Goal: Task Accomplishment & Management: Complete application form

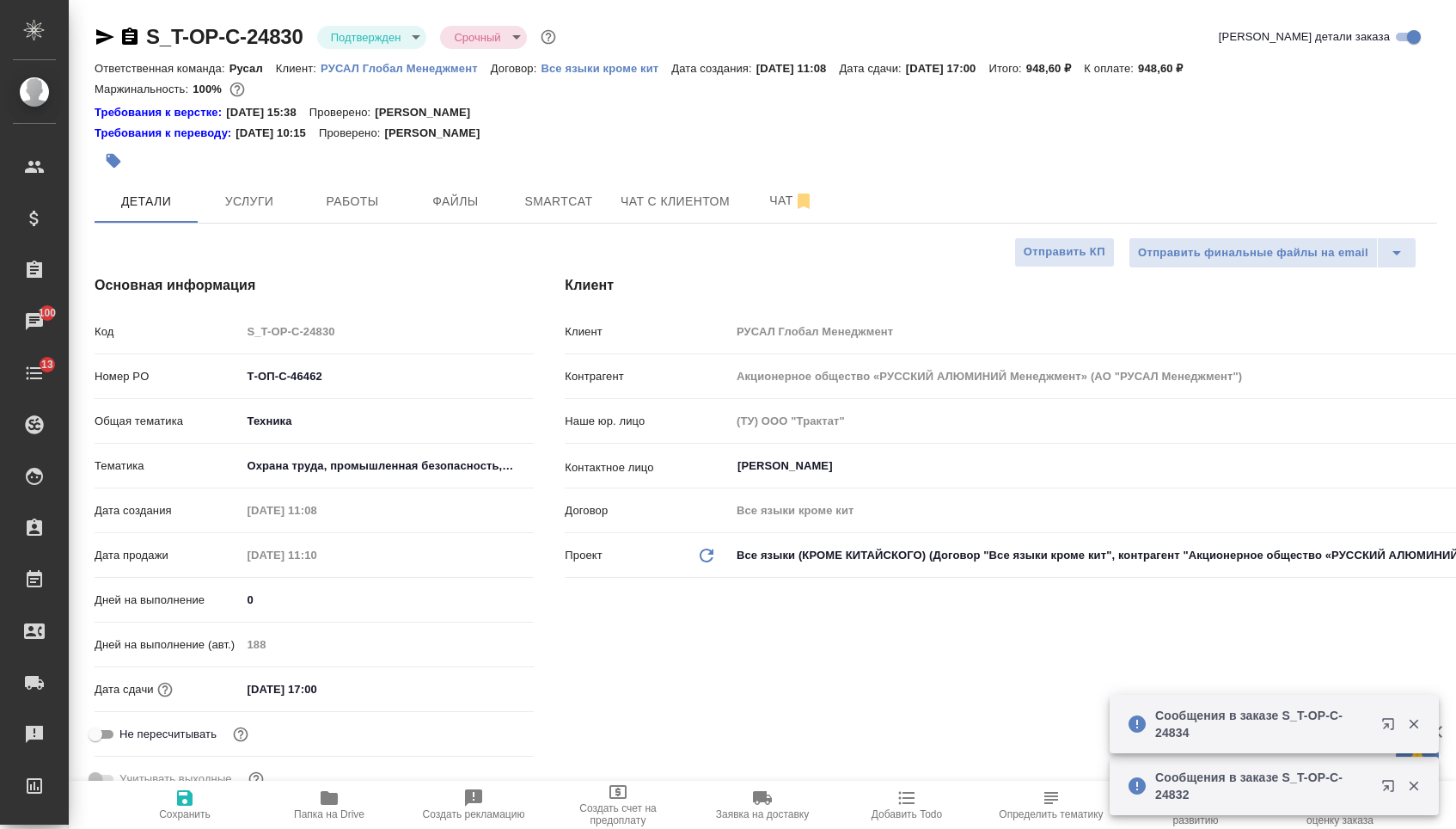
select select "RU"
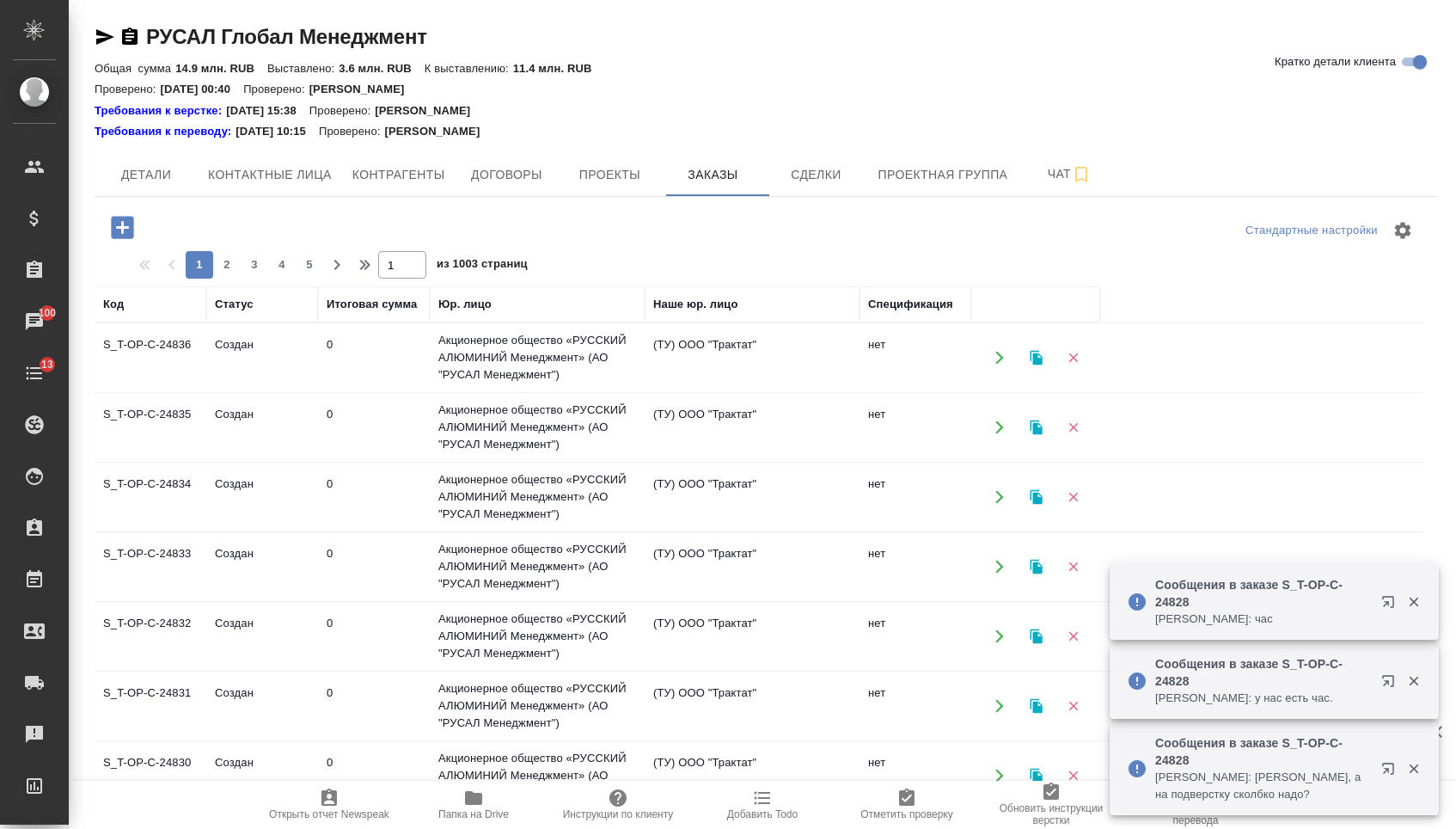
click at [116, 231] on icon "button" at bounding box center [122, 227] width 22 height 22
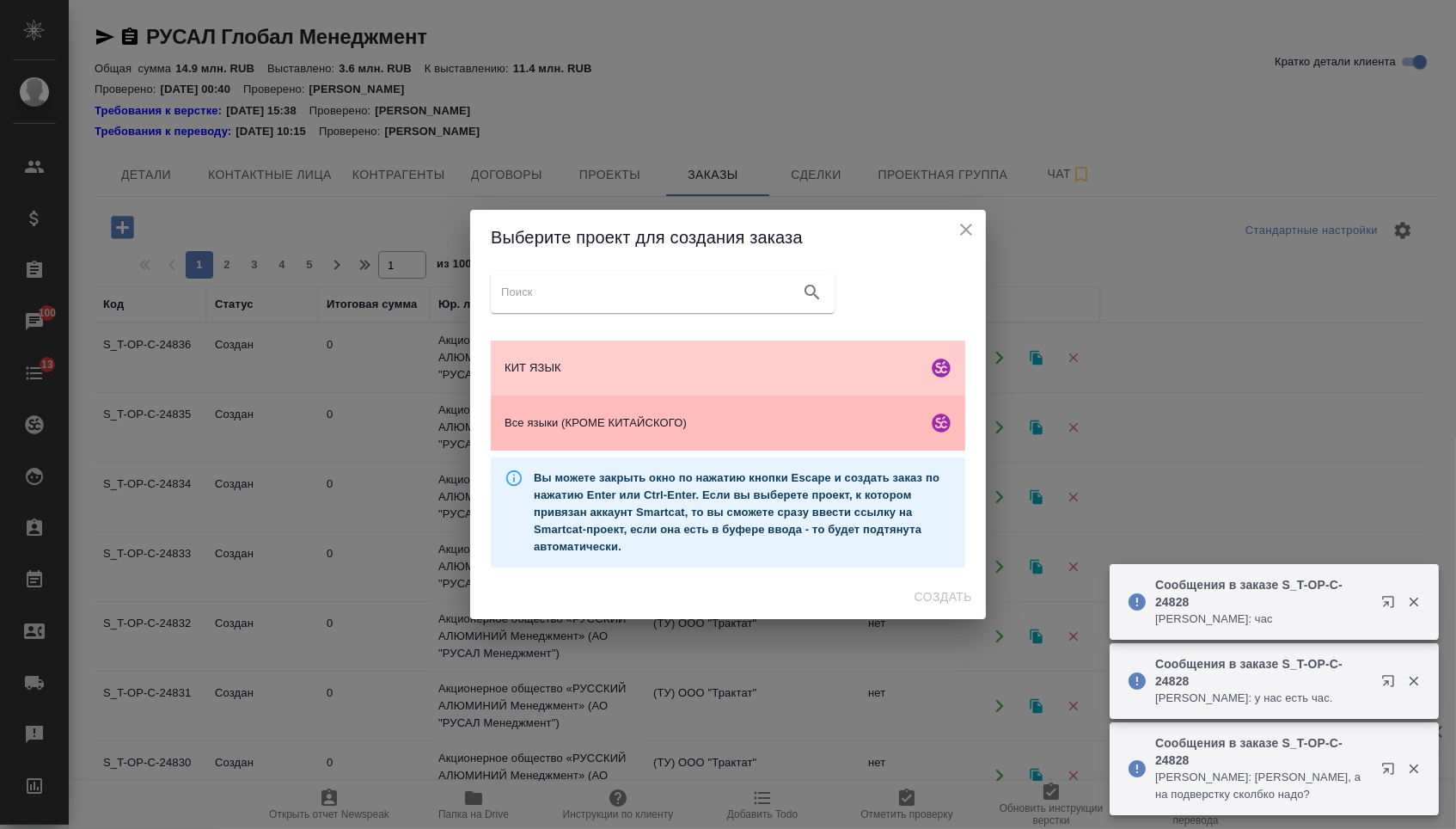
click at [580, 445] on div "Все языки (КРОМЕ КИТАЙСКОГО)" at bounding box center [727, 423] width 475 height 55
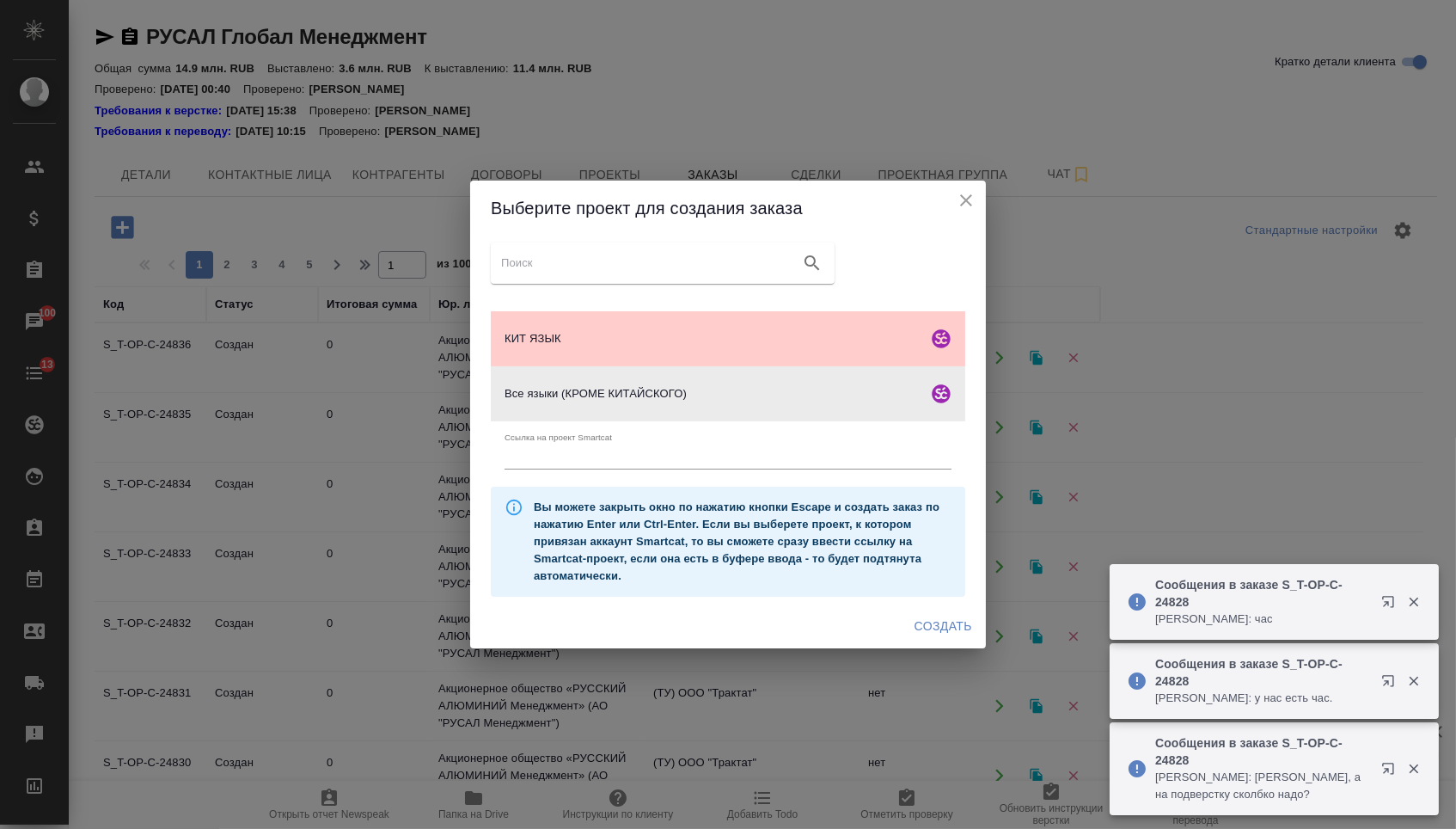
click at [921, 622] on span "Создать" at bounding box center [943, 626] width 58 height 21
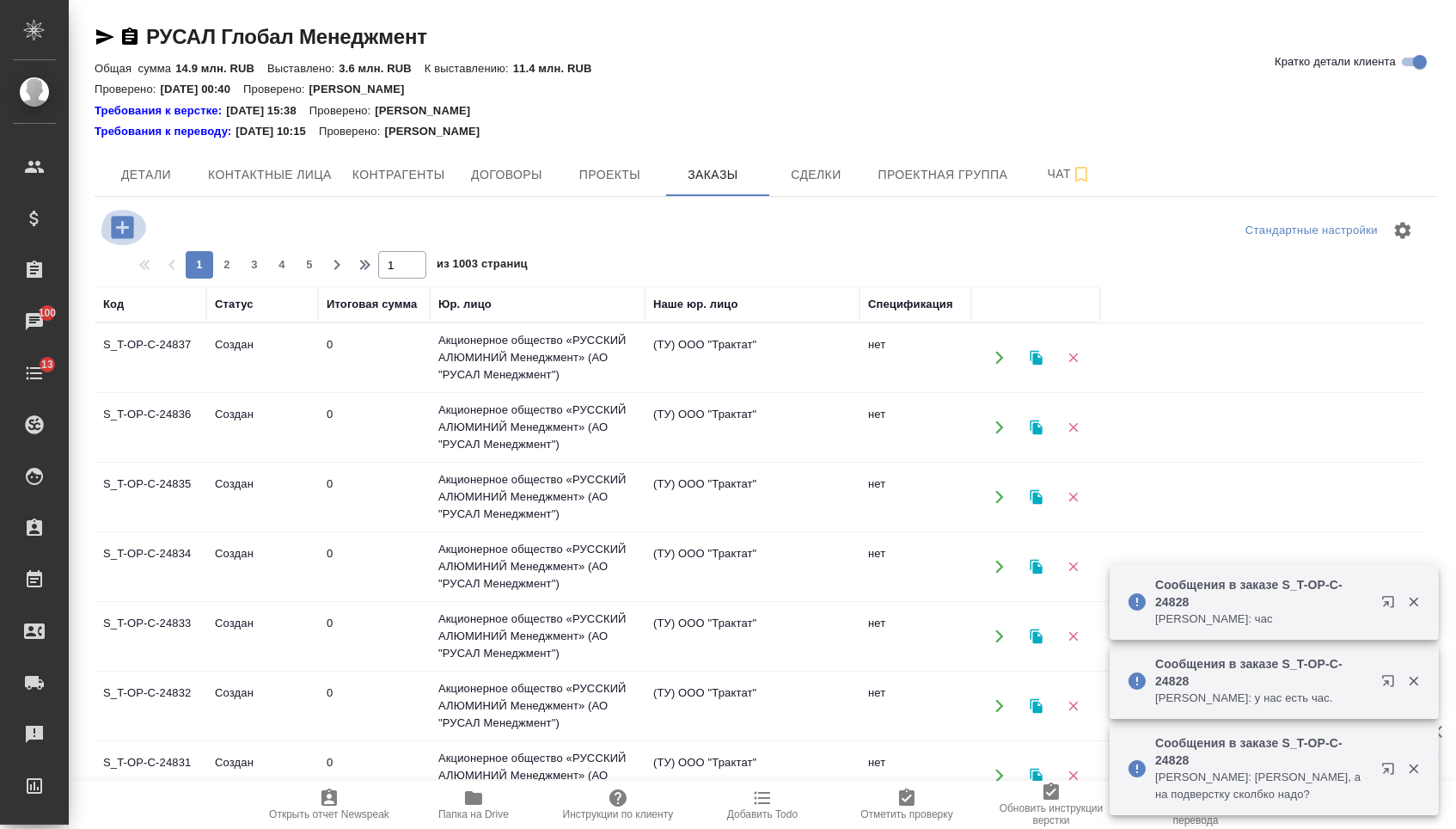
click at [137, 219] on icon "button" at bounding box center [122, 227] width 30 height 30
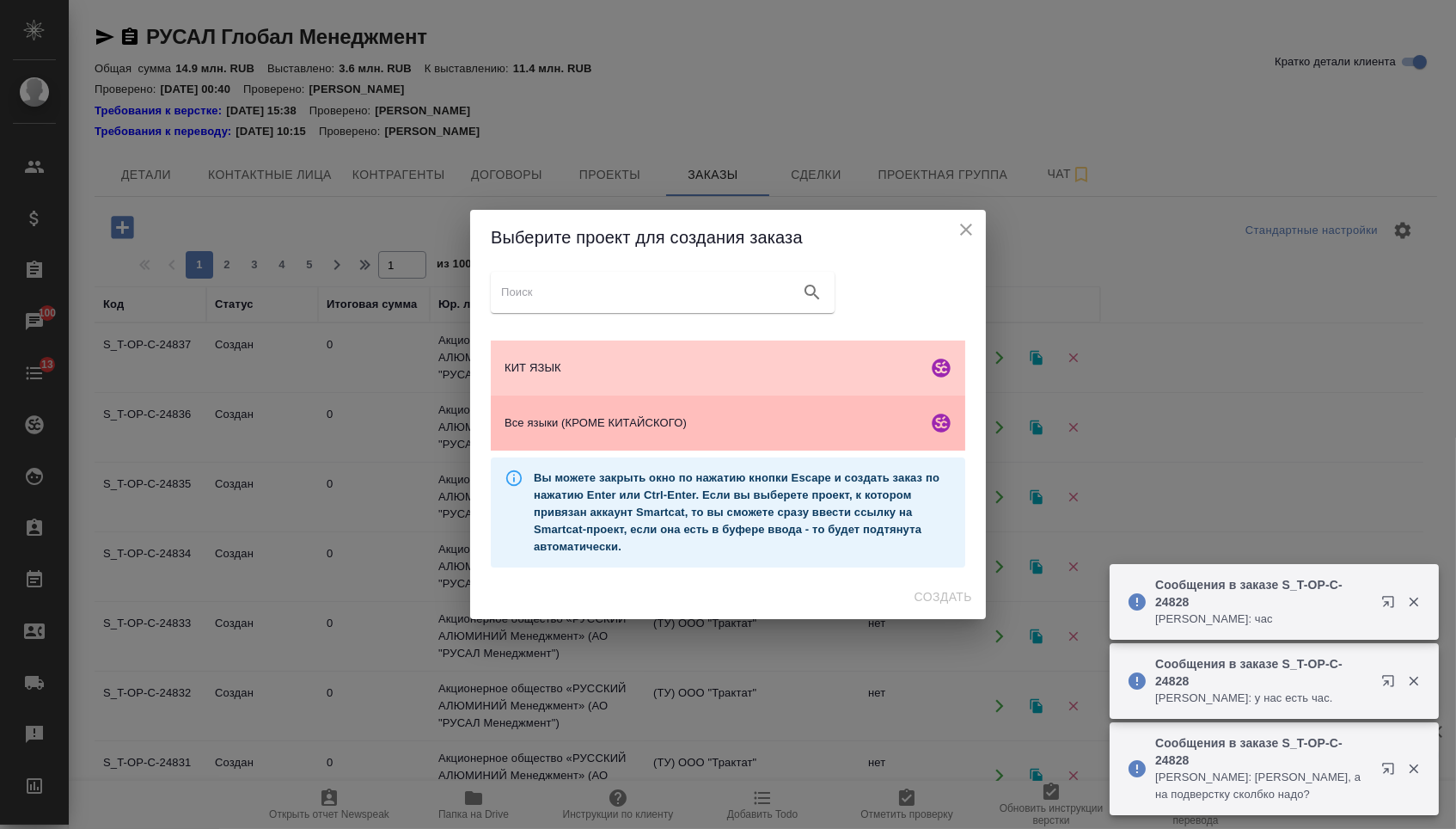
click at [742, 427] on span "Все языки (КРОМЕ КИТАЙСКОГО)" at bounding box center [712, 423] width 416 height 17
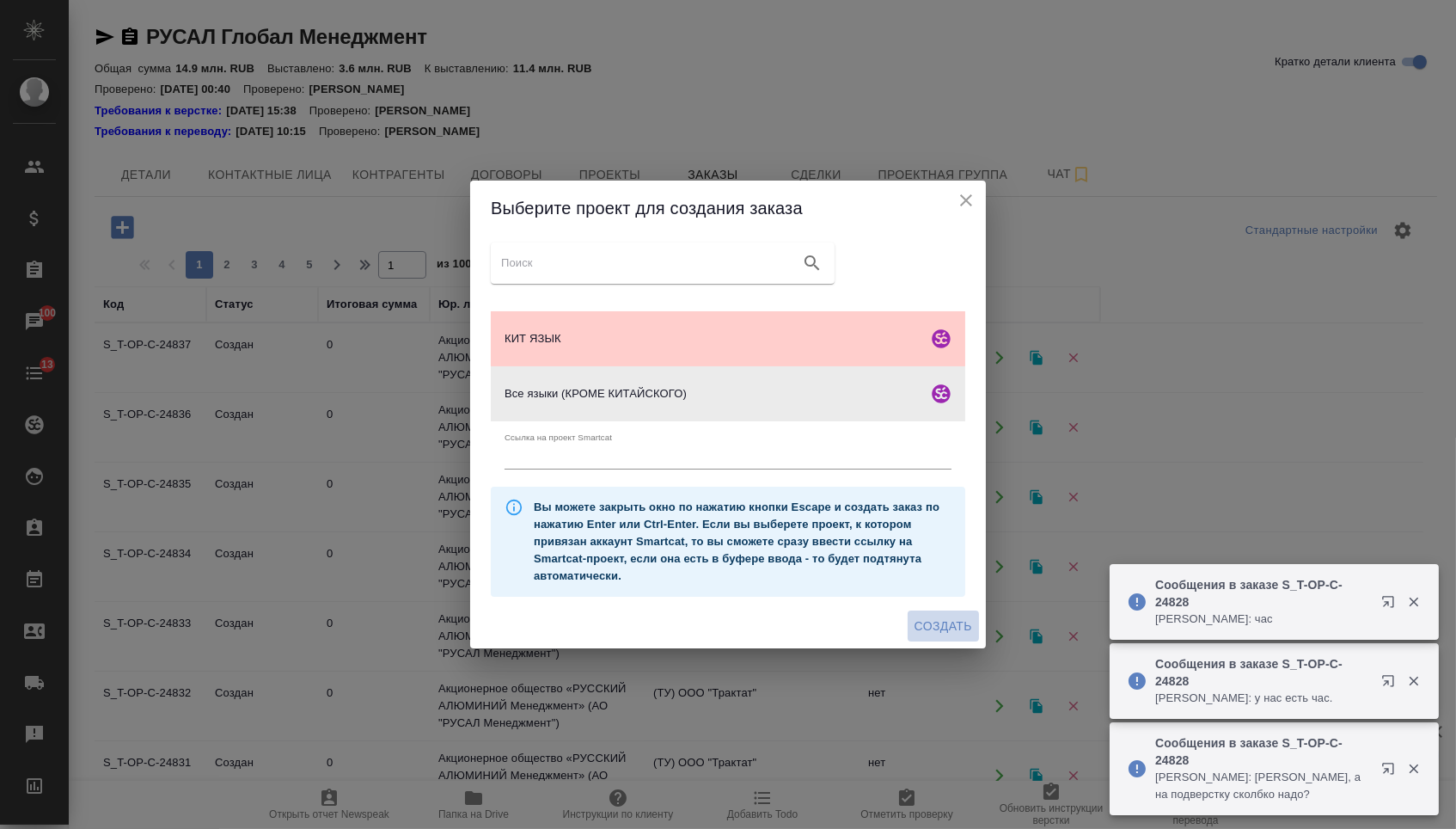
click at [947, 618] on button "Создать" at bounding box center [943, 626] width 71 height 32
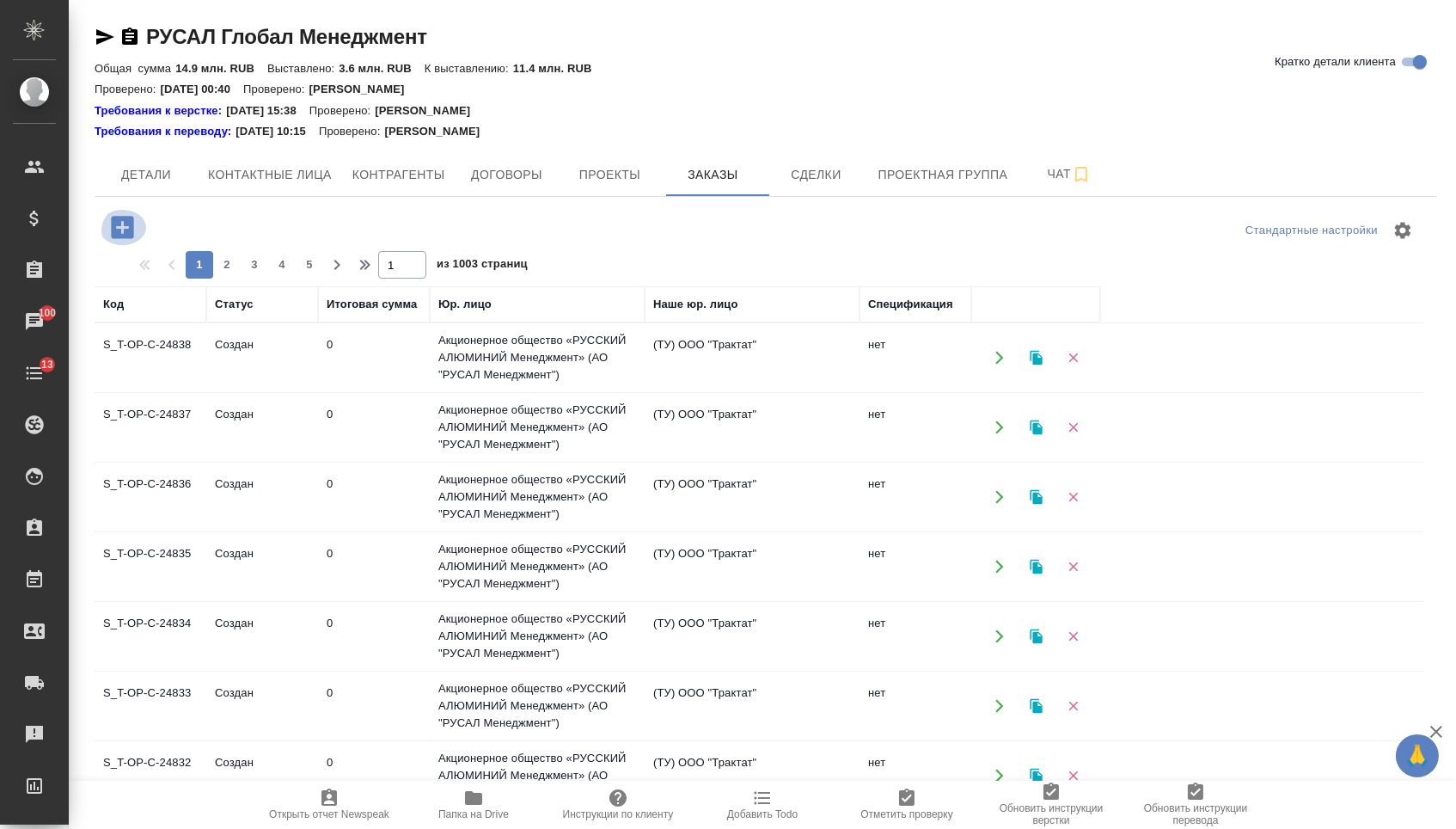
click at [121, 238] on icon "button" at bounding box center [122, 227] width 22 height 22
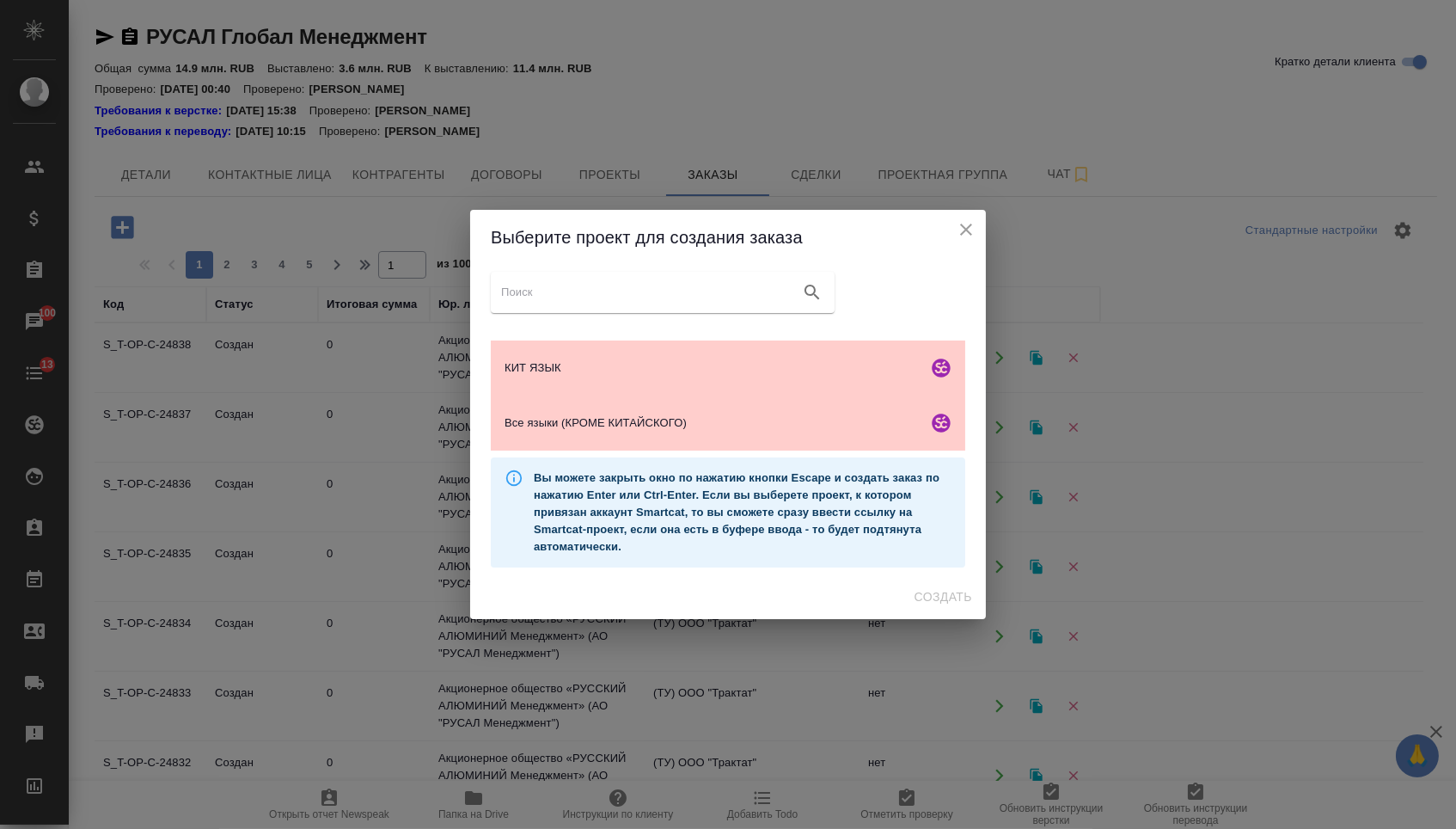
click at [482, 436] on div "КИТ ЯЗЫК Все языки (КРОМЕ КИТАЙСКОГО) Вы можете закрыть окно по нажатию кнопки …" at bounding box center [728, 419] width 516 height 309
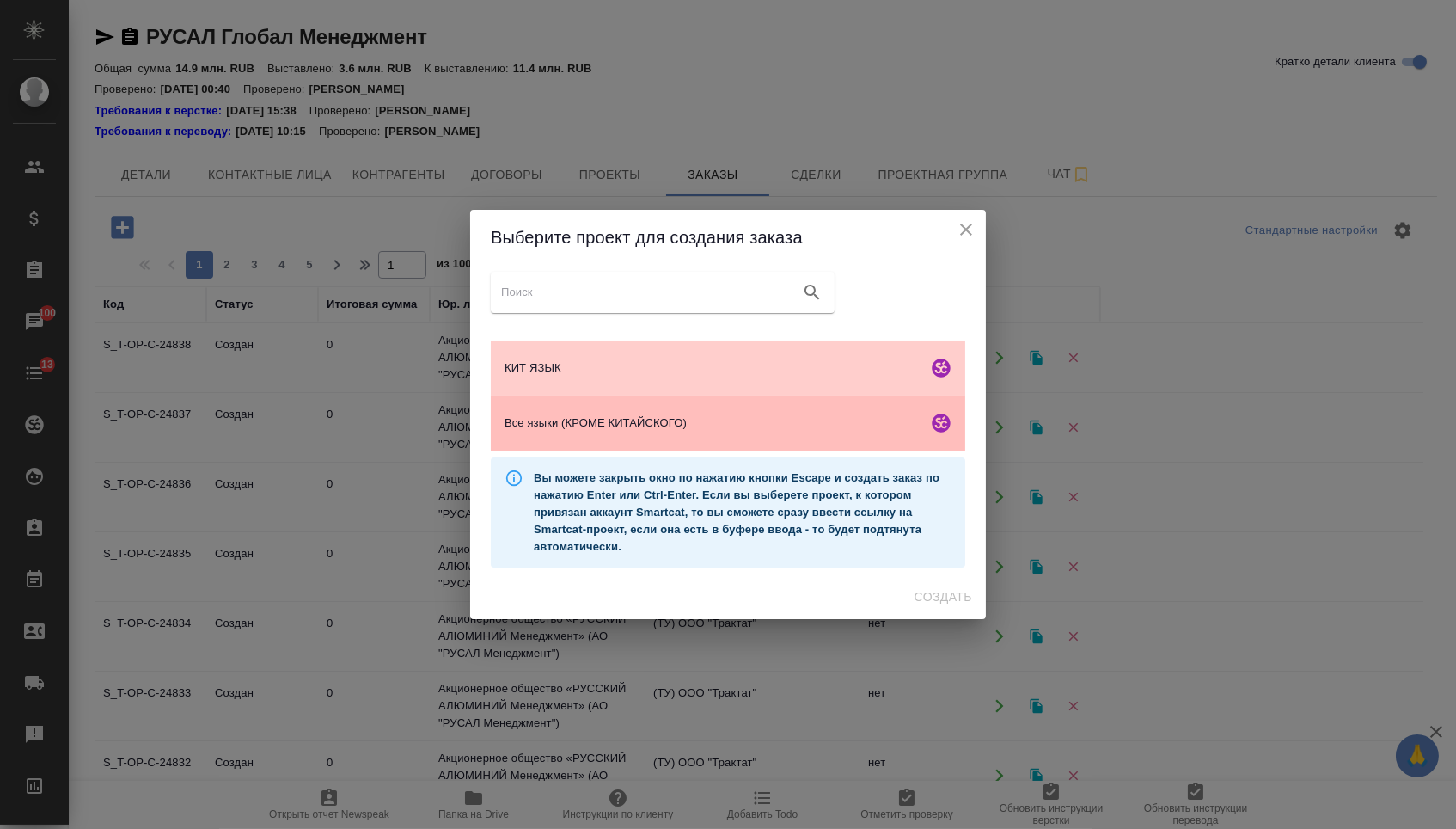
click at [548, 432] on span "Все языки (КРОМЕ КИТАЙСКОГО)" at bounding box center [712, 423] width 416 height 17
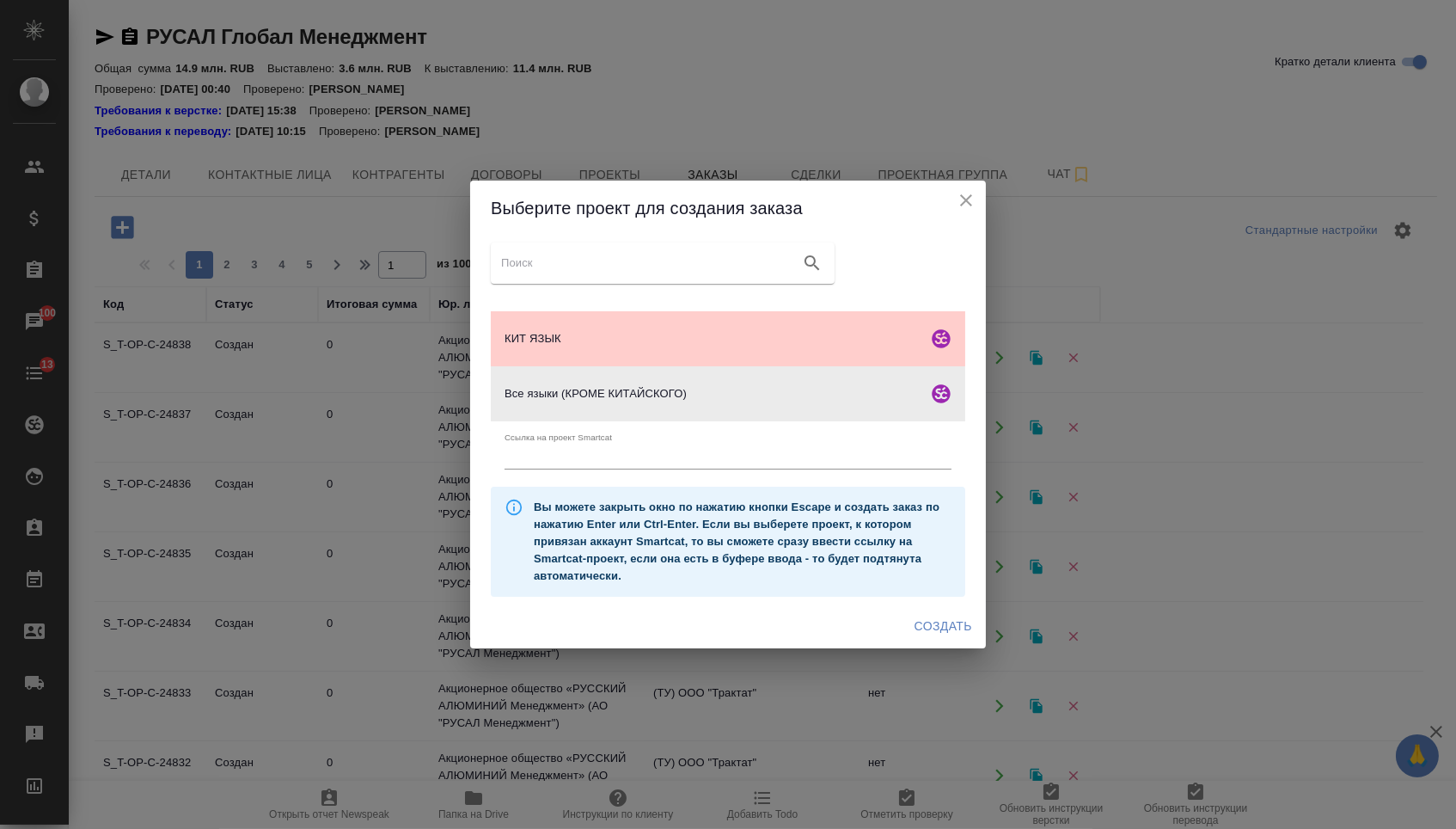
click at [931, 647] on div "Создать" at bounding box center [728, 627] width 516 height 46
click at [931, 642] on button "Создать" at bounding box center [943, 626] width 71 height 32
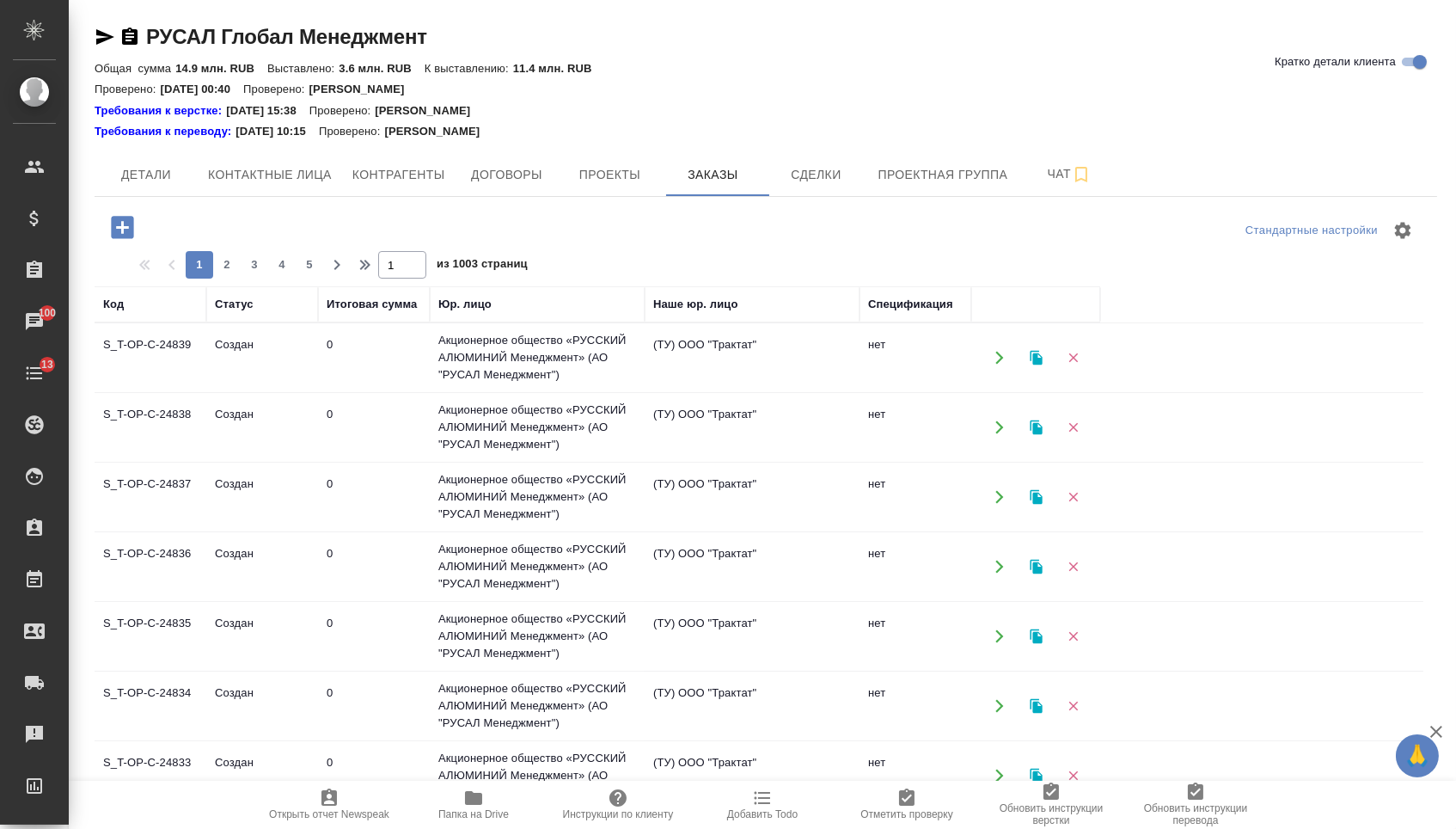
click at [133, 233] on icon "button" at bounding box center [122, 227] width 22 height 22
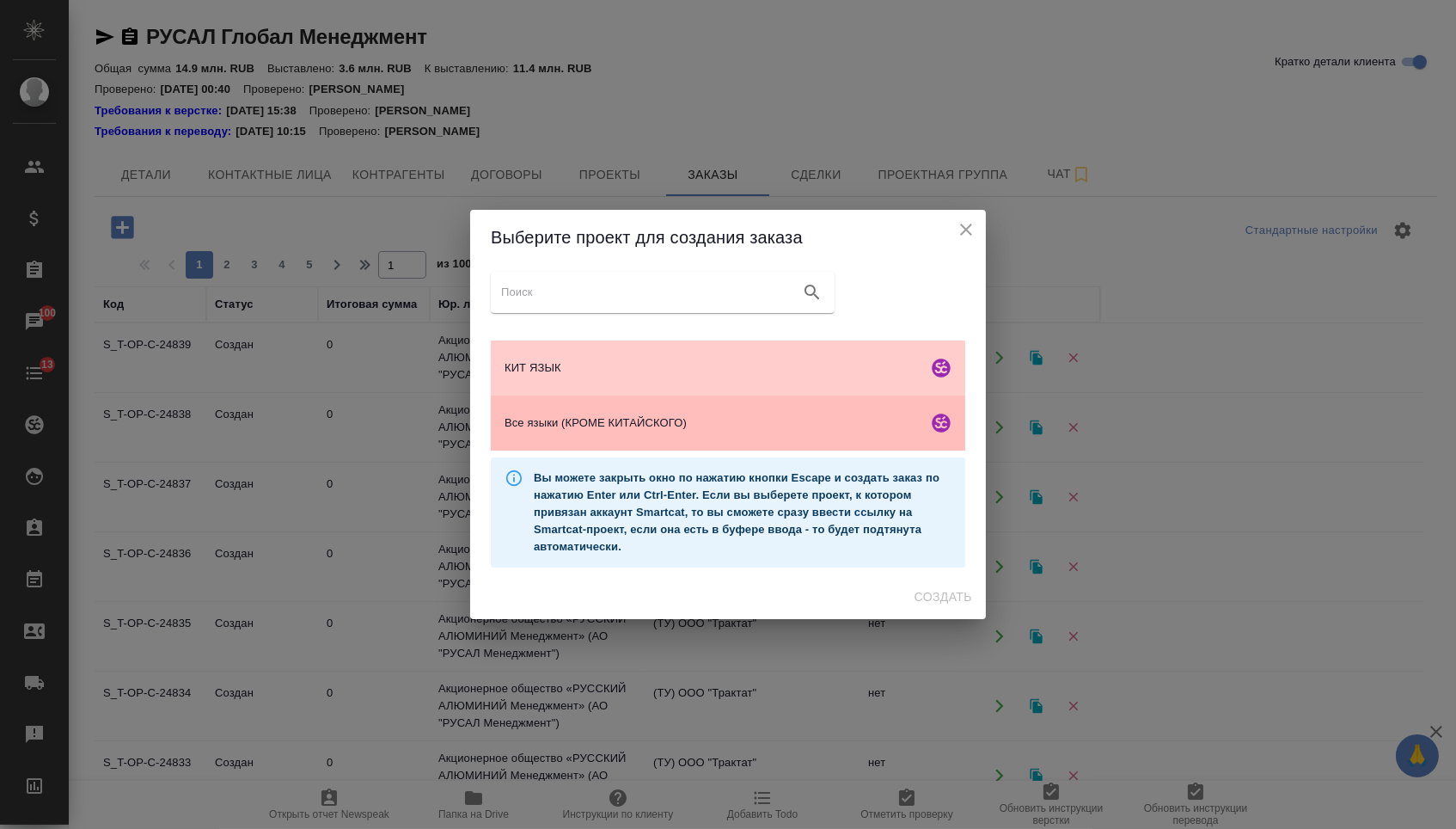
click at [542, 432] on span "Все языки (КРОМЕ КИТАЙСКОГО)" at bounding box center [712, 423] width 416 height 17
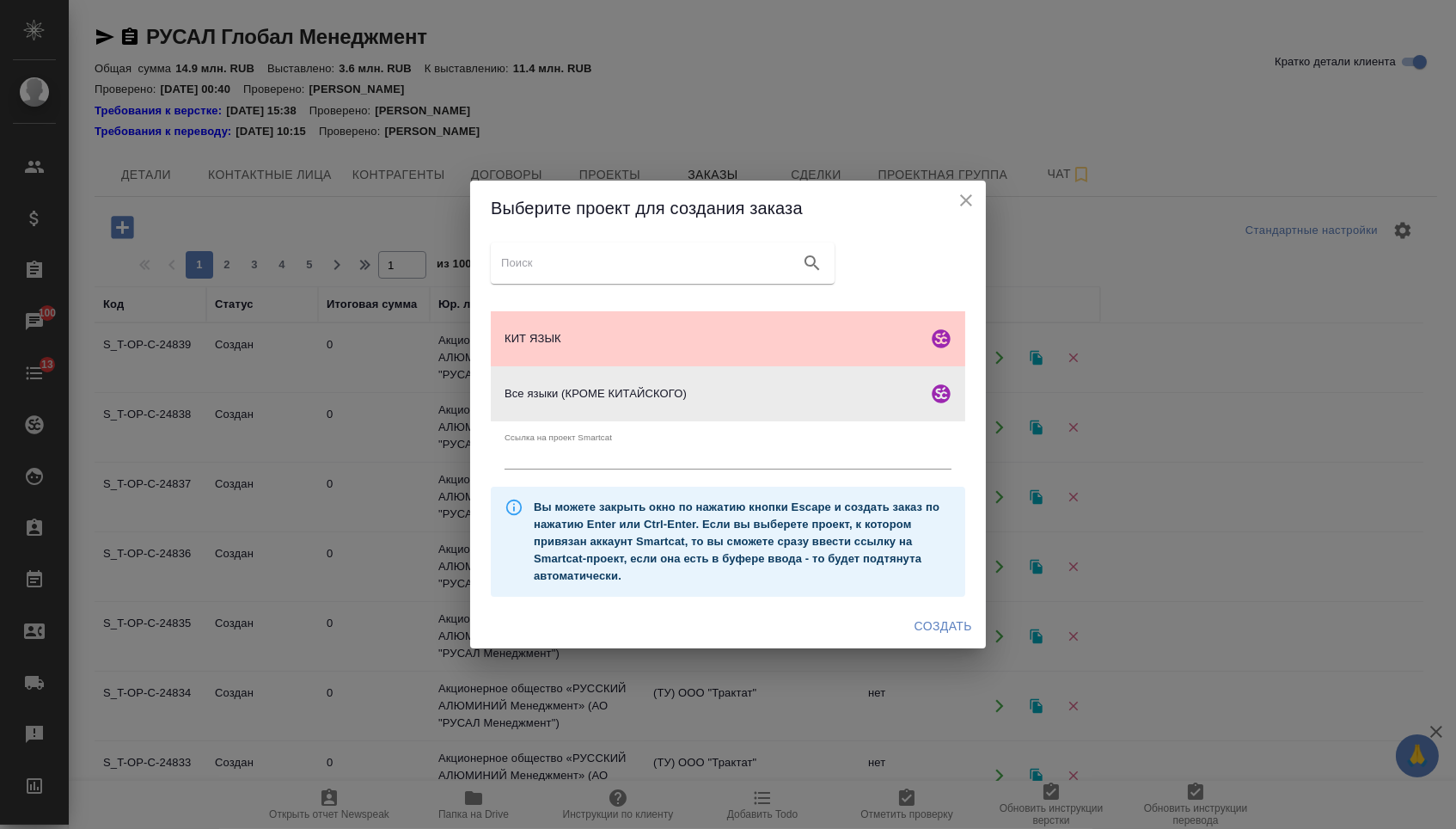
click at [937, 628] on span "Создать" at bounding box center [943, 626] width 58 height 21
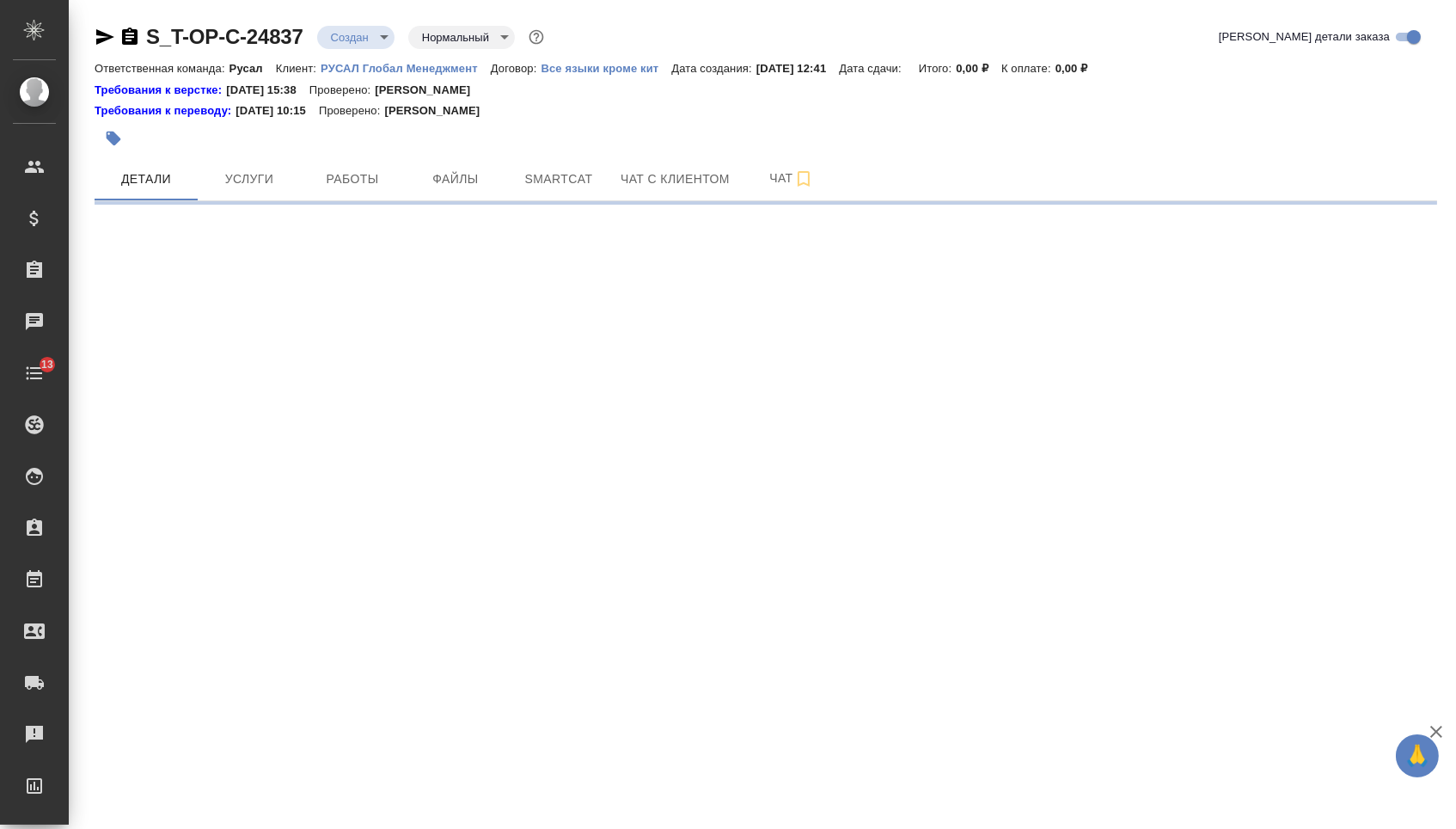
select select "RU"
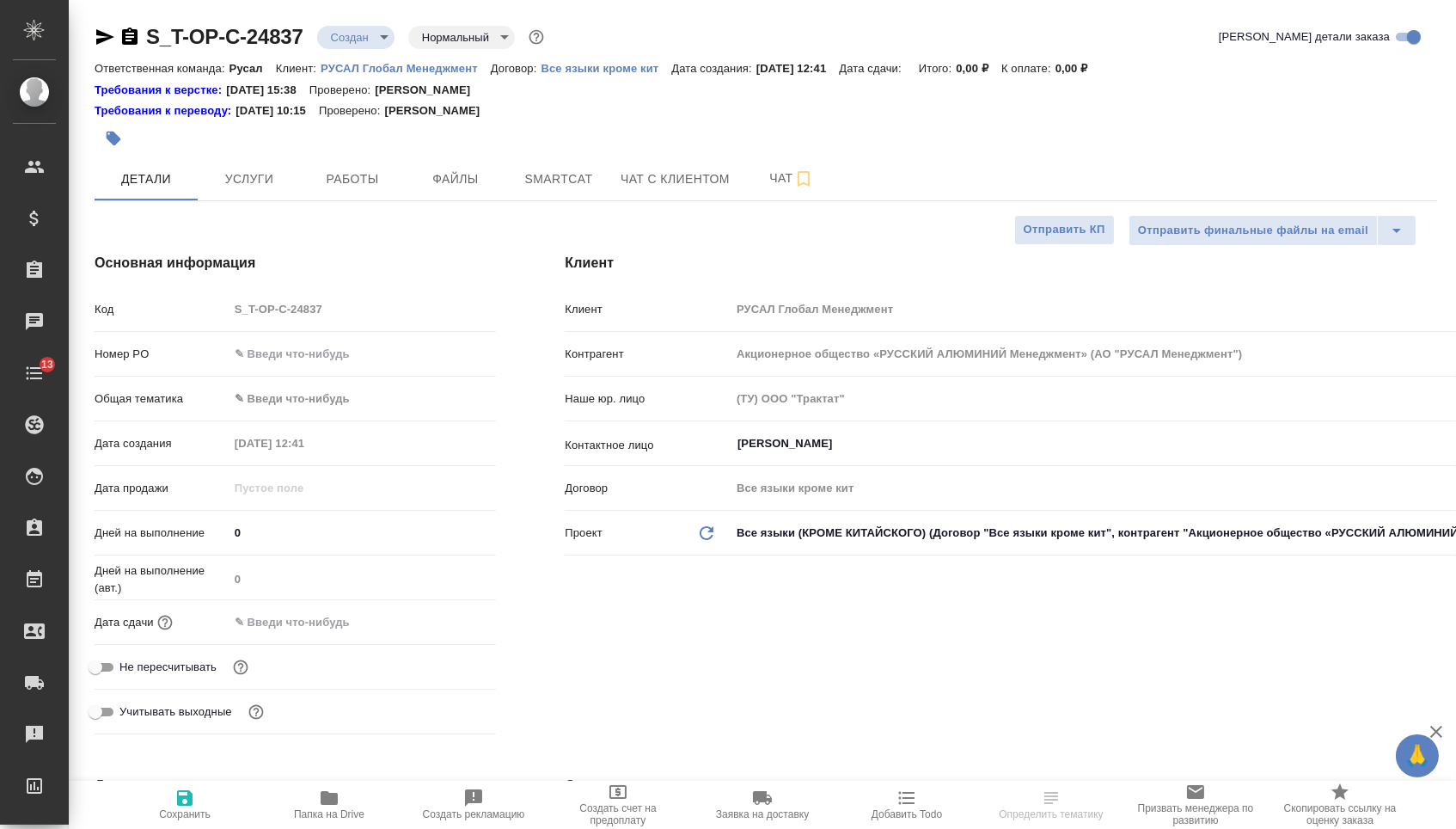
type input "[PERSON_NAME]"
type textarea "x"
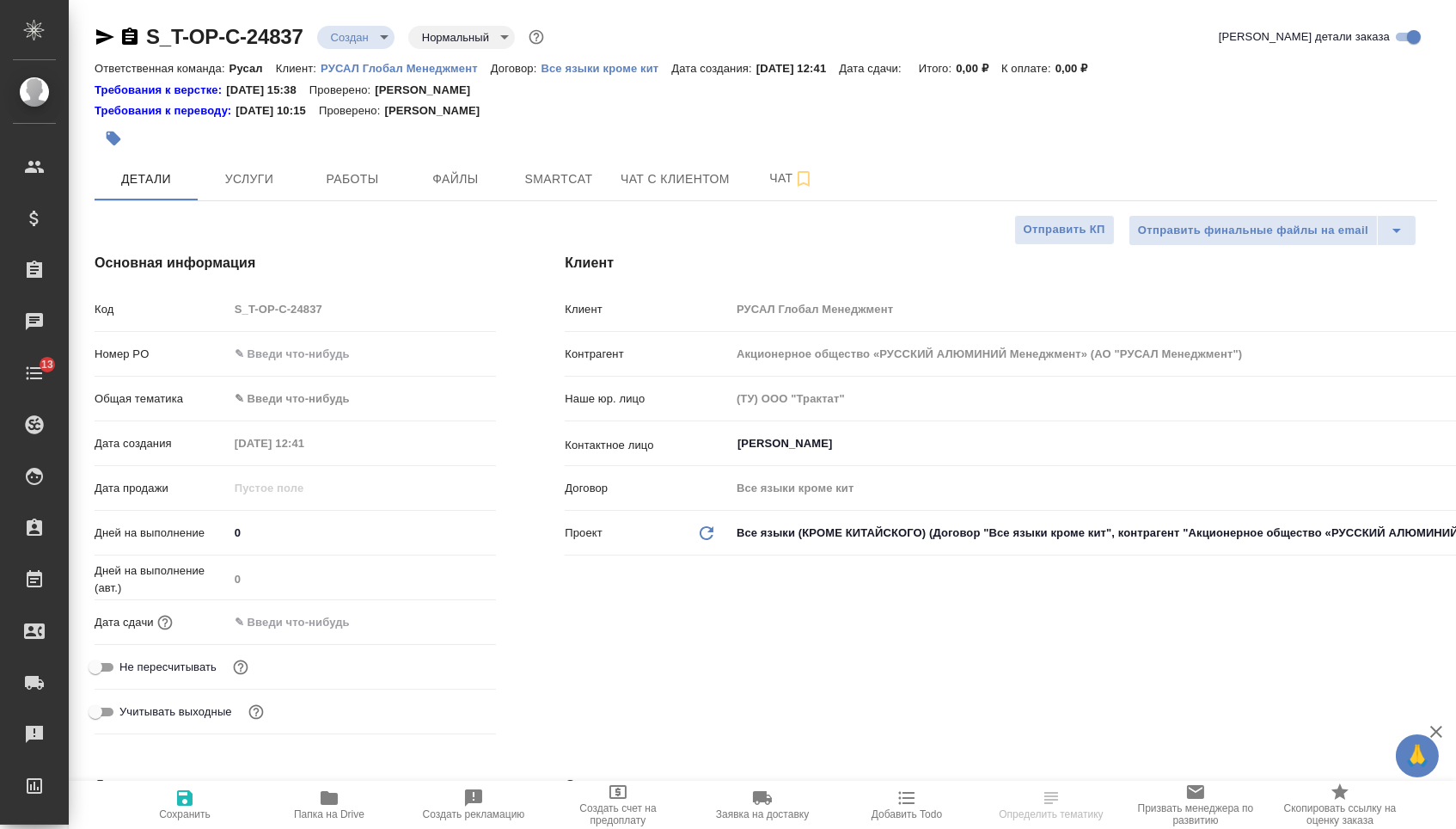
type textarea "x"
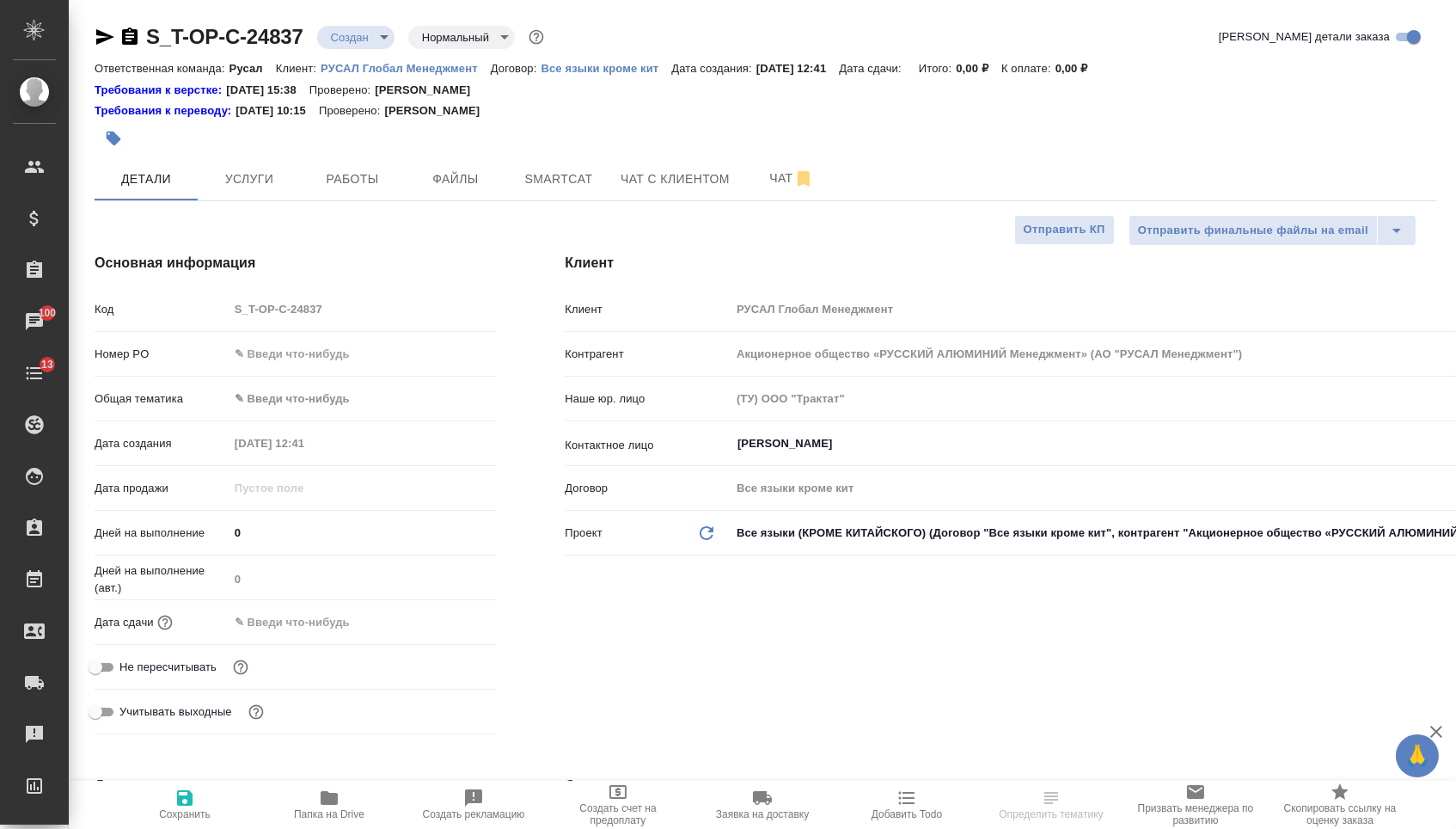
click at [305, 363] on input "text" at bounding box center [362, 353] width 268 height 25
paste input "Т-ОП-С-46469"
type input "Т-ОП-С-46469"
type textarea "x"
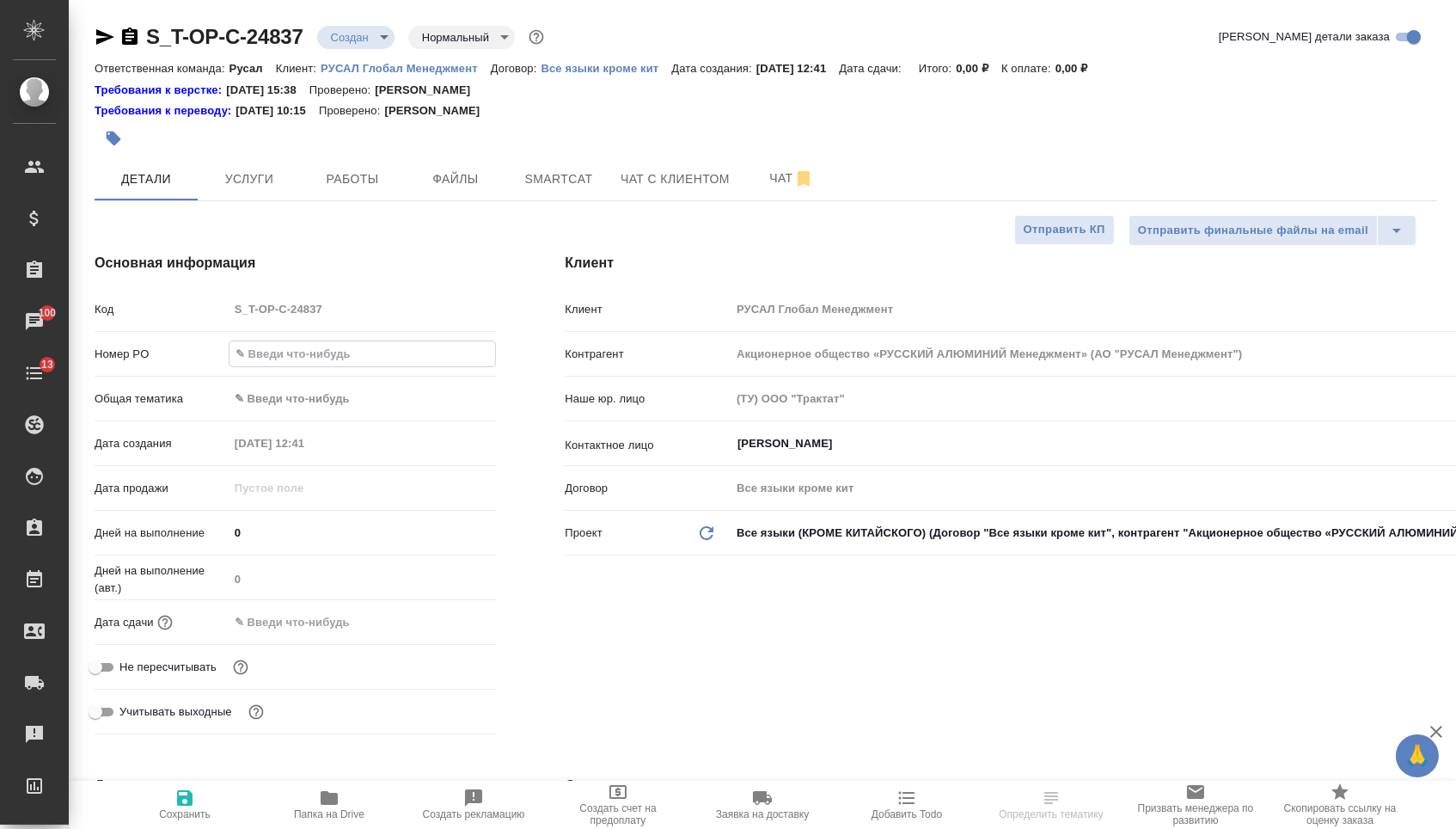
type textarea "x"
type input "Т-ОП-С-46469"
click at [323, 622] on input "text" at bounding box center [304, 621] width 150 height 25
click at [451, 631] on icon "button" at bounding box center [445, 620] width 21 height 21
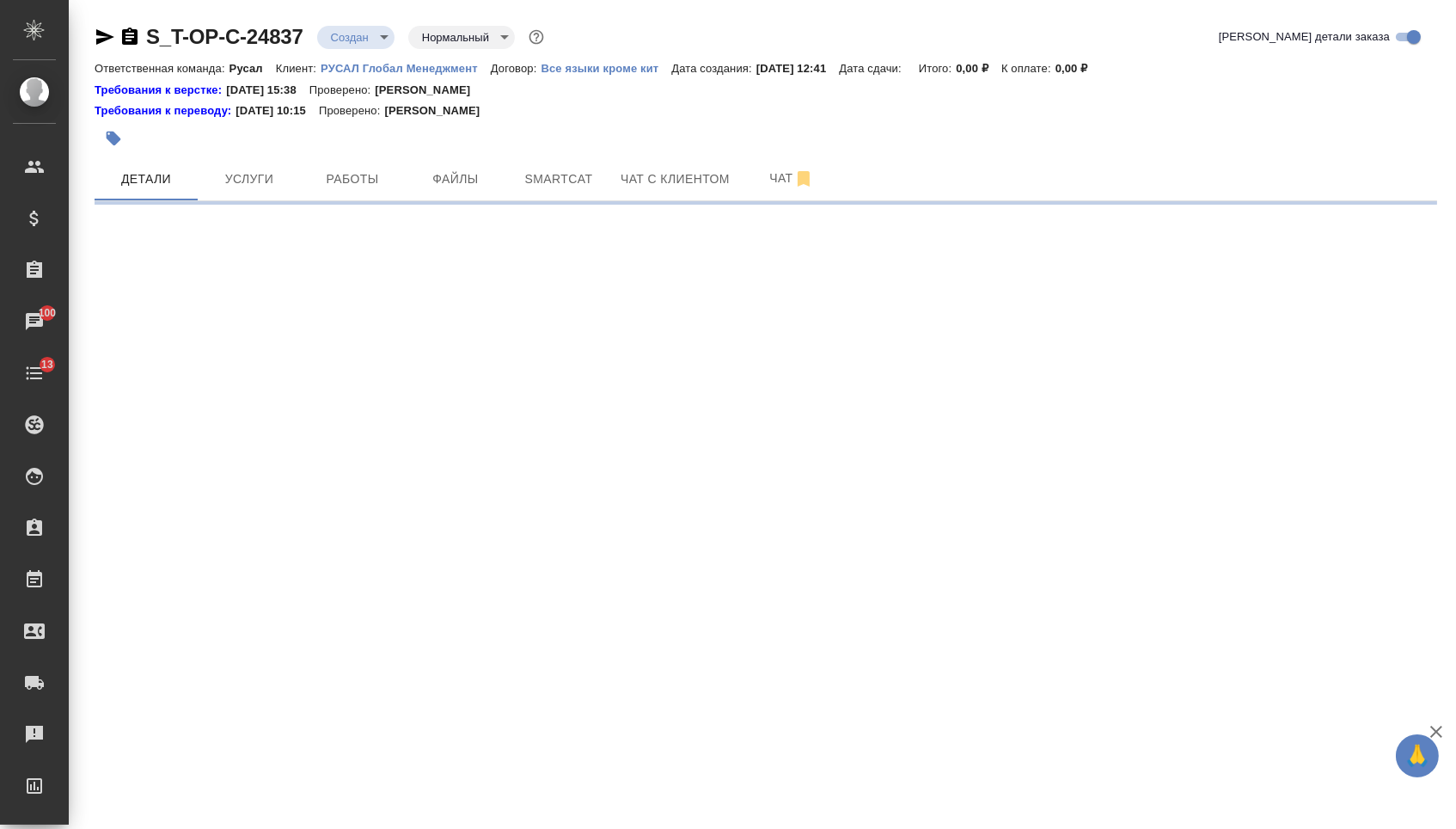
click at [303, 734] on div ".cls-1 fill:#fff; AWATERA Menshikova Aleksandra Клиенты Спецификации Заказы 100…" at bounding box center [728, 414] width 1456 height 829
select select "RU"
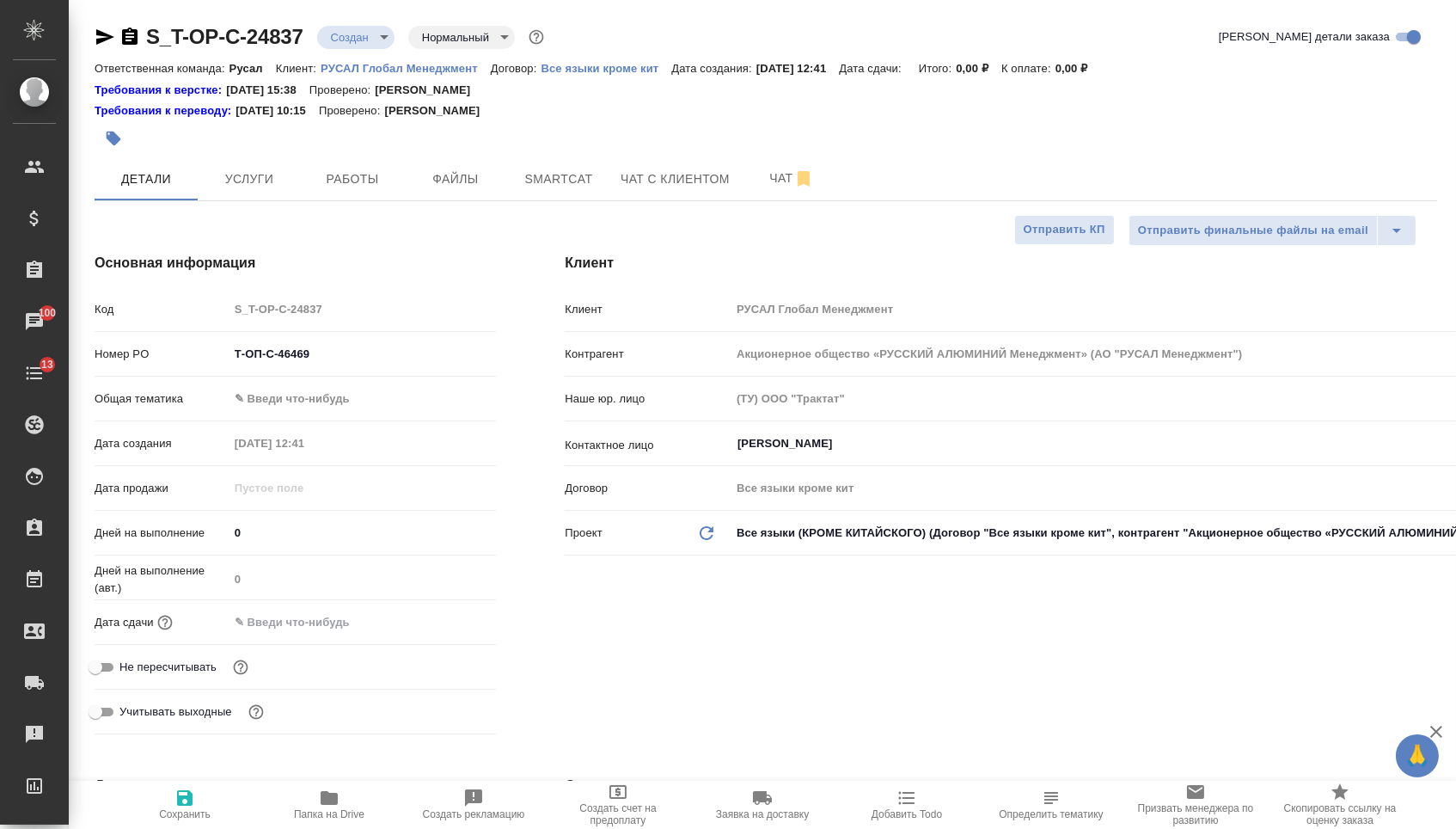
type textarea "x"
click at [307, 623] on input "text" at bounding box center [304, 621] width 150 height 25
click at [446, 632] on icon "button" at bounding box center [445, 621] width 21 height 21
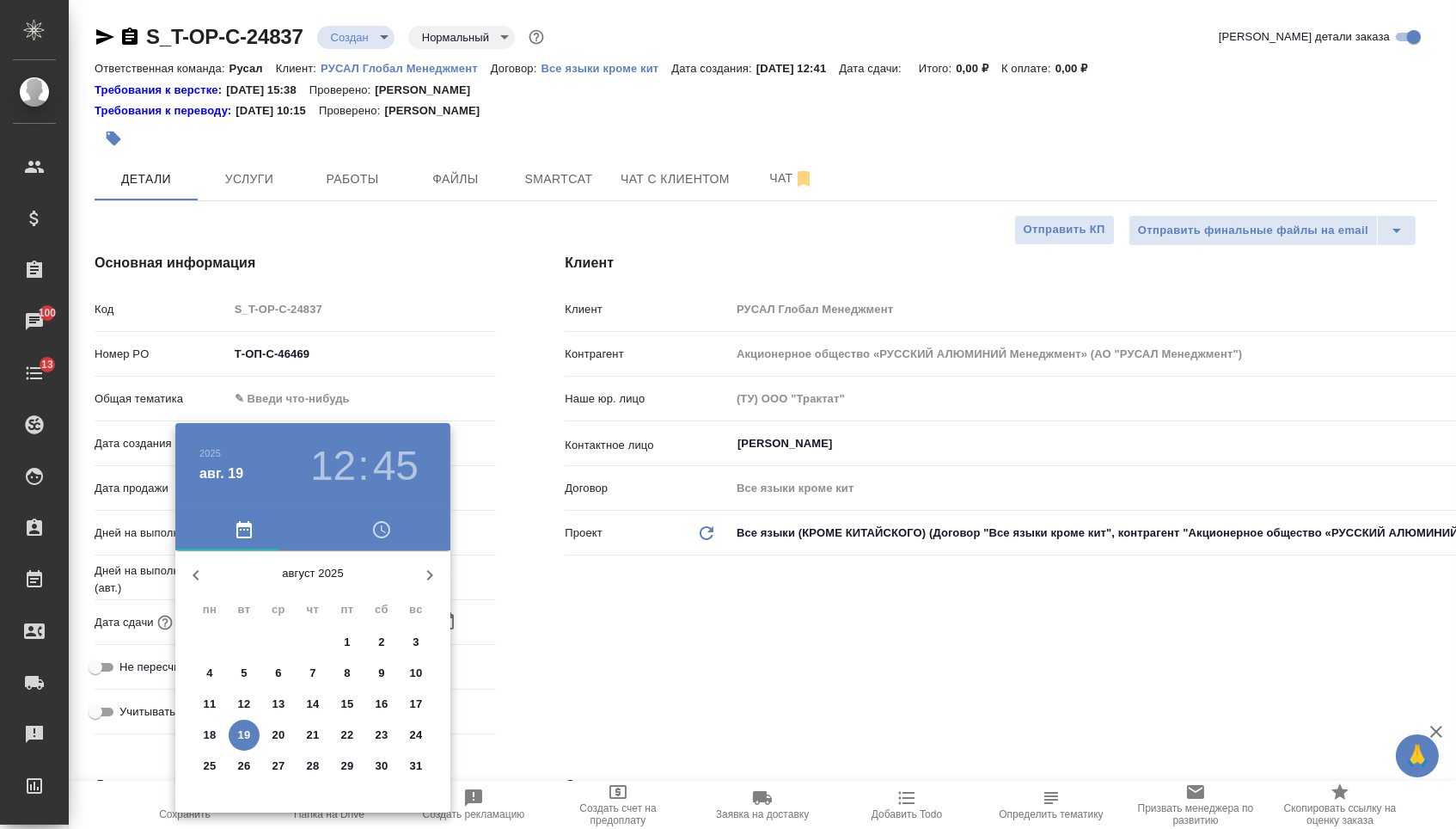
click at [314, 735] on p "21" at bounding box center [313, 735] width 13 height 17
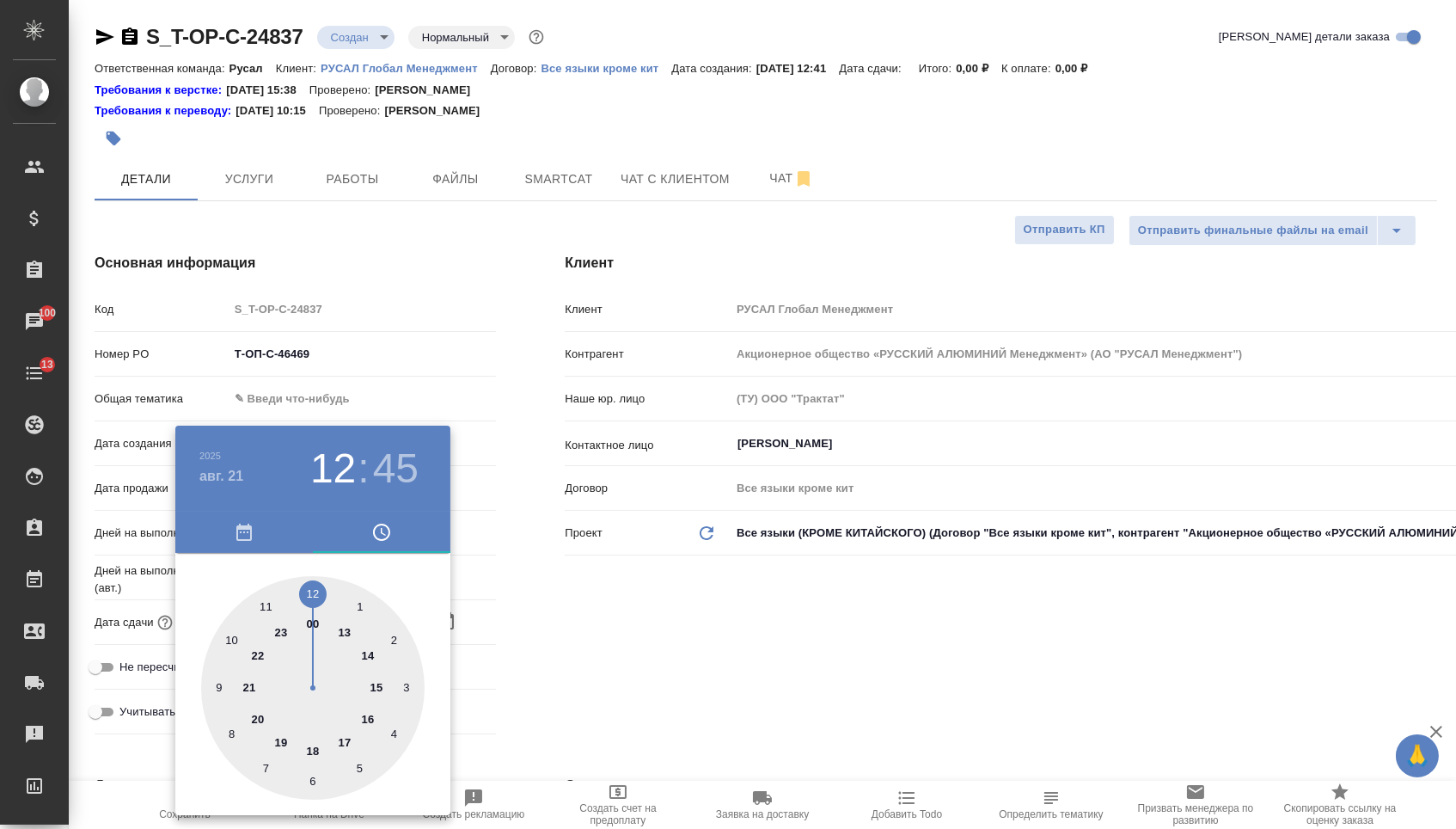
type input "21.08.2025 12:45"
type textarea "x"
click at [236, 633] on div at bounding box center [313, 688] width 223 height 223
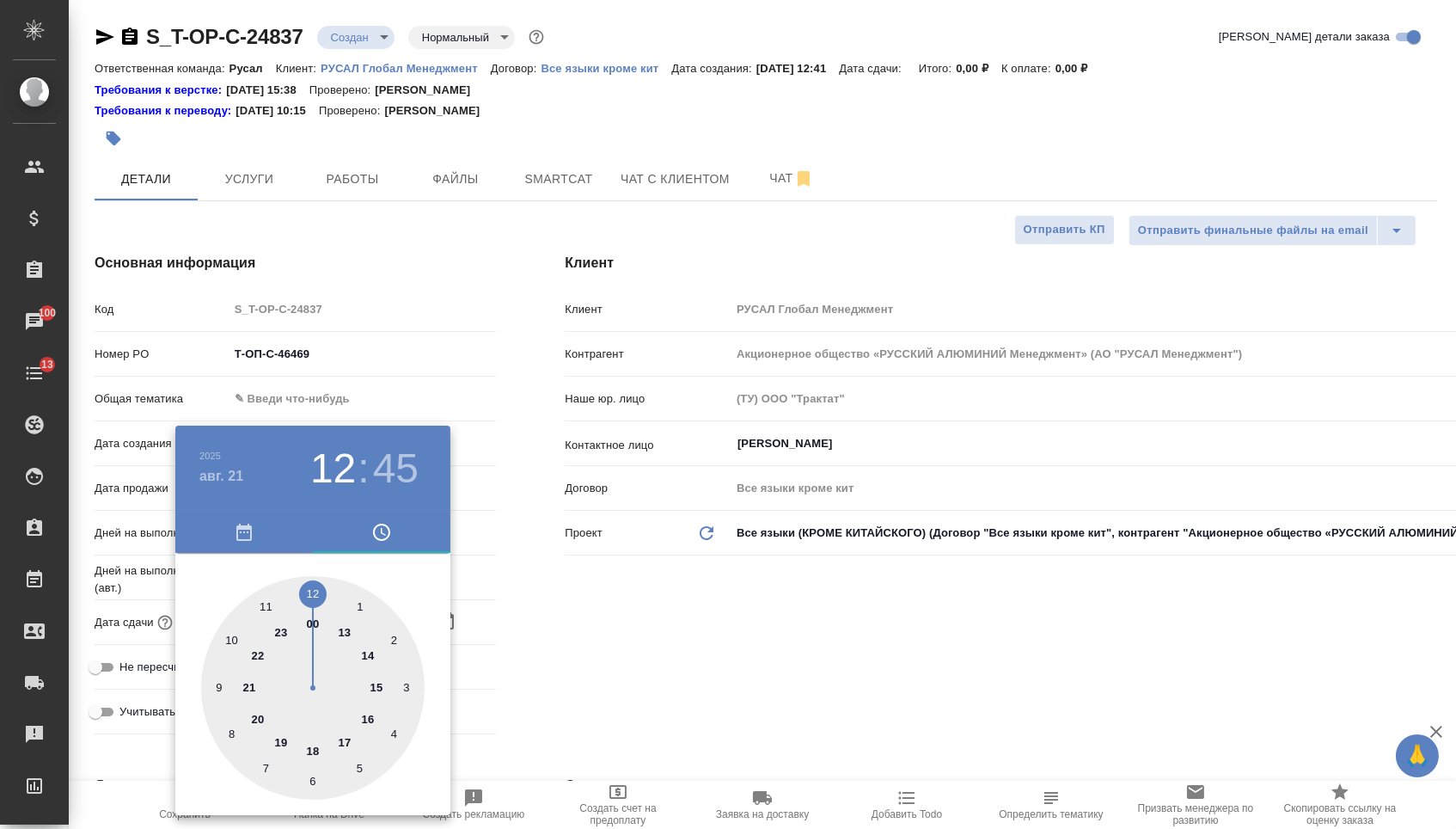
type input "21.08.2025 10:45"
type textarea "x"
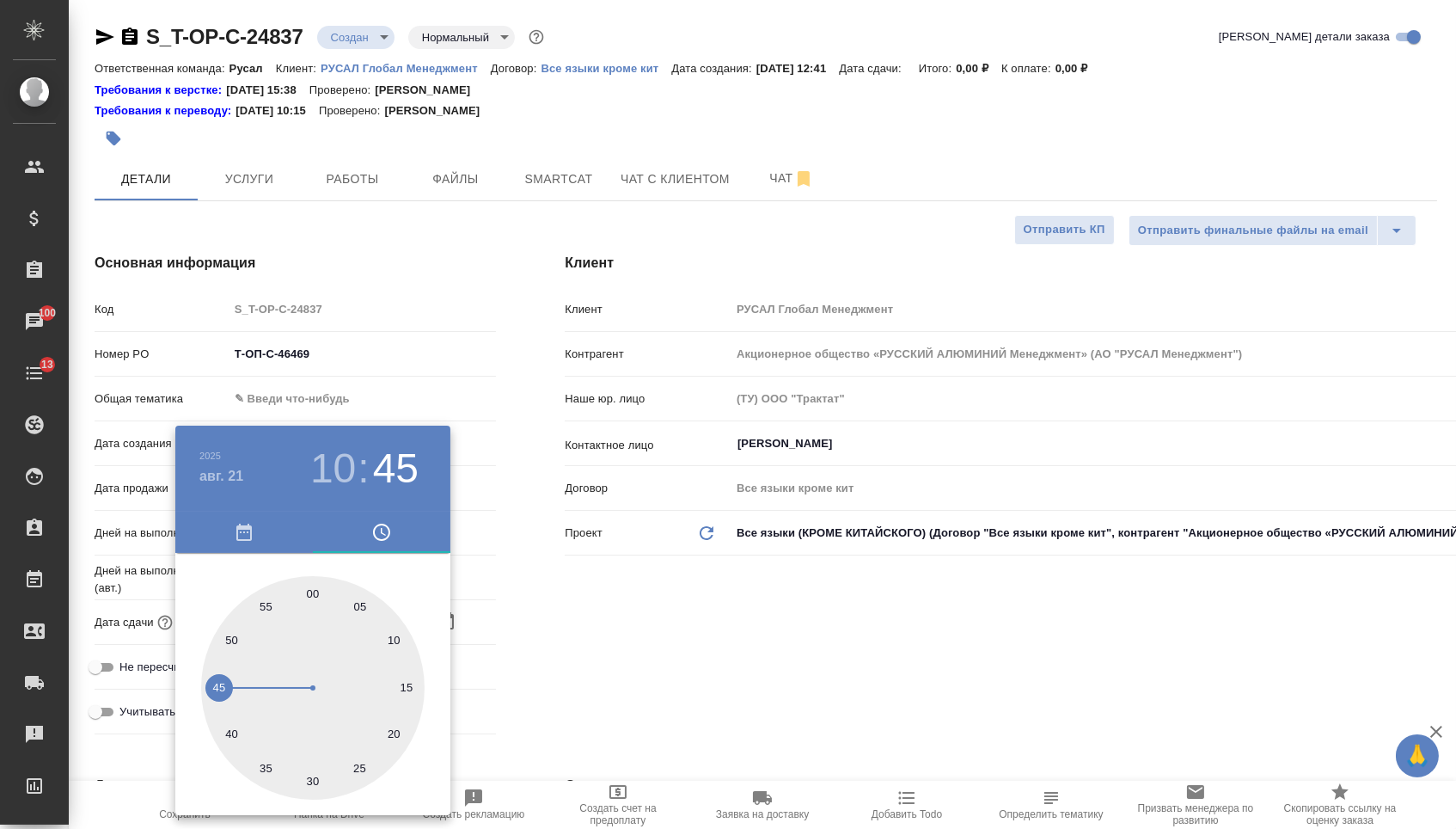
type textarea "x"
type input "21.08.2025 10:00"
click at [311, 592] on div at bounding box center [313, 688] width 223 height 223
type textarea "x"
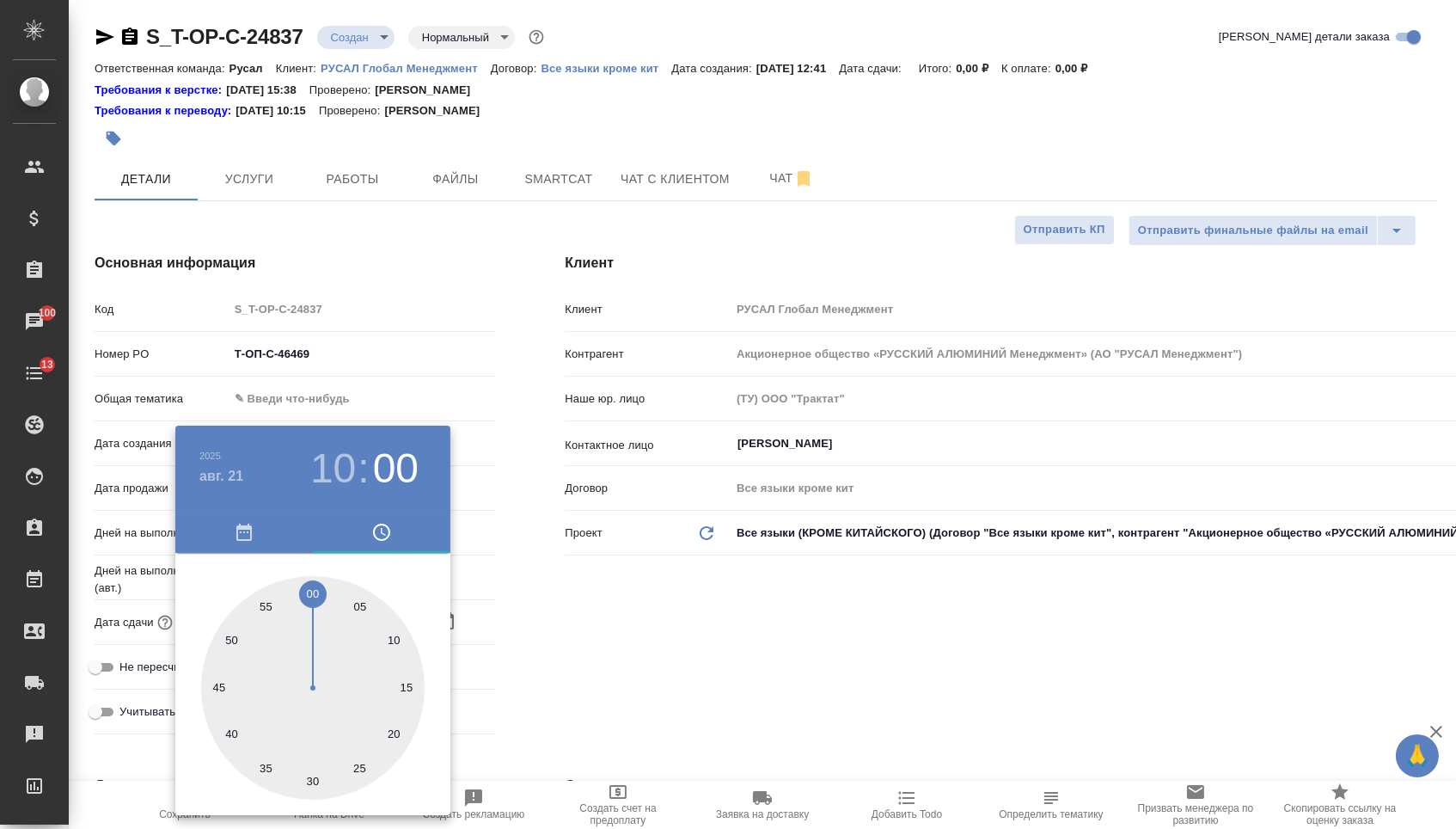
type textarea "x"
click at [605, 618] on div at bounding box center [728, 414] width 1456 height 829
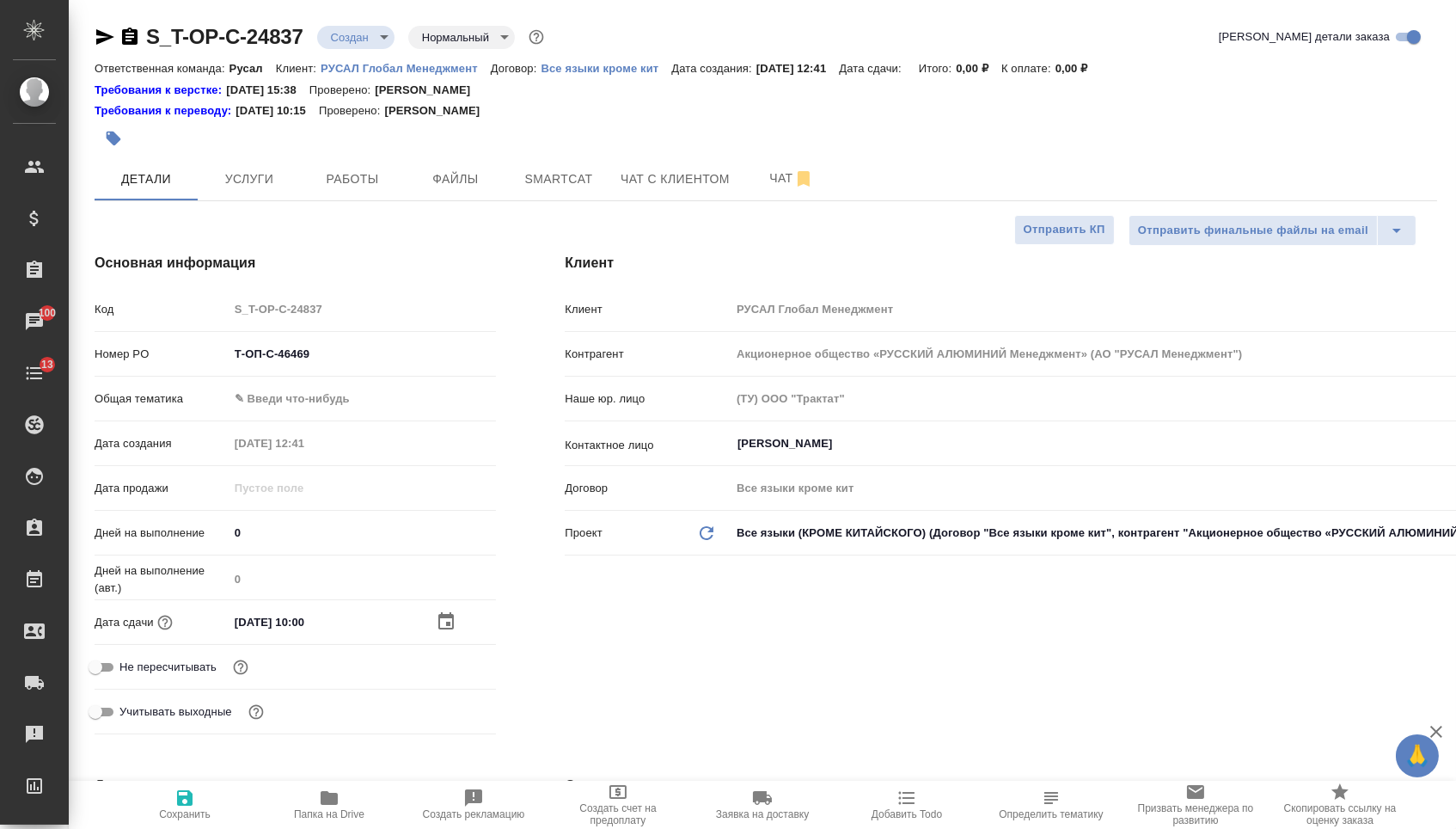
type textarea "x"
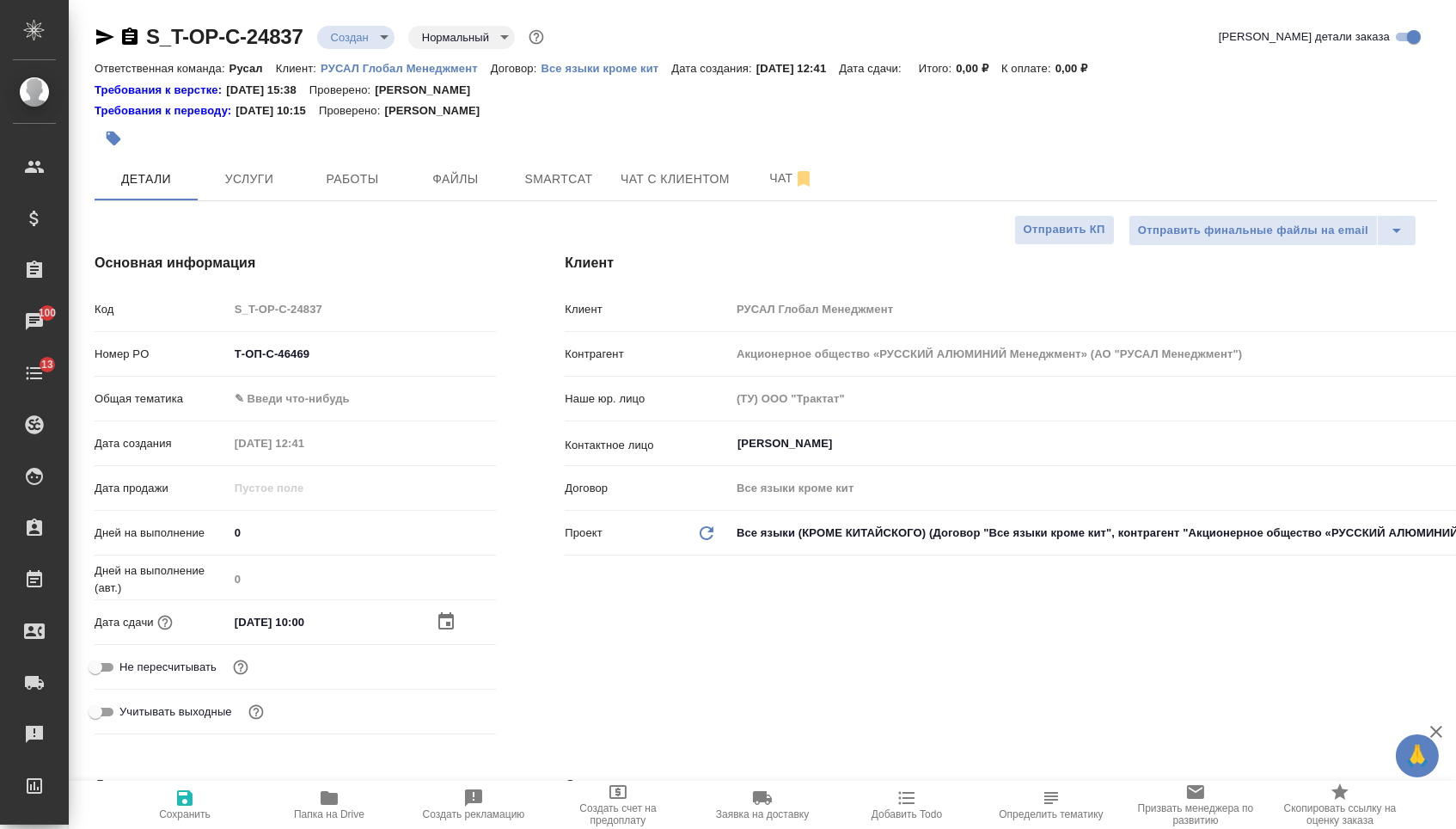
type textarea "x"
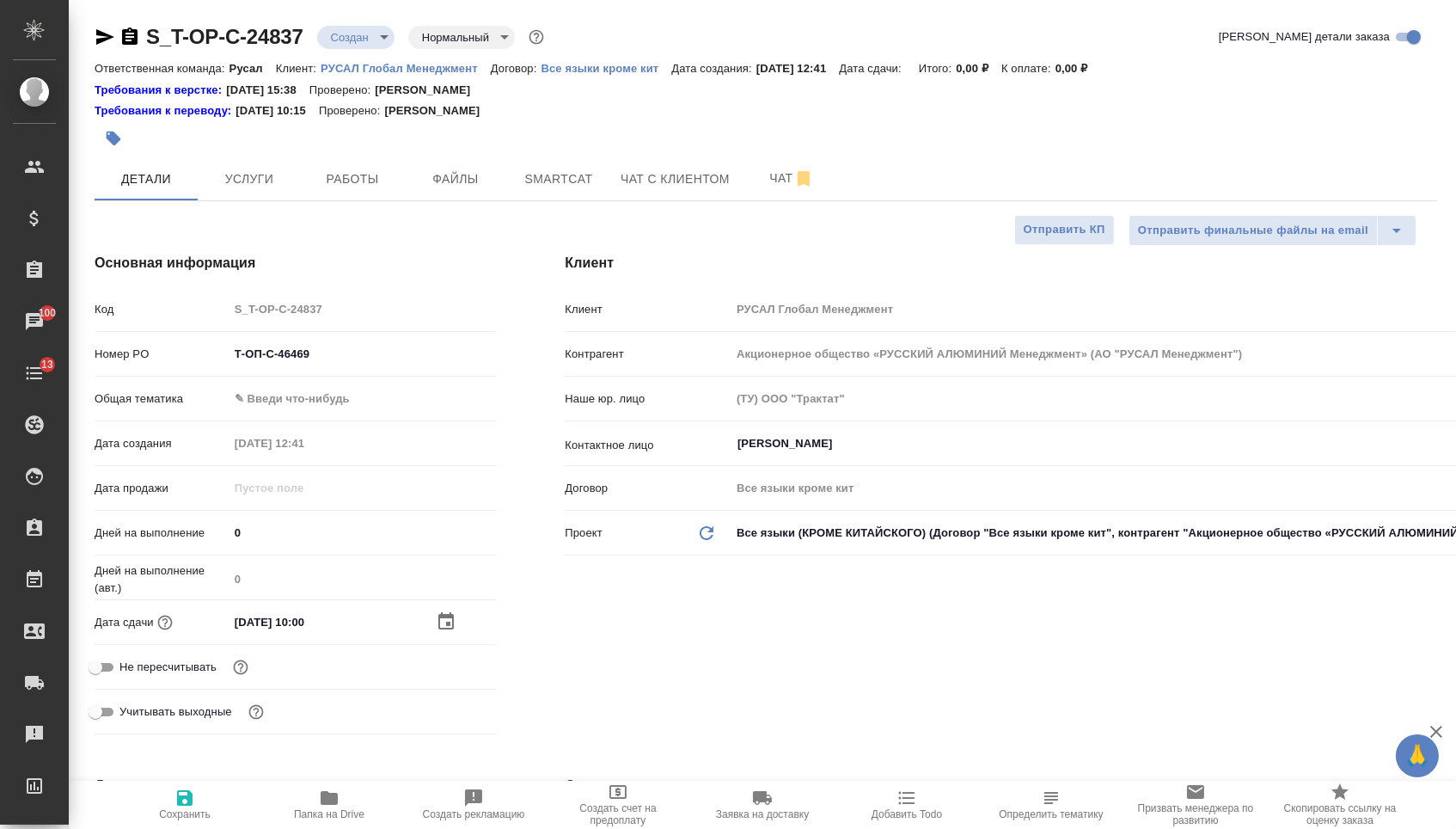
type textarea "x"
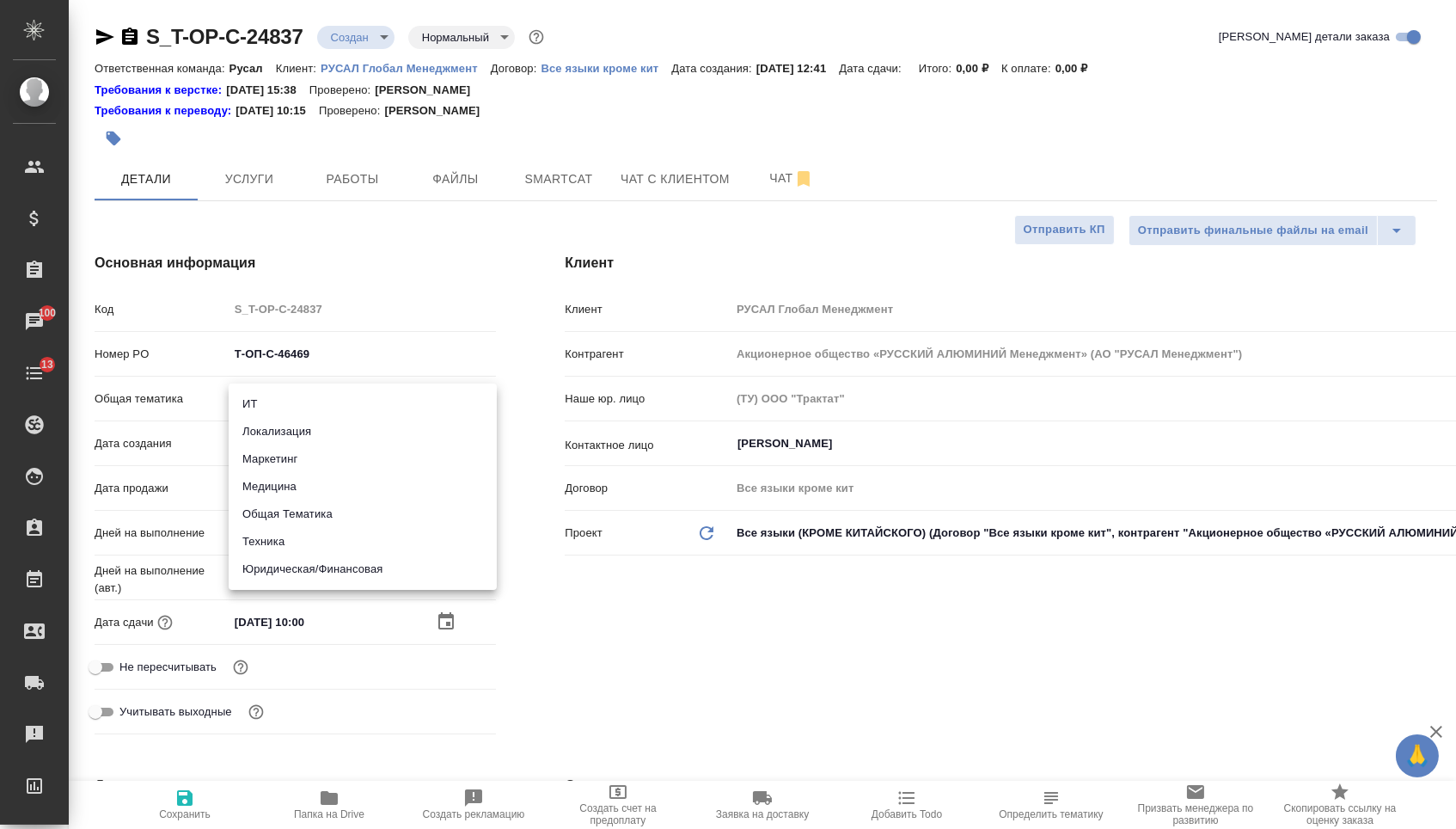
click at [336, 400] on body "🙏 .cls-1 fill:#fff; AWATERA Menshikova Aleksandra Клиенты Спецификации Заказы 1…" at bounding box center [728, 414] width 1456 height 829
click at [295, 562] on li "Юридическая/Финансовая" at bounding box center [362, 569] width 268 height 27
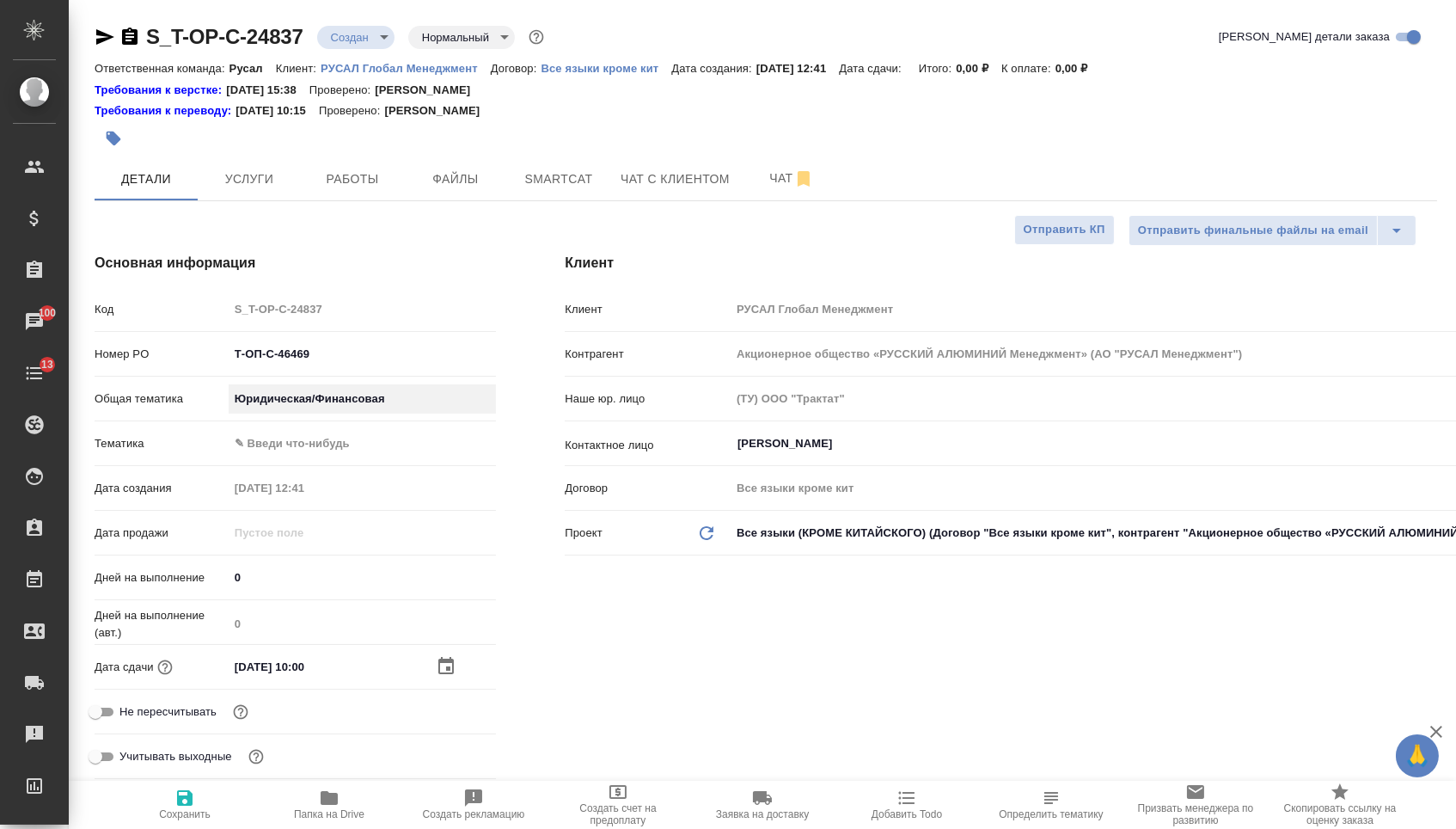
type input "yr-fn"
type textarea "x"
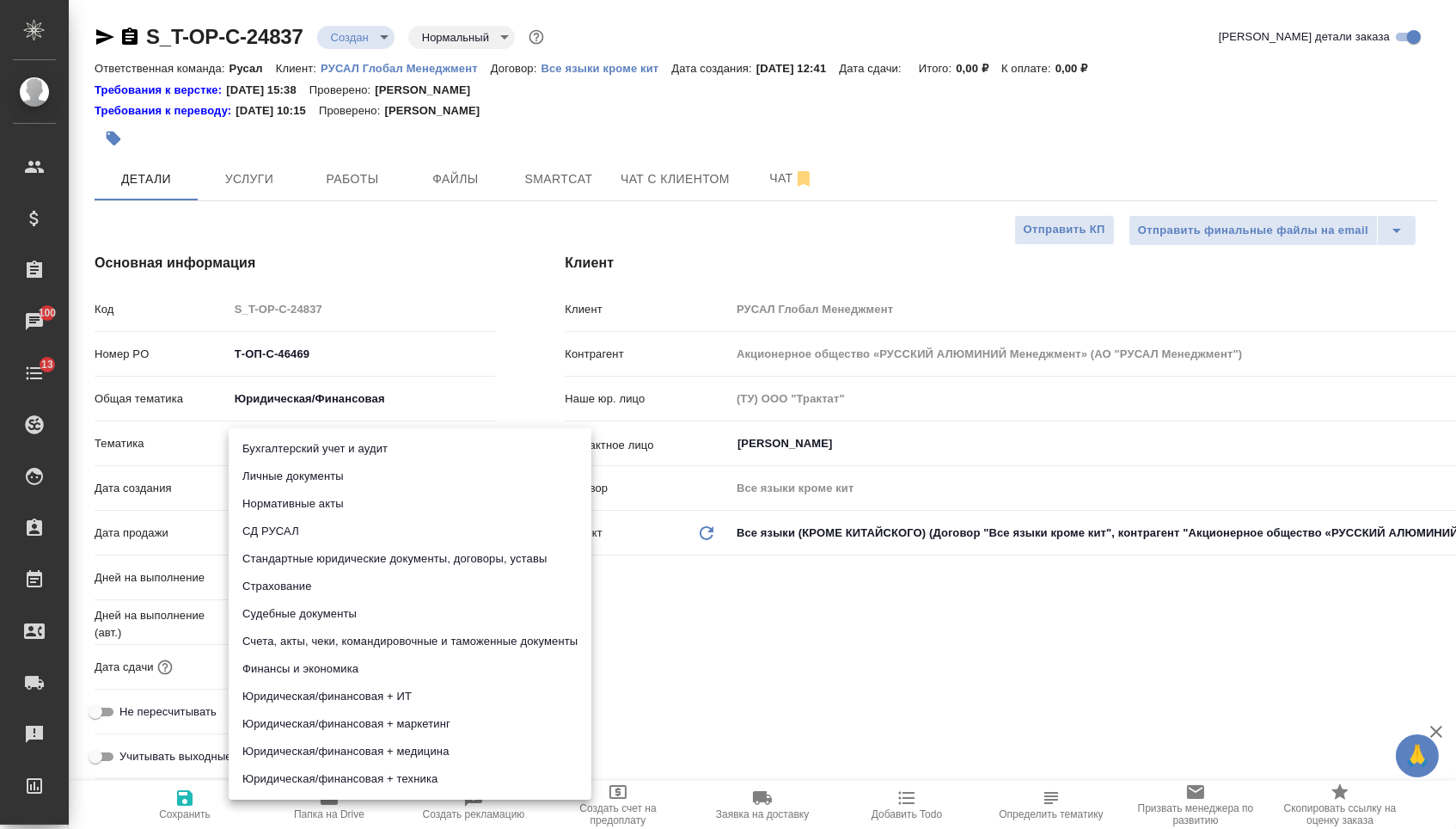
click at [298, 444] on body "🙏 .cls-1 fill:#fff; AWATERA Menshikova Aleksandra Клиенты Спецификации Заказы 1…" at bounding box center [728, 414] width 1456 height 829
click at [333, 546] on li "Стандартные юридические документы, договоры, уставы" at bounding box center [410, 559] width 362 height 27
type textarea "x"
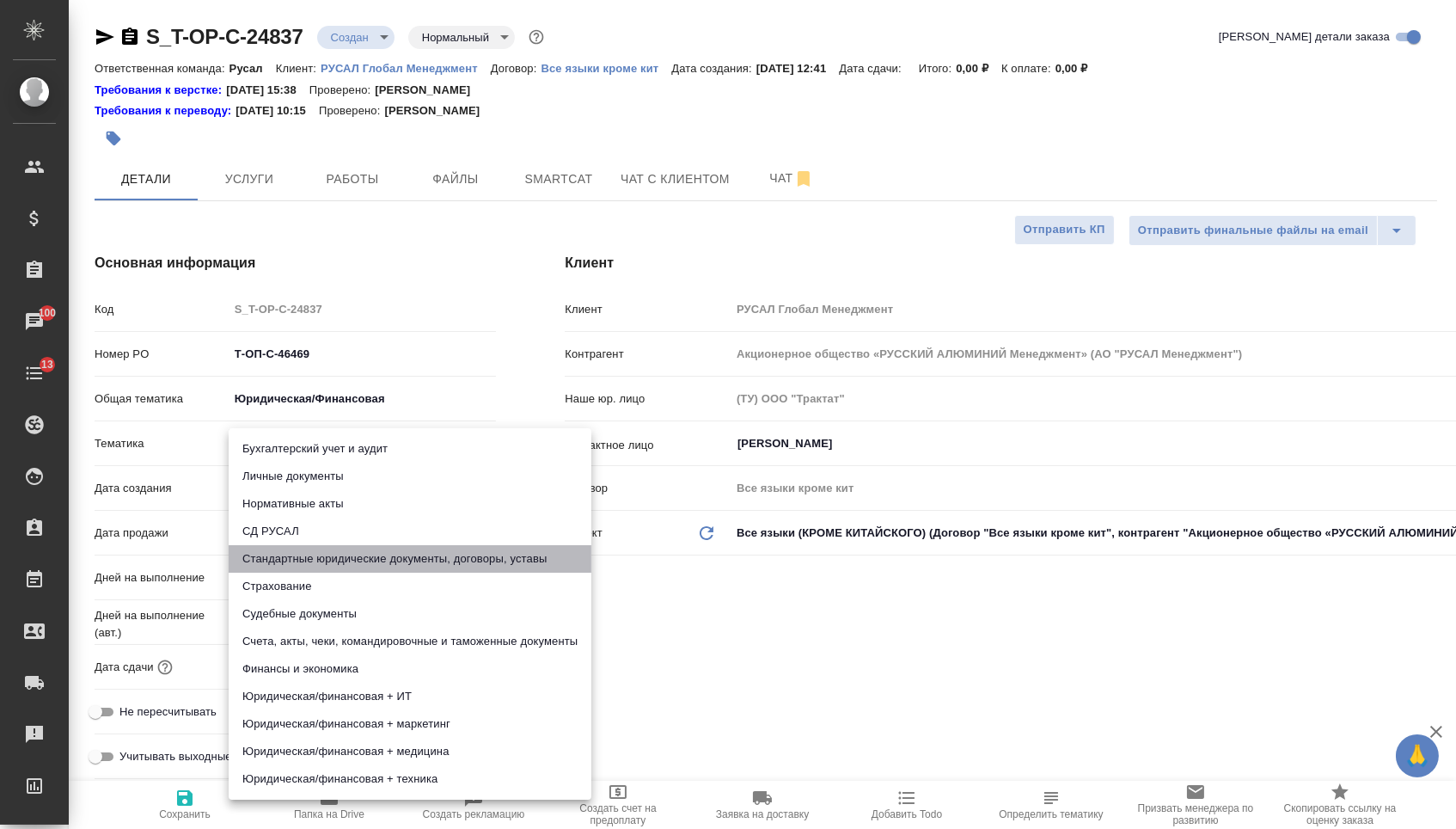
type input "5f647205b73bc97568ca66bf"
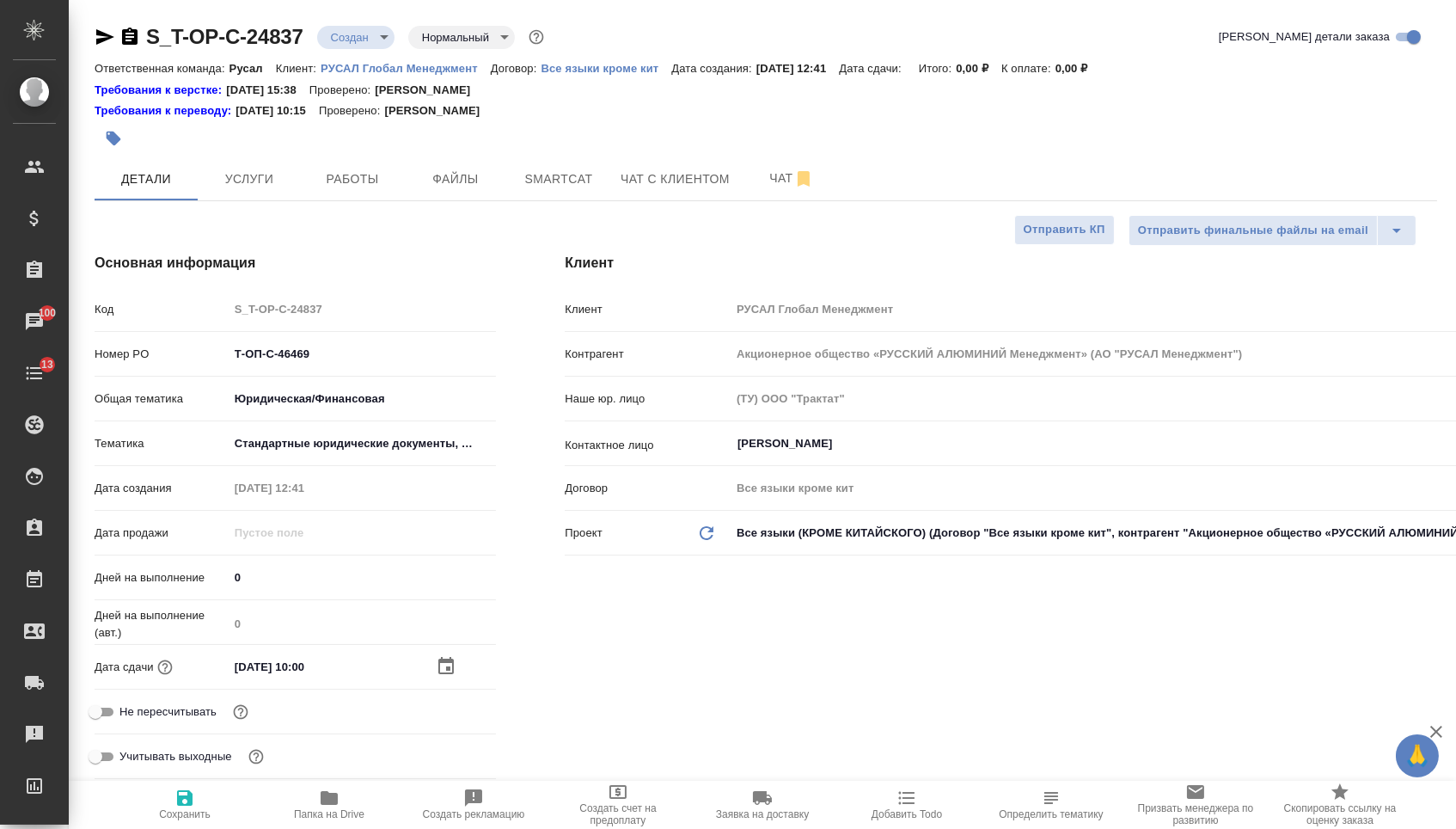
click at [209, 803] on span "Сохранить" at bounding box center [184, 804] width 123 height 33
type textarea "x"
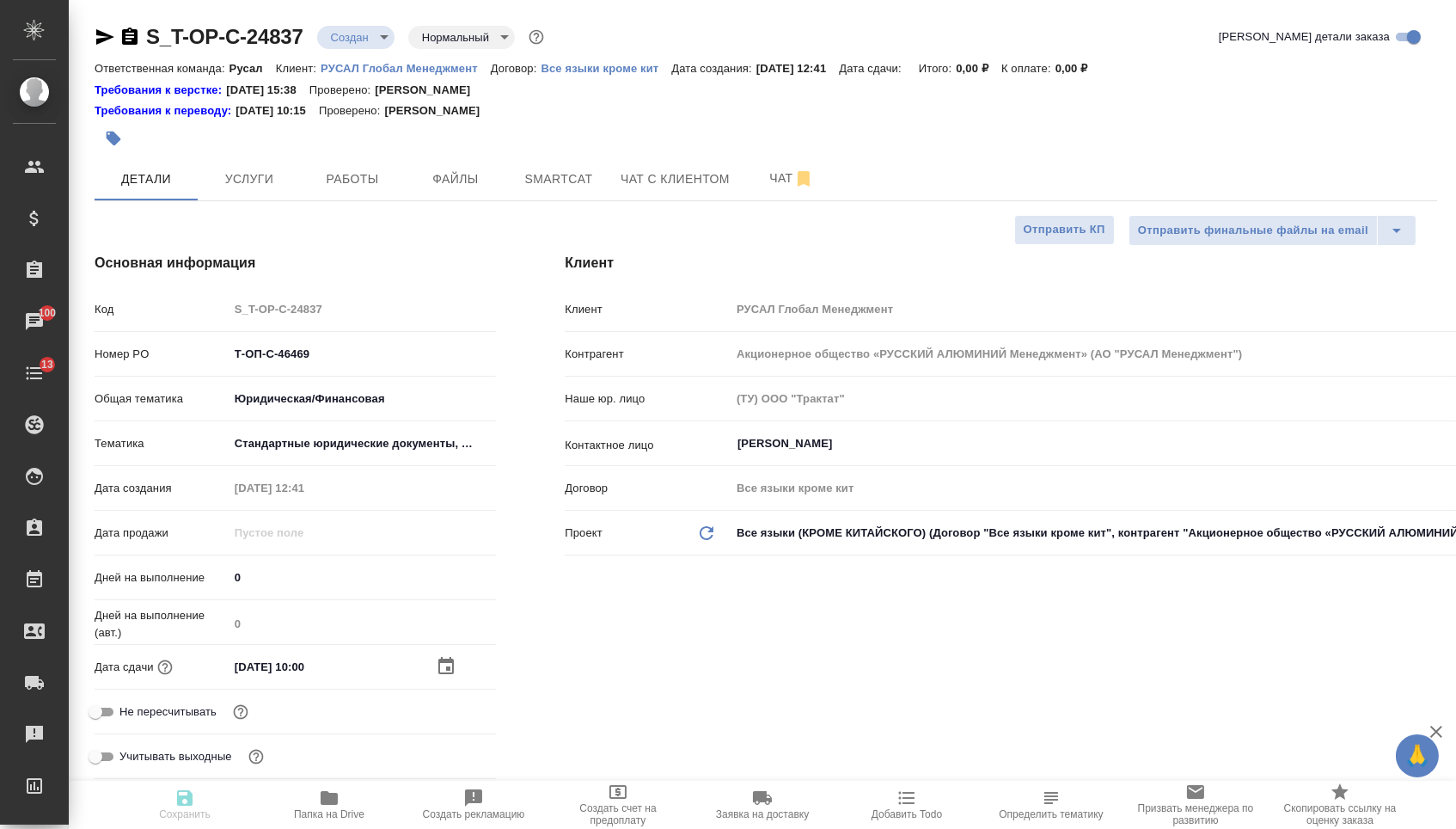
type textarea "x"
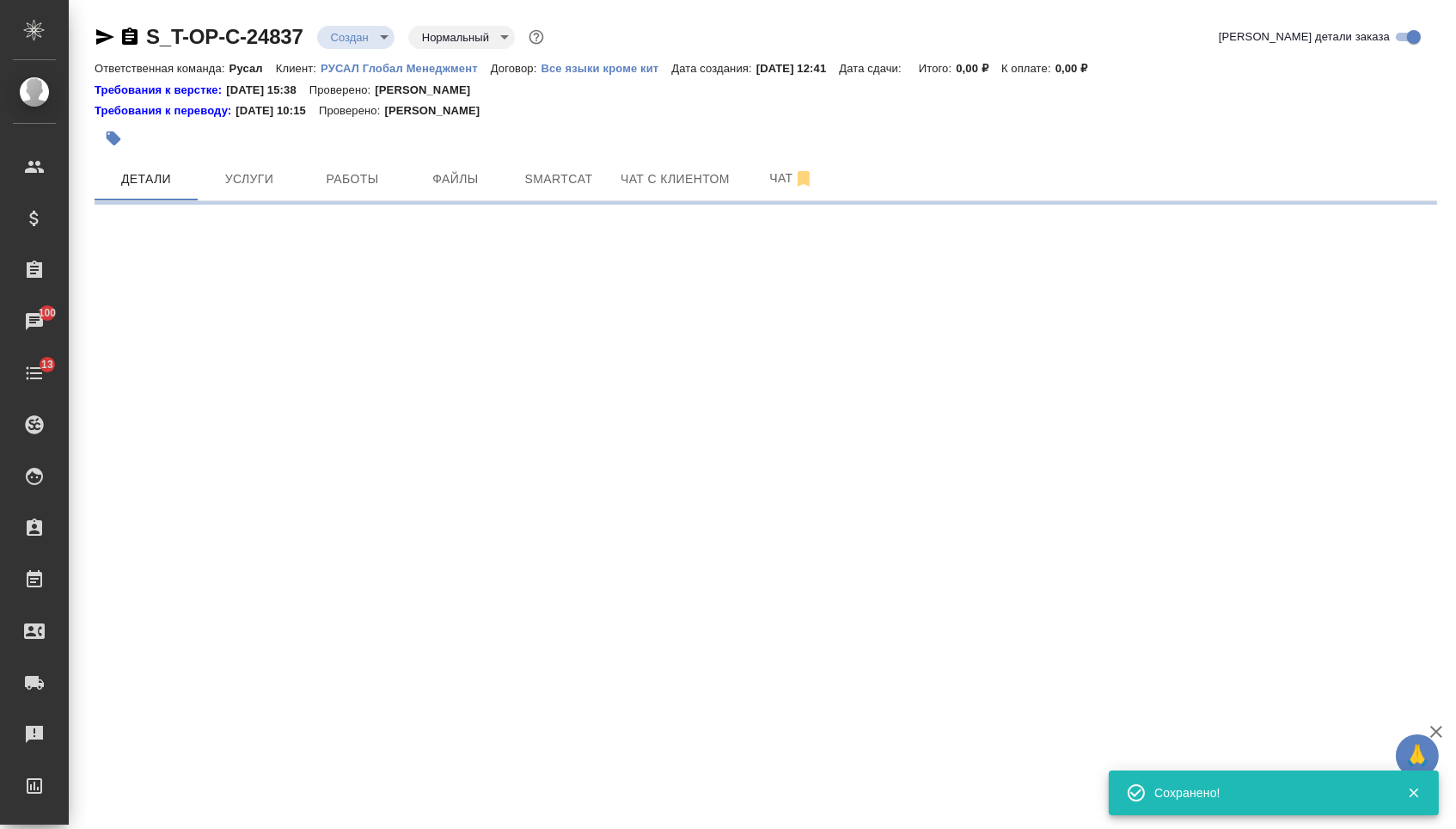
select select "RU"
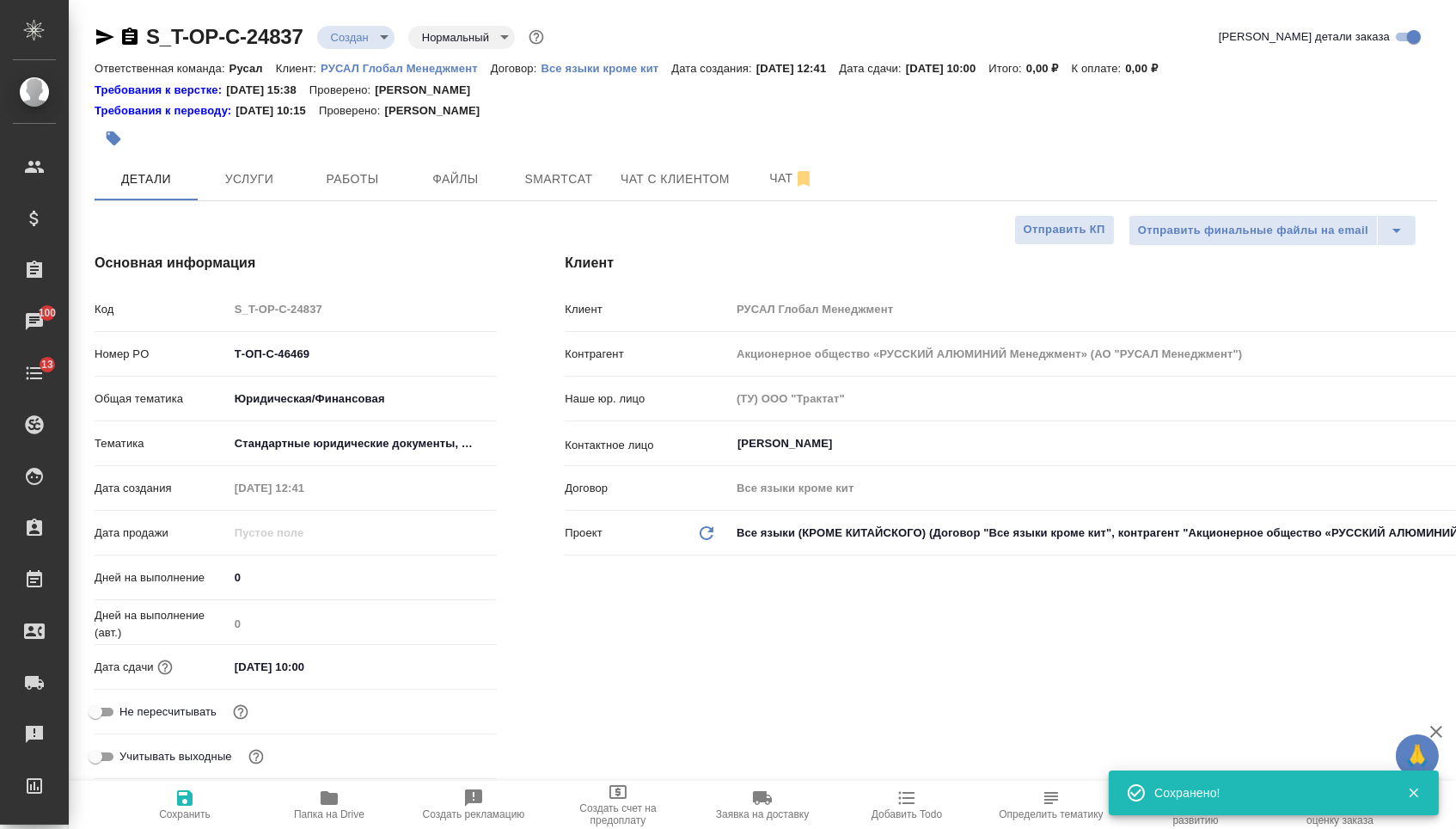
type textarea "x"
click at [468, 165] on button "Файлы" at bounding box center [455, 178] width 103 height 43
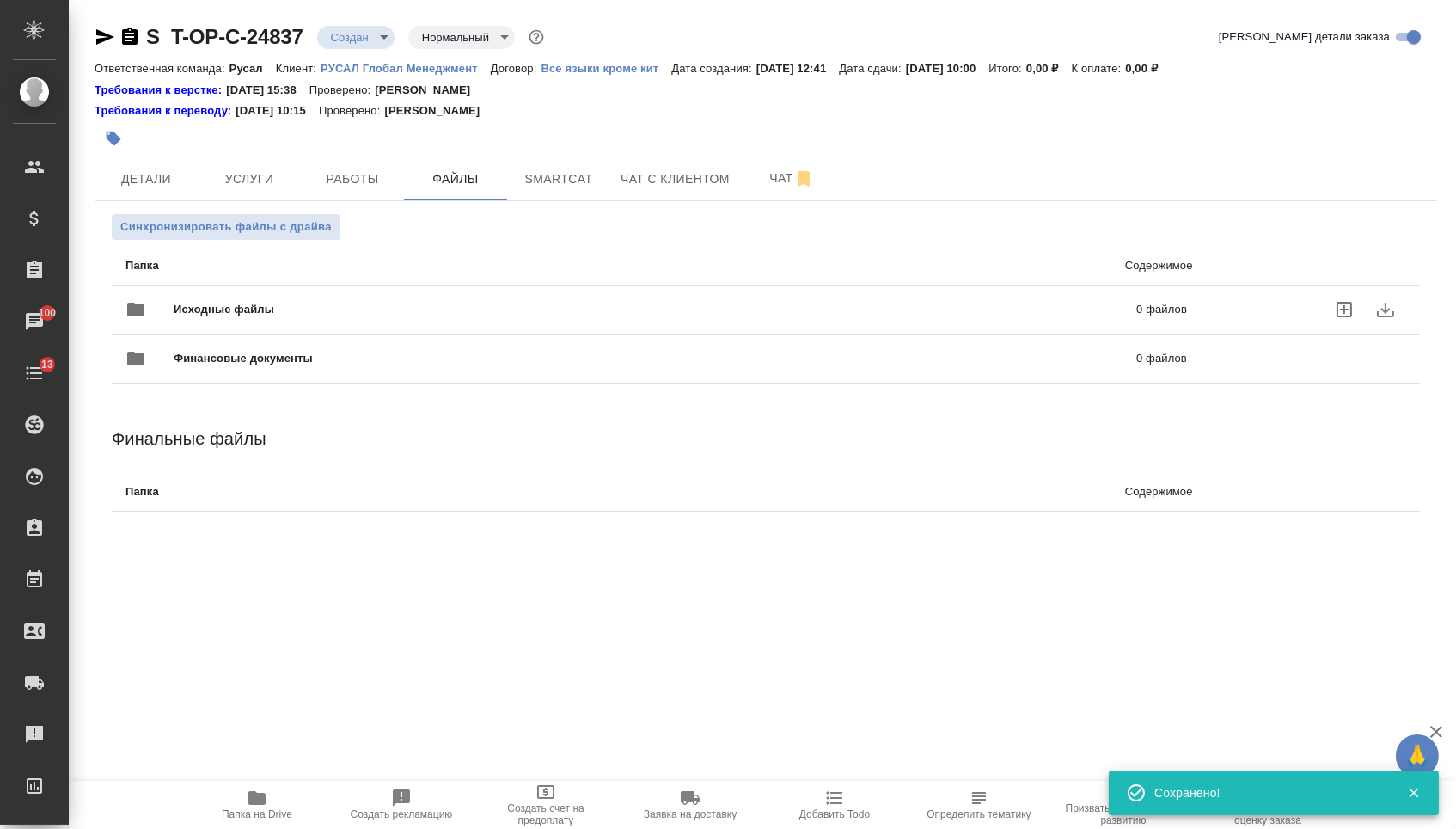
click at [363, 296] on div "Исходные файлы 0 файлов" at bounding box center [656, 309] width 1061 height 41
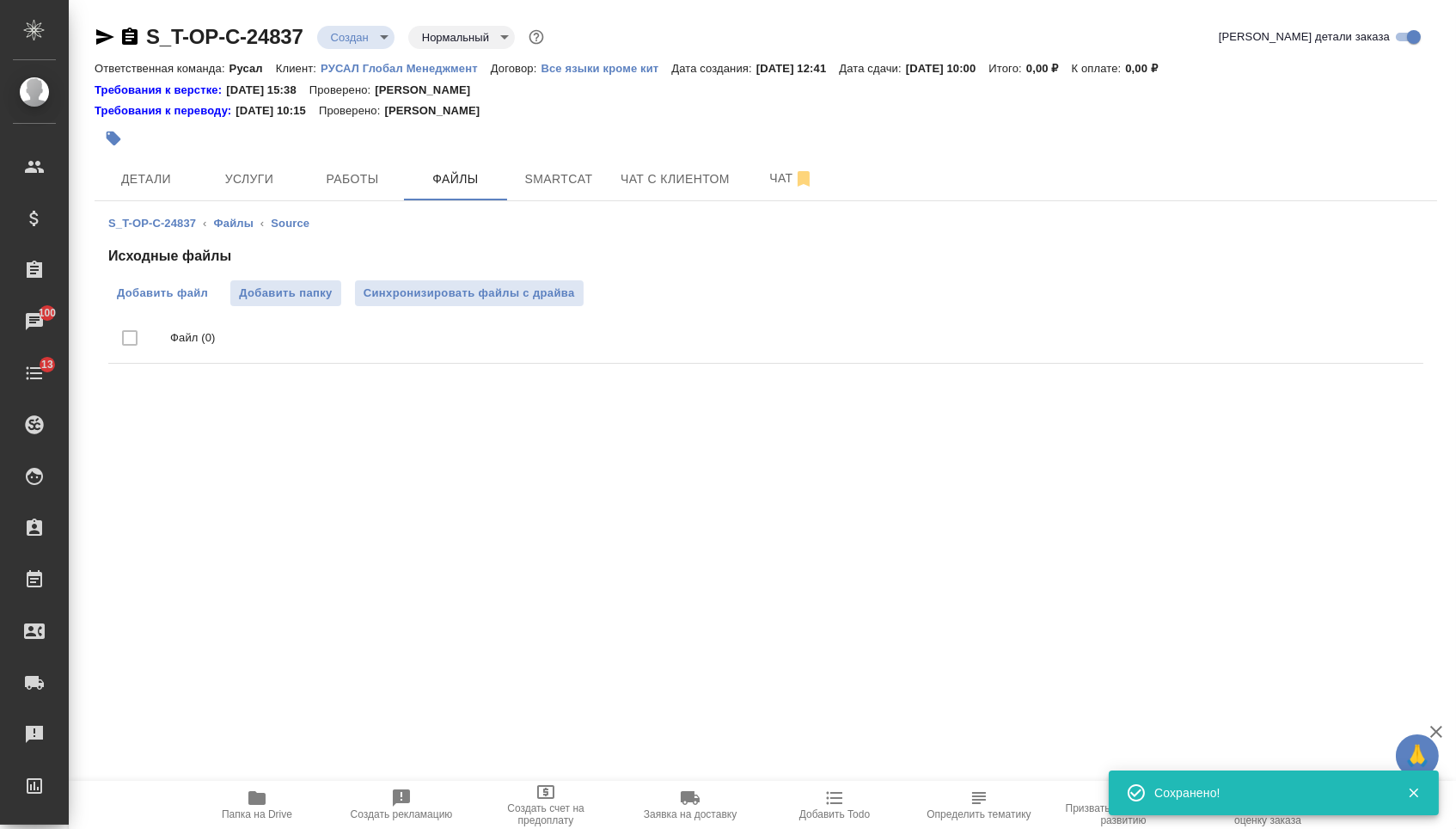
click at [191, 288] on span "Добавить файл" at bounding box center [163, 293] width 91 height 17
click at [0, 0] on input "Добавить файл" at bounding box center [0, 0] width 0 height 0
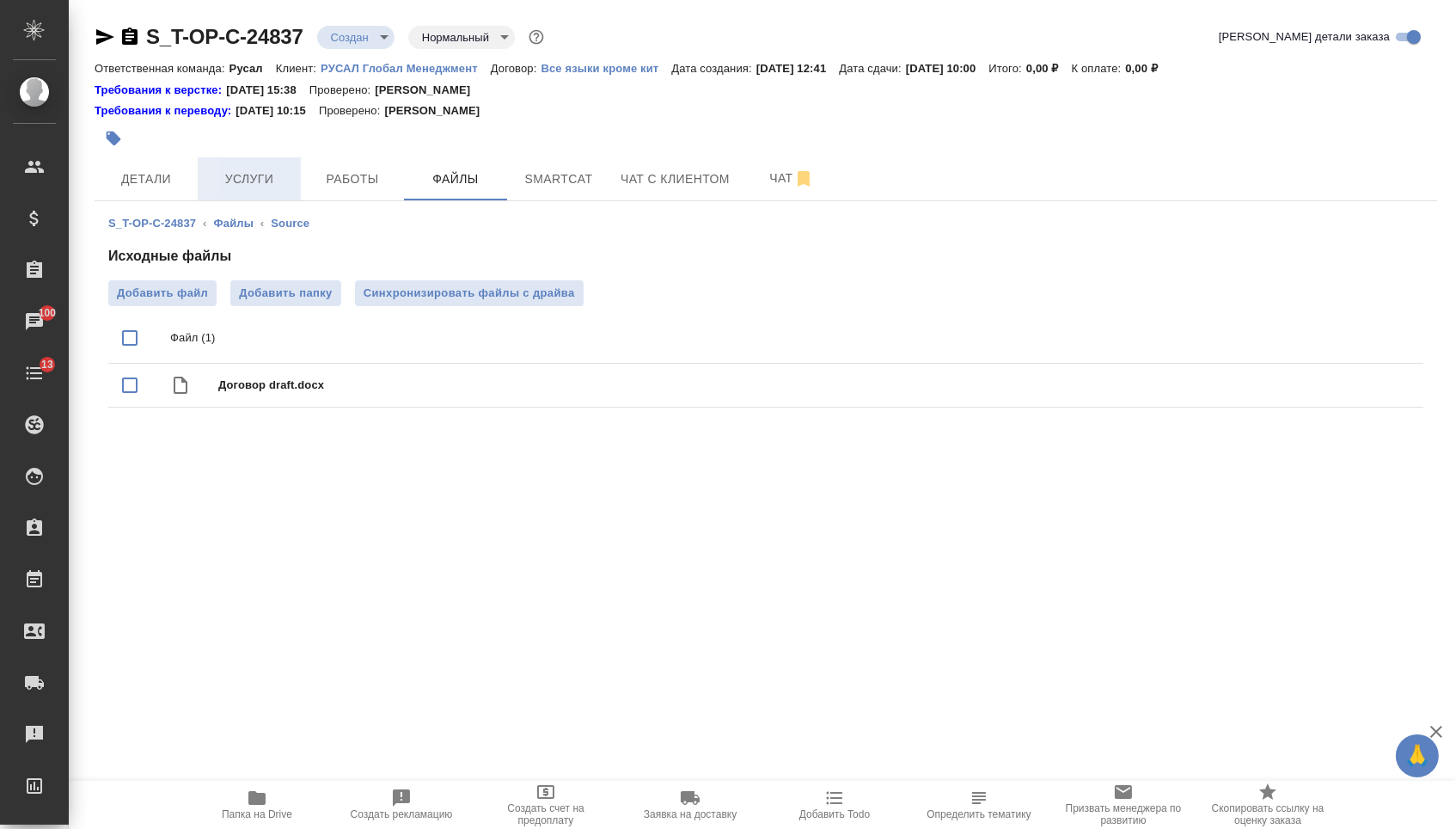
click at [249, 164] on button "Услуги" at bounding box center [249, 178] width 103 height 43
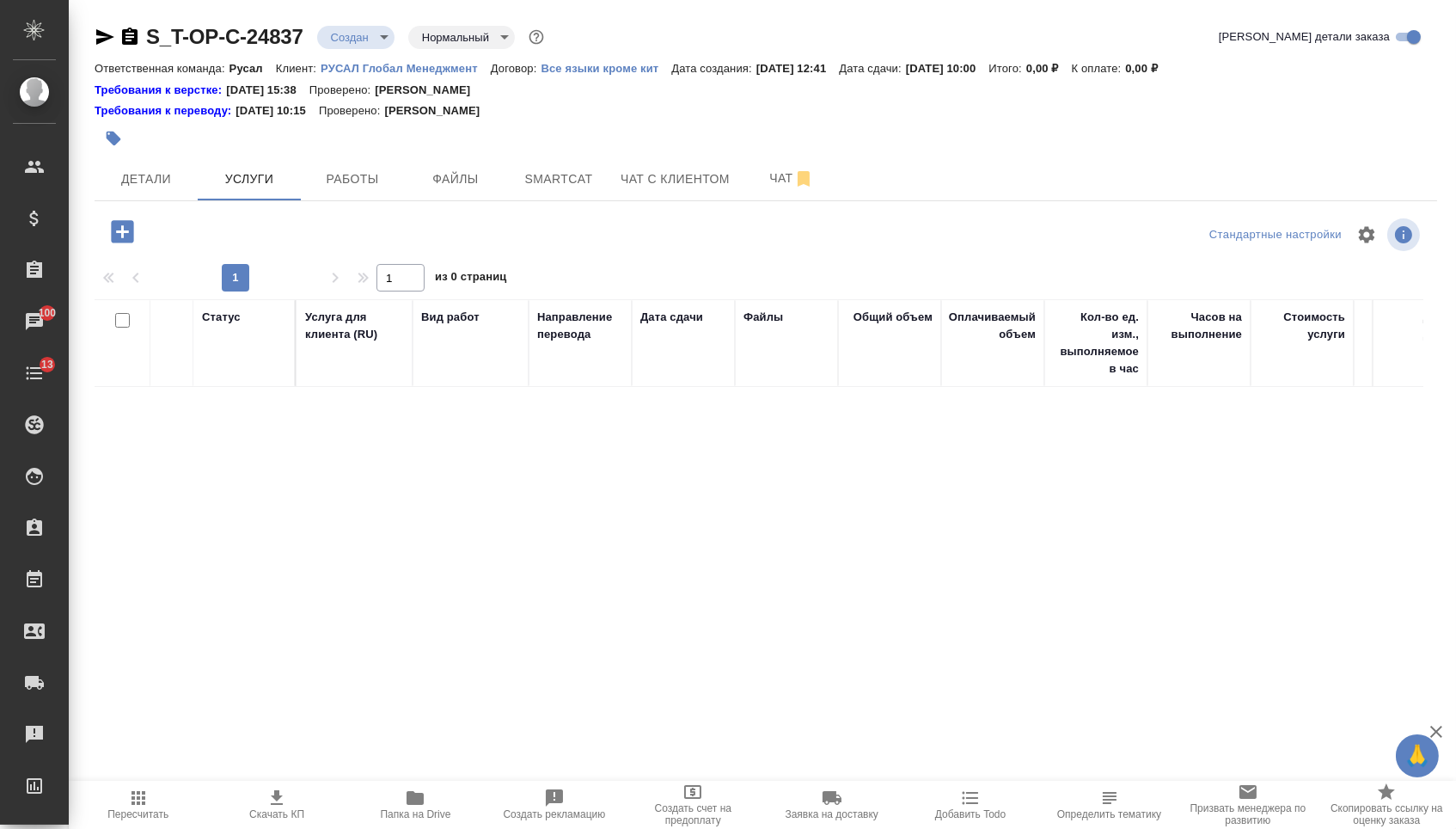
click at [121, 235] on icon "button" at bounding box center [122, 231] width 30 height 30
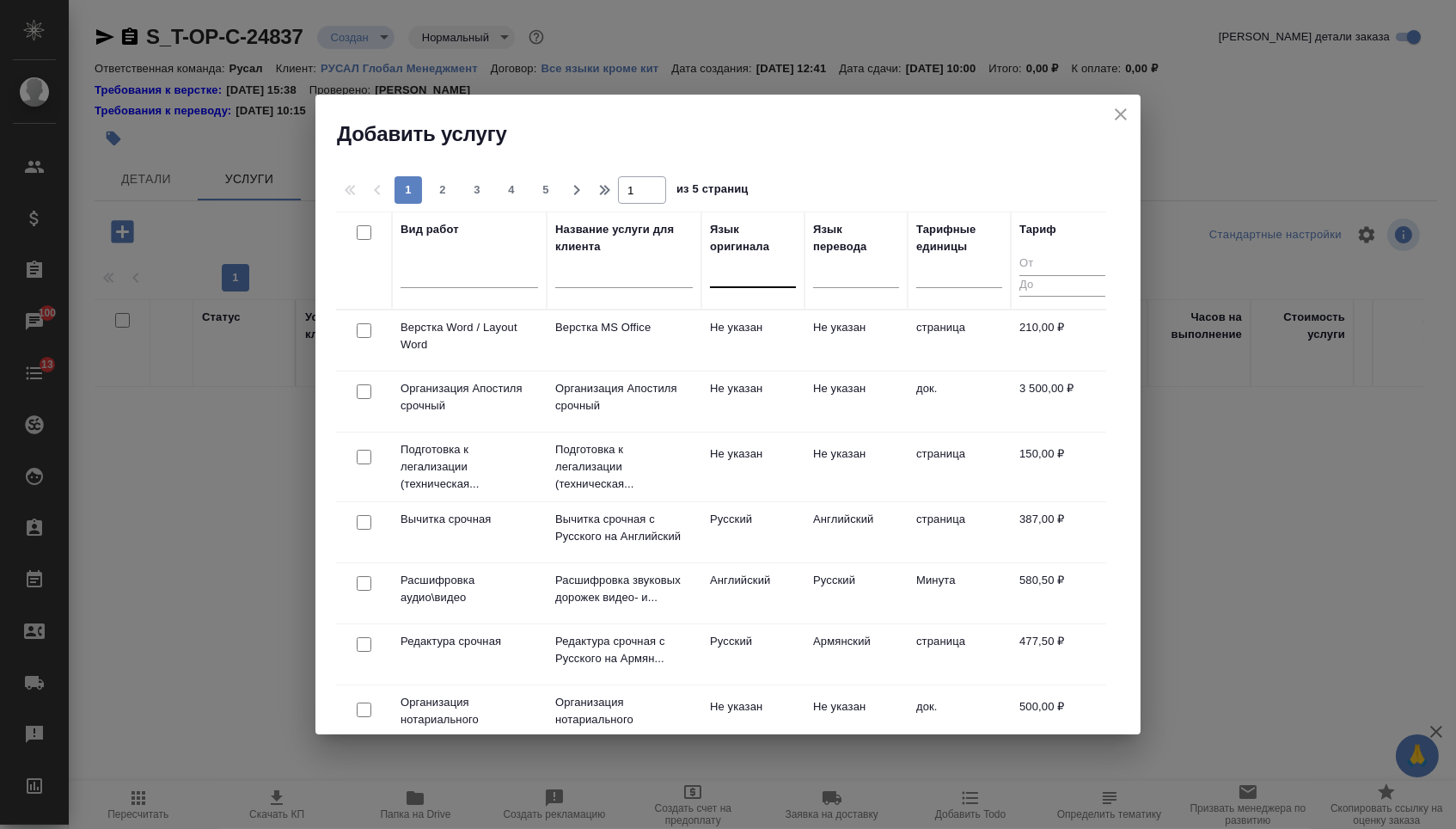
click at [771, 277] on div at bounding box center [753, 270] width 86 height 25
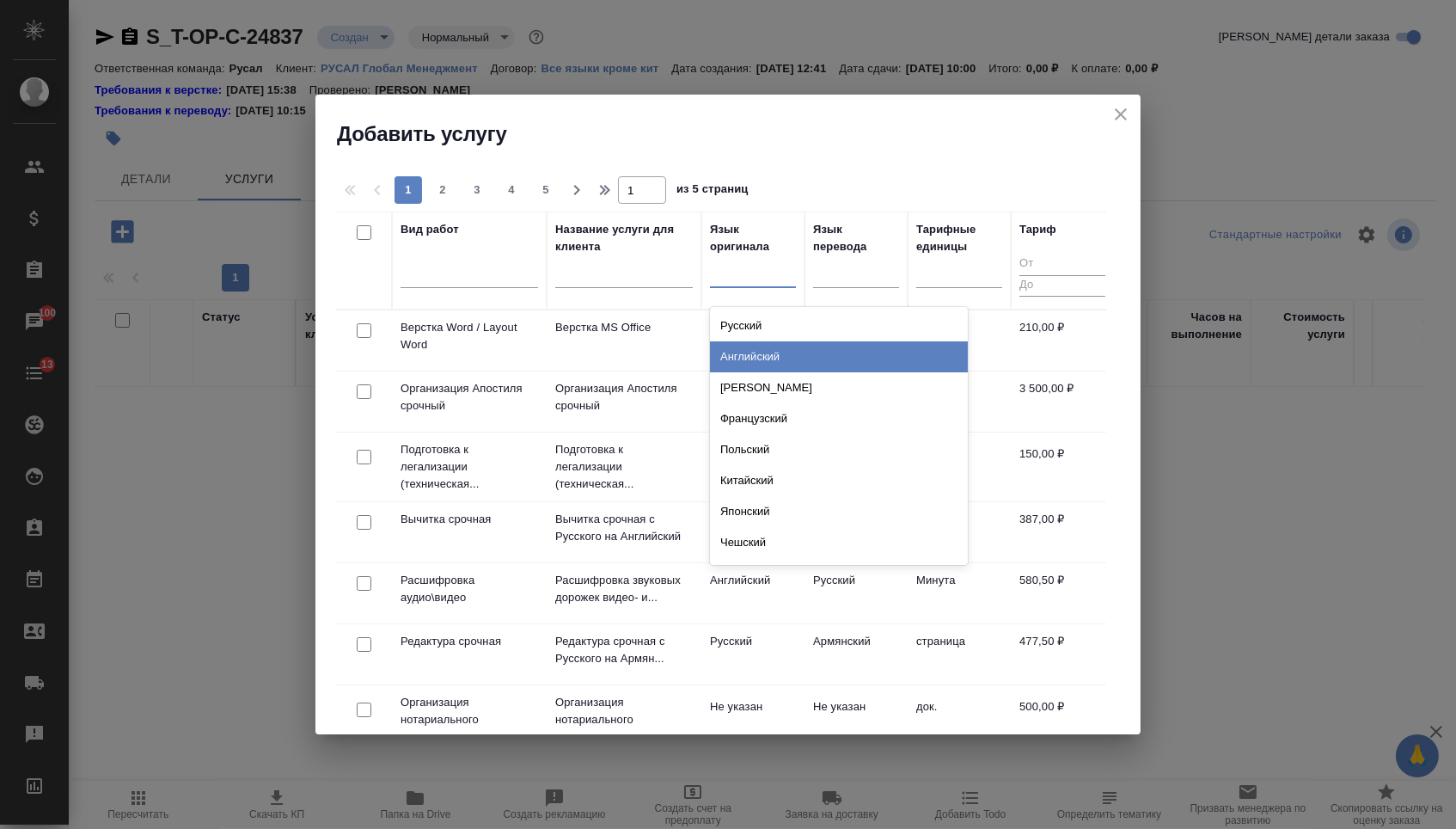
click at [755, 363] on div "Английский" at bounding box center [839, 357] width 258 height 31
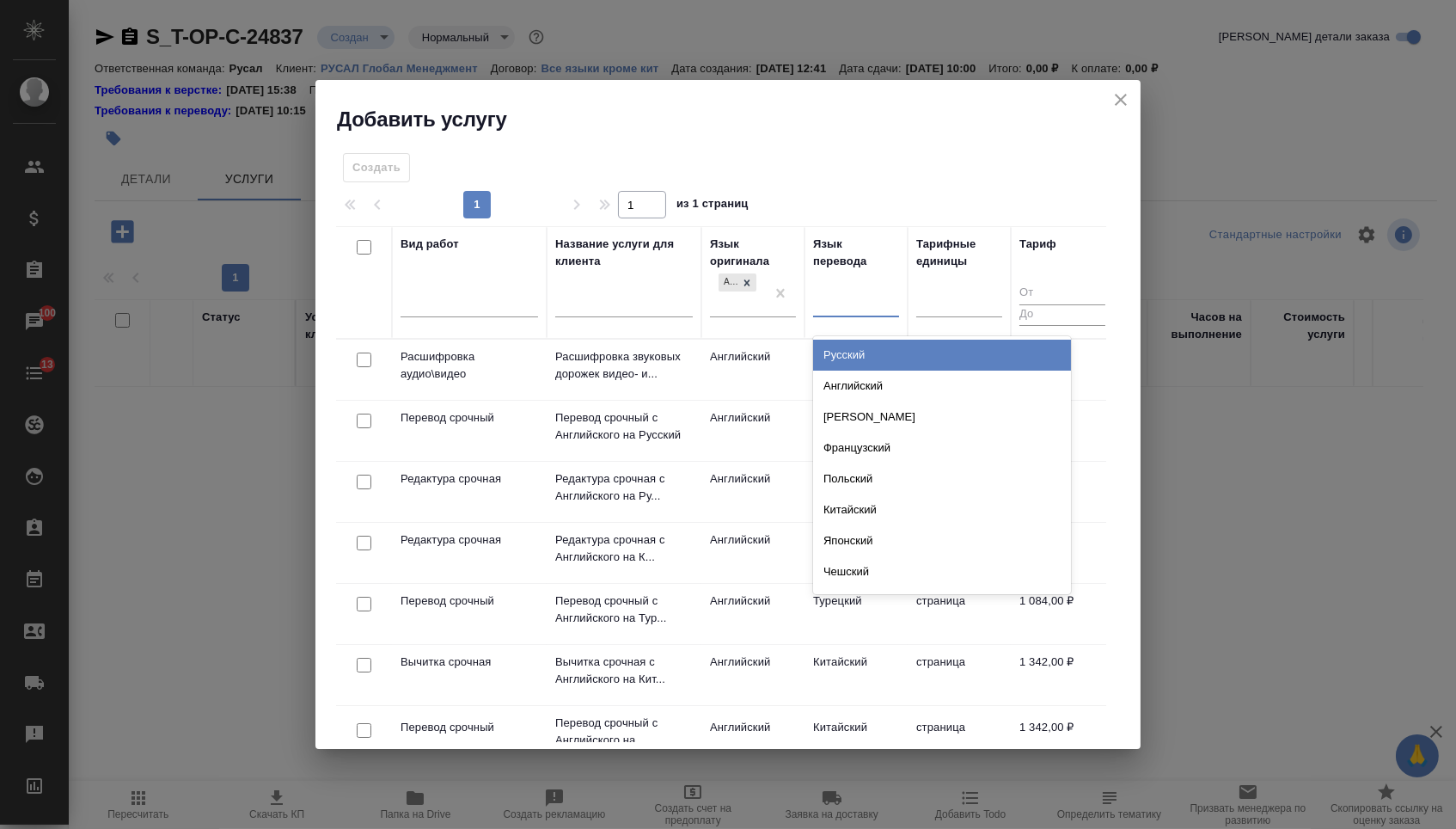
click at [830, 302] on div at bounding box center [856, 300] width 86 height 25
click at [831, 340] on div "Русский" at bounding box center [942, 355] width 258 height 31
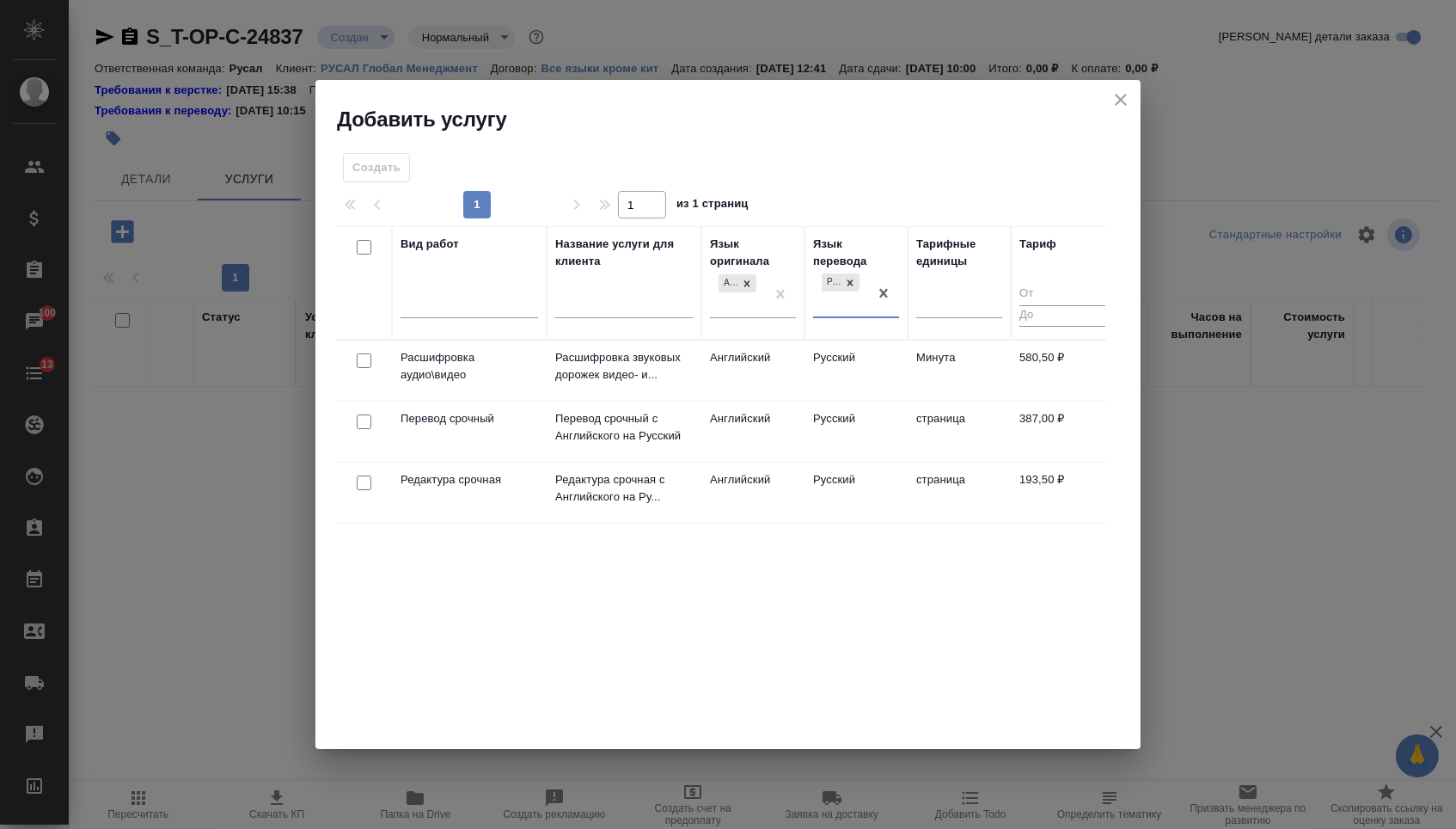
click at [367, 416] on input "checkbox" at bounding box center [364, 422] width 15 height 15
checkbox input "true"
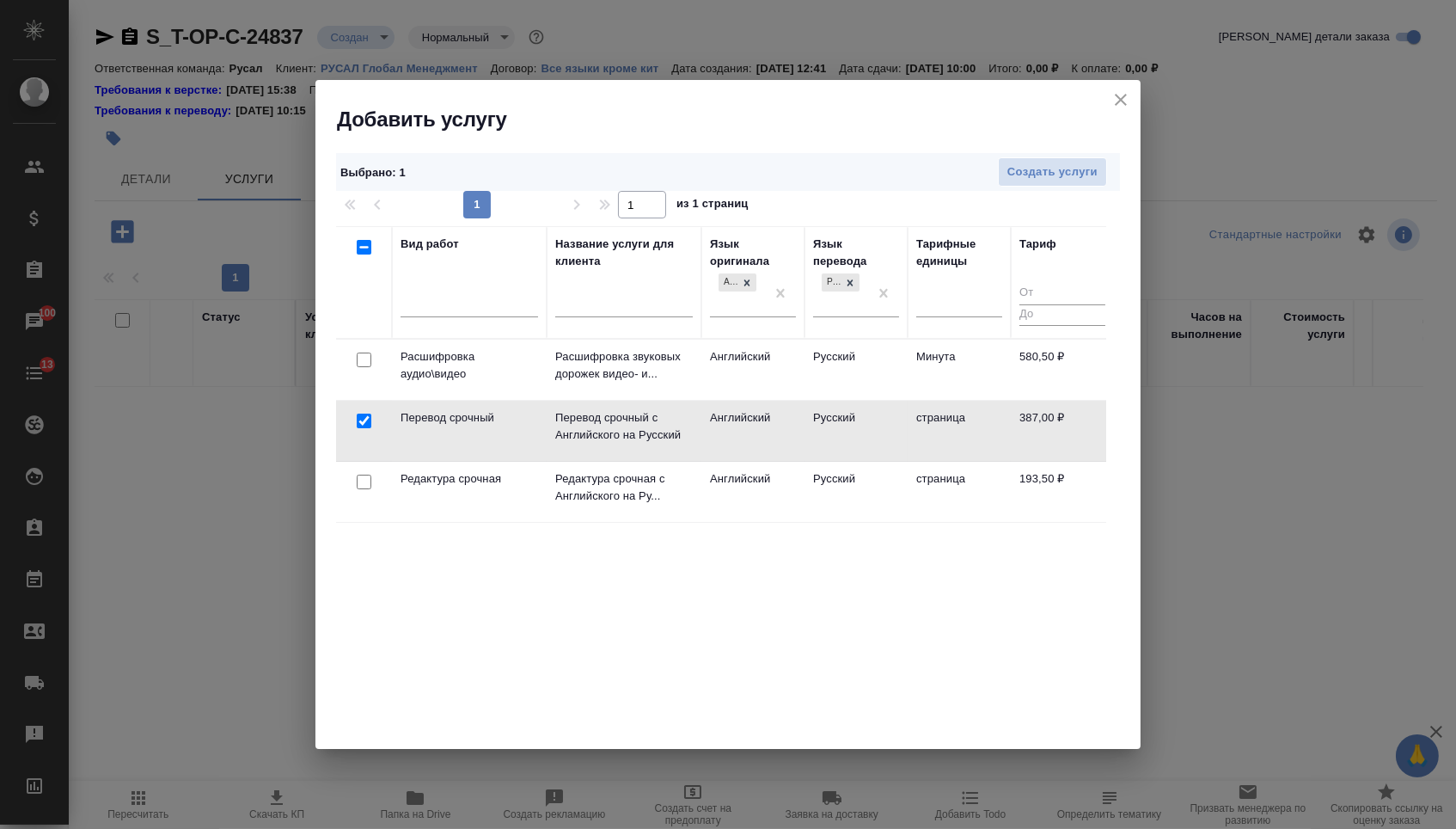
click at [358, 484] on input "checkbox" at bounding box center [364, 482] width 15 height 15
checkbox input "true"
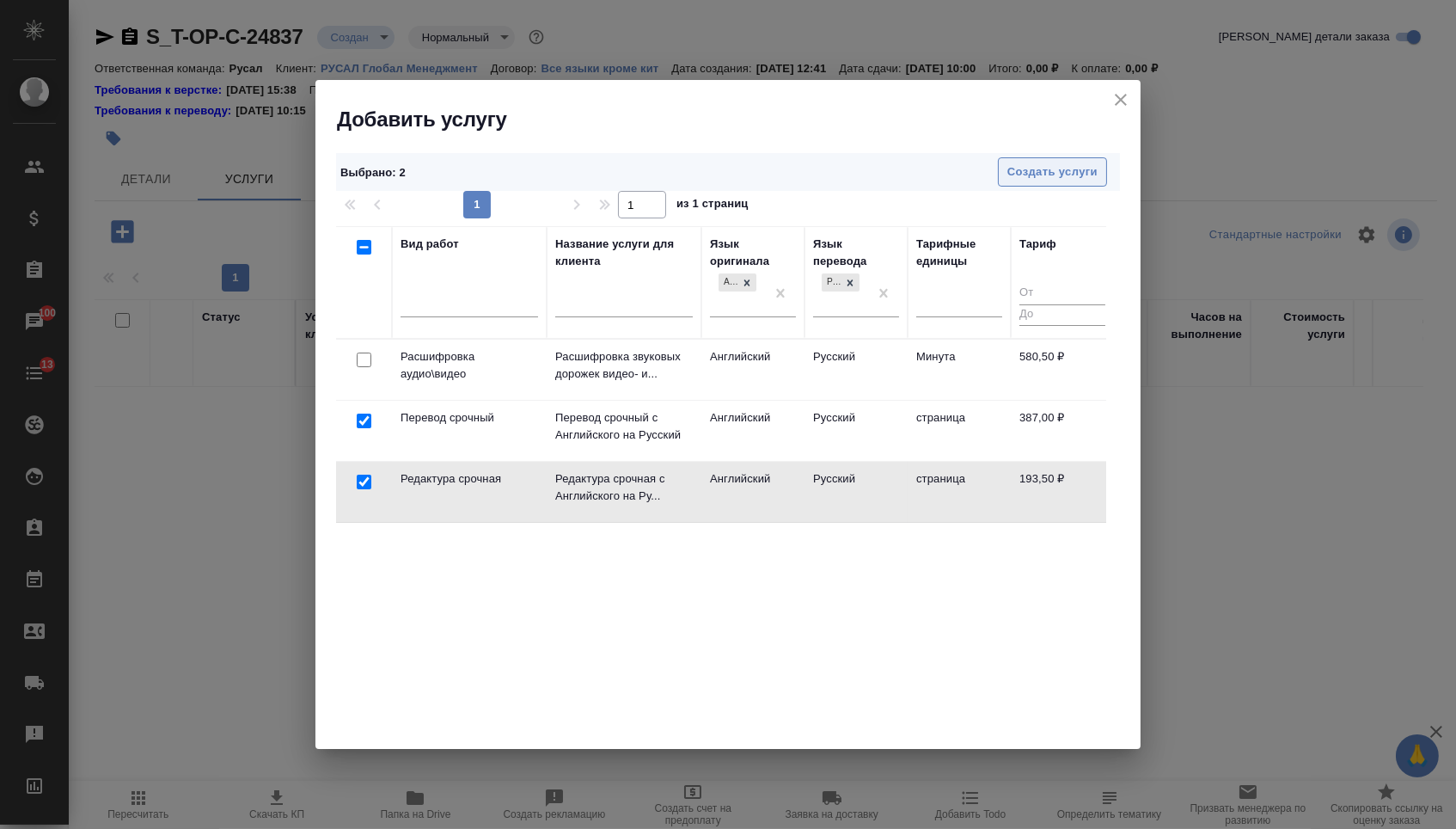
click at [1037, 170] on span "Создать услуги" at bounding box center [1052, 173] width 91 height 20
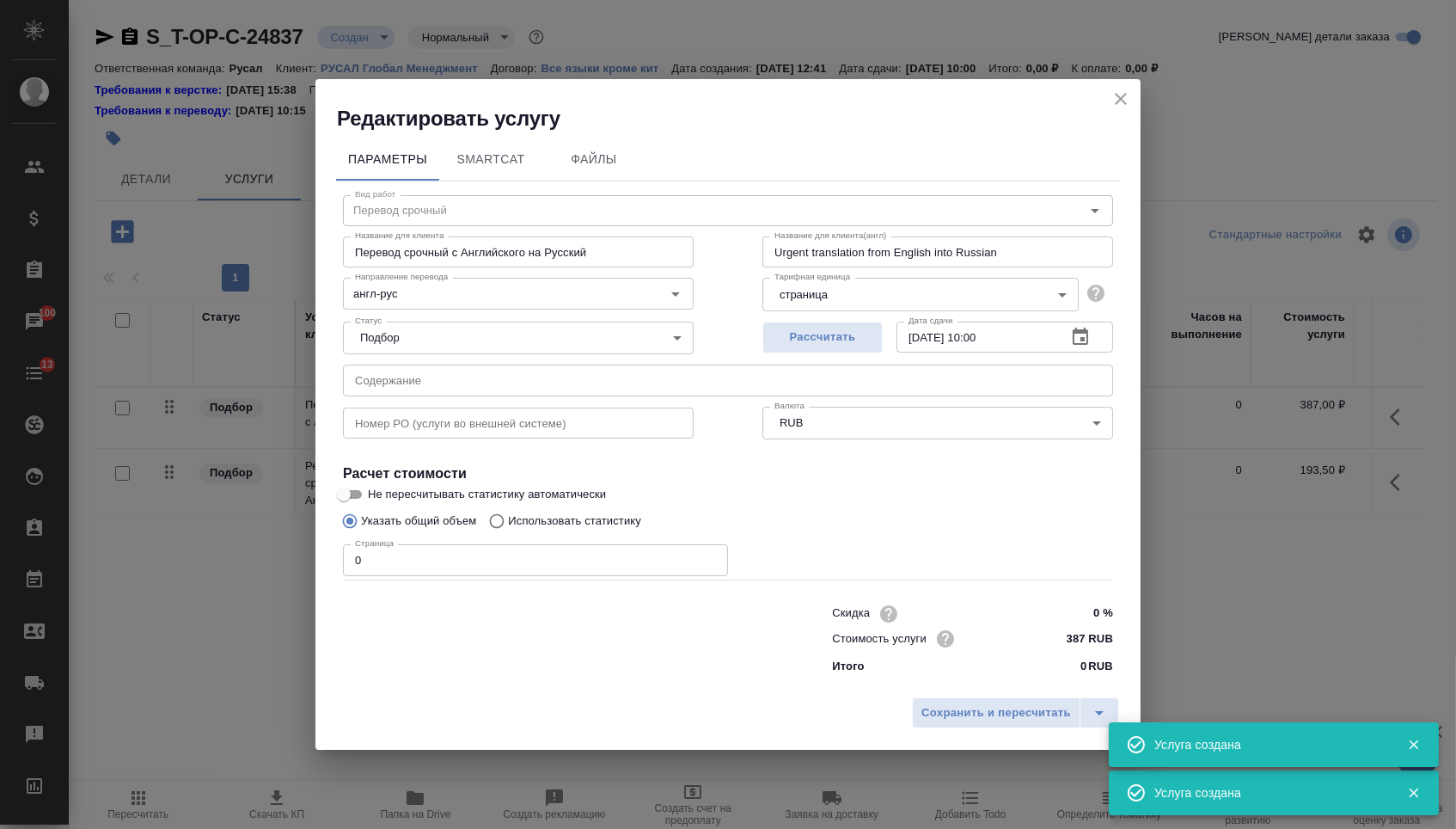
type input "Перевод срочный"
type input "Перевод срочный с Английского на Русский"
type input "Urgent translation from English into Russian"
type input "387 RUB"
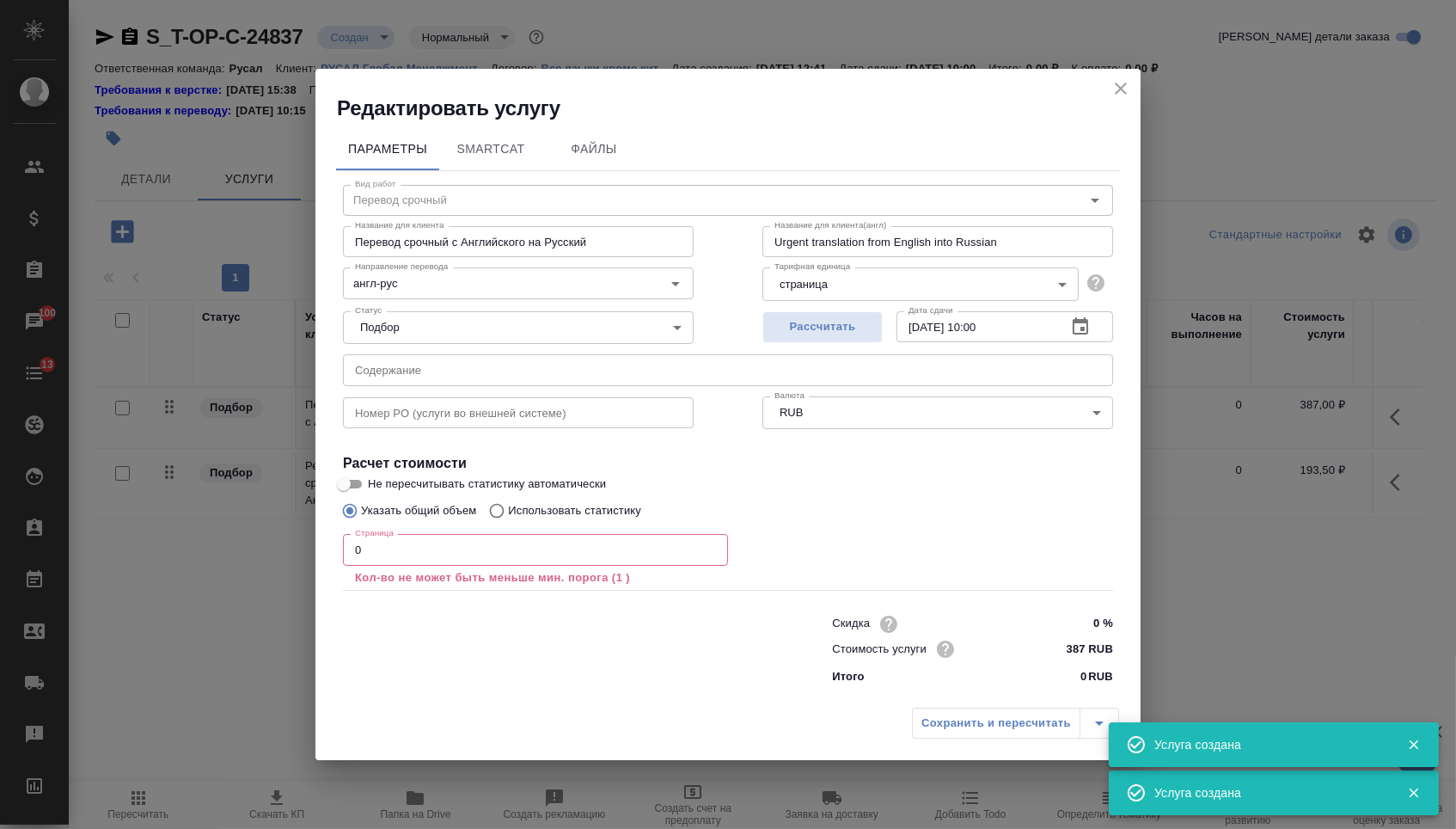
click at [472, 376] on input "text" at bounding box center [728, 370] width 770 height 31
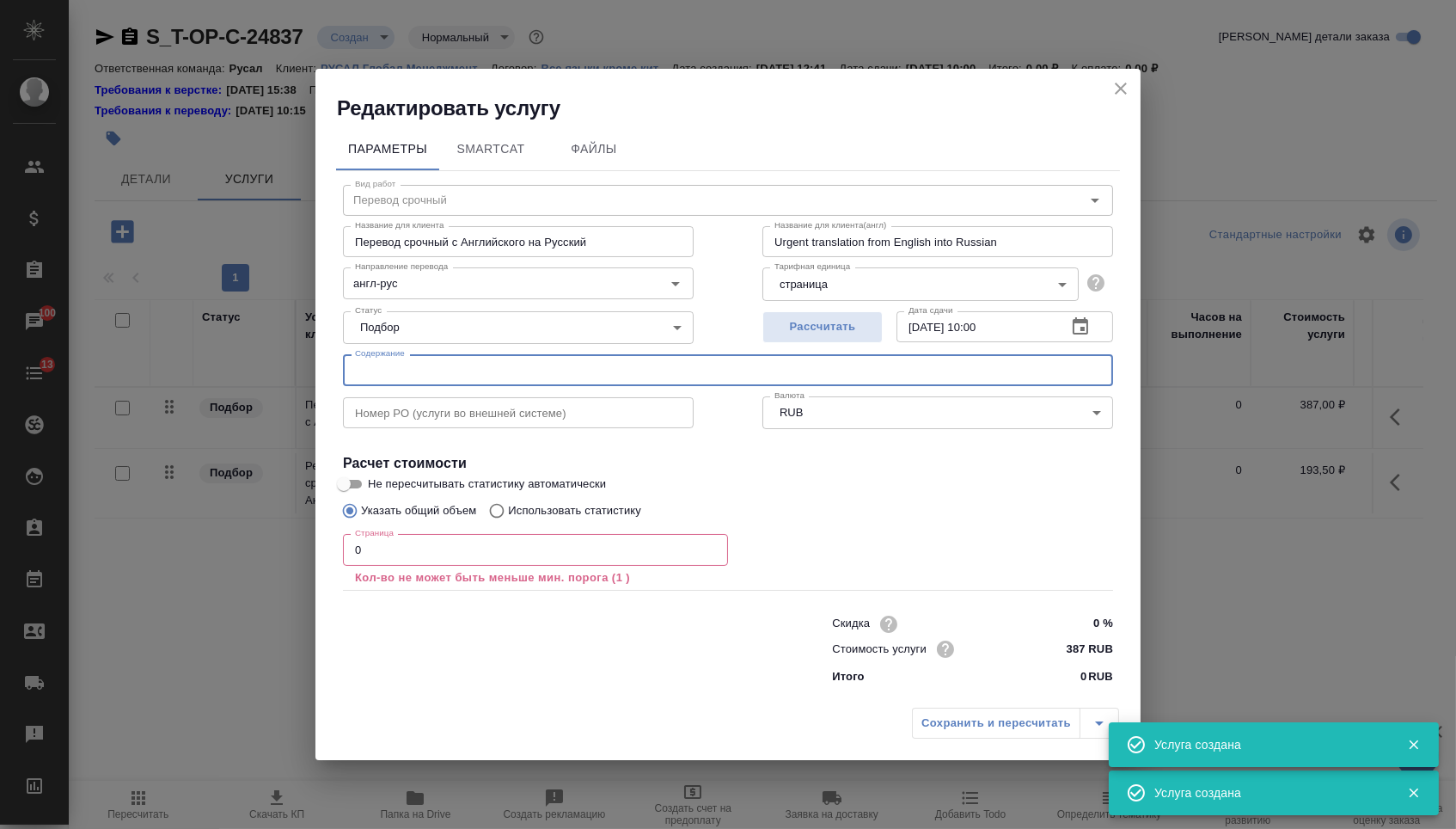
paste input "Договор draft"
type input "Договор draft"
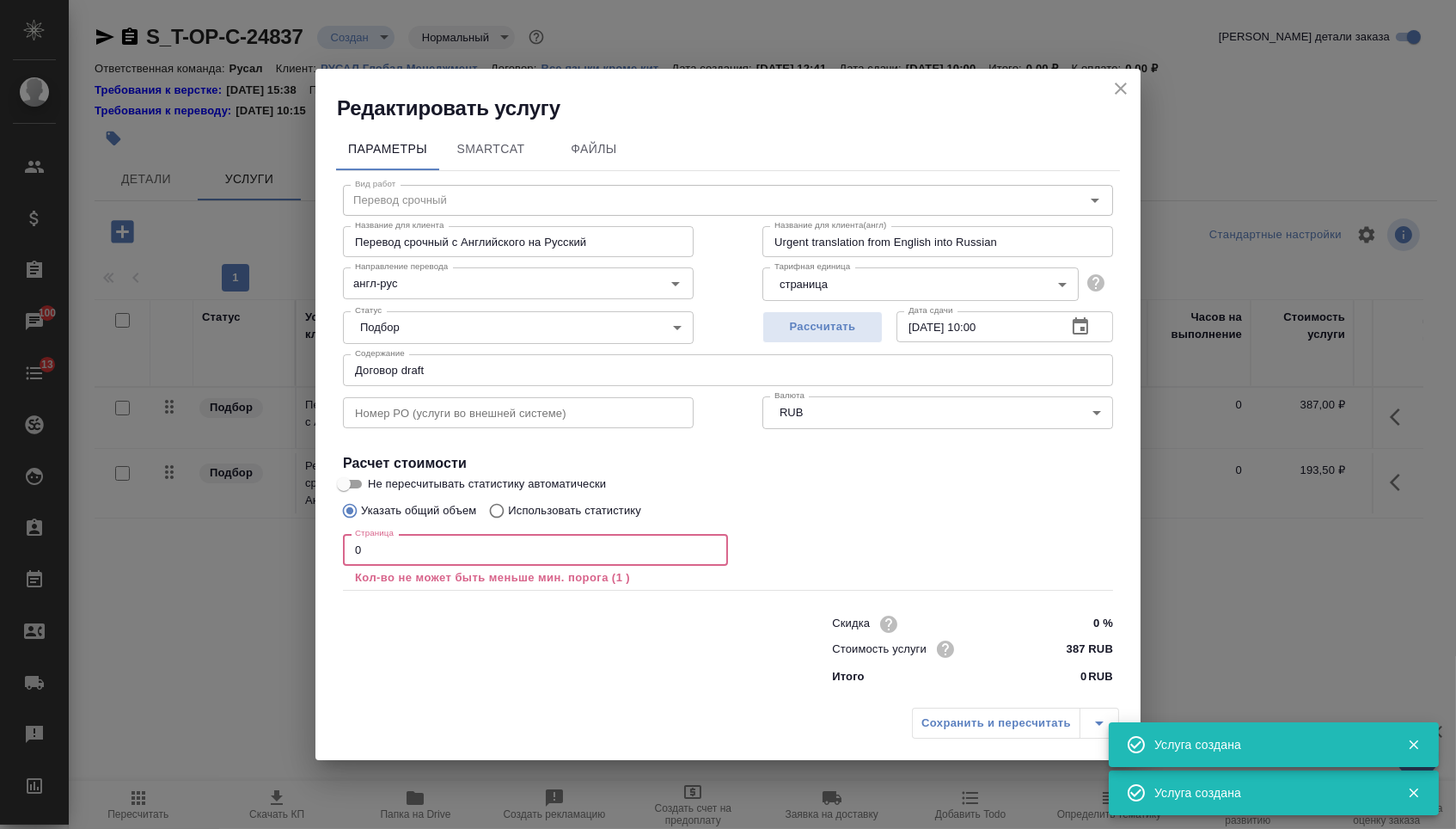
click at [385, 557] on input "0" at bounding box center [535, 549] width 385 height 31
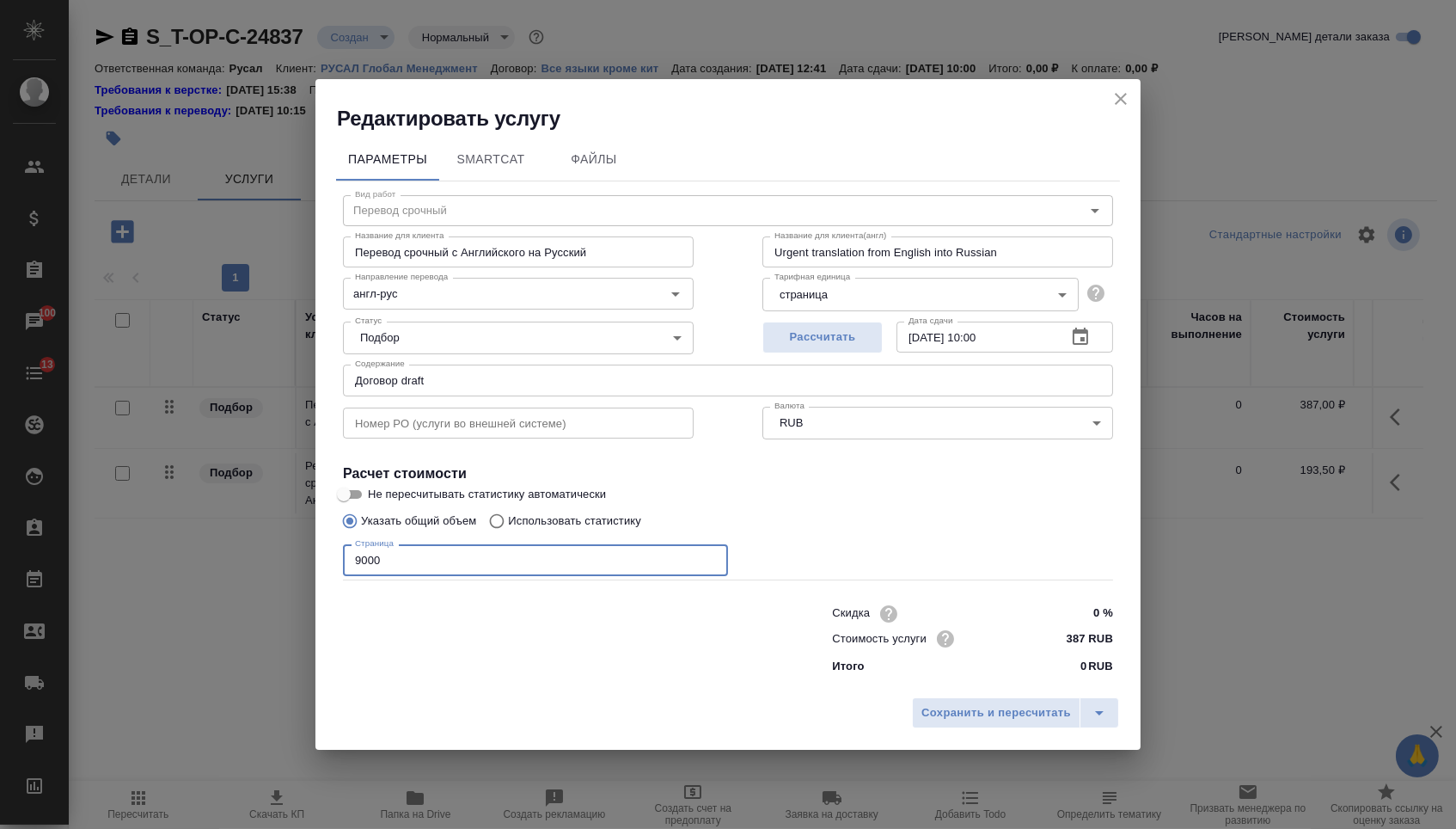
drag, startPoint x: 393, startPoint y: 559, endPoint x: 294, endPoint y: 559, distance: 99.0
click at [294, 559] on div "Редактировать услугу Параметры SmartCat Файлы Вид работ Перевод срочный Вид раб…" at bounding box center [728, 414] width 1456 height 829
type input "10800"
click at [974, 742] on div "Сохранить и пересчитать" at bounding box center [728, 719] width 825 height 61
click at [970, 723] on span "Сохранить и пересчитать" at bounding box center [995, 714] width 149 height 20
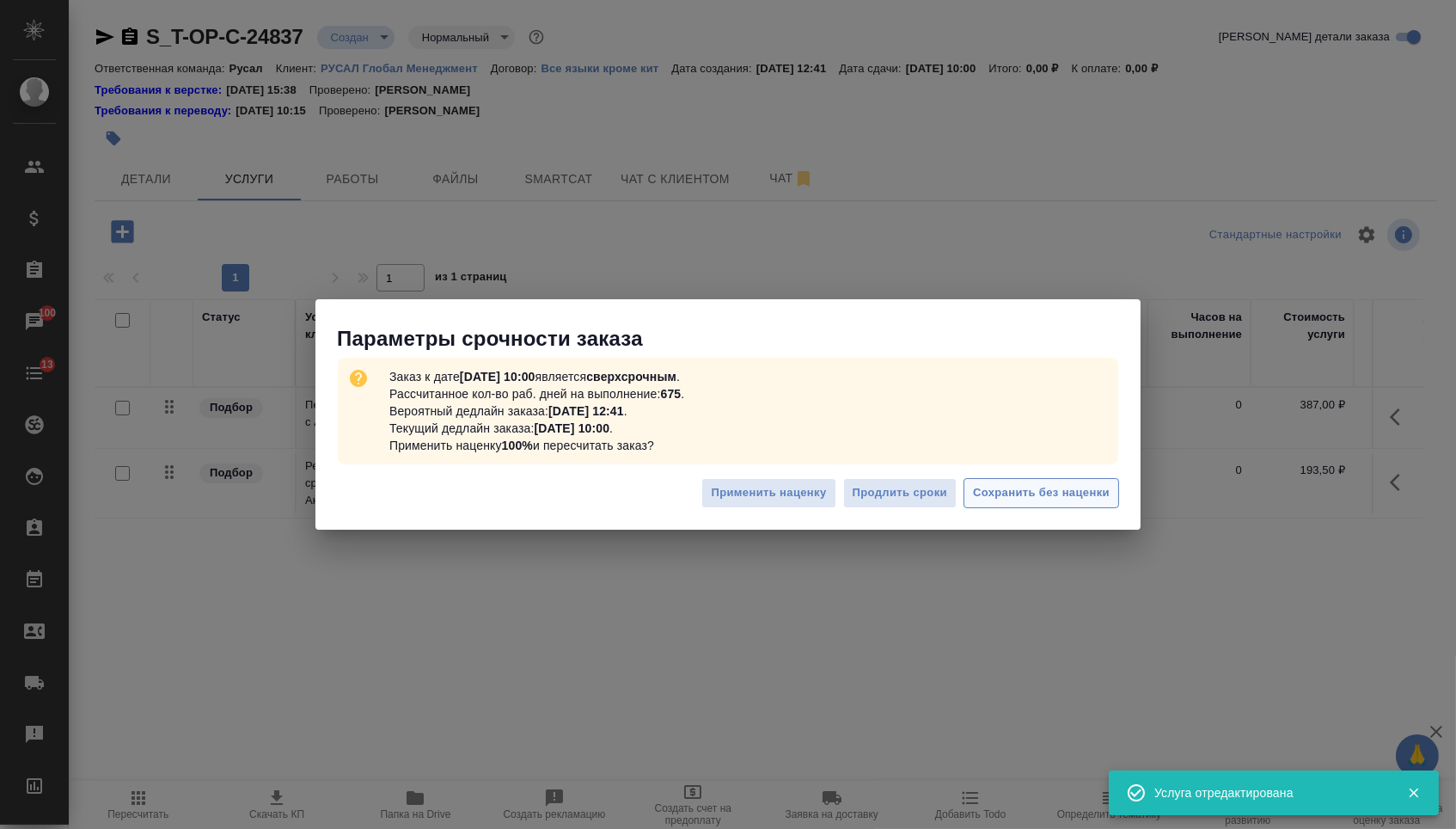
click at [1017, 490] on span "Сохранить без наценки" at bounding box center [1041, 493] width 136 height 20
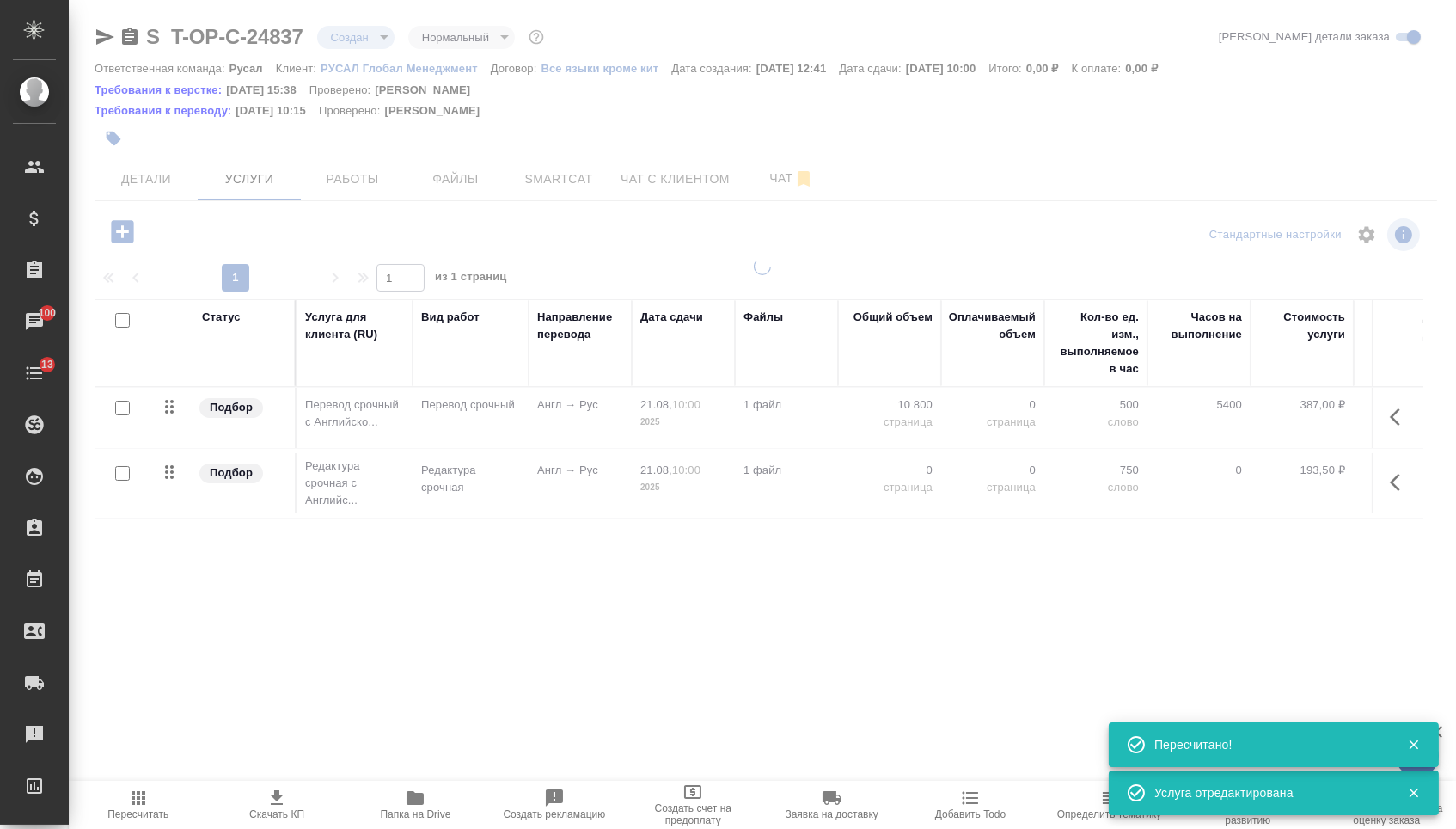
type input "urgent"
click at [894, 483] on tbody "Подбор Перевод срочный с Английско... Перевод срочный Англ → Рус 21.08, 10:00 2…" at bounding box center [904, 453] width 1620 height 131
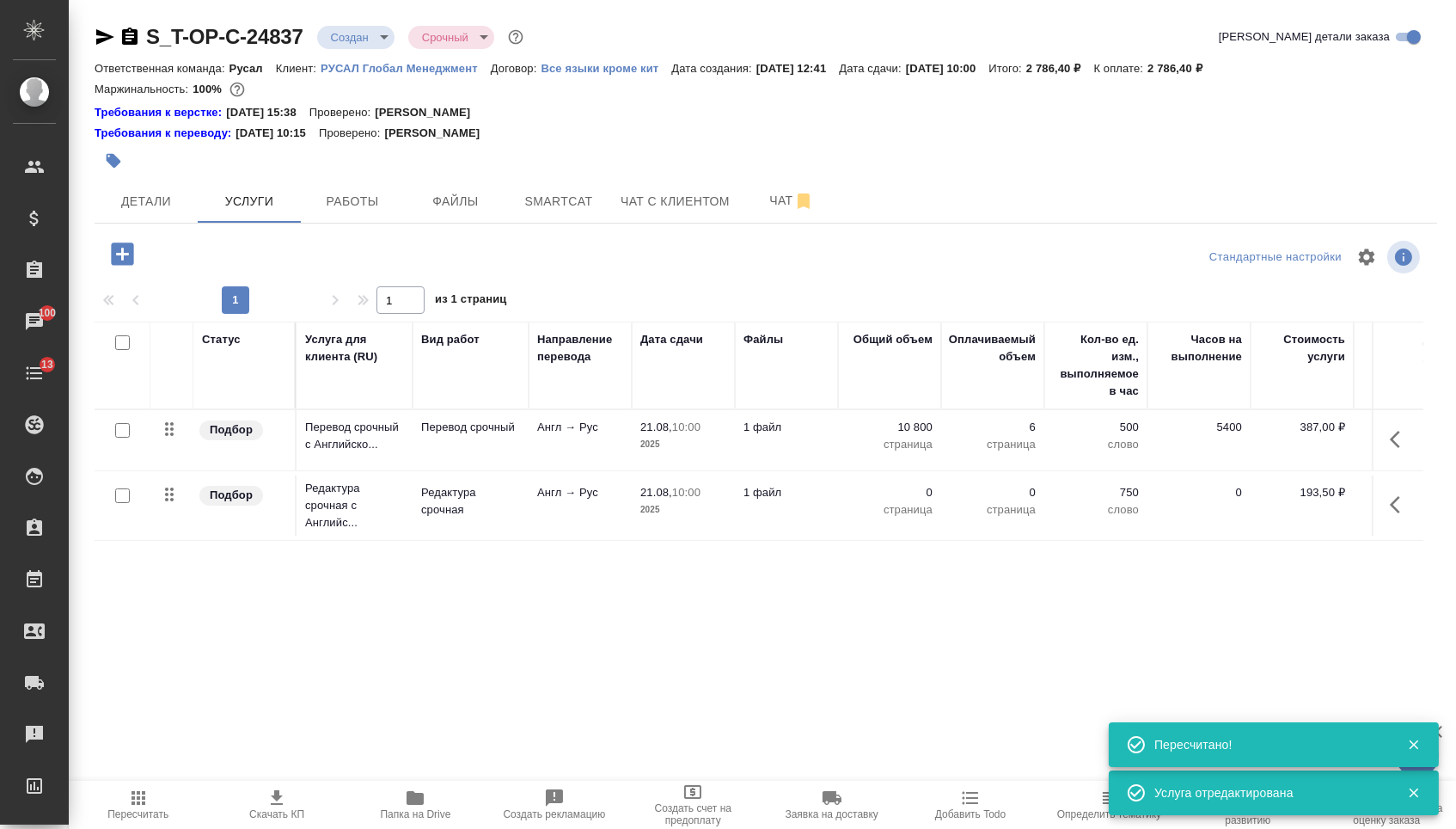
click at [896, 501] on p "0" at bounding box center [889, 492] width 86 height 17
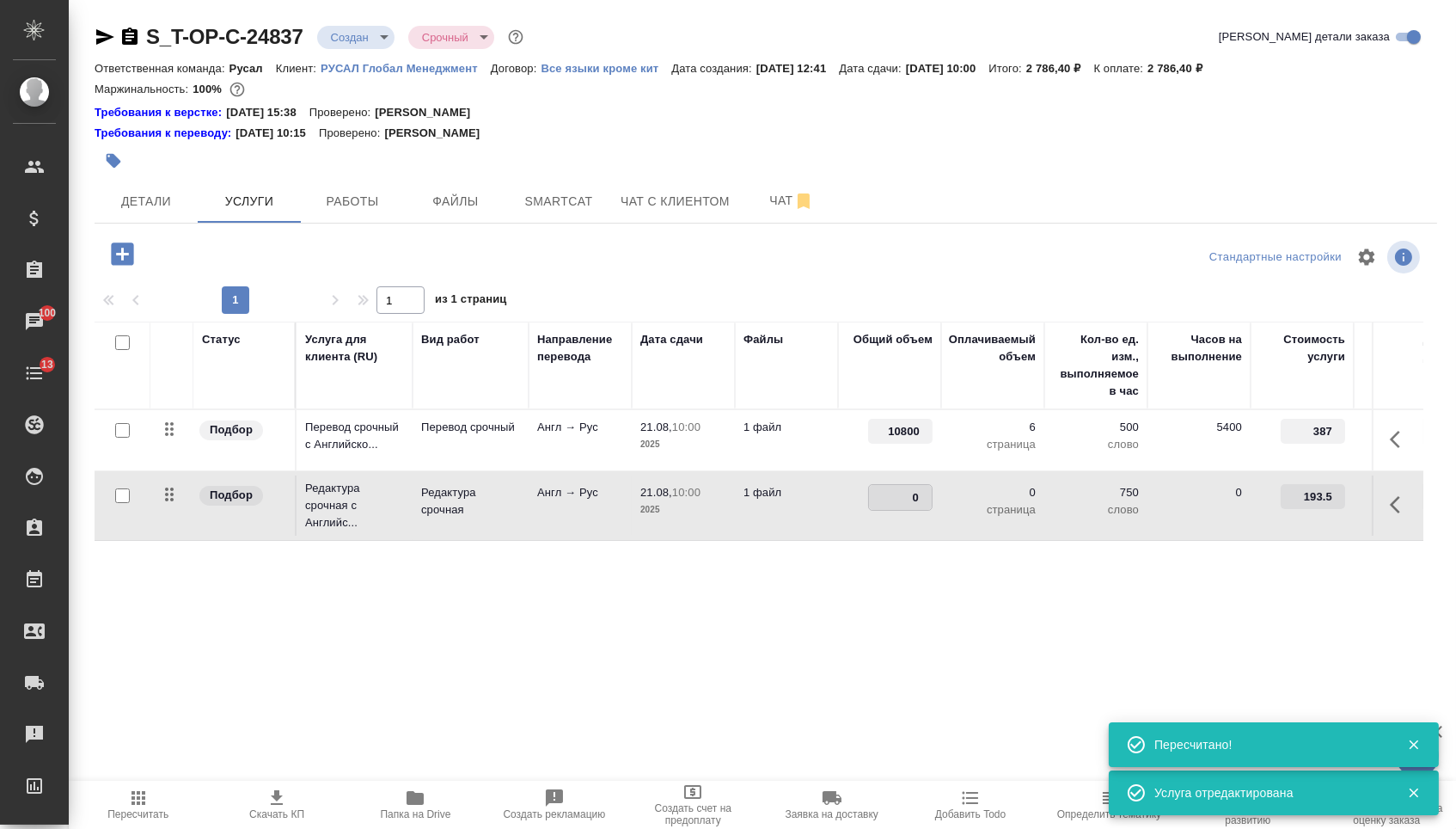
click at [896, 502] on input "0" at bounding box center [900, 497] width 63 height 25
type input "10800"
click at [827, 615] on div "Статус Услуга для клиента (RU) Вид работ Направление перевода Дата сдачи Файлы …" at bounding box center [758, 506] width 1329 height 370
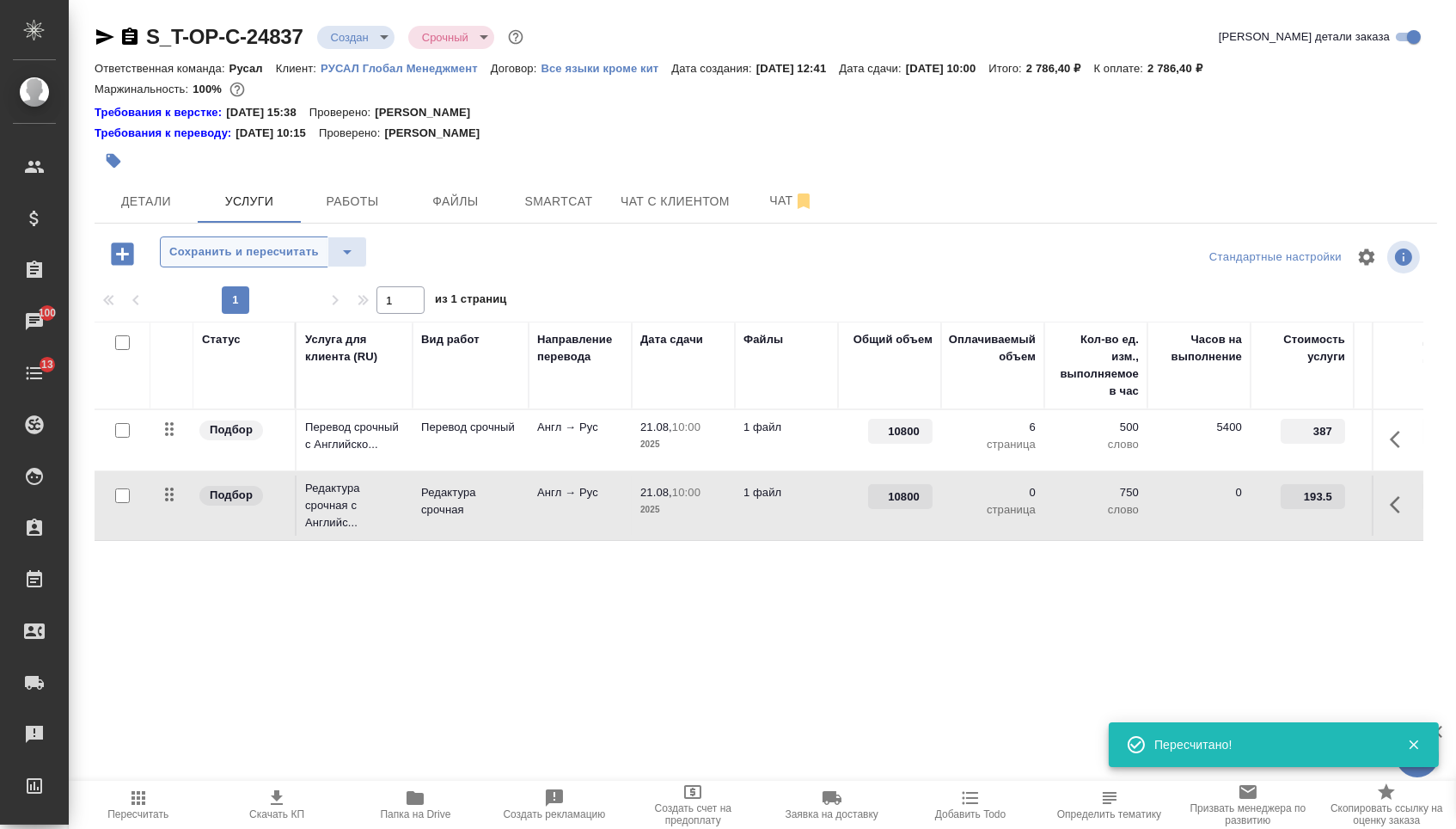
click at [271, 263] on span "Сохранить и пересчитать" at bounding box center [243, 253] width 149 height 20
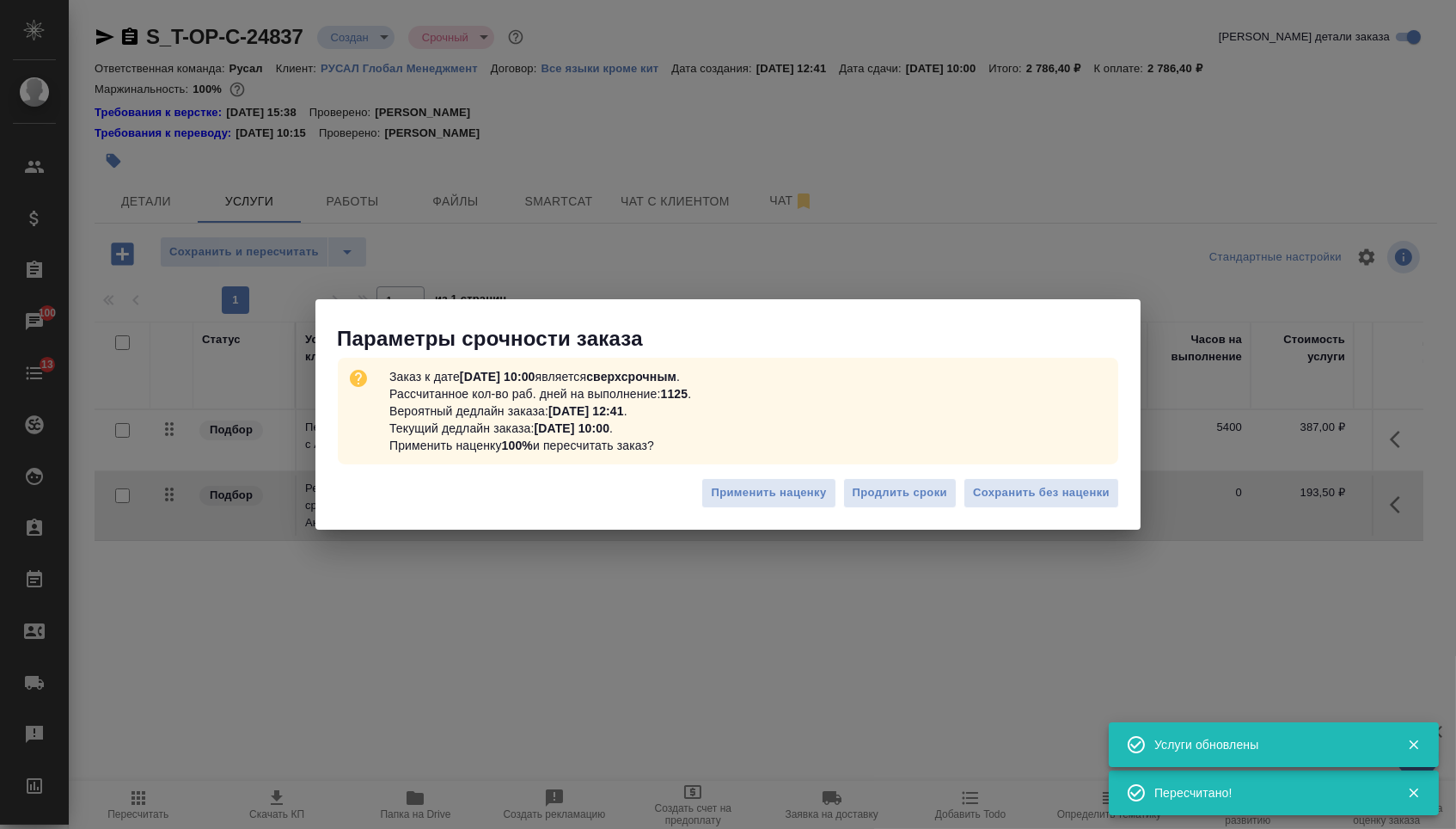
click at [1012, 512] on div "Применить наценку Продлить сроки Сохранить без наценки" at bounding box center [728, 500] width 825 height 60
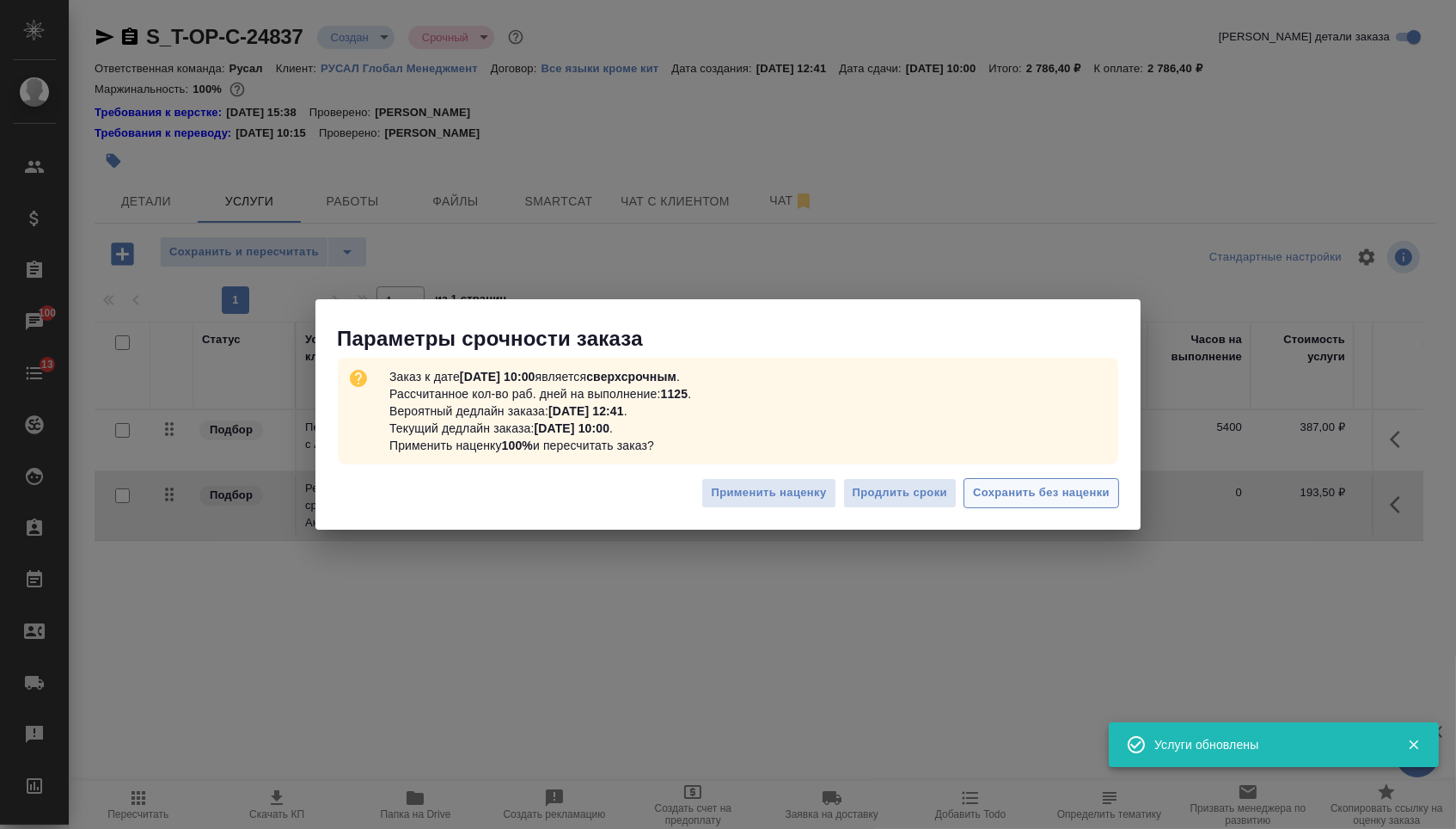
click at [1006, 494] on span "Сохранить без наценки" at bounding box center [1041, 493] width 136 height 20
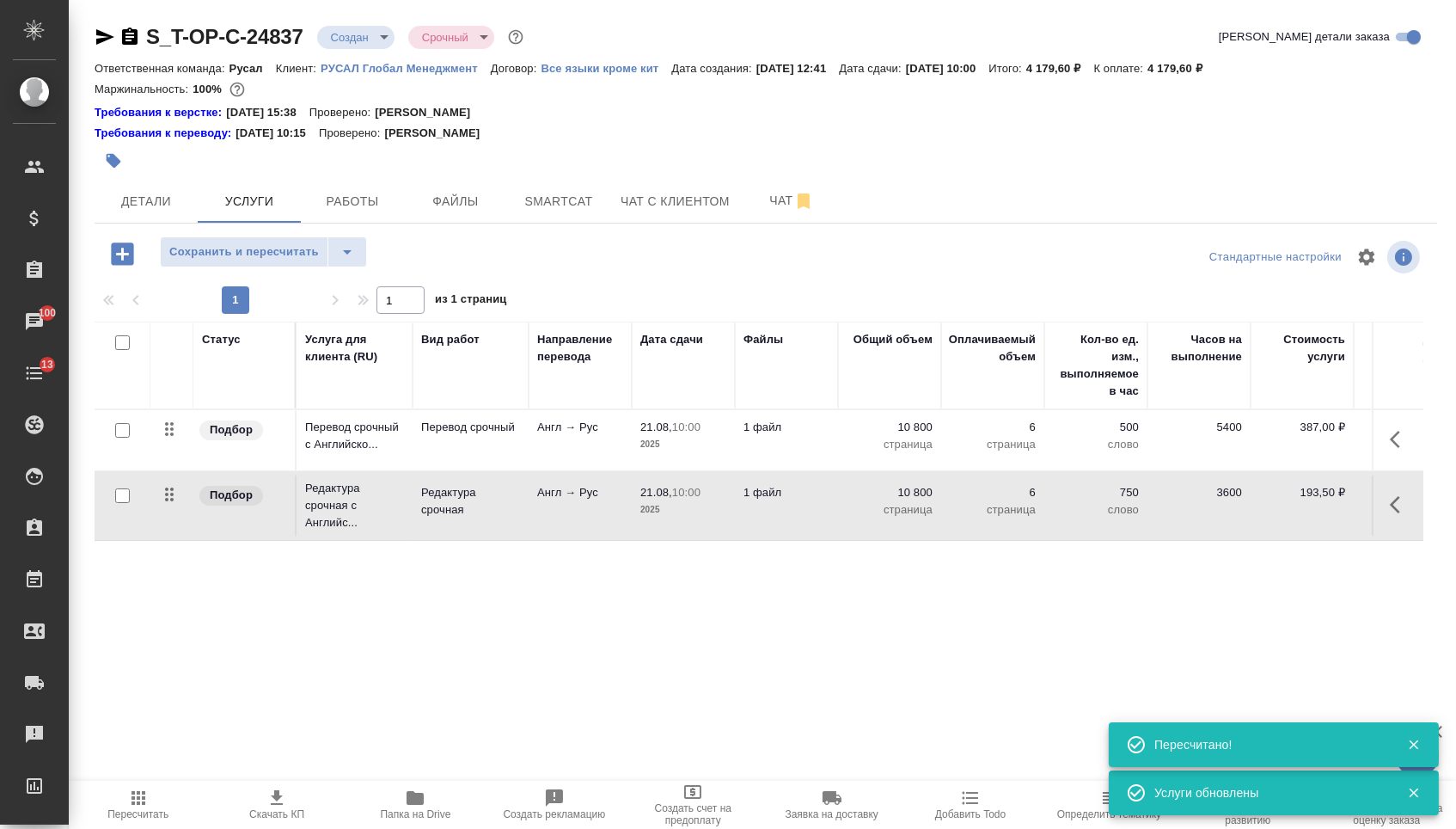
click at [353, 41] on body "🙏 .cls-1 fill:#fff; AWATERA Menshikova Aleksandra Клиенты Спецификации Заказы 1…" at bounding box center [728, 414] width 1456 height 829
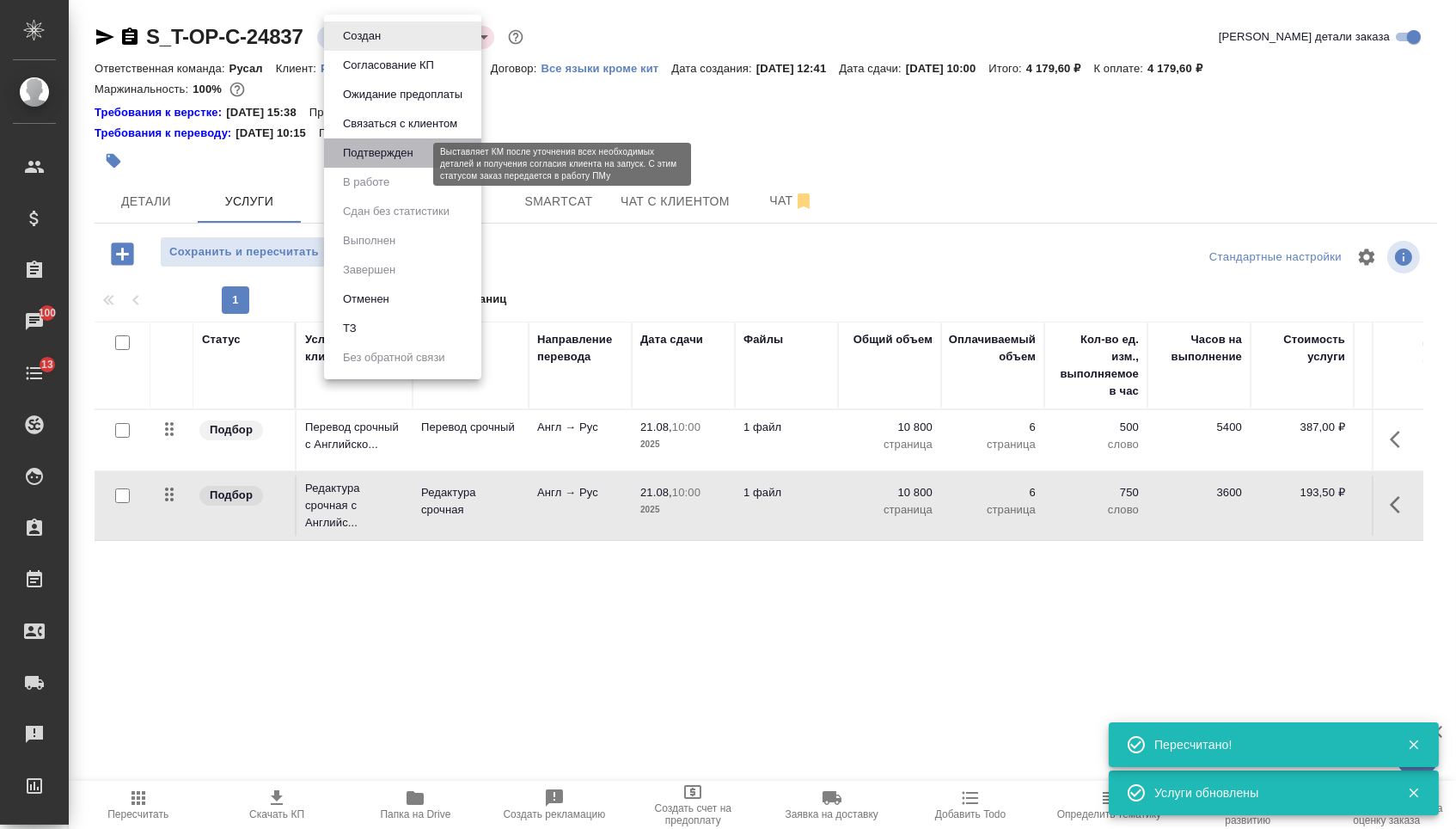
click at [370, 163] on button "Подтвержден" at bounding box center [378, 153] width 80 height 19
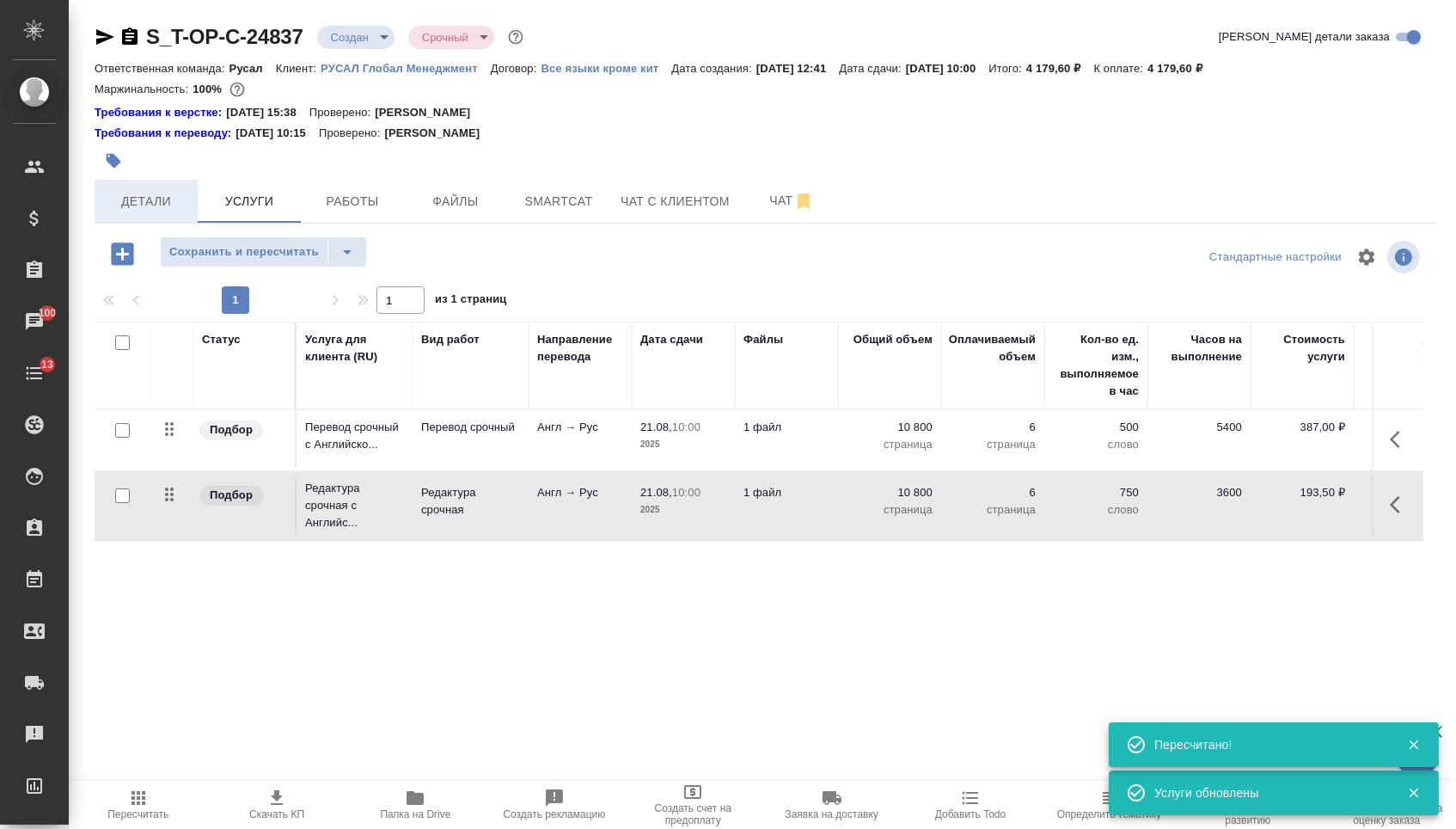
click at [159, 221] on button "Детали" at bounding box center [145, 200] width 103 height 43
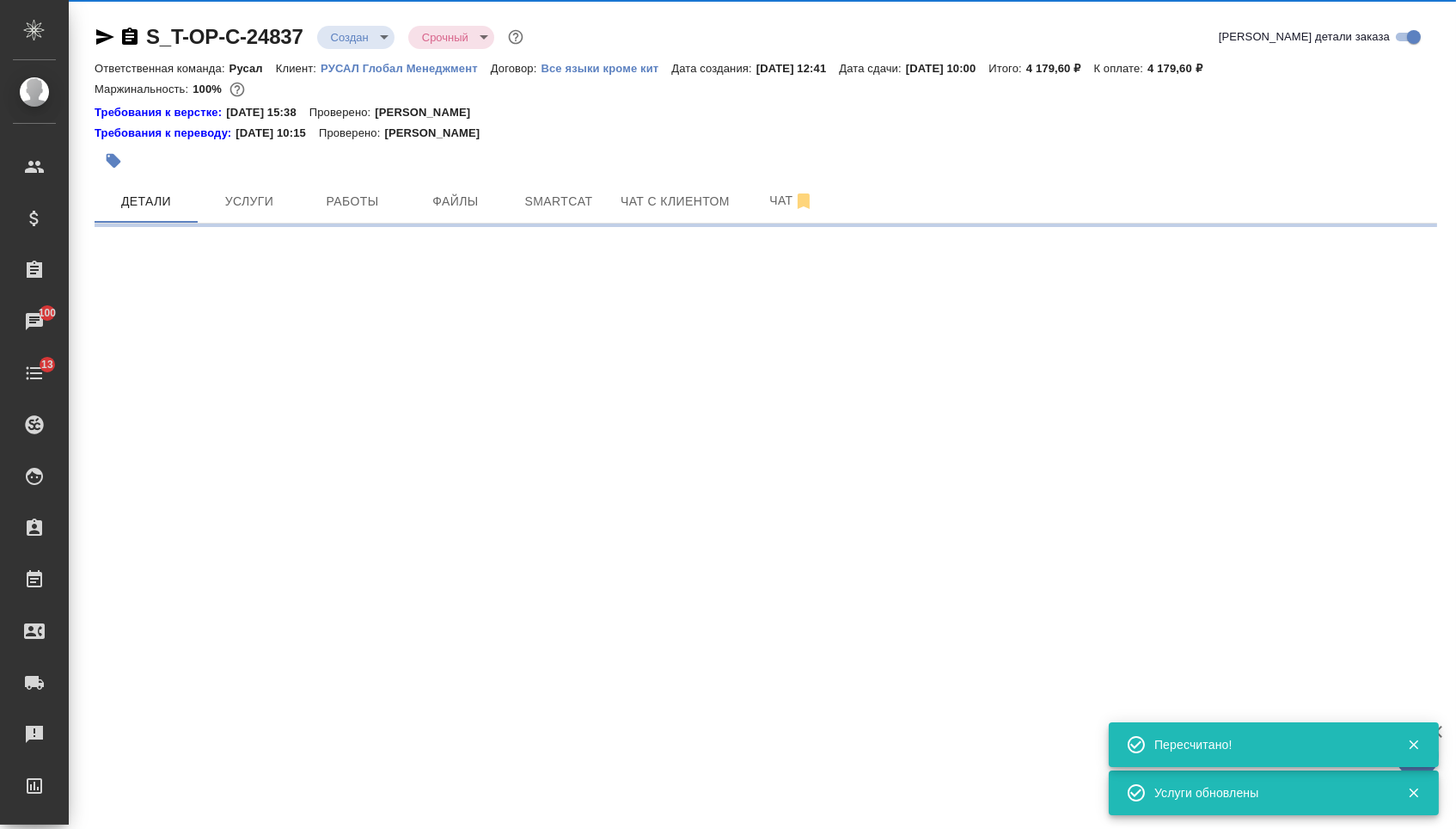
select select "RU"
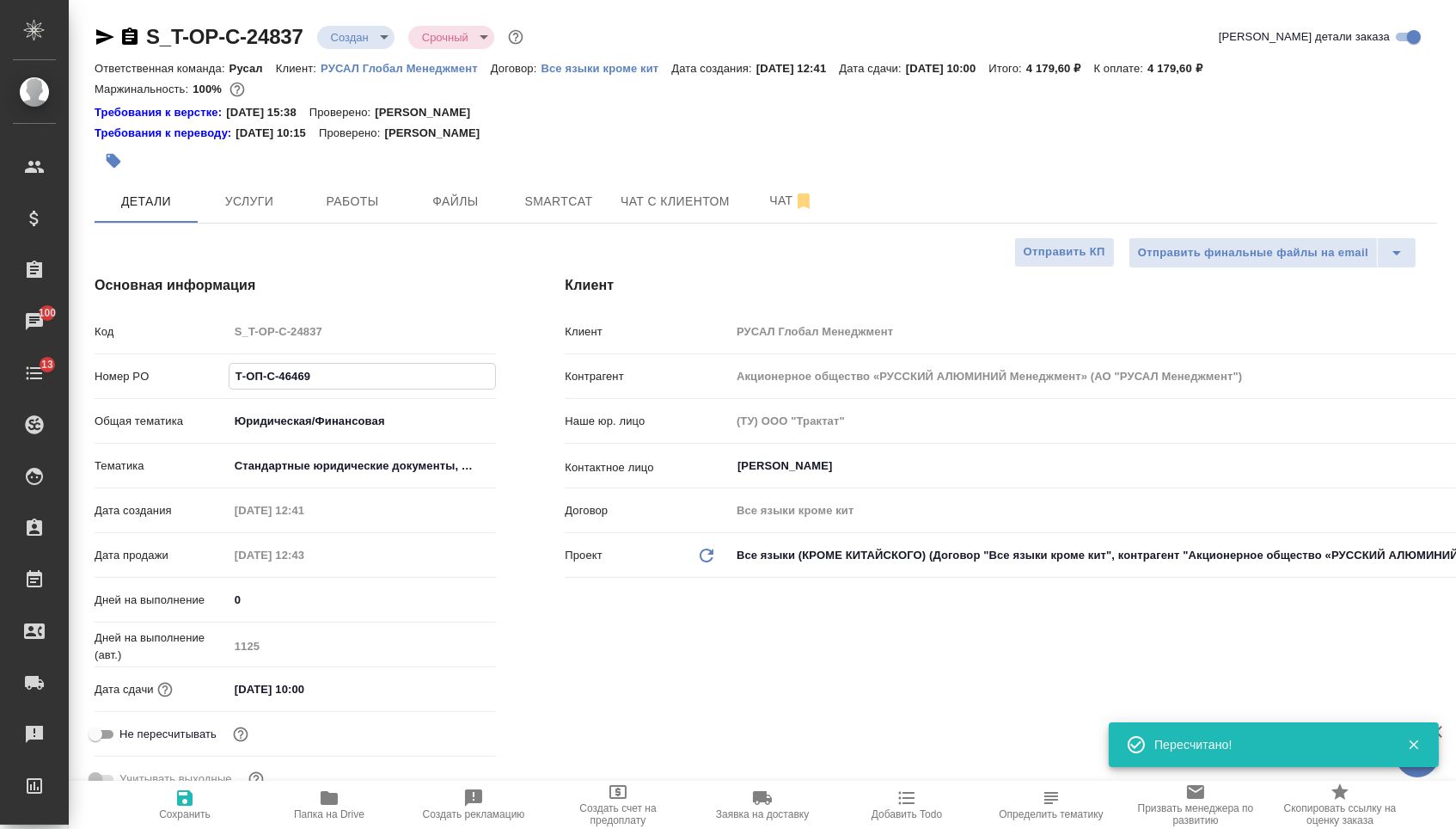
drag, startPoint x: 331, startPoint y: 382, endPoint x: 147, endPoint y: 373, distance: 184.2
click at [147, 373] on div "Номер PO Т-ОП-С-46469" at bounding box center [294, 376] width 401 height 30
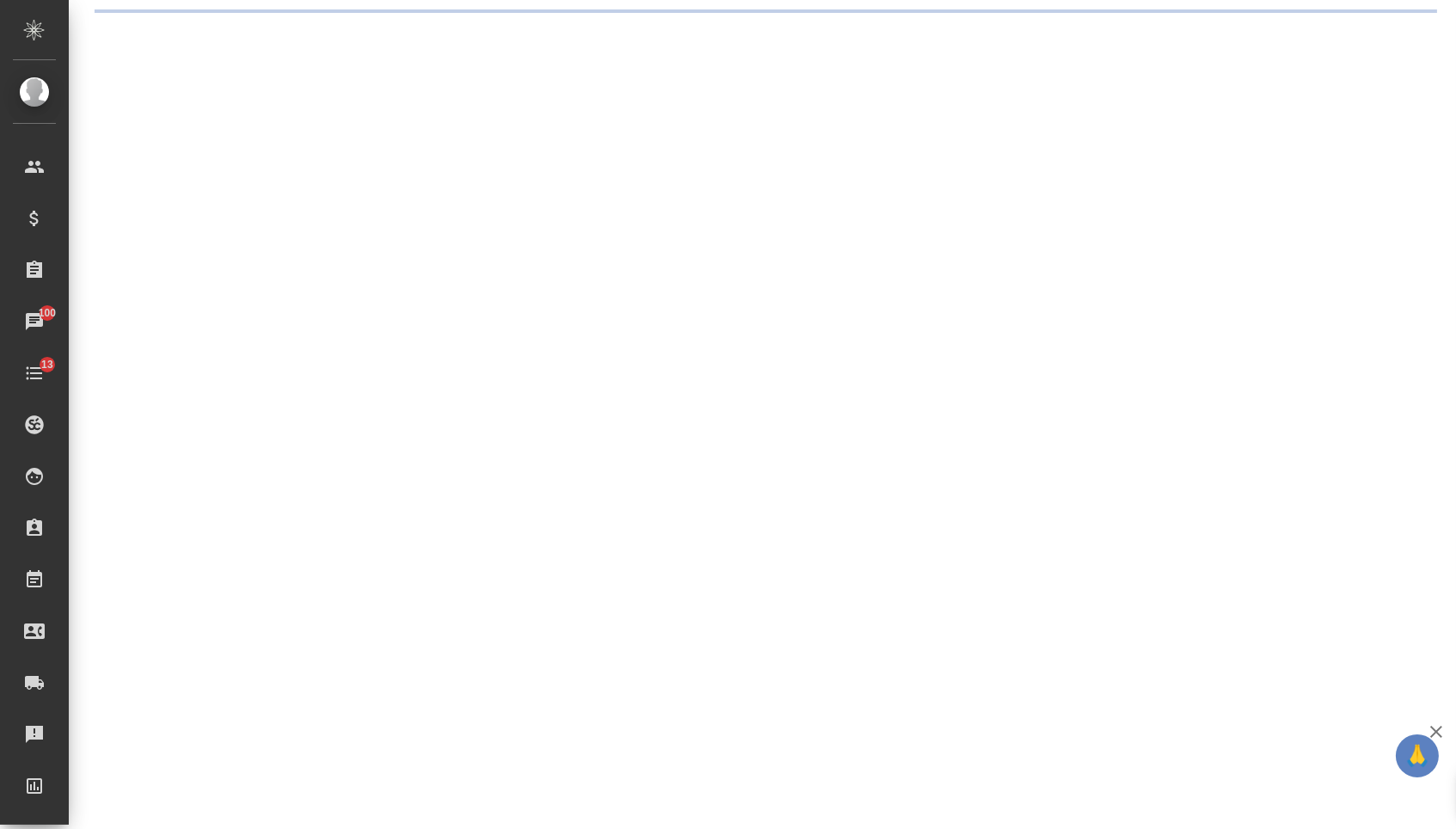
select select "RU"
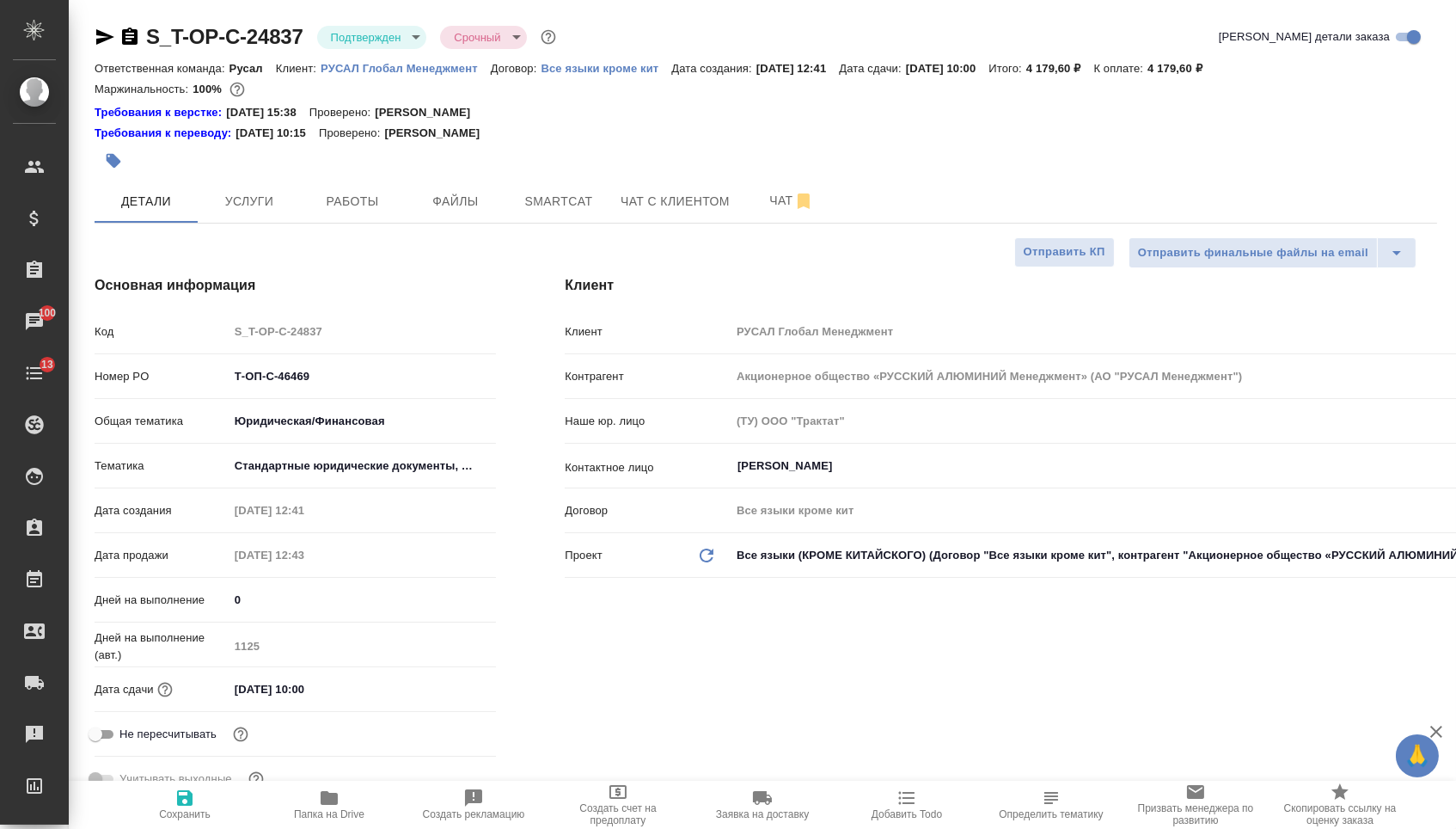
type textarea "x"
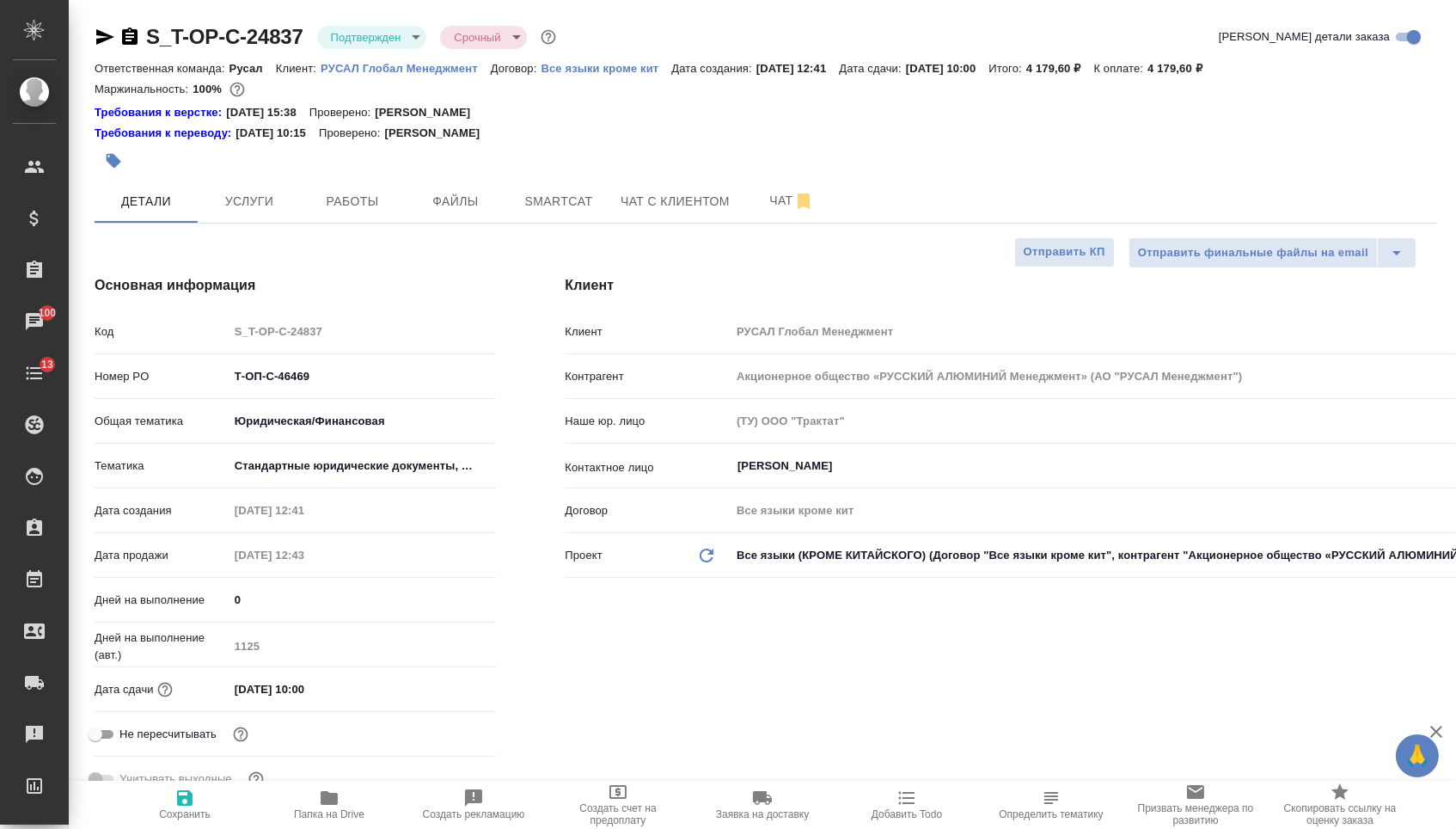
type textarea "x"
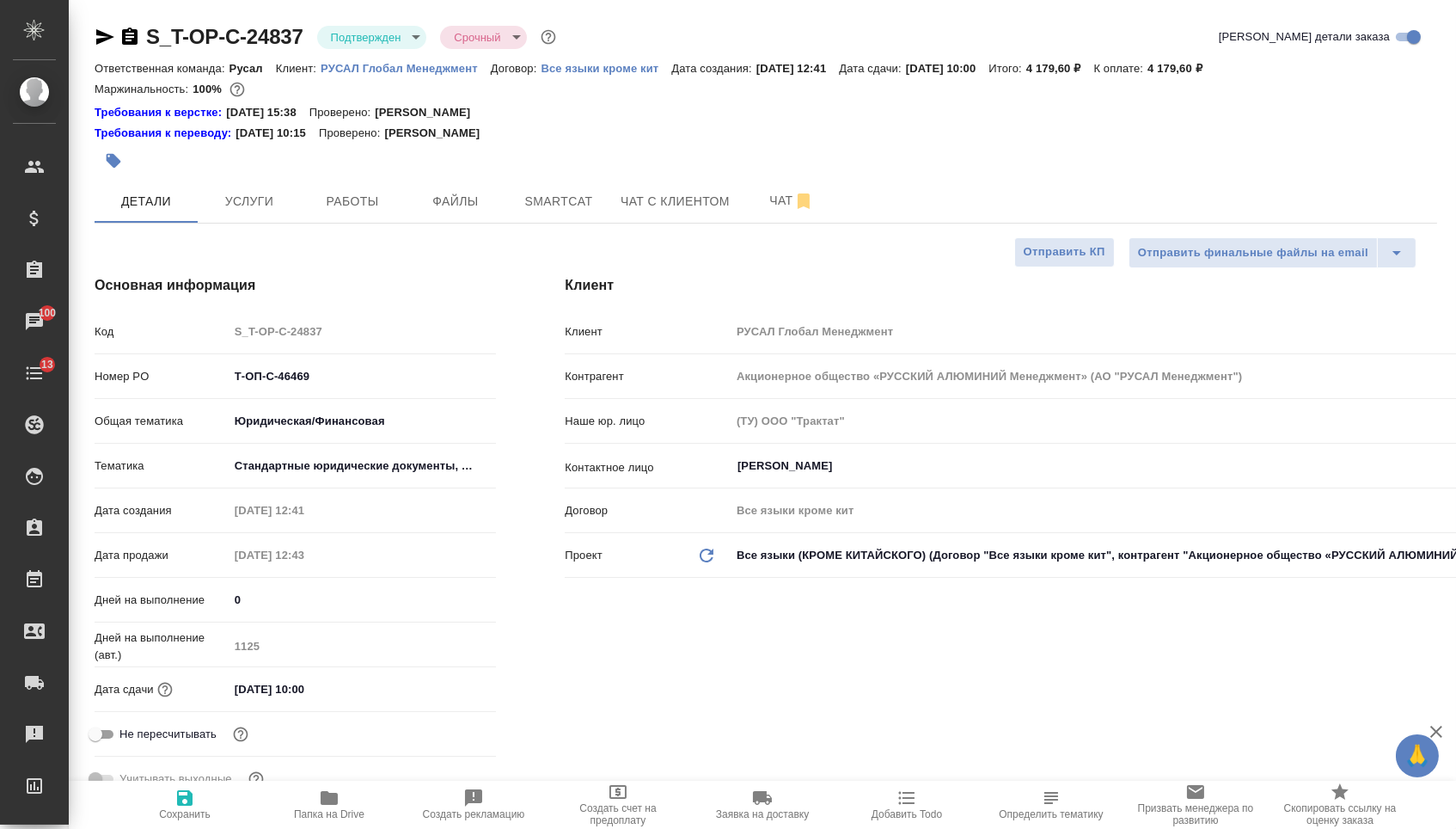
type textarea "x"
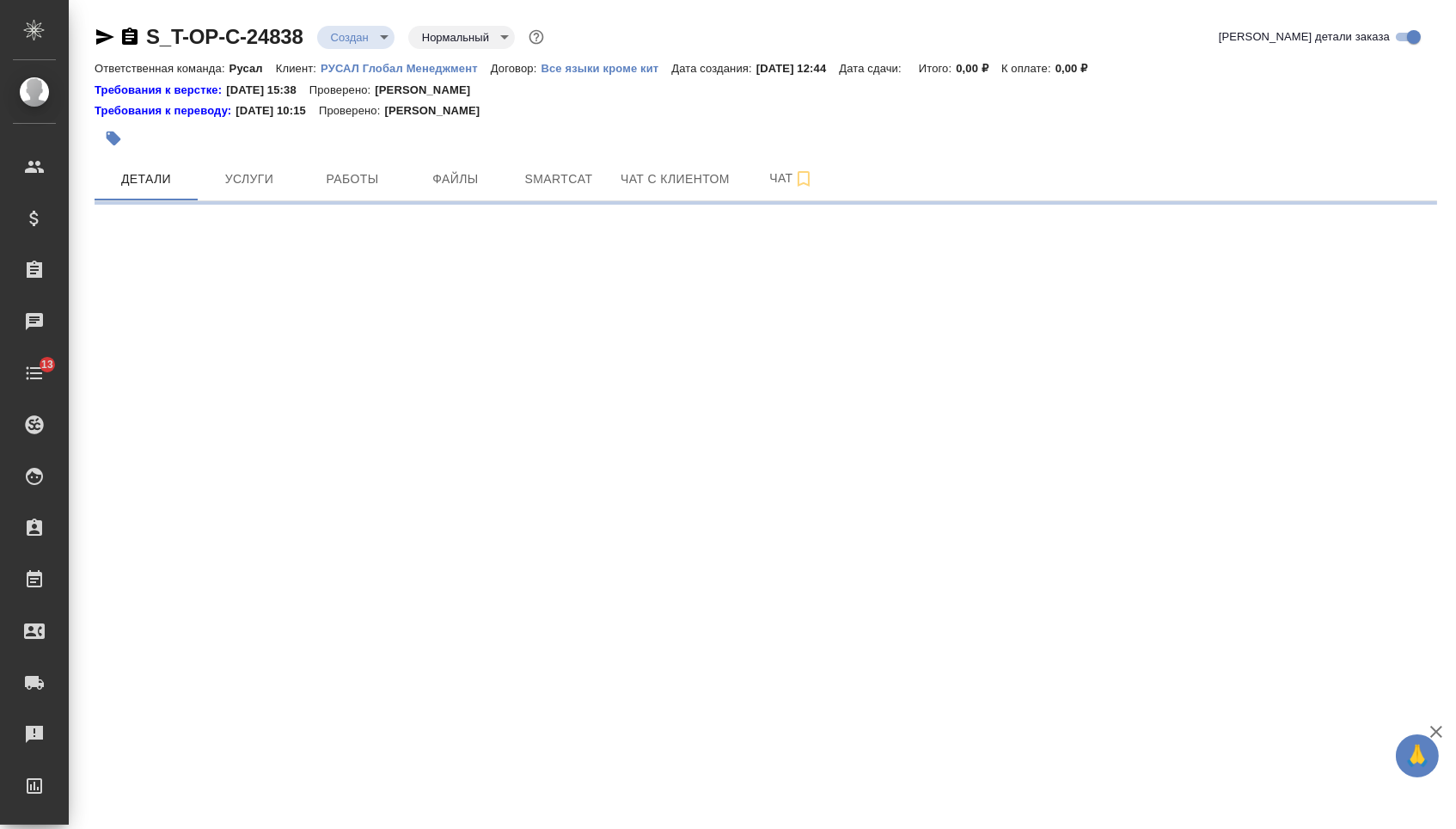
select select "RU"
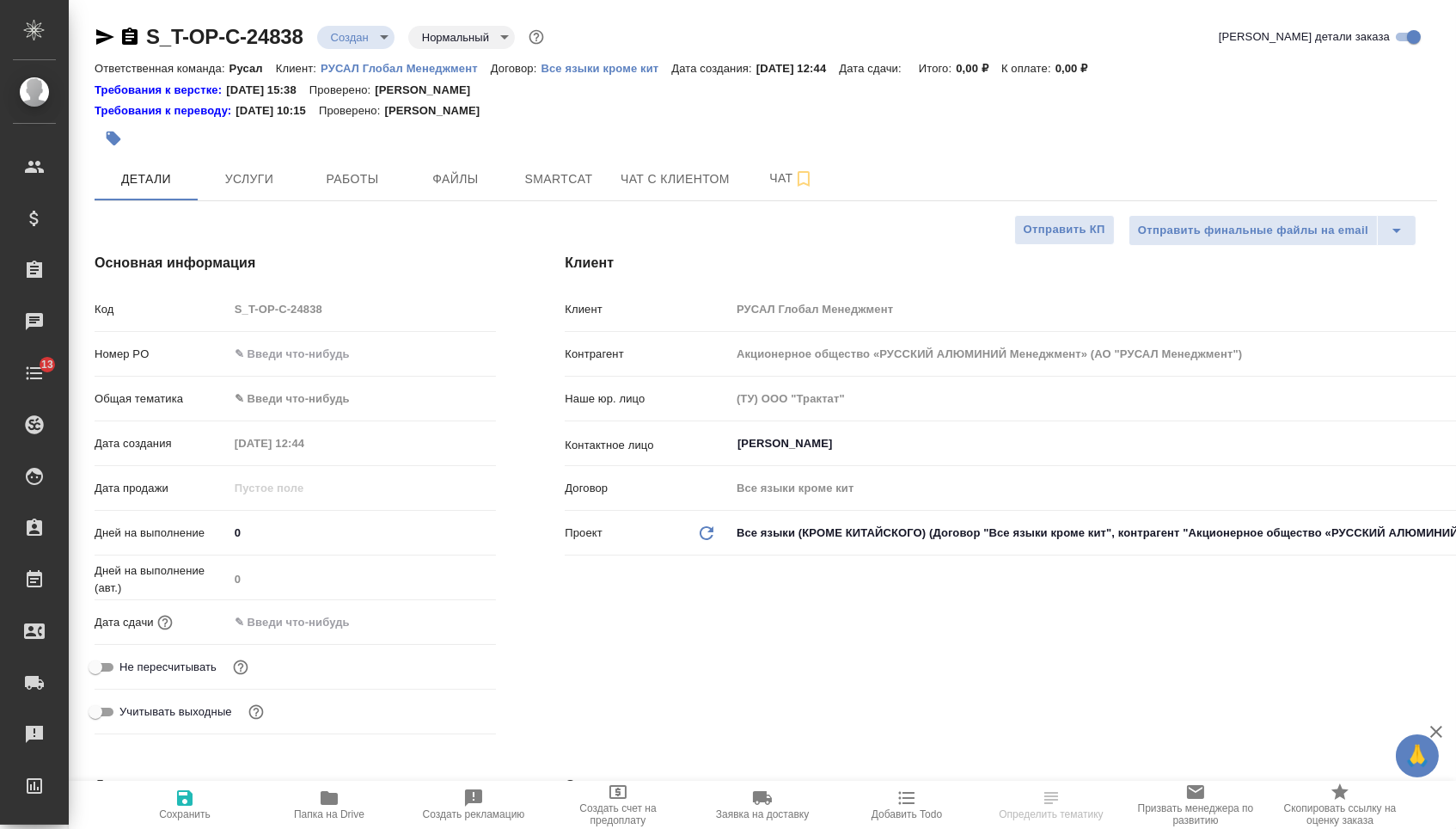
type textarea "x"
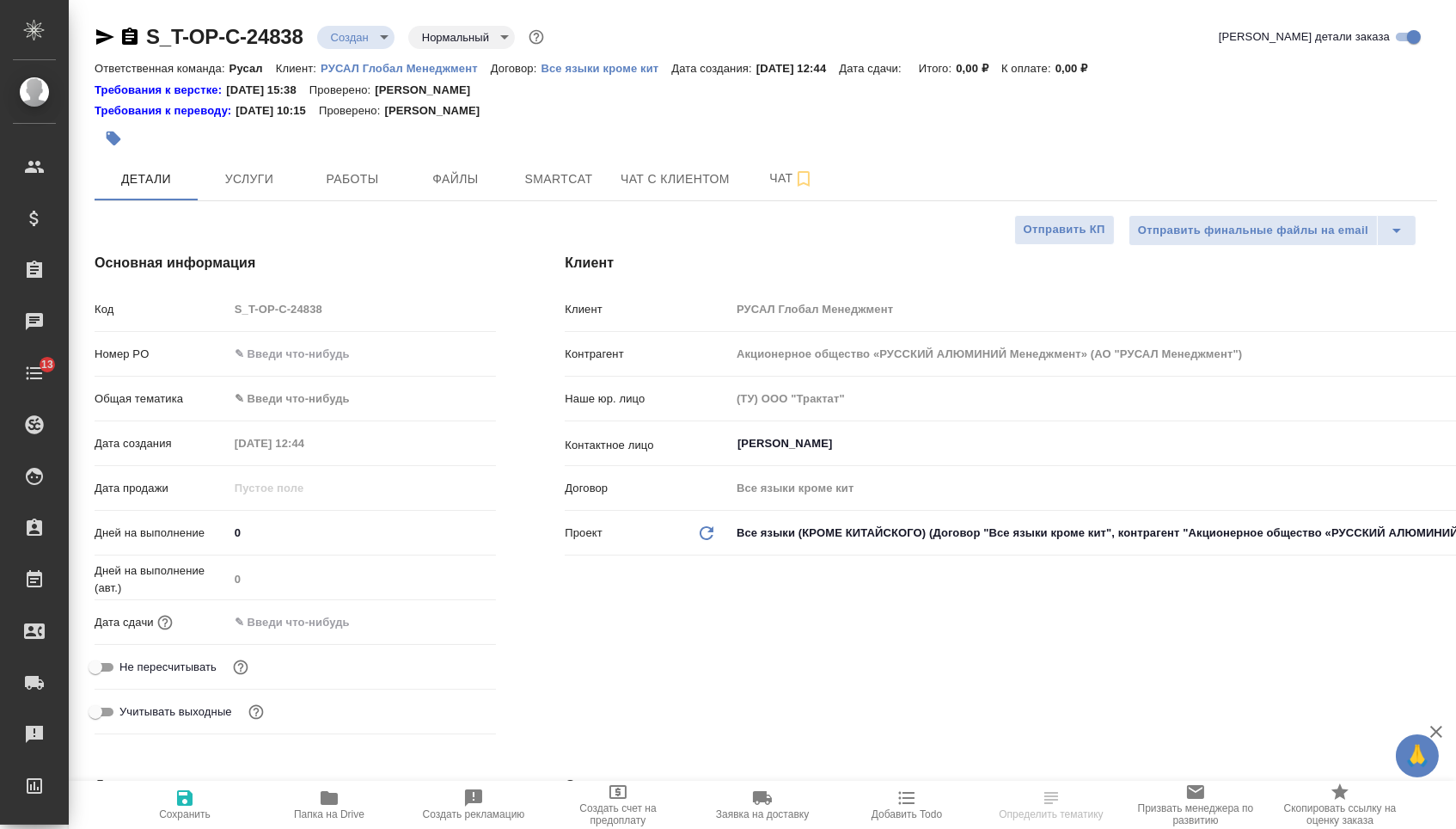
type textarea "x"
click at [316, 366] on input "text" at bounding box center [362, 353] width 268 height 25
type textarea "x"
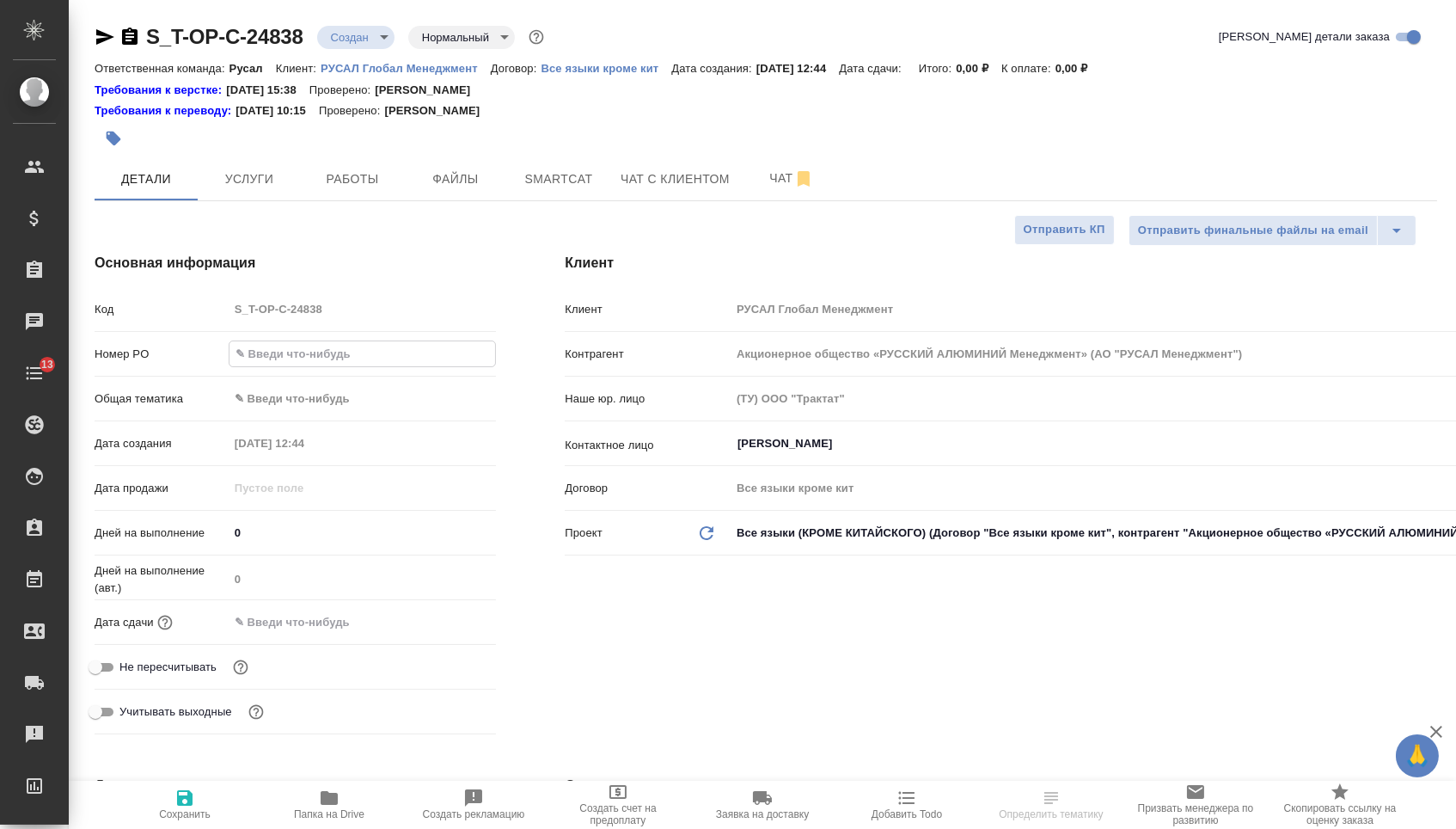
paste input "Т-ОП-С-46470"
type input "Т-ОП-С-46470"
type textarea "x"
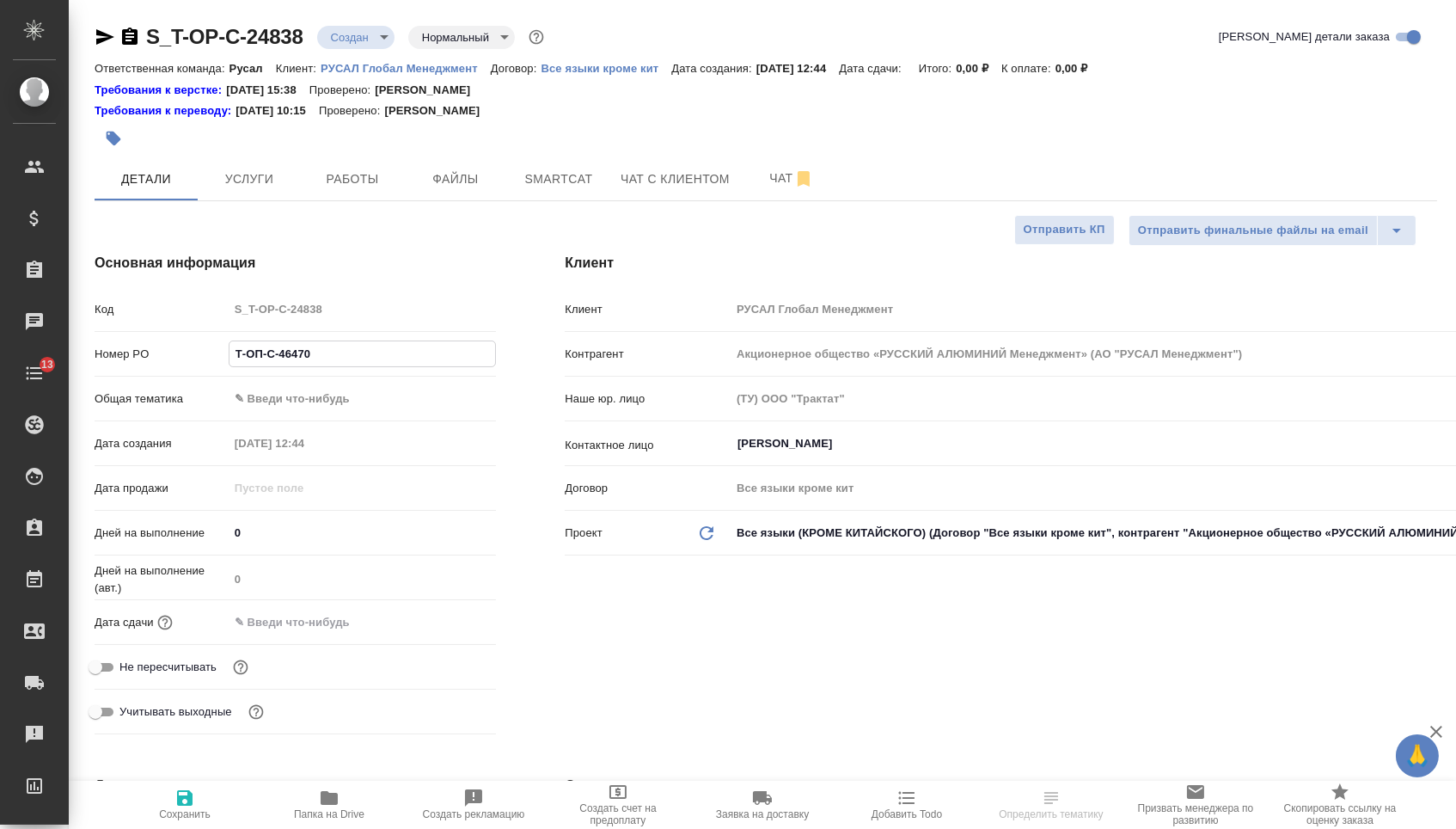
type input "Т-ОП-С-46470"
click at [285, 634] on input "text" at bounding box center [304, 621] width 150 height 25
click at [448, 631] on icon "button" at bounding box center [445, 620] width 21 height 21
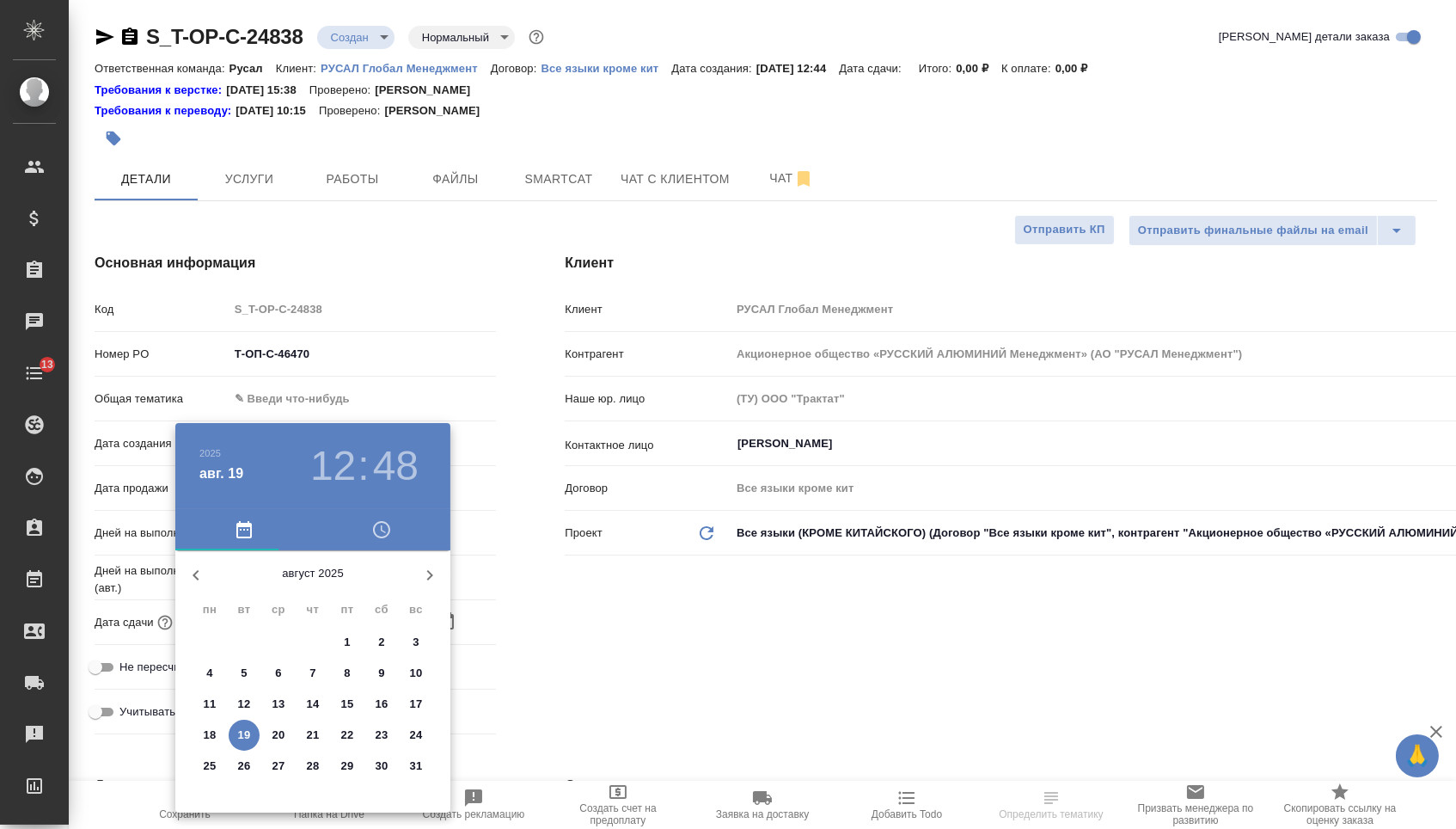
click at [209, 764] on p "25" at bounding box center [210, 766] width 13 height 17
type input "25.08.2025 12:48"
type textarea "x"
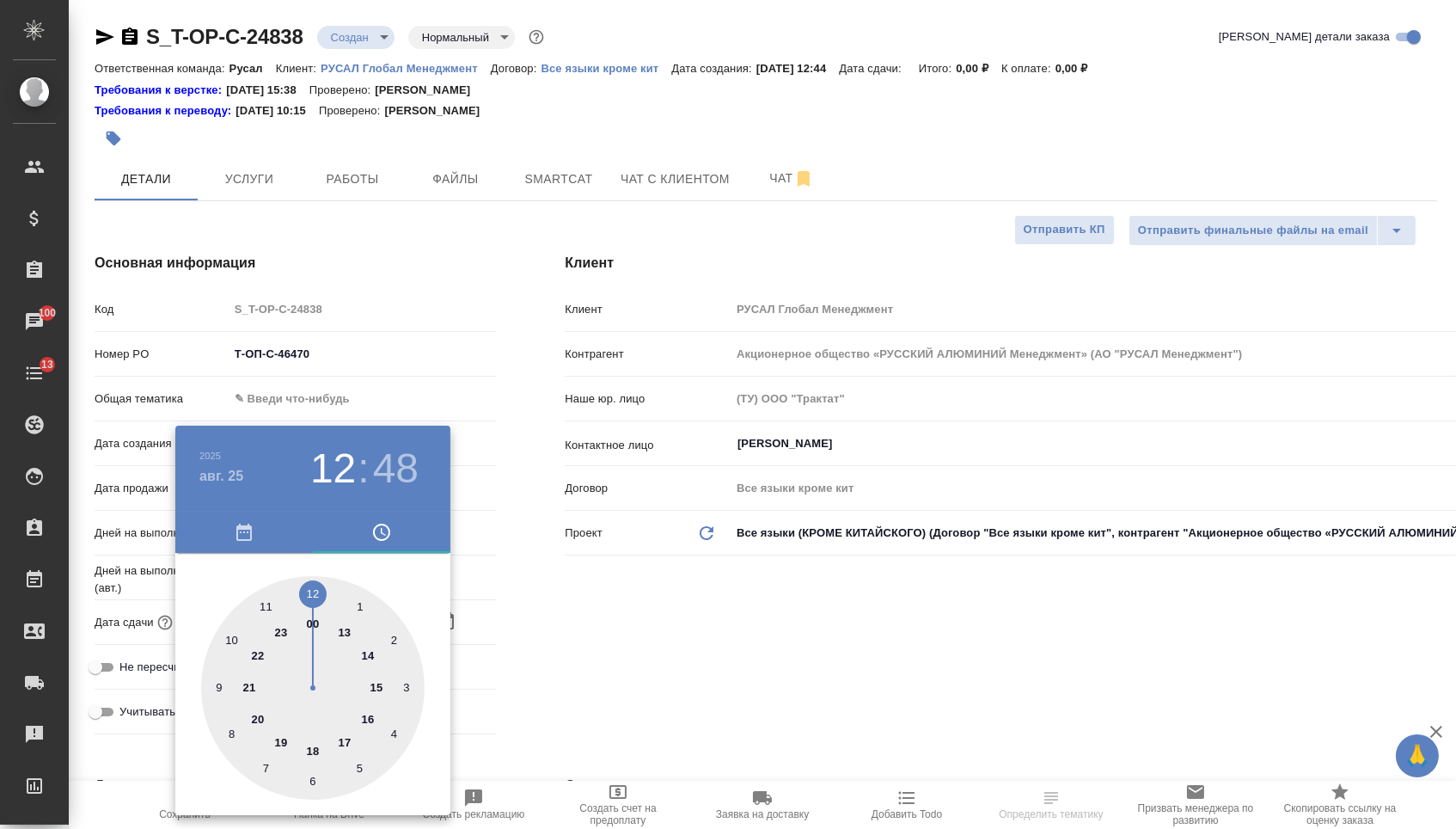
type textarea "x"
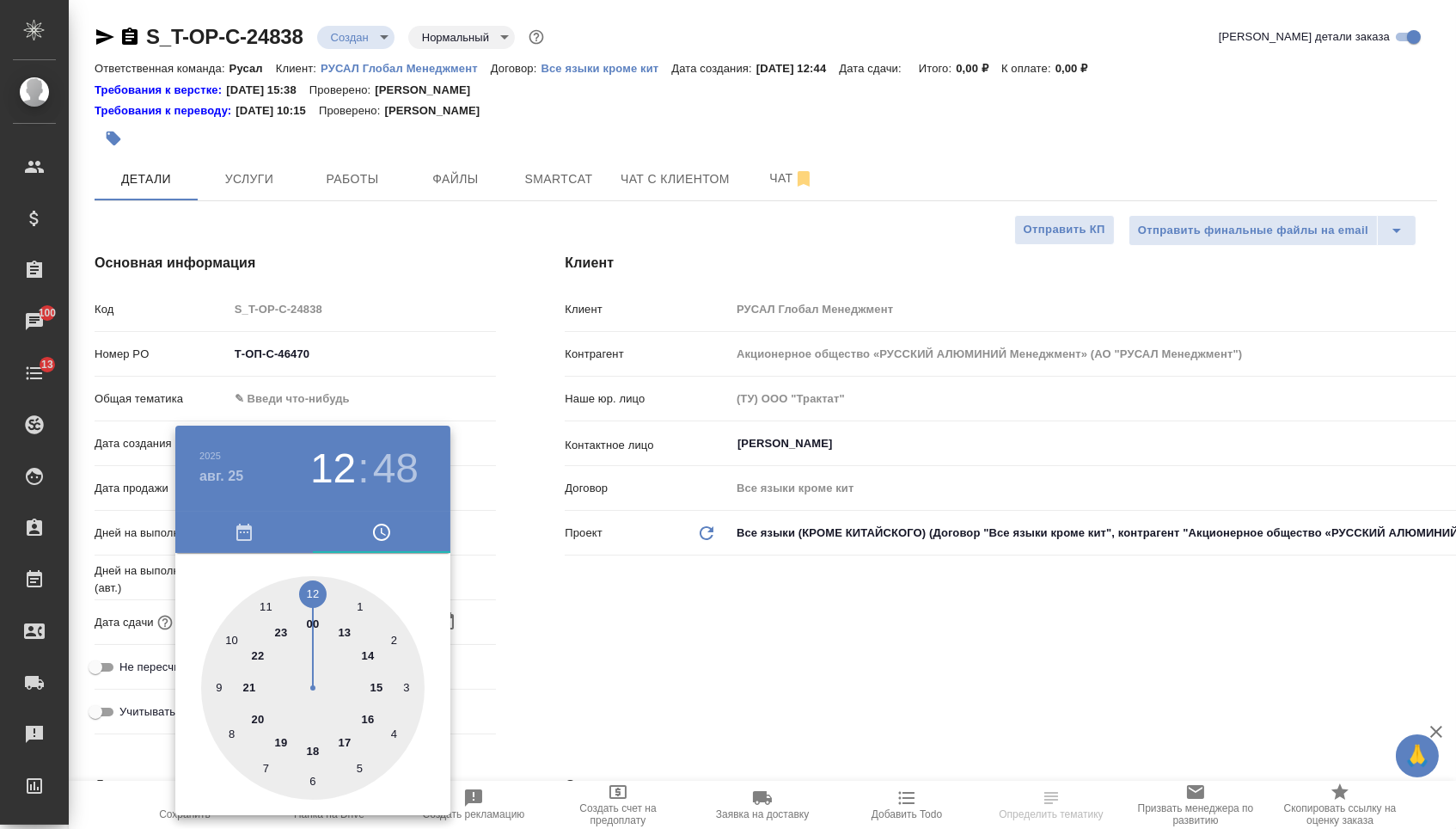
type textarea "x"
click at [268, 608] on div at bounding box center [313, 688] width 223 height 223
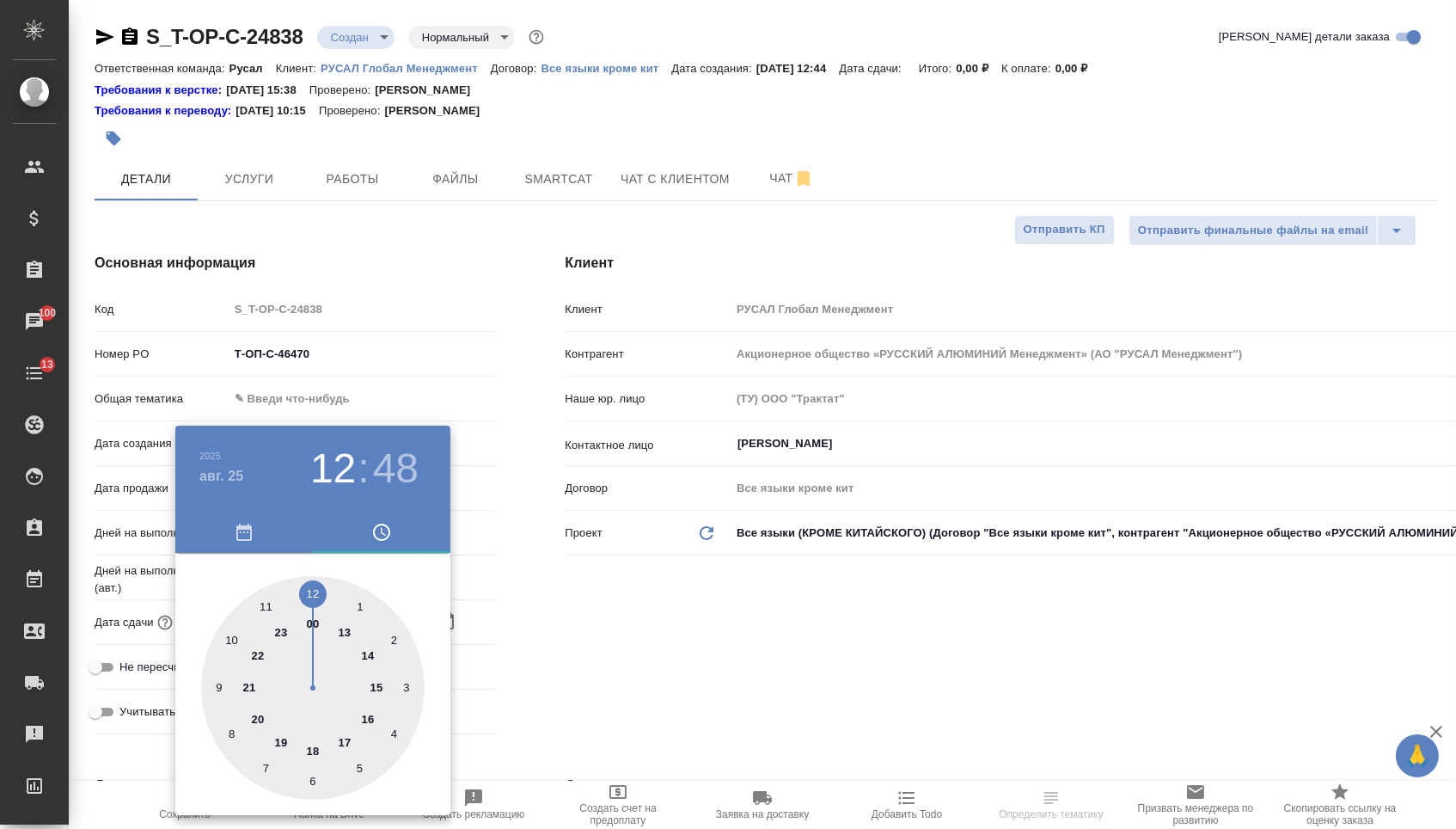
type input "25.08.2025 11:48"
type textarea "x"
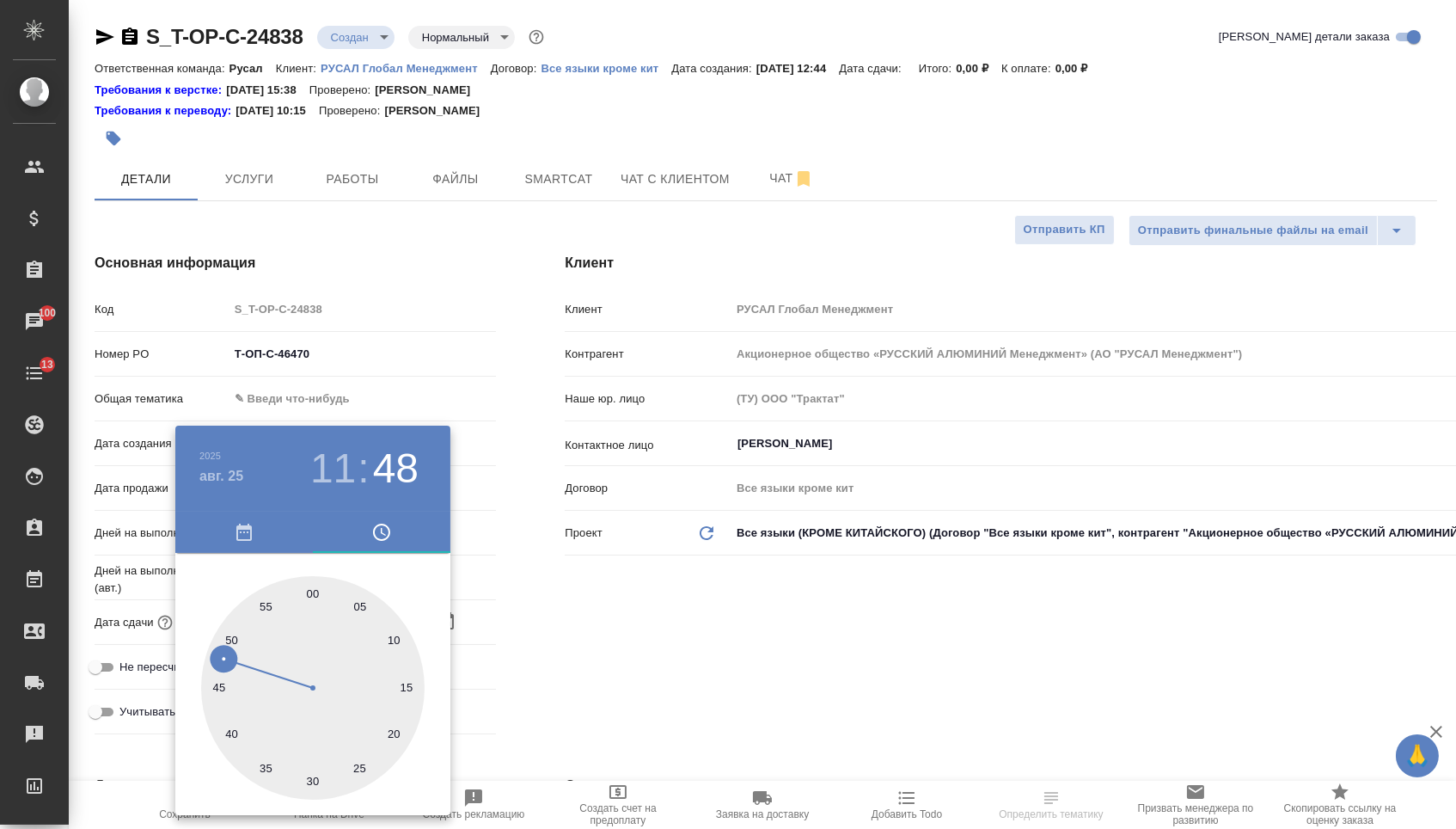
type textarea "x"
click at [316, 593] on div at bounding box center [313, 688] width 223 height 223
type input "25.08.2025 11:00"
type textarea "x"
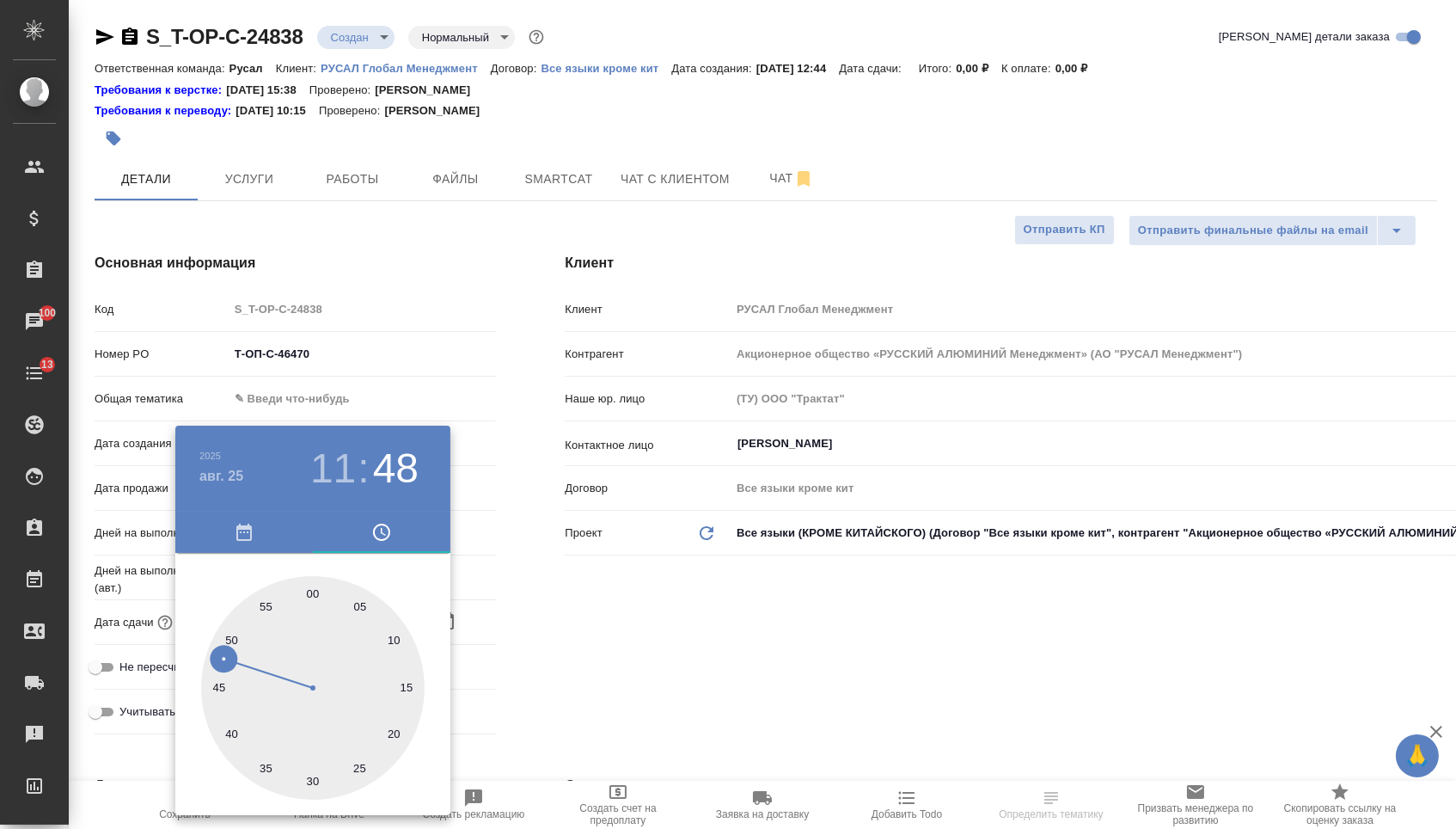
type textarea "x"
click at [580, 608] on div at bounding box center [728, 414] width 1456 height 829
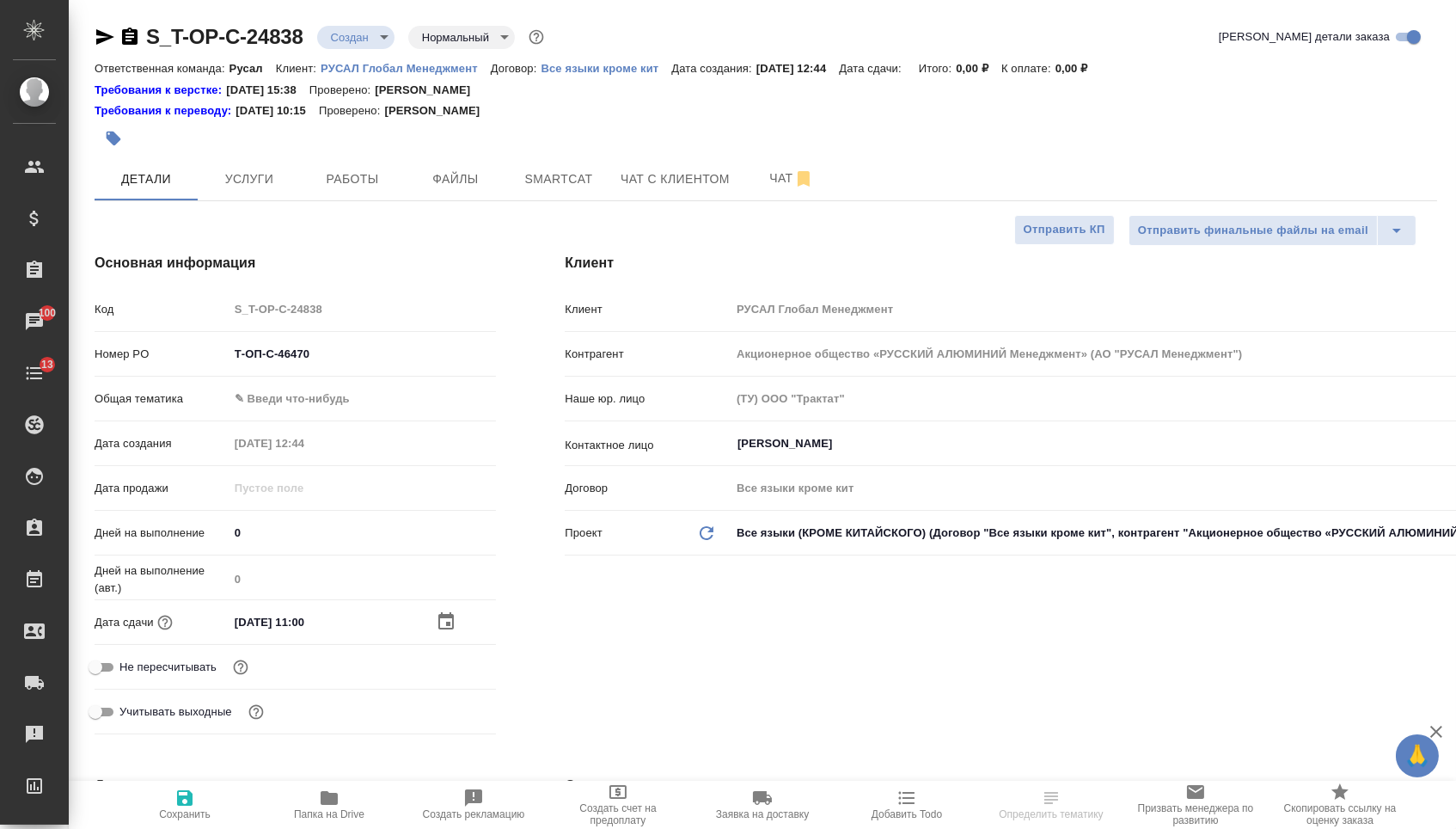
select select "RU"
type textarea "x"
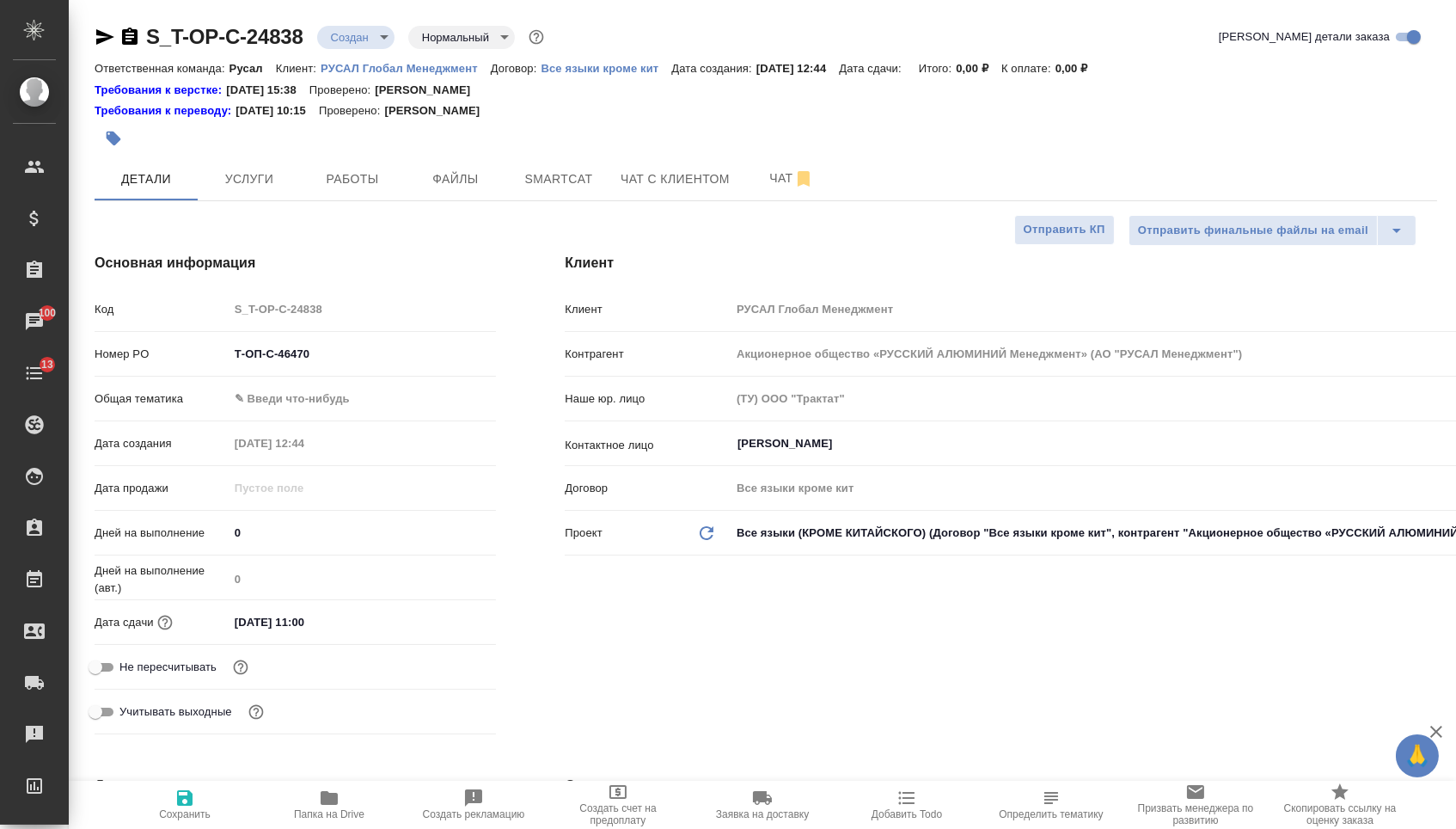
type textarea "x"
click at [285, 414] on body "🙏 .cls-1 fill:#fff; AWATERA Menshikova Aleksandra Клиенты Спецификации Заказы 1…" at bounding box center [728, 414] width 1456 height 829
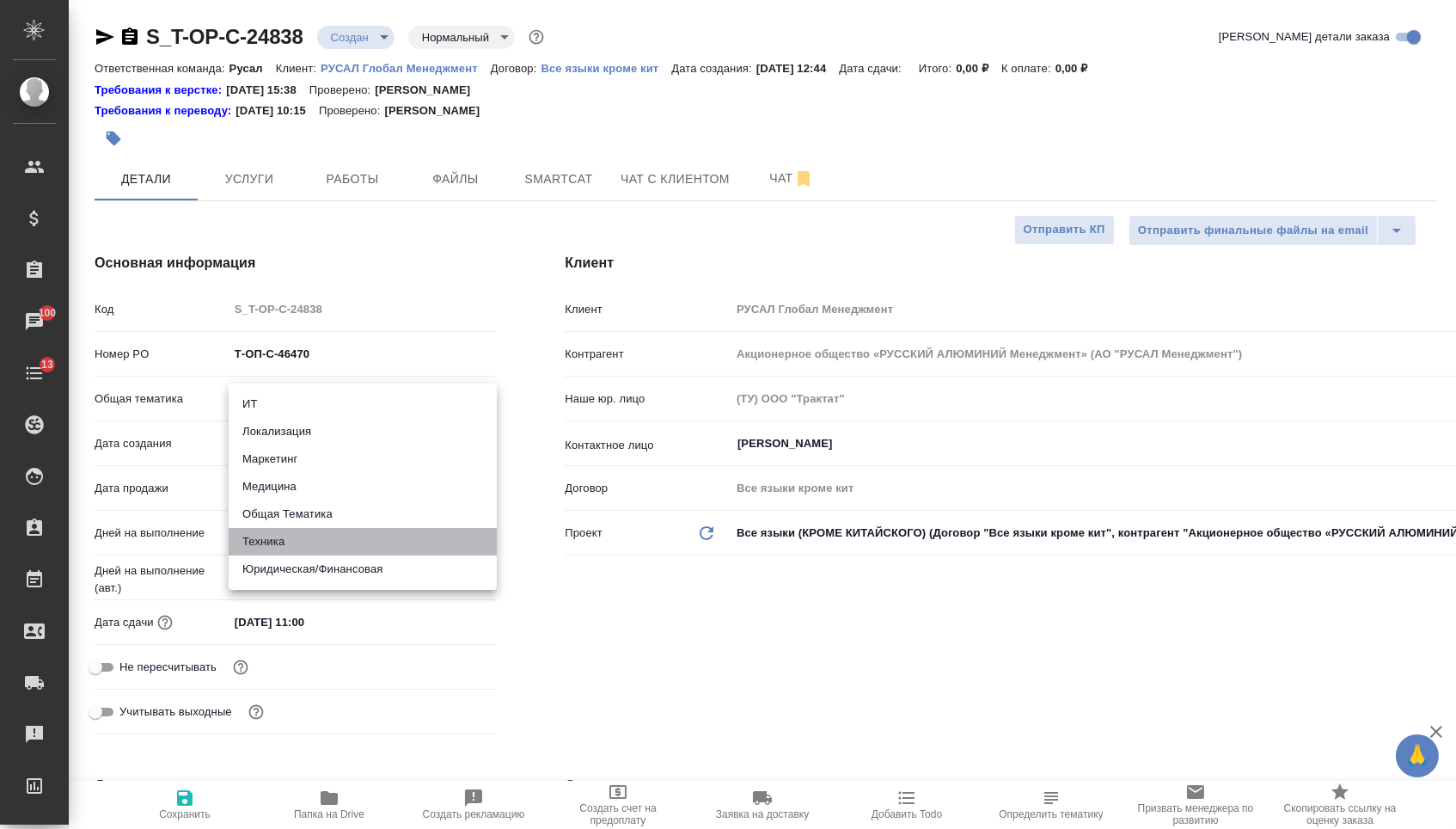
click at [281, 536] on li "Техника" at bounding box center [362, 542] width 268 height 27
type input "tech"
type textarea "x"
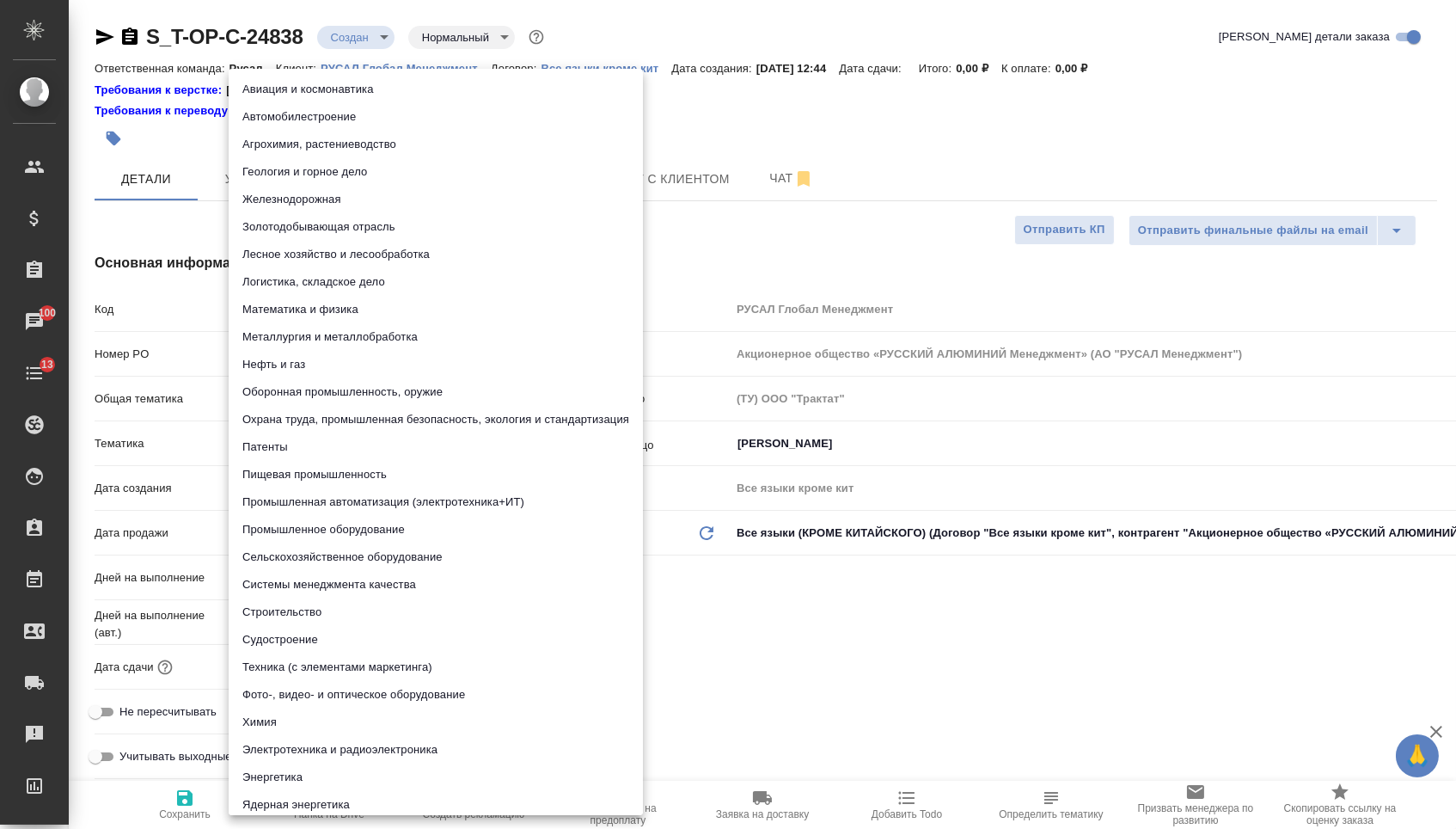
click at [281, 458] on body "🙏 .cls-1 fill:#fff; AWATERA Menshikova Aleksandra Клиенты Спецификации Заказы 1…" at bounding box center [728, 414] width 1456 height 829
click at [305, 334] on li "Металлургия и металлобработка" at bounding box center [435, 337] width 414 height 27
type textarea "x"
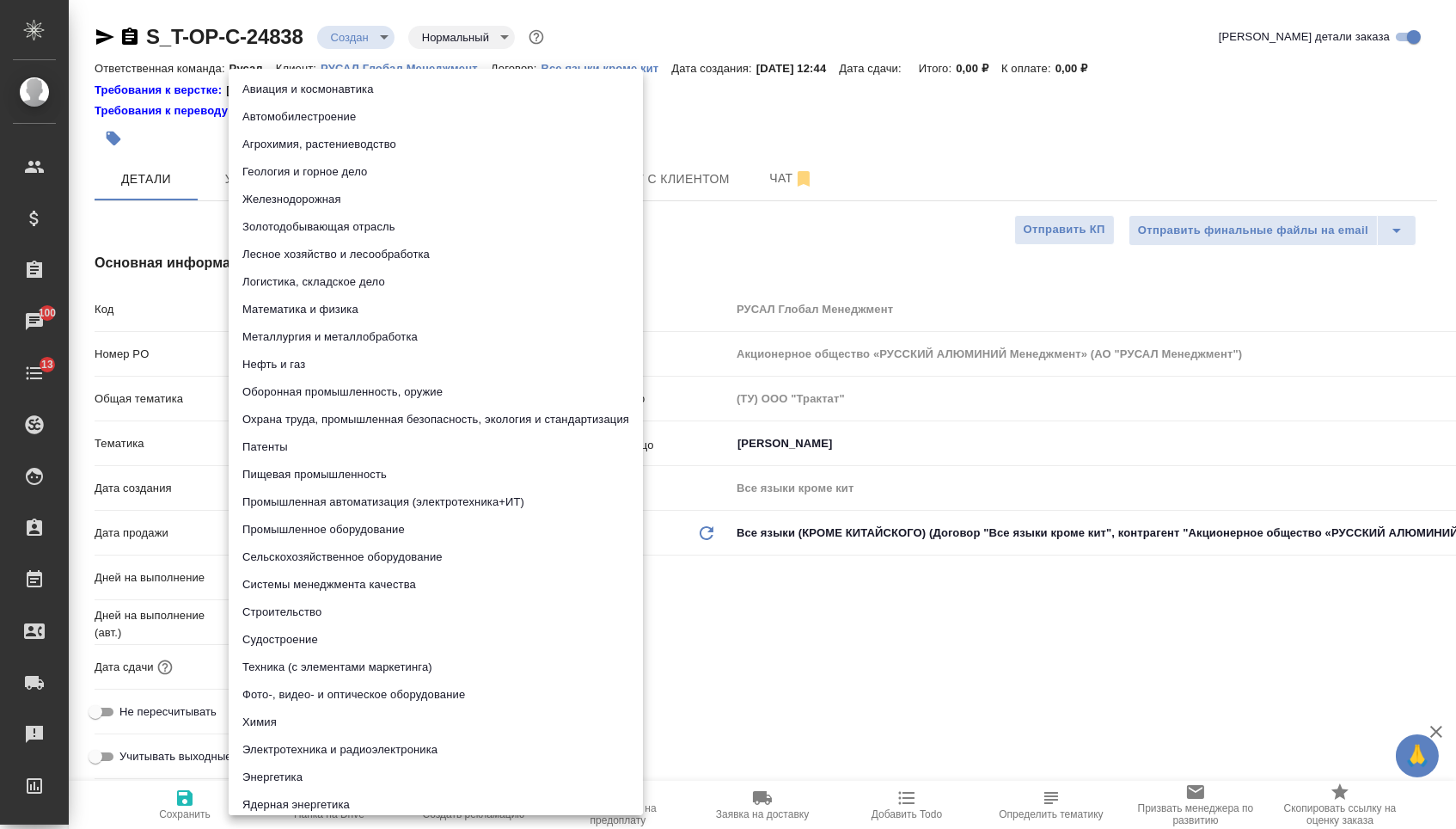
type input "60014e23f7d9dc5f480a3cf8"
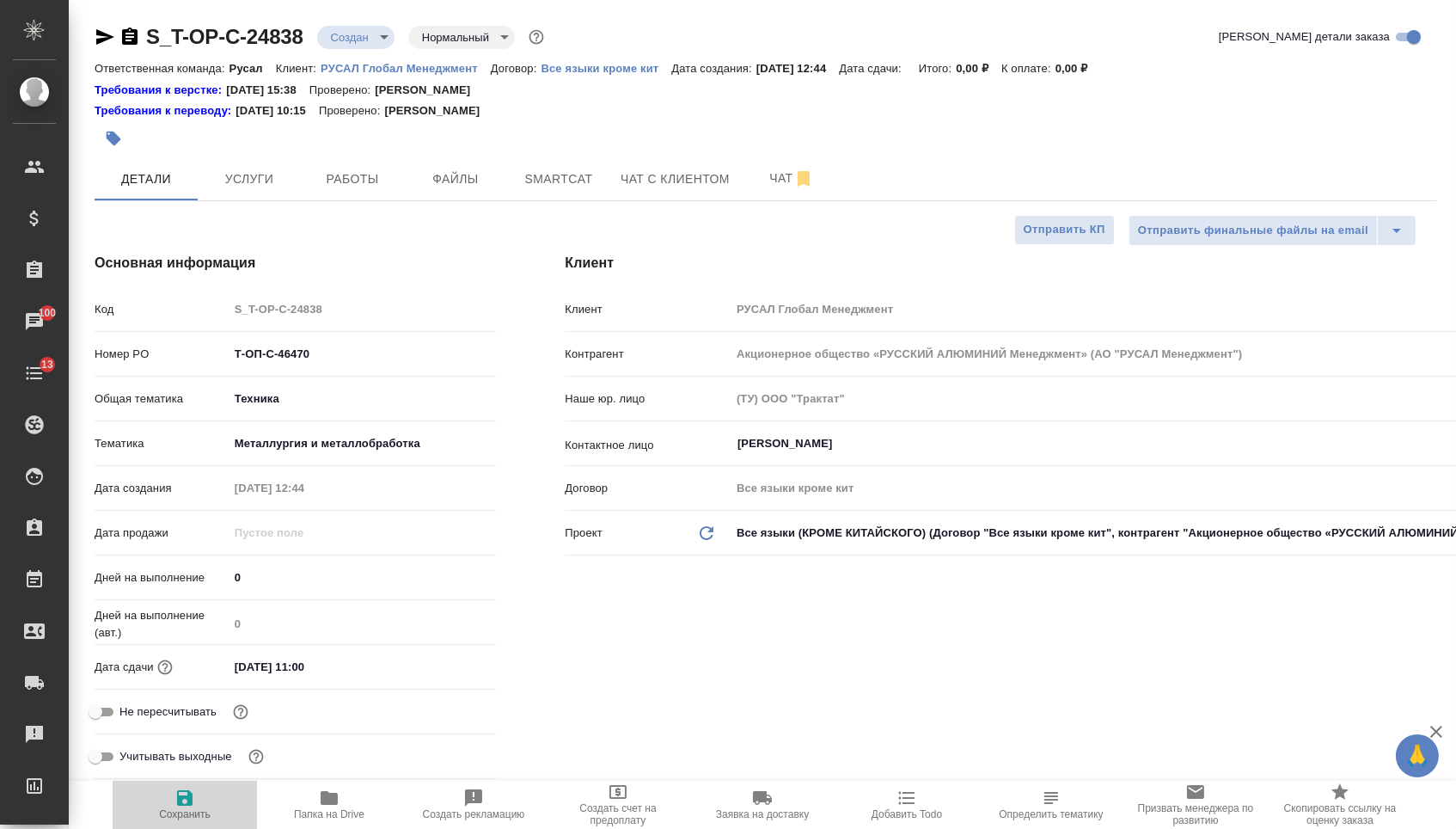
click at [178, 815] on span "Сохранить" at bounding box center [185, 813] width 51 height 12
type textarea "x"
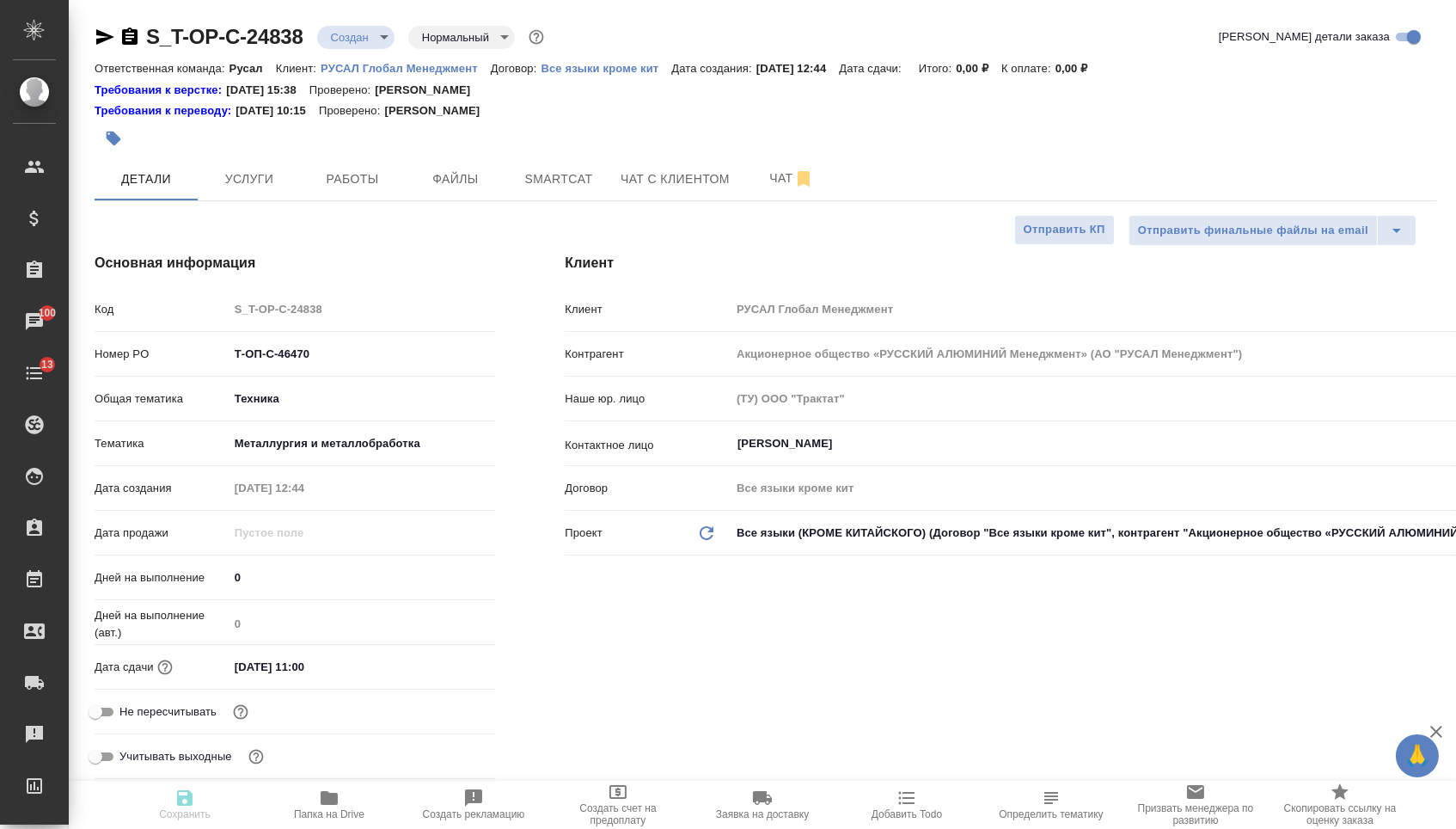
type textarea "x"
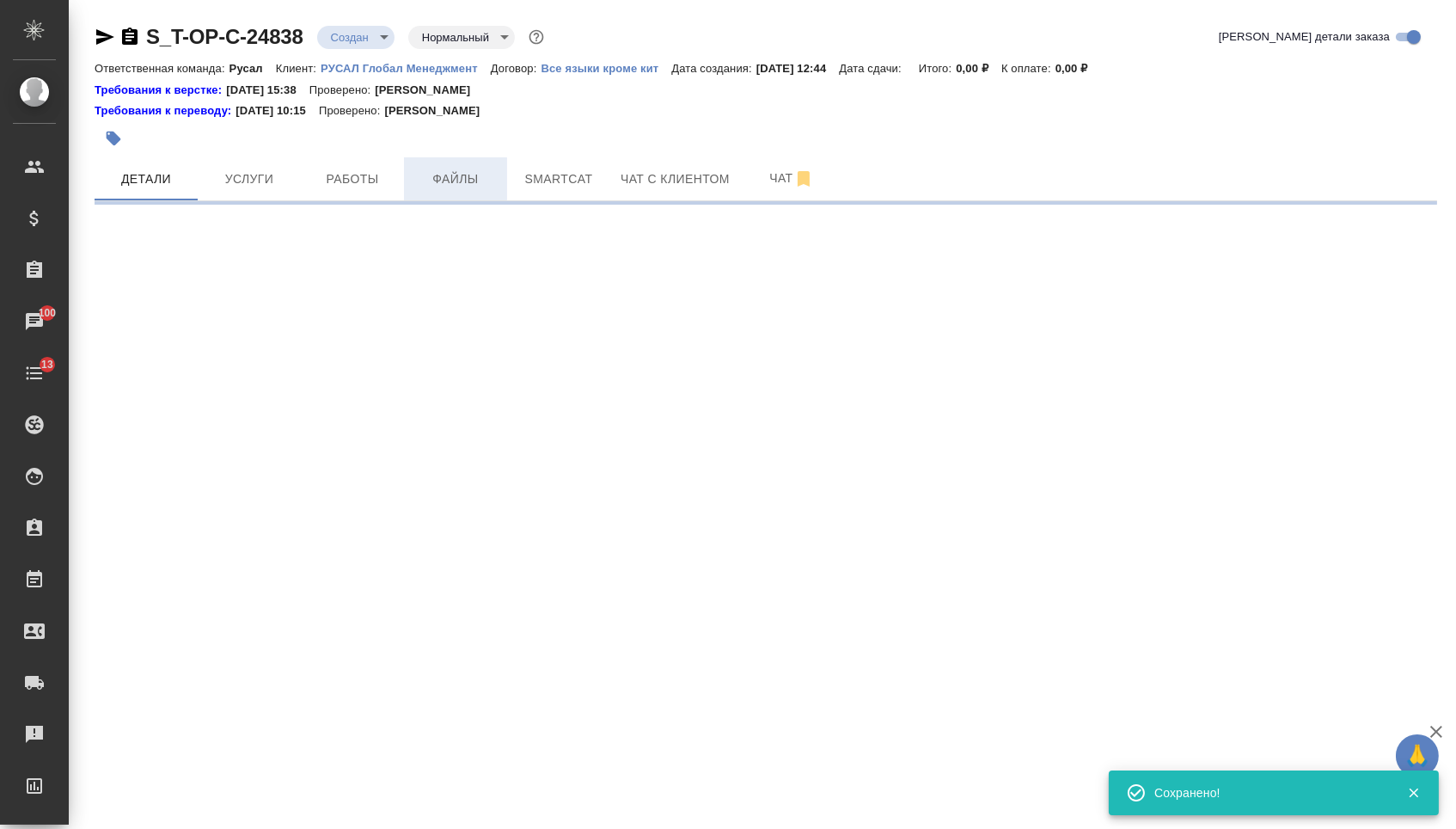
select select "RU"
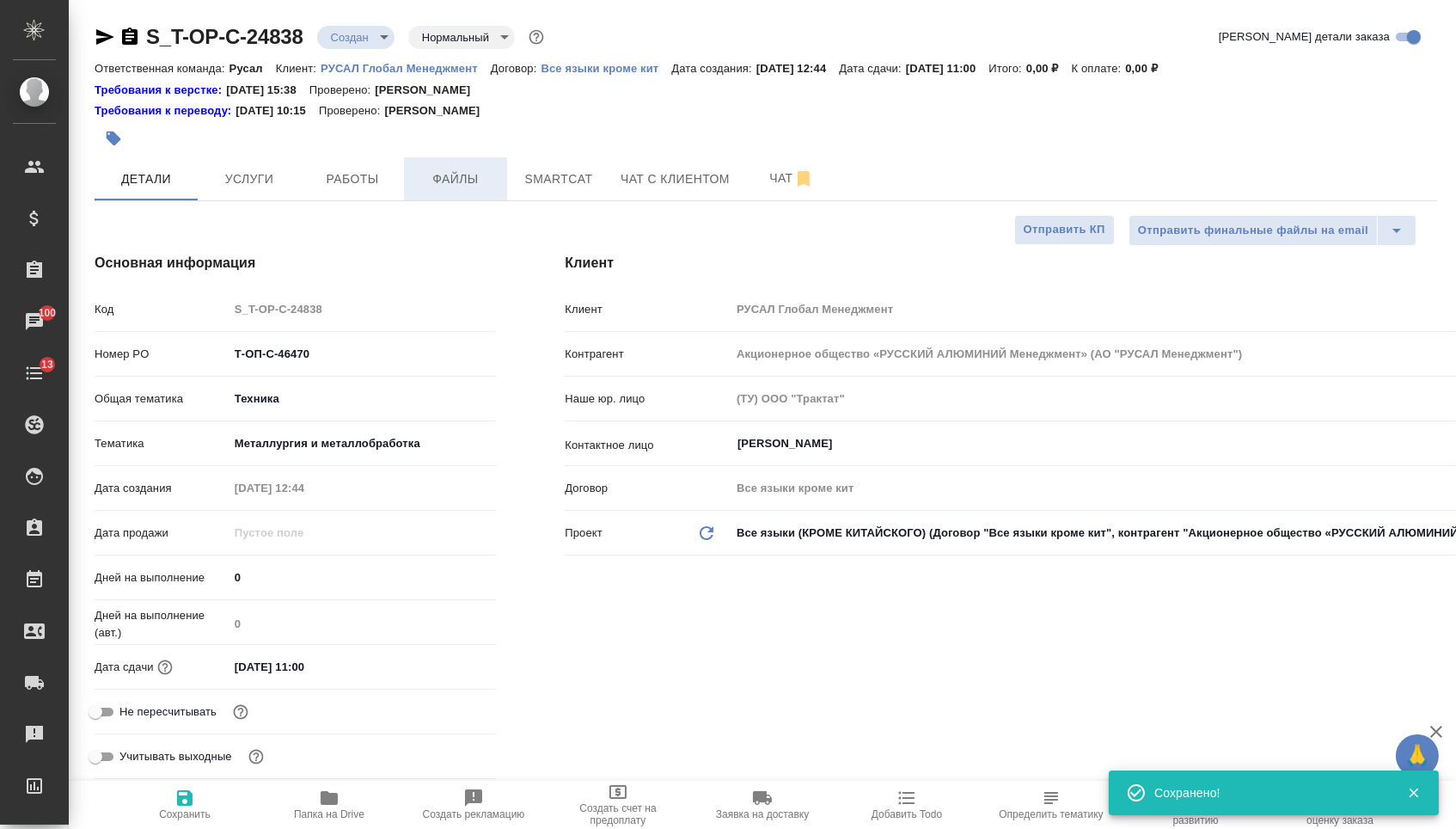
type textarea "x"
click at [471, 167] on button "Файлы" at bounding box center [455, 178] width 103 height 43
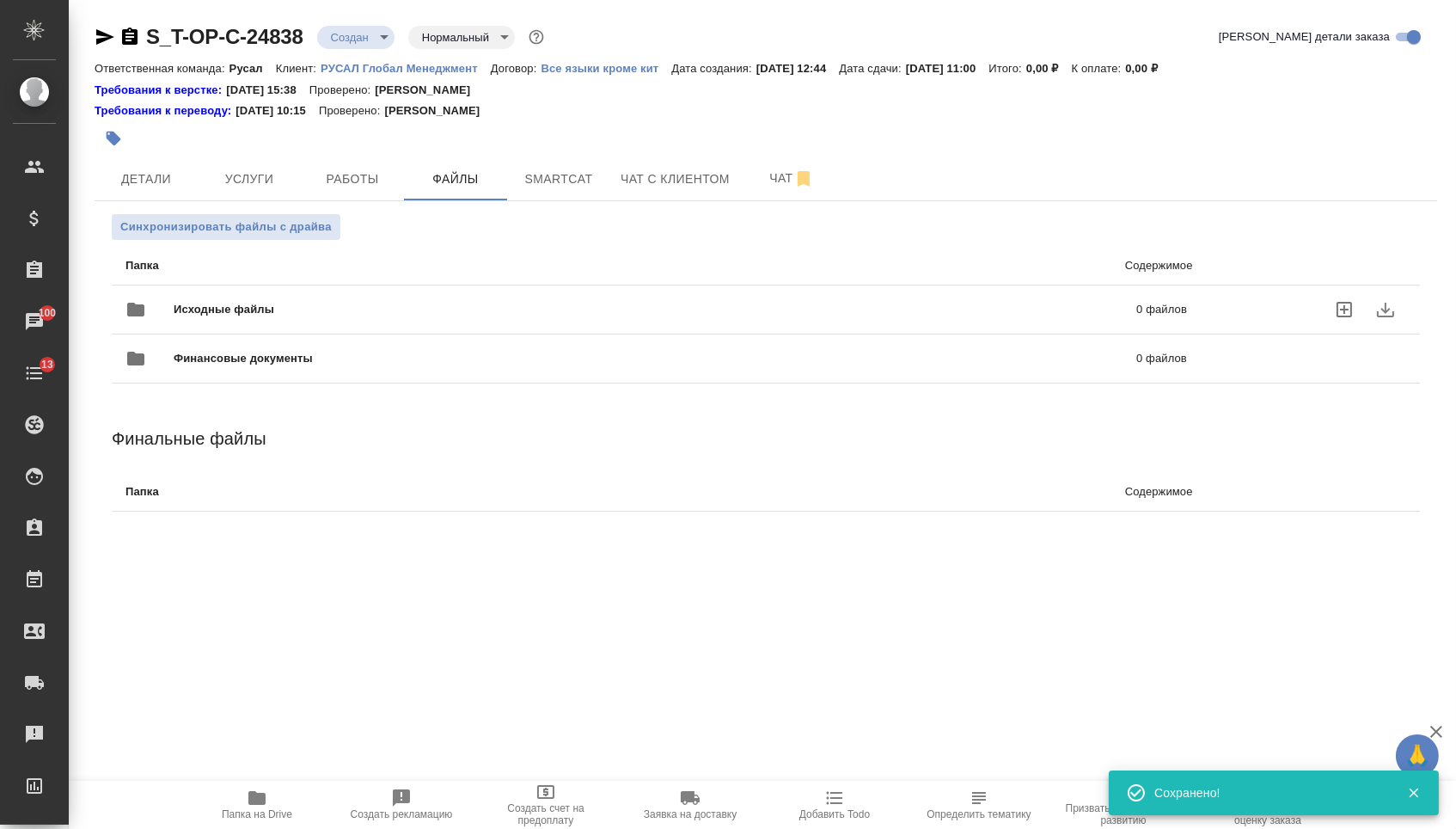
click at [238, 293] on div "Исходные файлы 0 файлов" at bounding box center [656, 309] width 1061 height 41
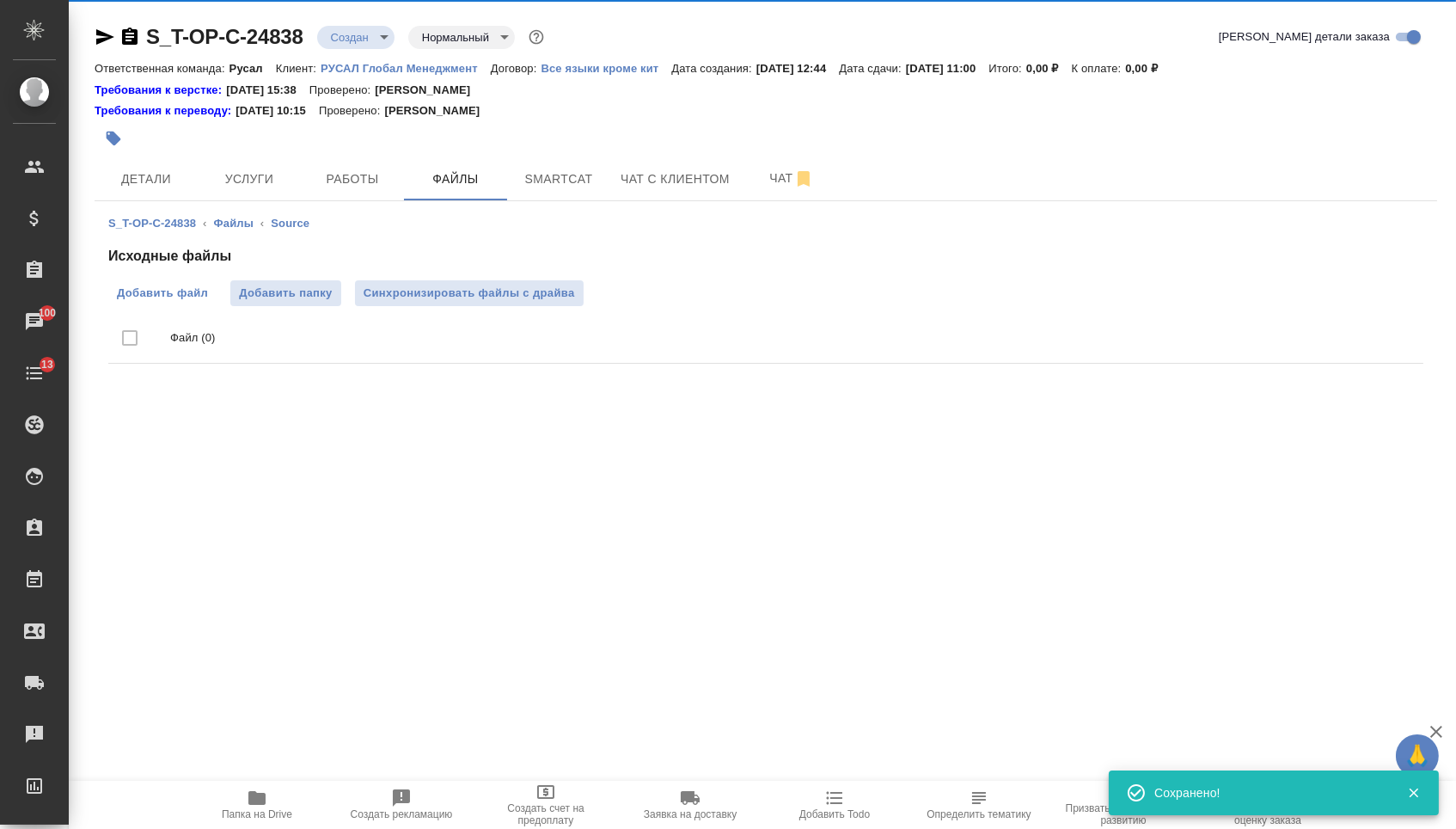
click at [134, 293] on span "Добавить файл" at bounding box center [163, 293] width 91 height 17
click at [0, 0] on input "Добавить файл" at bounding box center [0, 0] width 0 height 0
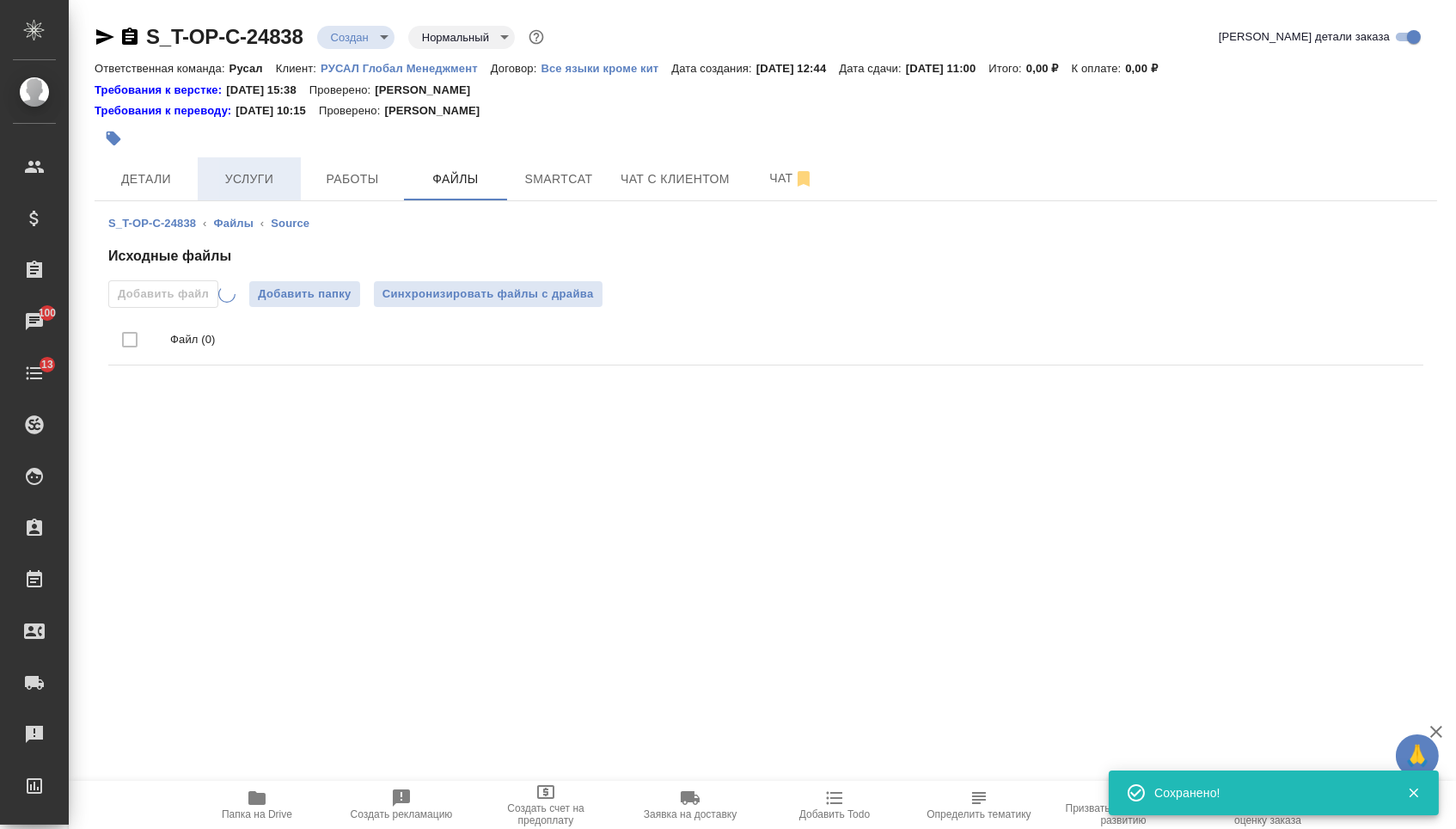
click at [213, 192] on button "Услуги" at bounding box center [249, 178] width 103 height 43
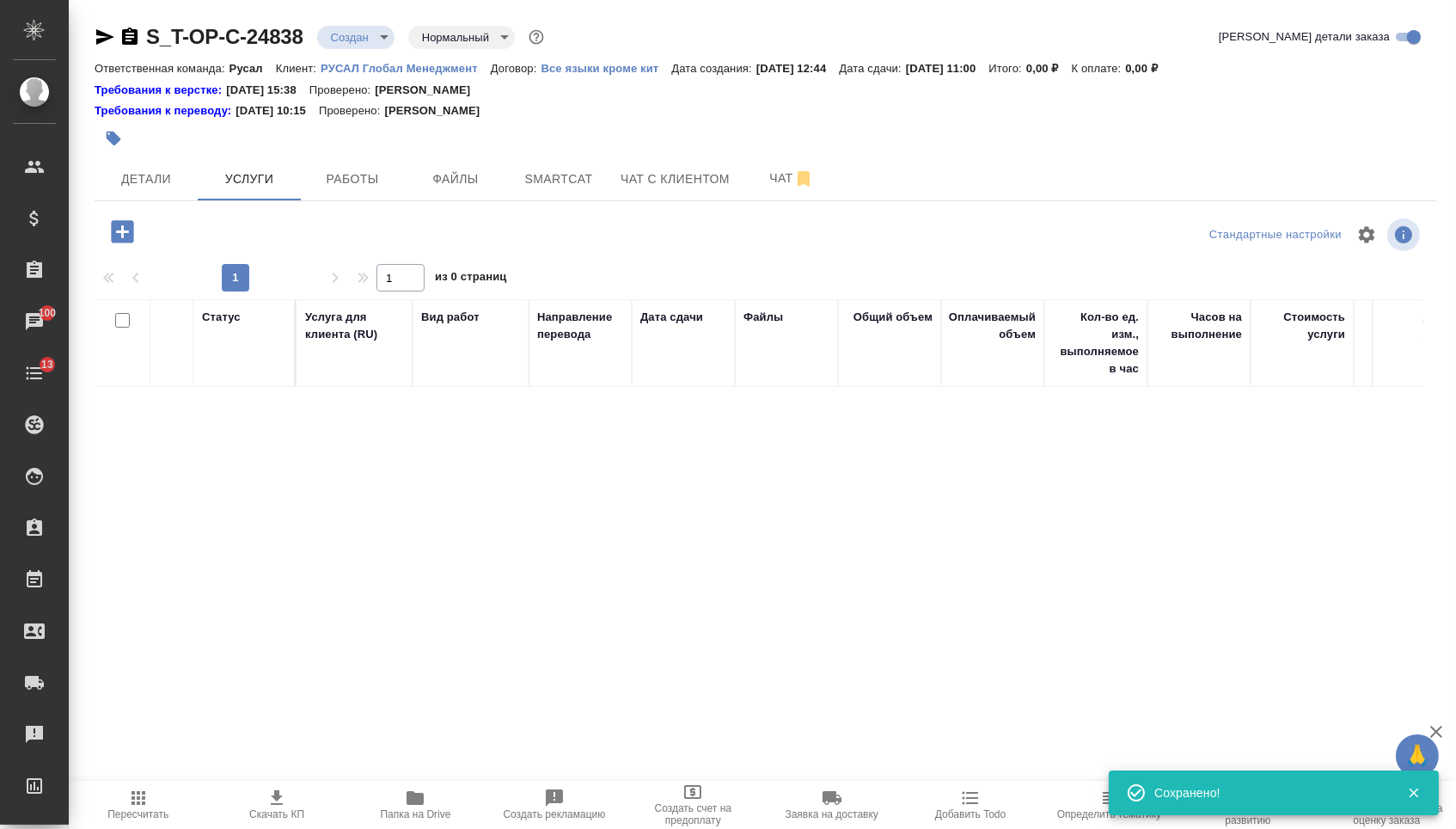
click at [106, 240] on button "button" at bounding box center [123, 231] width 48 height 36
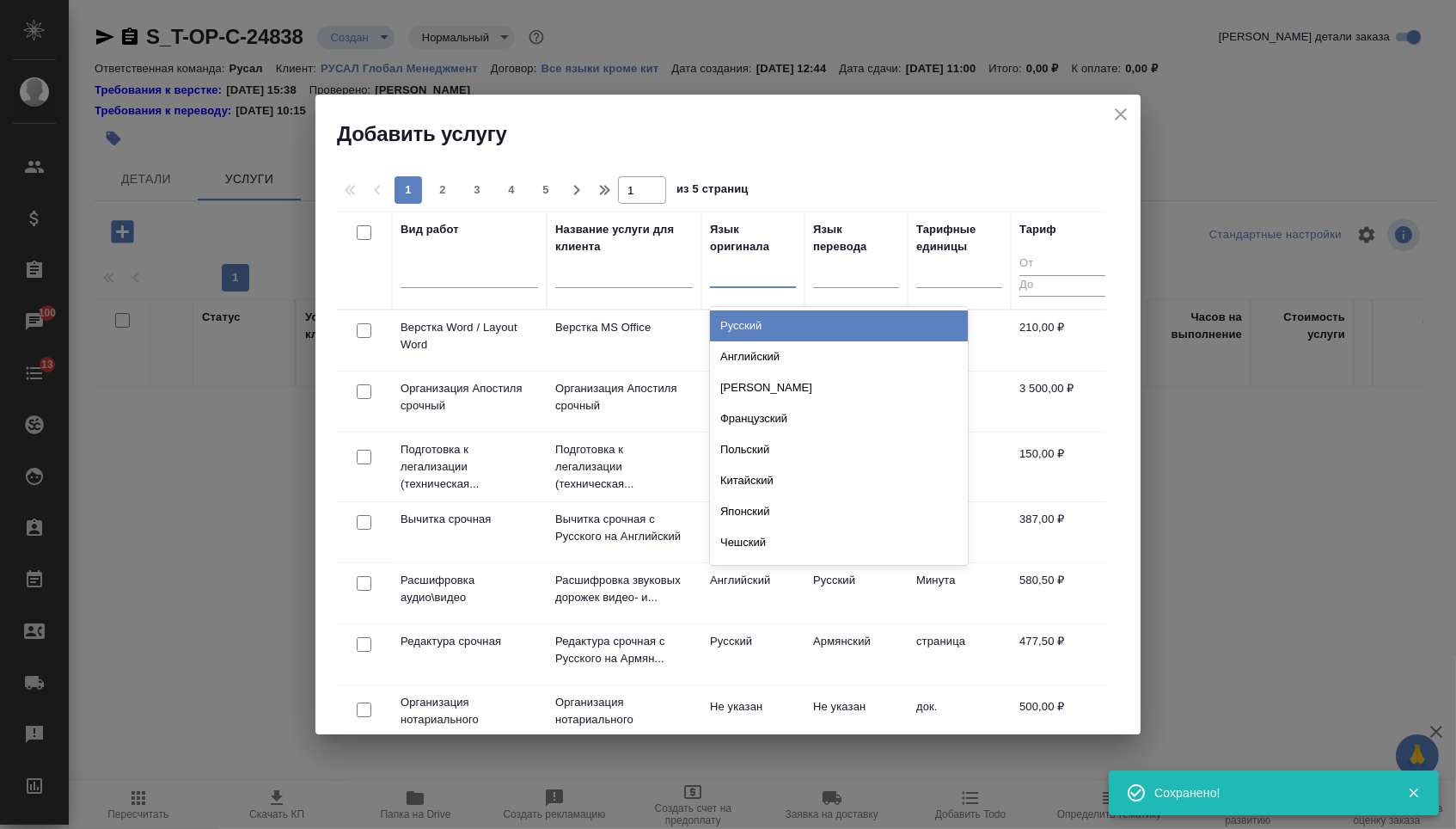
click at [732, 282] on div at bounding box center [753, 270] width 86 height 25
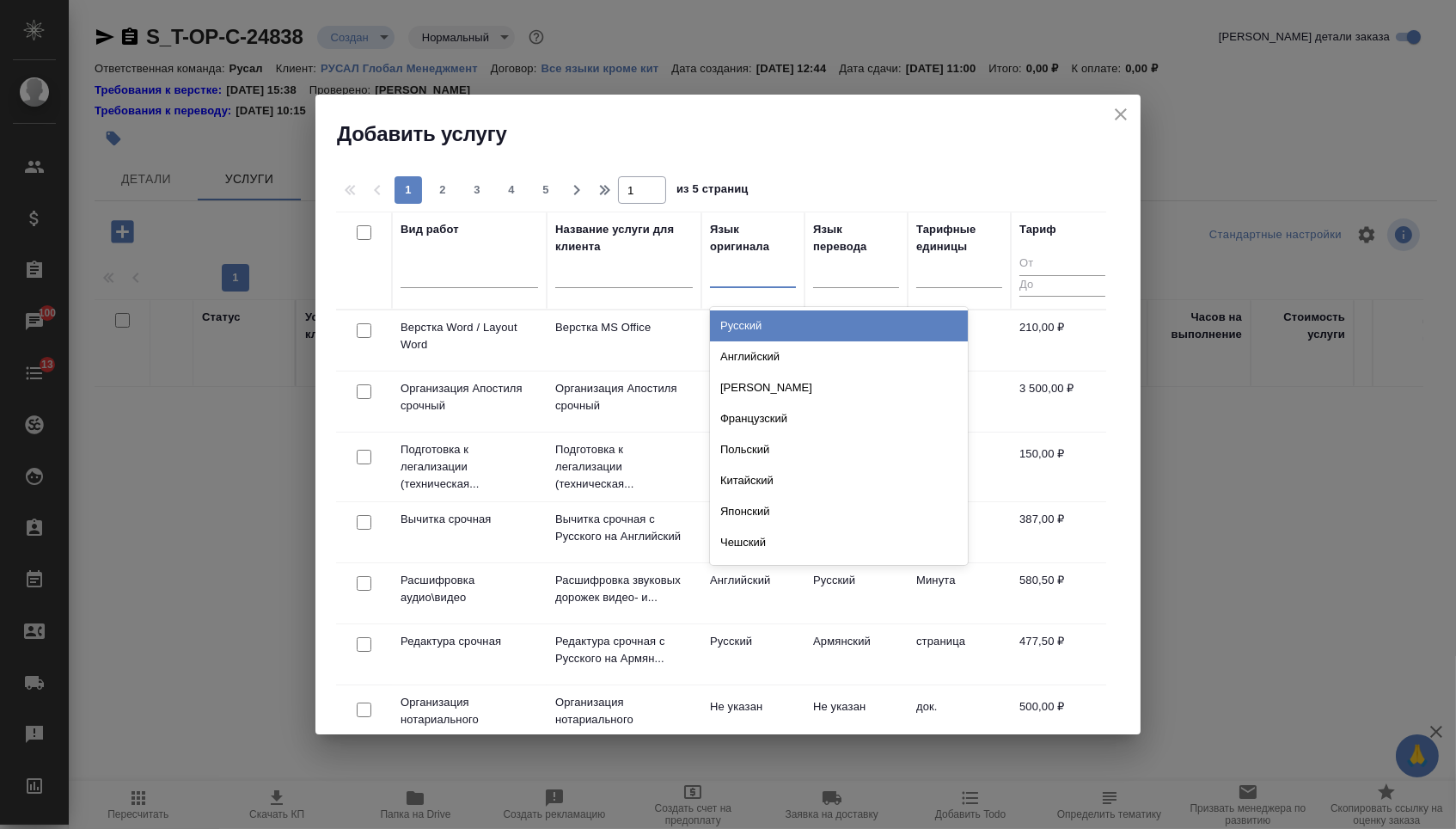
type input "я"
click at [775, 328] on div "Японский" at bounding box center [839, 326] width 258 height 31
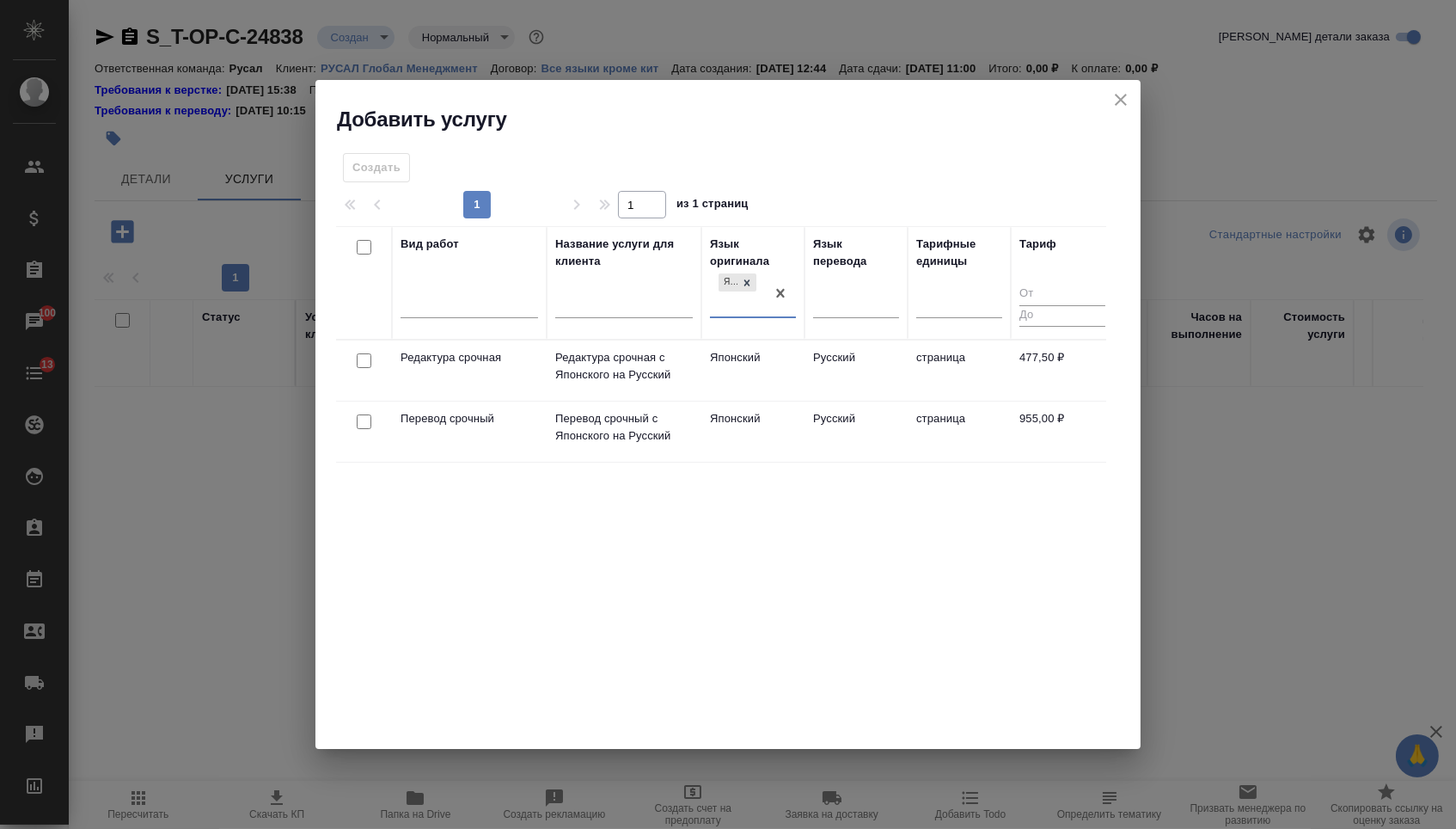
click at [362, 419] on input "checkbox" at bounding box center [364, 422] width 15 height 15
checkbox input "true"
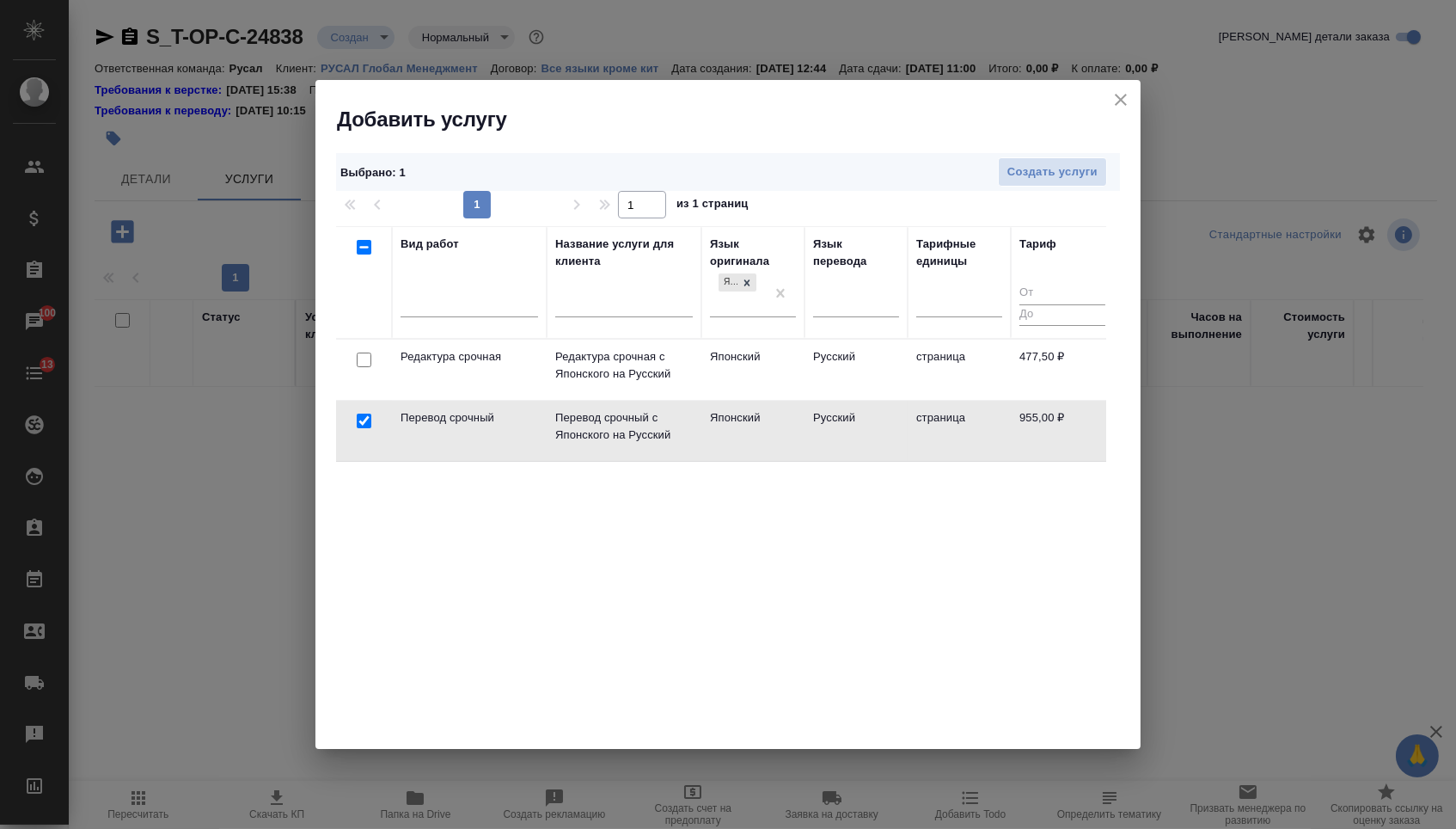
click at [364, 368] on div at bounding box center [364, 361] width 38 height 24
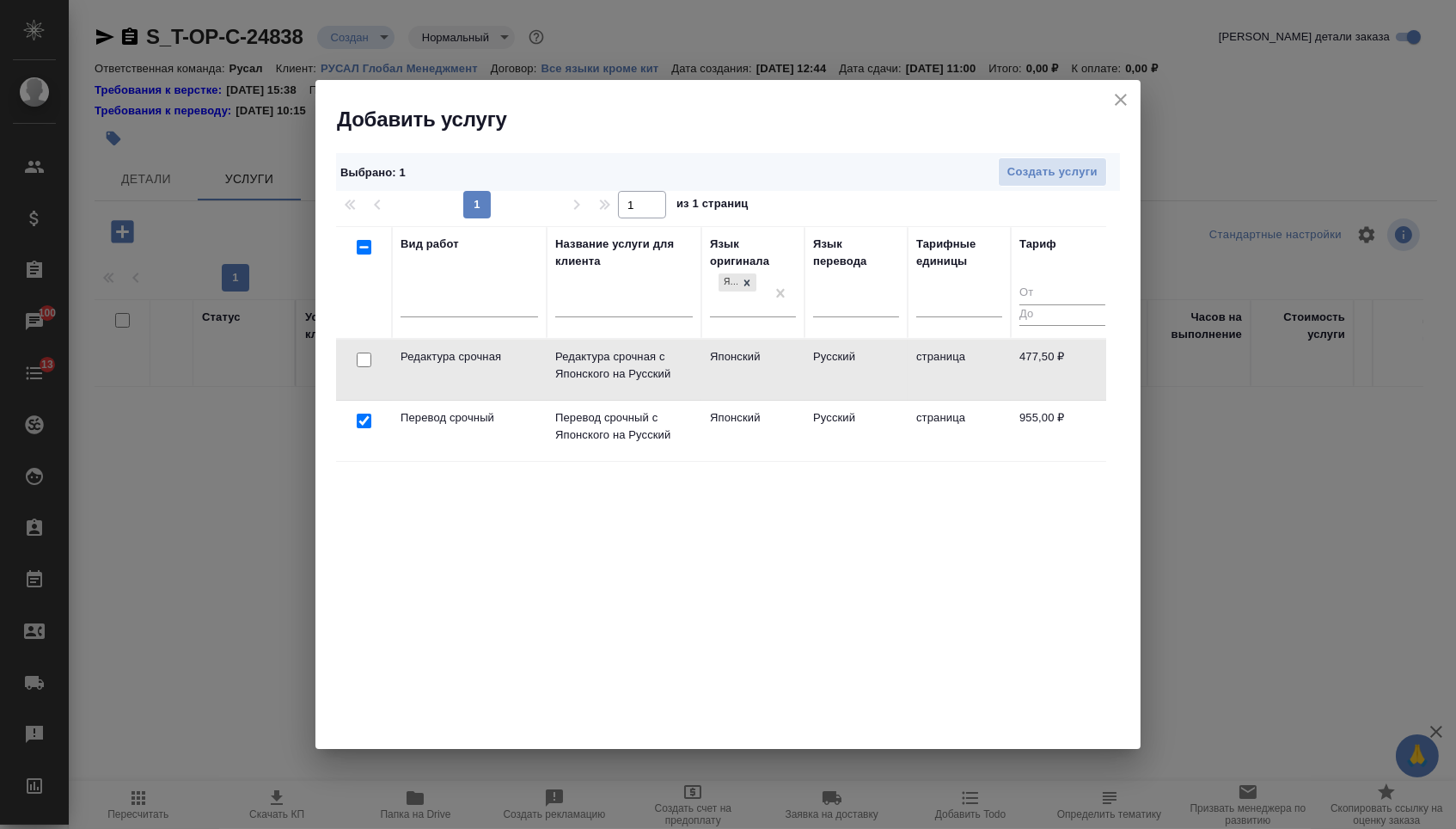
click at [362, 361] on input "checkbox" at bounding box center [364, 360] width 15 height 15
checkbox input "true"
checkbox input "false"
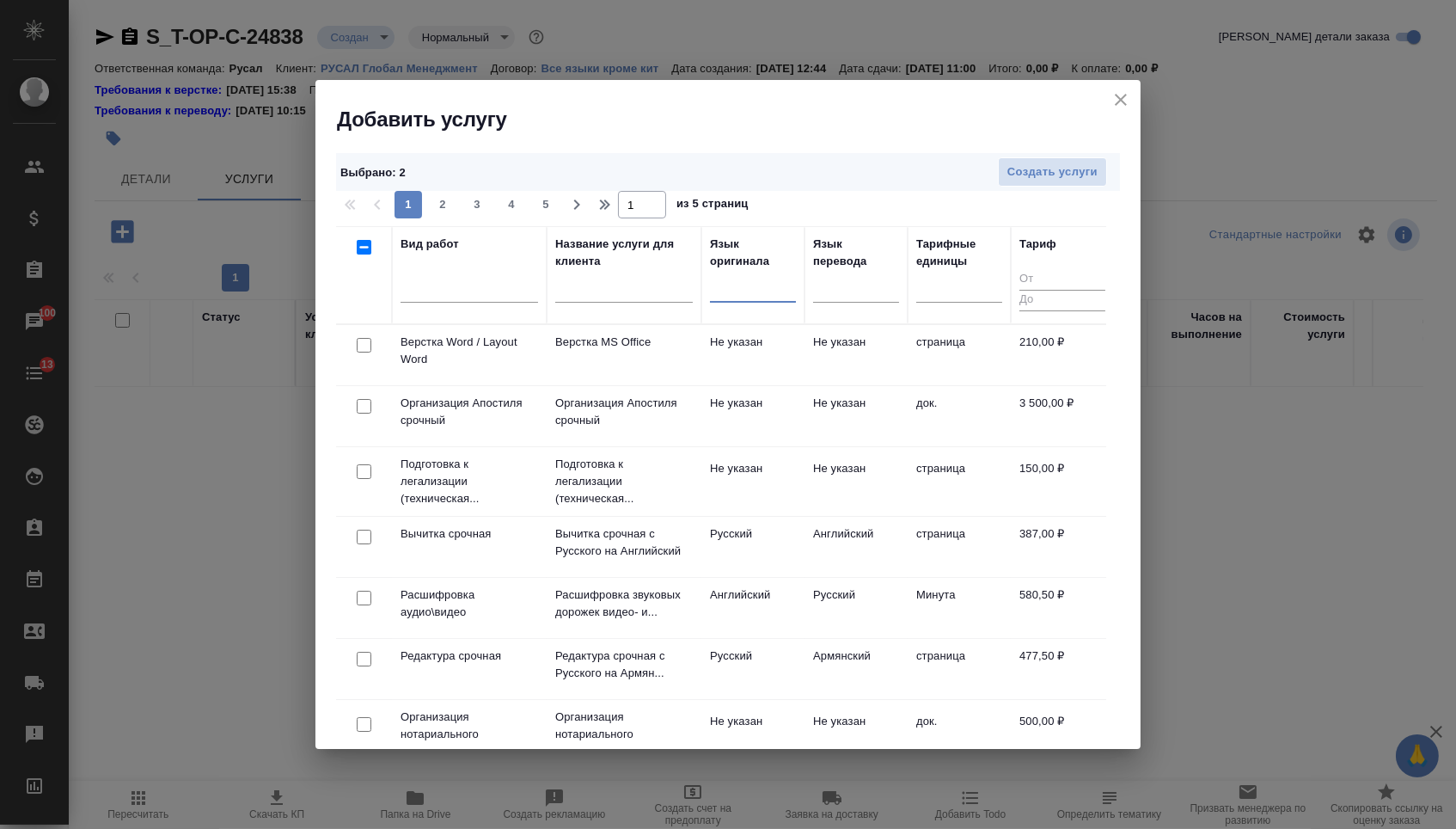
click at [359, 347] on input "checkbox" at bounding box center [364, 345] width 15 height 15
checkbox input "true"
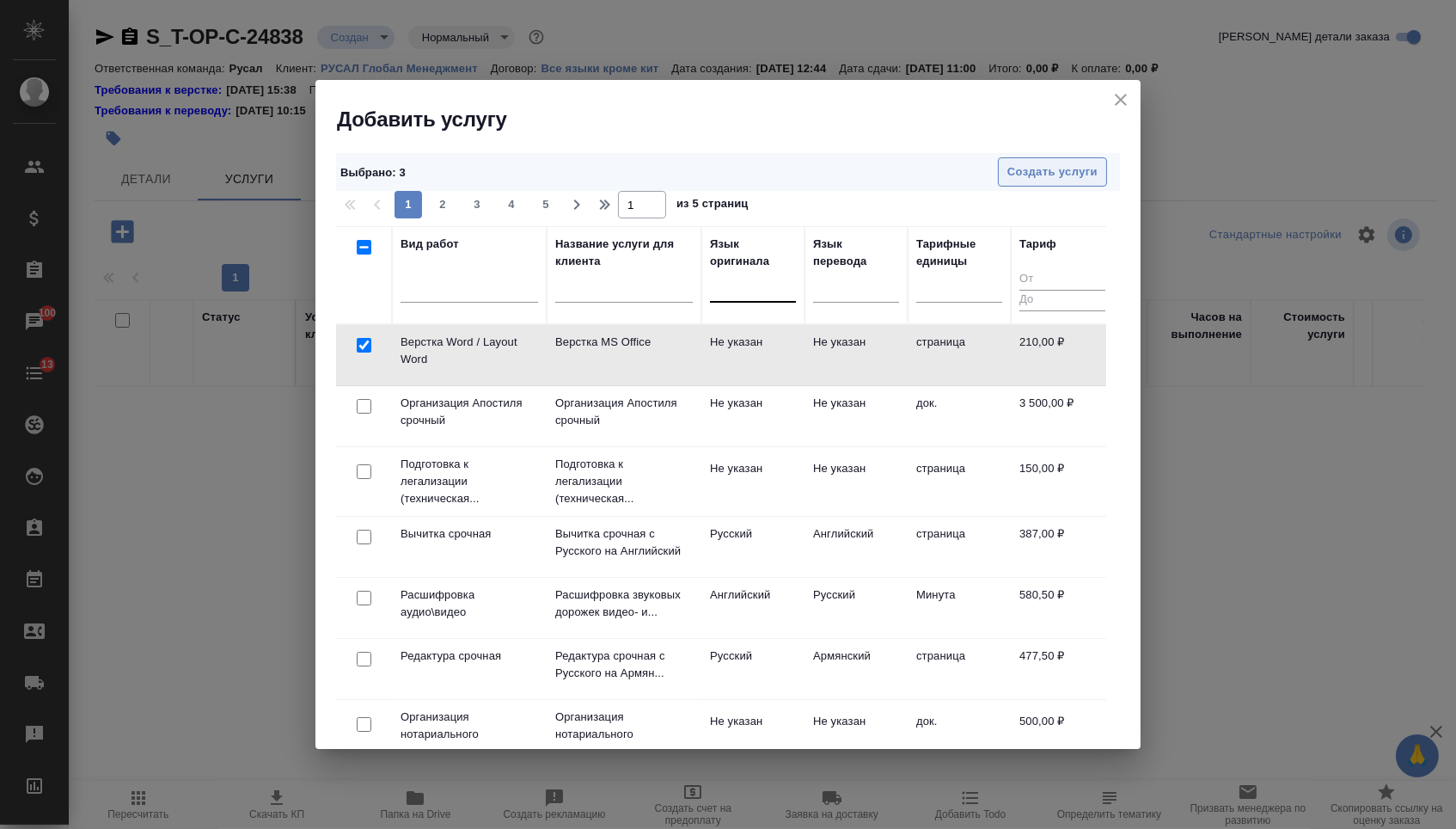
click at [1012, 186] on button "Создать услуги" at bounding box center [1052, 172] width 109 height 30
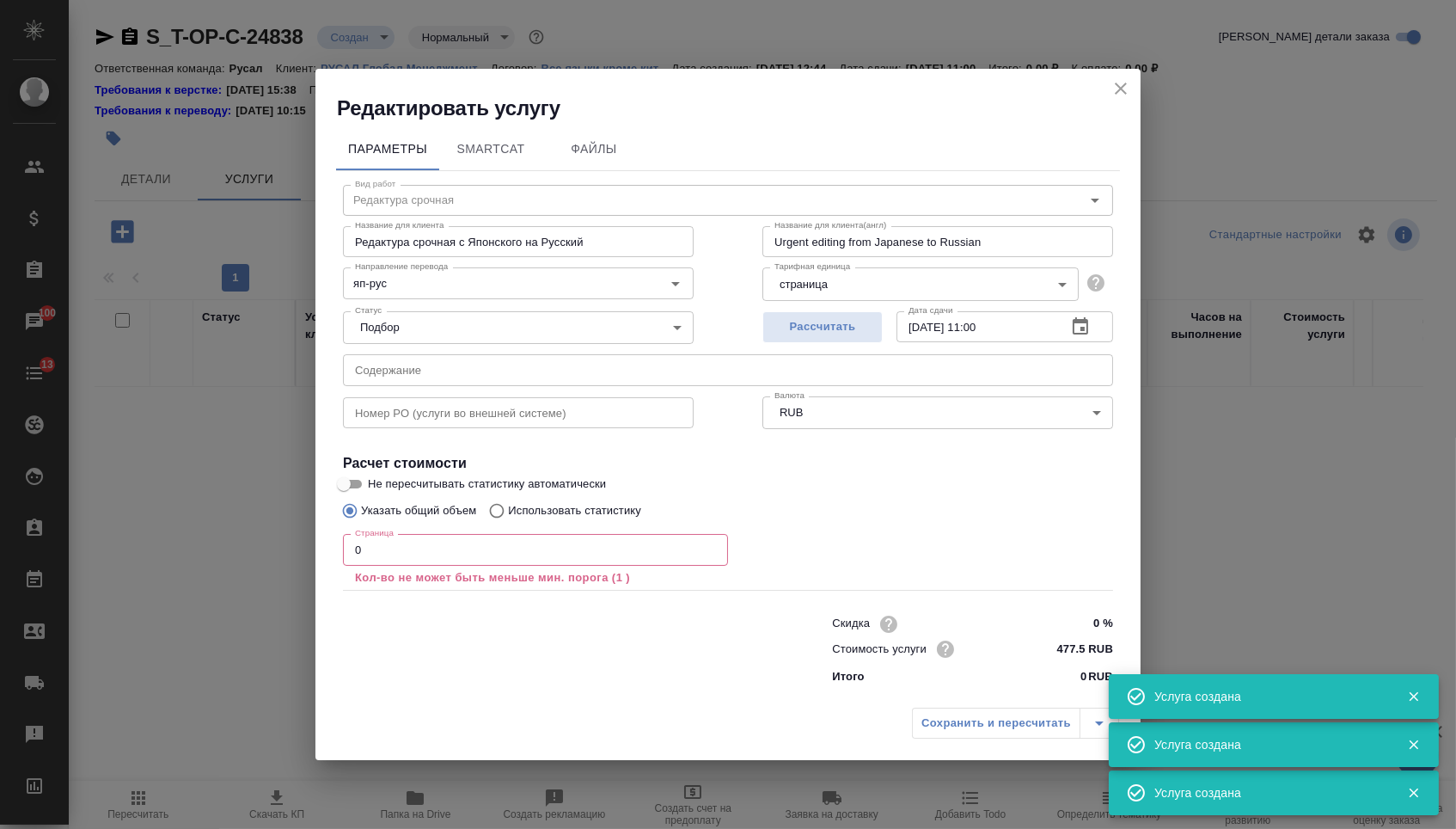
type input "Верстка Word / Layout Word"
type input "Верстка MS Office"
type input "Layout MS Office"
type input "Не указан"
type input "210 RUB"
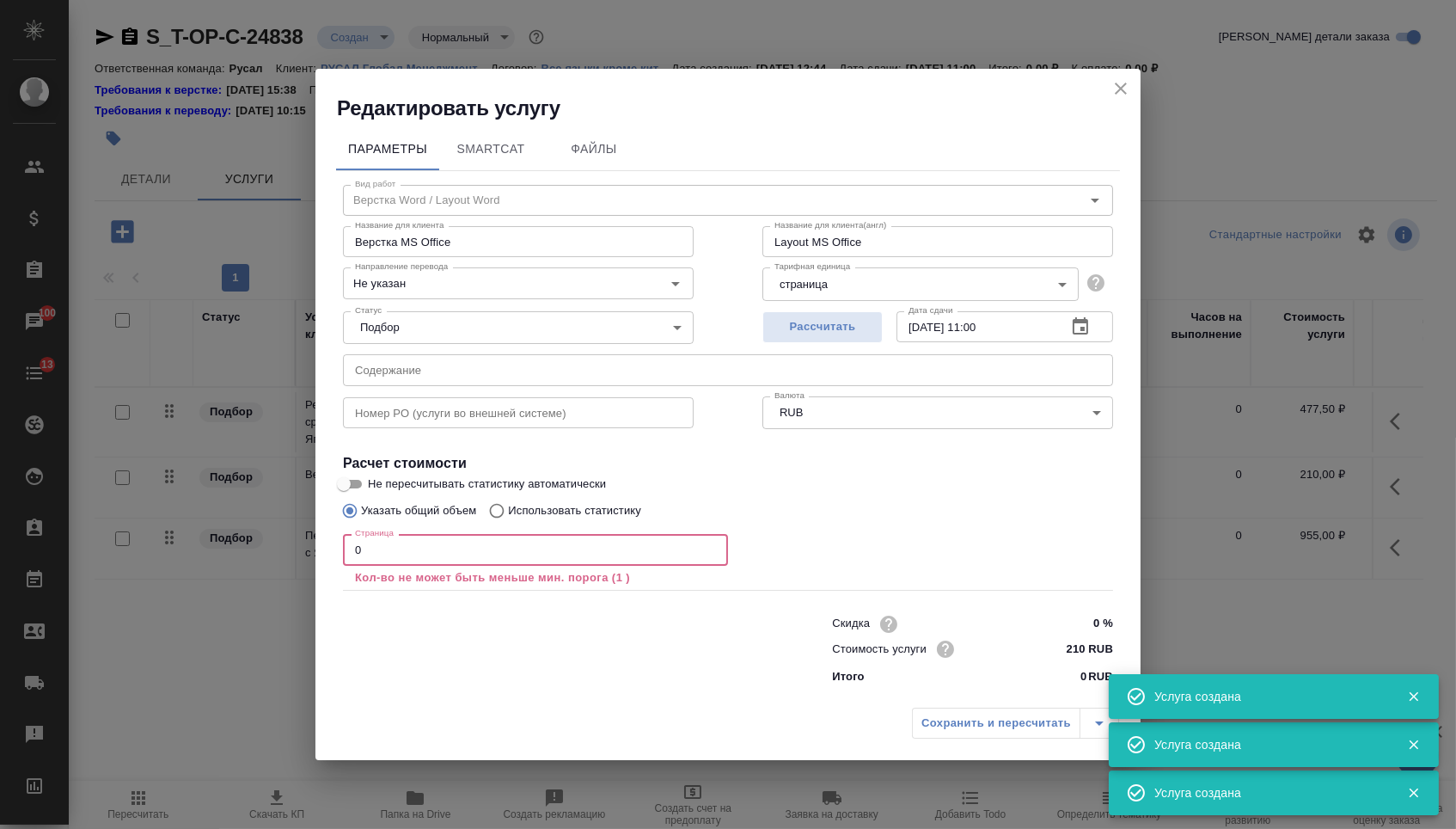
drag, startPoint x: 363, startPoint y: 548, endPoint x: 305, endPoint y: 546, distance: 58.0
click at [311, 548] on div "Редактировать услугу Параметры SmartCat Файлы Вид работ Верстка Word / Layout W…" at bounding box center [728, 414] width 1456 height 829
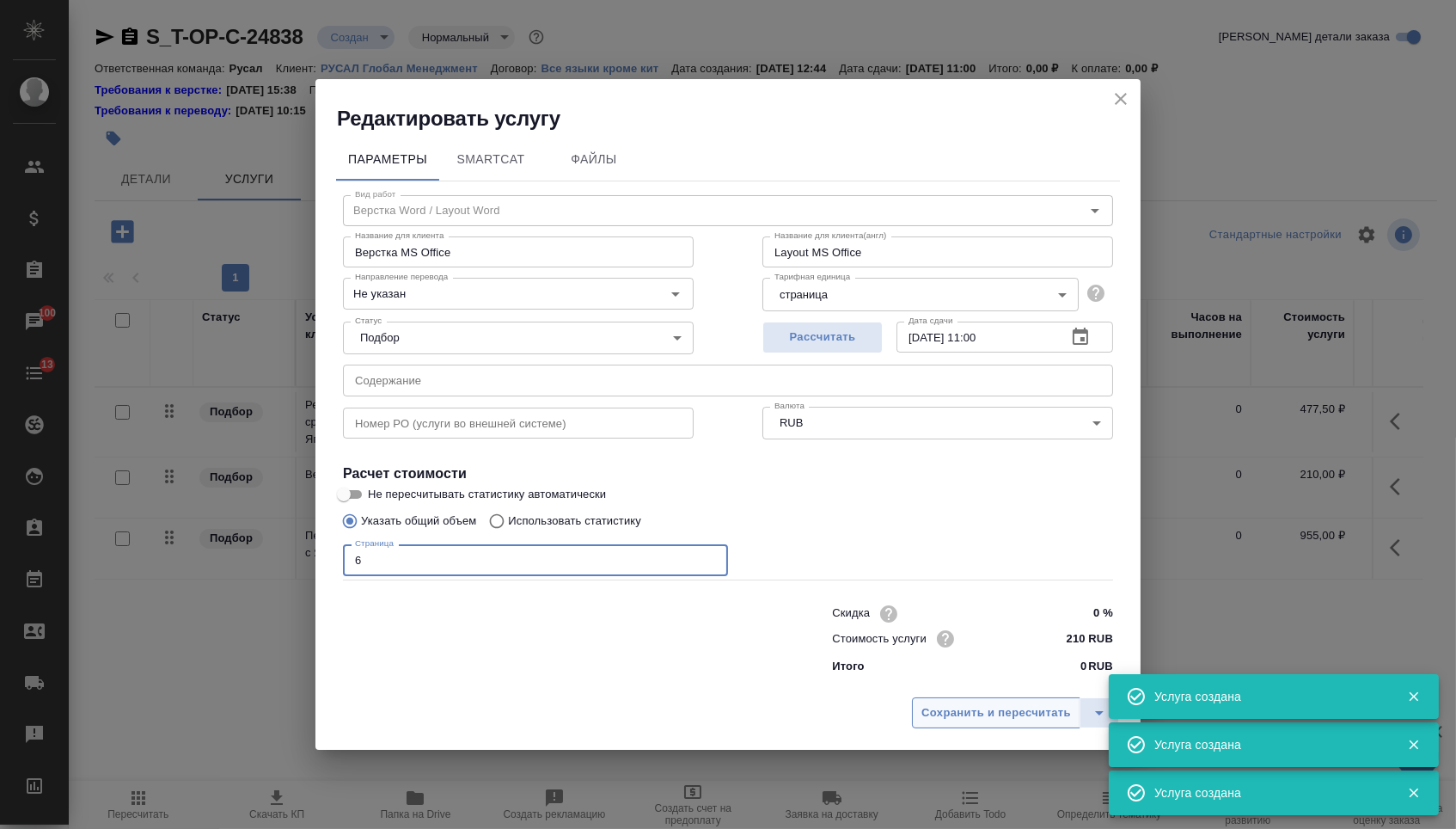
type input "6"
click at [1016, 720] on span "Сохранить и пересчитать" at bounding box center [995, 714] width 149 height 20
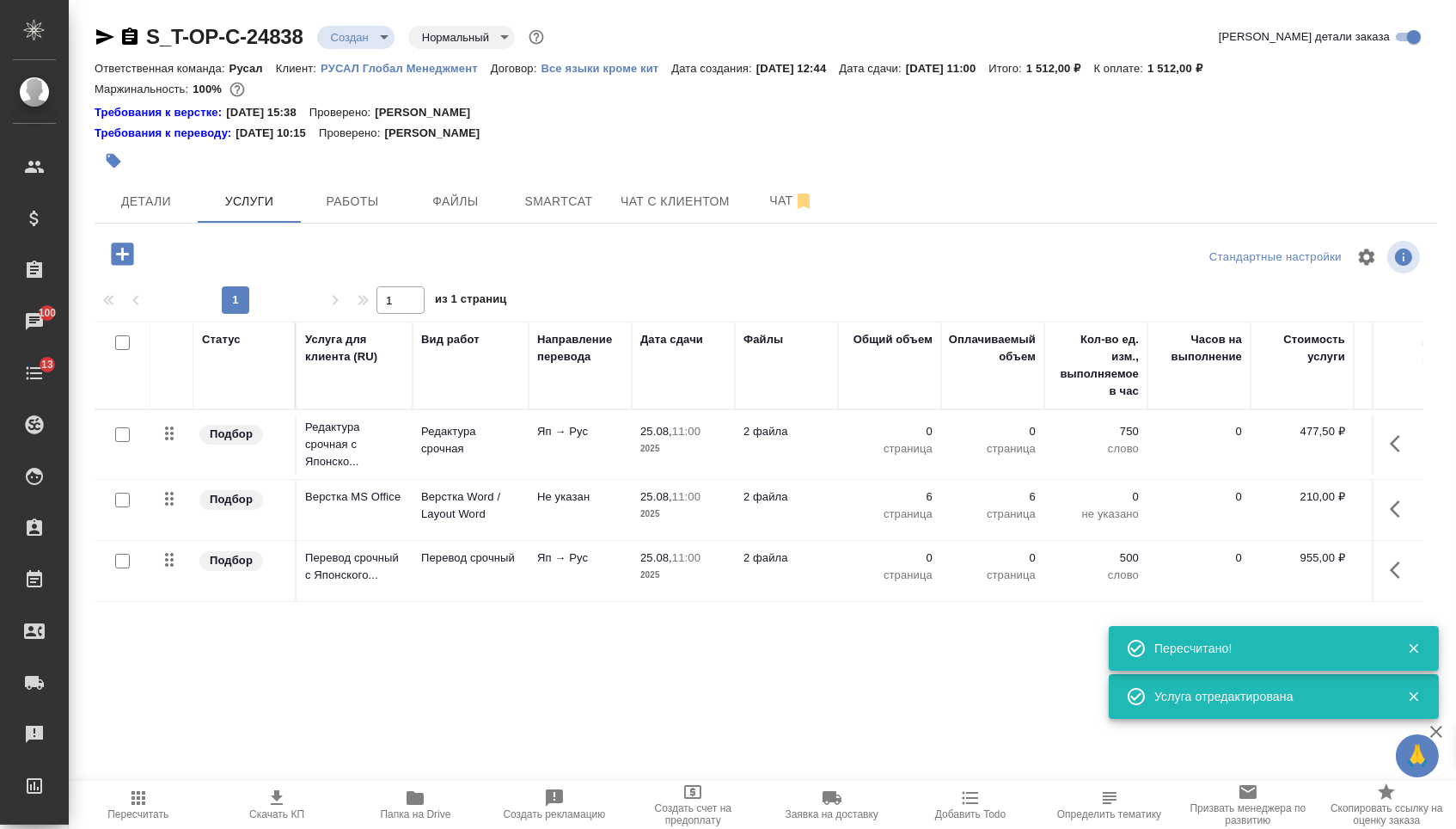
click at [895, 440] on p "0" at bounding box center [889, 431] width 86 height 17
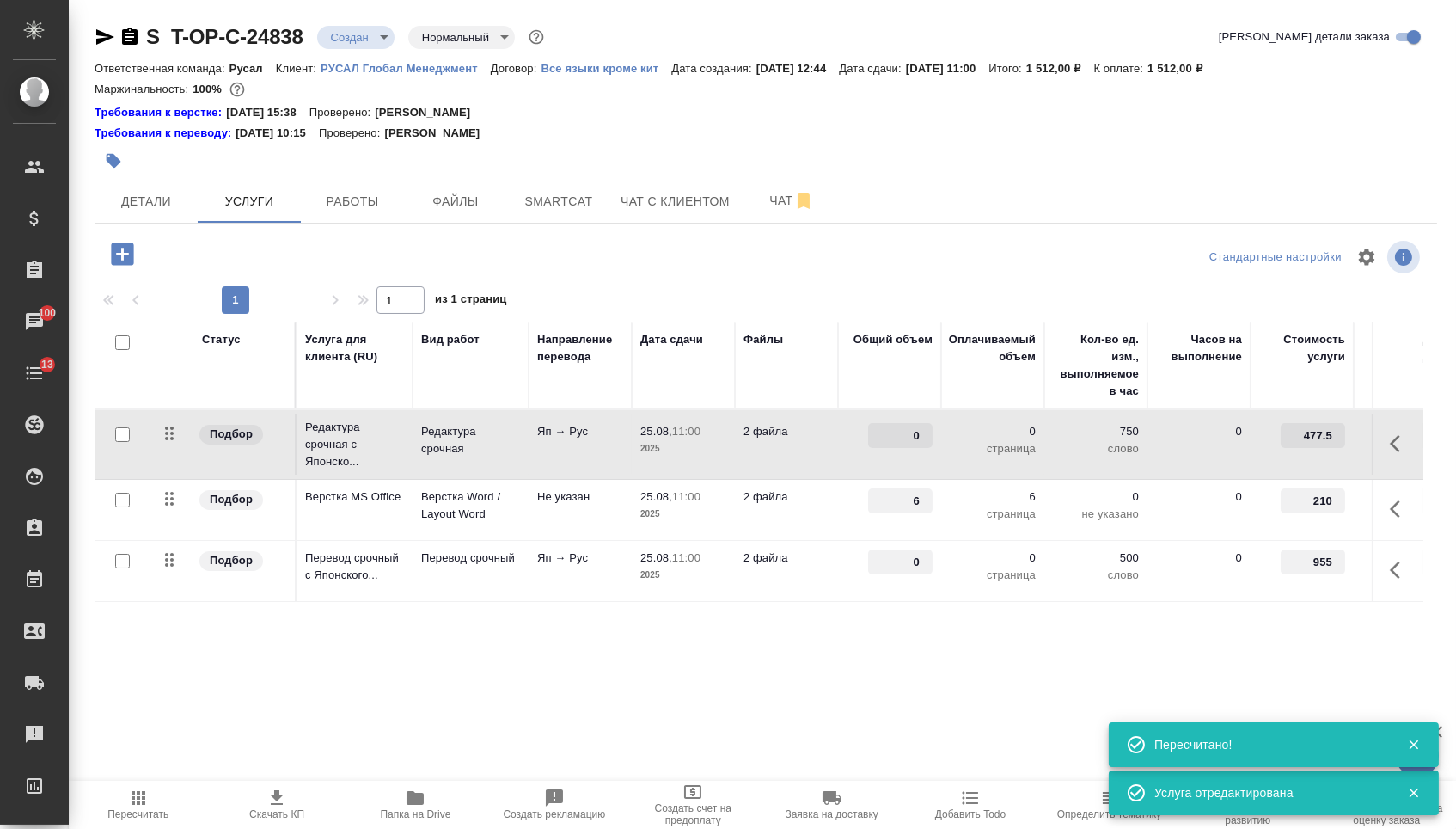
click at [895, 443] on input "0" at bounding box center [900, 435] width 64 height 25
type input "10800"
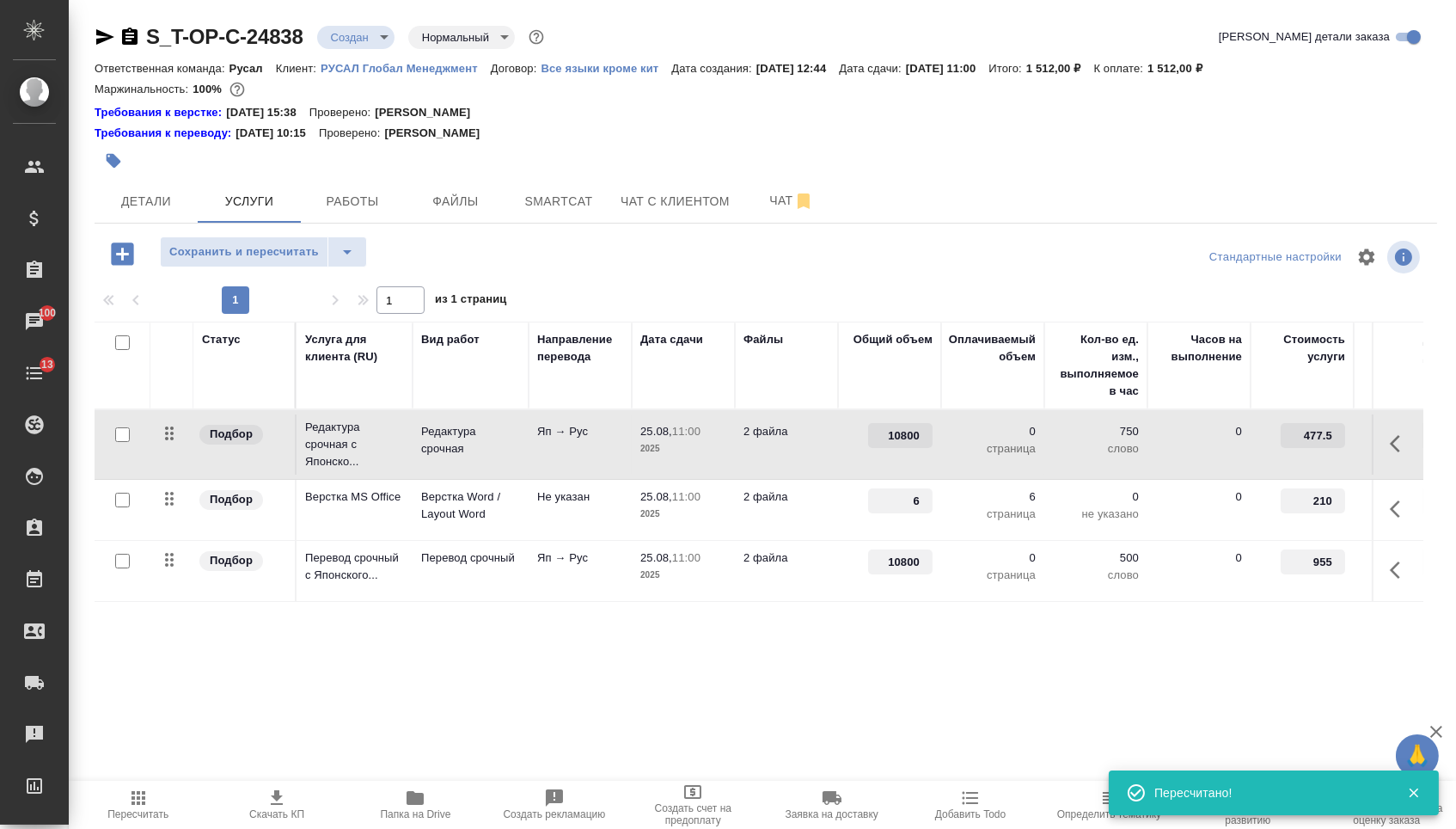
click at [848, 685] on div "Статус Услуга для клиента (RU) Вид работ Направление перевода Дата сдачи Файлы …" at bounding box center [758, 506] width 1329 height 370
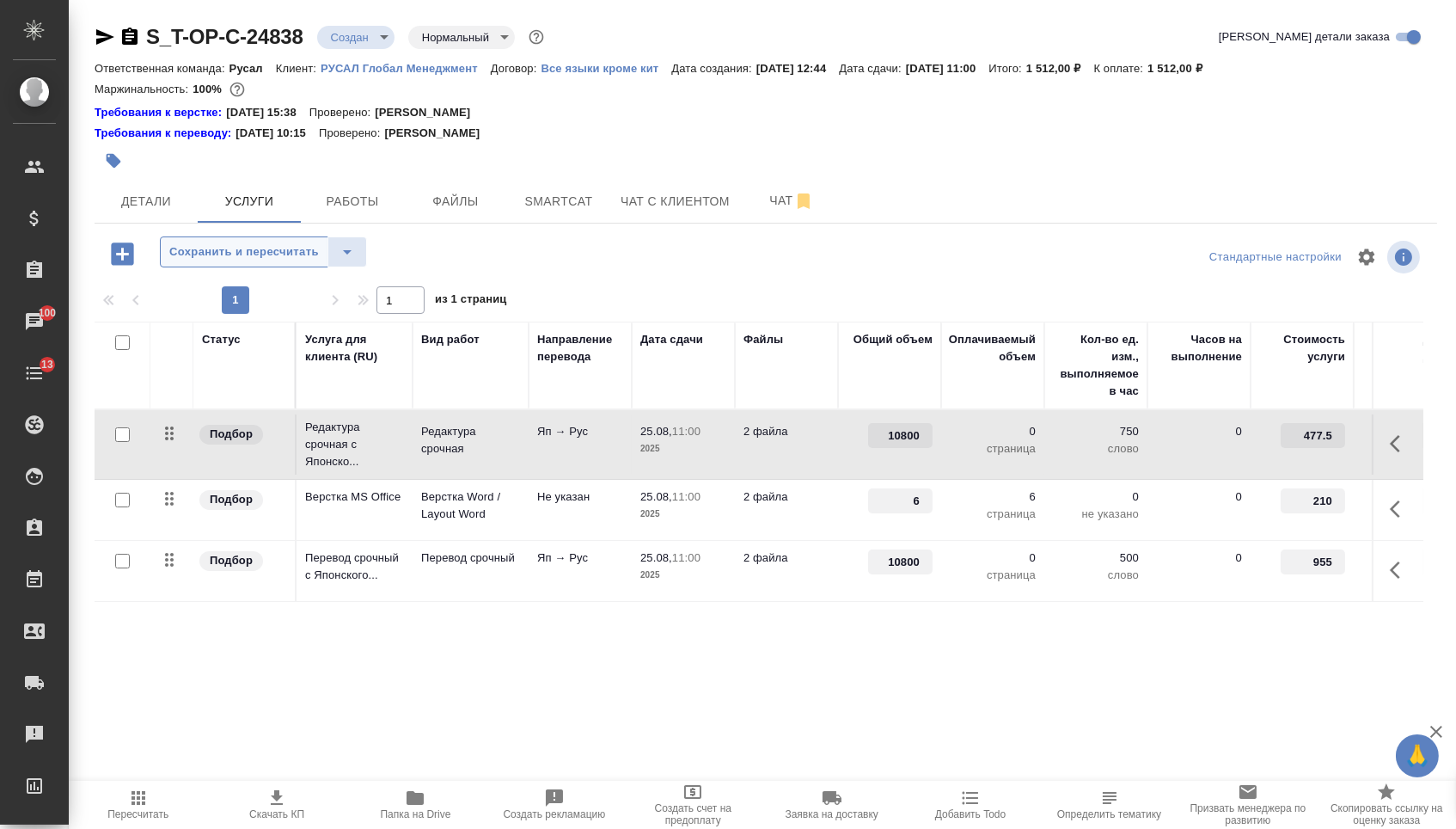
click at [307, 256] on span "Сохранить и пересчитать" at bounding box center [243, 253] width 149 height 20
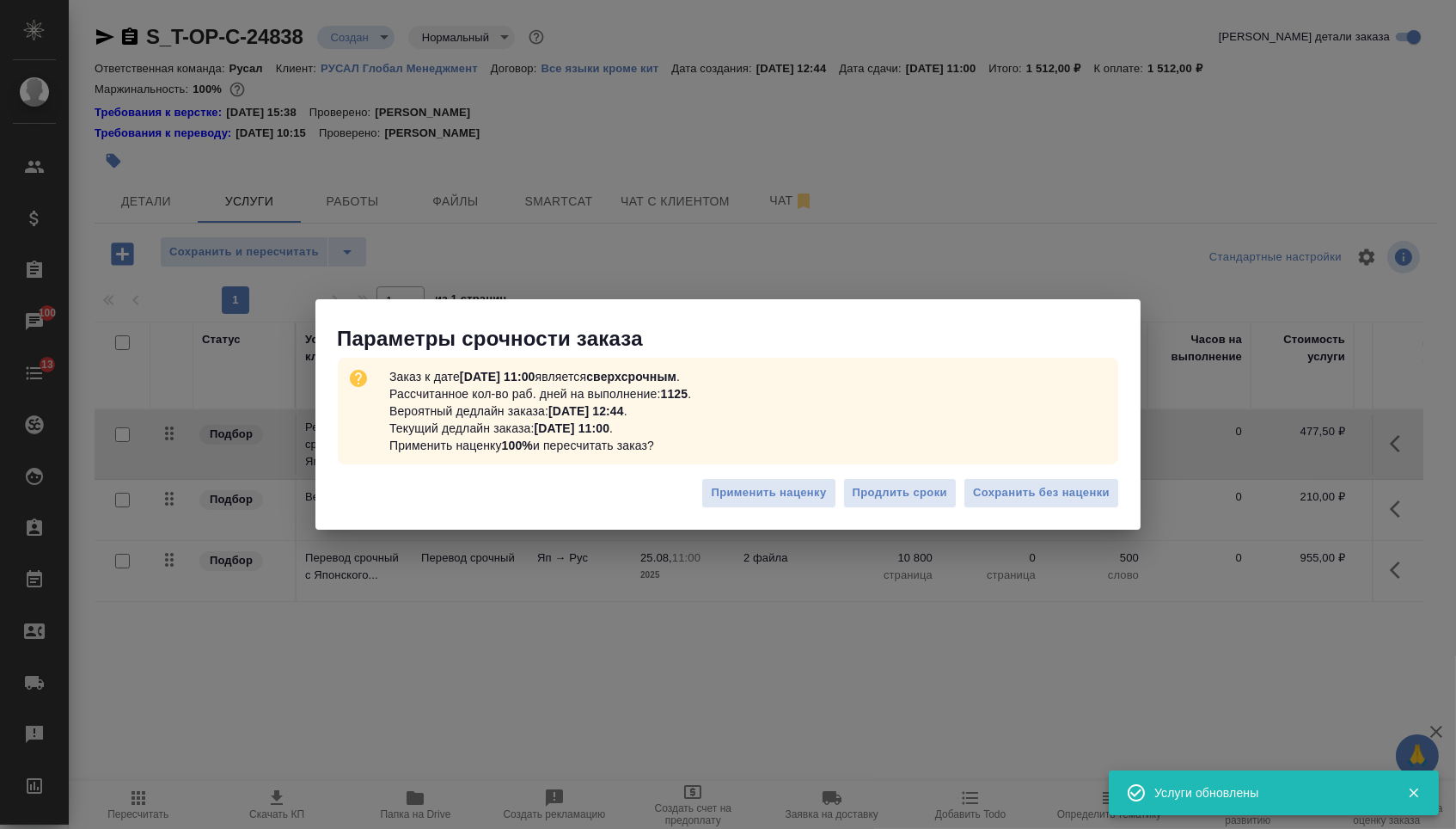
click at [1001, 523] on div "Применить наценку Продлить сроки Сохранить без наценки" at bounding box center [728, 500] width 825 height 60
click at [1001, 493] on span "Сохранить без наценки" at bounding box center [1041, 493] width 136 height 20
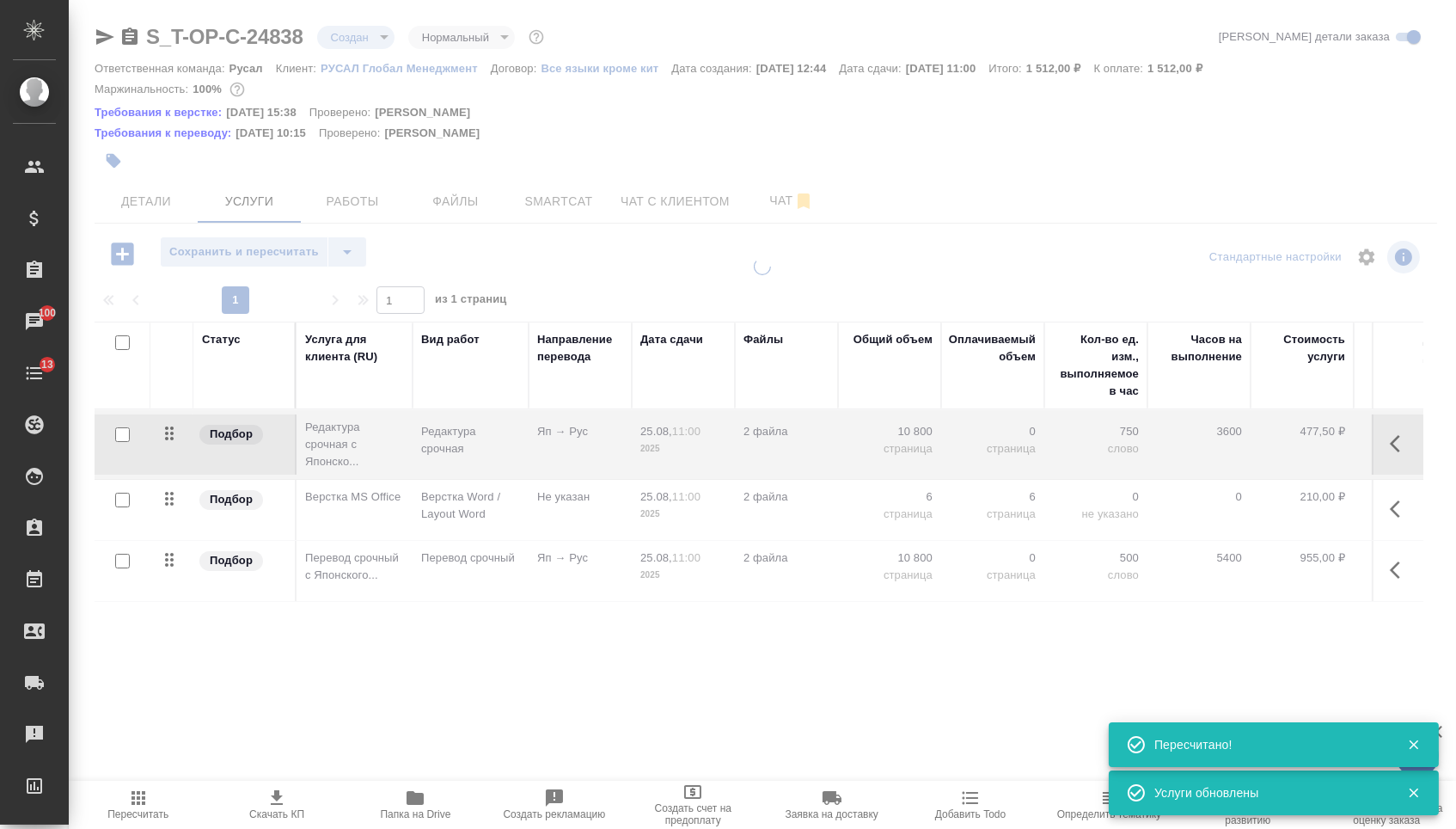
type input "urgent"
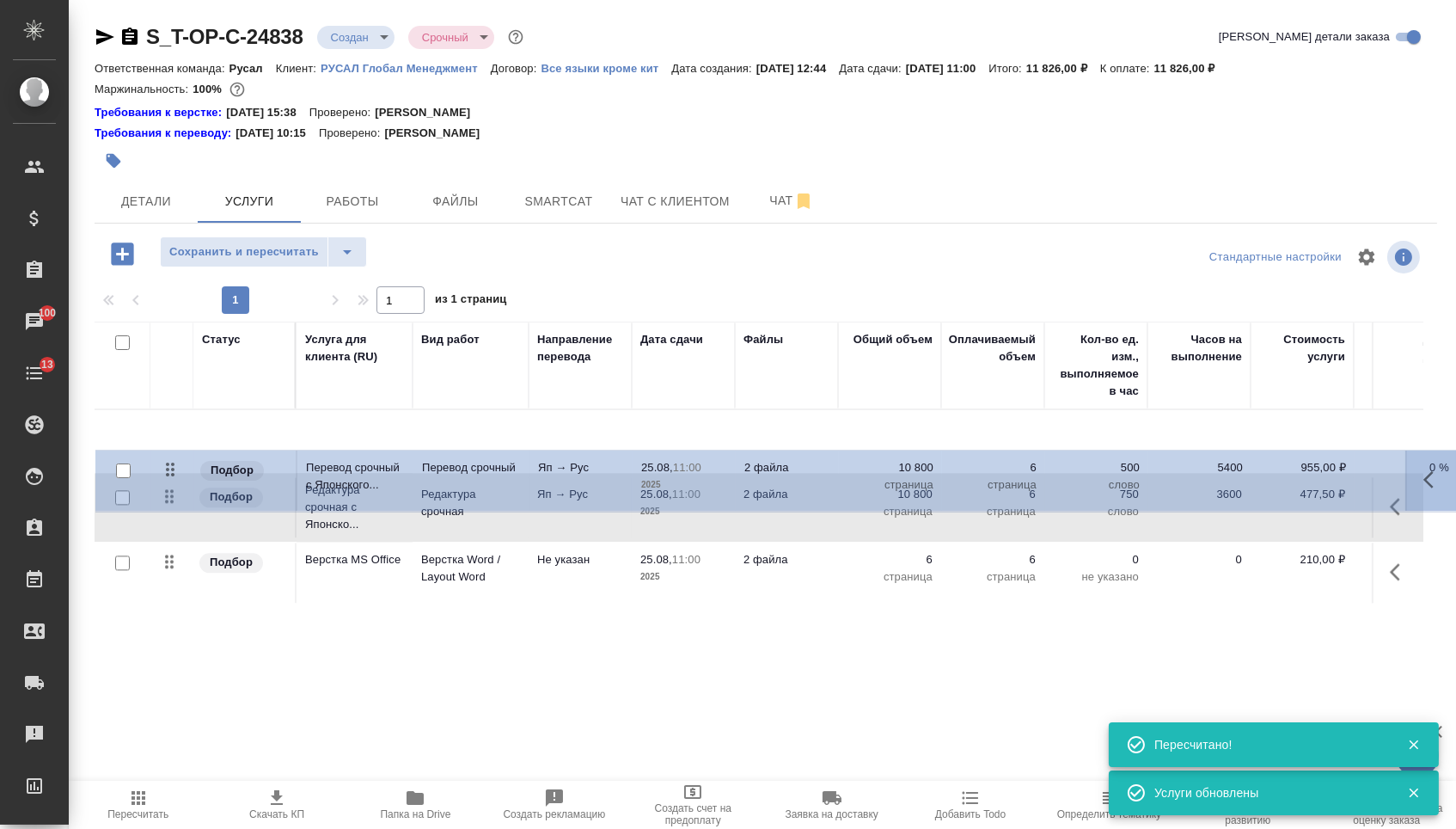
drag, startPoint x: 170, startPoint y: 576, endPoint x: 171, endPoint y: 443, distance: 133.0
click at [171, 443] on tbody "Подбор Редактура срочная с Японско... Редактура срочная Яп → Рус 25.08, 11:00 2…" at bounding box center [904, 507] width 1620 height 194
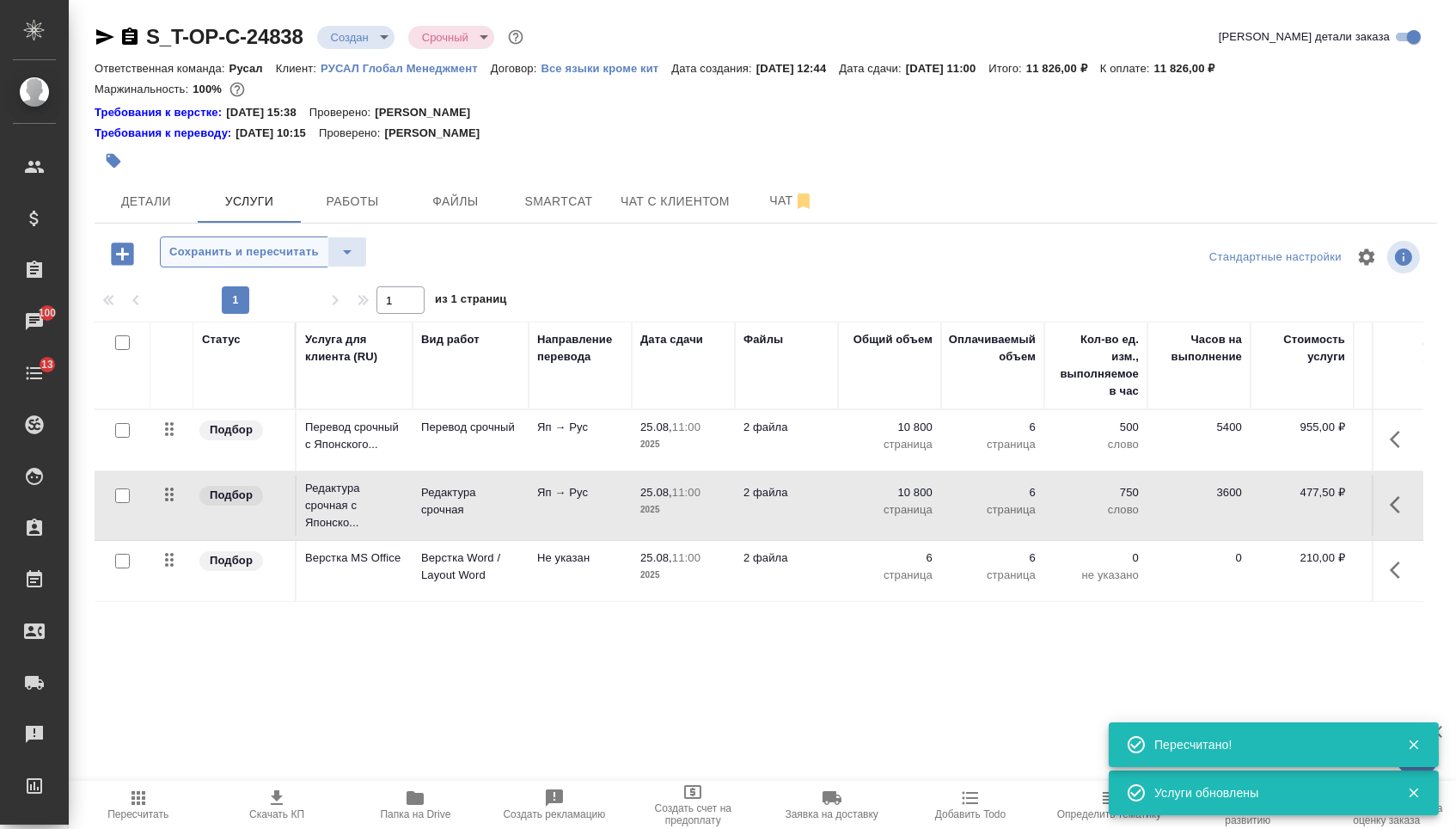
click at [249, 259] on span "Сохранить и пересчитать" at bounding box center [243, 253] width 149 height 20
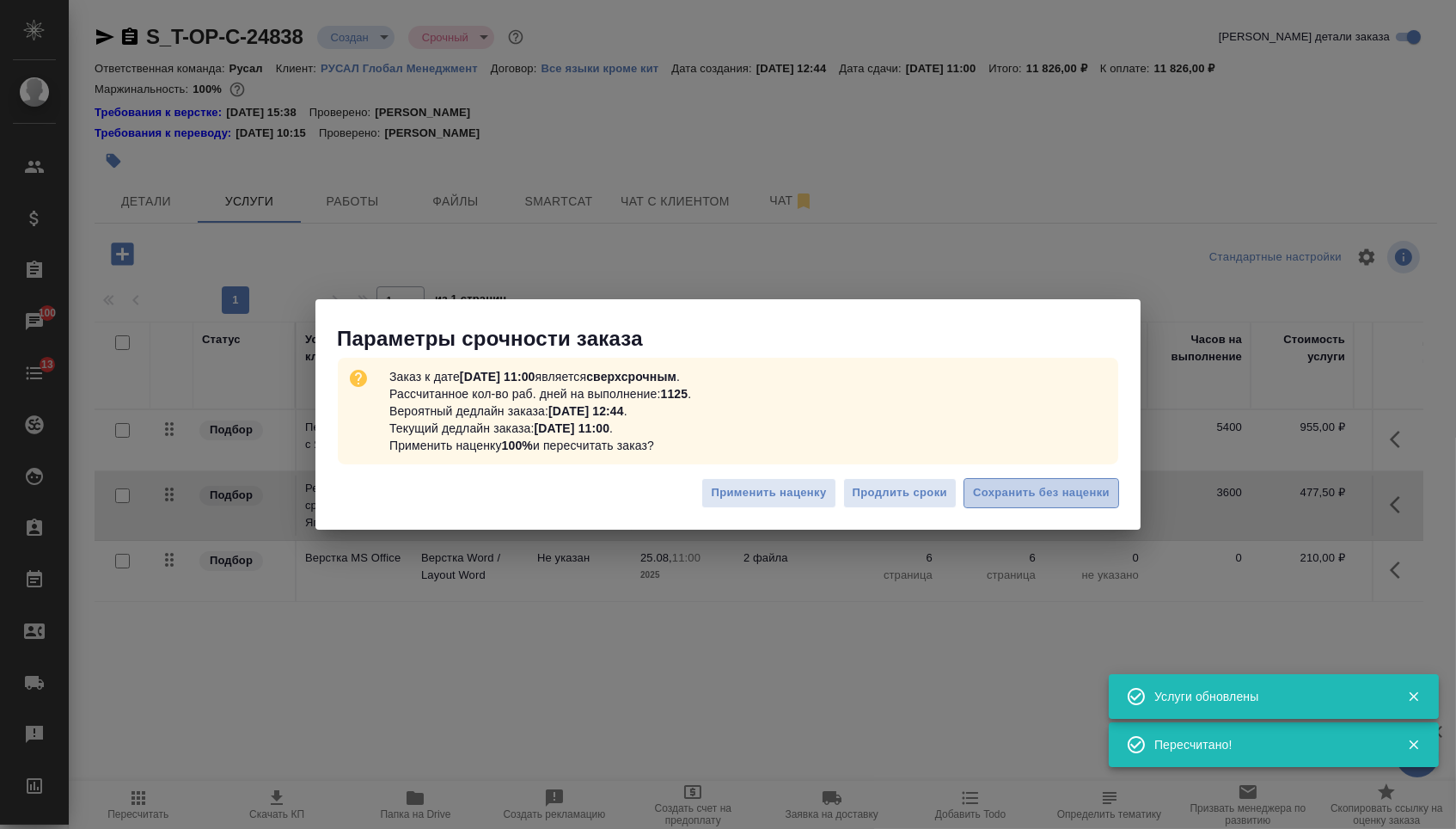
click at [983, 496] on span "Сохранить без наценки" at bounding box center [1041, 493] width 136 height 20
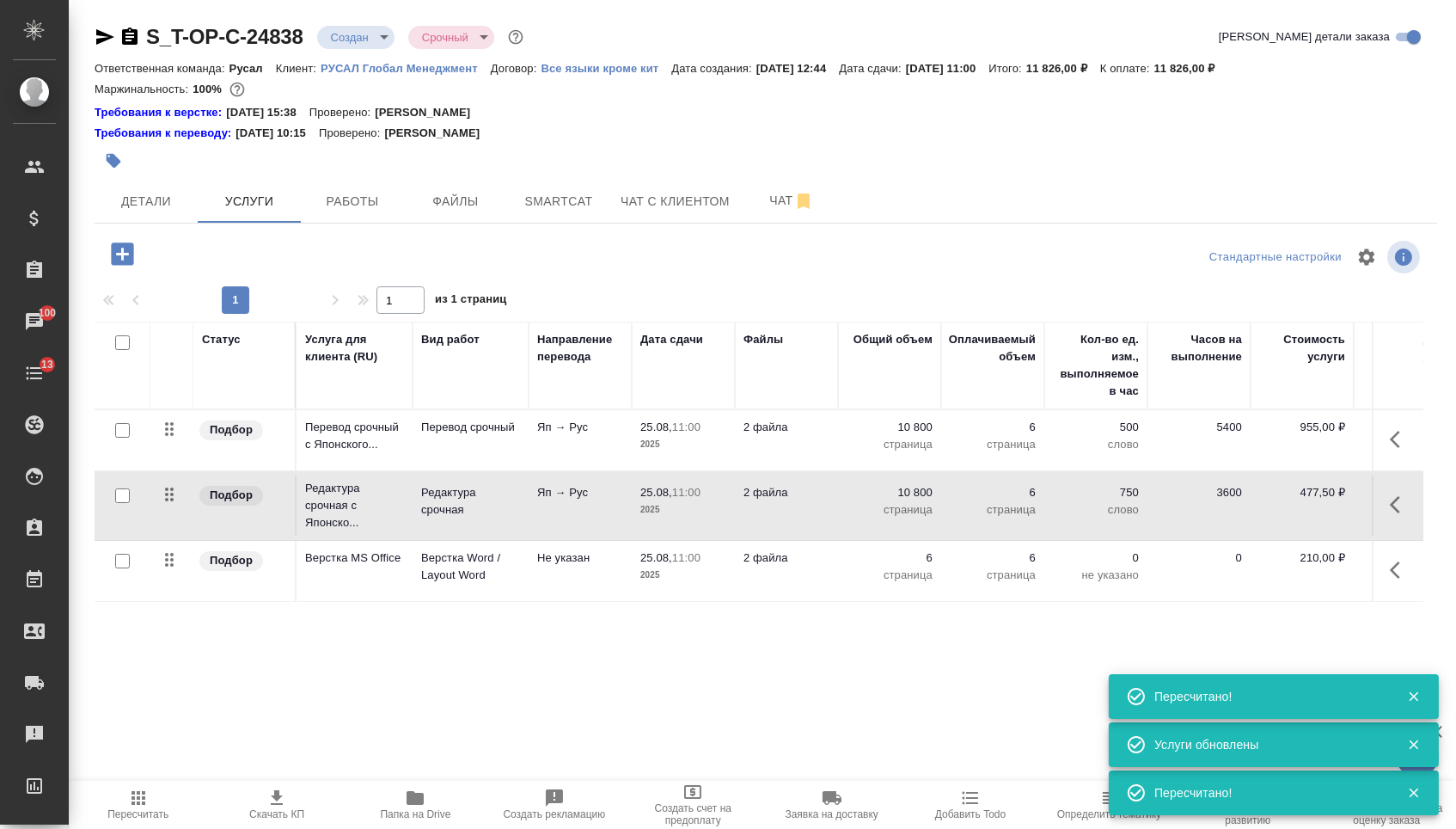
click at [376, 36] on body "🙏 .cls-1 fill:#fff; AWATERA Menshikova Aleksandra Клиенты Спецификации Заказы 1…" at bounding box center [728, 414] width 1456 height 829
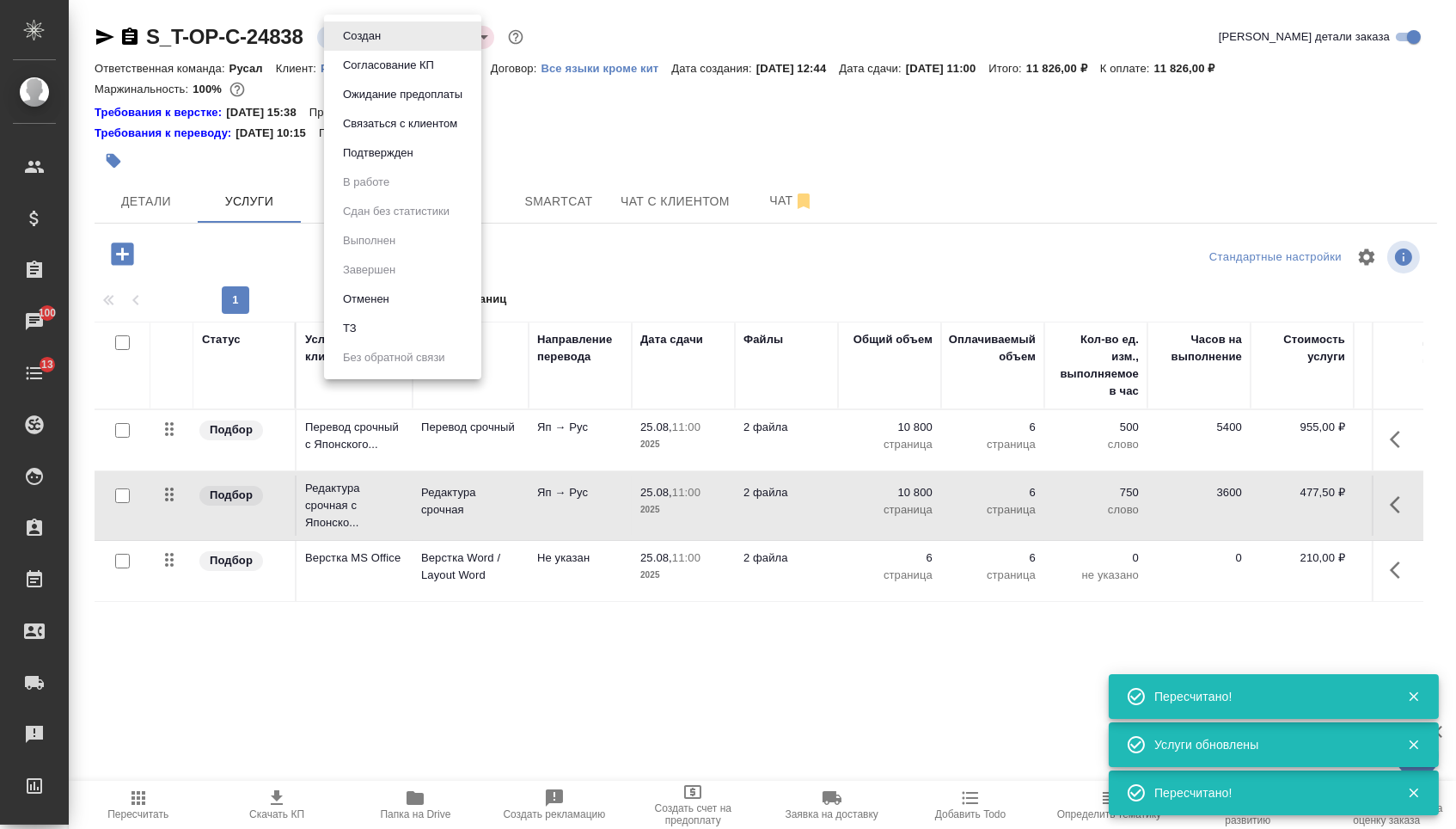
click at [371, 46] on button "Подтвержден" at bounding box center [361, 36] width 48 height 19
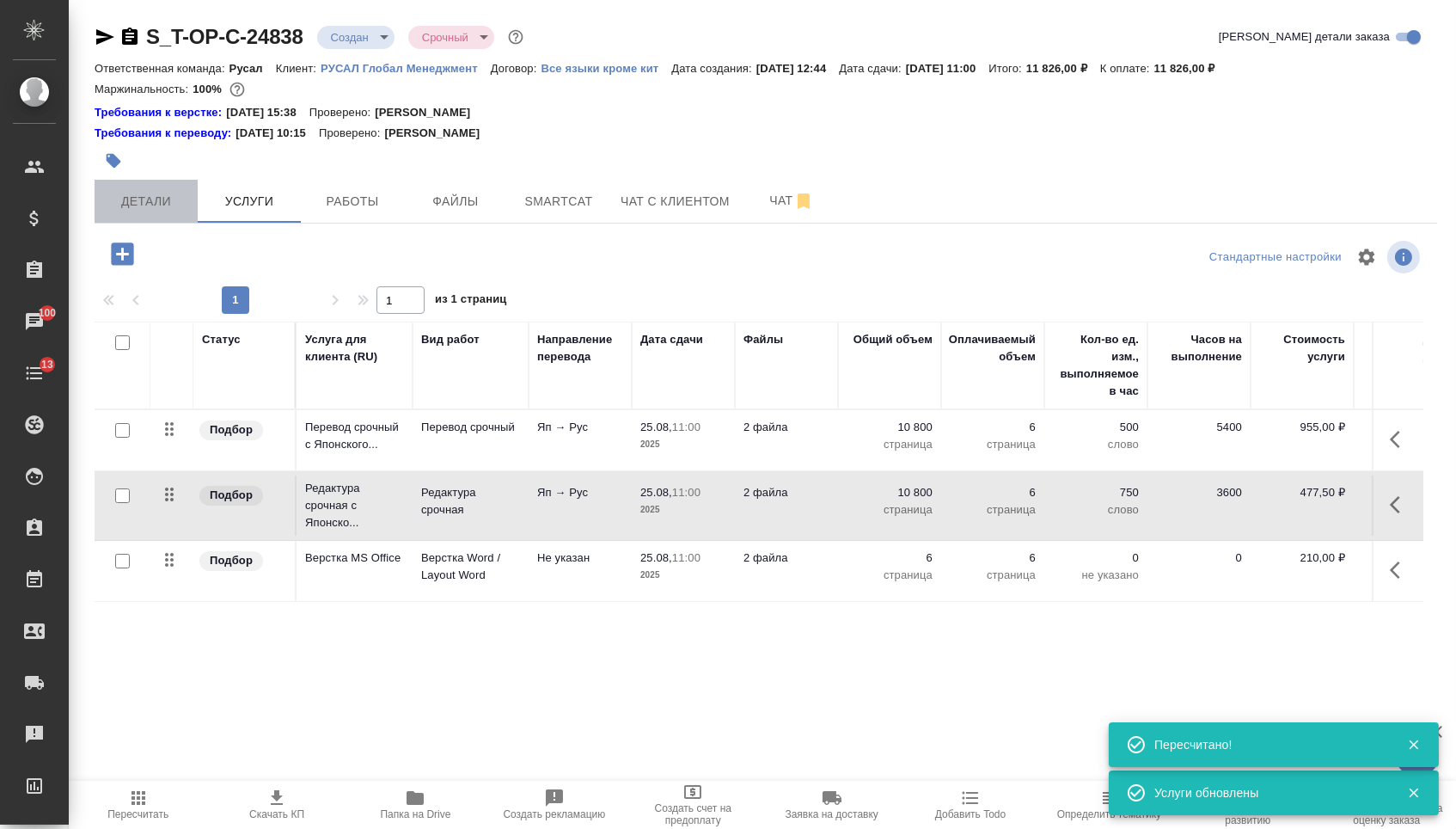
click at [150, 222] on button "Детали" at bounding box center [145, 200] width 103 height 43
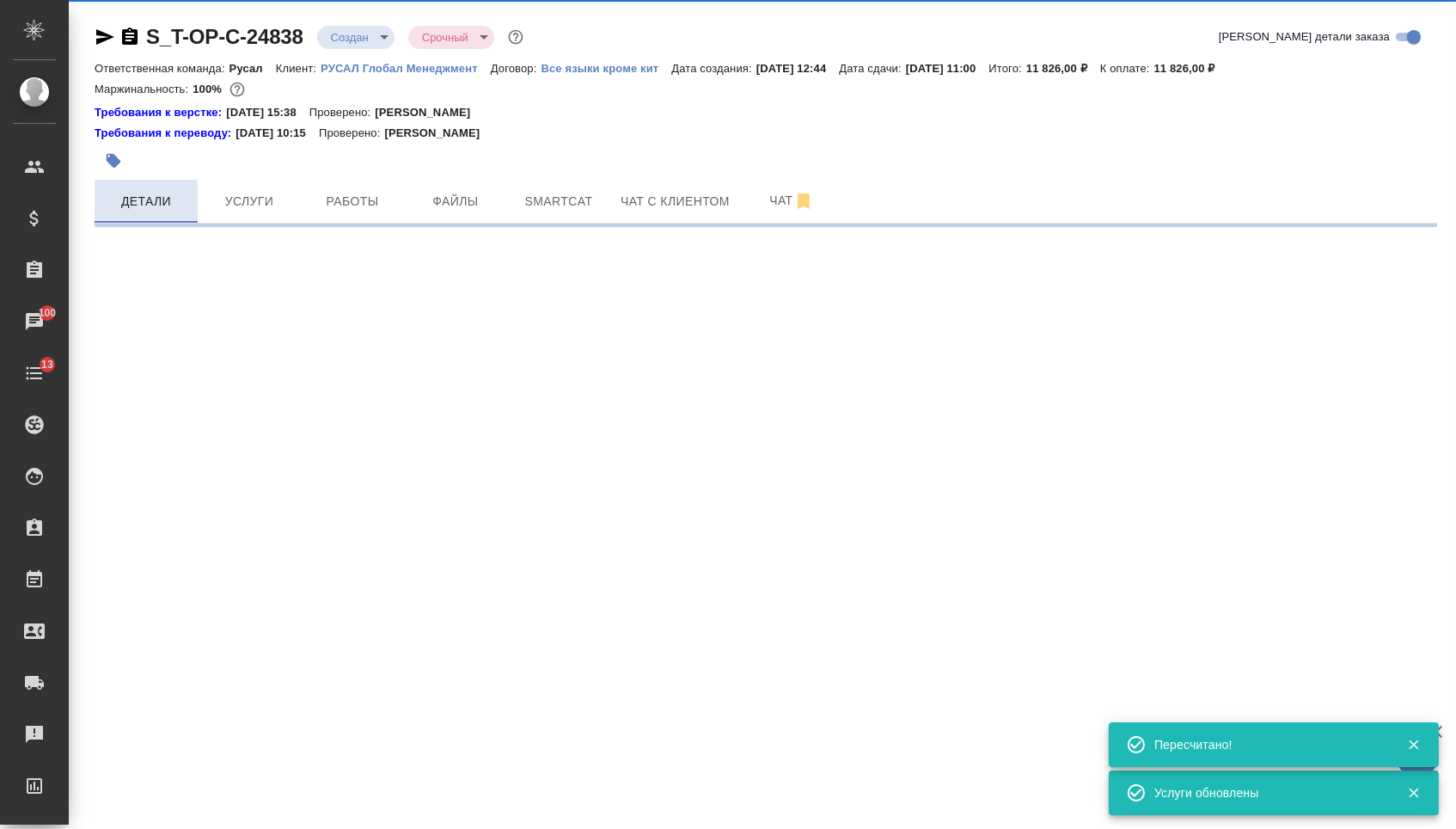
select select "RU"
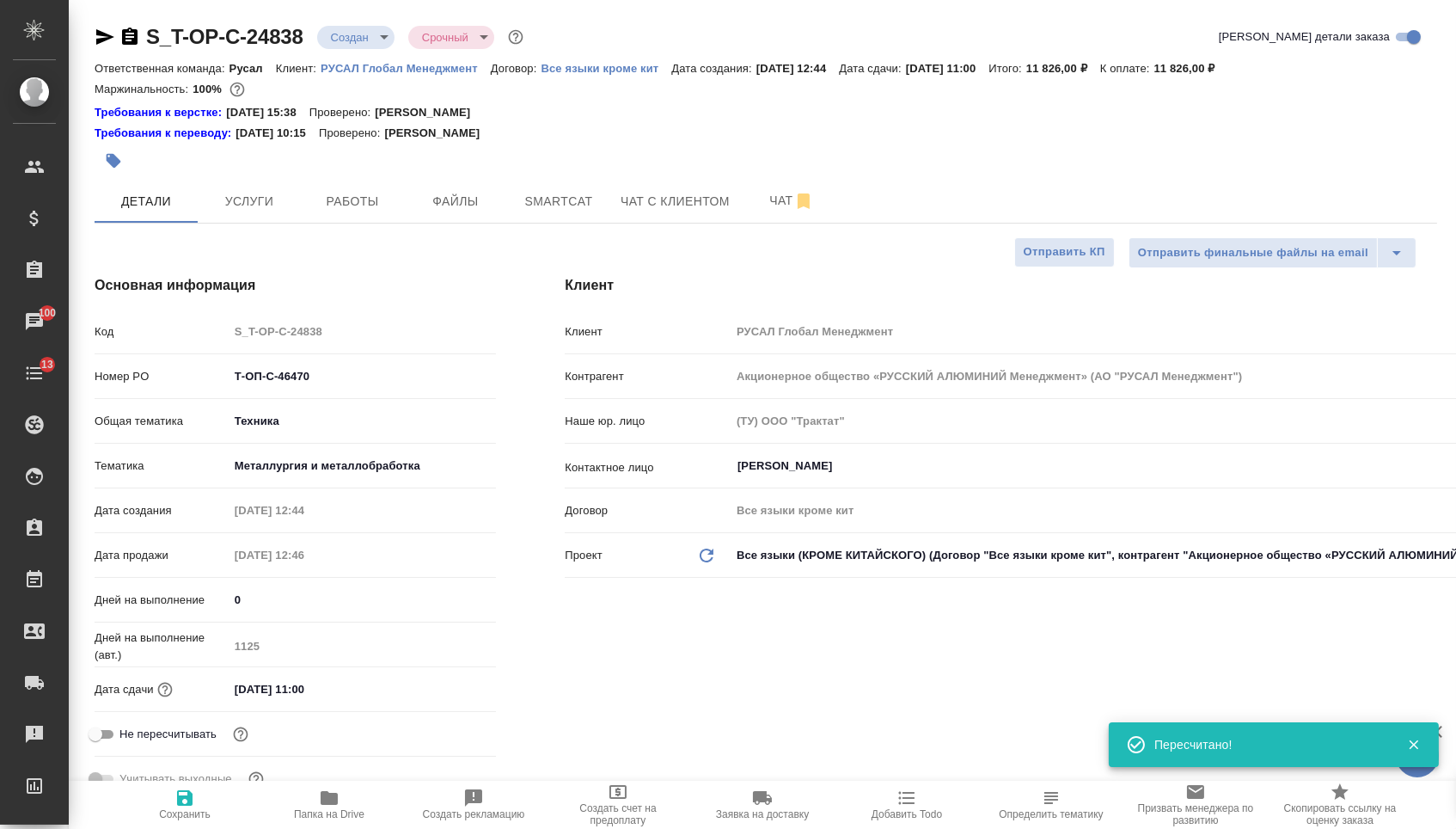
click at [348, 43] on body "🙏 .cls-1 fill:#fff; AWATERA Menshikova Aleksandra Клиенты Спецификации Заказы 1…" at bounding box center [728, 414] width 1456 height 829
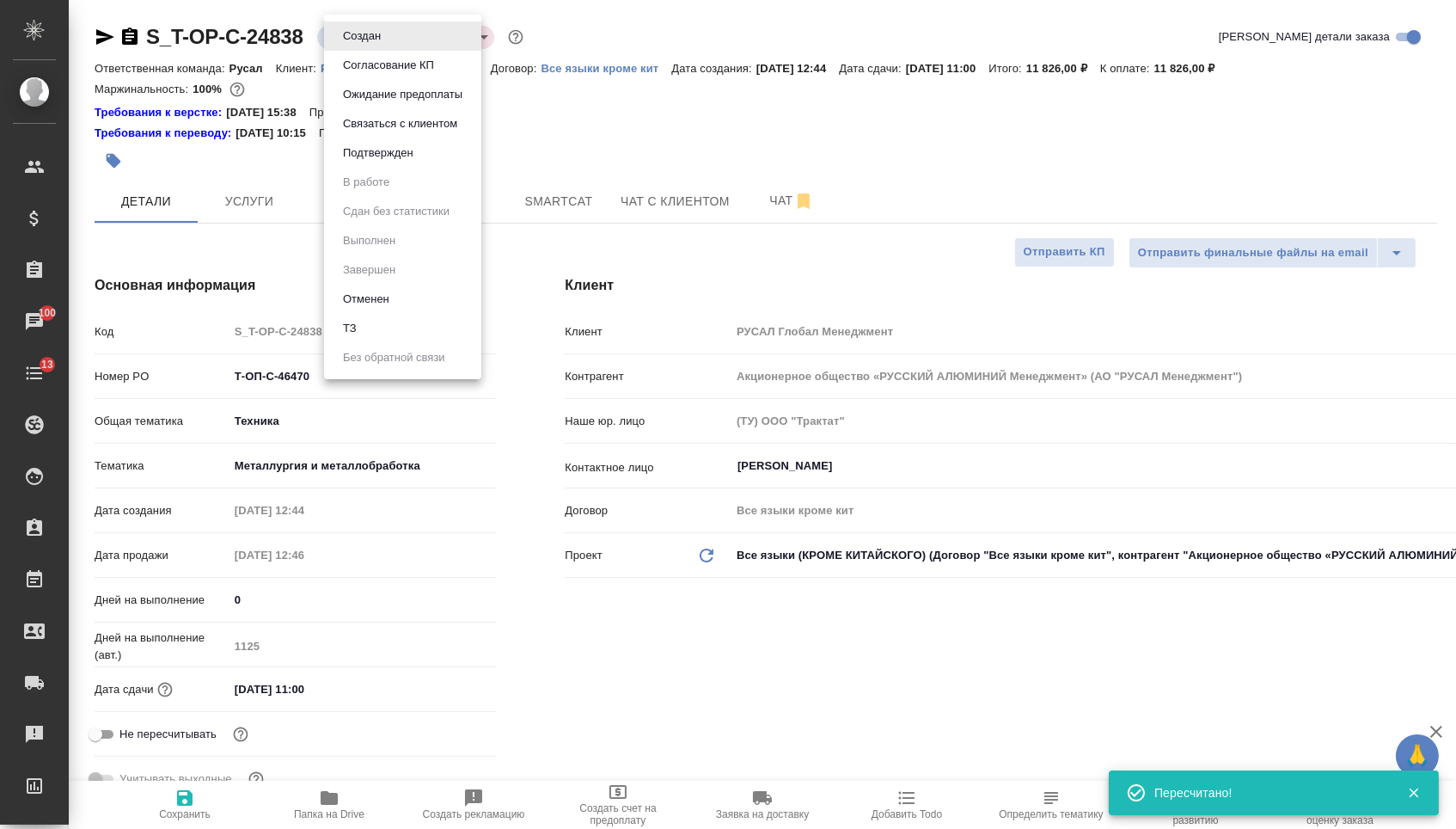
click at [347, 46] on button "Подтвержден" at bounding box center [361, 36] width 48 height 19
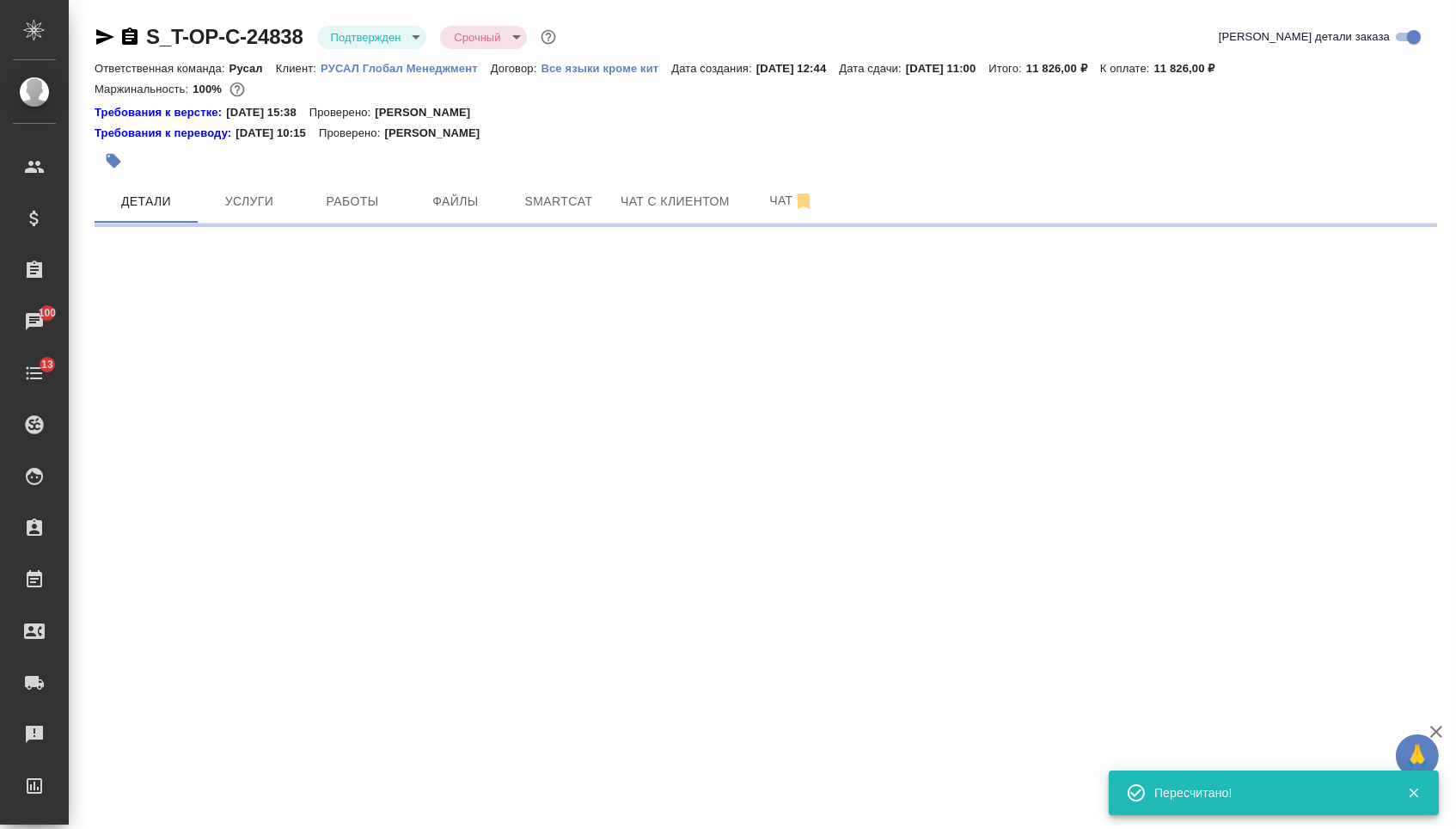
select select "RU"
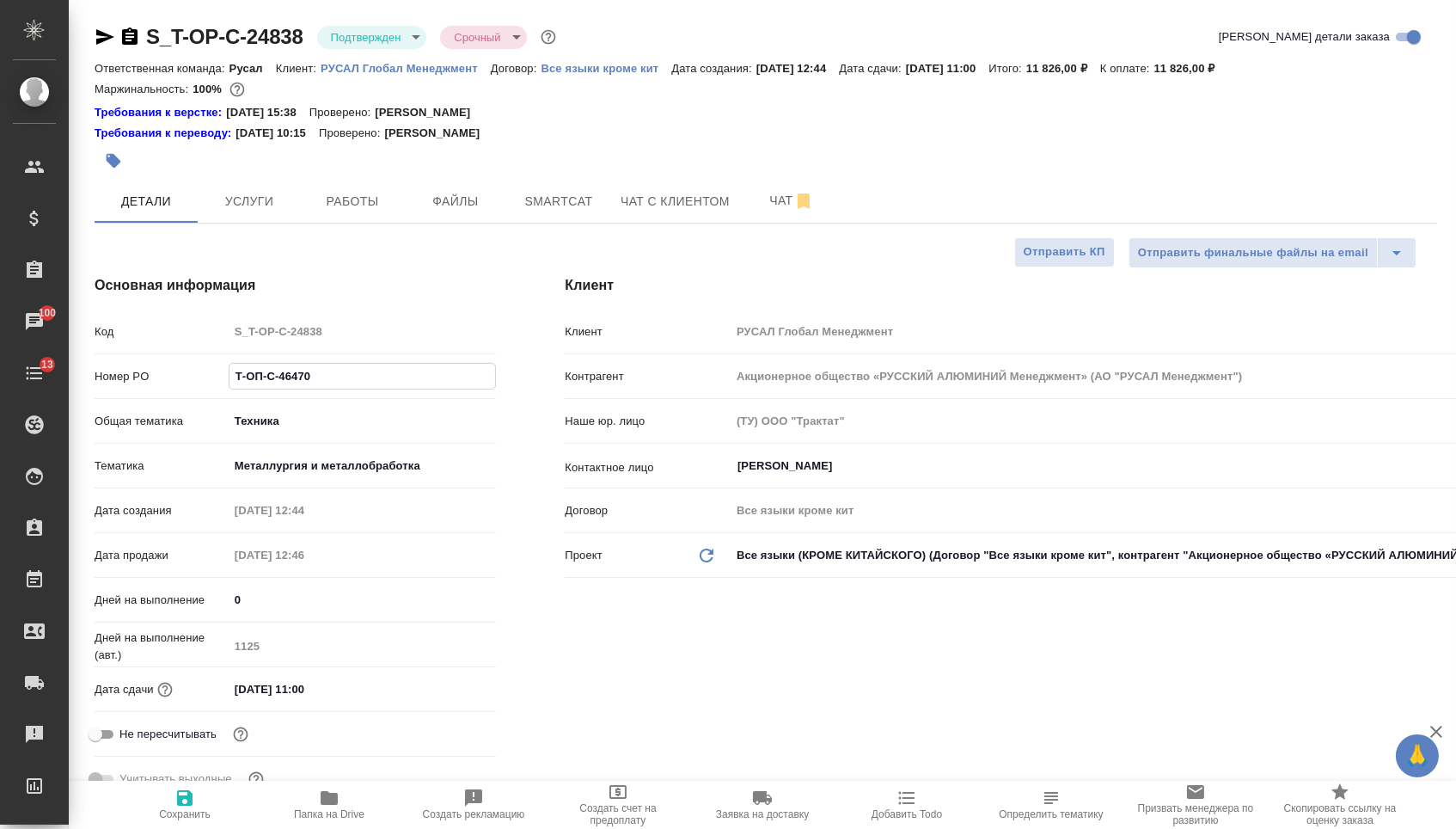
drag, startPoint x: 325, startPoint y: 391, endPoint x: 190, endPoint y: 388, distance: 135.0
click at [190, 388] on div "Номер PO Т-ОП-С-46470" at bounding box center [294, 376] width 401 height 30
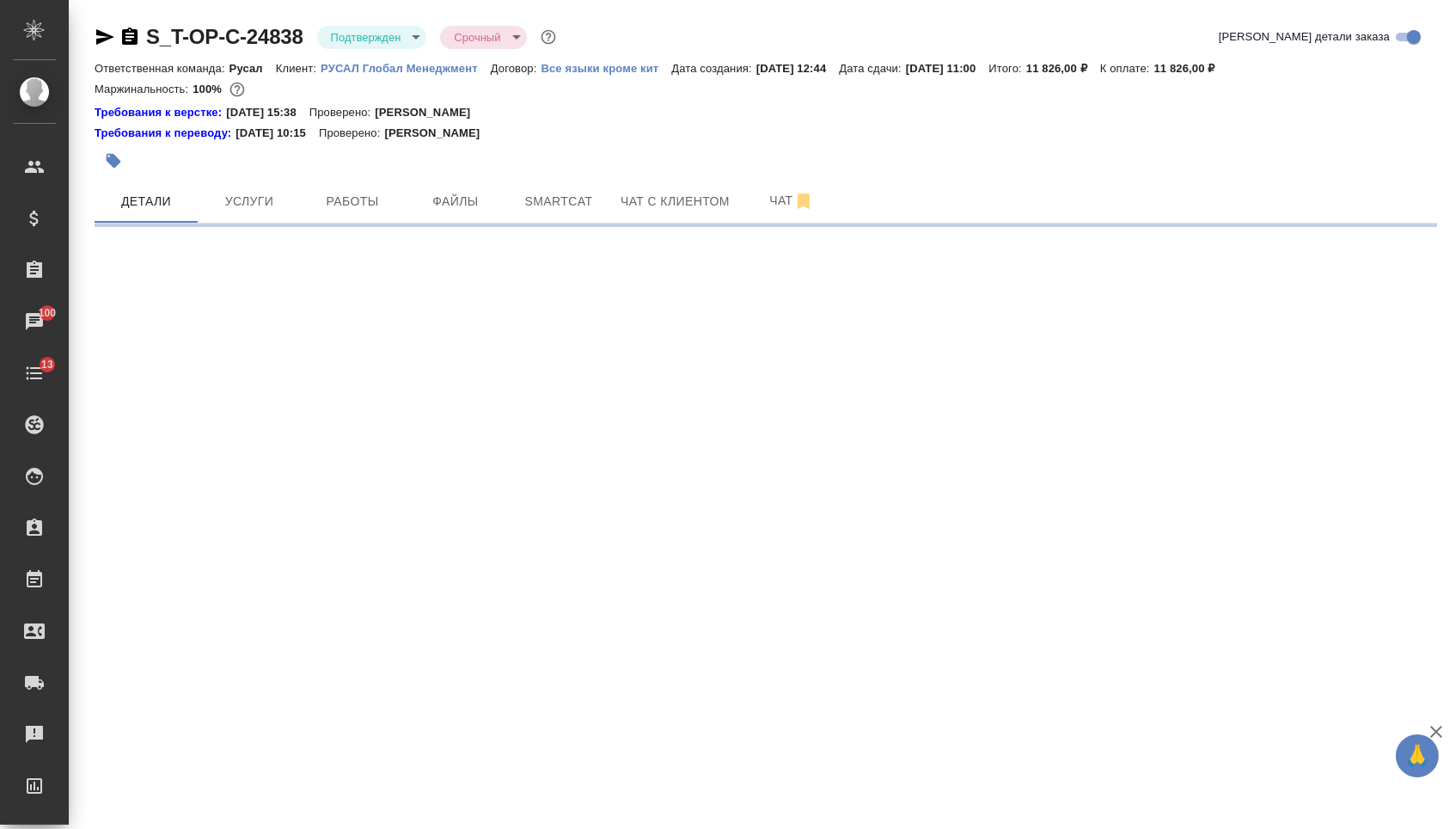
select select "RU"
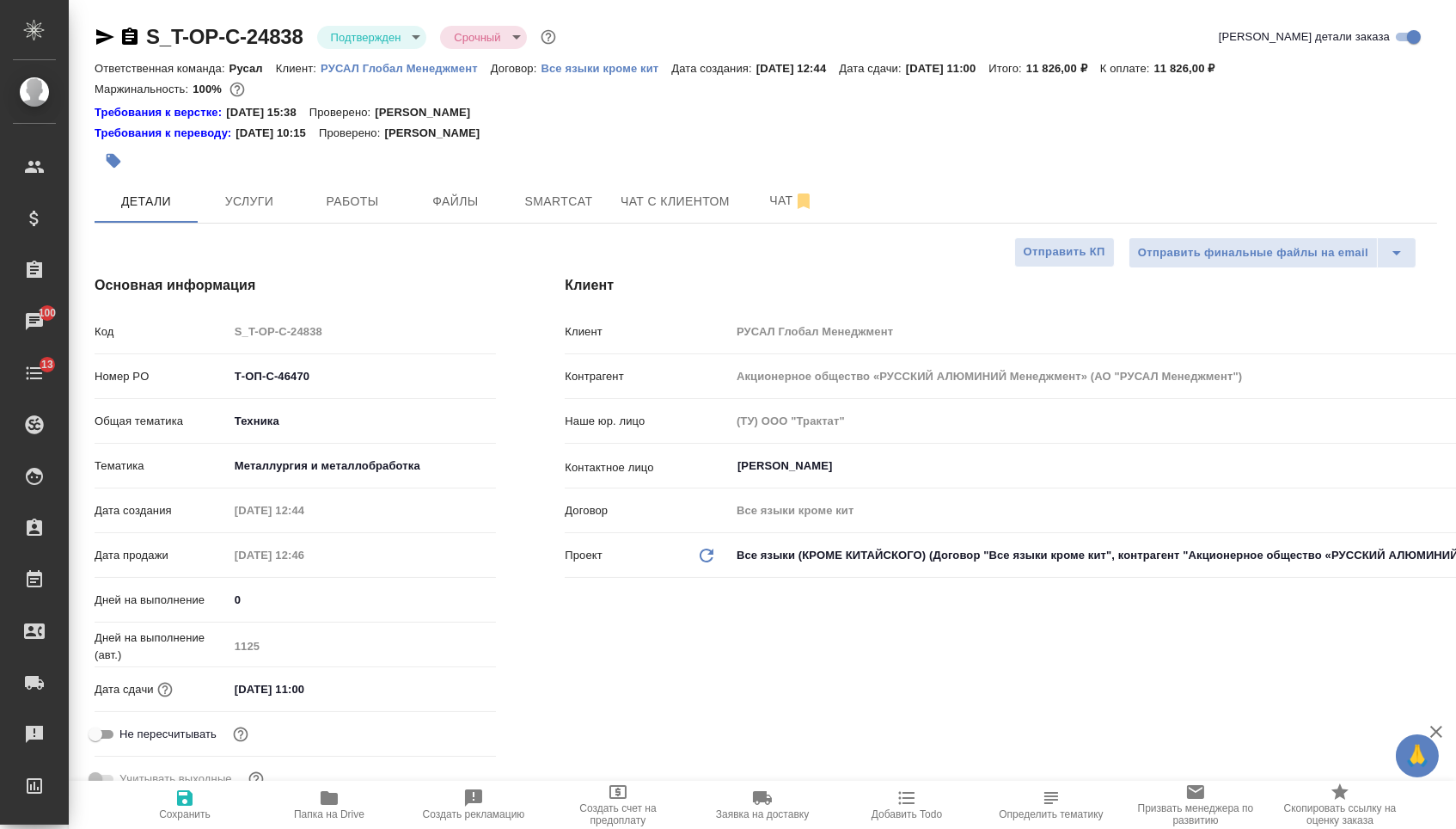
type textarea "x"
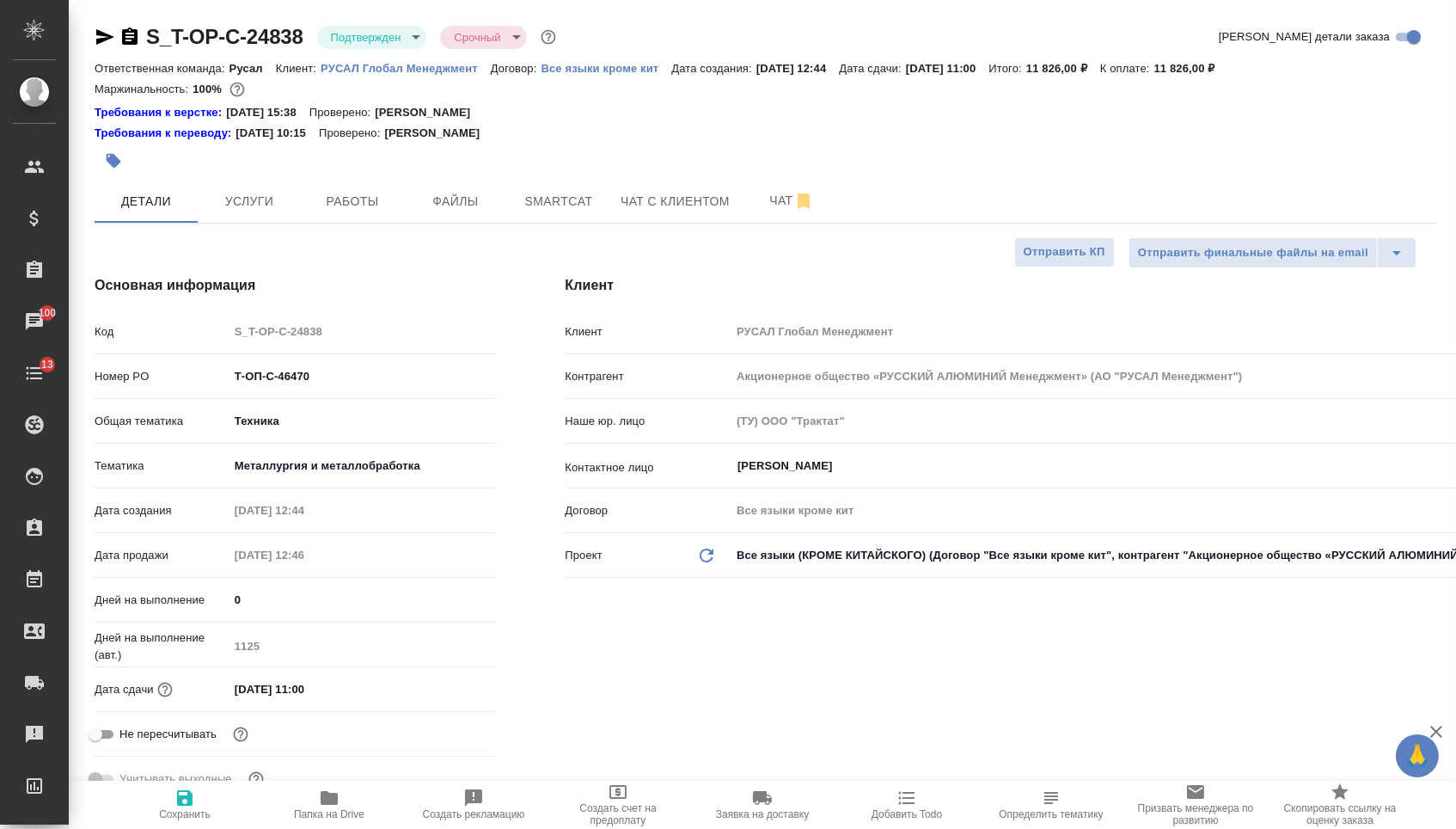
type textarea "x"
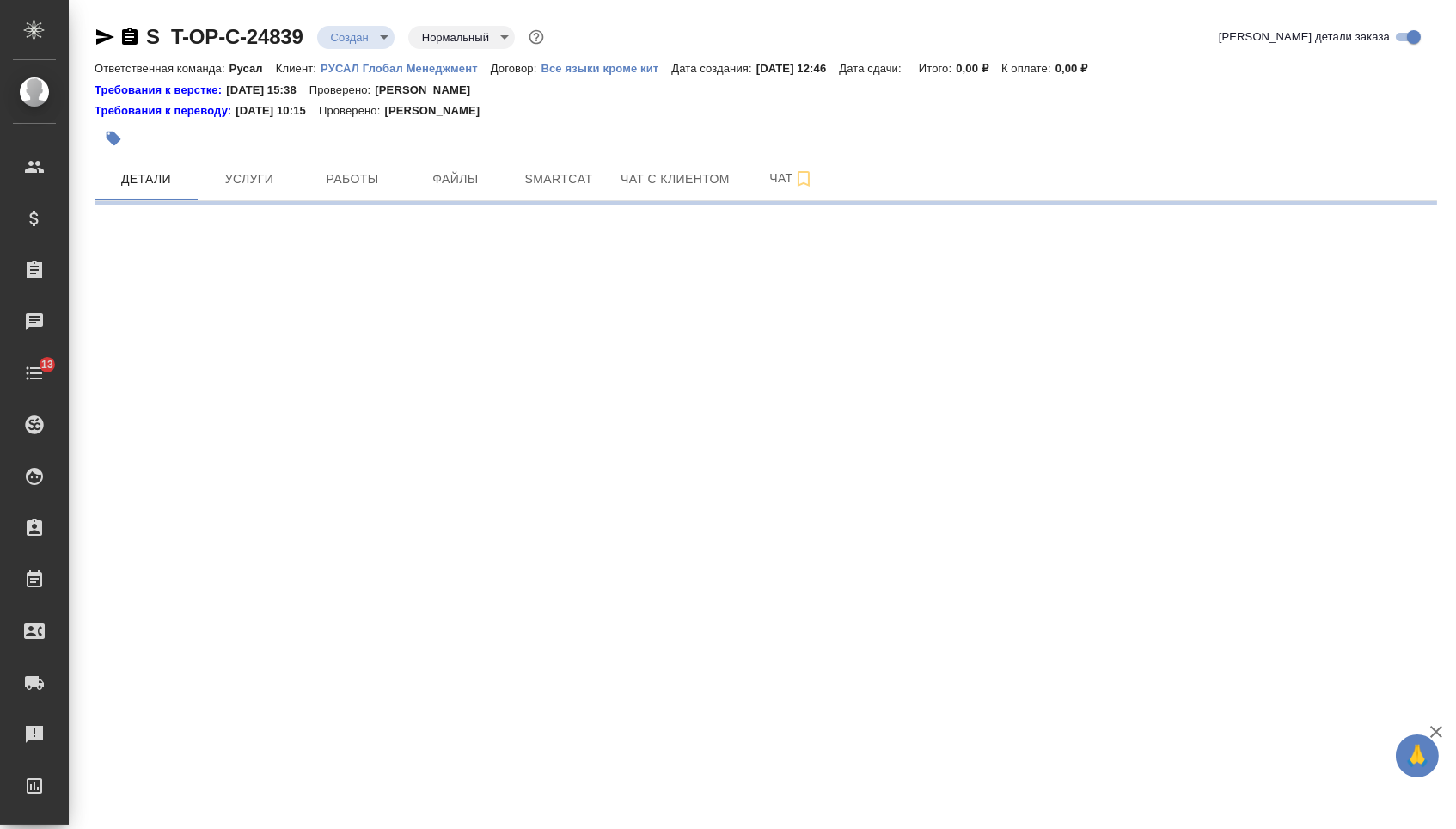
select select "RU"
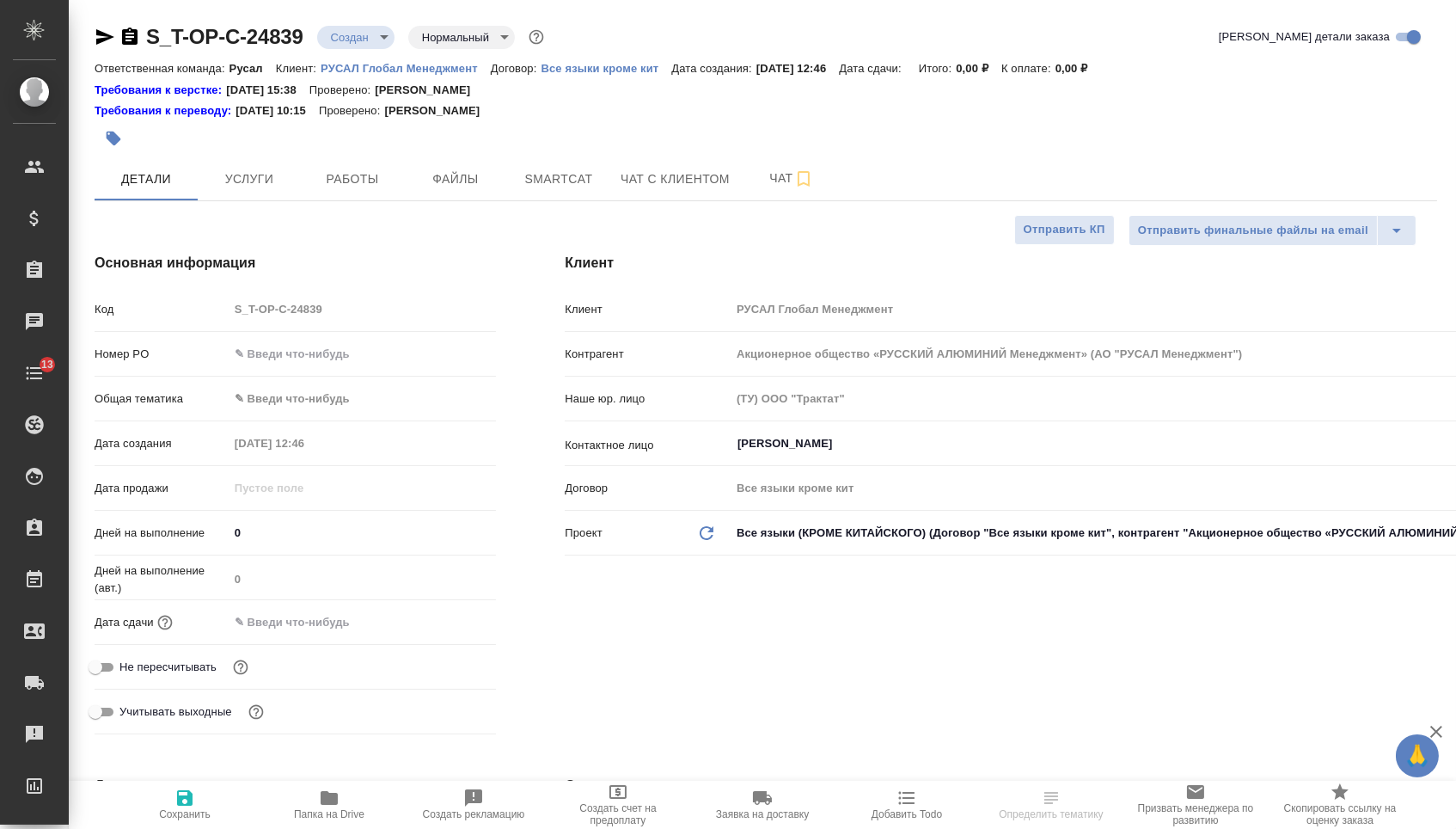
type textarea "x"
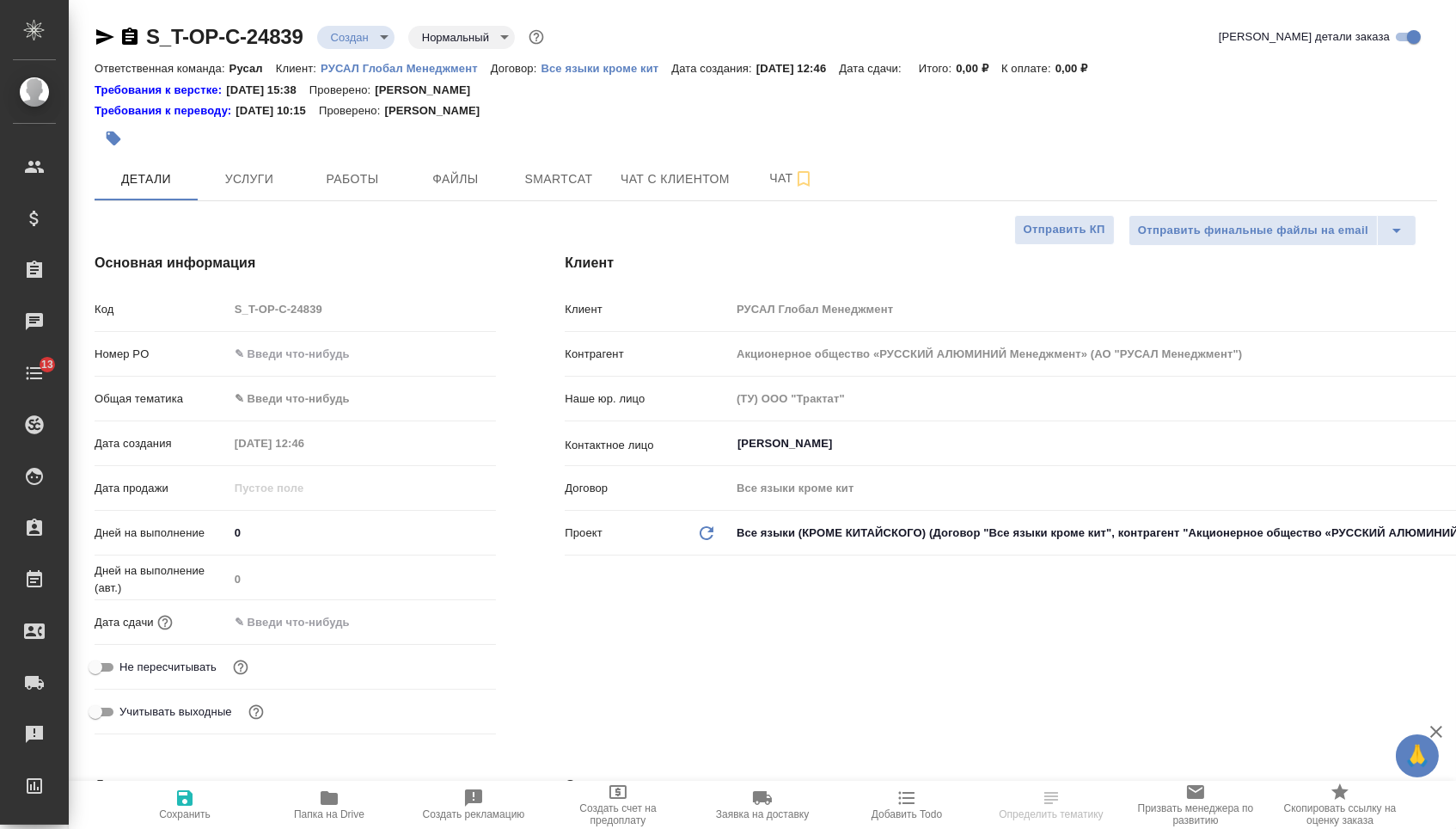
type textarea "x"
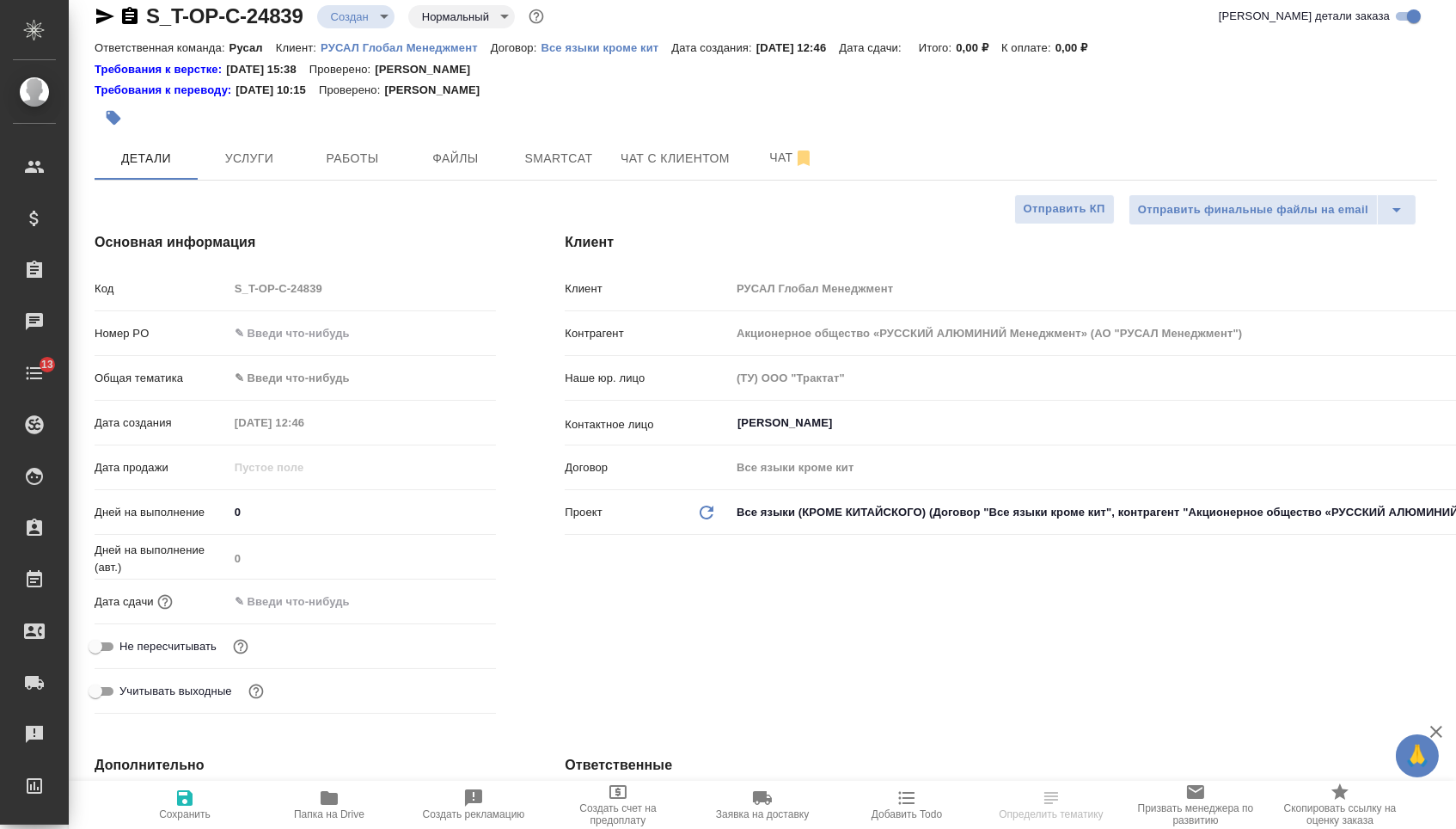
scroll to position [21, 0]
click at [380, 346] on input "text" at bounding box center [362, 332] width 268 height 25
paste input "Т-ОП-С-46424"
type input "Т-ОП-С-46424"
type textarea "x"
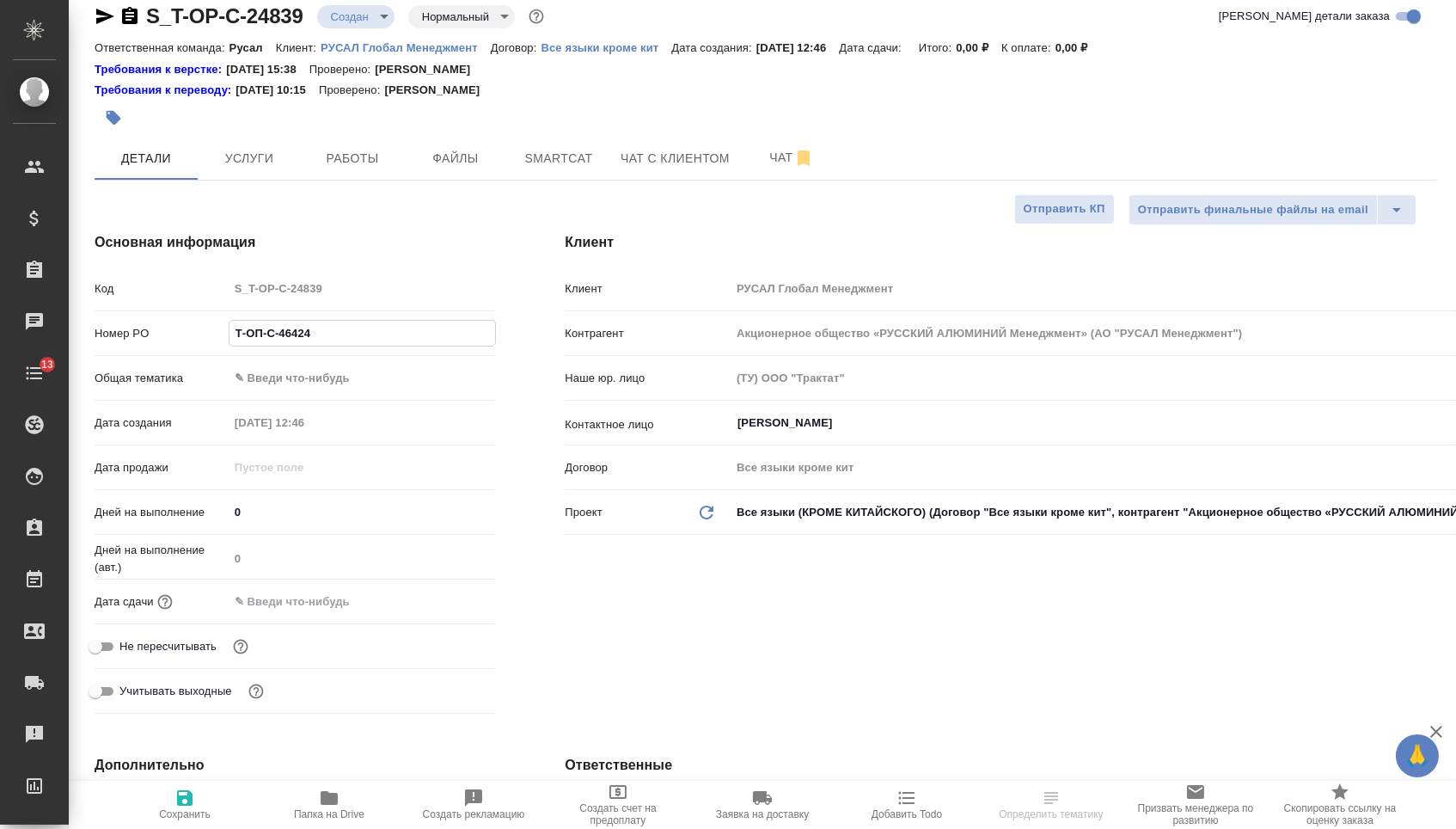
type textarea "x"
type input "Т-ОП-С-46424"
click at [312, 614] on input "text" at bounding box center [304, 601] width 150 height 25
click at [456, 605] on icon "button" at bounding box center [445, 600] width 21 height 21
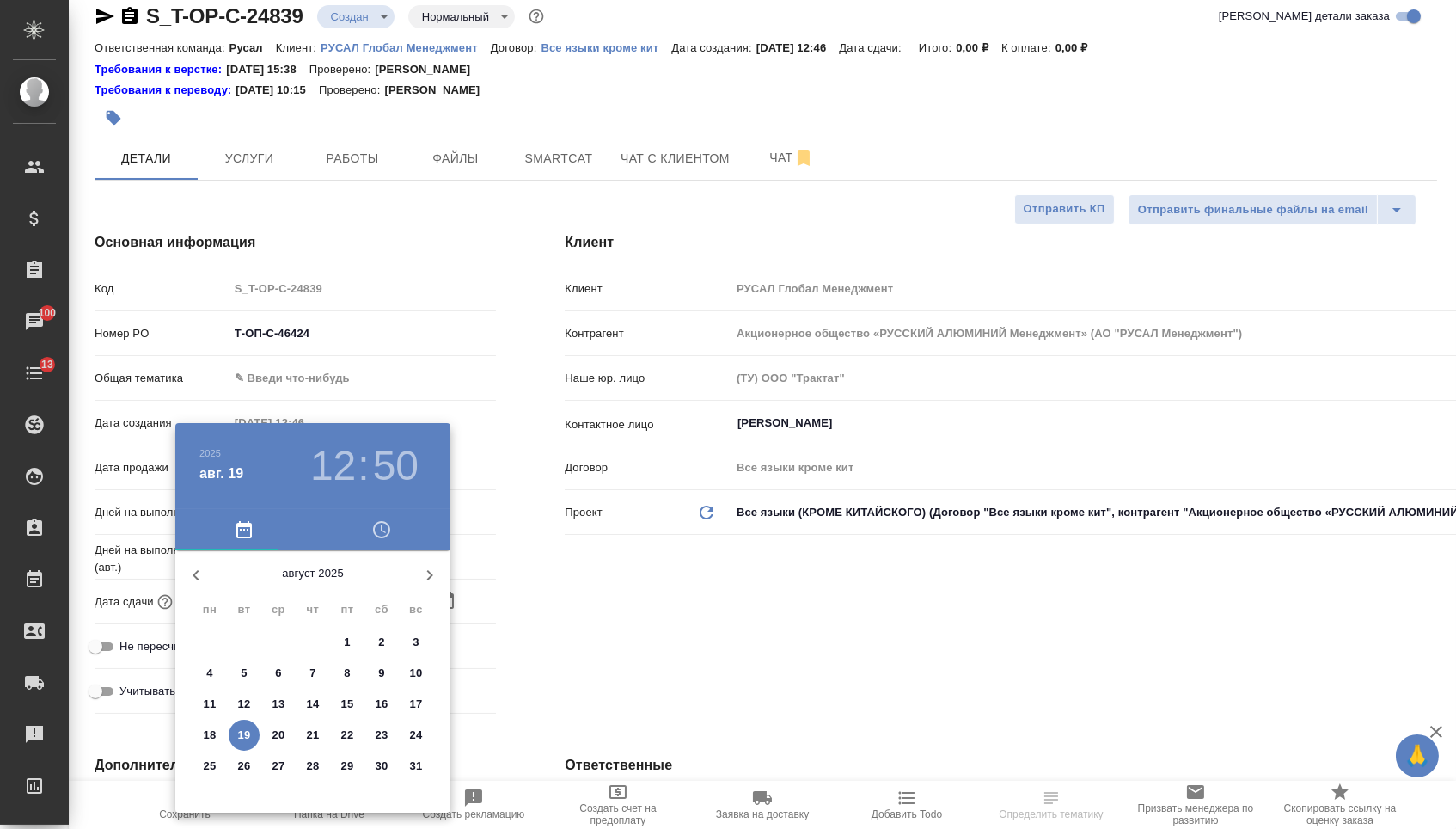
click at [352, 732] on p "22" at bounding box center [348, 735] width 13 height 17
type input "[DATE] 12:50"
type textarea "x"
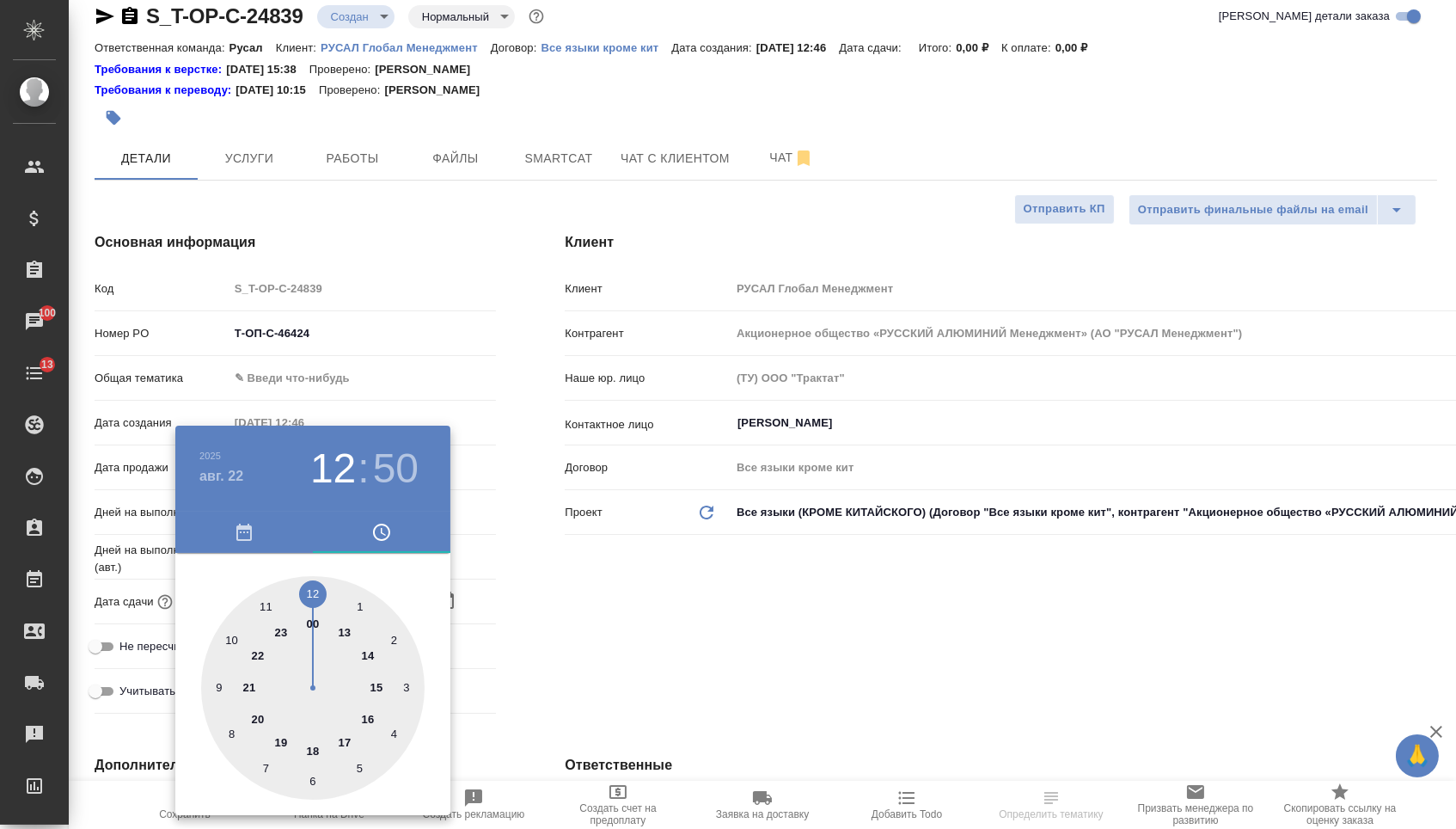
type textarea "x"
drag, startPoint x: 381, startPoint y: 684, endPoint x: 356, endPoint y: 651, distance: 41.4
click at [381, 684] on div at bounding box center [313, 688] width 223 height 223
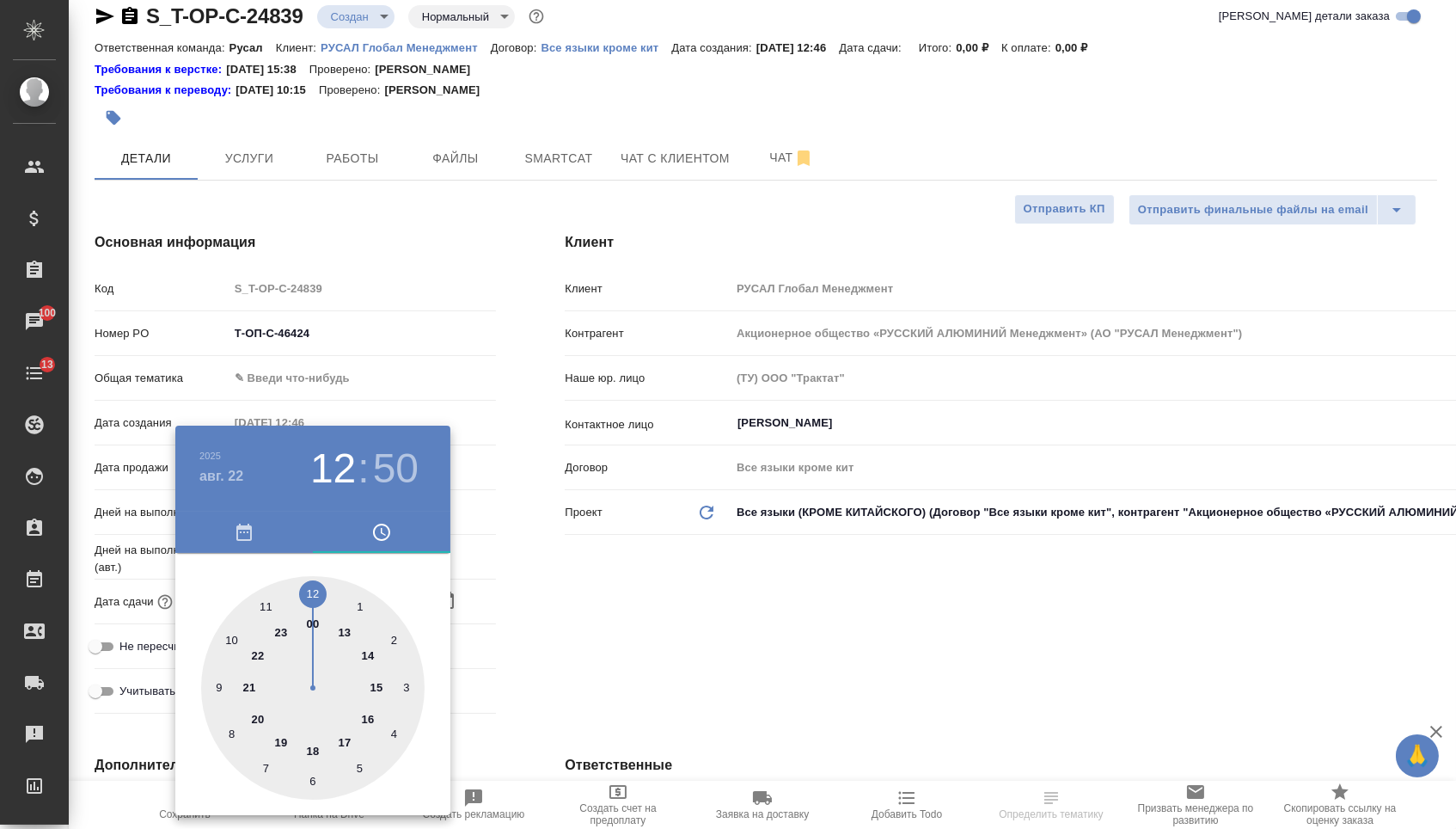
type input "[DATE] 15:50"
type textarea "x"
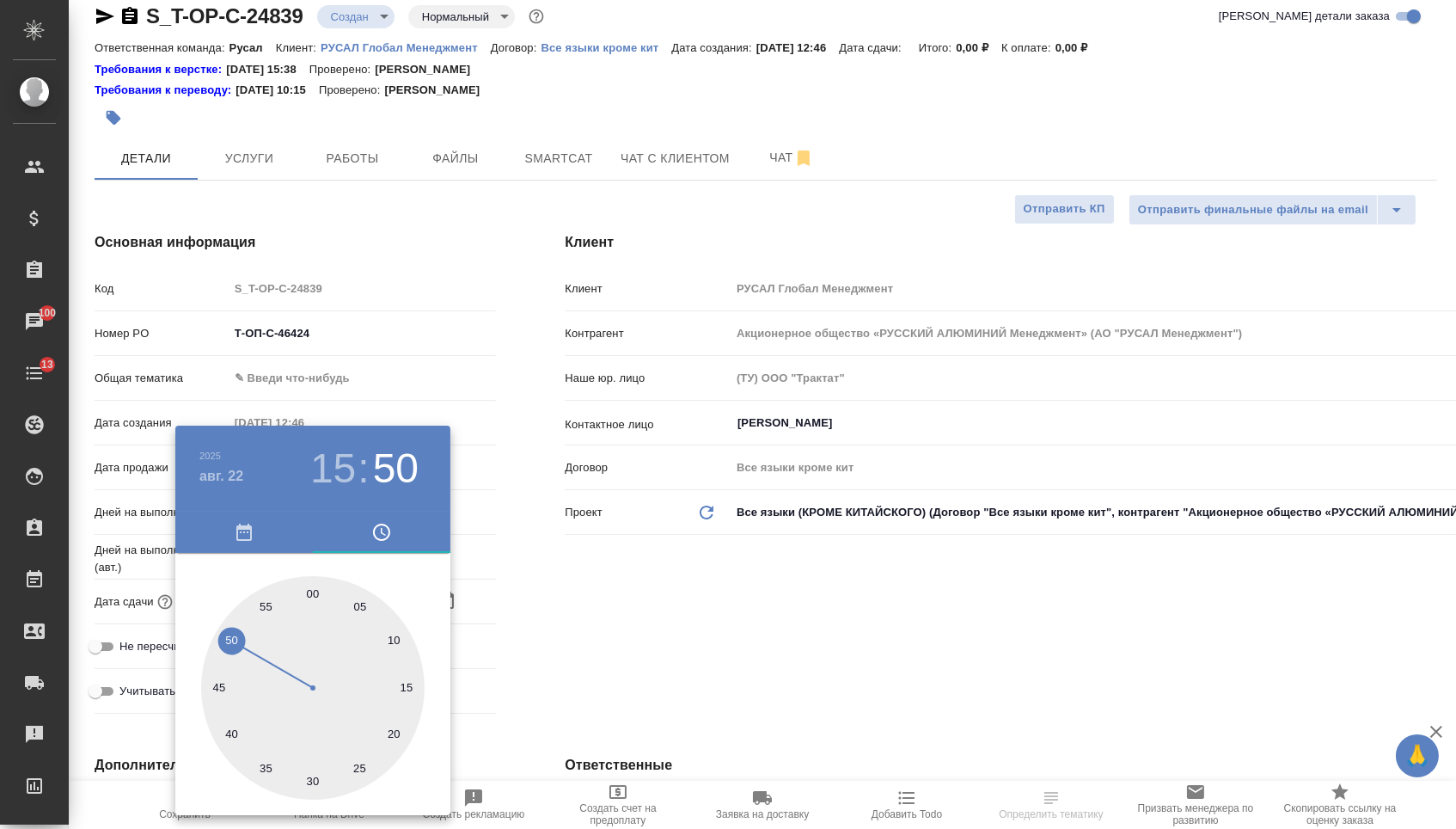
type textarea "x"
type input "[DATE] 15:00"
click at [311, 590] on div at bounding box center [313, 688] width 223 height 223
type textarea "x"
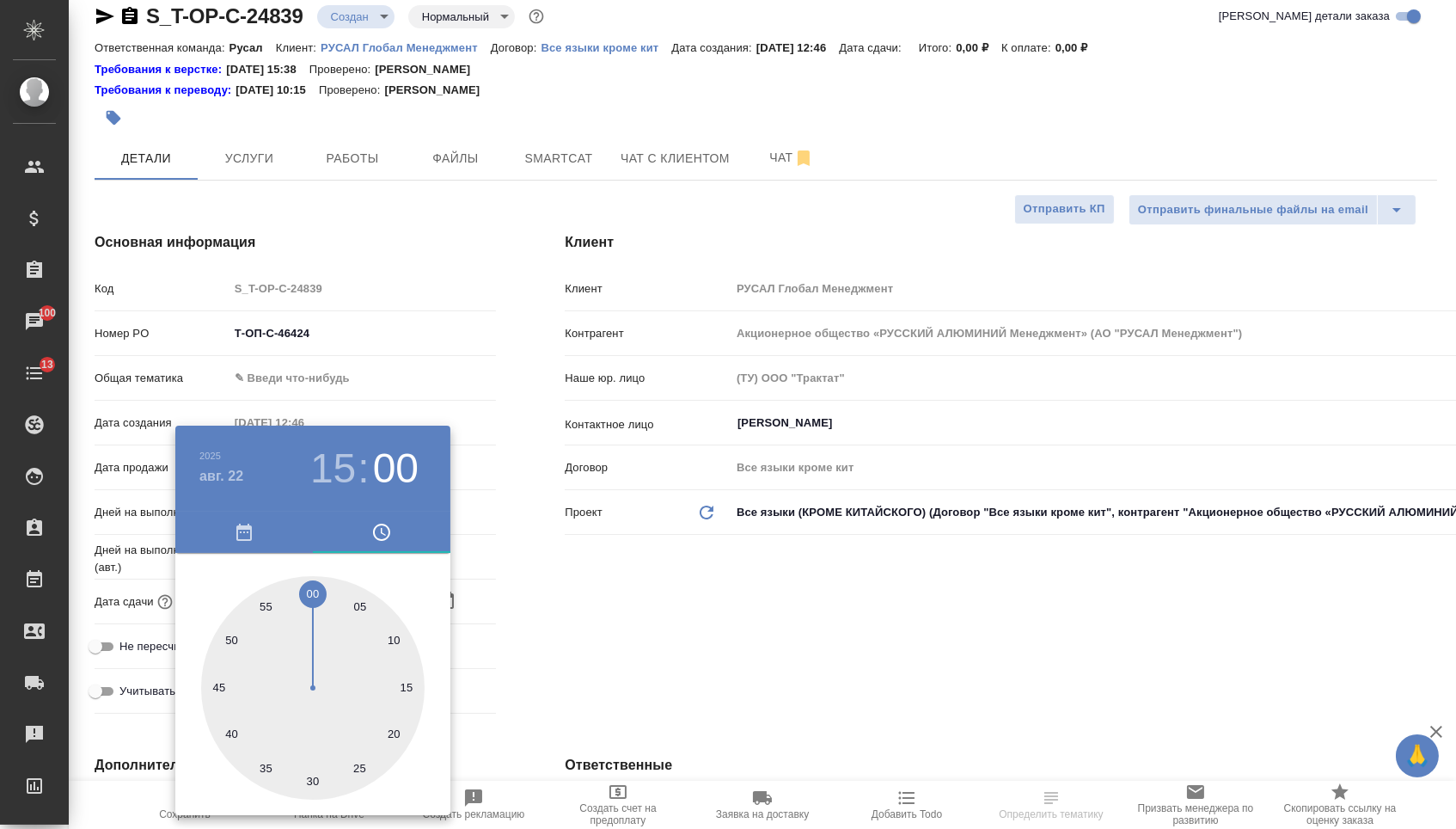
type textarea "x"
click at [614, 635] on div at bounding box center [728, 414] width 1456 height 829
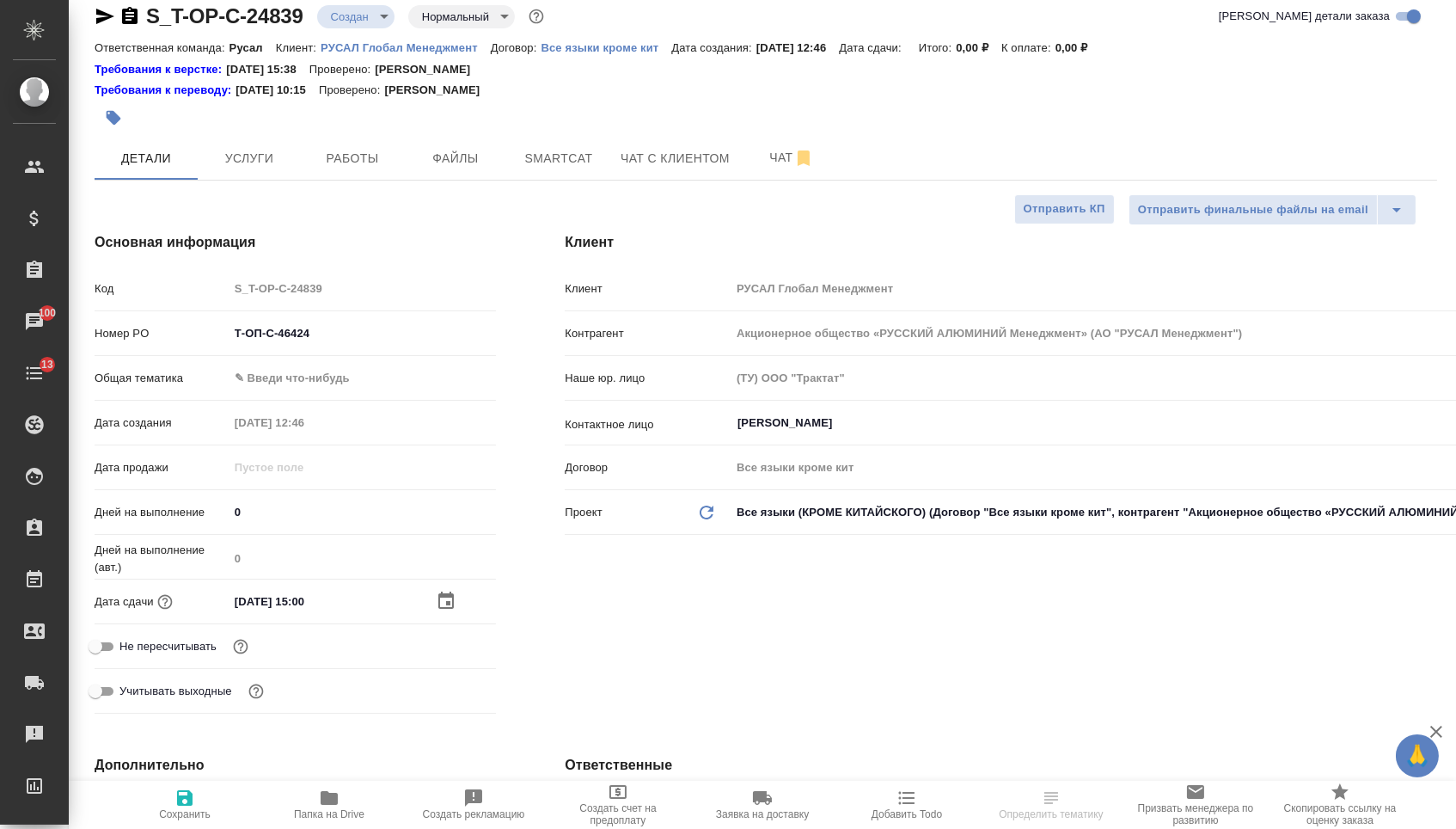
select select "RU"
type textarea "x"
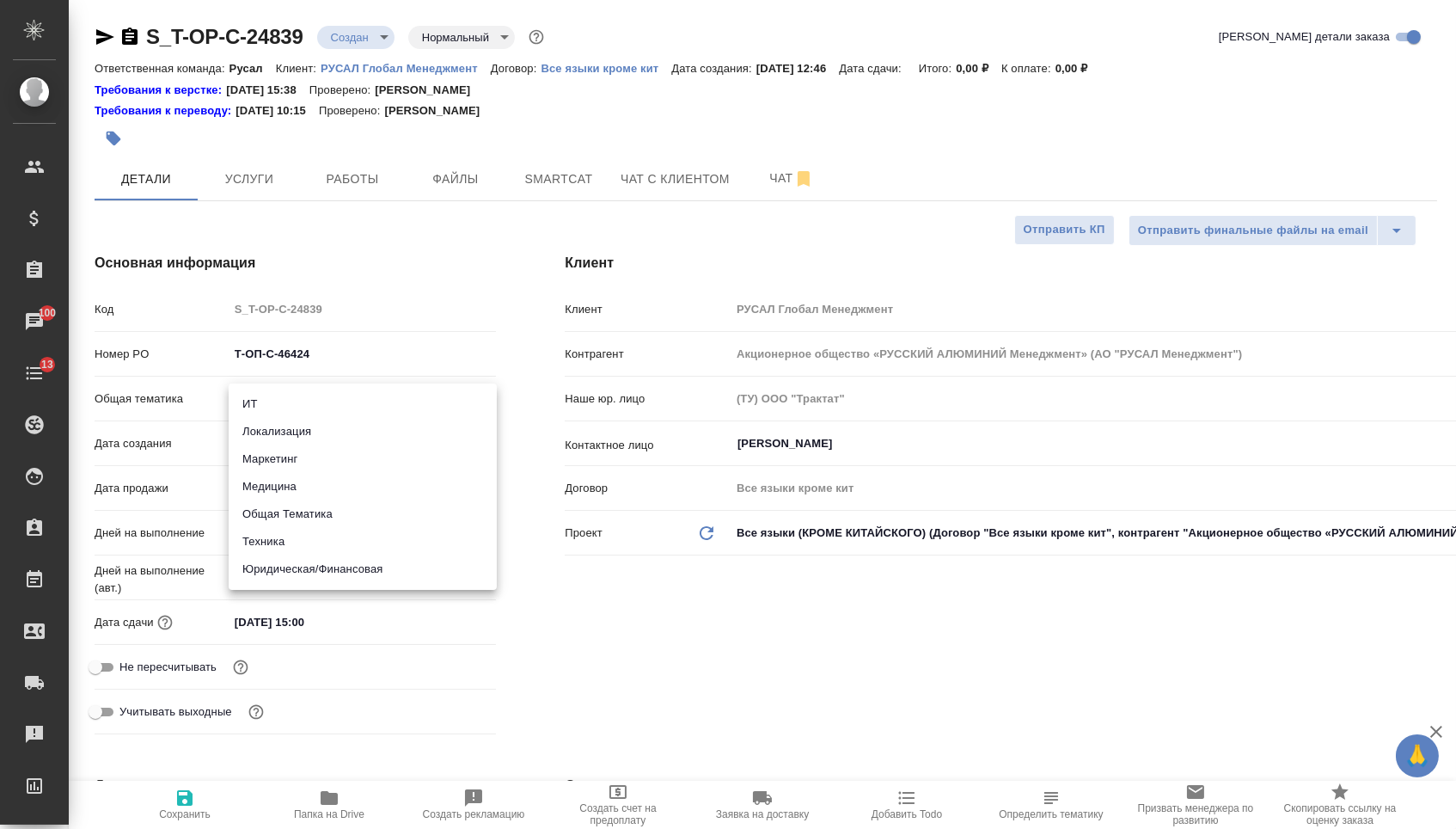
click at [299, 412] on body "🙏 .cls-1 fill:#fff; AWATERA [PERSON_NAME] Спецификации Заказы 100 Чаты 13 Todo …" at bounding box center [728, 414] width 1456 height 829
click at [290, 544] on li "Техника" at bounding box center [362, 542] width 268 height 27
type input "tech"
type textarea "x"
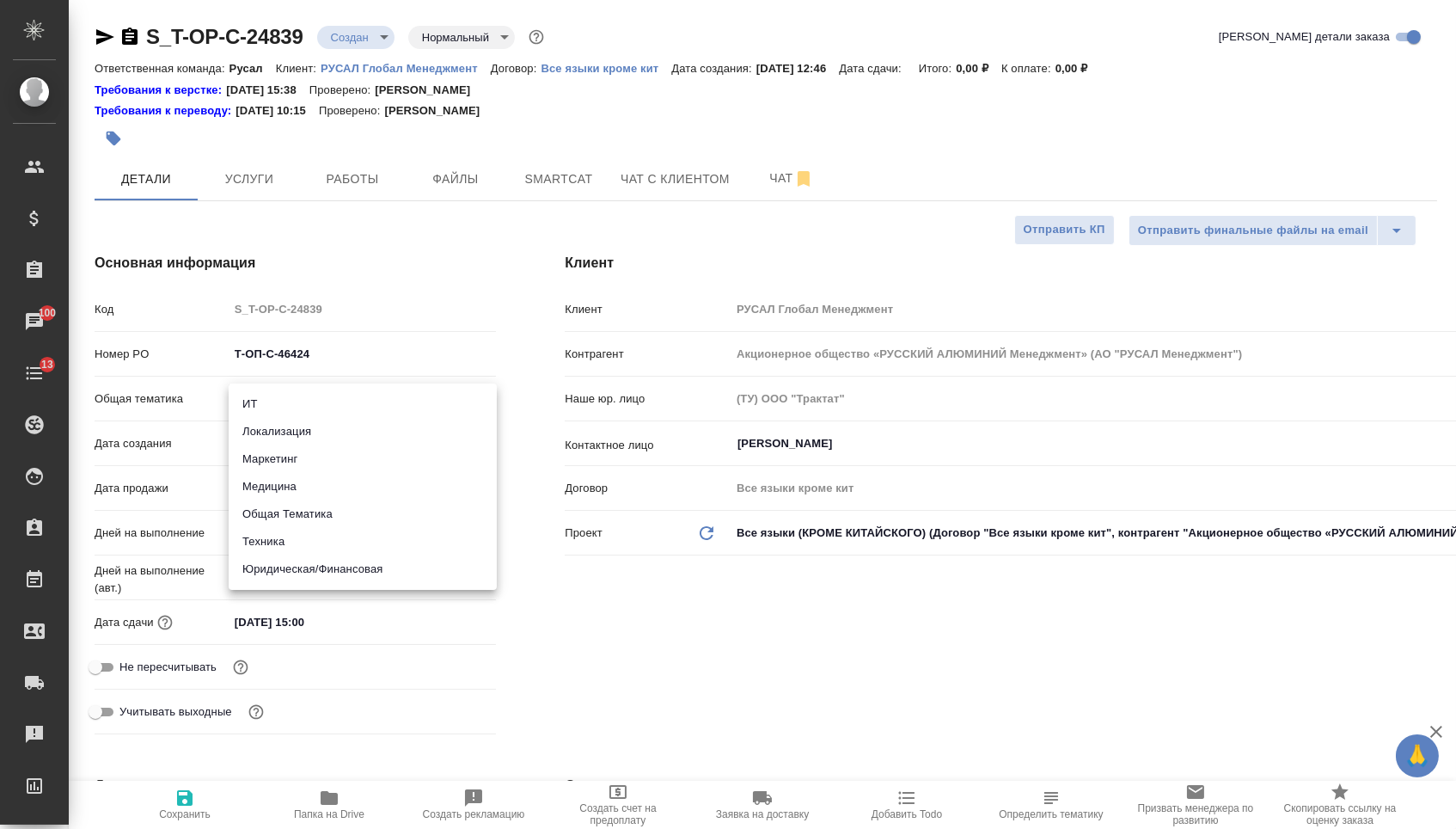
type textarea "x"
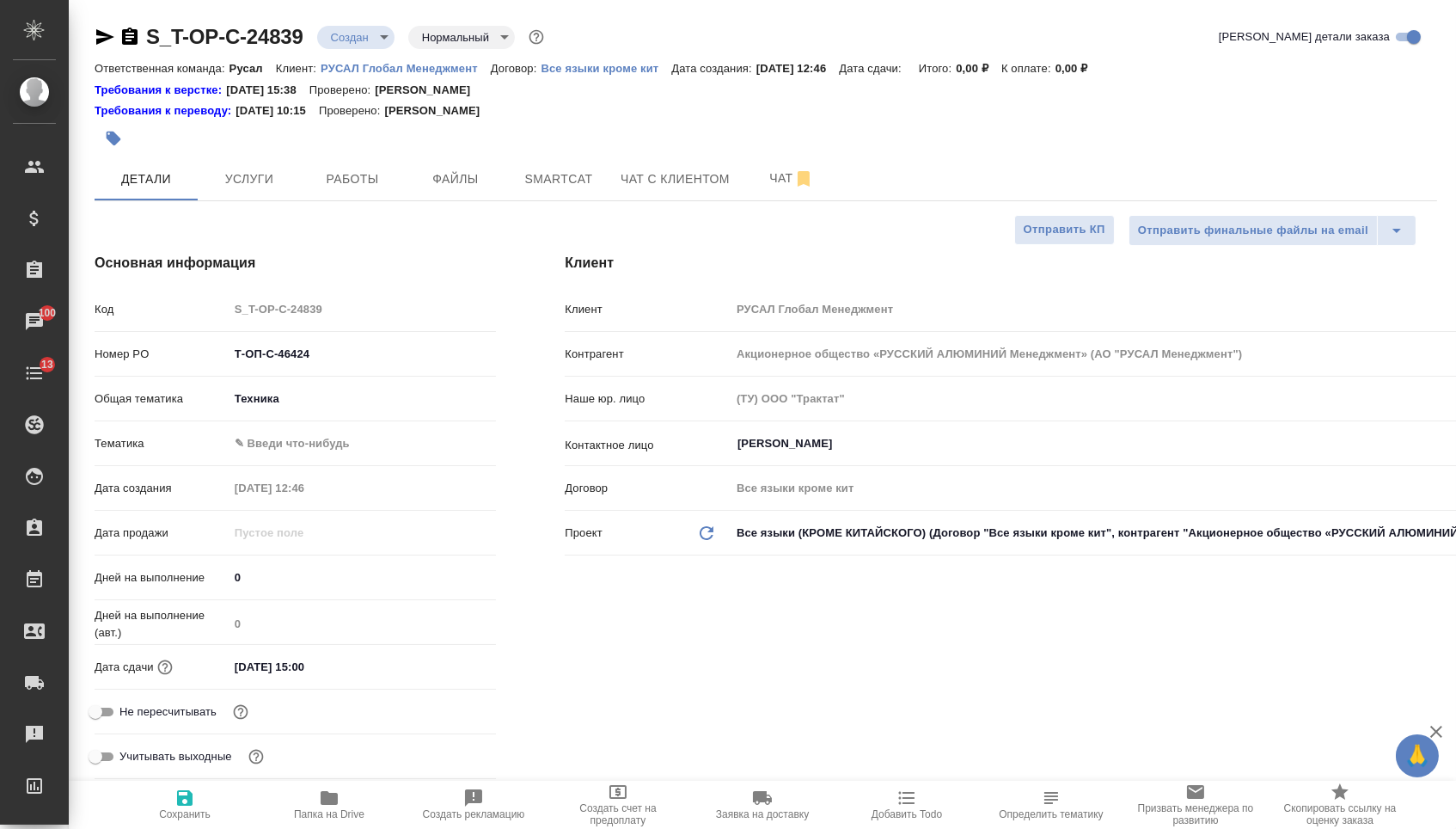
click at [298, 437] on body "🙏 .cls-1 fill:#fff; AWATERA [PERSON_NAME] Спецификации Заказы 100 Чаты 13 Todo …" at bounding box center [728, 414] width 1456 height 829
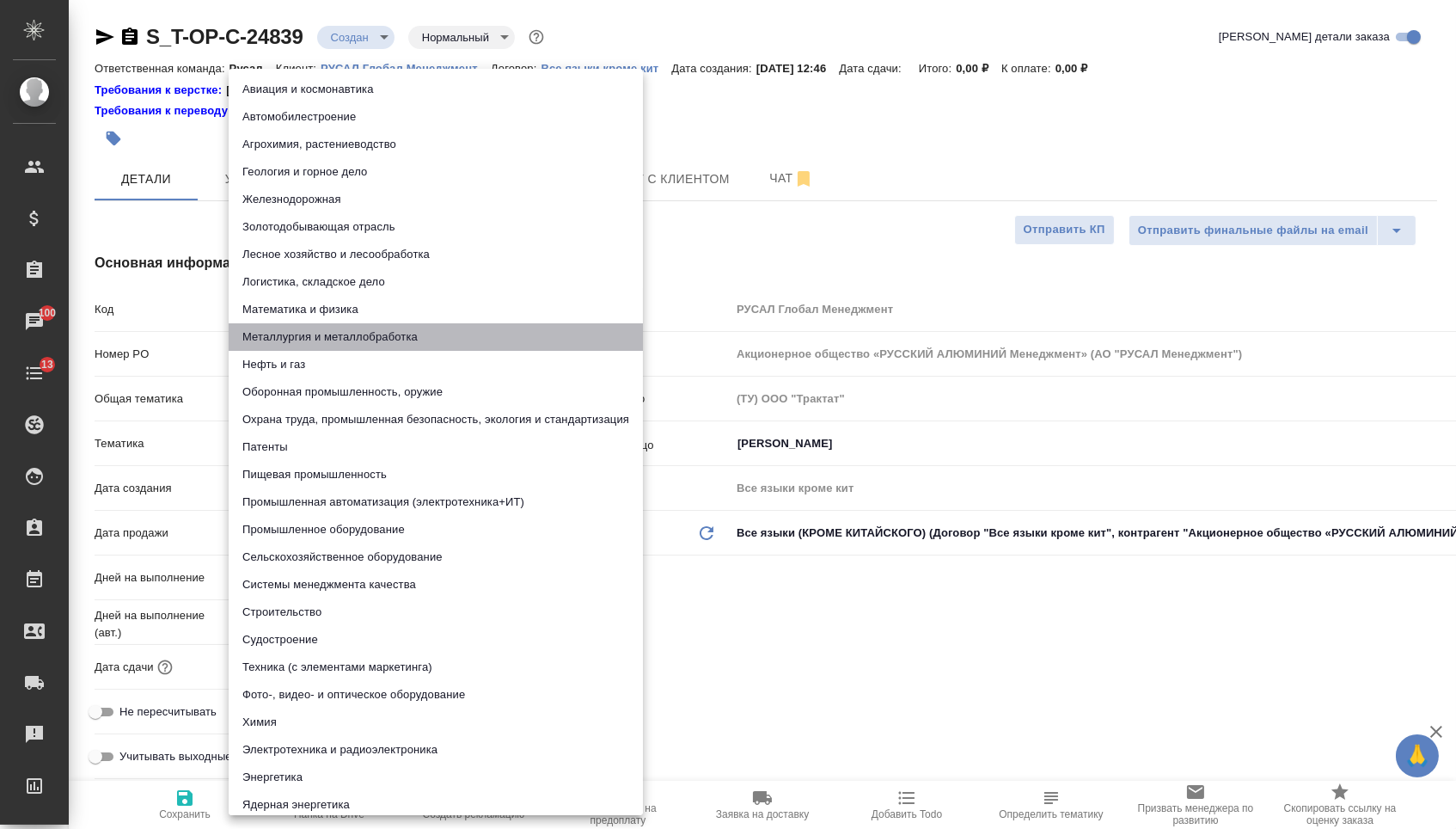
click at [320, 337] on li "Металлургия и металлобработка" at bounding box center [435, 337] width 414 height 27
type textarea "x"
type input "60014e23f7d9dc5f480a3cf8"
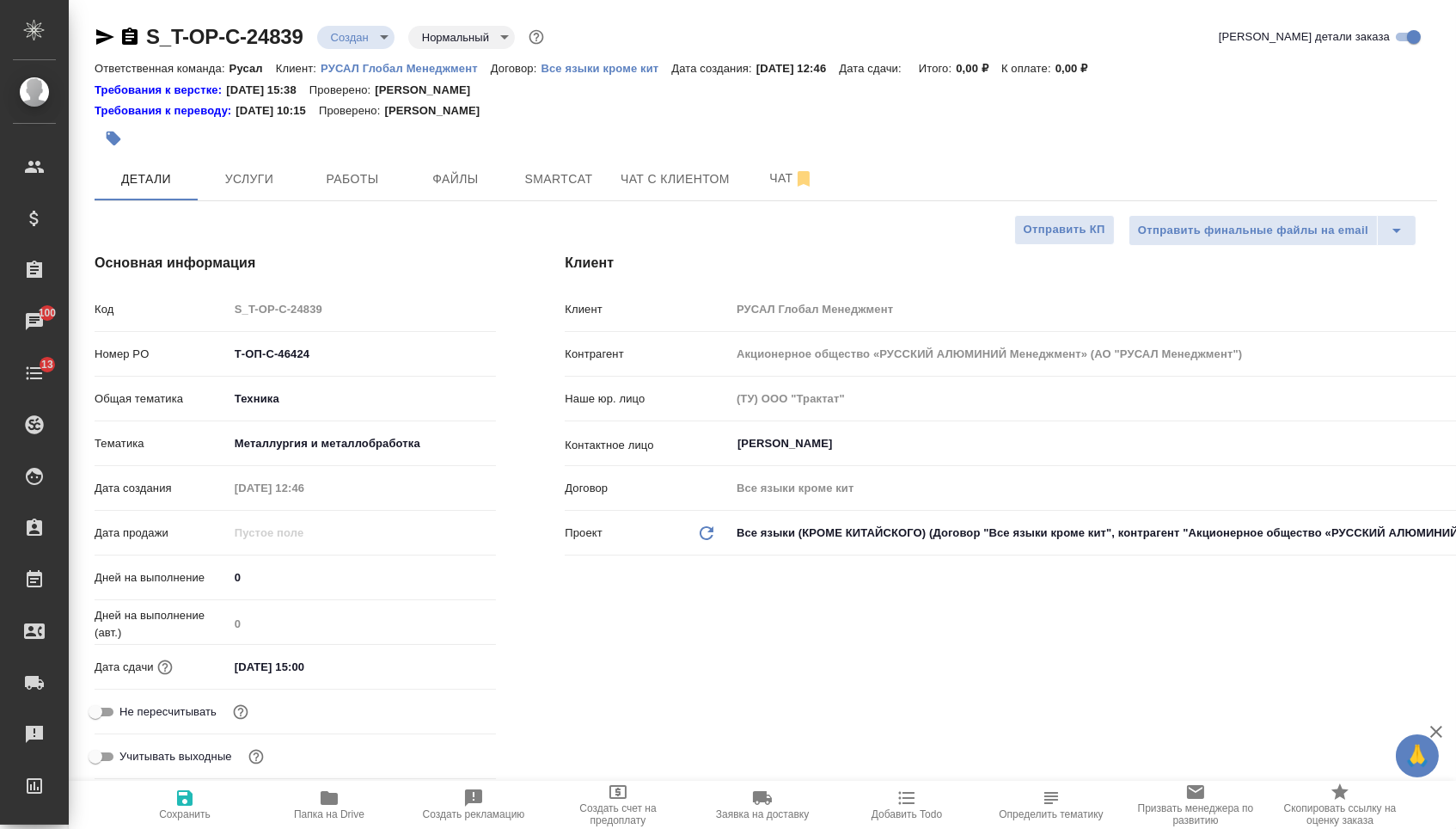
click at [179, 798] on icon "button" at bounding box center [185, 797] width 16 height 16
type textarea "x"
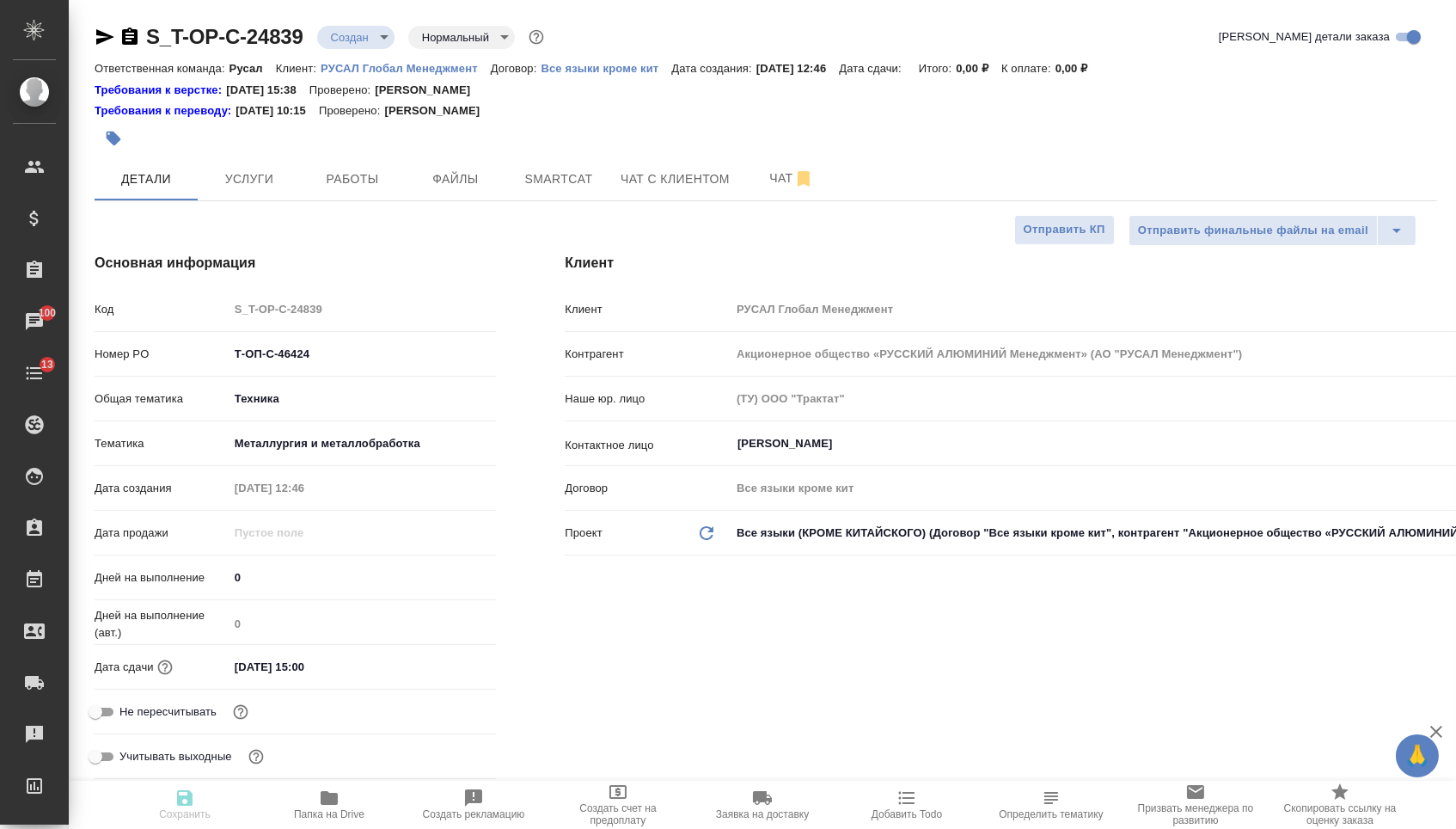
type textarea "x"
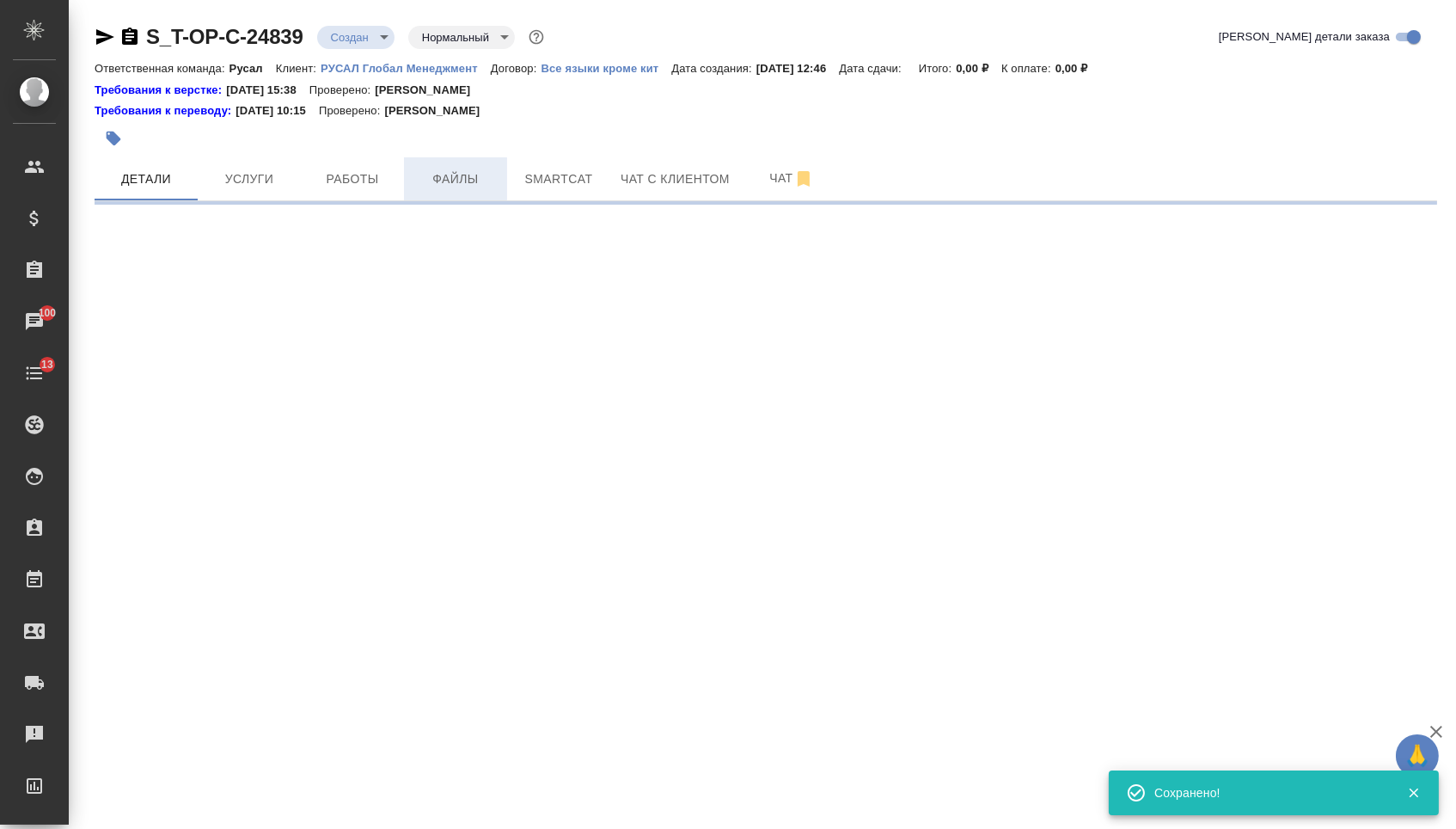
select select "RU"
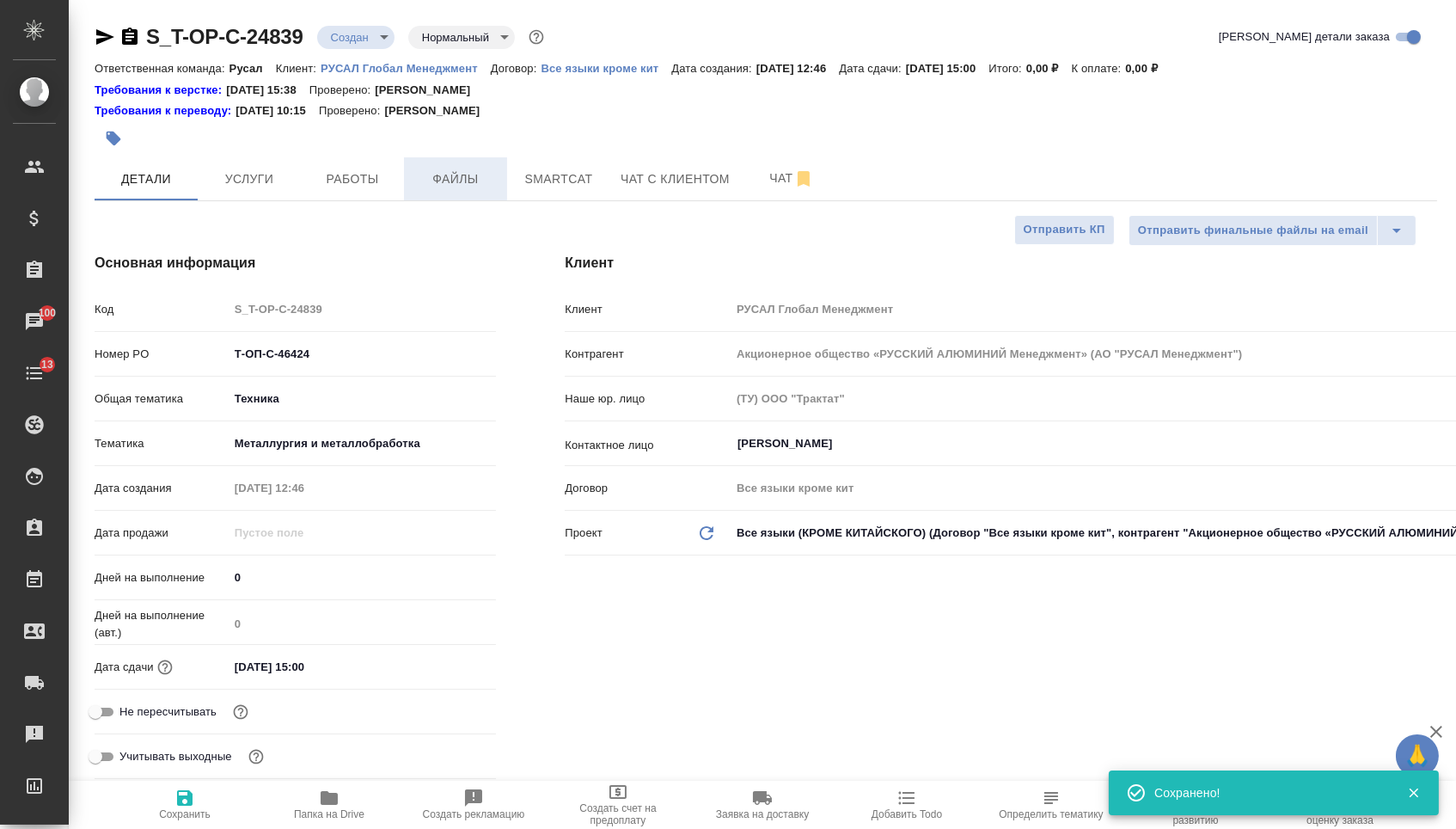
click at [484, 186] on span "Файлы" at bounding box center [455, 178] width 82 height 21
type textarea "x"
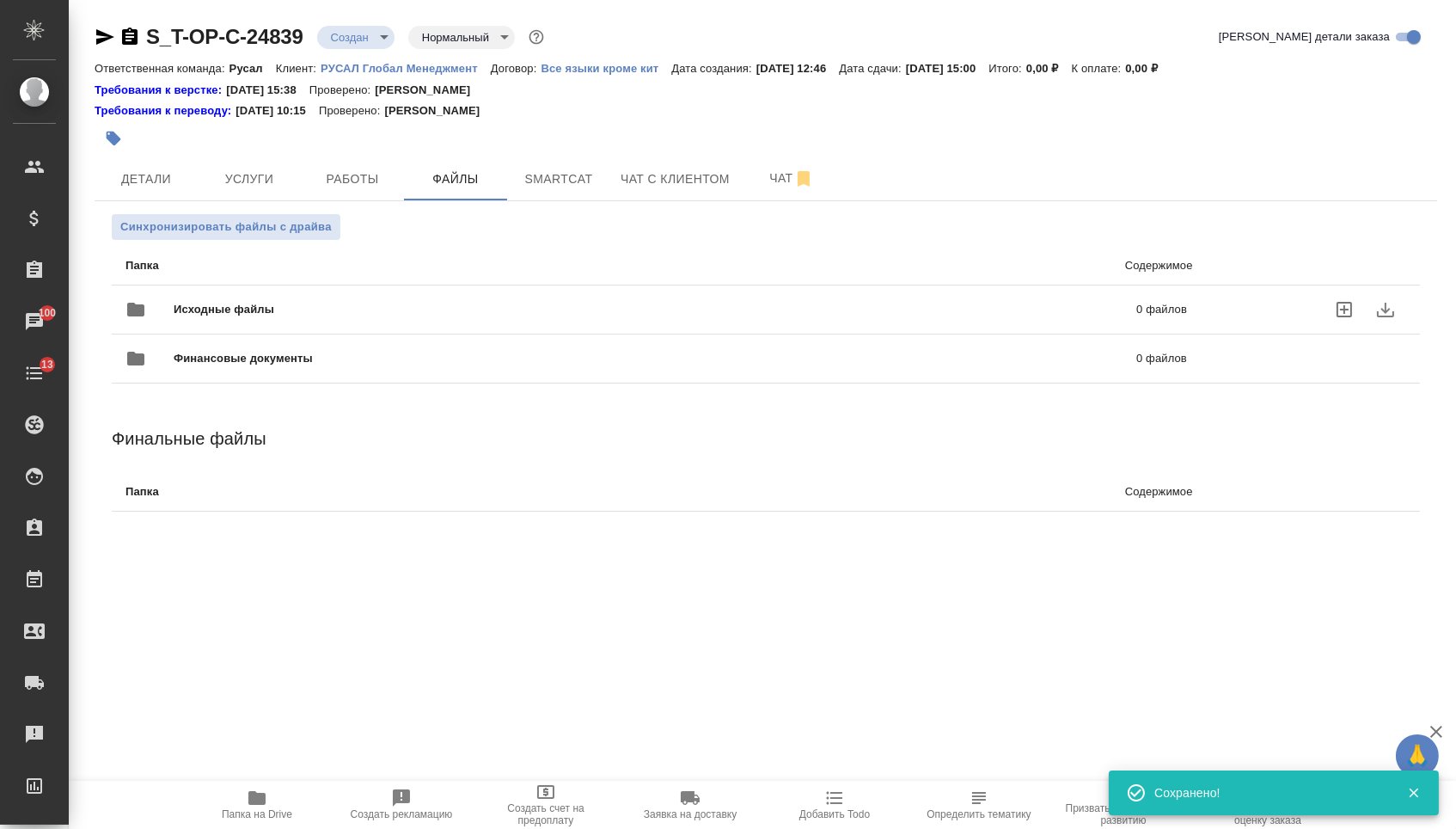
drag, startPoint x: 266, startPoint y: 281, endPoint x: 262, endPoint y: 292, distance: 11.7
click at [262, 292] on div "Исходные файлы 0 файлов" at bounding box center [656, 309] width 1061 height 41
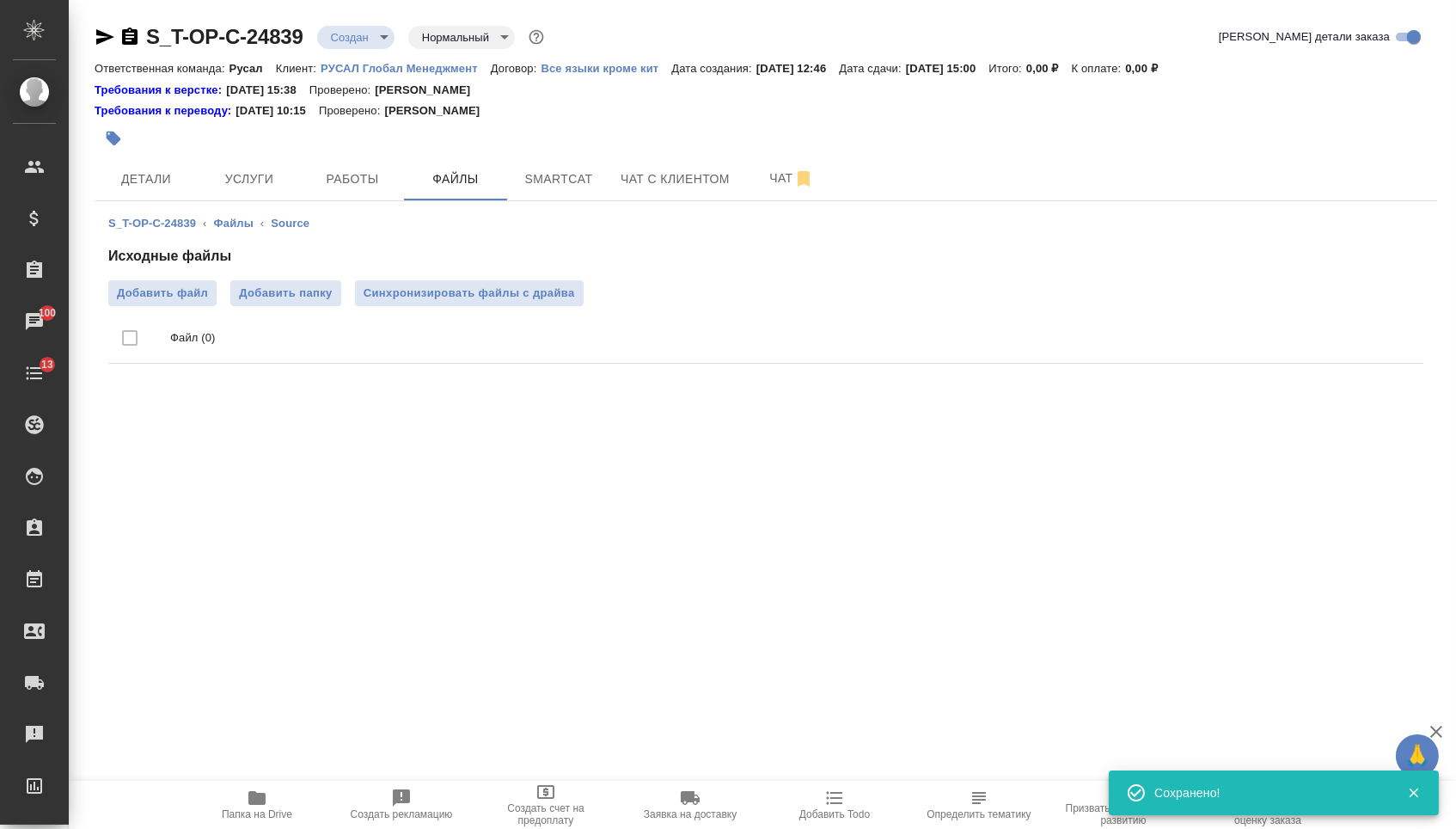
drag, startPoint x: 262, startPoint y: 292, endPoint x: 140, endPoint y: 307, distance: 122.9
click at [140, 307] on ul "Файл (0)" at bounding box center [765, 338] width 1315 height 64
click at [181, 288] on span "Добавить файл" at bounding box center [163, 293] width 91 height 17
click at [0, 0] on input "Добавить файл" at bounding box center [0, 0] width 0 height 0
click at [257, 164] on button "Услуги" at bounding box center [249, 178] width 103 height 43
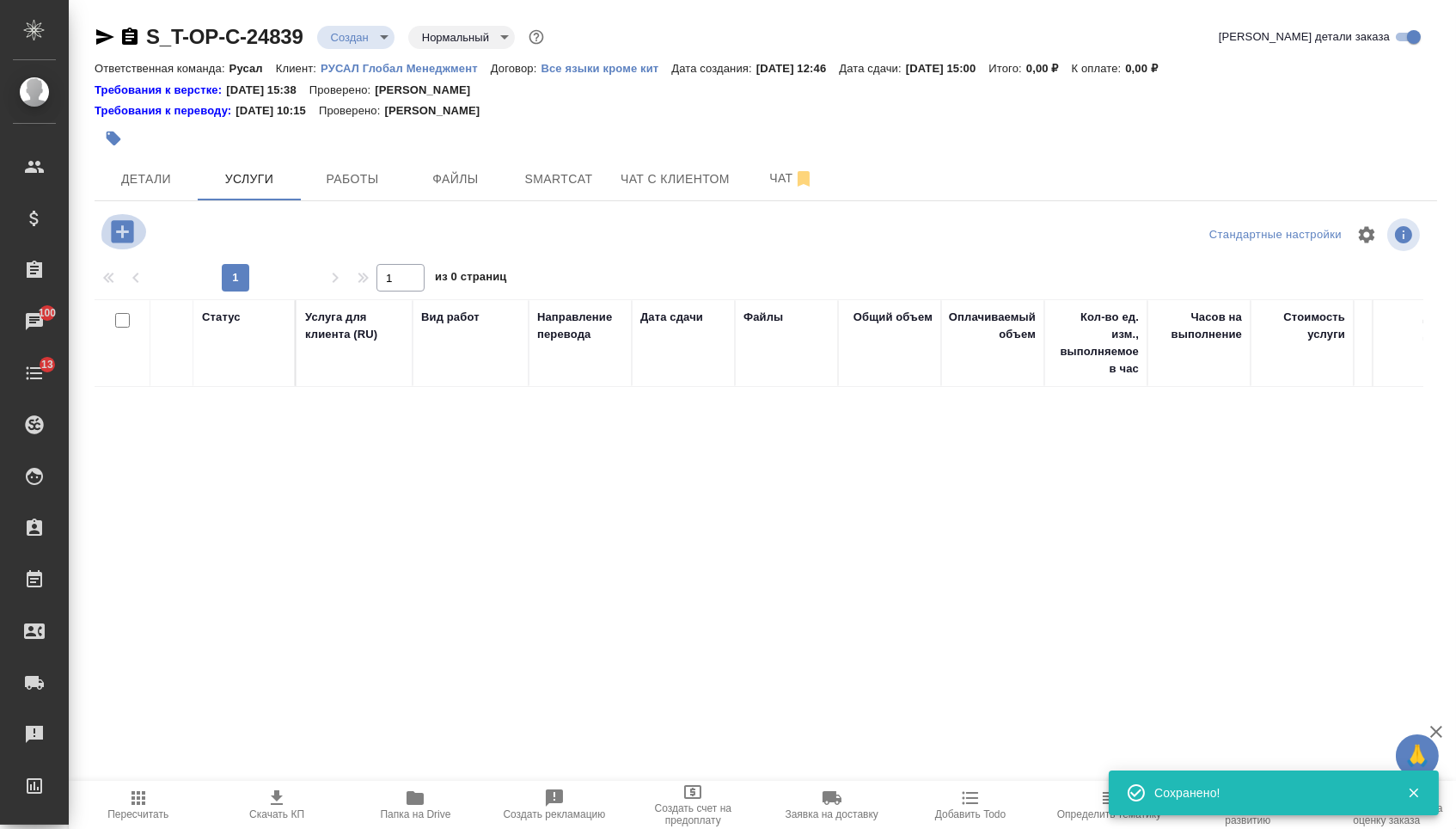
click at [127, 237] on icon "button" at bounding box center [122, 231] width 30 height 30
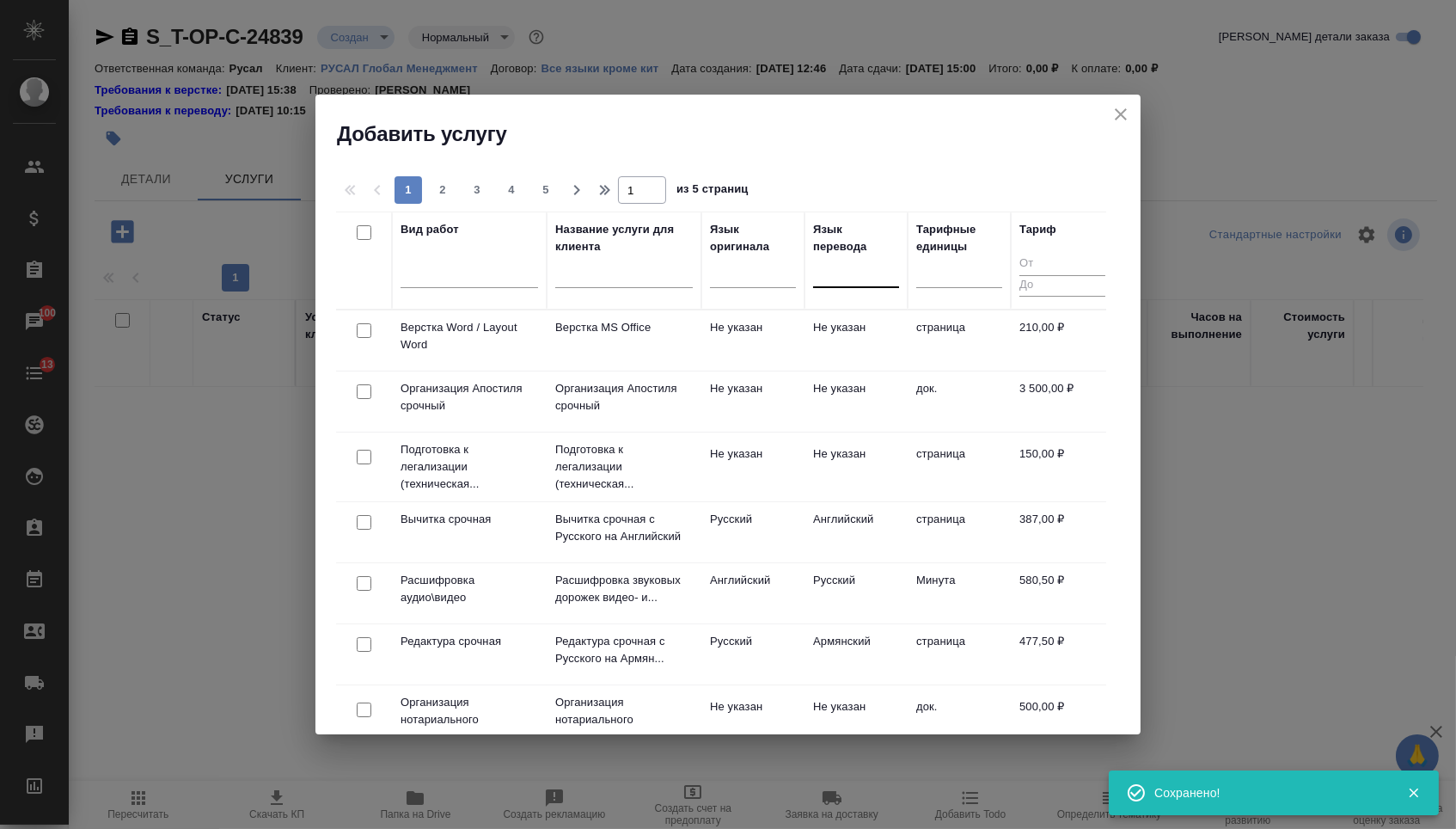
click at [828, 265] on div at bounding box center [856, 270] width 86 height 25
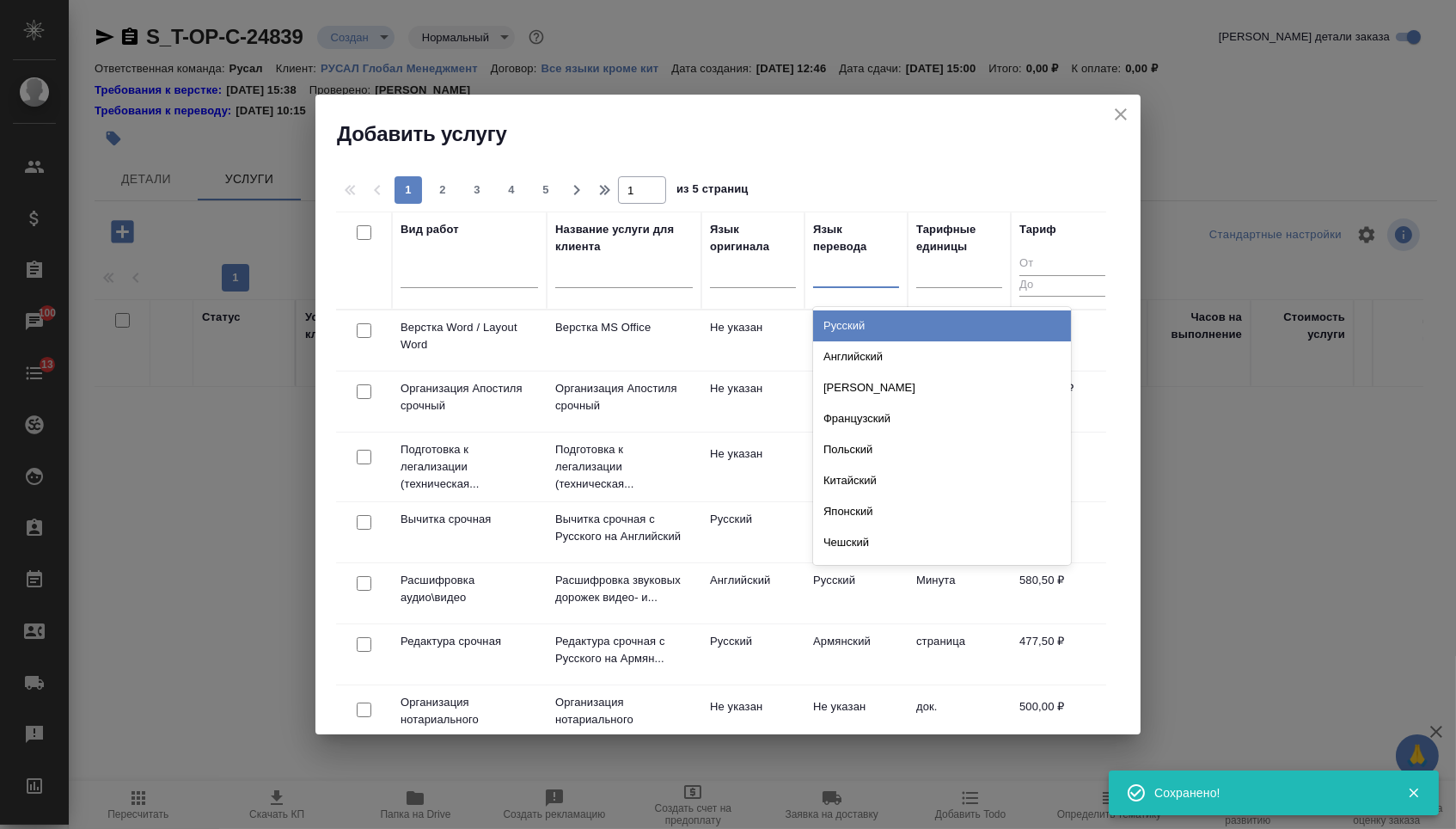
click at [828, 326] on div "Русский" at bounding box center [942, 326] width 258 height 31
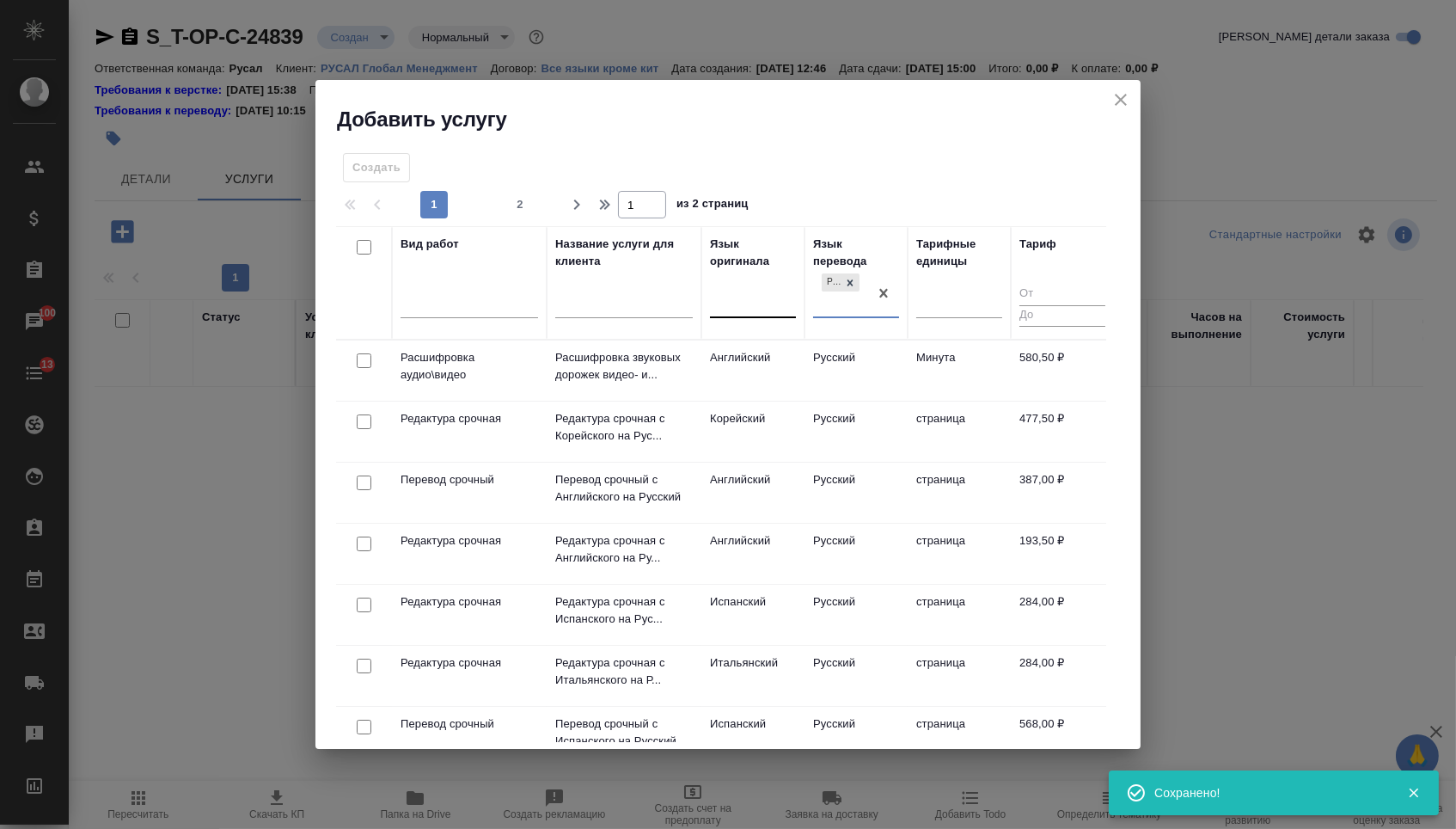
click at [748, 305] on div at bounding box center [753, 301] width 86 height 25
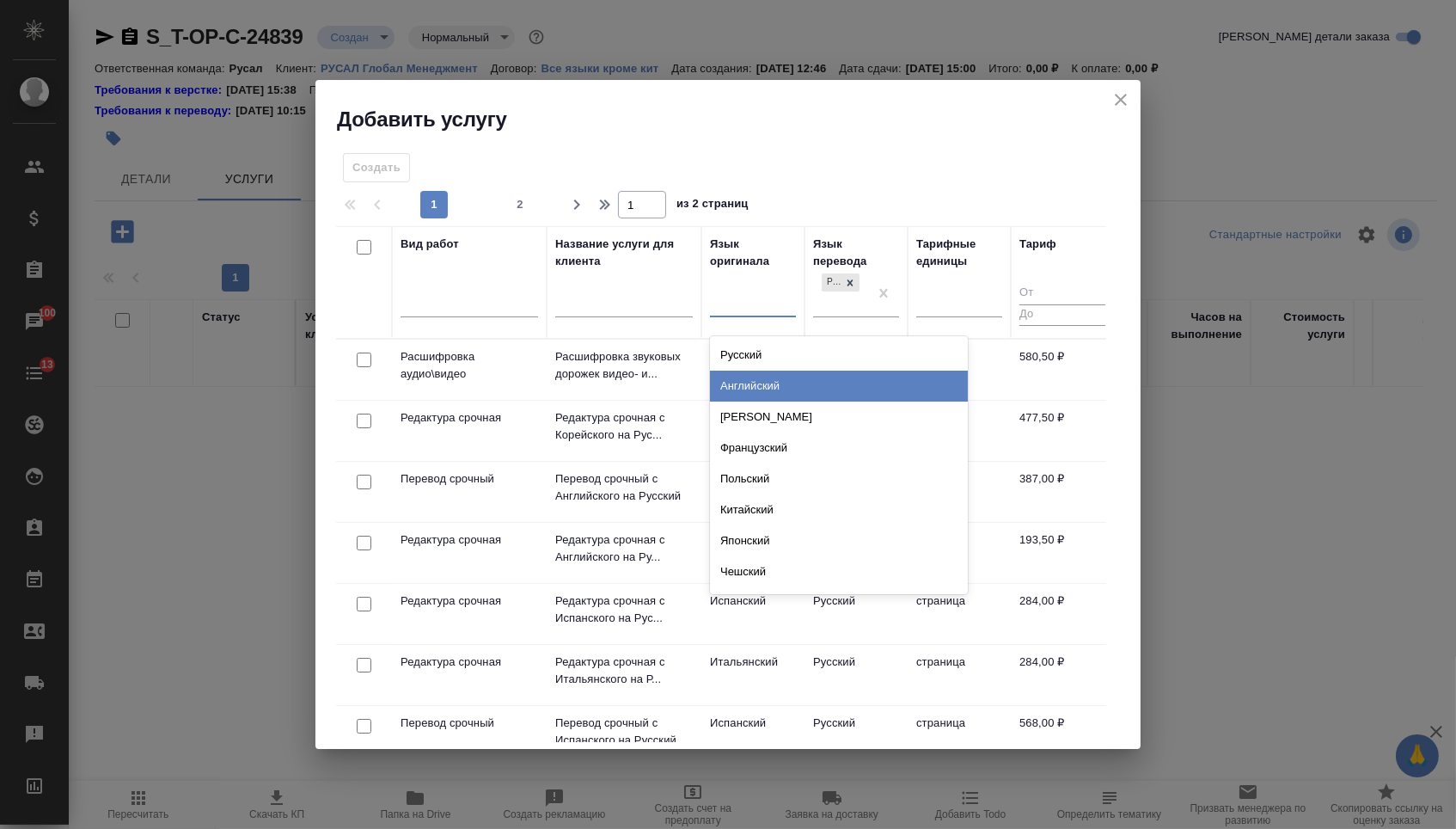
click at [748, 374] on div "Английский" at bounding box center [839, 386] width 258 height 31
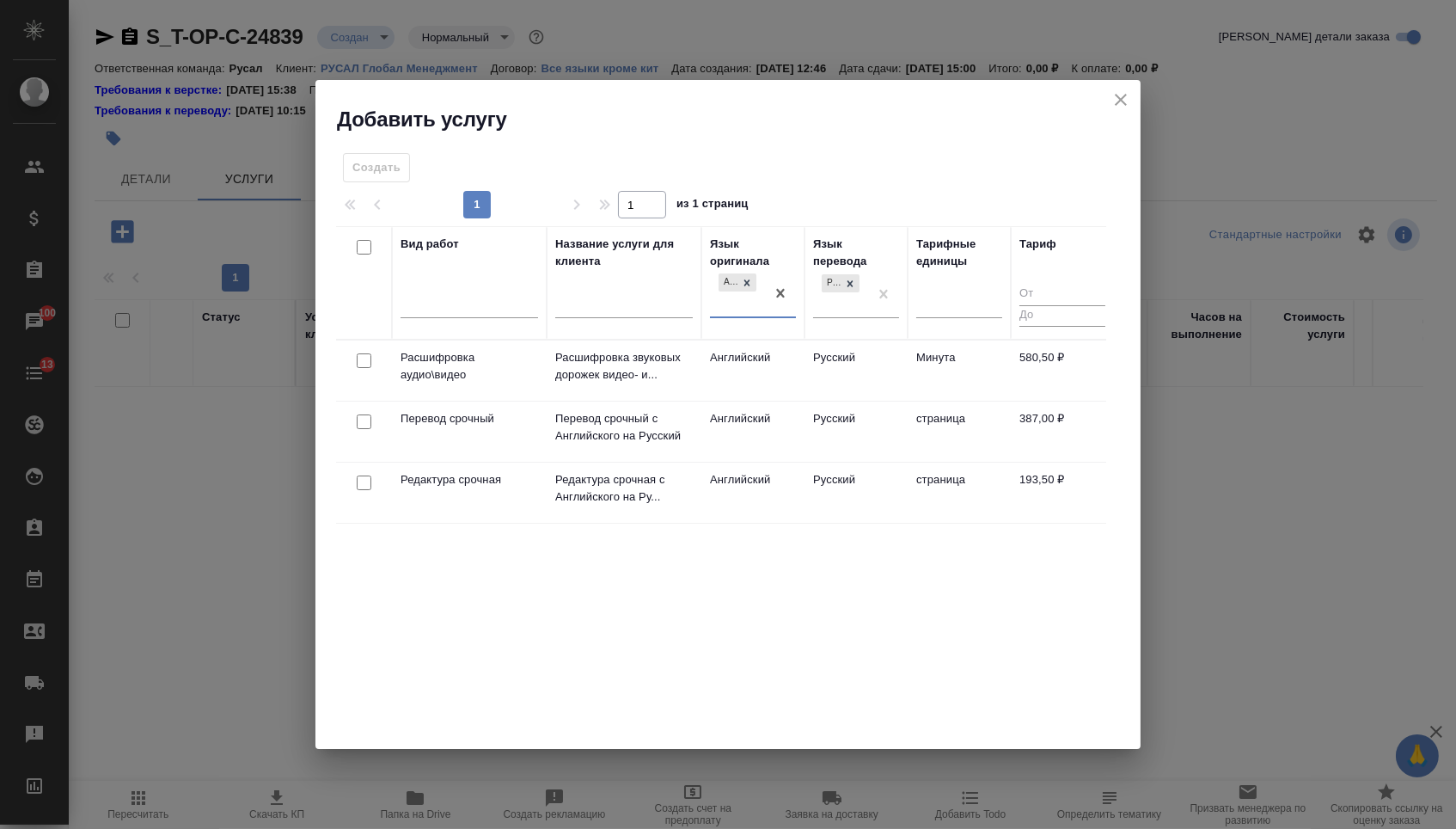
click at [353, 373] on div at bounding box center [364, 361] width 38 height 24
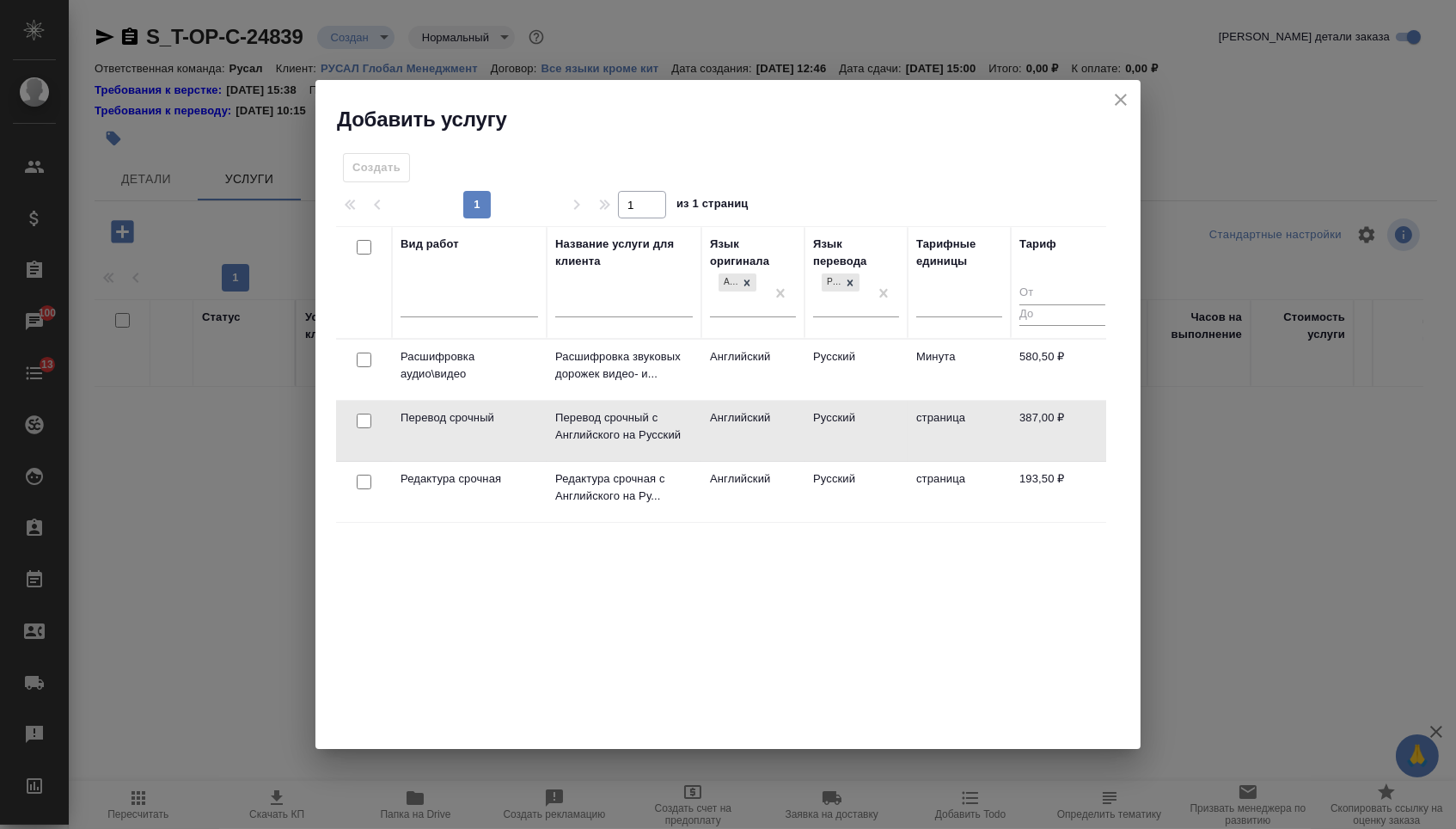
click at [362, 425] on input "checkbox" at bounding box center [364, 421] width 15 height 15
drag, startPoint x: 362, startPoint y: 473, endPoint x: 362, endPoint y: 431, distance: 42.0
click at [362, 372] on div at bounding box center [364, 361] width 38 height 24
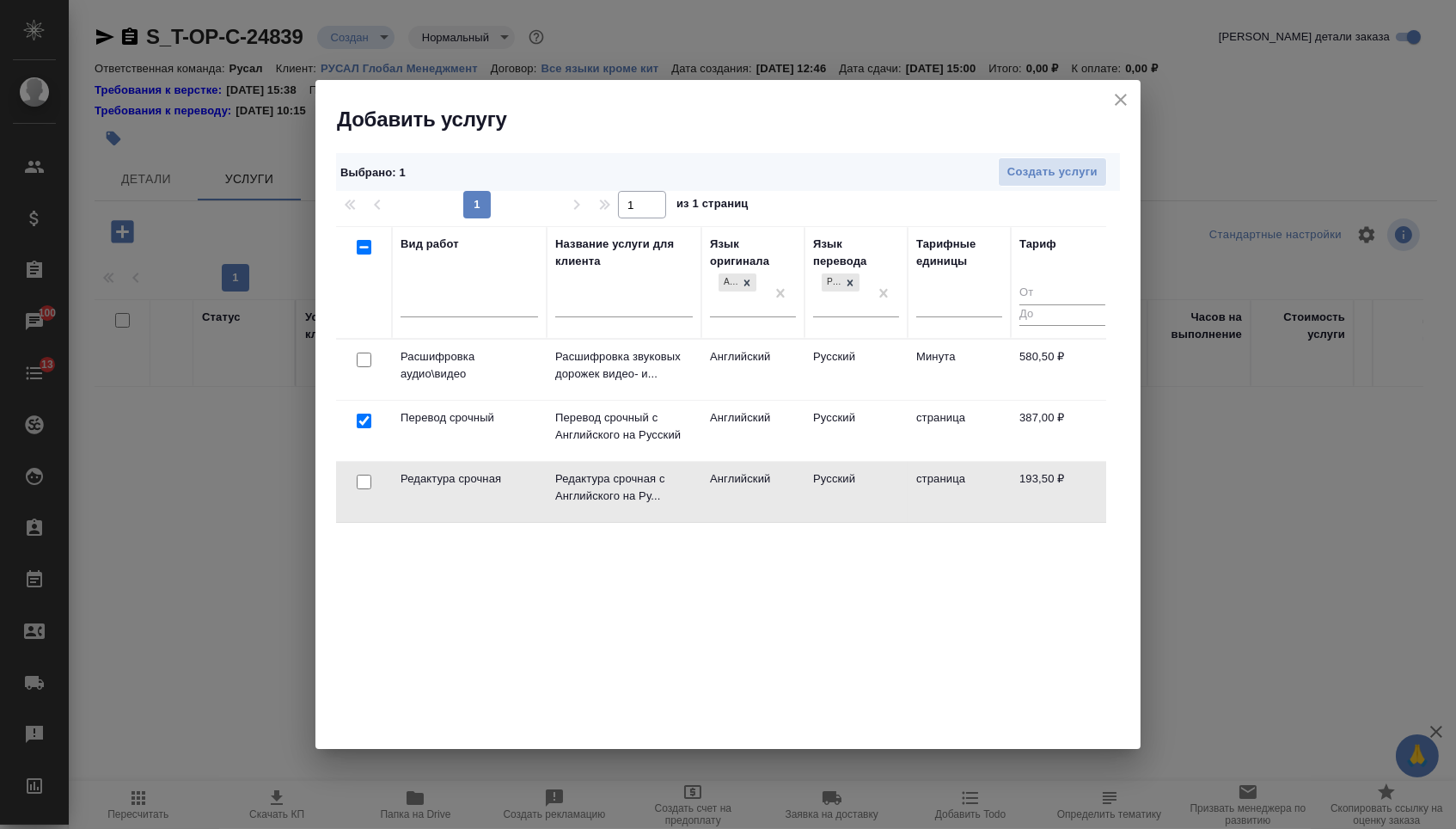
click at [362, 426] on input "checkbox" at bounding box center [364, 421] width 15 height 15
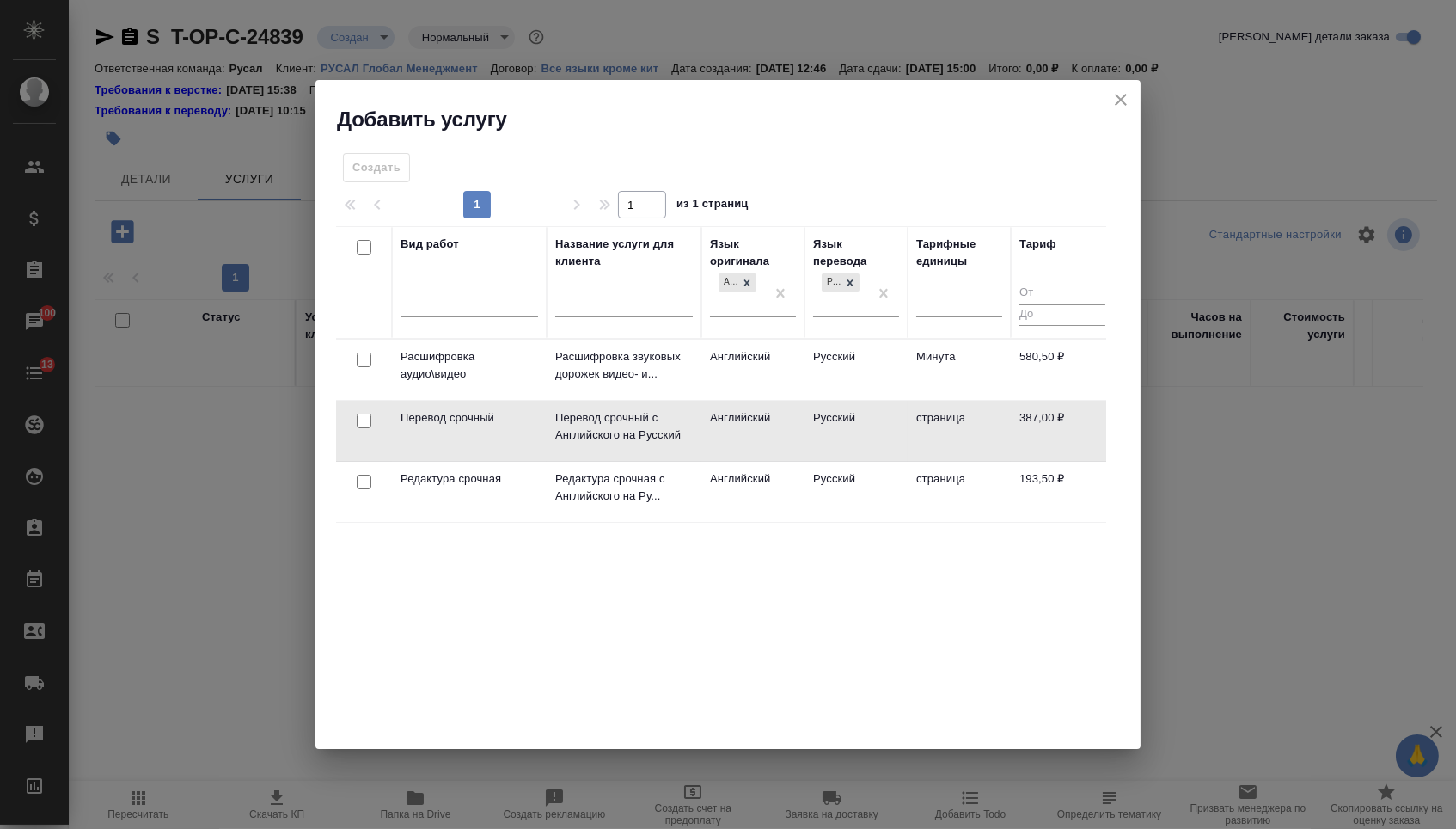
click at [362, 400] on td at bounding box center [363, 370] width 56 height 60
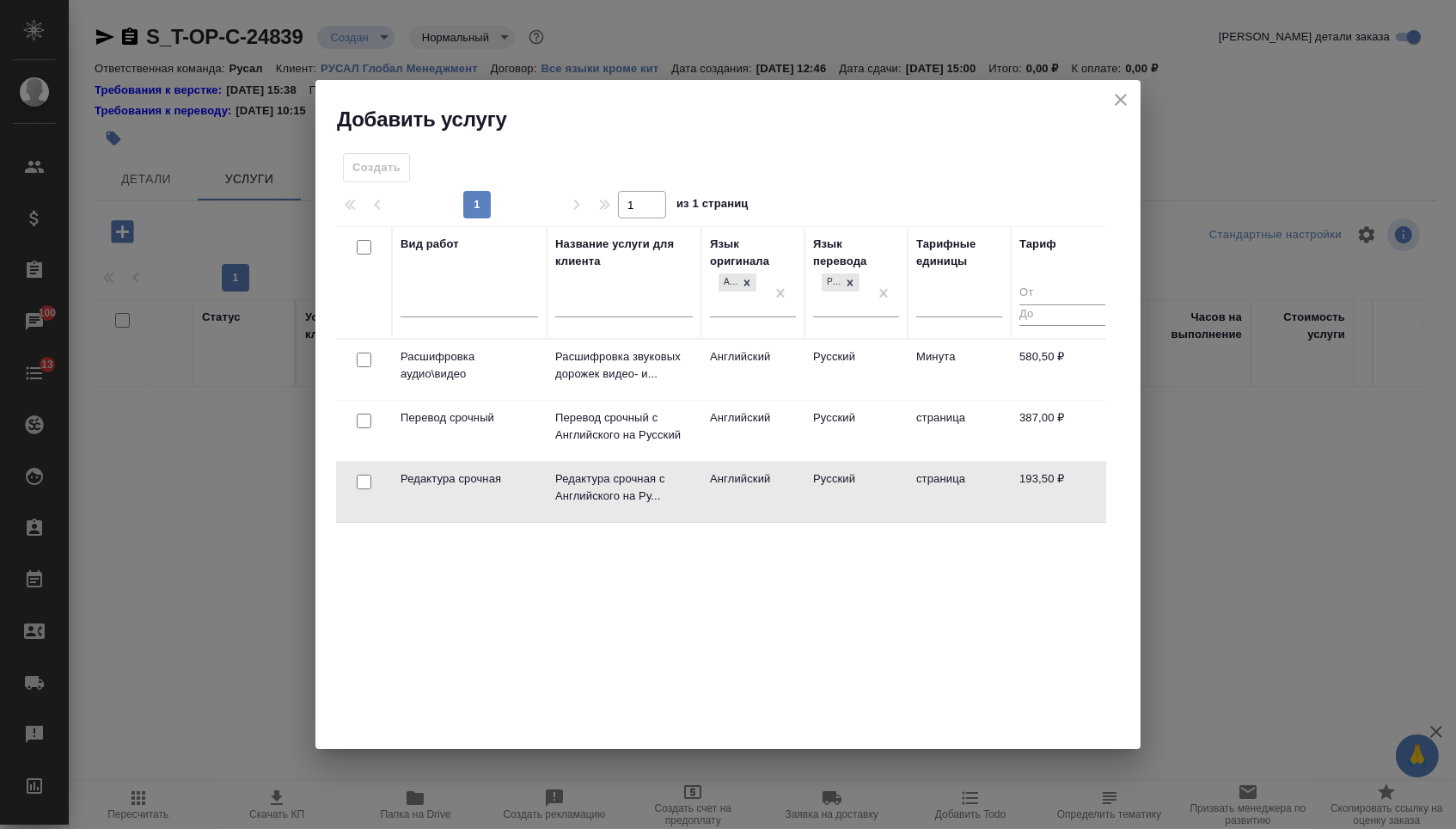
click at [364, 400] on td at bounding box center [363, 370] width 56 height 60
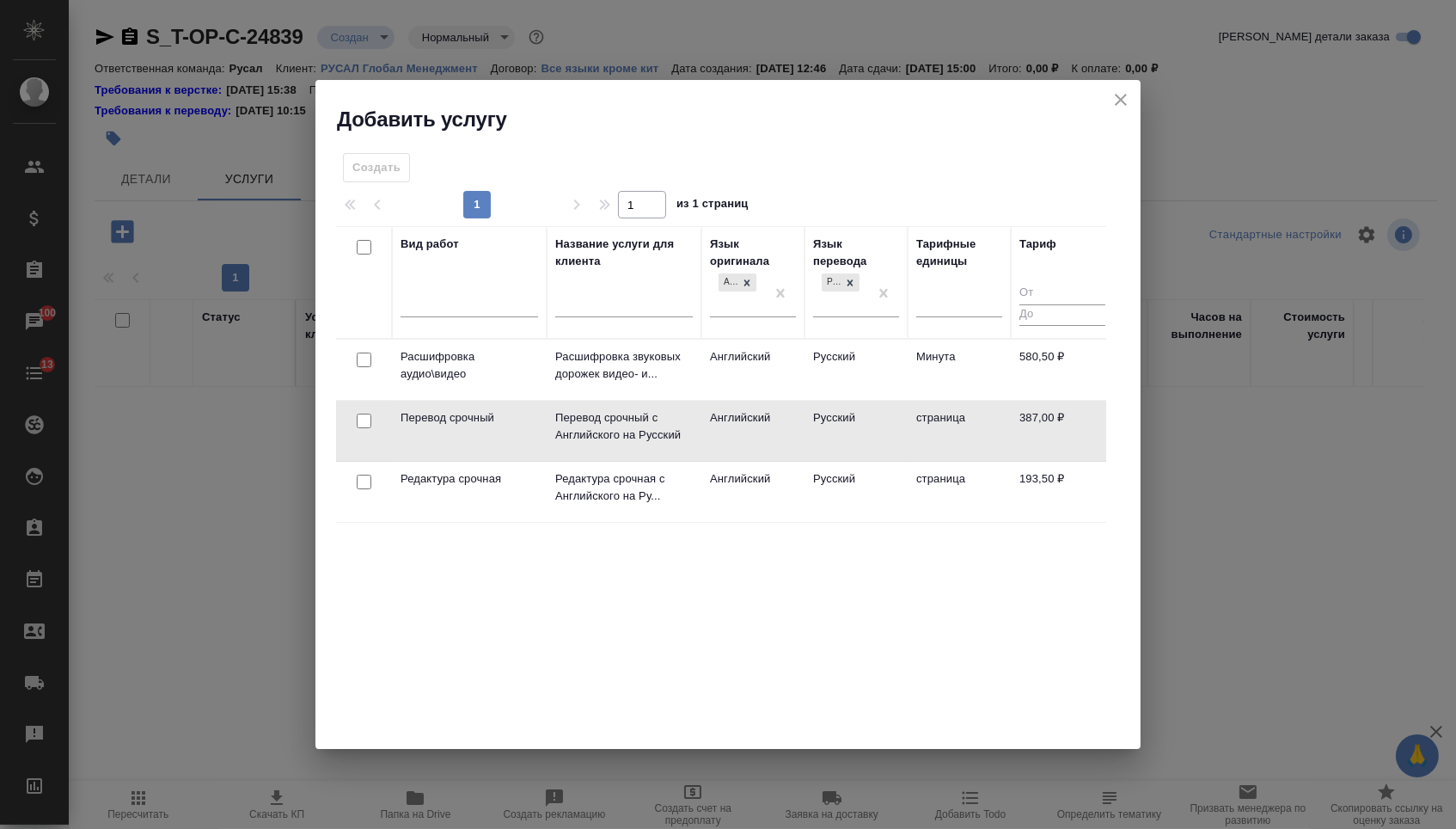
click at [364, 423] on input "checkbox" at bounding box center [364, 421] width 15 height 15
checkbox input "true"
click at [364, 483] on input "checkbox" at bounding box center [364, 482] width 15 height 15
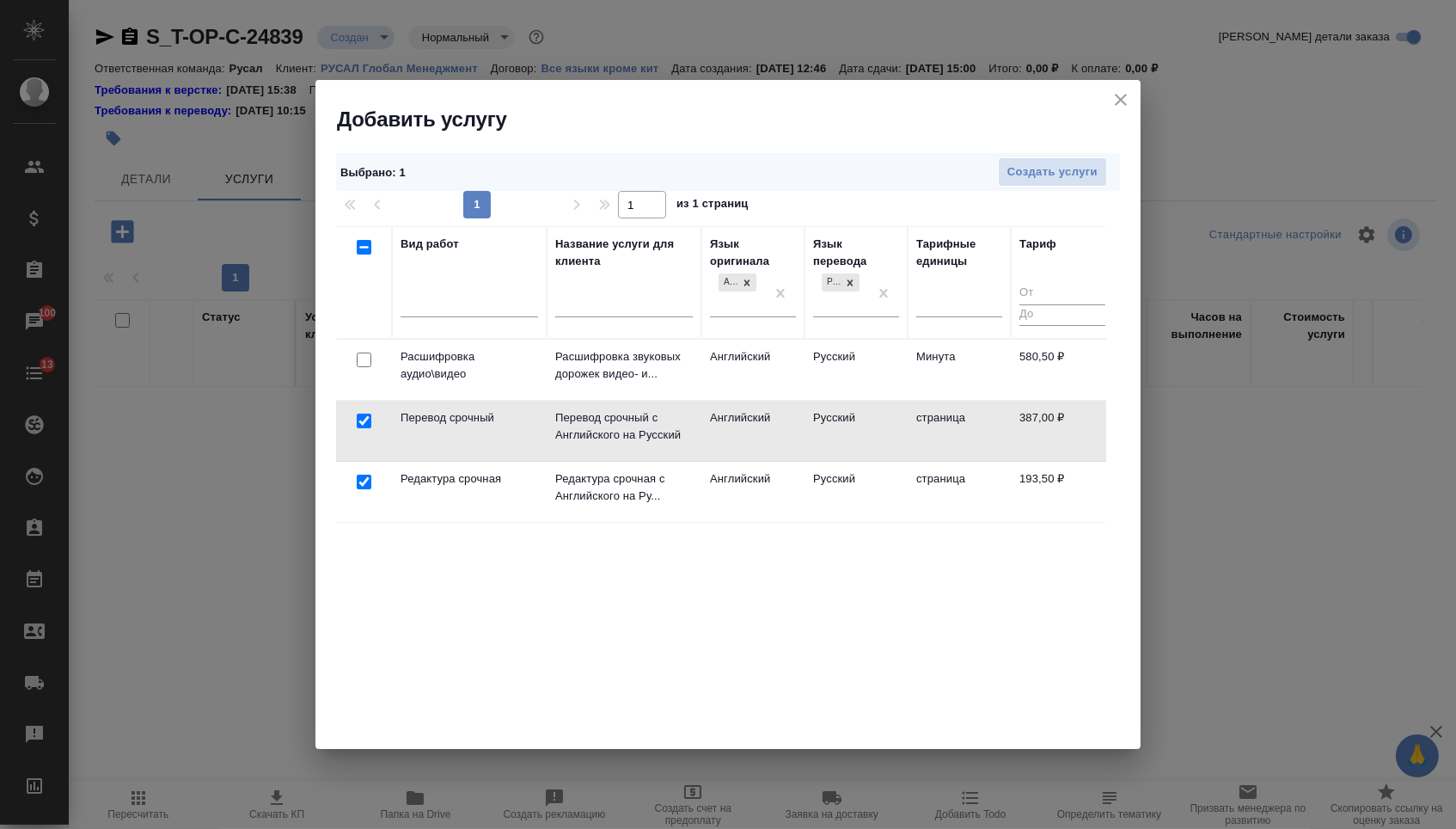
checkbox input "true"
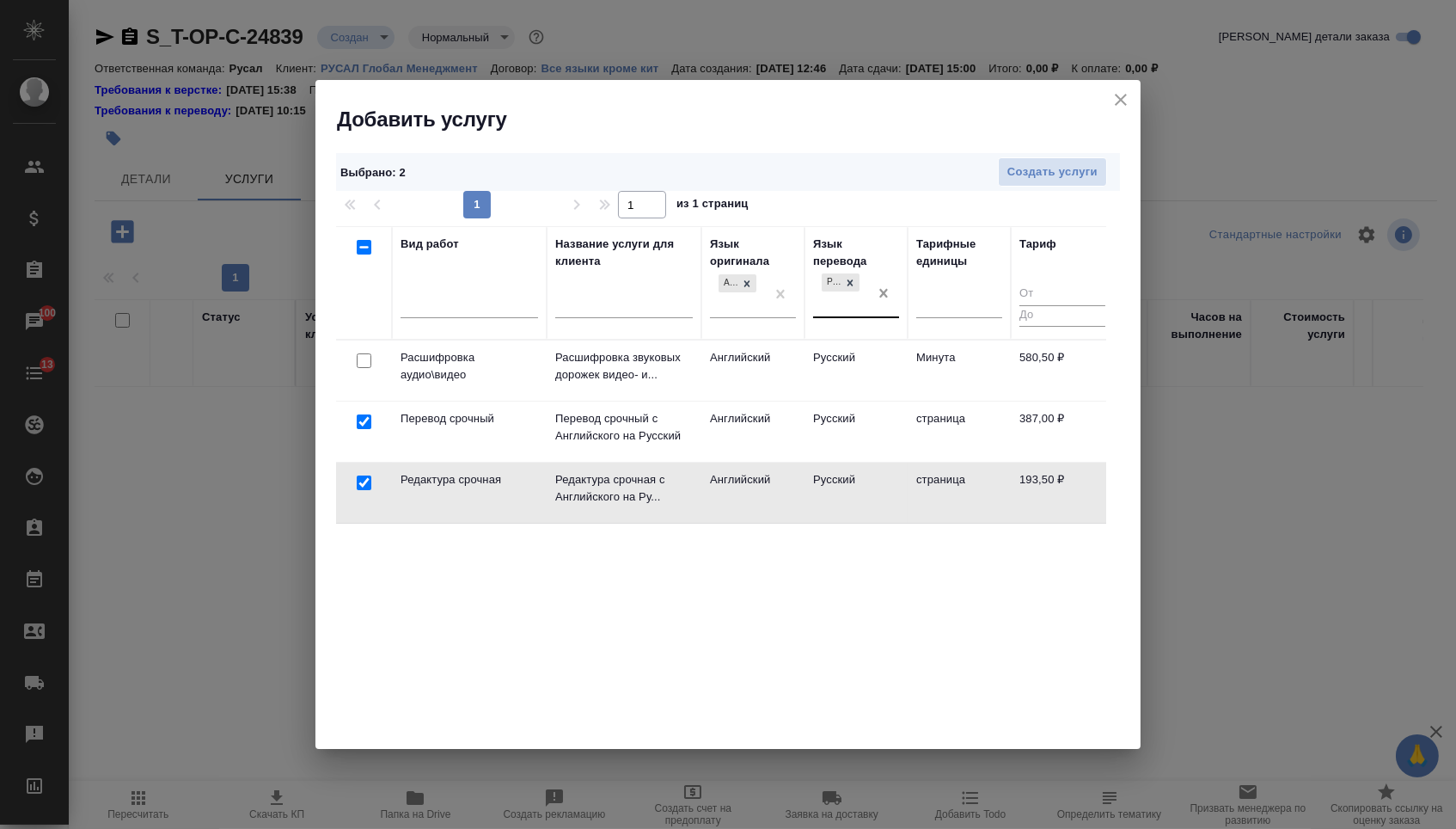
drag, startPoint x: 881, startPoint y: 287, endPoint x: 852, endPoint y: 287, distance: 29.0
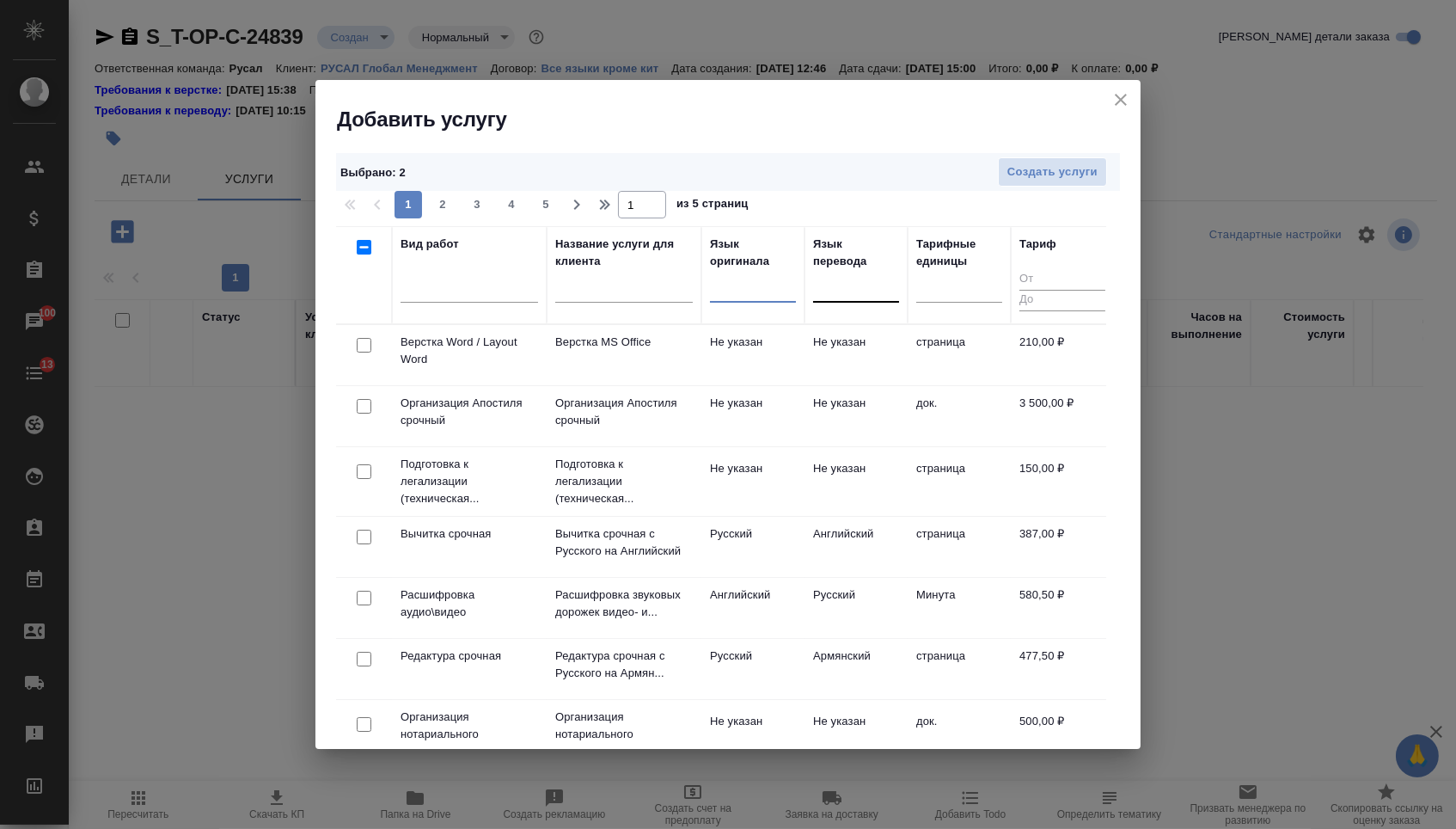
click at [357, 341] on input "checkbox" at bounding box center [364, 345] width 15 height 15
checkbox input "true"
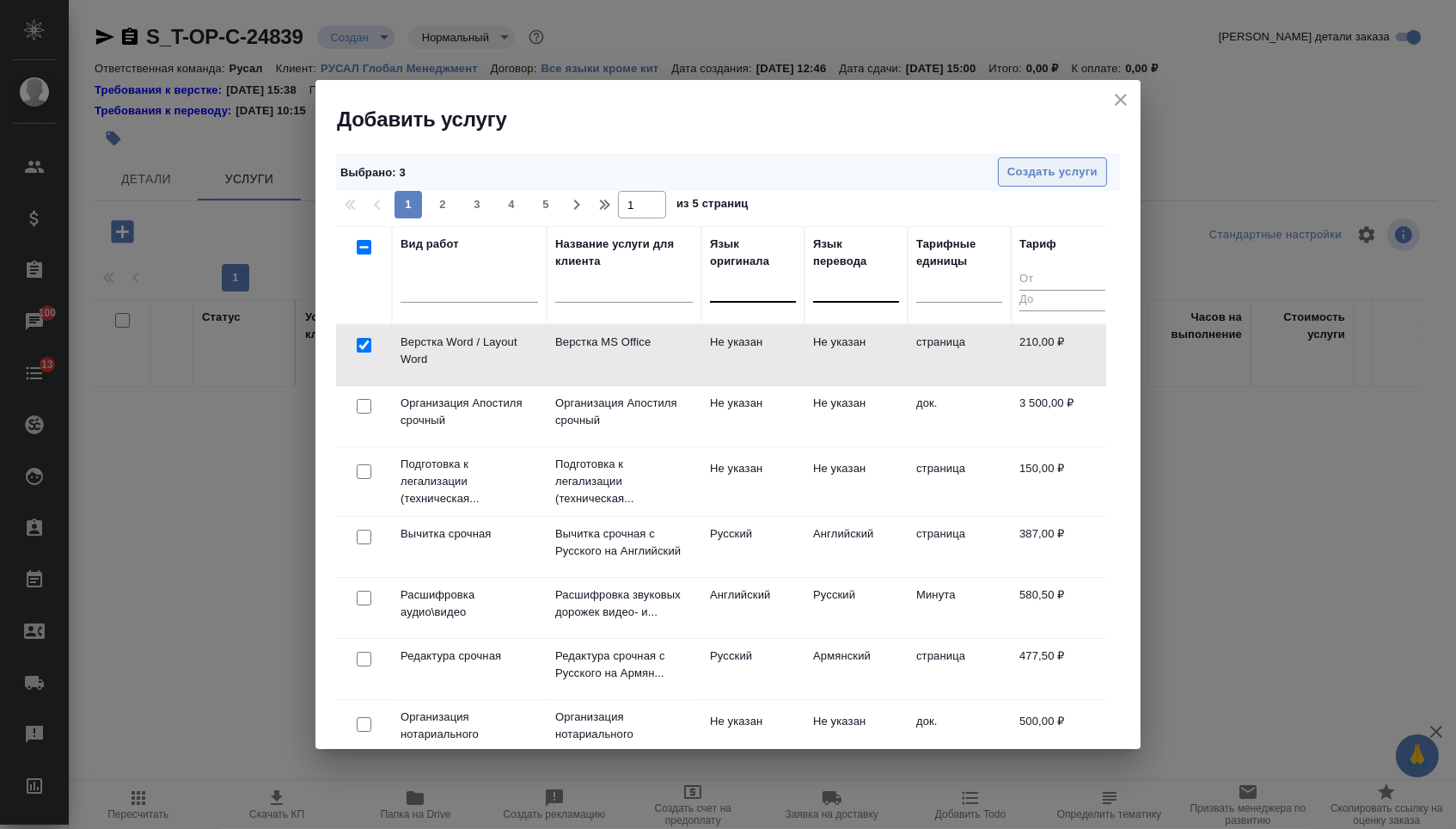
click at [1057, 165] on span "Создать услуги" at bounding box center [1052, 173] width 91 height 20
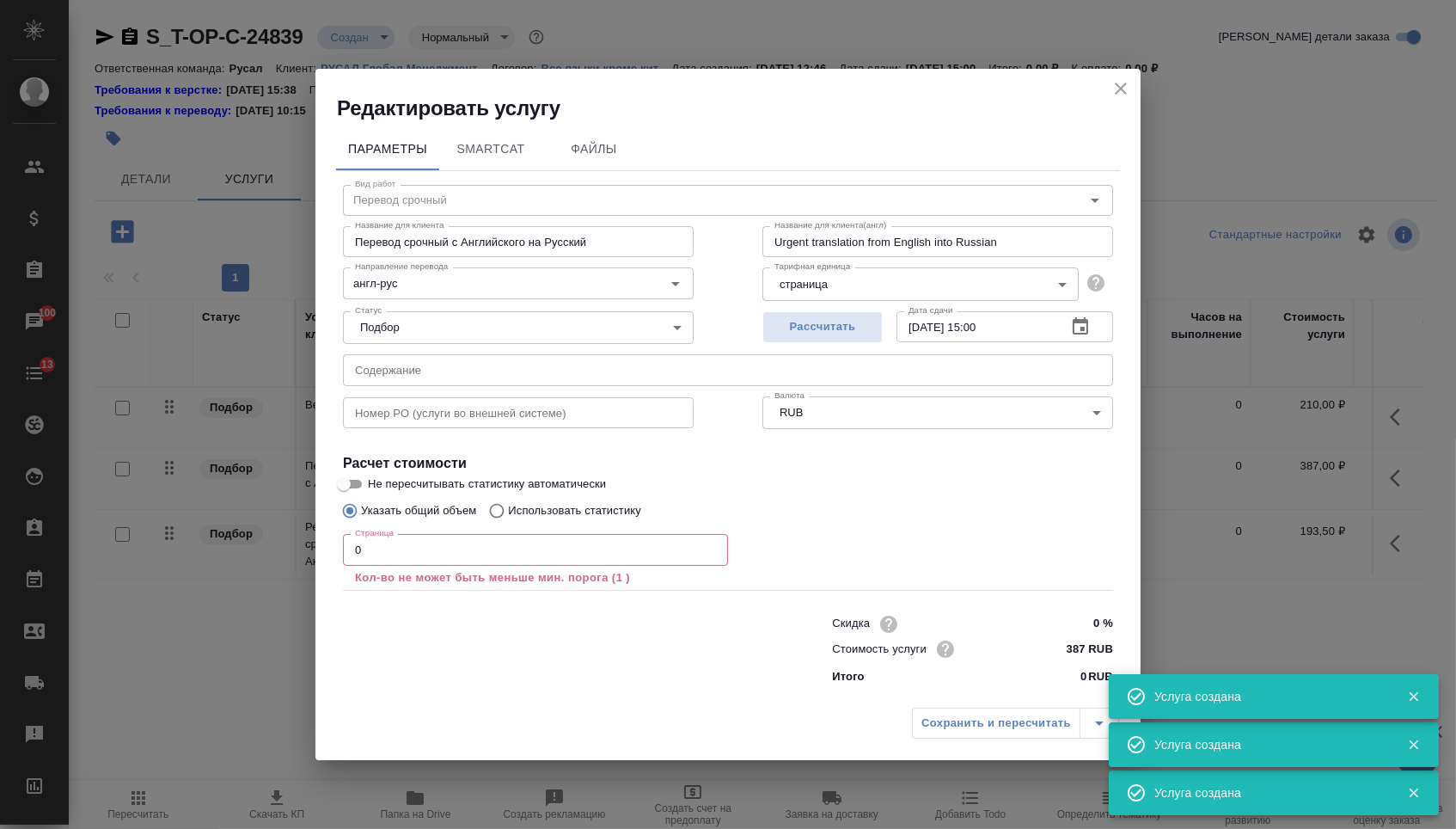
type input "Перевод срочный"
type input "Перевод срочный с Английского на Русский"
type input "Urgent translation from English into Russian"
type input "англ-рус"
type input "387 RUB"
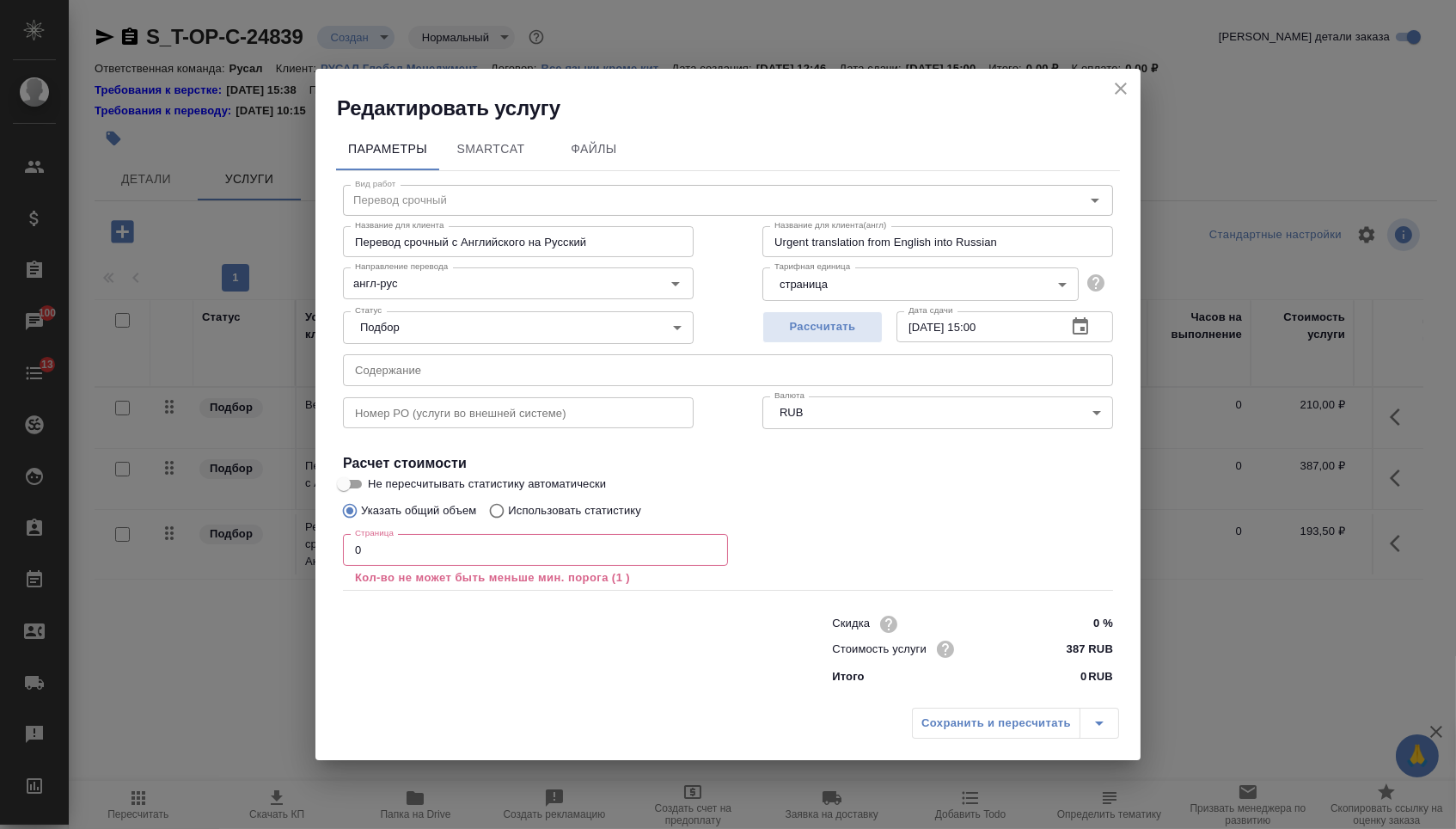
click at [514, 381] on input "text" at bounding box center [728, 370] width 770 height 31
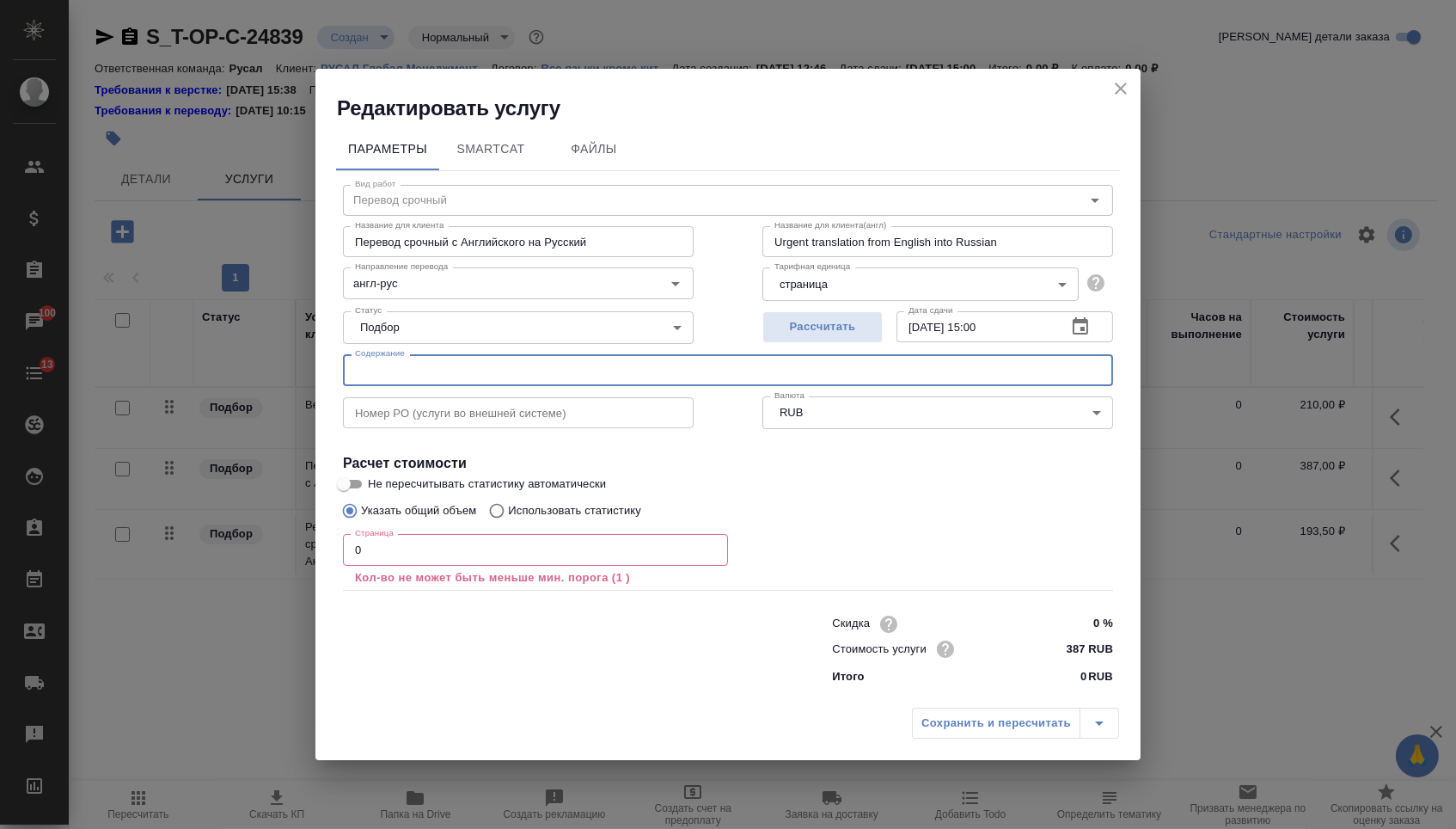
paste input "Specification of Saz 6063 for UACJ, issued on [DATE] (Rev.8)"
type input "Specification of Saz 6063 for UACJ, issued on [DATE] (Rev.8)"
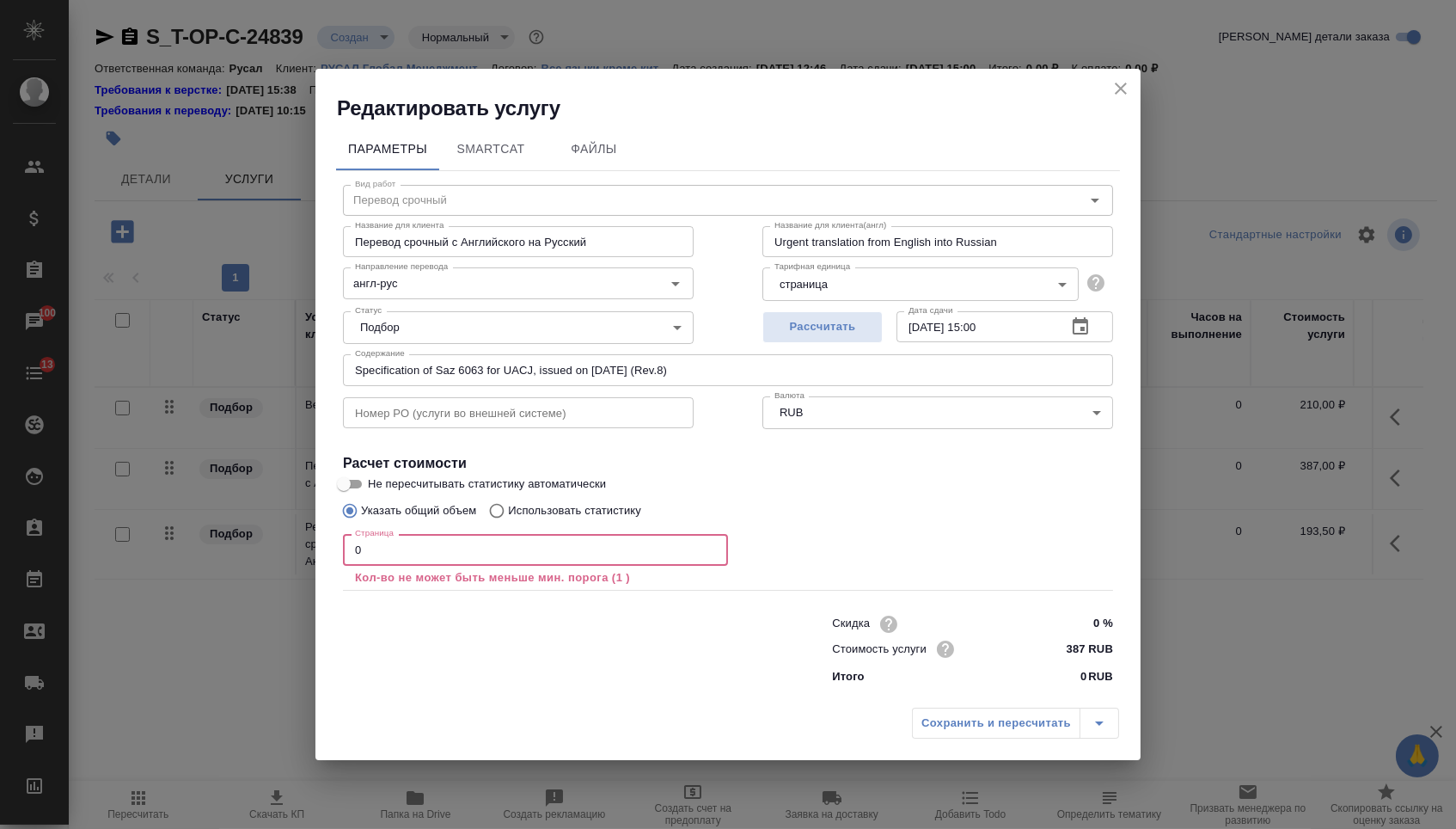
click at [411, 541] on input "0" at bounding box center [535, 549] width 385 height 31
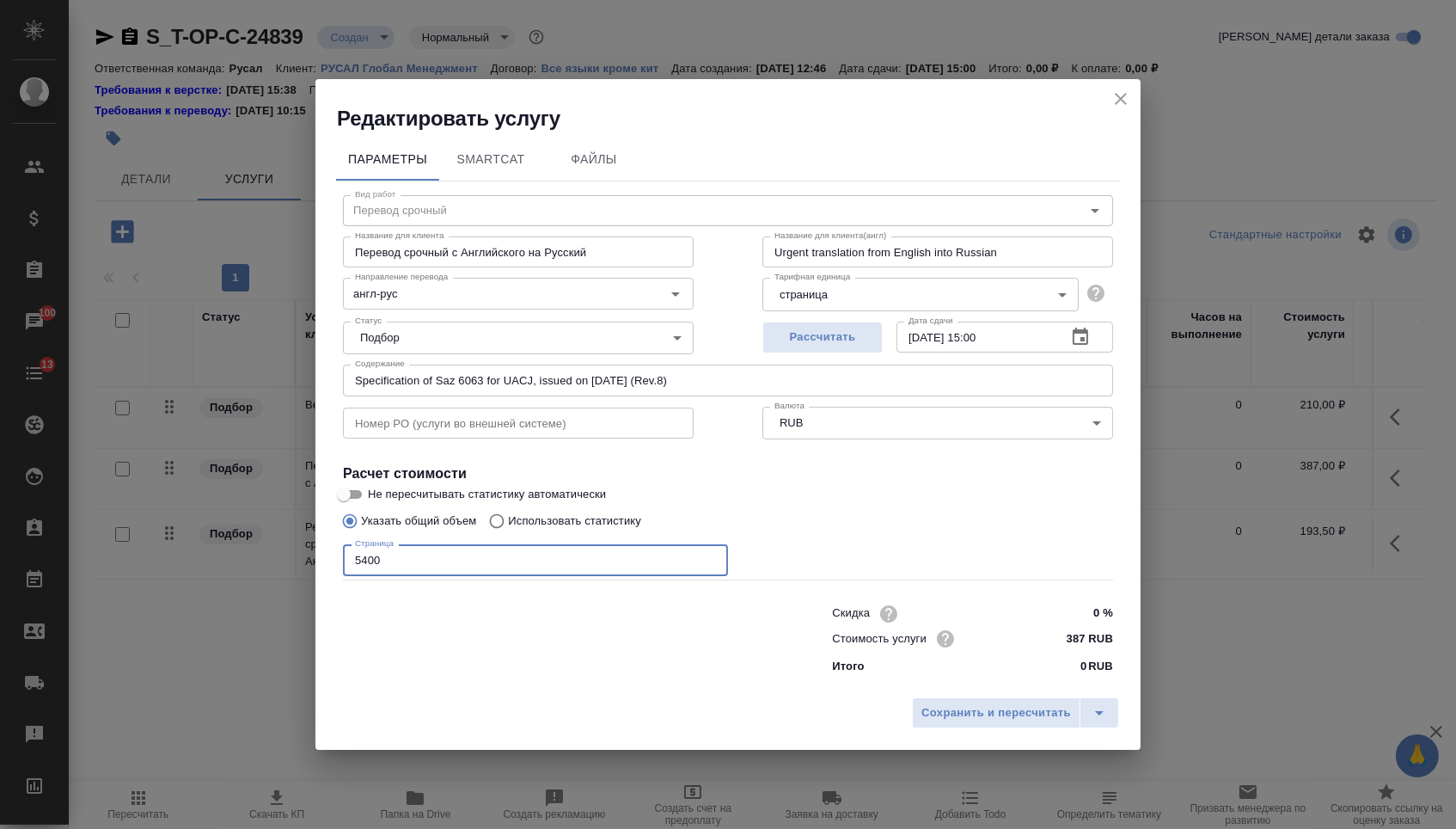
type input "5400"
click at [974, 696] on div "Сохранить и пересчитать" at bounding box center [728, 719] width 825 height 61
click at [959, 736] on div "Сохранить и пересчитать" at bounding box center [728, 719] width 825 height 61
click at [956, 708] on span "Сохранить и пересчитать" at bounding box center [995, 714] width 149 height 20
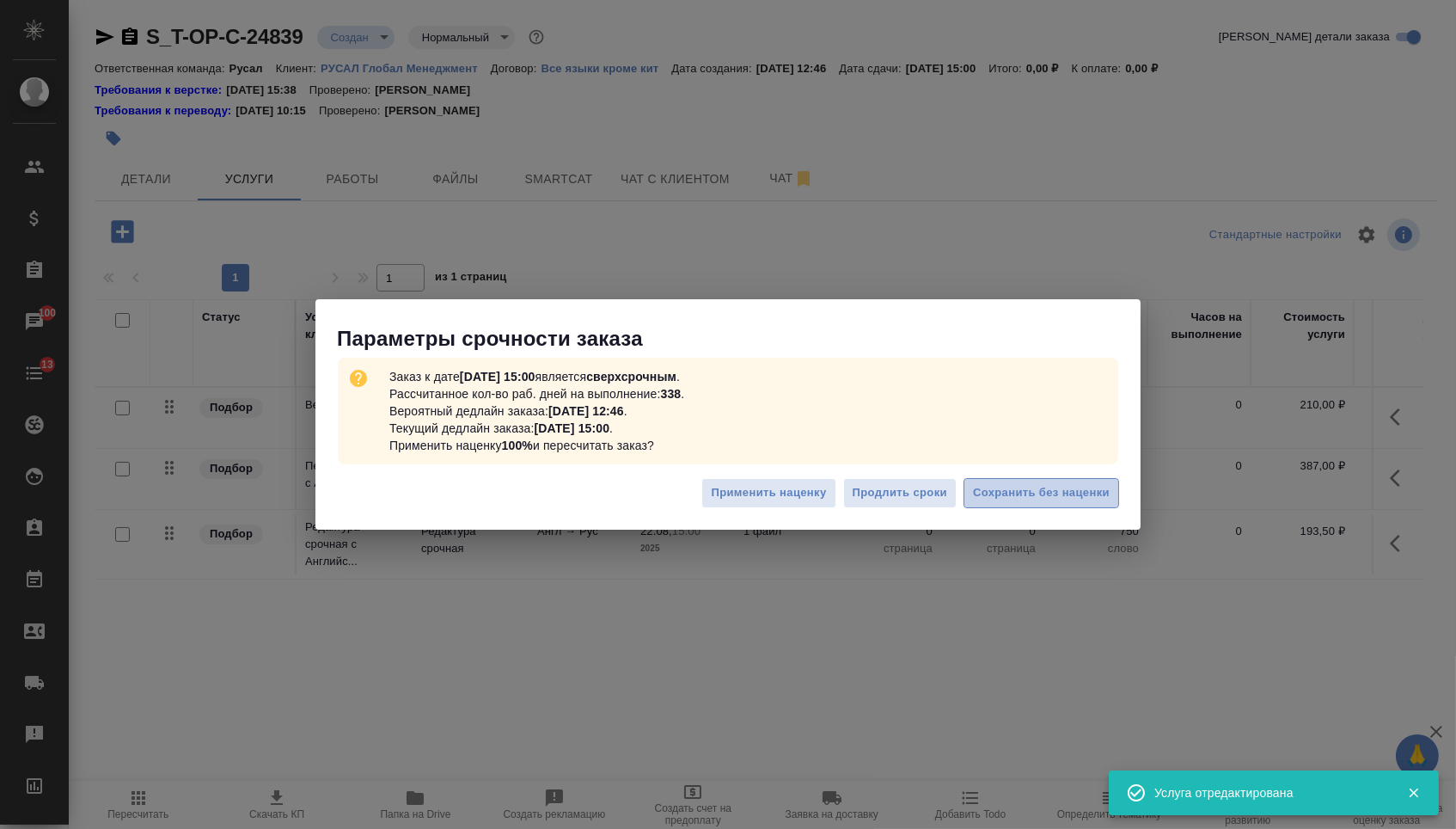
click at [1004, 496] on span "Сохранить без наценки" at bounding box center [1041, 493] width 136 height 20
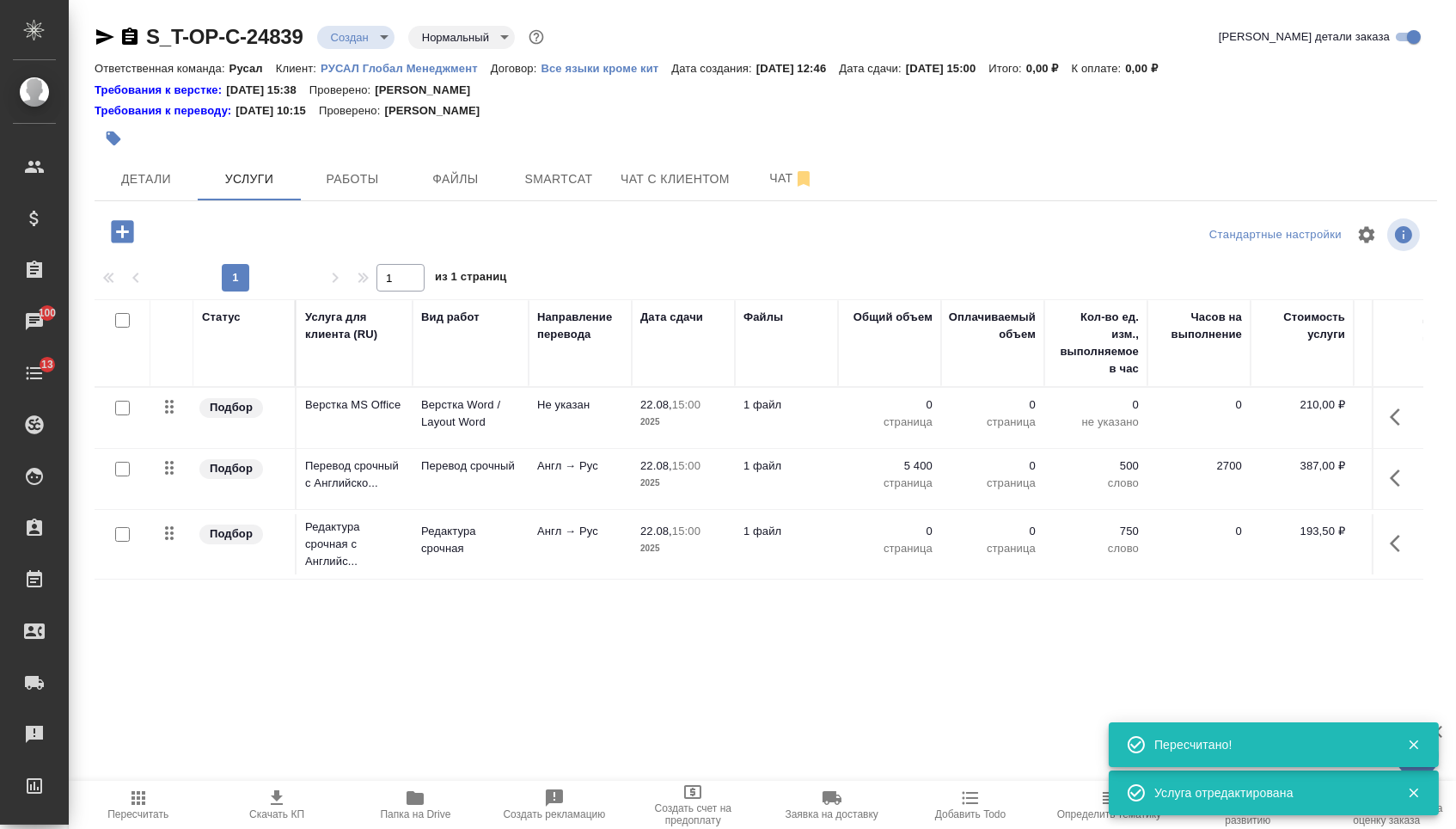
type input "urgent"
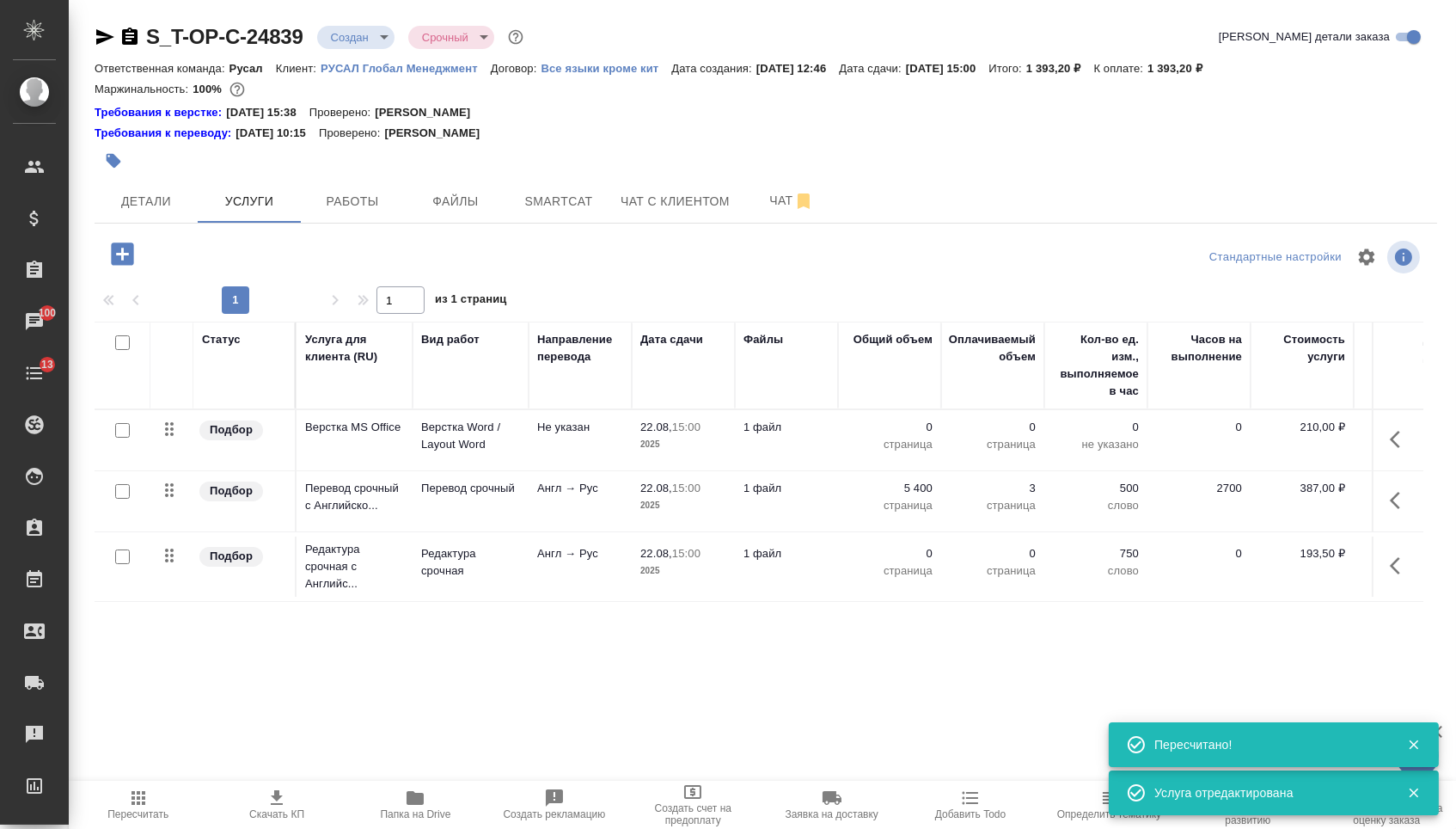
click at [900, 562] on p "0" at bounding box center [889, 554] width 86 height 17
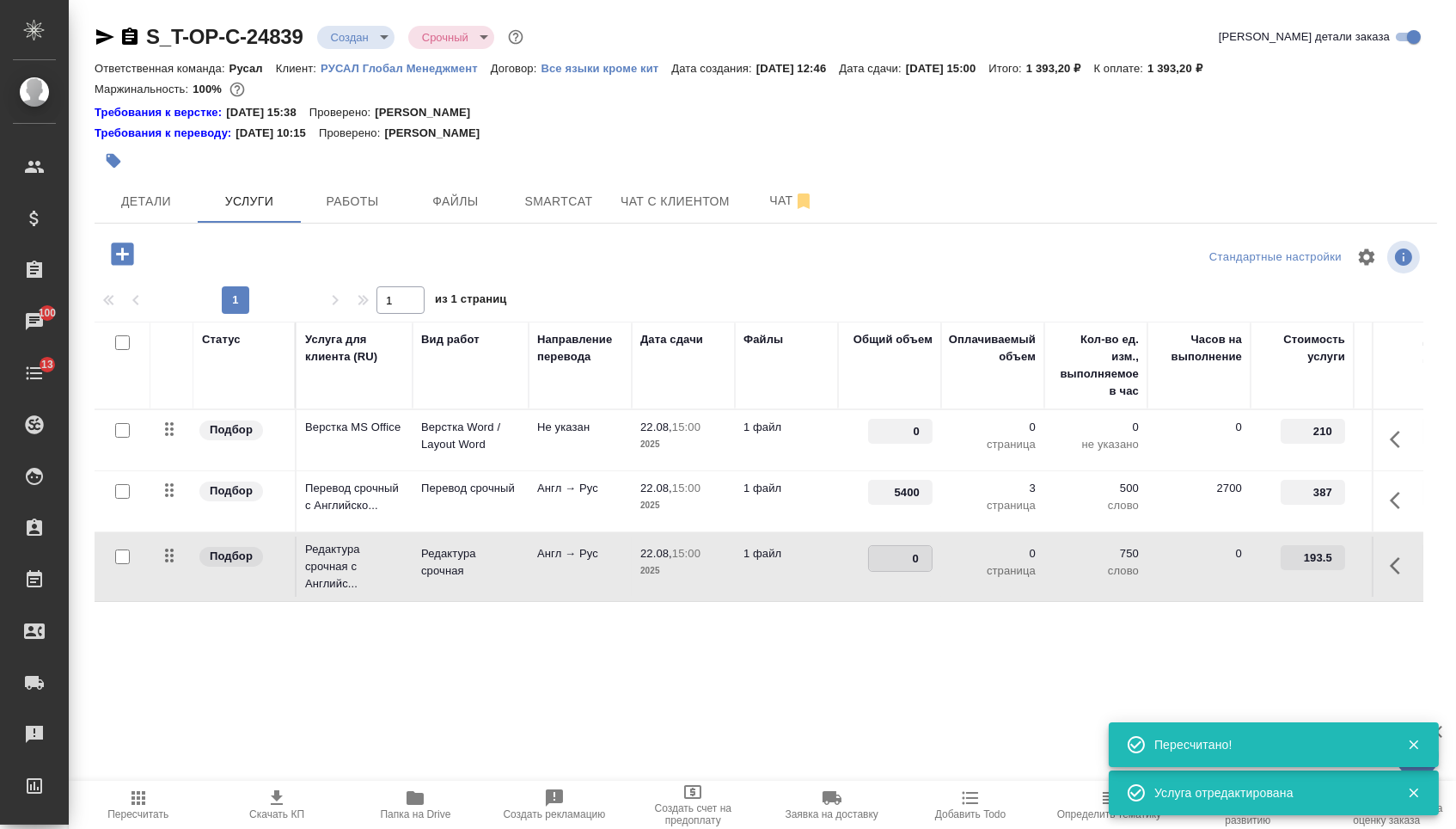
click at [898, 565] on input "0" at bounding box center [900, 558] width 63 height 25
type input "5400"
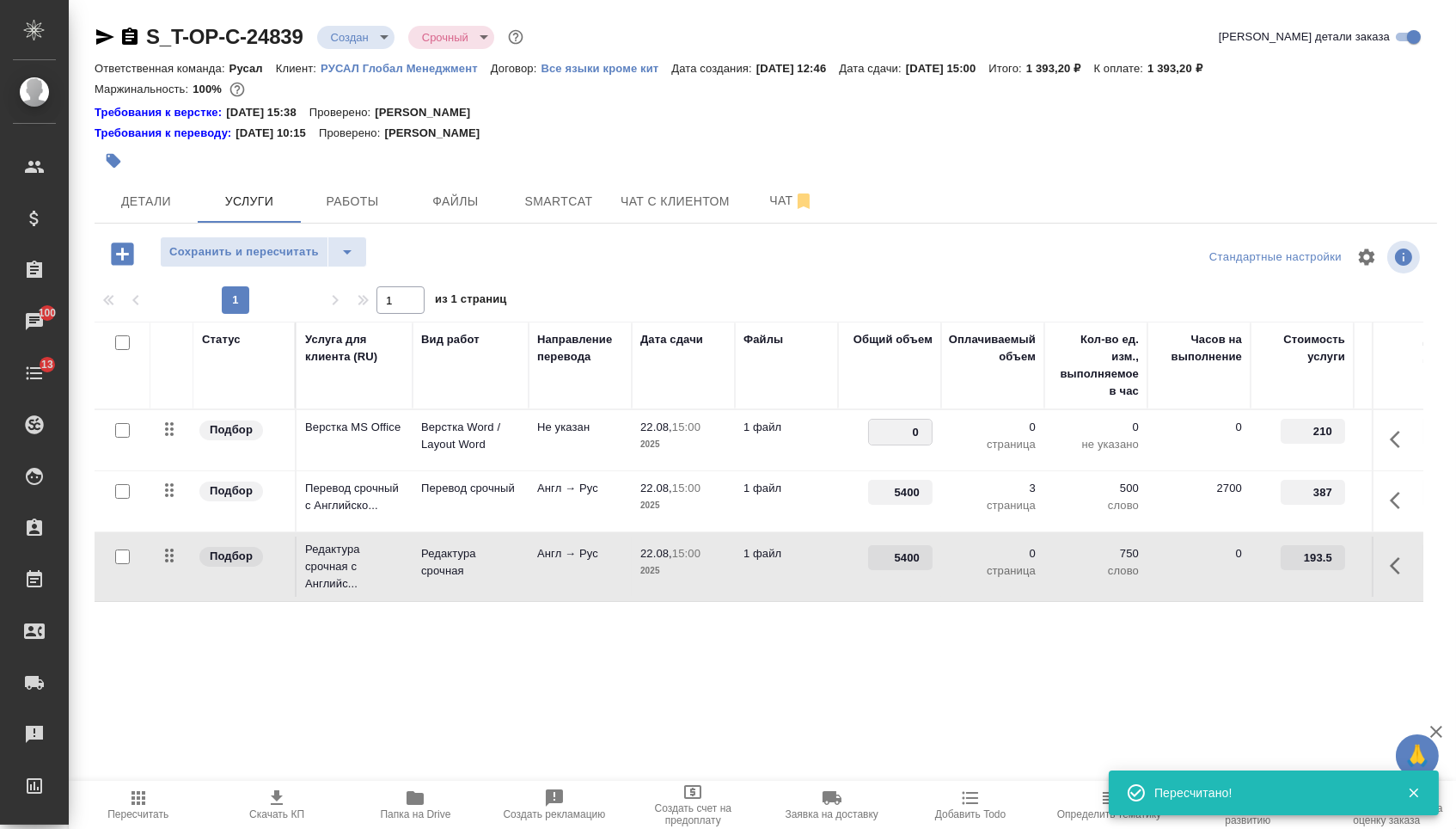
drag, startPoint x: 898, startPoint y: 443, endPoint x: 937, endPoint y: 444, distance: 39.0
type input "3"
click at [725, 685] on div "Статус Услуга для клиента (RU) Вид работ Направление перевода Дата сдачи Файлы …" at bounding box center [758, 506] width 1329 height 370
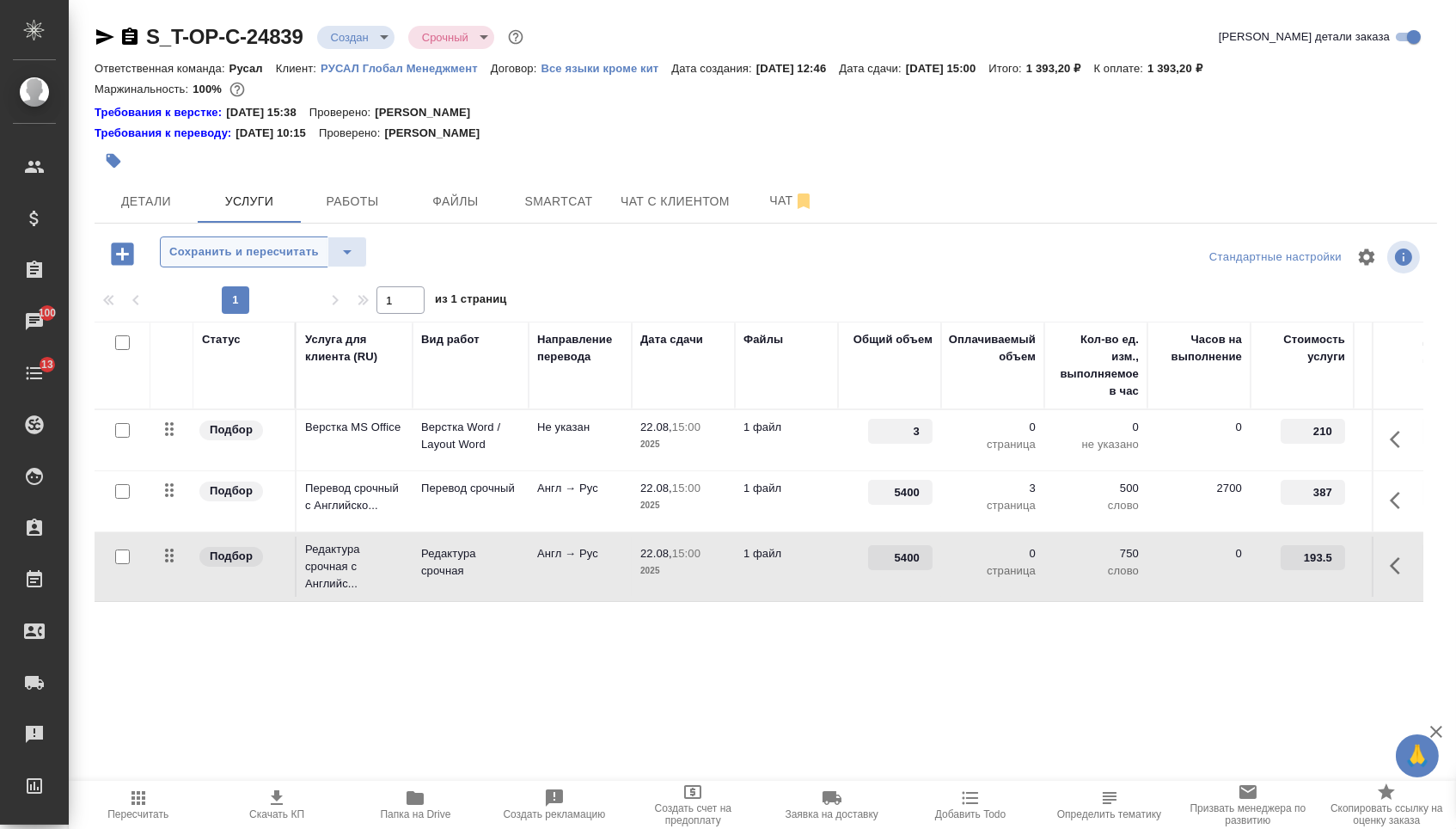
click at [262, 259] on span "Сохранить и пересчитать" at bounding box center [243, 253] width 149 height 20
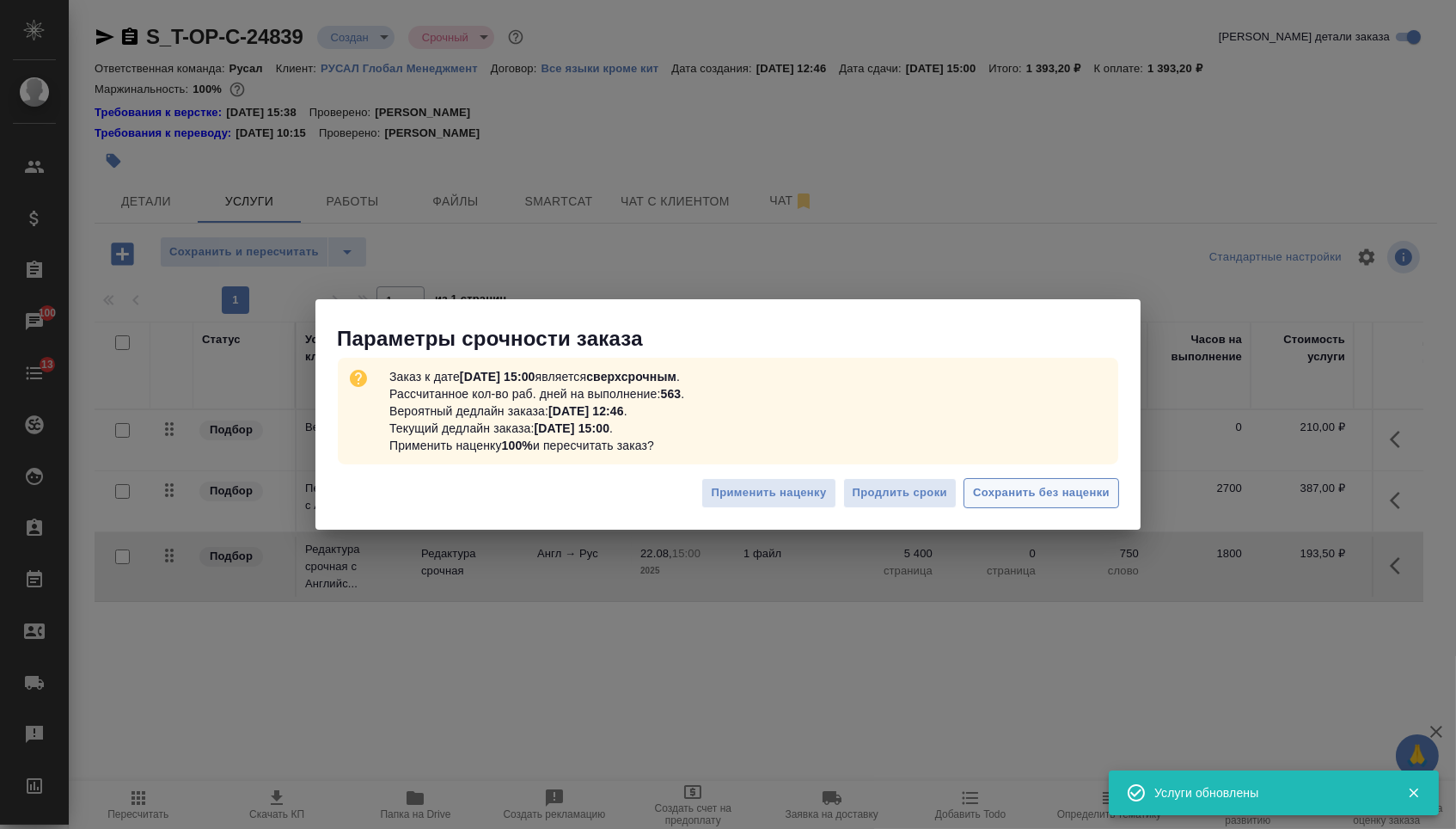
click at [1000, 486] on span "Сохранить без наценки" at bounding box center [1041, 493] width 136 height 20
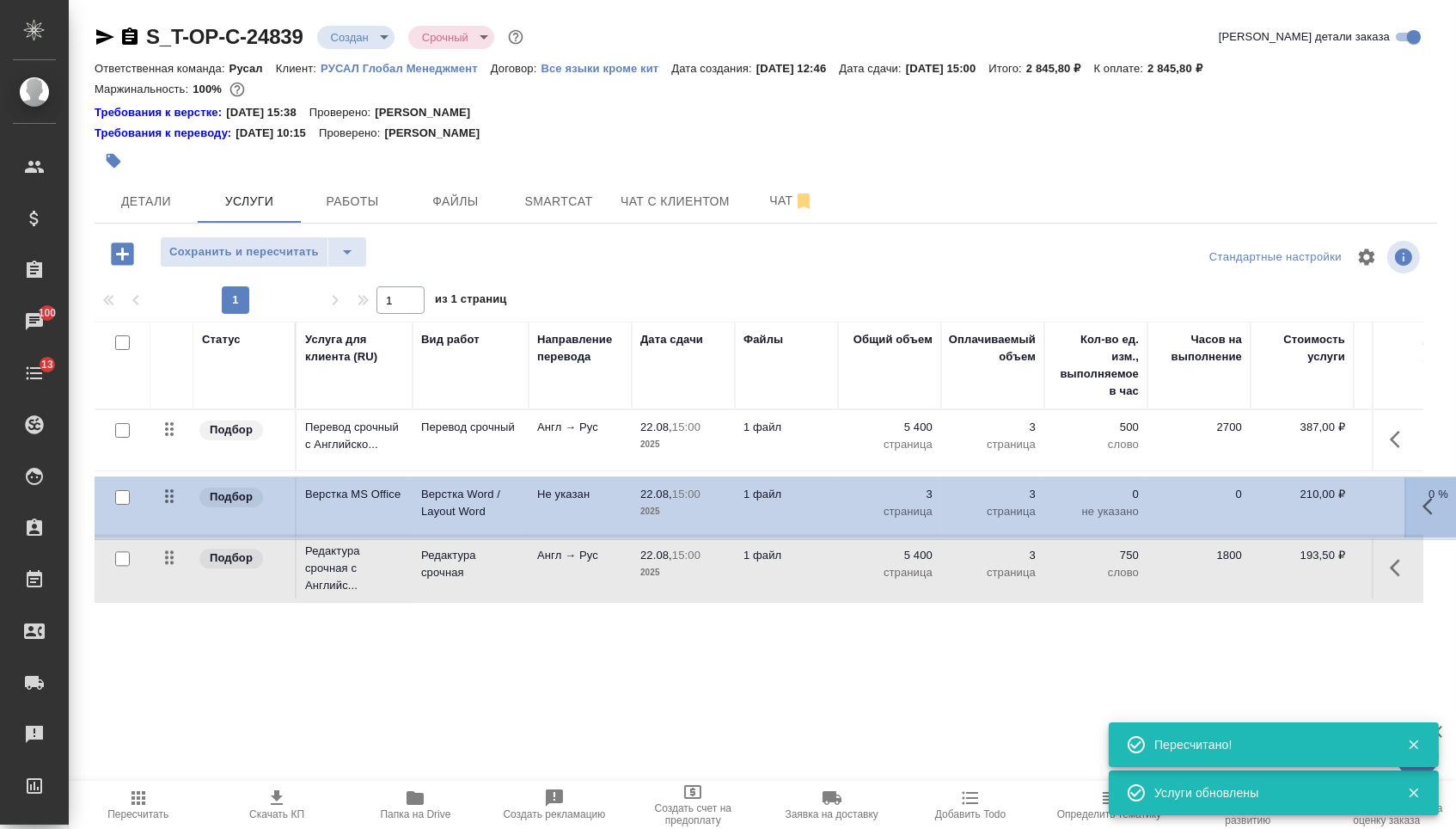
drag, startPoint x: 181, startPoint y: 437, endPoint x: 181, endPoint y: 576, distance: 139.0
click at [181, 576] on tbody "Подбор Верстка MS Office Верстка Word / Layout Word Не указан 22.08, 15:00 2025…" at bounding box center [904, 506] width 1620 height 194
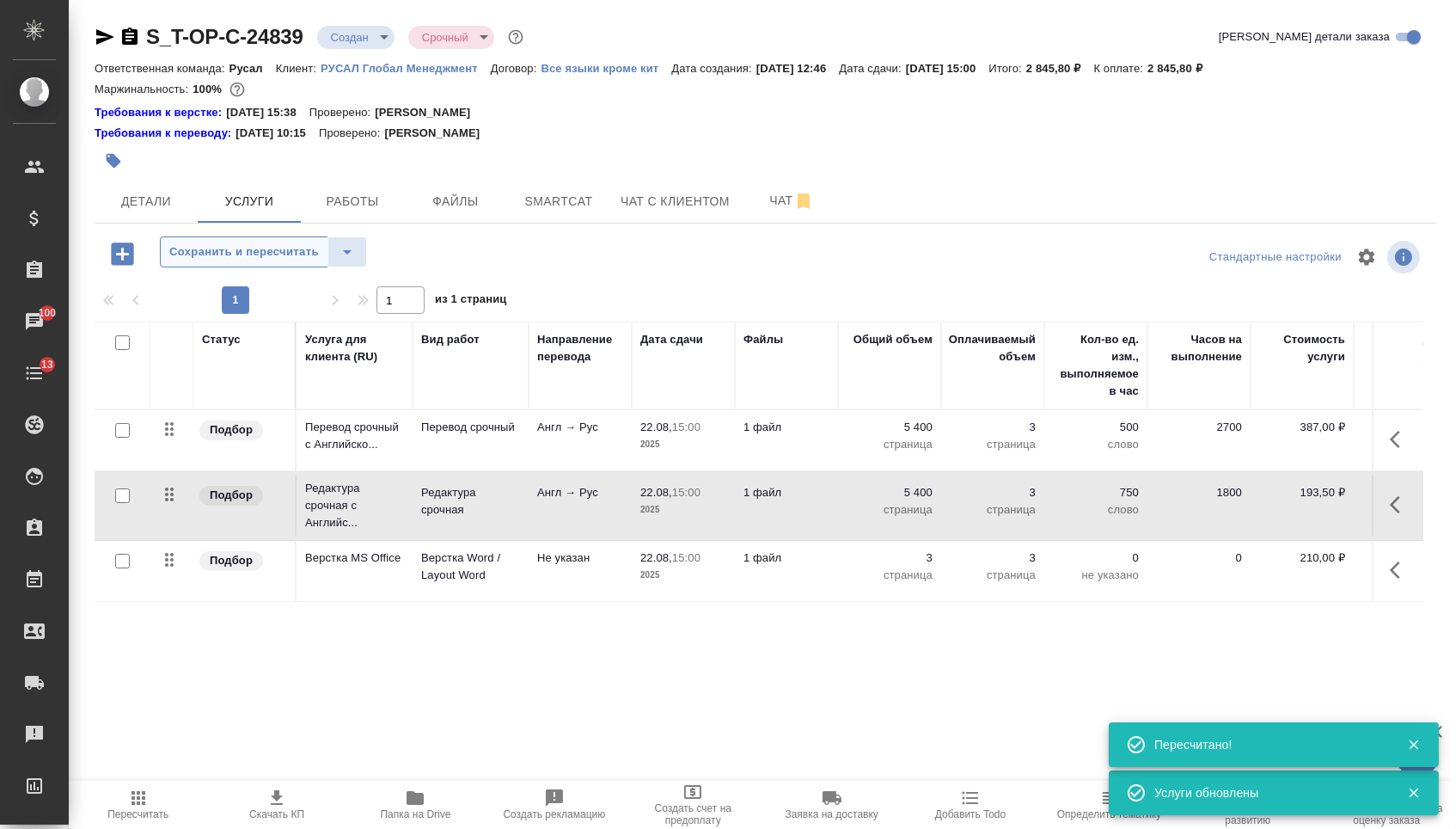
click at [240, 253] on span "Сохранить и пересчитать" at bounding box center [243, 253] width 149 height 20
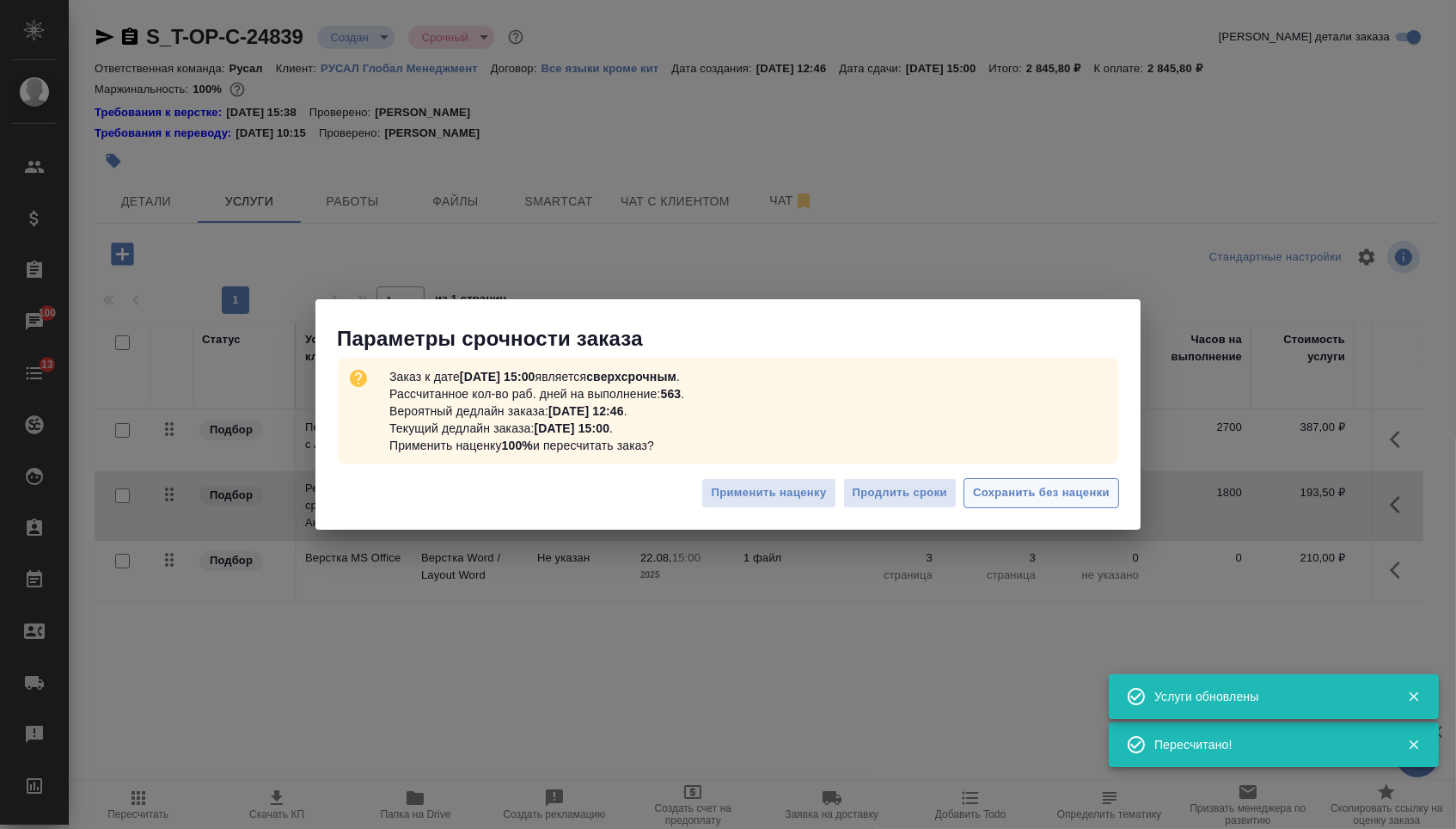
click at [1013, 490] on span "Сохранить без наценки" at bounding box center [1041, 493] width 136 height 20
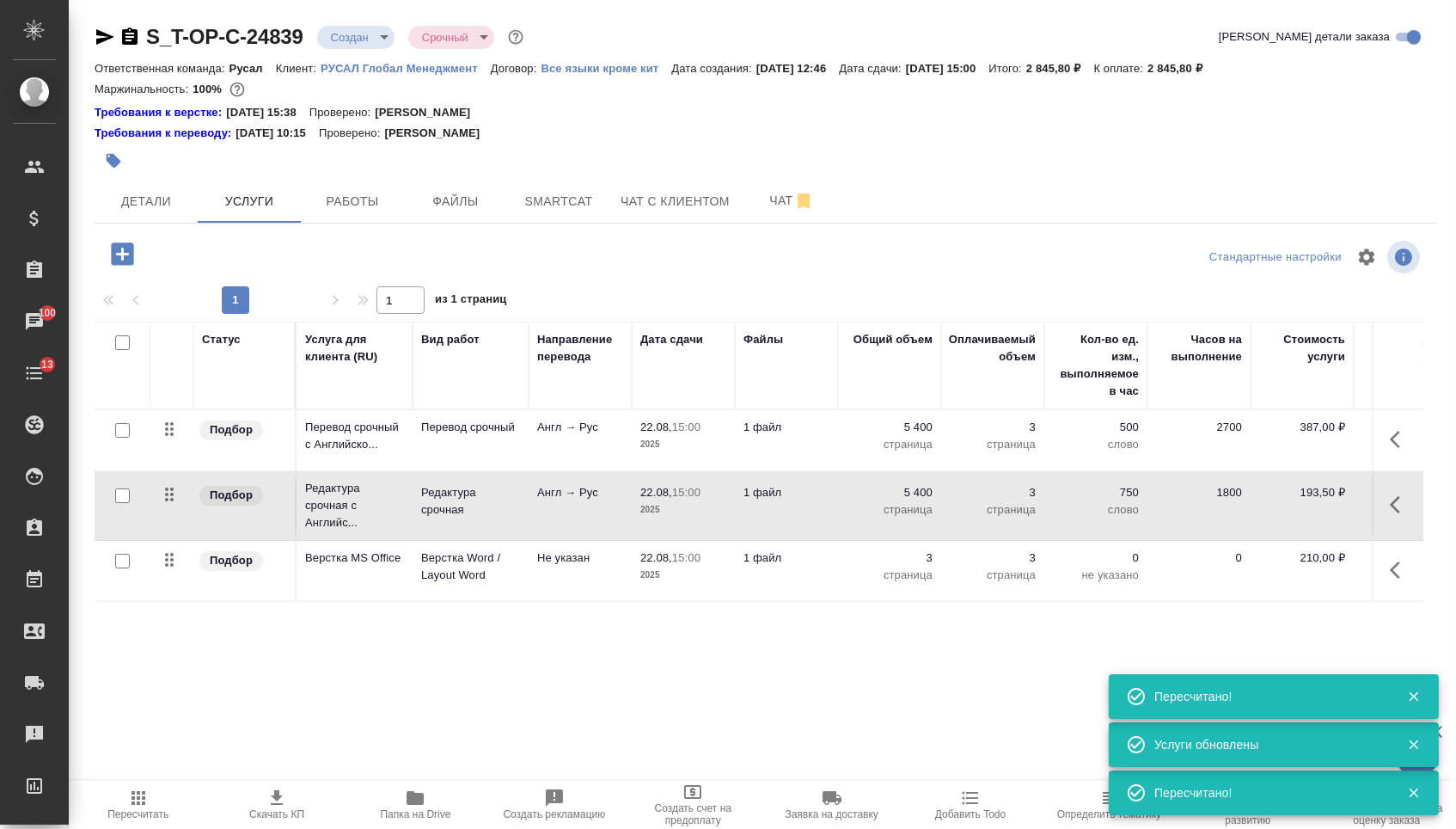
click at [365, 36] on body "🙏 .cls-1 fill:#fff; AWATERA Menshikova Aleksandra Клиенты Спецификации Заказы 1…" at bounding box center [728, 414] width 1456 height 829
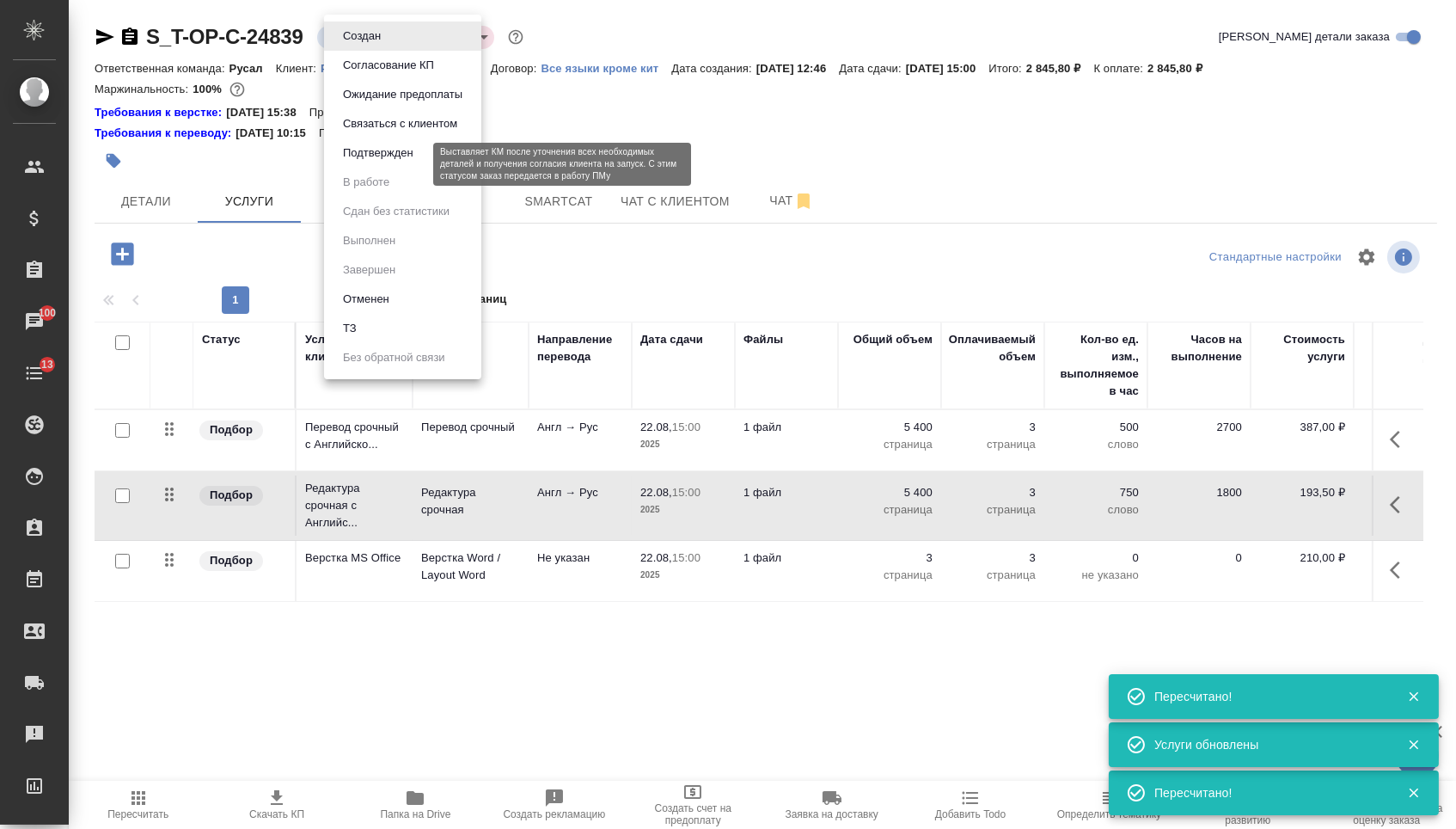
click at [380, 162] on button "Подтвержден" at bounding box center [378, 153] width 80 height 19
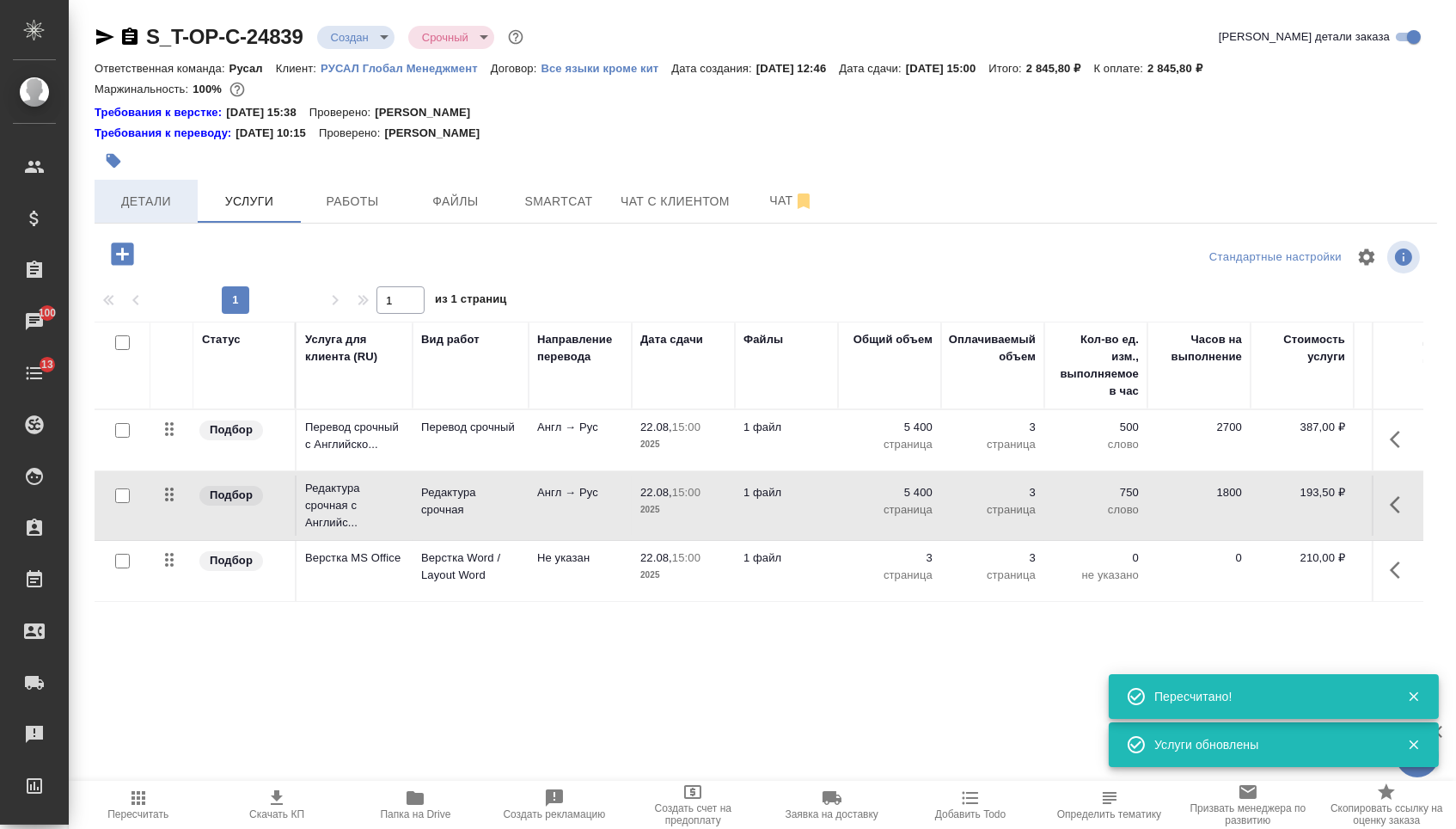
click at [150, 199] on span "Детали" at bounding box center [146, 201] width 82 height 21
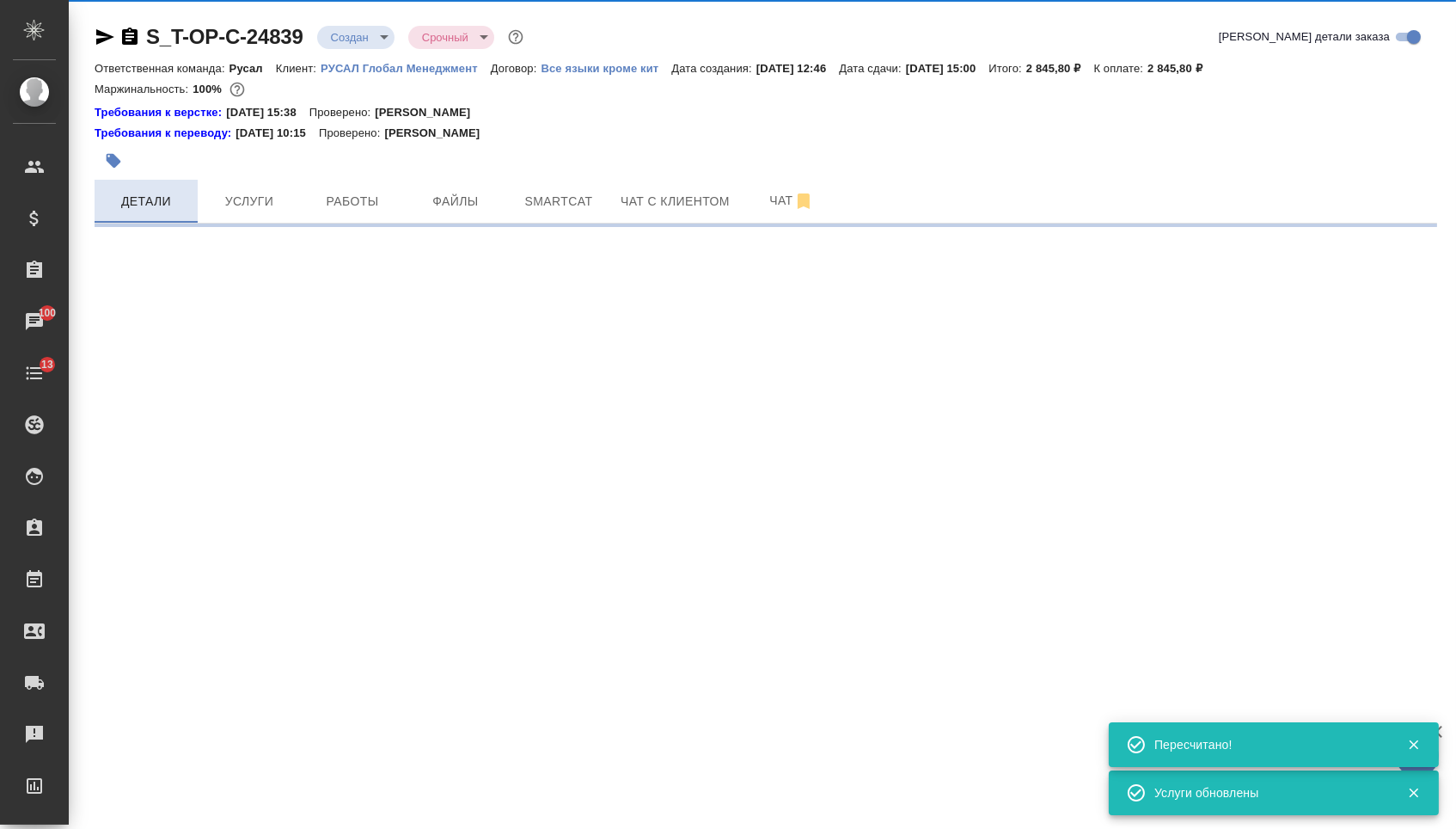
select select "RU"
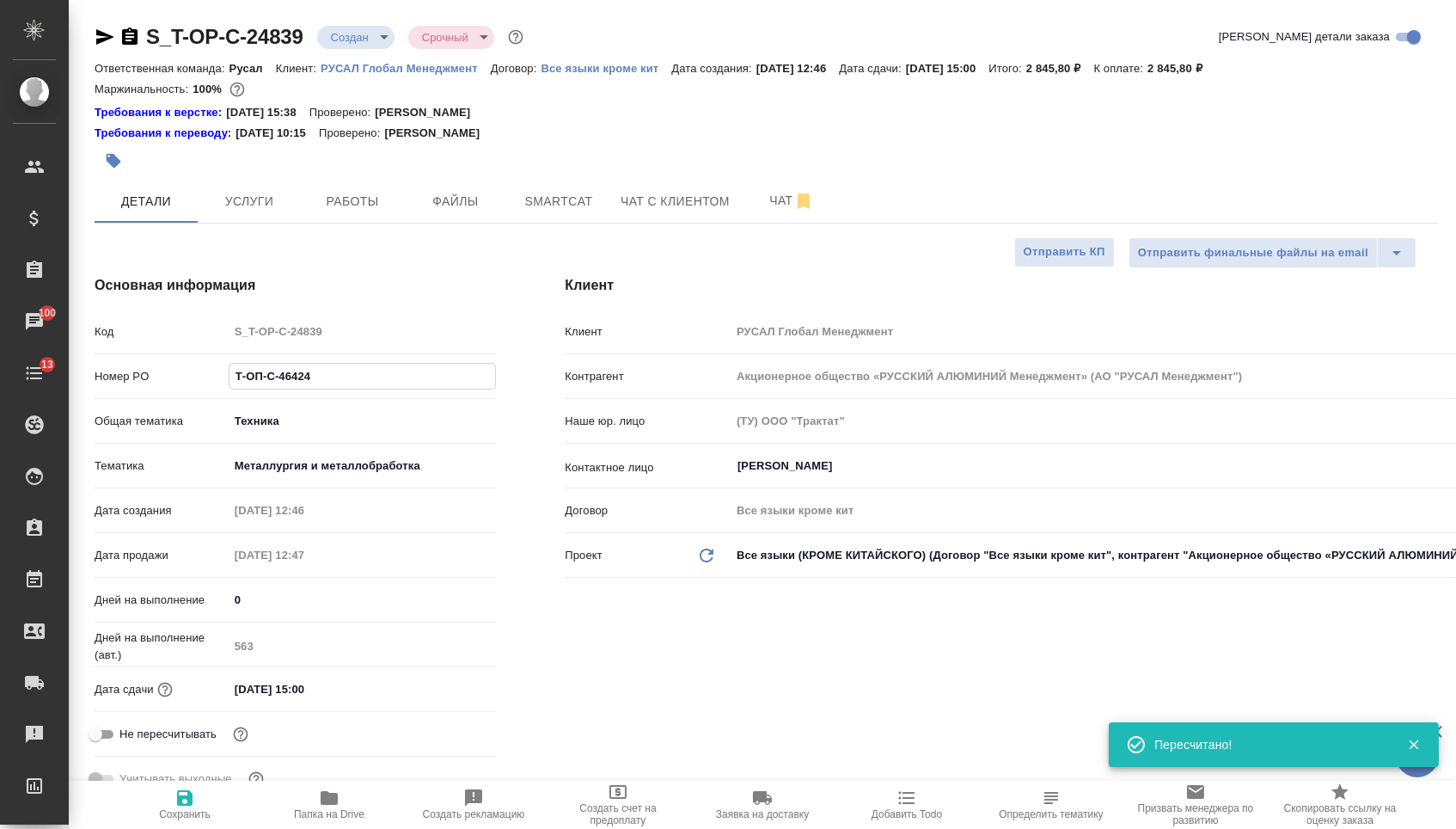
drag, startPoint x: 303, startPoint y: 389, endPoint x: 155, endPoint y: 377, distance: 148.5
click at [155, 377] on div "Номер PO Т-ОП-С-46424" at bounding box center [294, 376] width 401 height 30
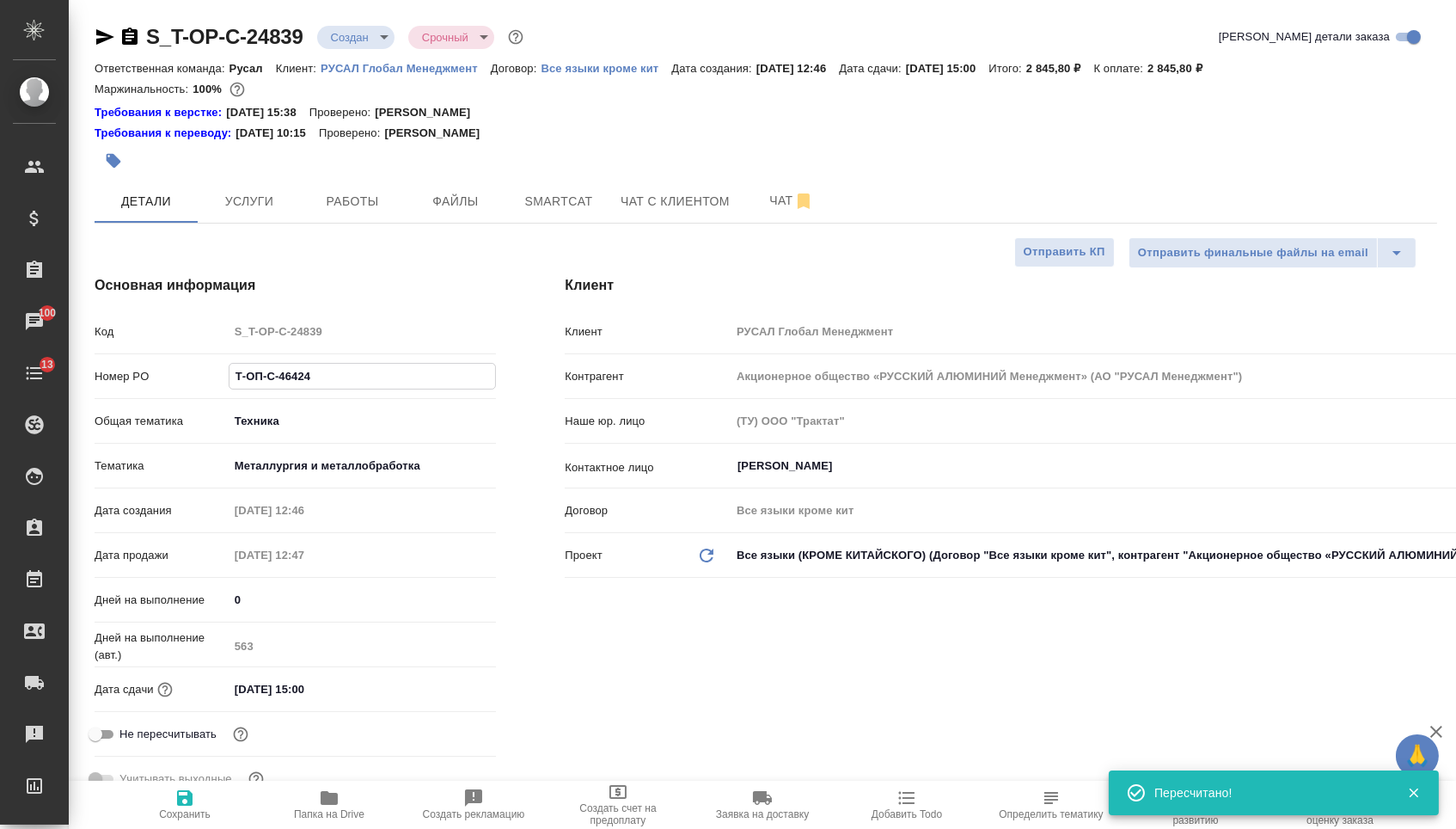
select select "RU"
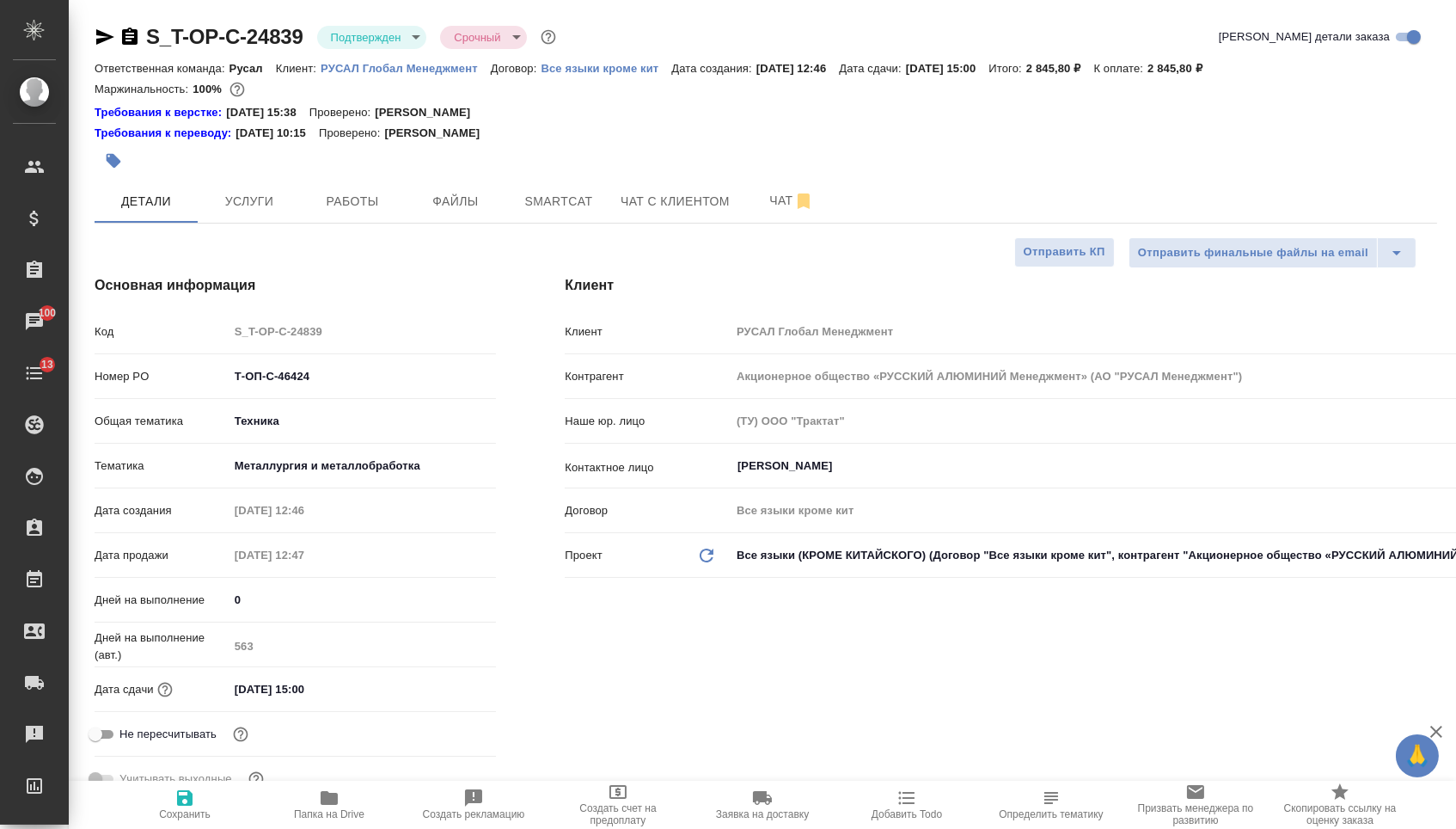
type textarea "x"
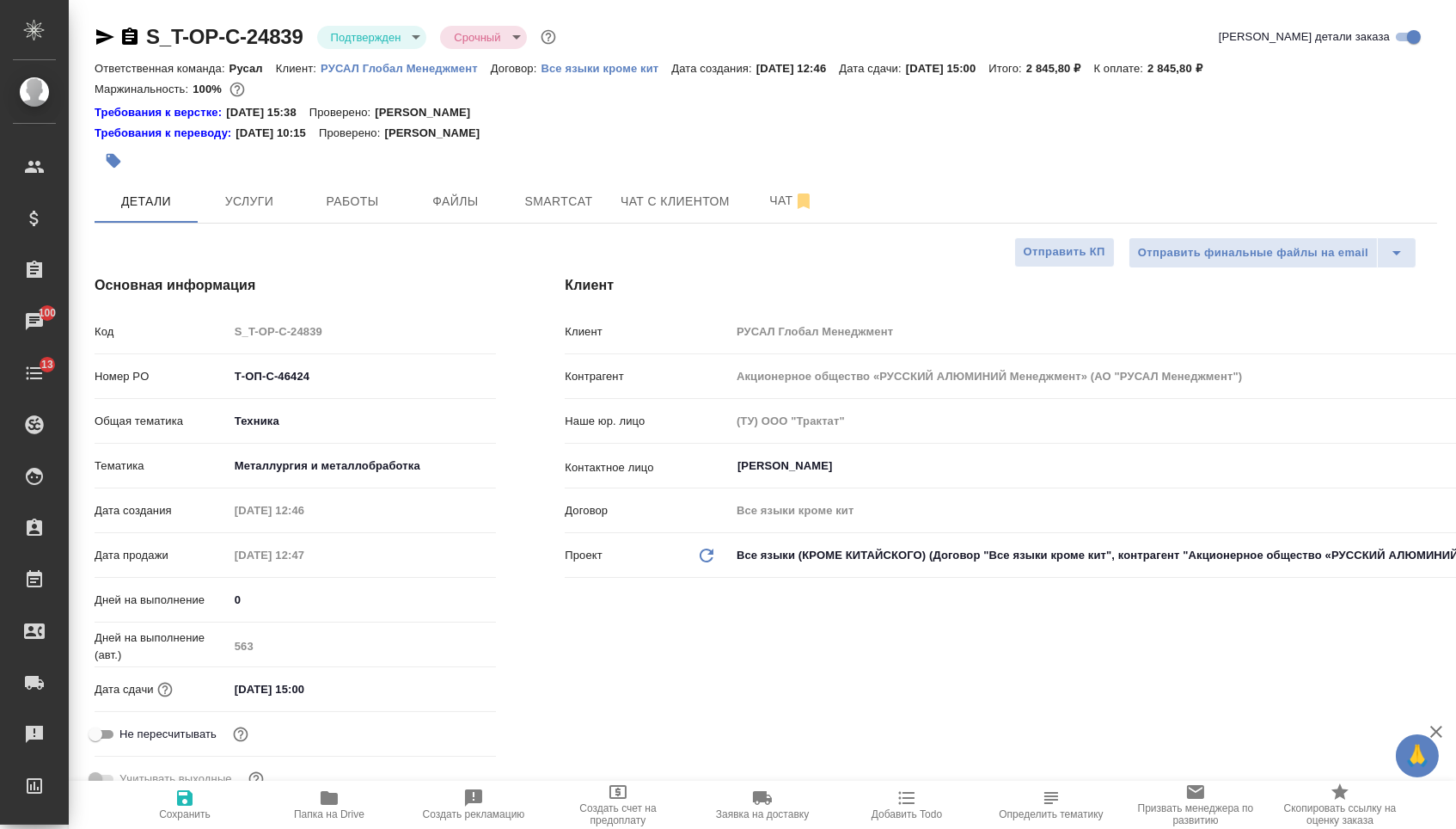
type textarea "x"
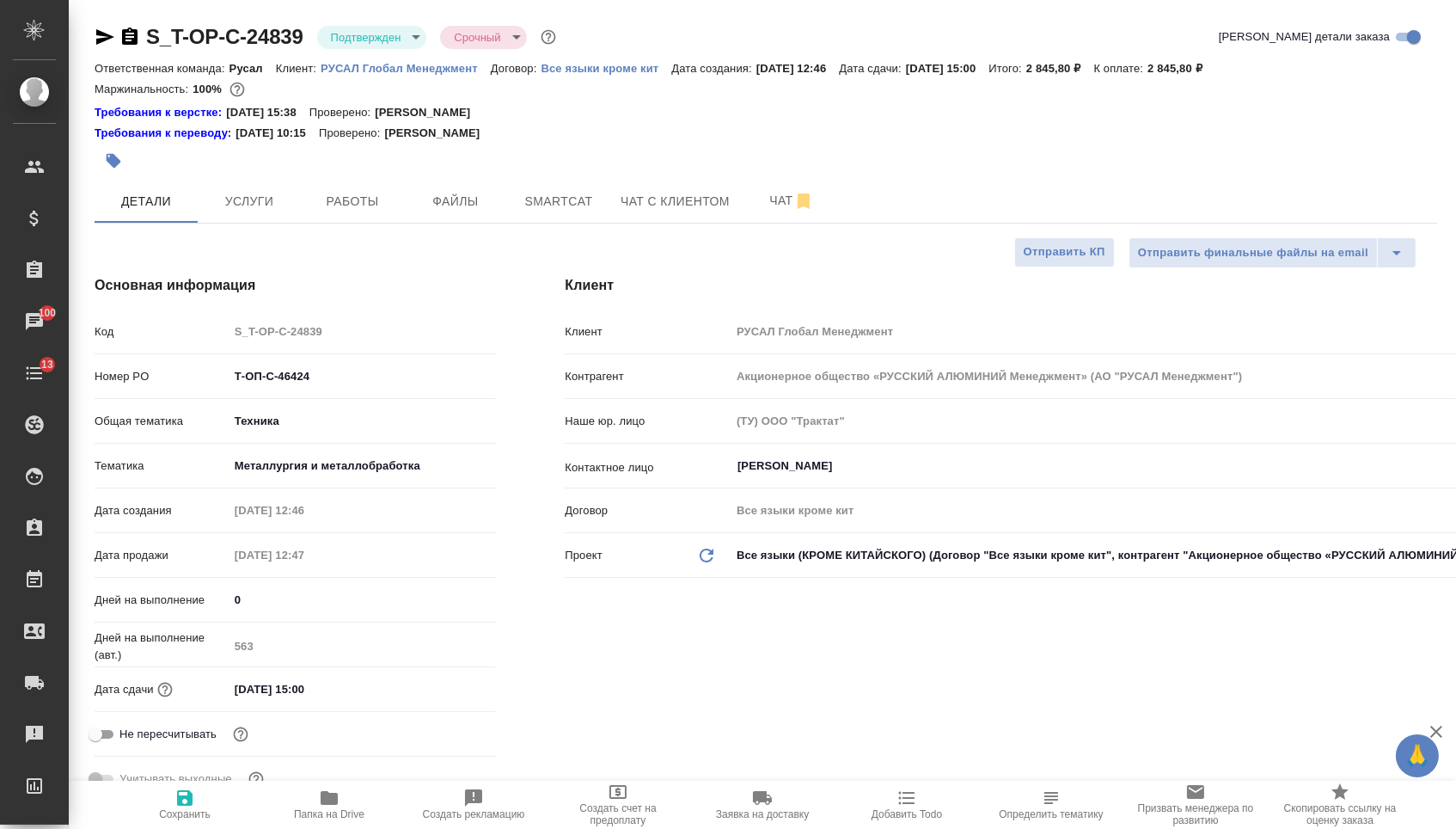
type textarea "x"
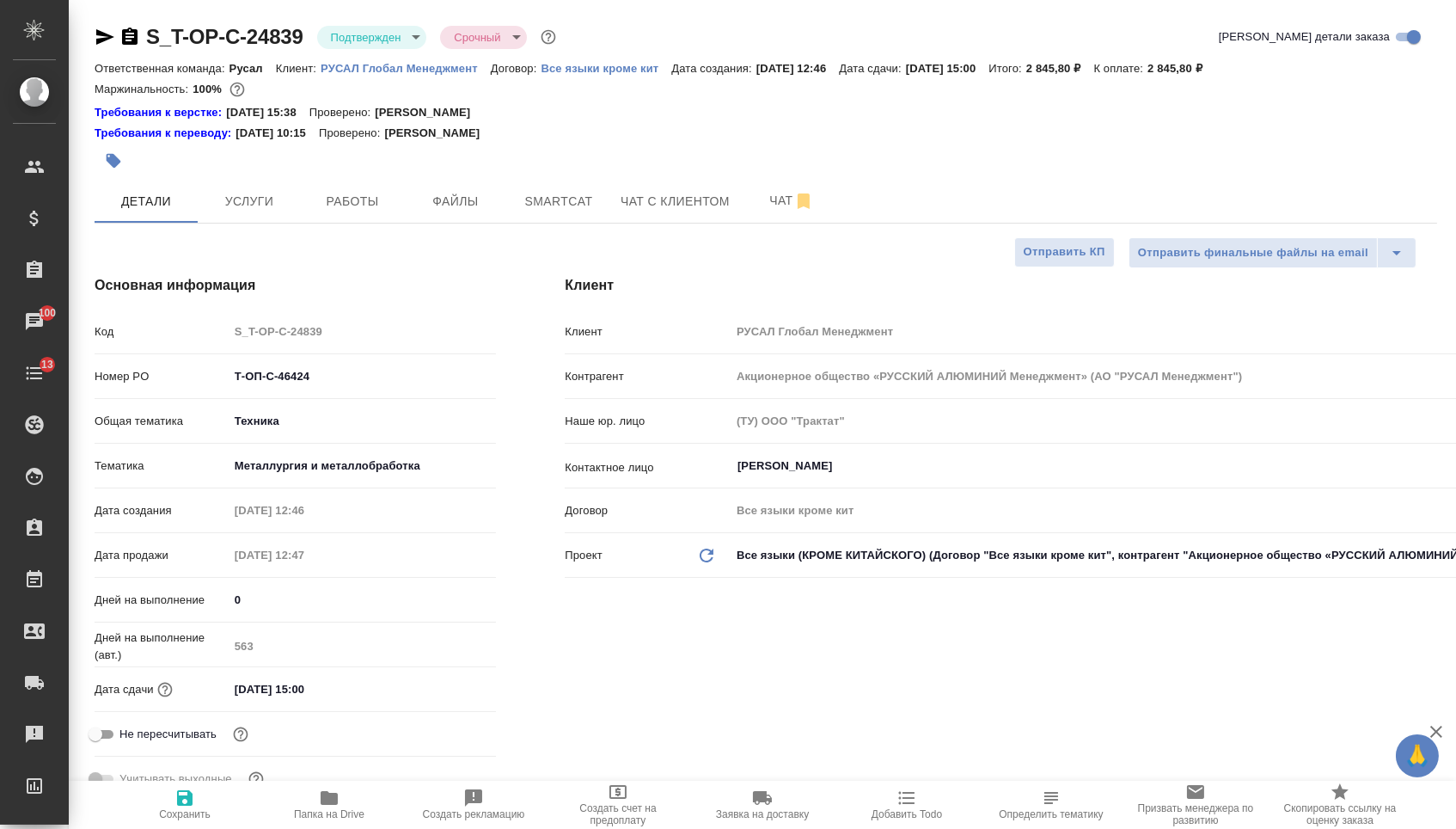
type textarea "x"
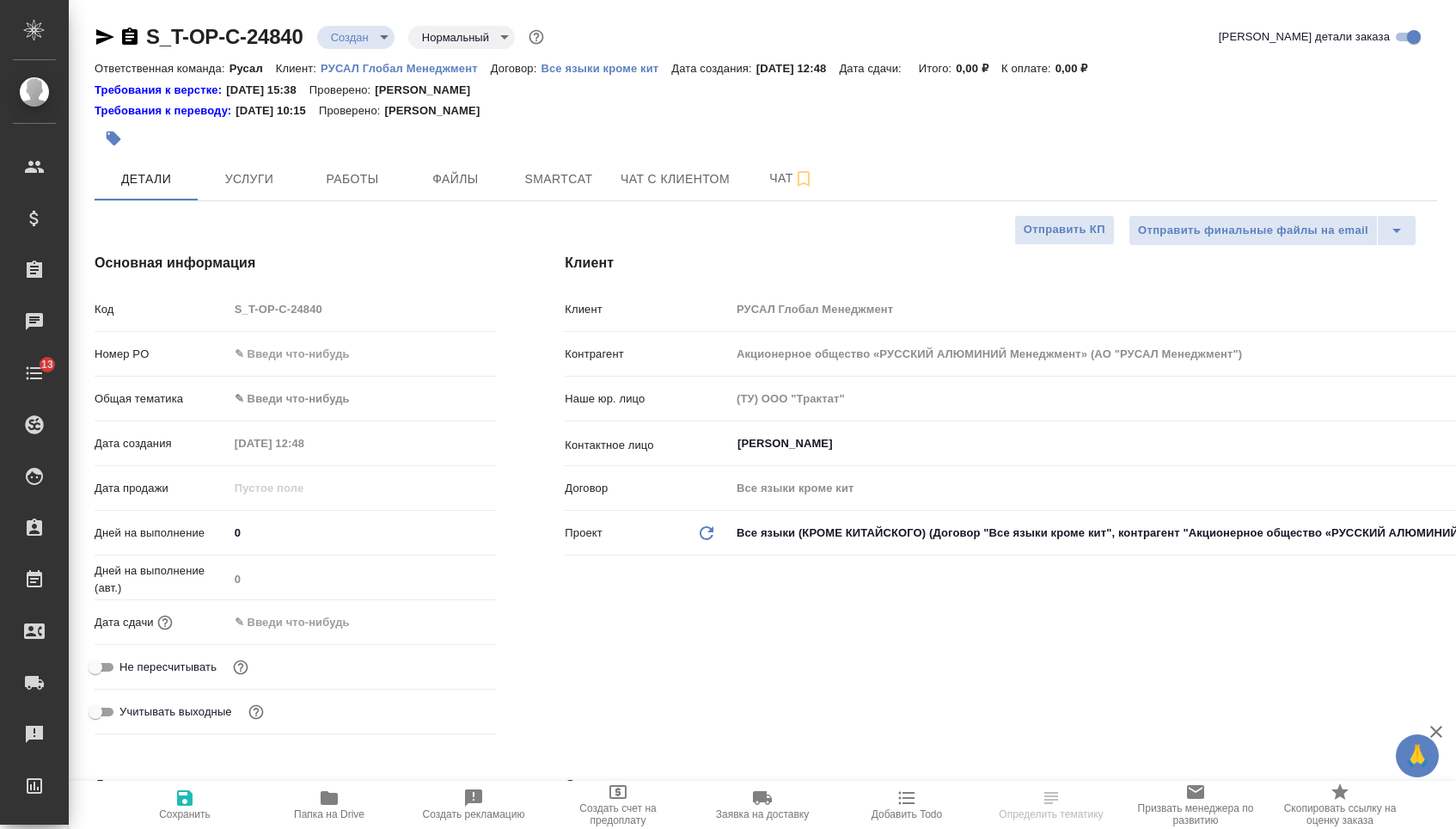
select select "RU"
click at [284, 354] on input "text" at bounding box center [362, 353] width 268 height 25
paste input "Т-ОП-С-46471"
type input "Т-ОП-С-46471"
click at [288, 617] on input "text" at bounding box center [304, 621] width 150 height 25
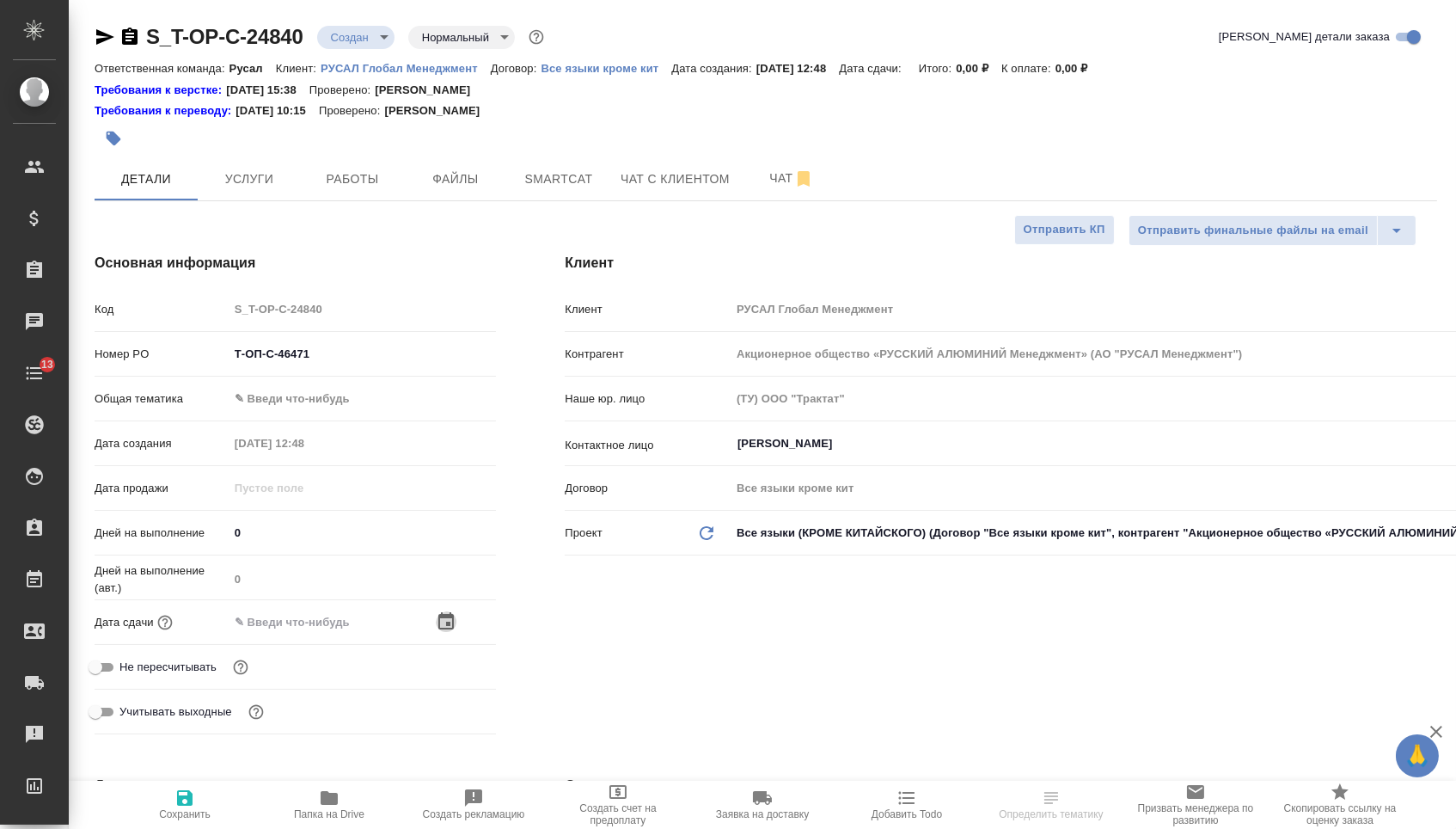
click at [454, 627] on icon "button" at bounding box center [445, 620] width 16 height 17
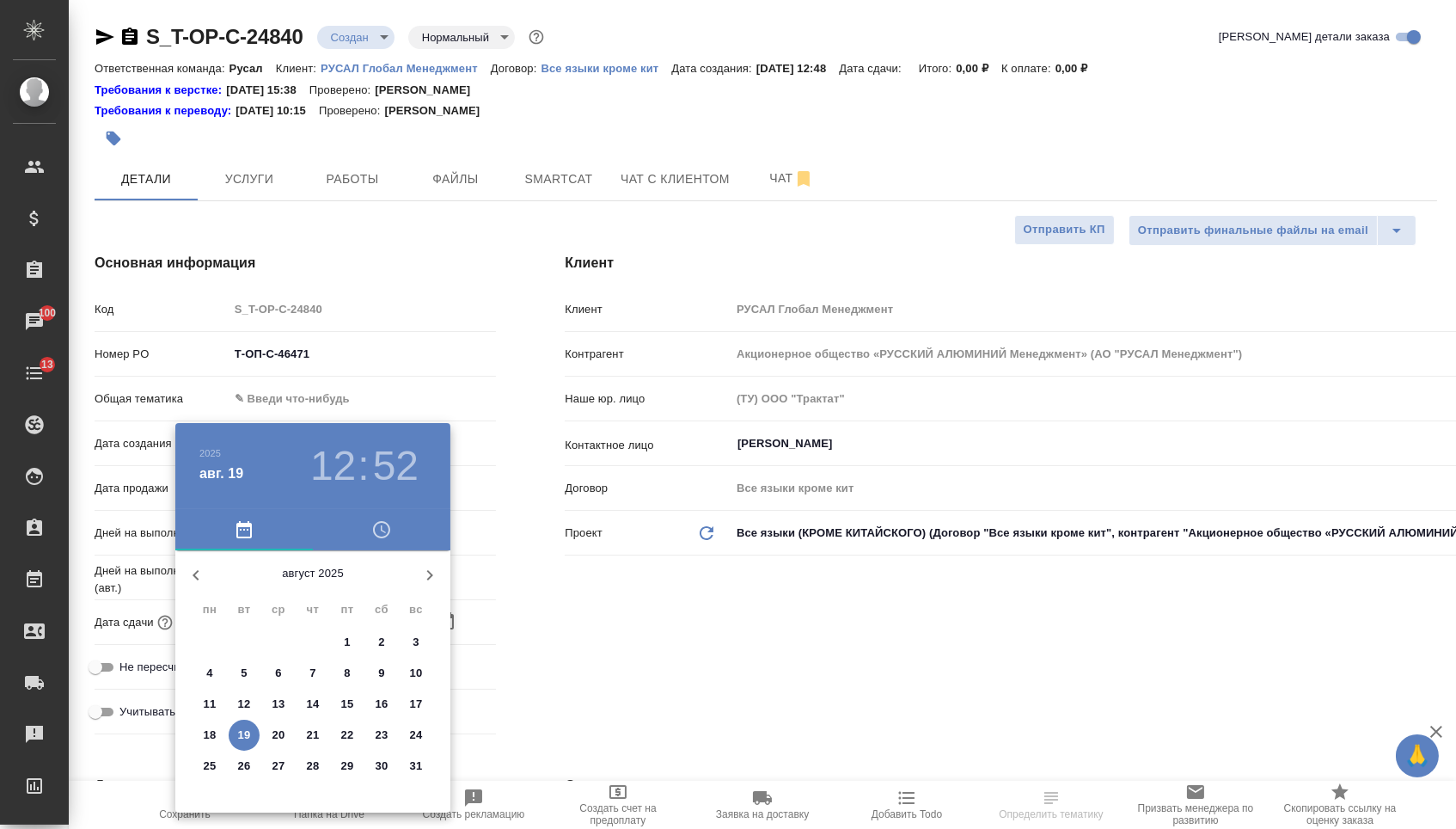
click at [239, 770] on p "26" at bounding box center [244, 766] width 13 height 17
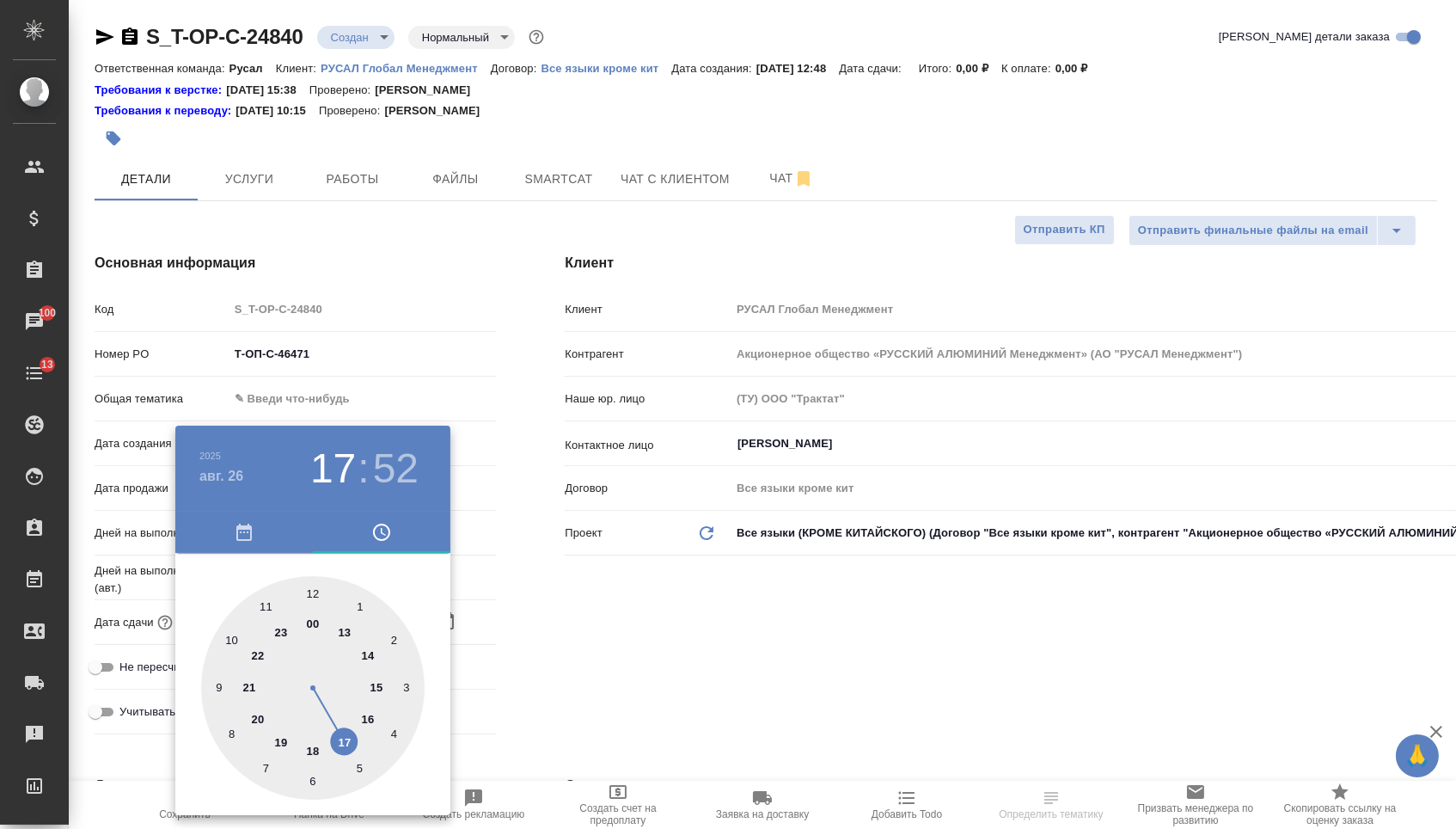
type input "26.08.2025 17:52"
drag, startPoint x: 348, startPoint y: 736, endPoint x: 293, endPoint y: 598, distance: 148.6
click at [348, 737] on div at bounding box center [313, 688] width 223 height 223
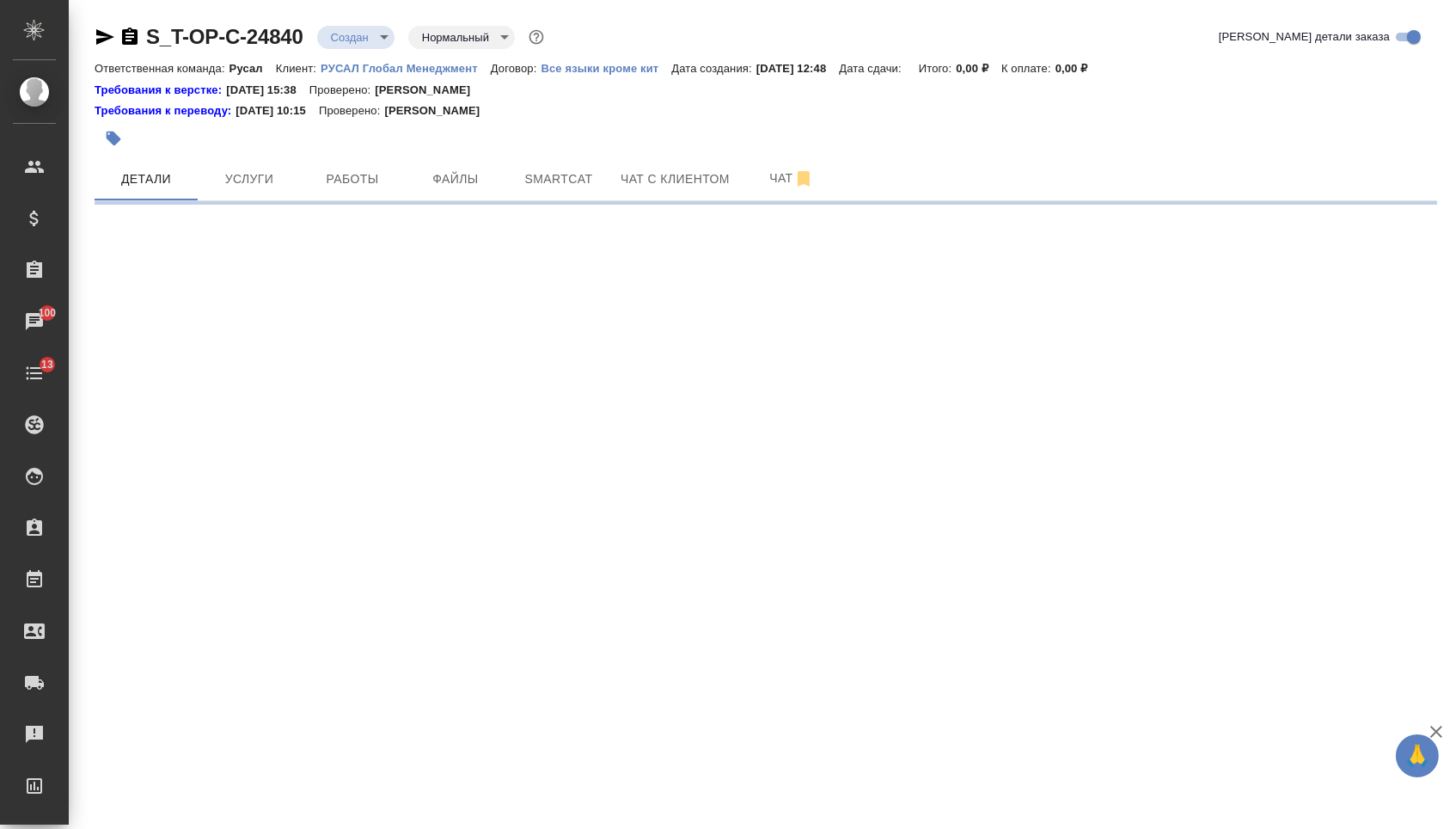
click at [311, 586] on div ".cls-1 fill:#fff; AWATERA Menshikova Aleksandra Клиенты Спецификации Заказы 100…" at bounding box center [728, 414] width 1456 height 829
select select "RU"
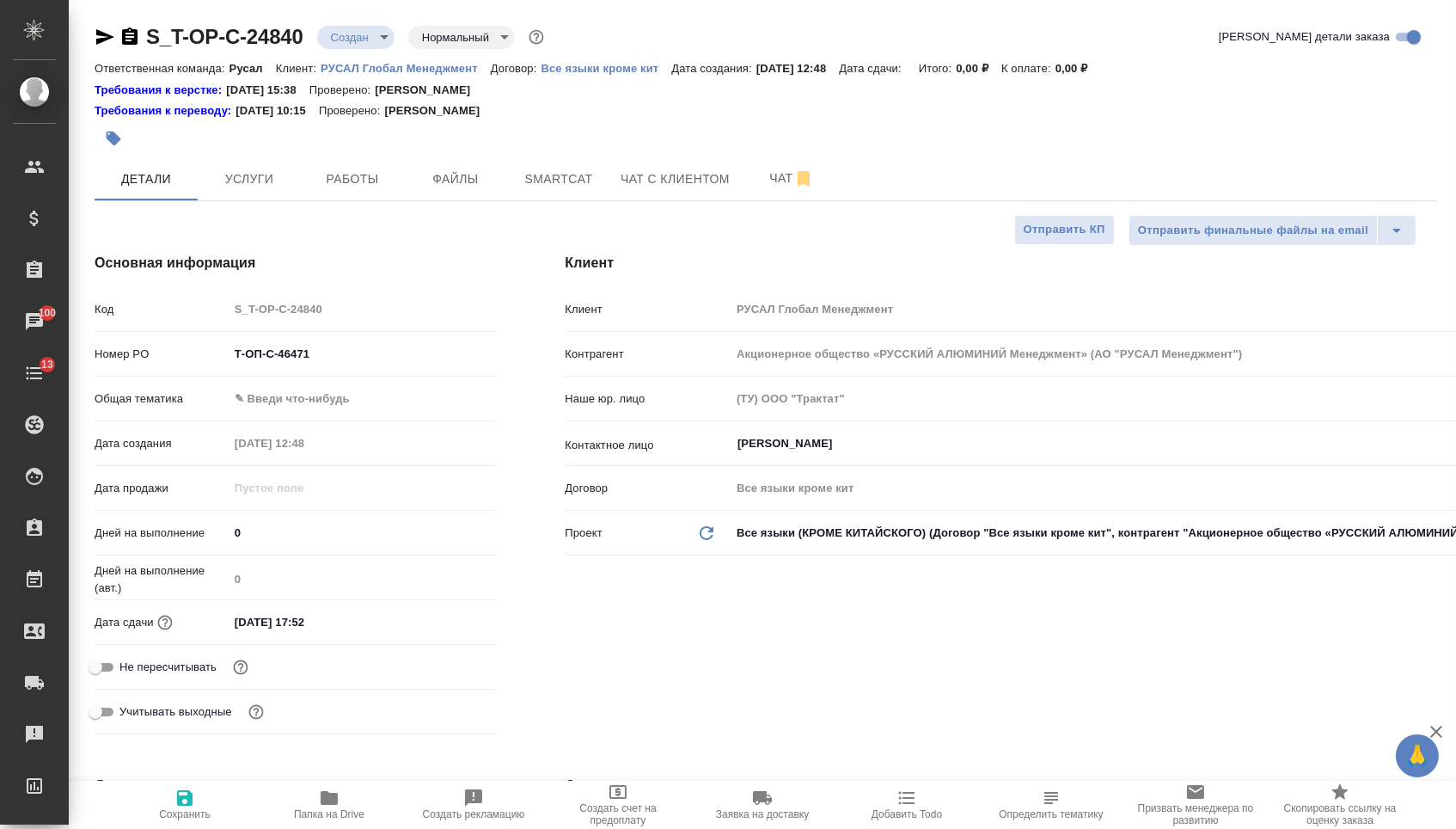
drag, startPoint x: 358, startPoint y: 580, endPoint x: 643, endPoint y: 623, distance: 288.2
click at [645, 623] on div "Клиент Клиент РУСАЛ Глобал Менеджмент Контрагент Акционерное общество «РУССКИЙ …" at bounding box center [1001, 497] width 941 height 557
type textarea "x"
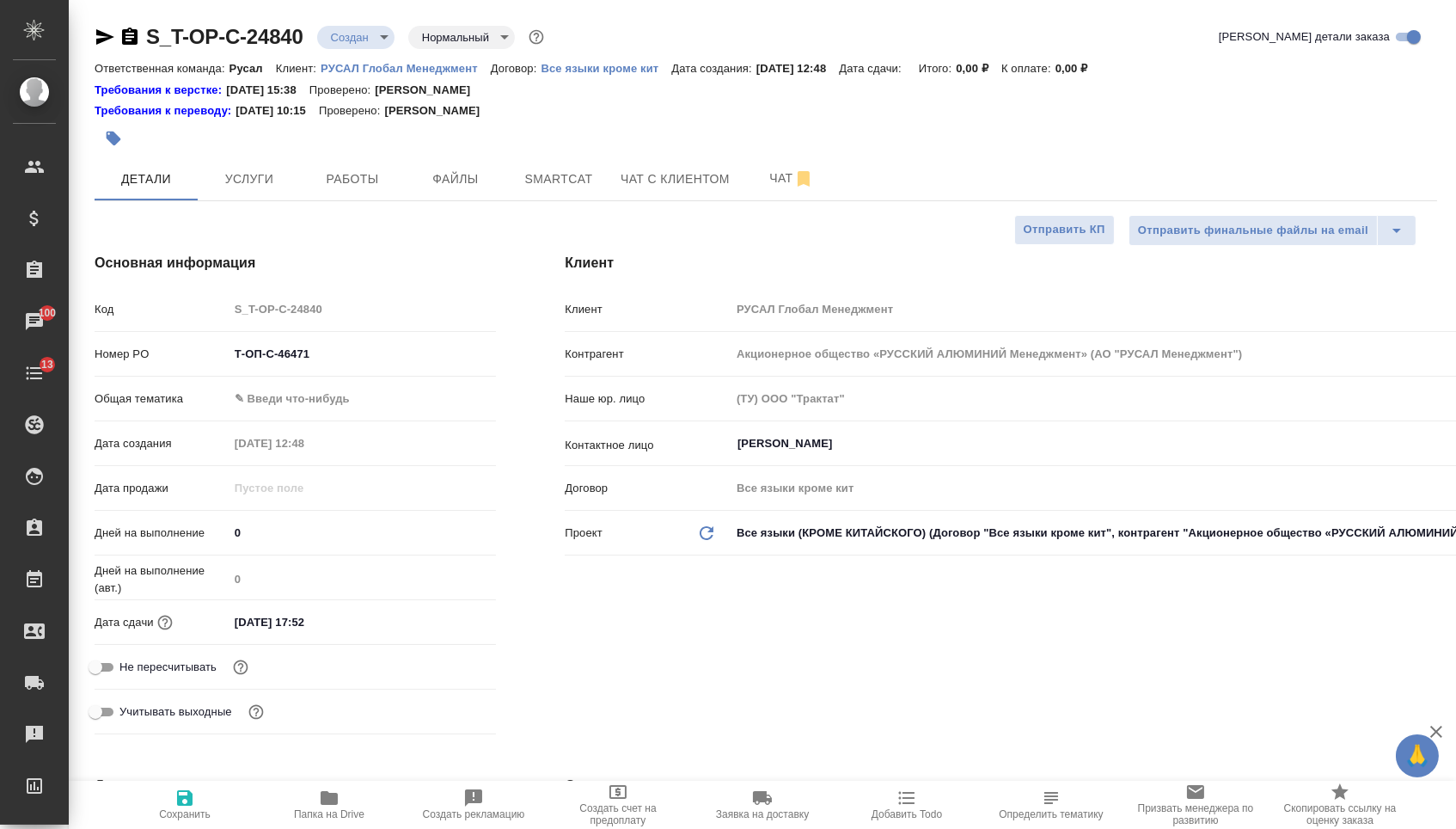
click at [373, 627] on input "26.08.2025 17:52" at bounding box center [304, 621] width 150 height 25
type input "26.08.2025 17:5_"
type textarea "x"
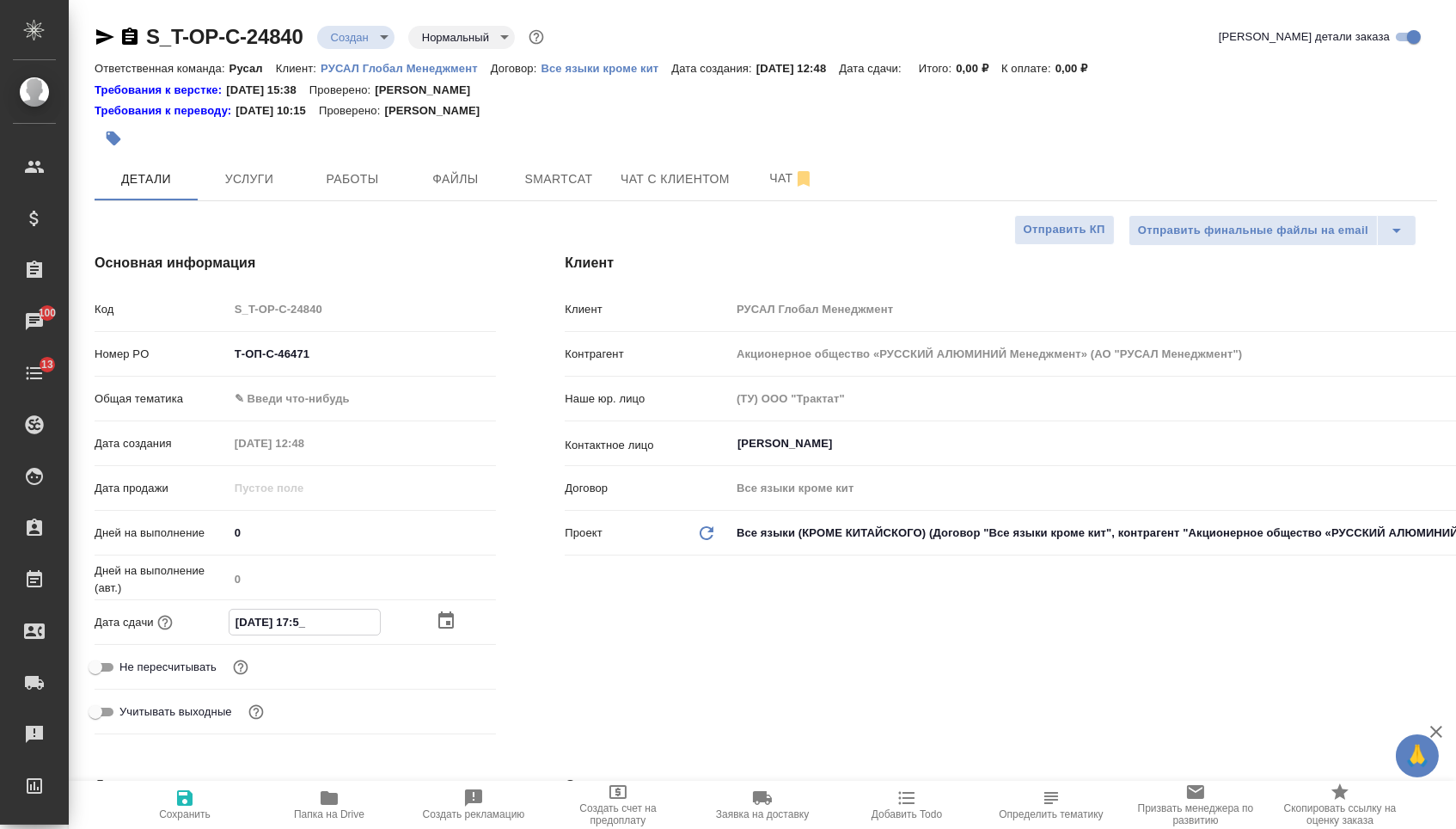
type input "26.08.2025 17:__"
type textarea "x"
type input "26.08.2025 17:0_"
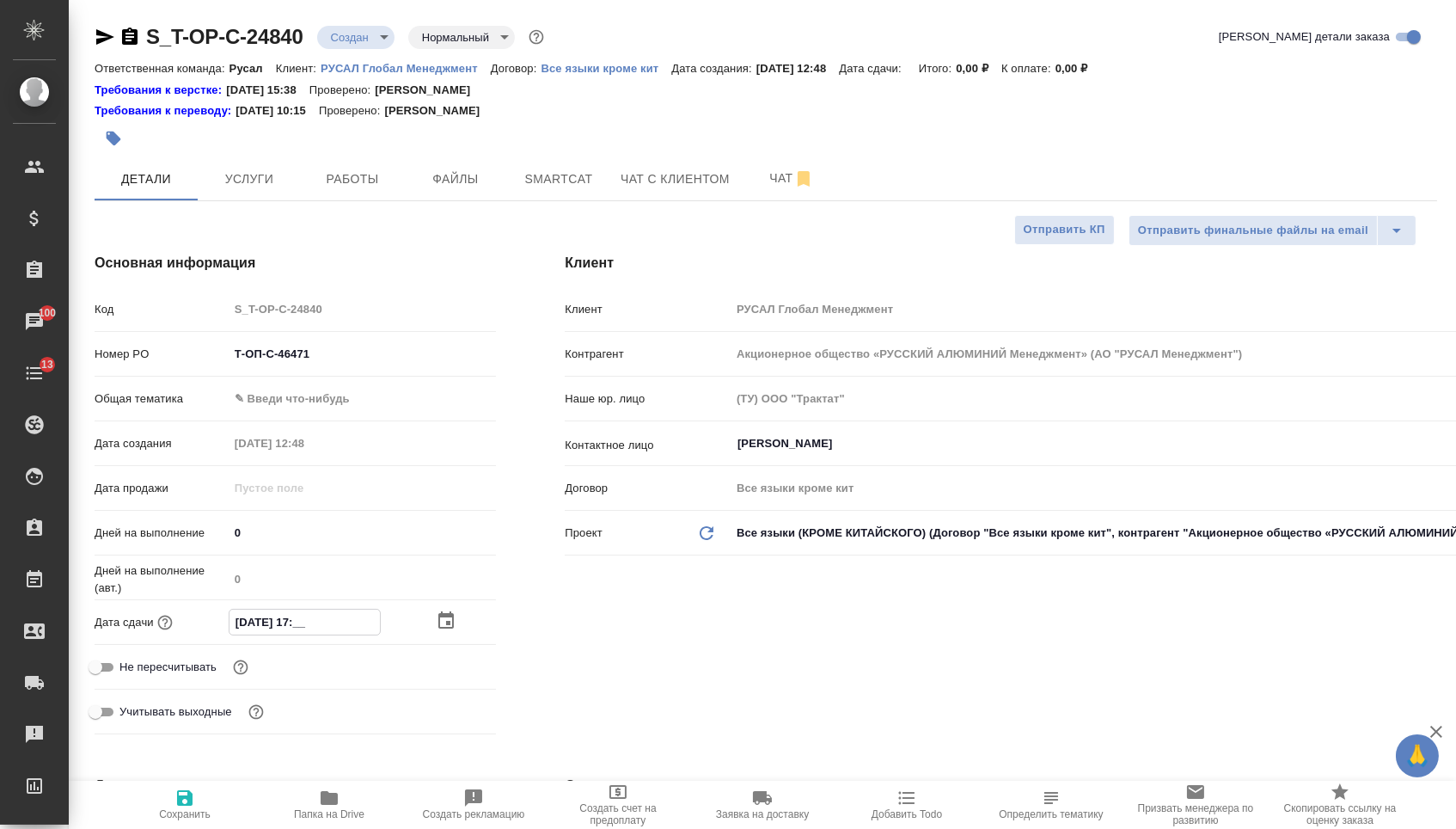
type textarea "x"
type input "26.08.2025 17:00"
type textarea "x"
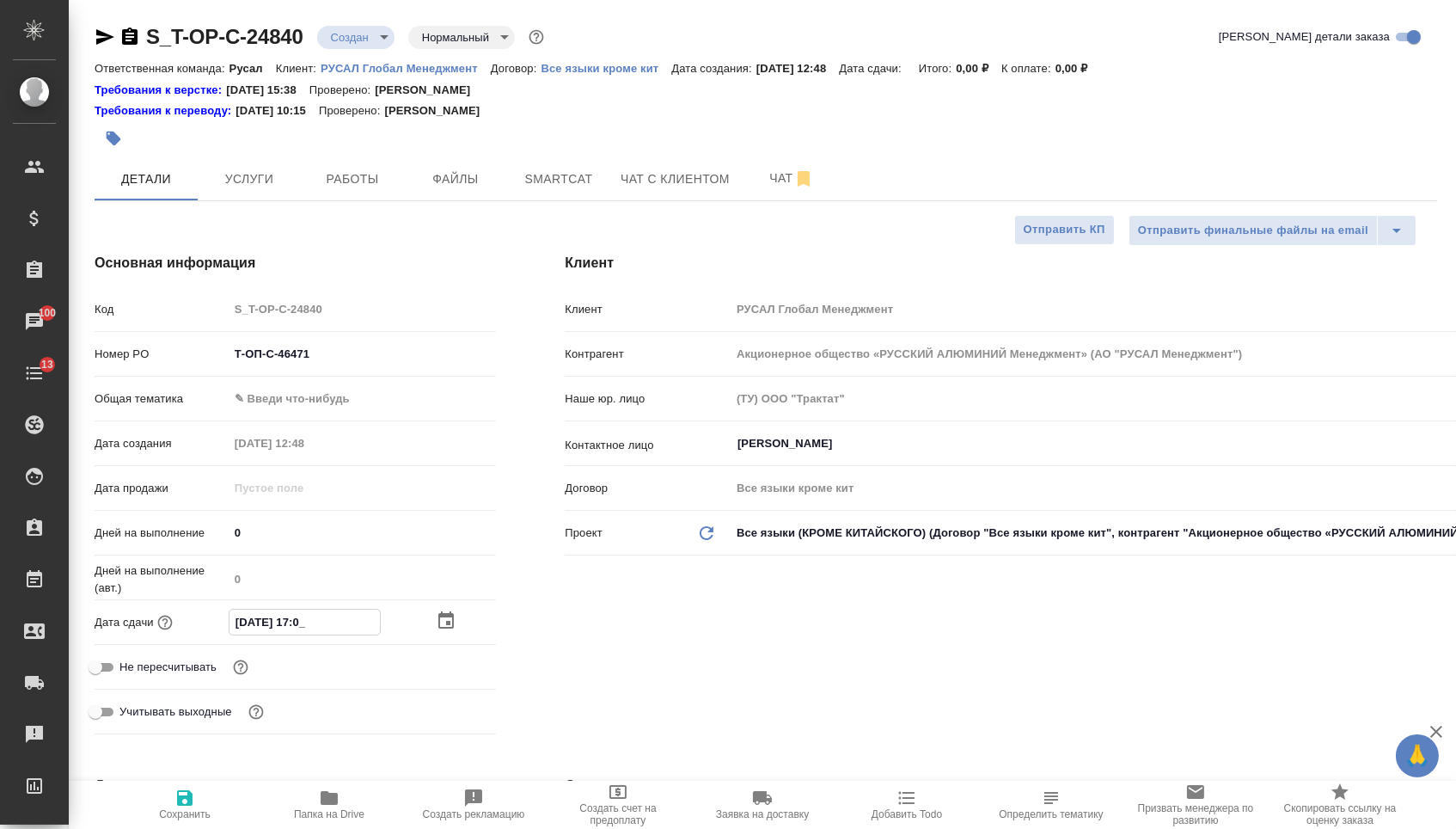
type textarea "x"
click at [628, 646] on div "Клиент Клиент РУСАЛ Глобал Менеджмент Контрагент Акционерное общество «РУССКИЙ …" at bounding box center [1001, 497] width 941 height 557
type textarea "x"
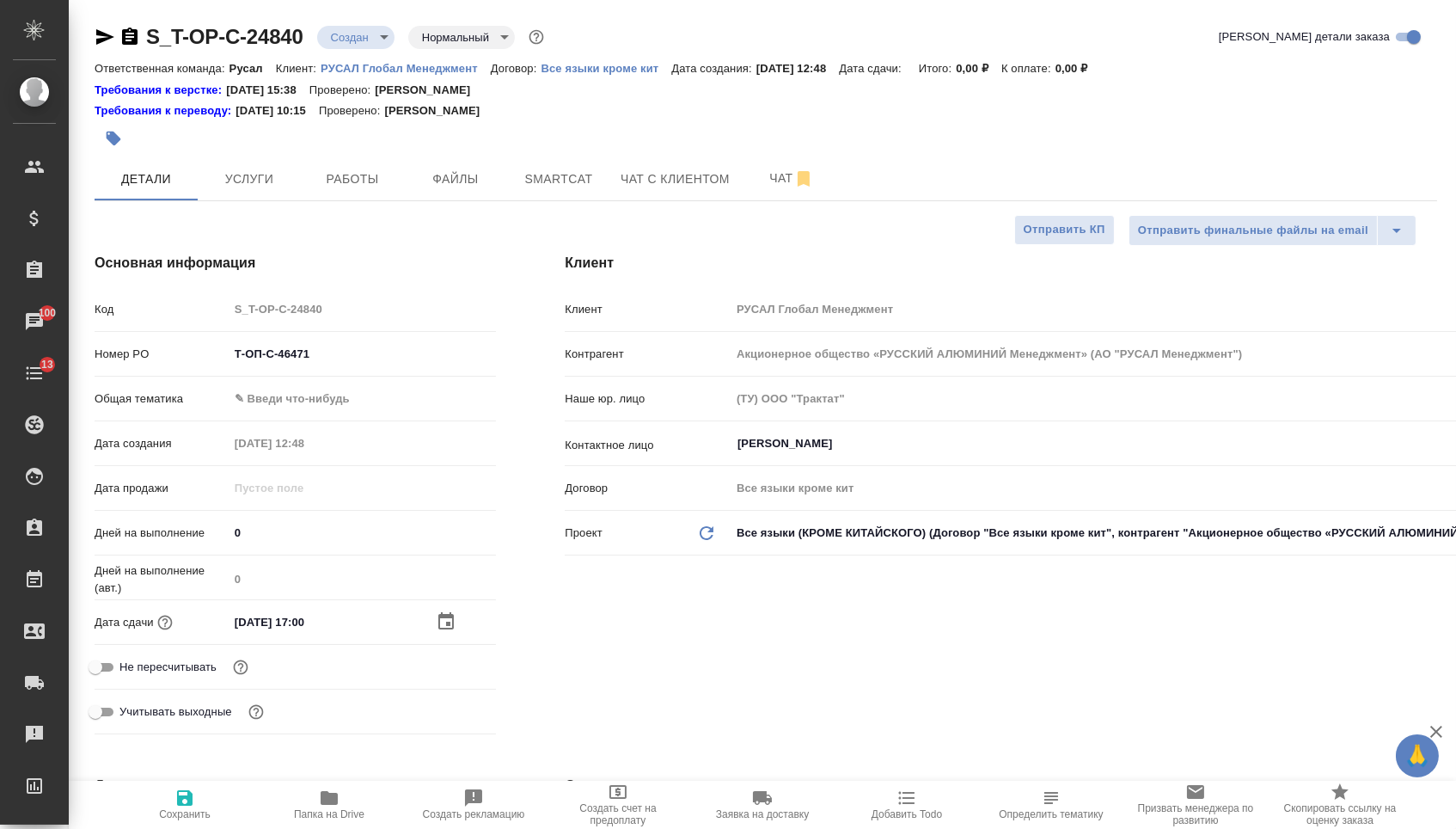
type textarea "x"
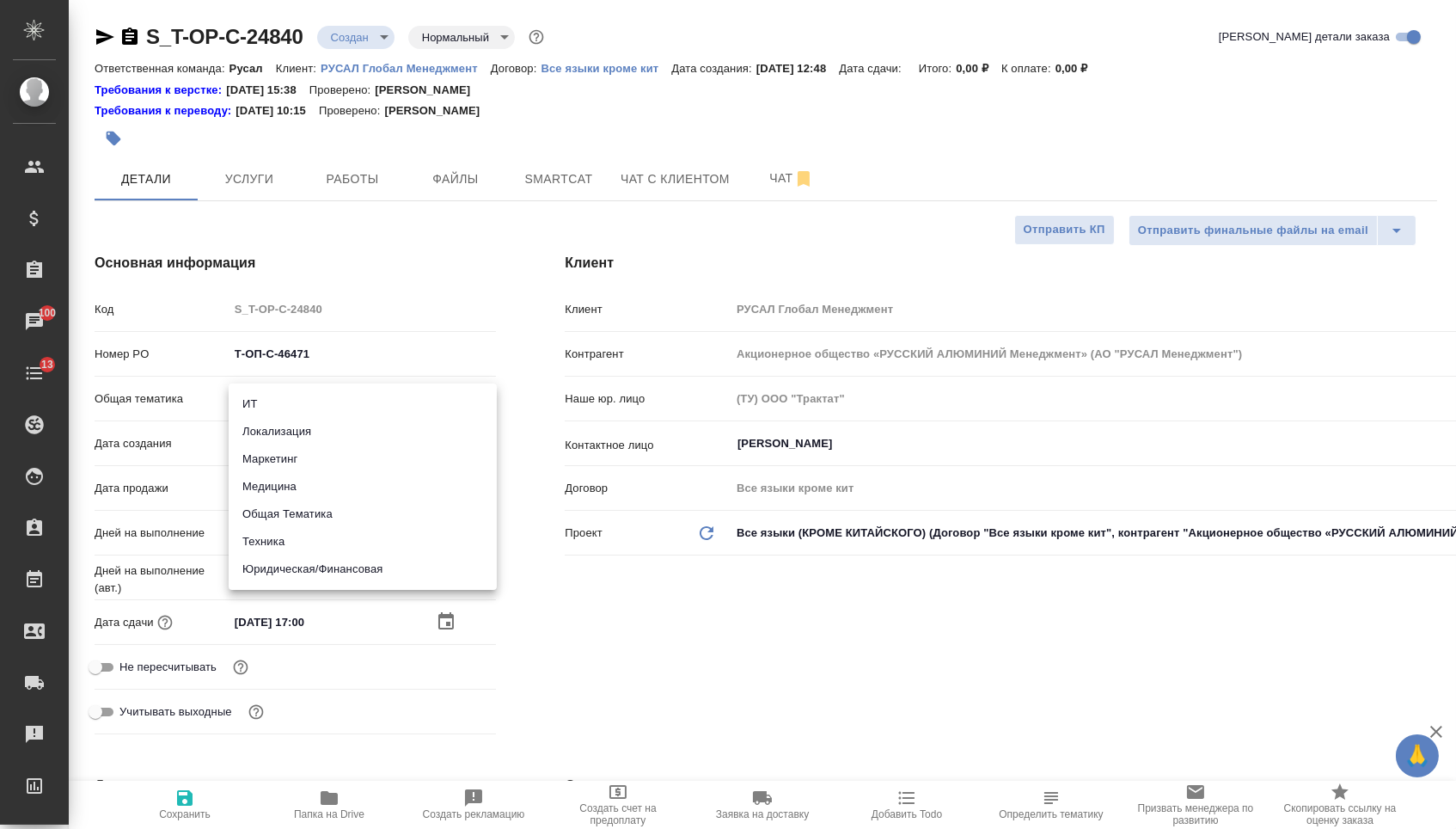
click at [320, 415] on body "🙏 .cls-1 fill:#fff; AWATERA Menshikova Aleksandra Клиенты Спецификации Заказы 1…" at bounding box center [728, 414] width 1456 height 829
click at [277, 568] on li "Юридическая/Финансовая" at bounding box center [362, 569] width 268 height 27
type input "yr-fn"
type textarea "x"
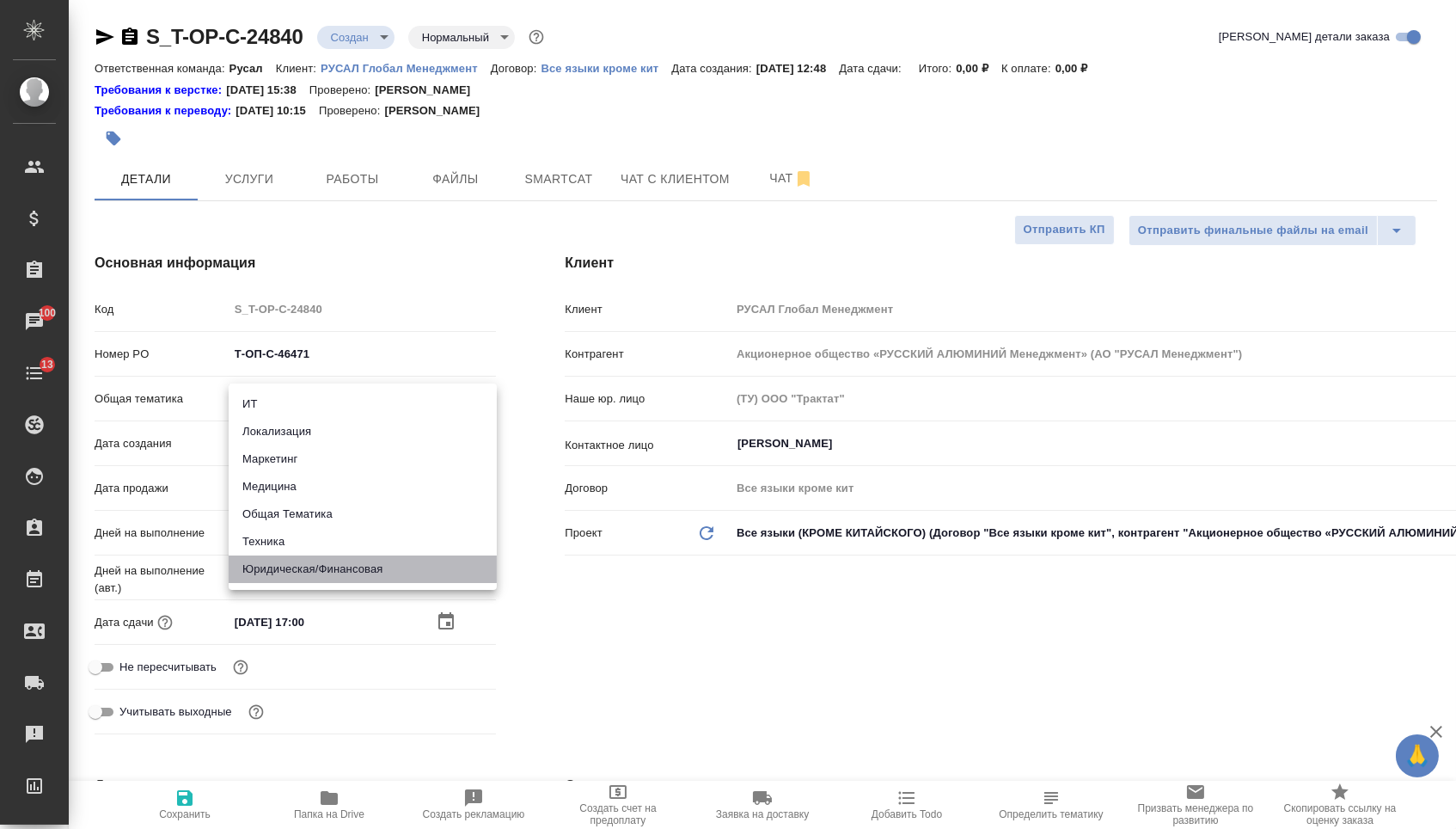
type textarea "x"
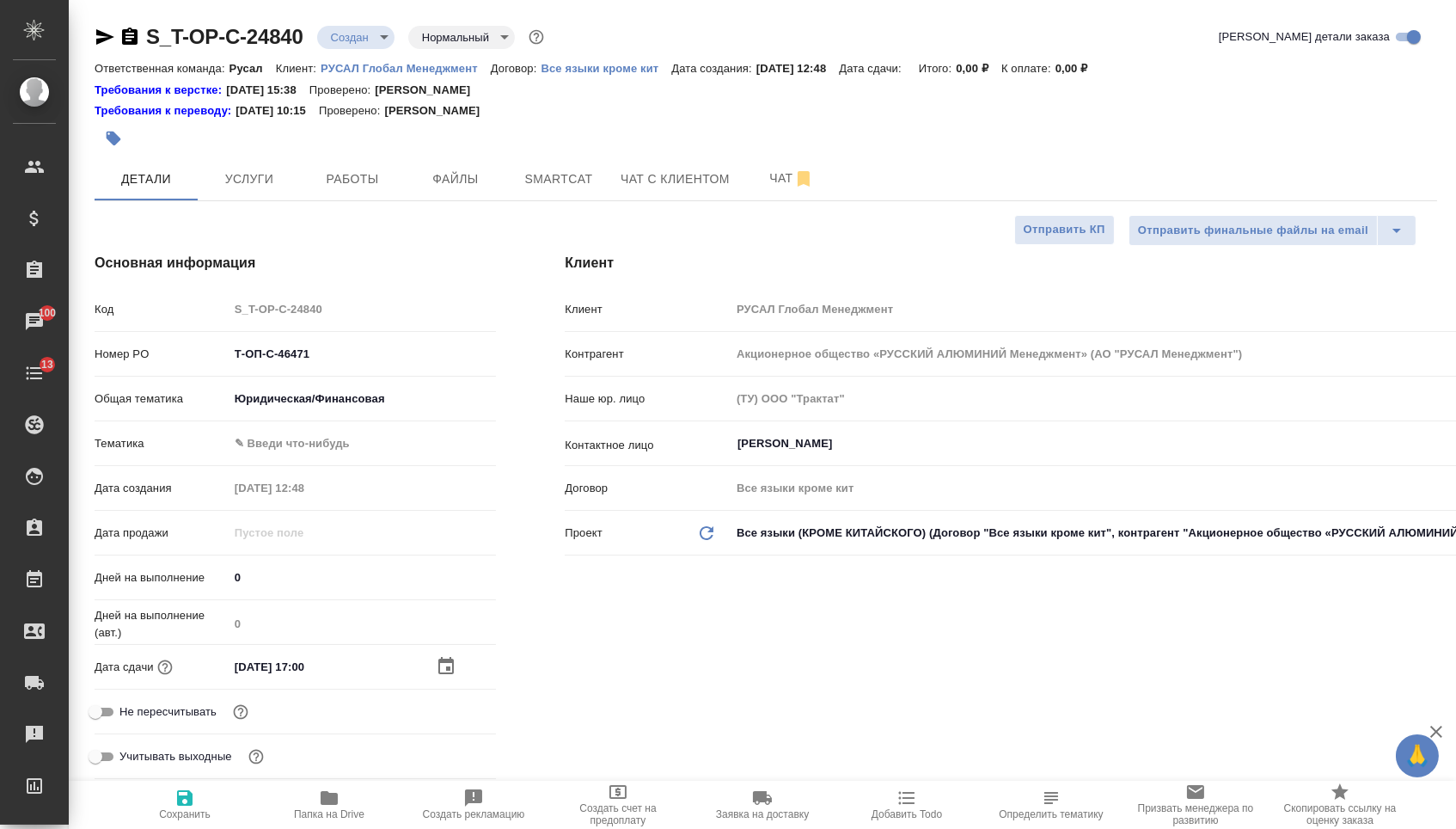
click at [284, 468] on div "Тематика ✎ Введи что-нибудь" at bounding box center [294, 450] width 401 height 45
click at [284, 453] on body "🙏 .cls-1 fill:#fff; AWATERA Menshikova Aleksandra Клиенты Спецификации Заказы 1…" at bounding box center [728, 414] width 1456 height 829
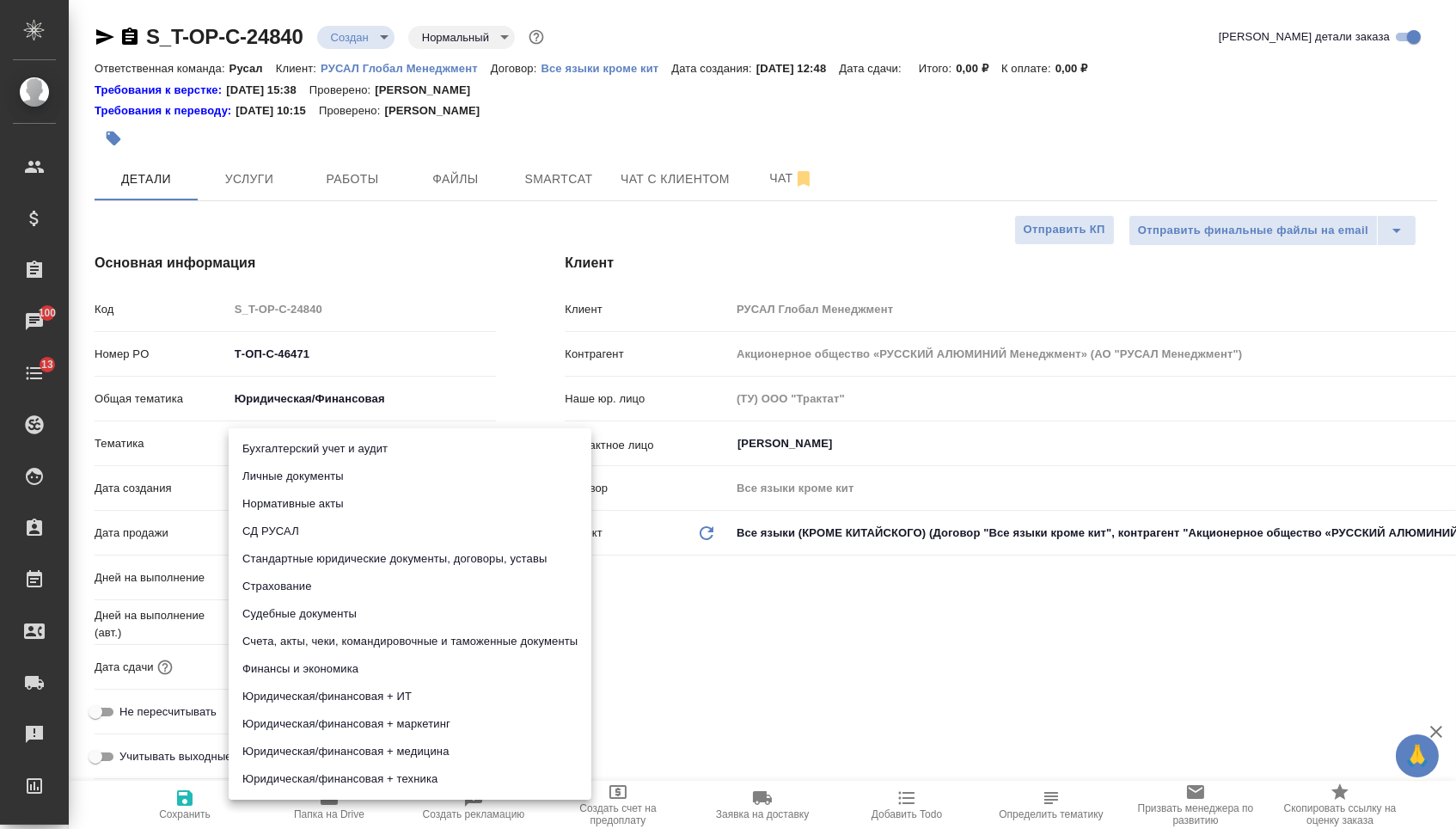
click at [282, 674] on li "Финансы и экономика" at bounding box center [410, 669] width 362 height 27
type textarea "x"
type input "5a8b8b956a9677013d343d3b"
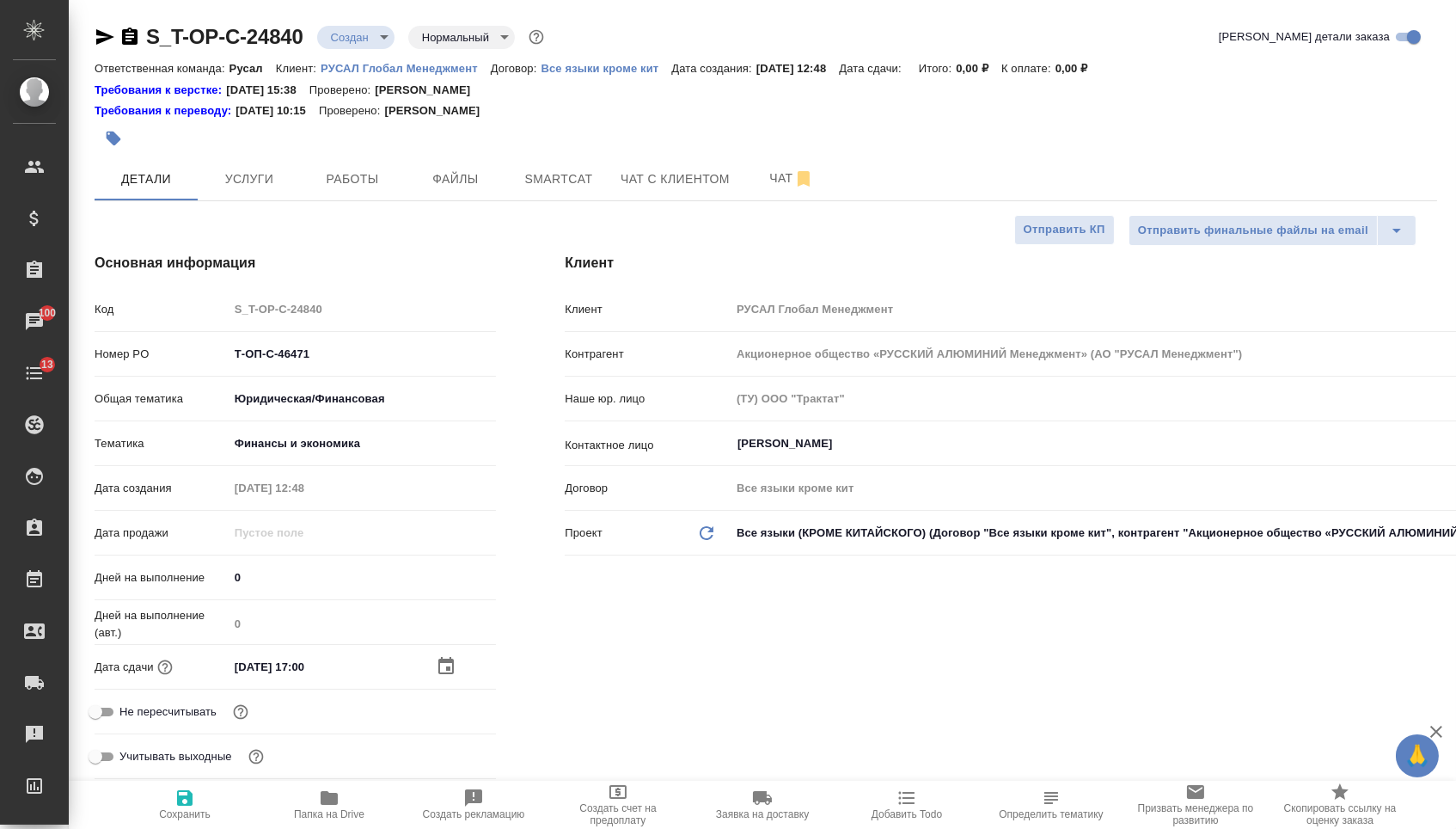
click at [175, 797] on icon "button" at bounding box center [185, 798] width 21 height 21
type textarea "x"
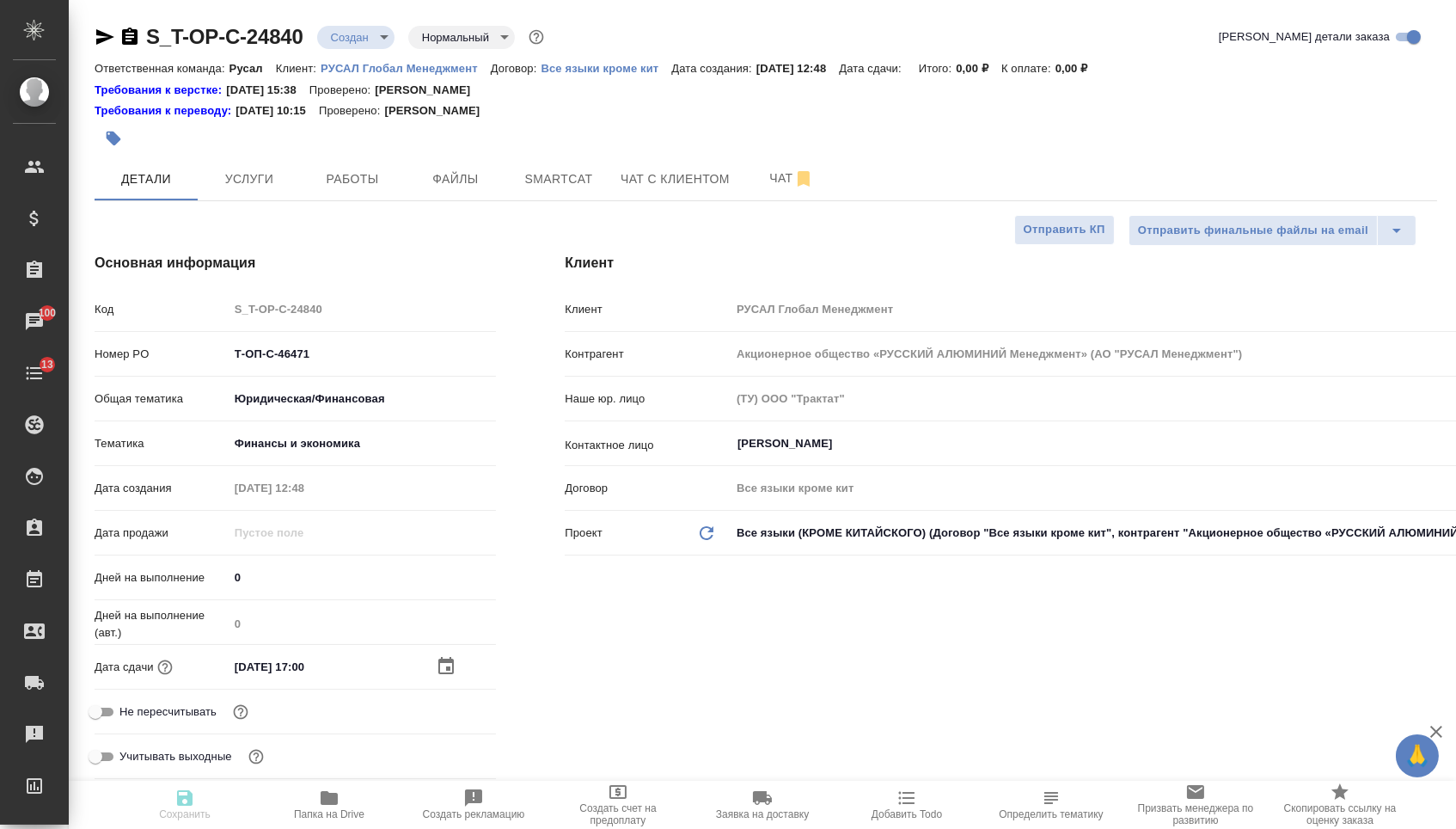
type textarea "x"
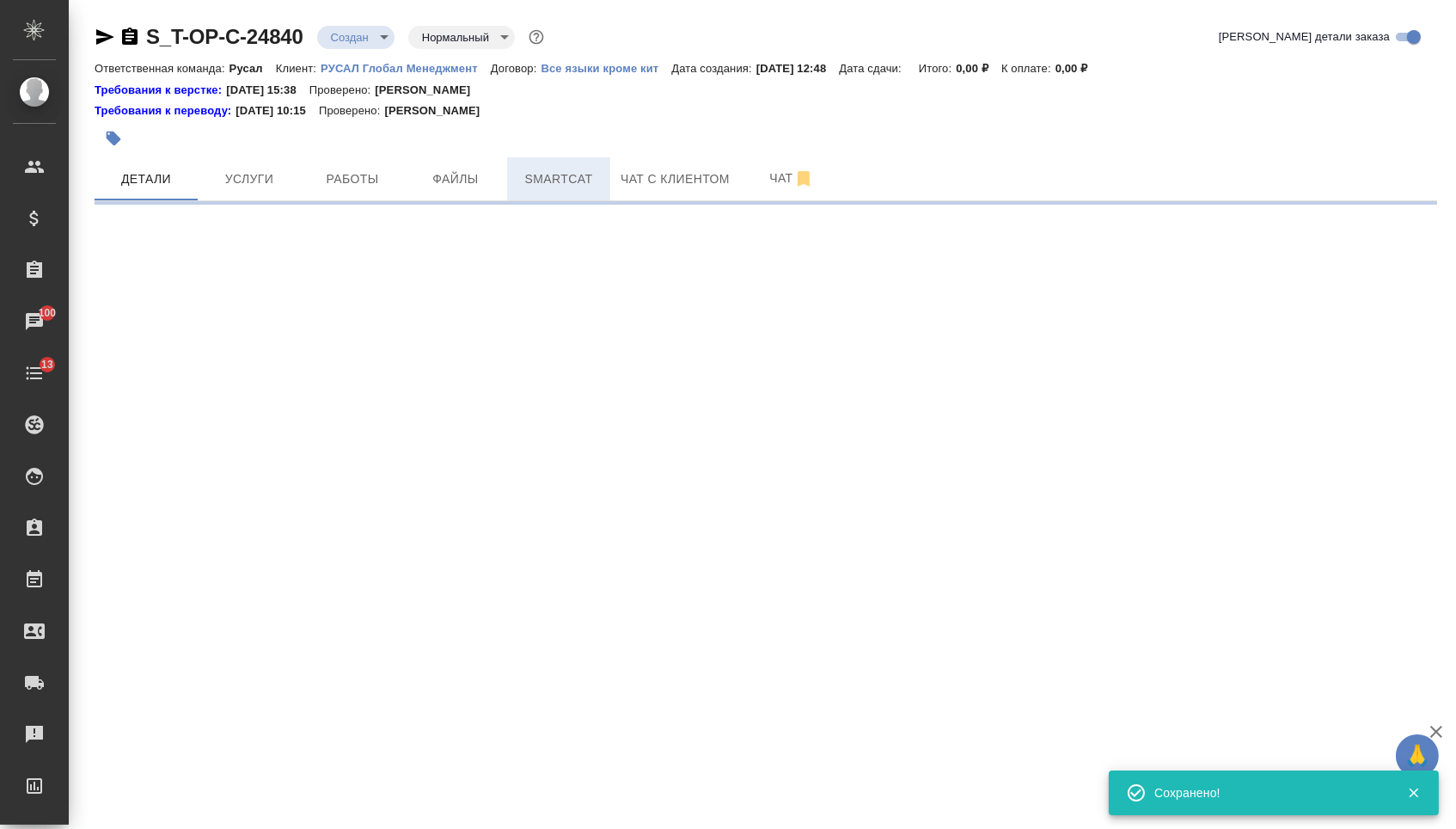
select select "RU"
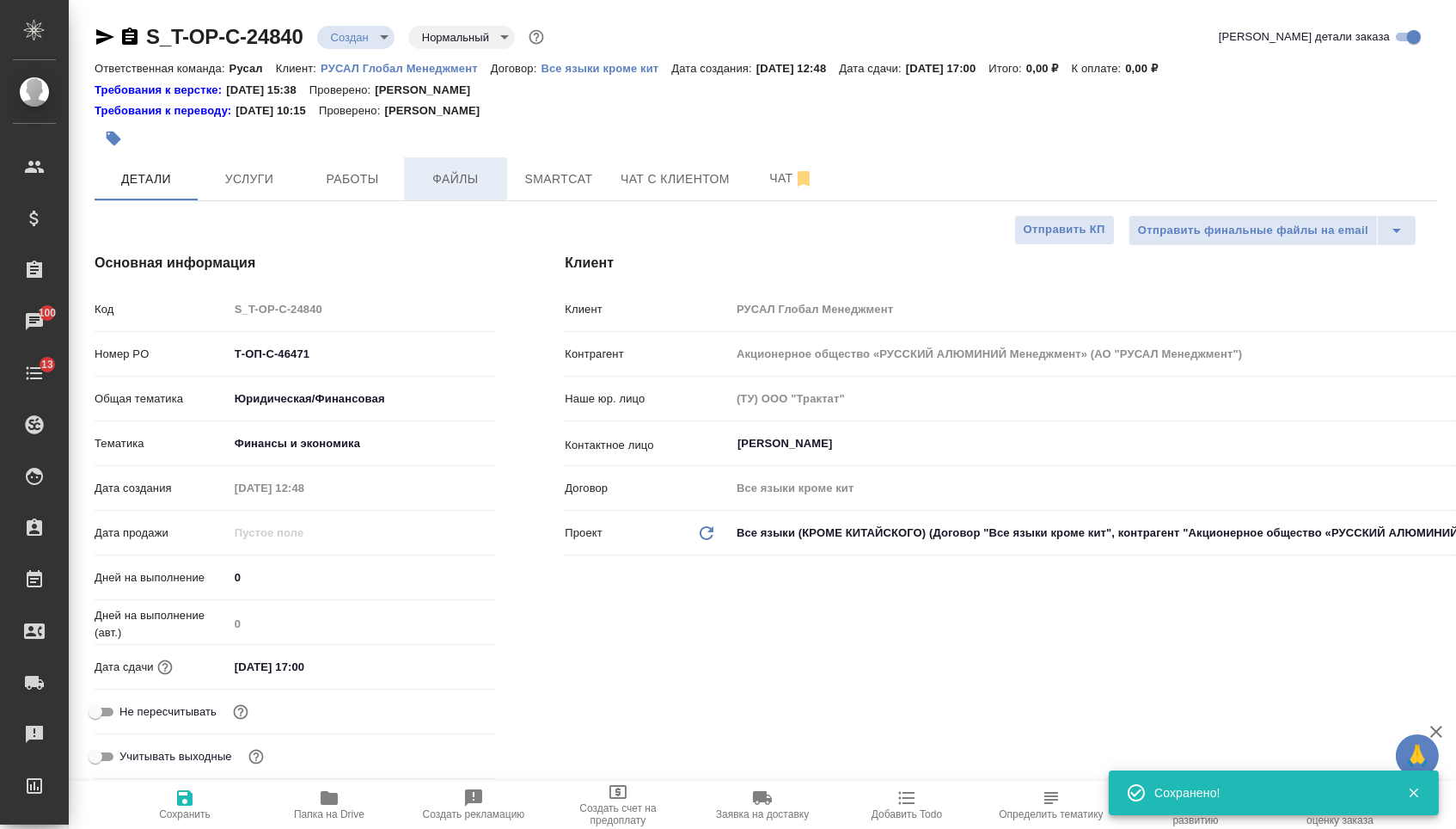
type textarea "x"
click at [468, 192] on button "Файлы" at bounding box center [455, 178] width 103 height 43
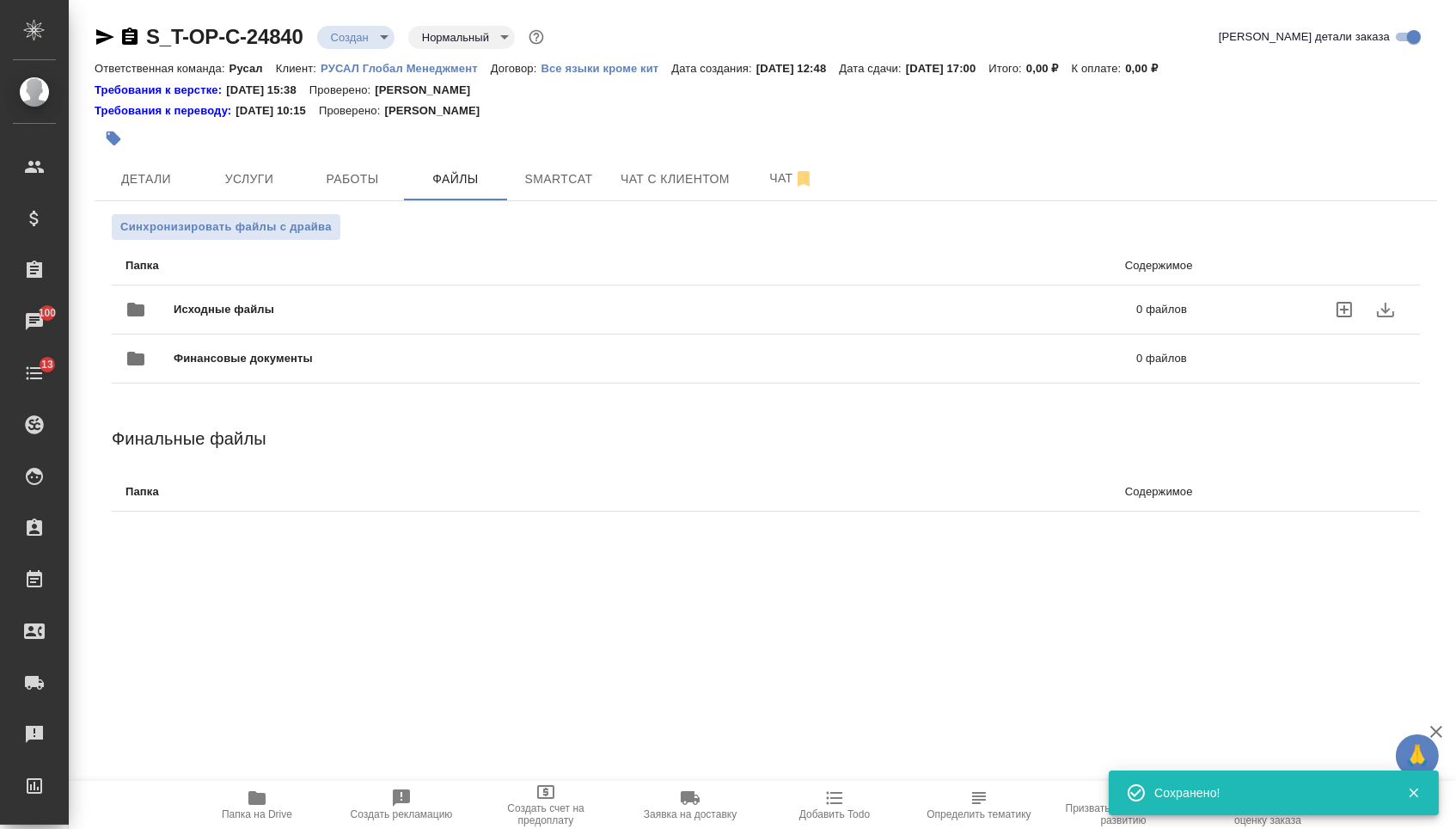
click at [320, 306] on span "Исходные файлы" at bounding box center [440, 309] width 532 height 17
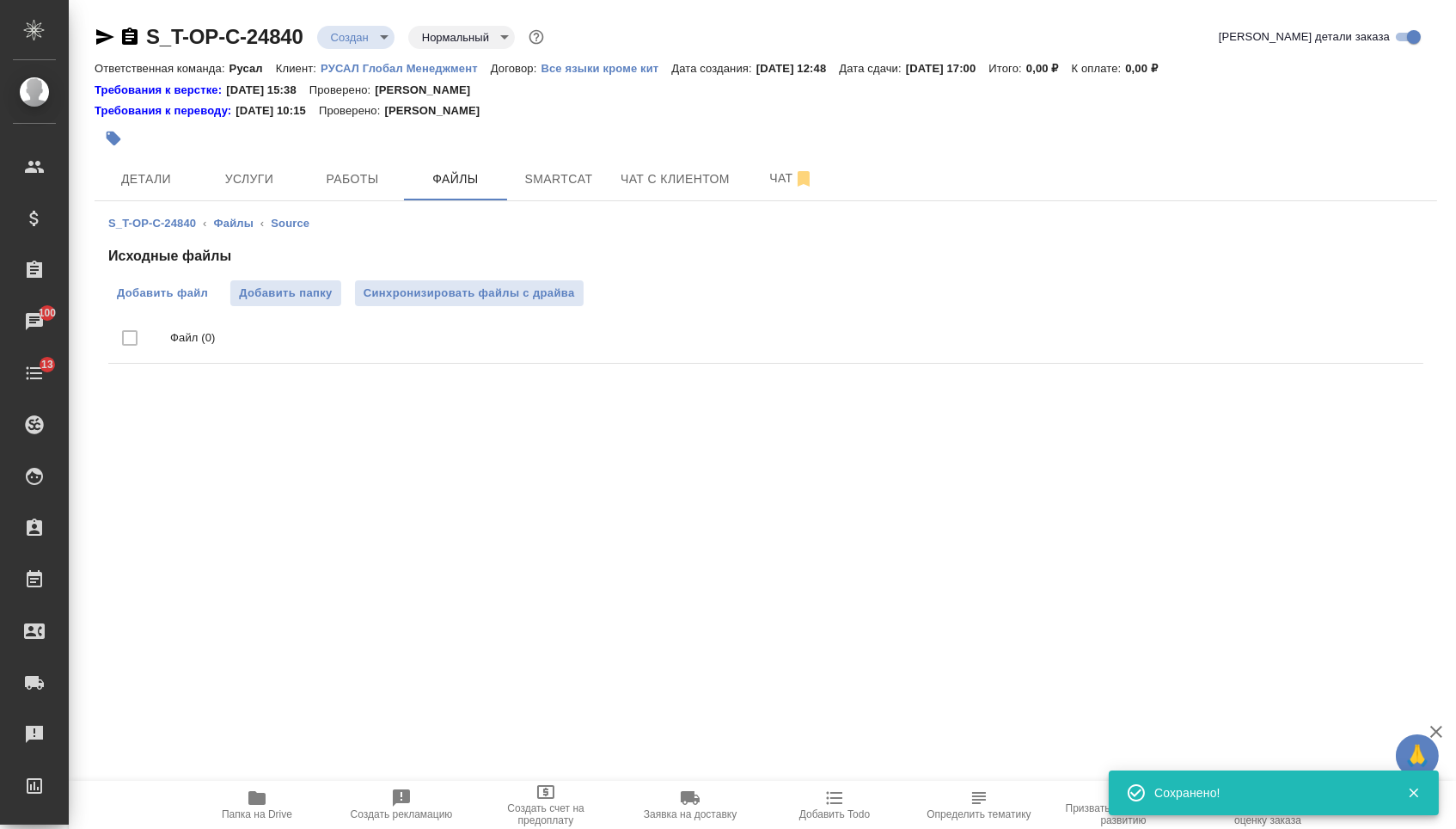
click at [152, 294] on span "Добавить файл" at bounding box center [163, 293] width 91 height 17
click at [0, 0] on input "Добавить файл" at bounding box center [0, 0] width 0 height 0
click at [215, 187] on span "Услуги" at bounding box center [249, 178] width 82 height 21
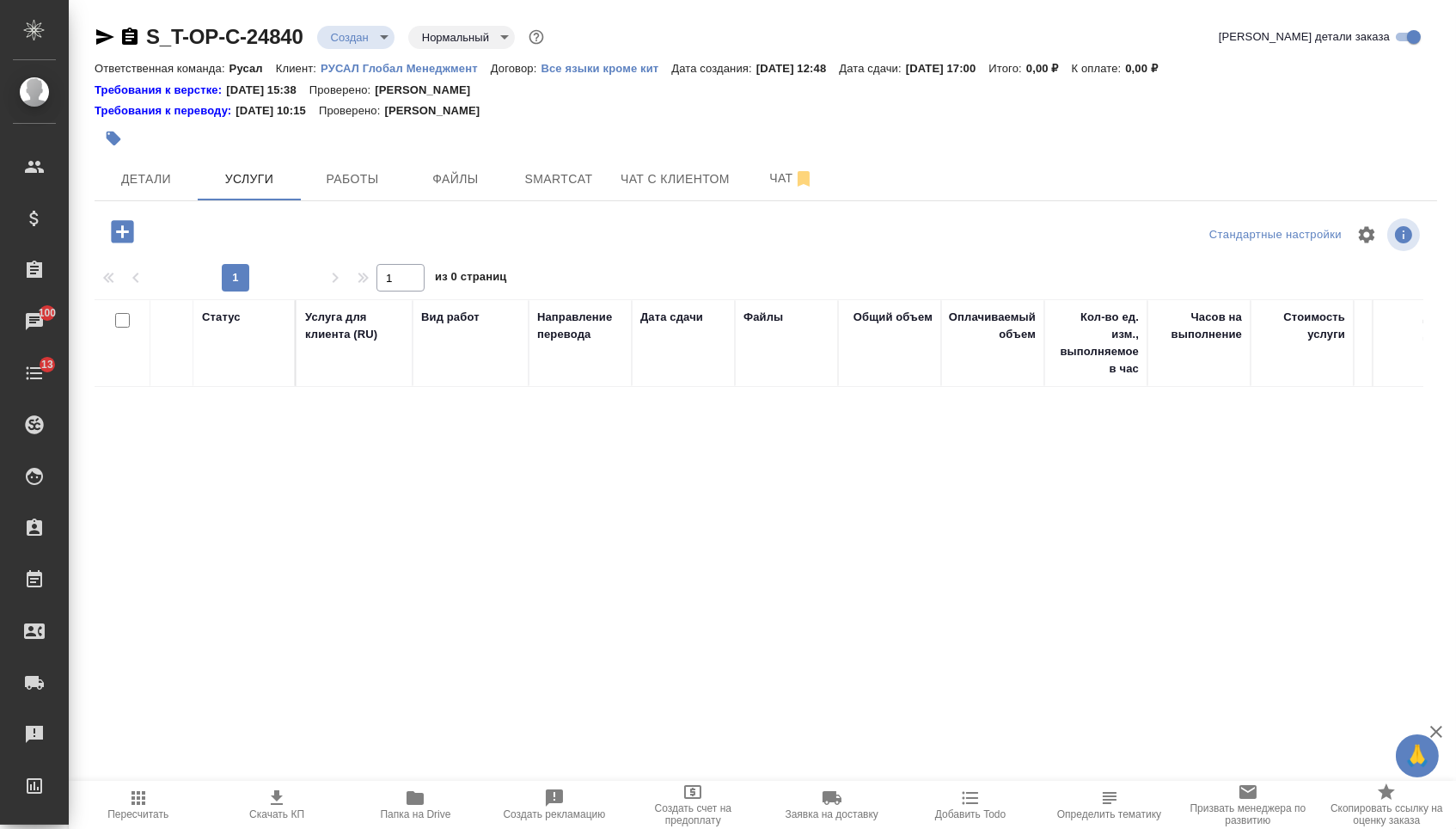
click at [112, 239] on icon "button" at bounding box center [122, 231] width 22 height 22
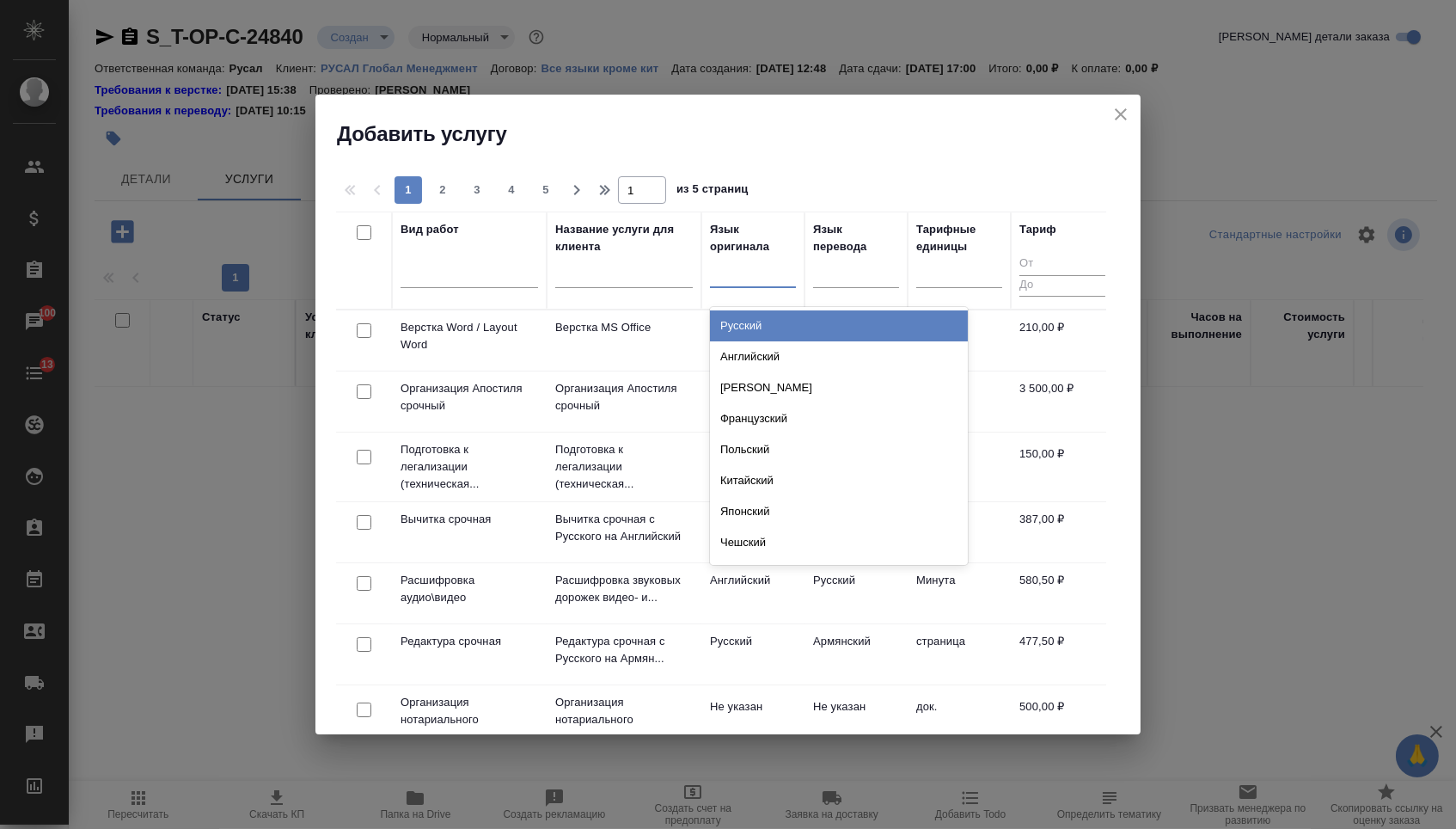
click at [769, 274] on div at bounding box center [753, 270] width 86 height 25
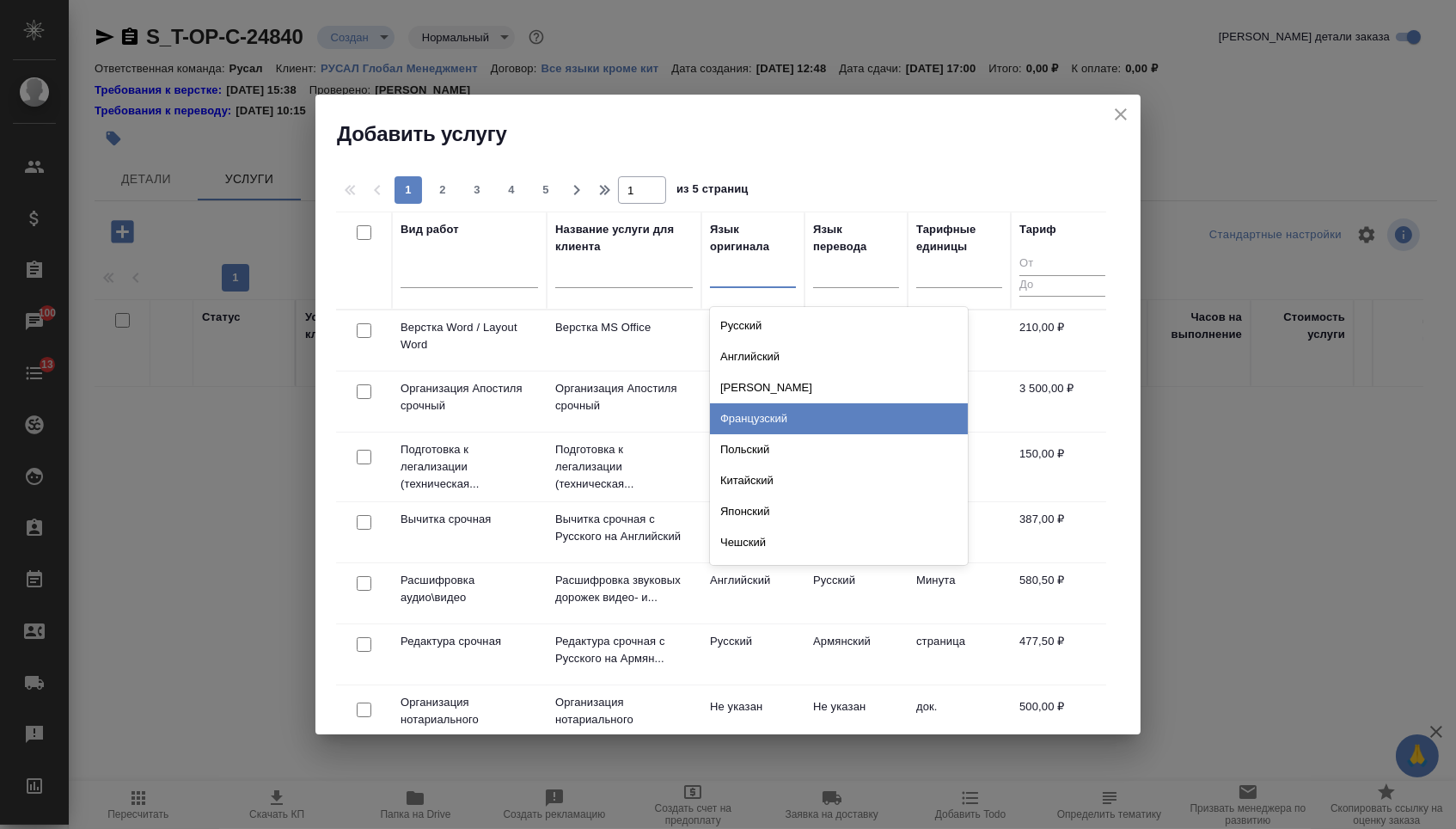
click at [760, 414] on div "Французский" at bounding box center [839, 419] width 258 height 31
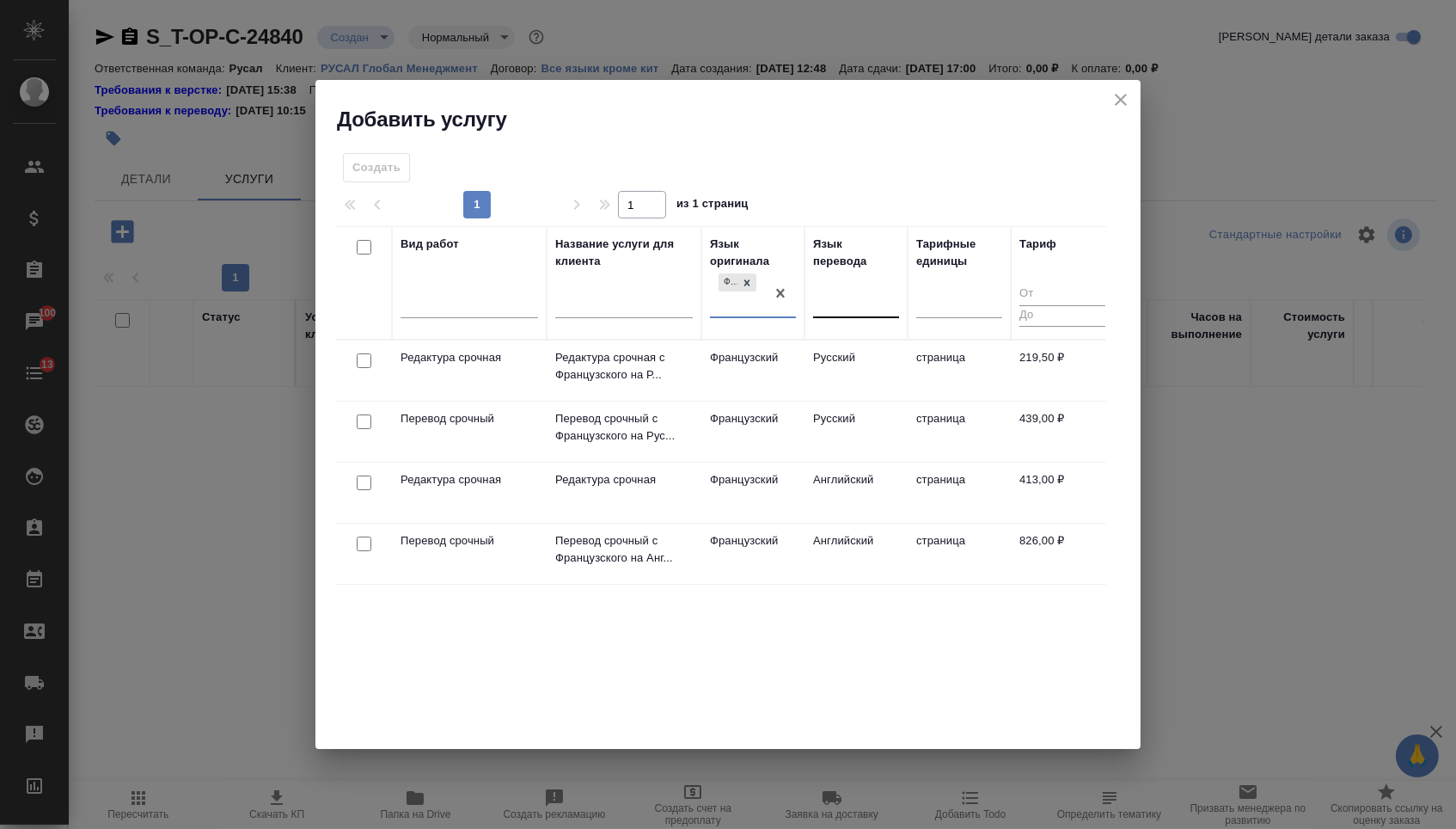
click at [863, 293] on div at bounding box center [856, 301] width 86 height 25
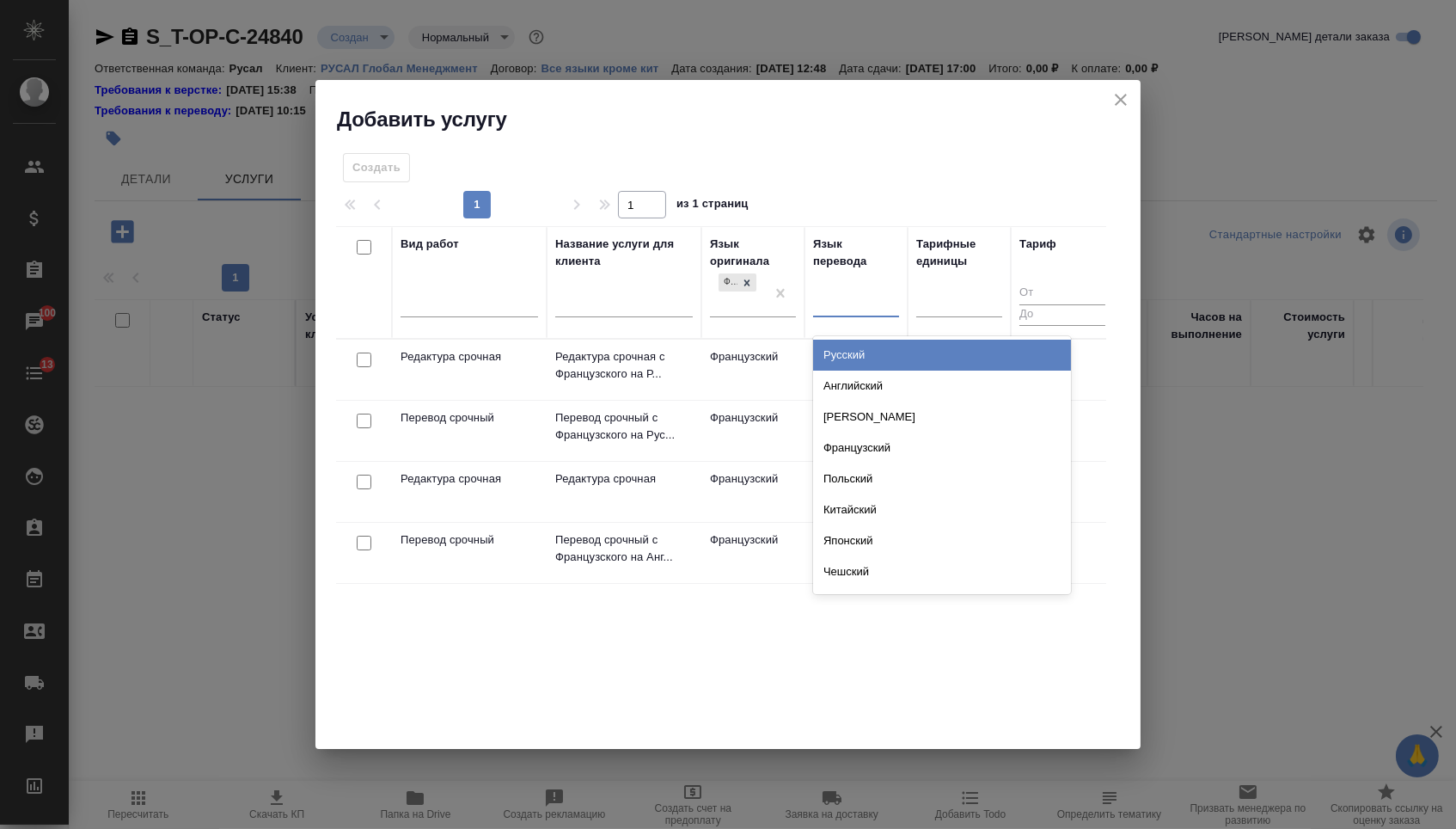
click at [856, 342] on div "Русский" at bounding box center [942, 355] width 258 height 31
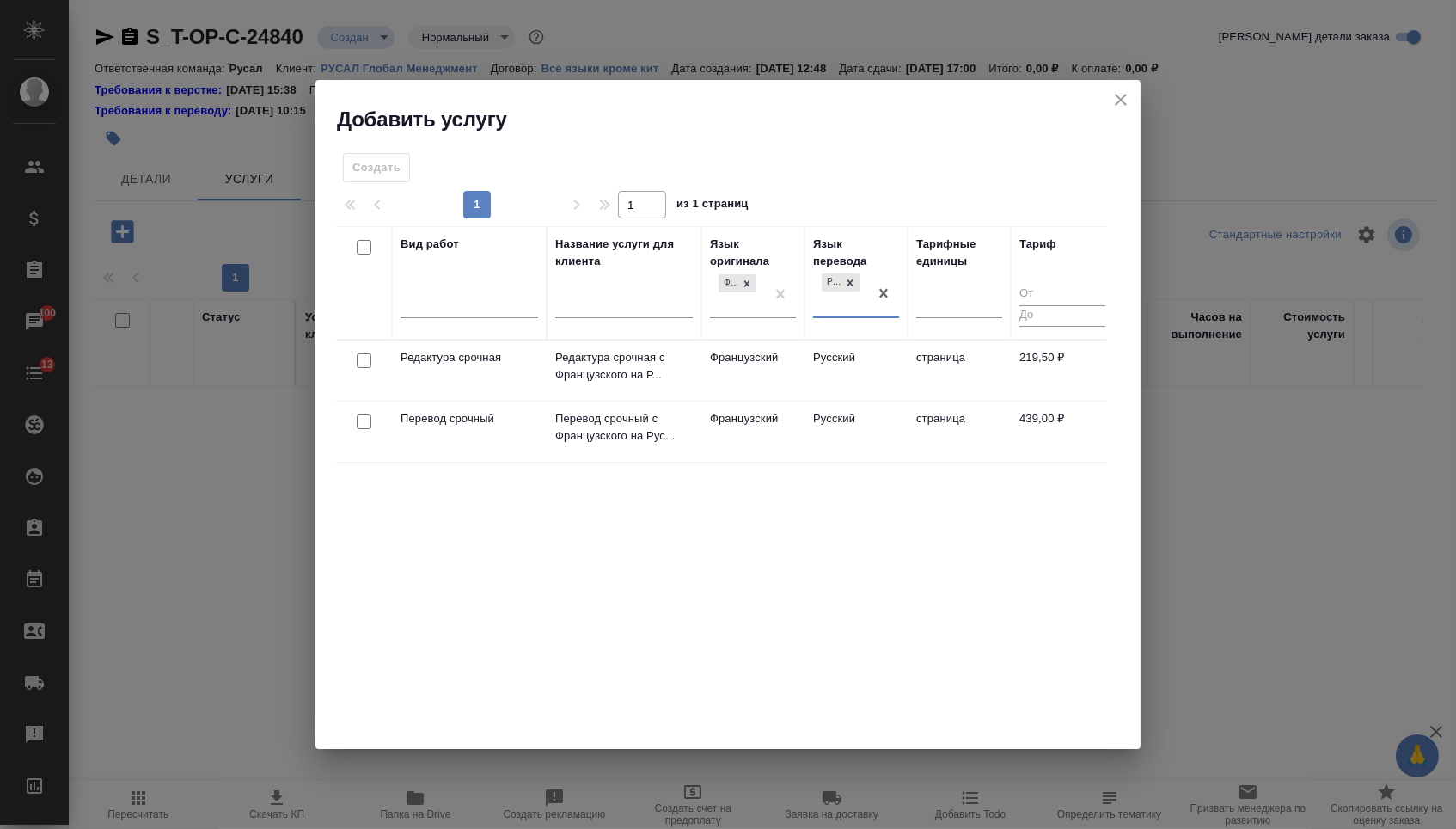
click at [362, 373] on div at bounding box center [364, 361] width 38 height 24
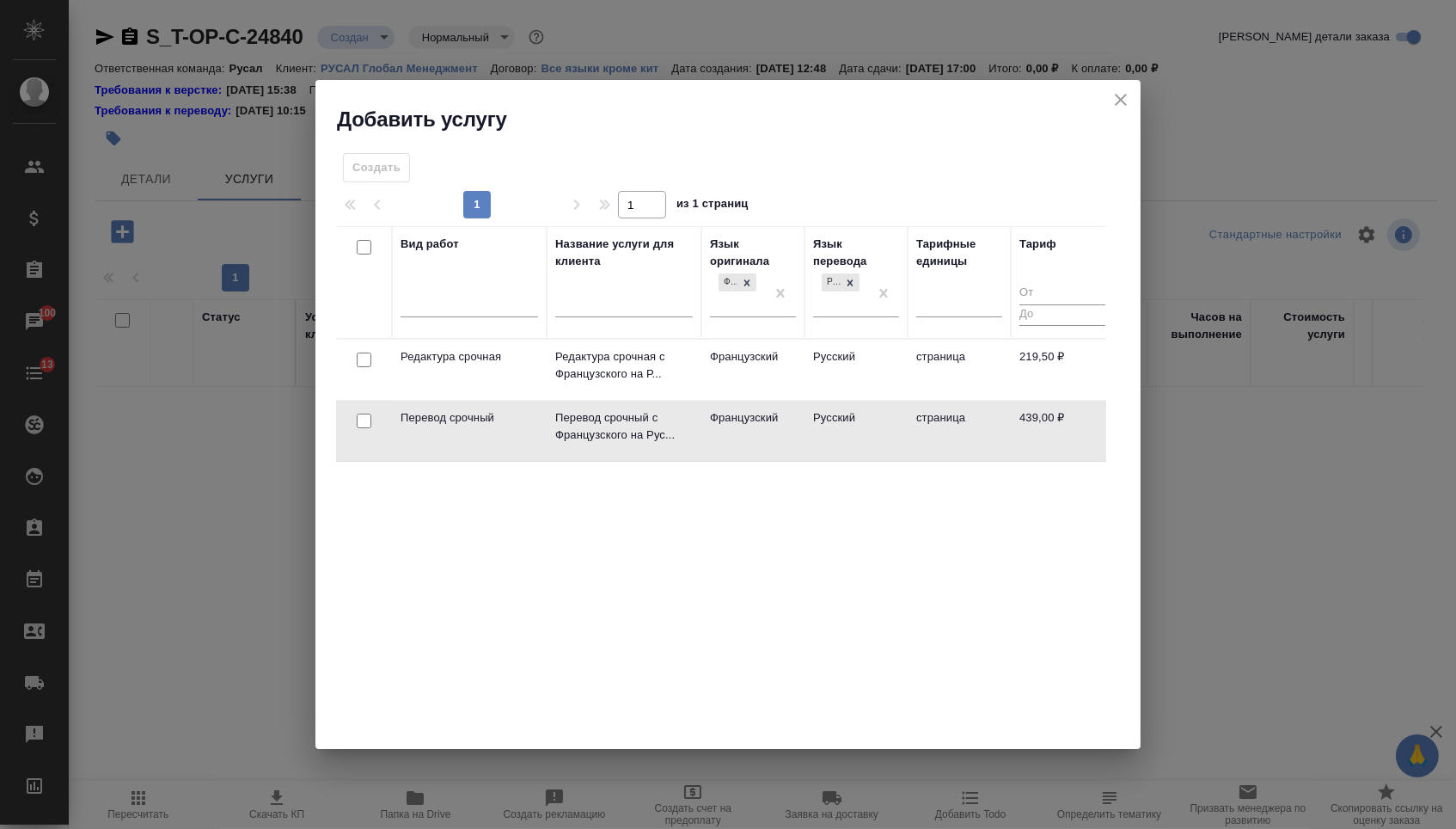
click at [358, 417] on input "checkbox" at bounding box center [364, 421] width 15 height 15
checkbox input "true"
click at [362, 357] on input "checkbox" at bounding box center [364, 360] width 15 height 15
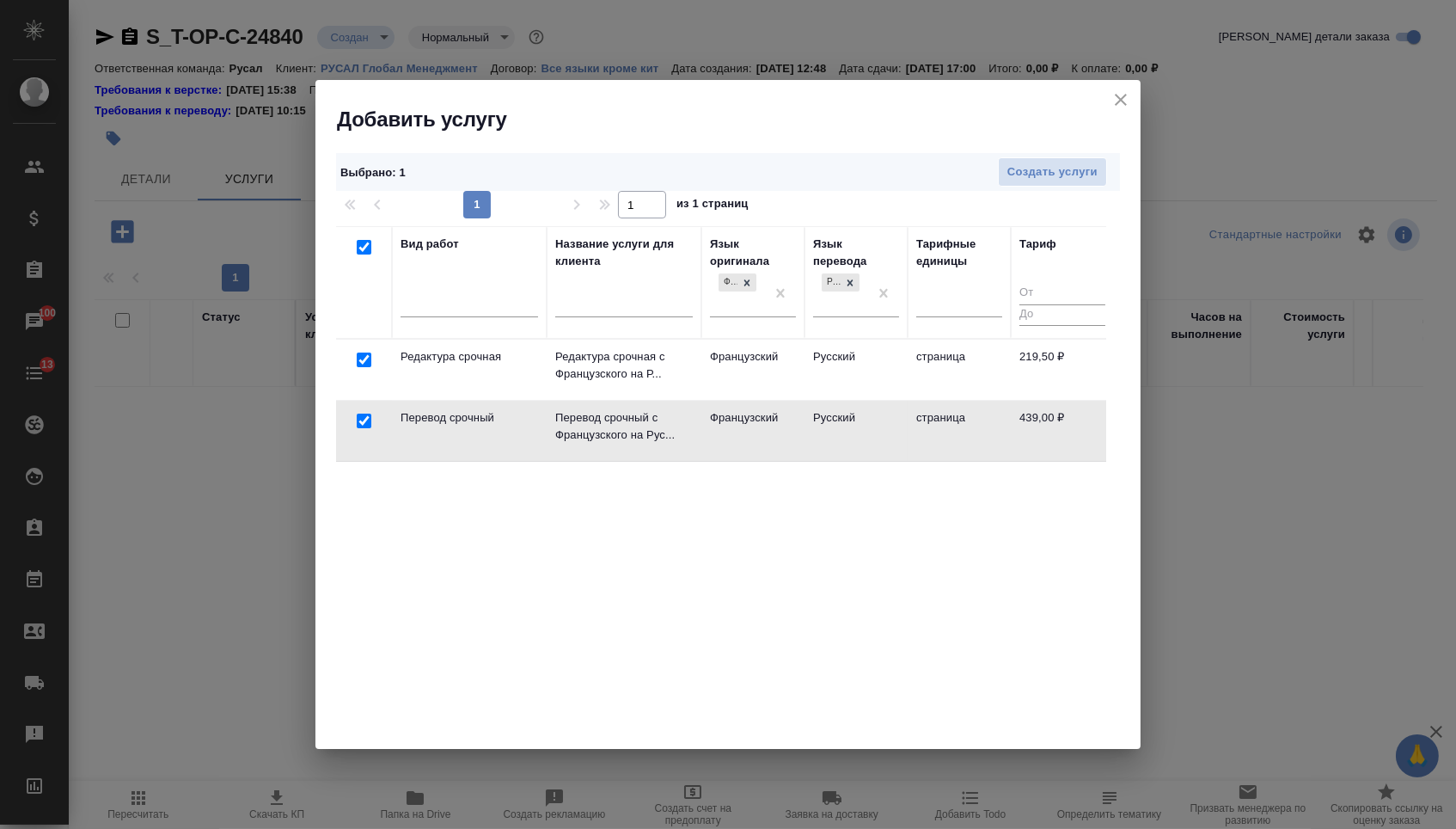
checkbox input "true"
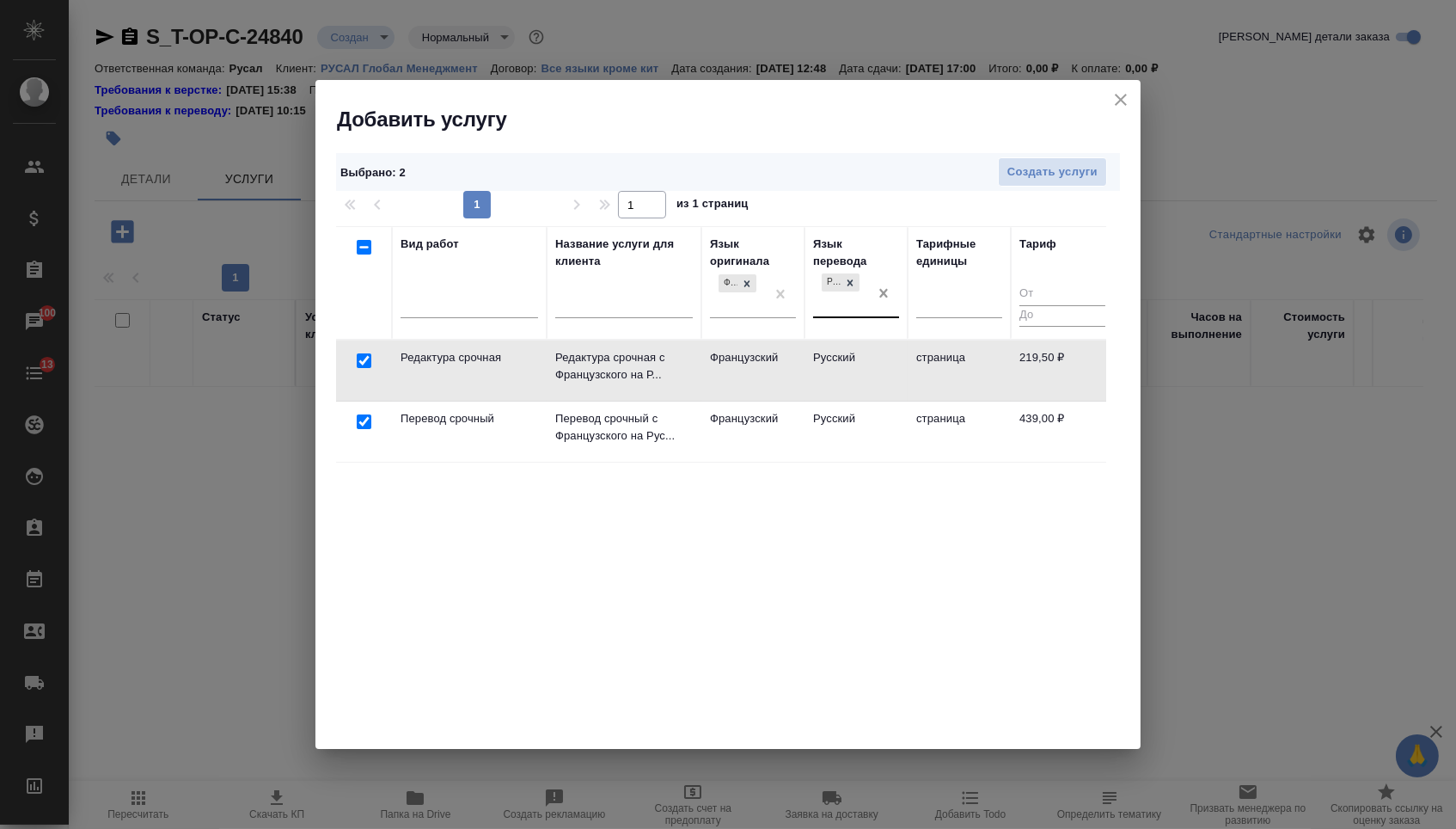
checkbox input "false"
drag, startPoint x: 889, startPoint y: 292, endPoint x: 830, endPoint y: 292, distance: 59.0
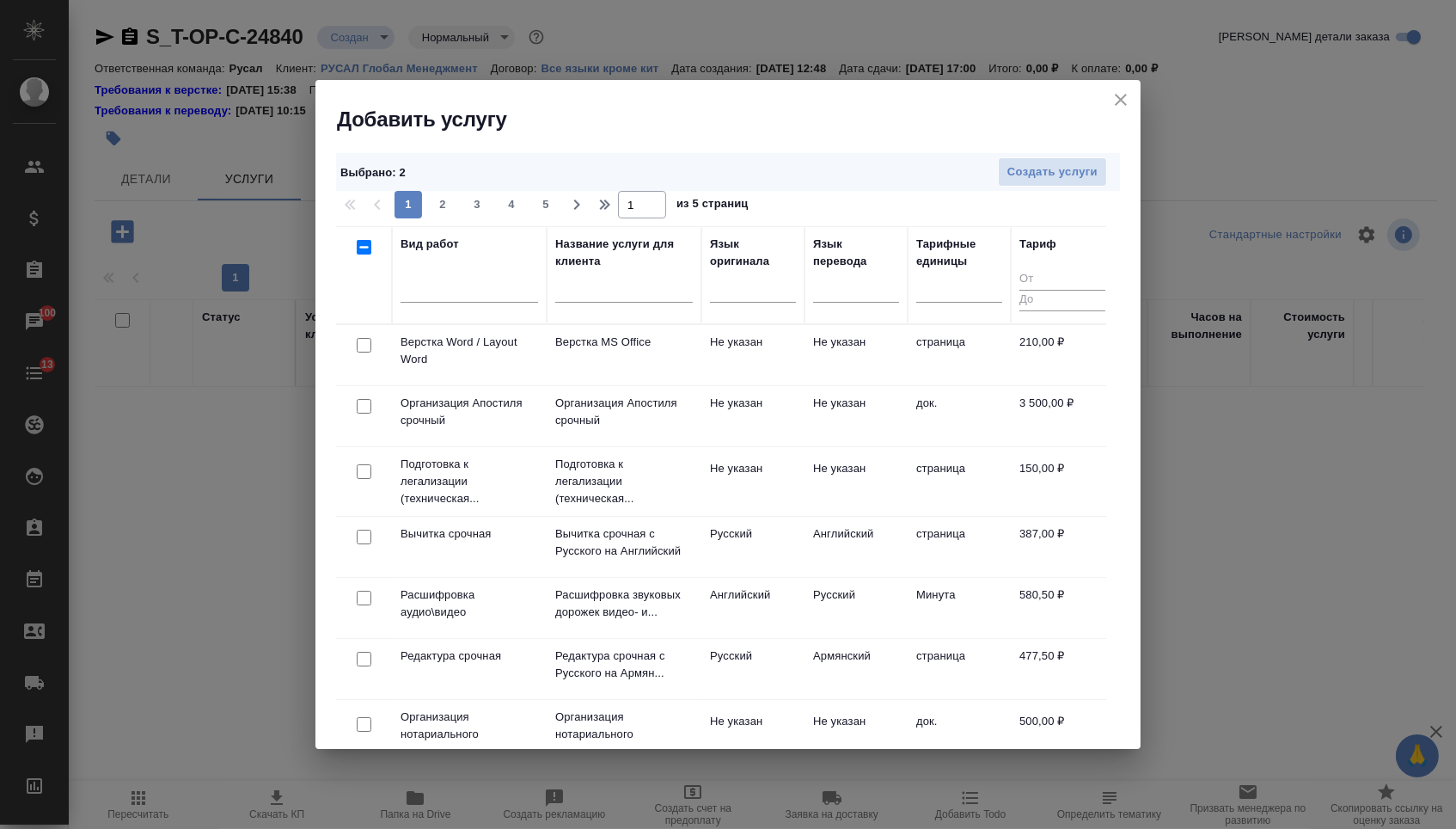
click at [369, 341] on input "checkbox" at bounding box center [364, 345] width 15 height 15
checkbox input "true"
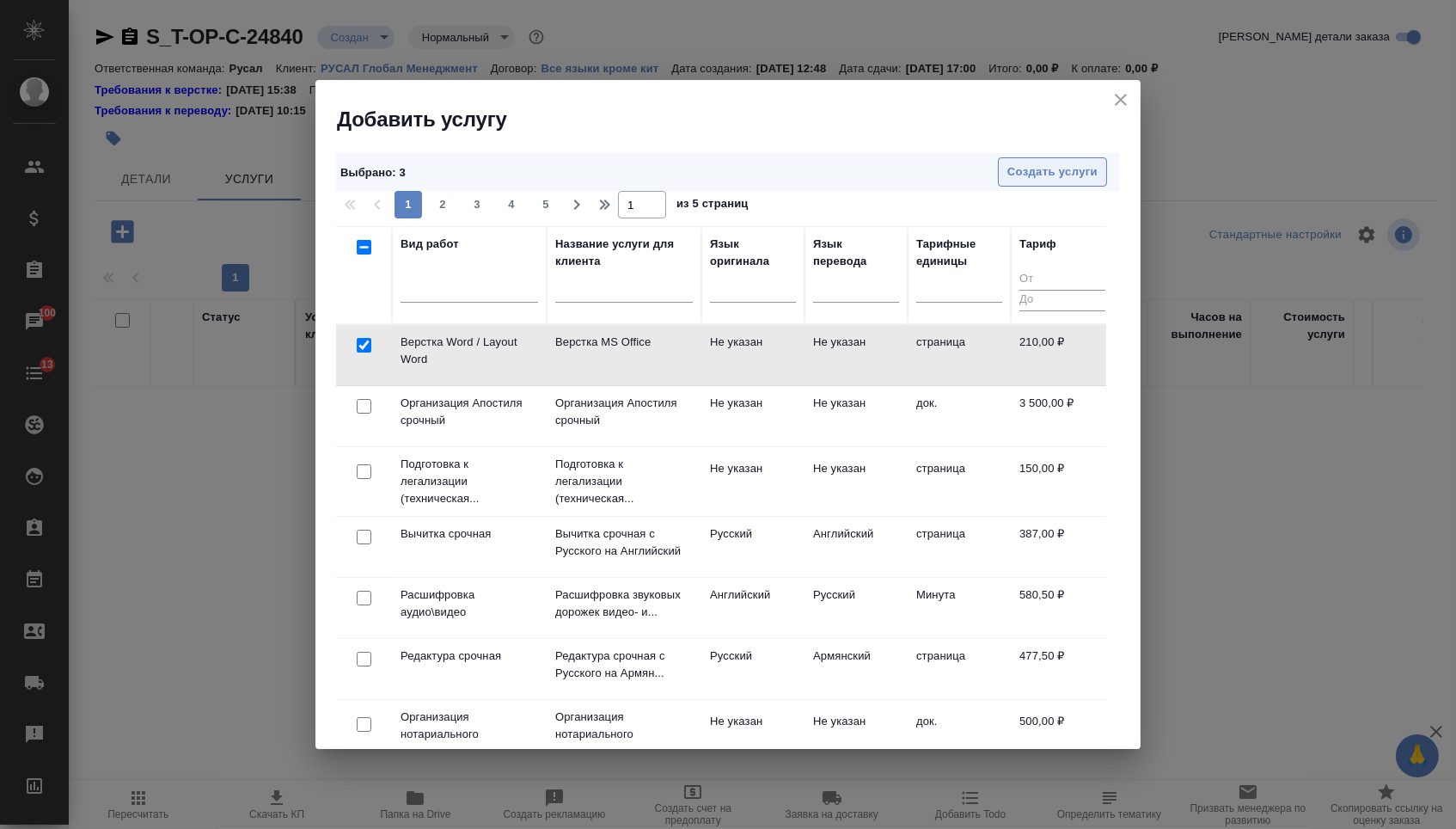
click at [1038, 176] on span "Создать услуги" at bounding box center [1052, 173] width 91 height 20
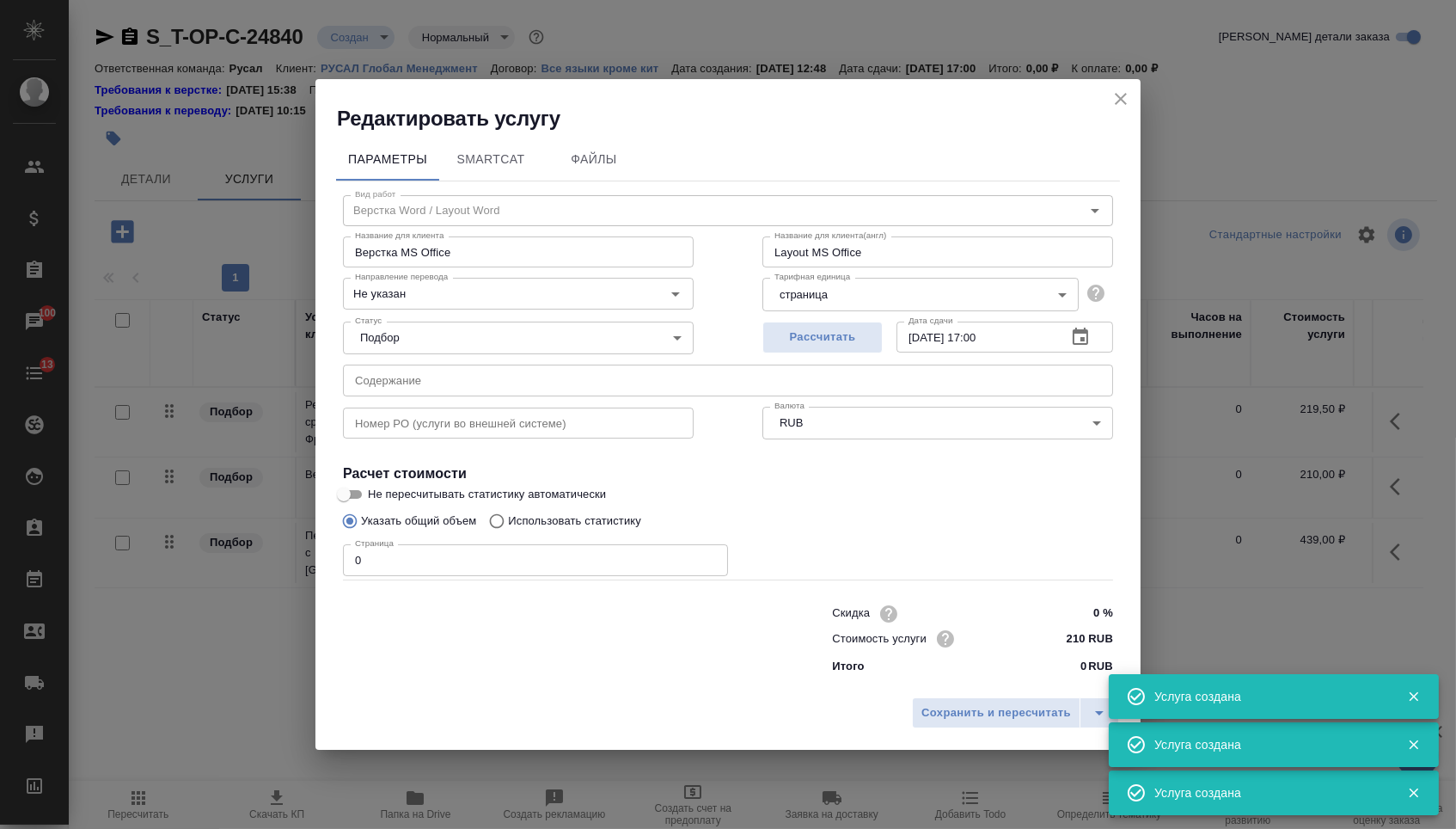
type input "Верстка Word / Layout Word"
type input "Верстка MS Office"
type input "Layout MS Office"
type input "Не указан"
type input "210 RUB"
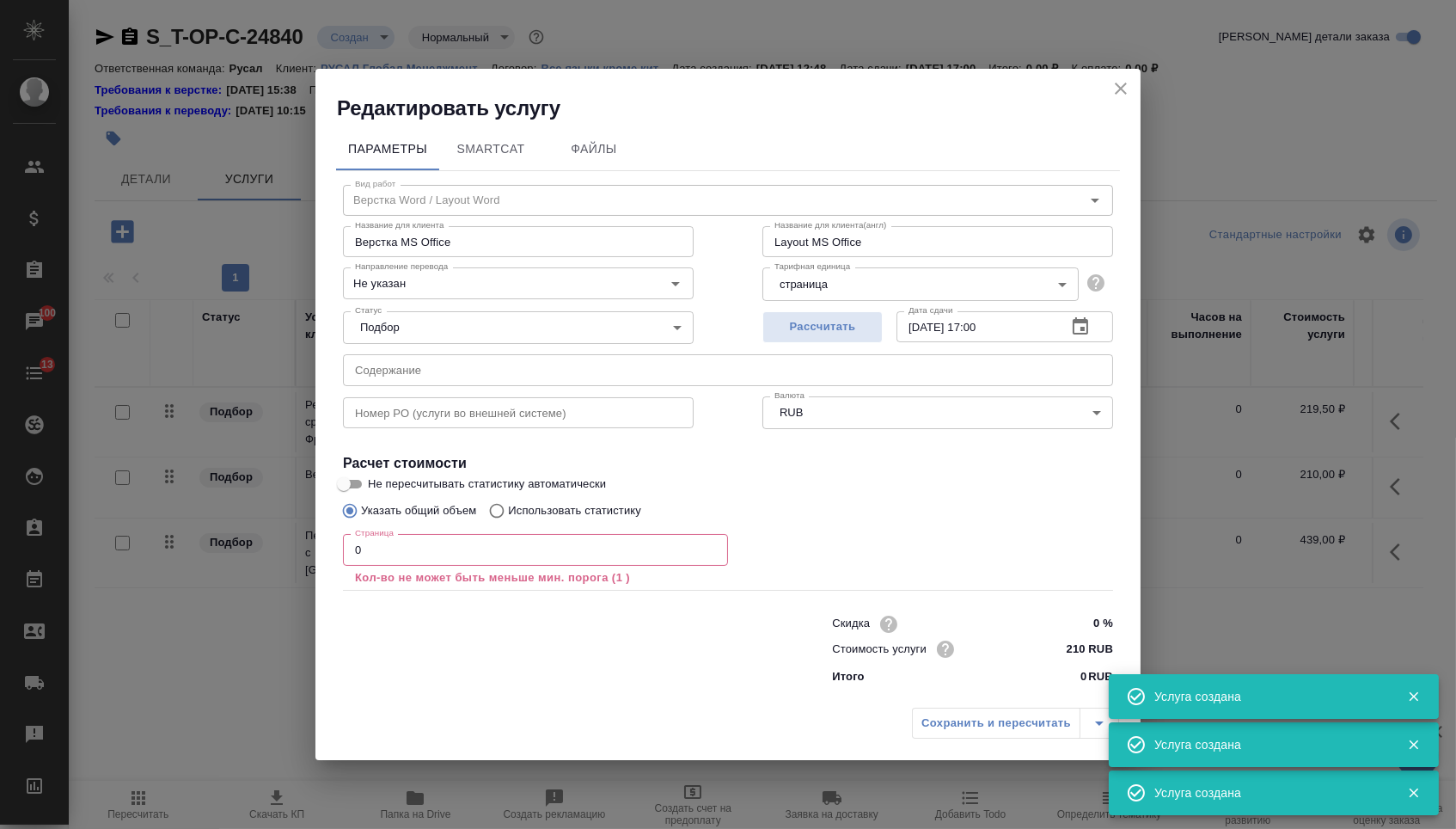
click at [450, 364] on input "text" at bounding box center [728, 370] width 770 height 31
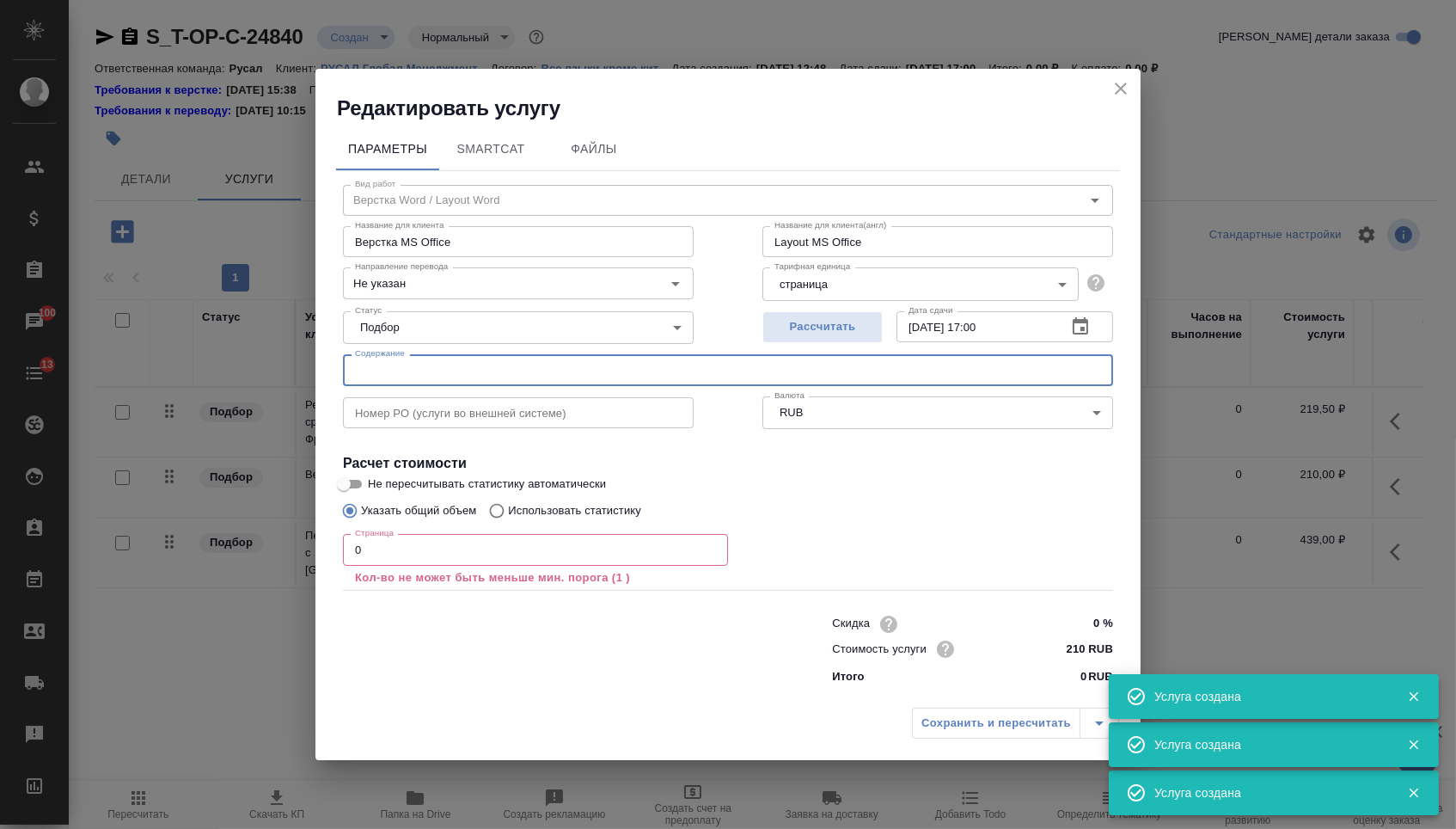
click at [387, 554] on input "0" at bounding box center [535, 549] width 385 height 31
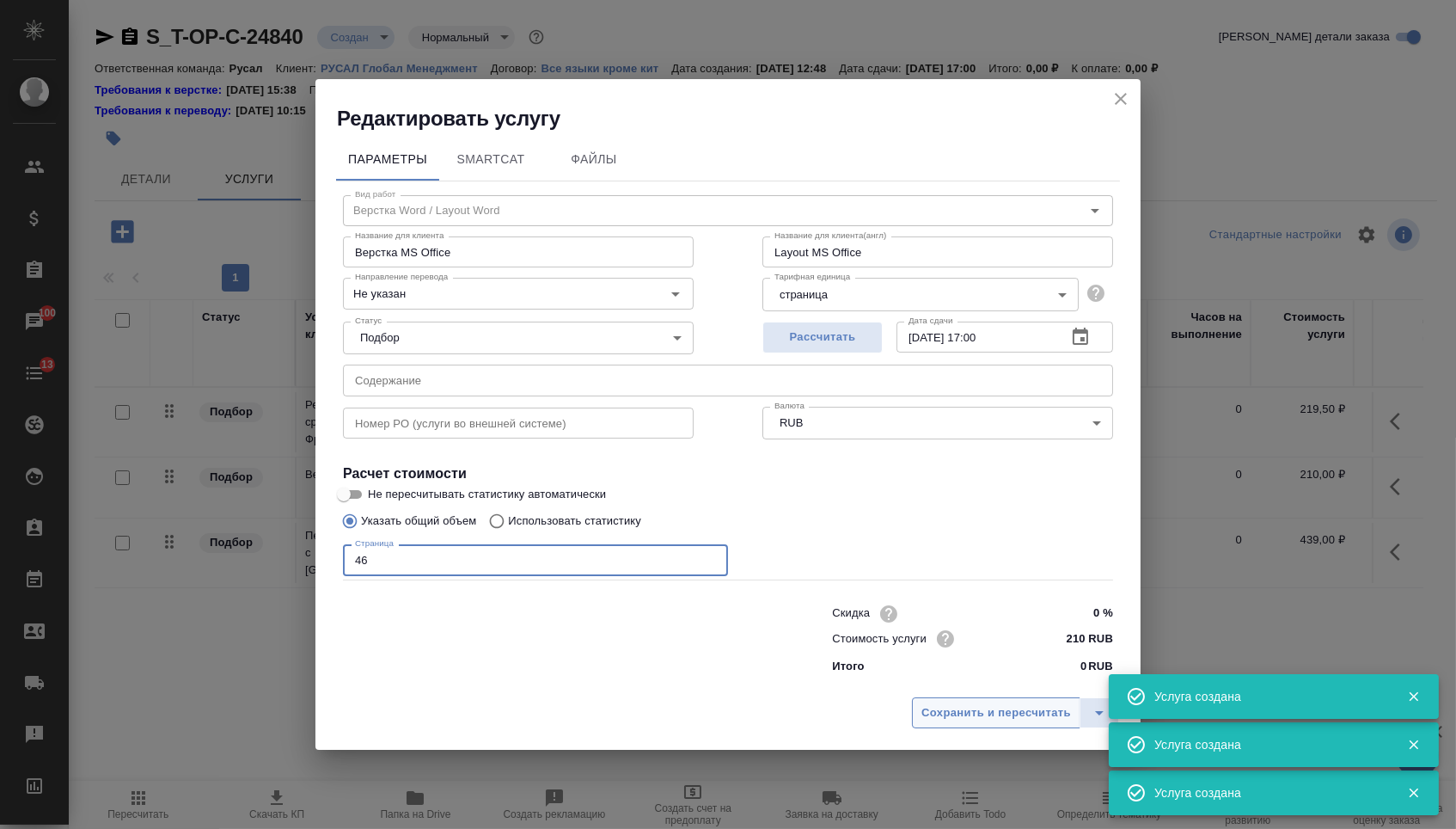
type input "46"
click at [952, 721] on span "Сохранить и пересчитать" at bounding box center [995, 714] width 149 height 20
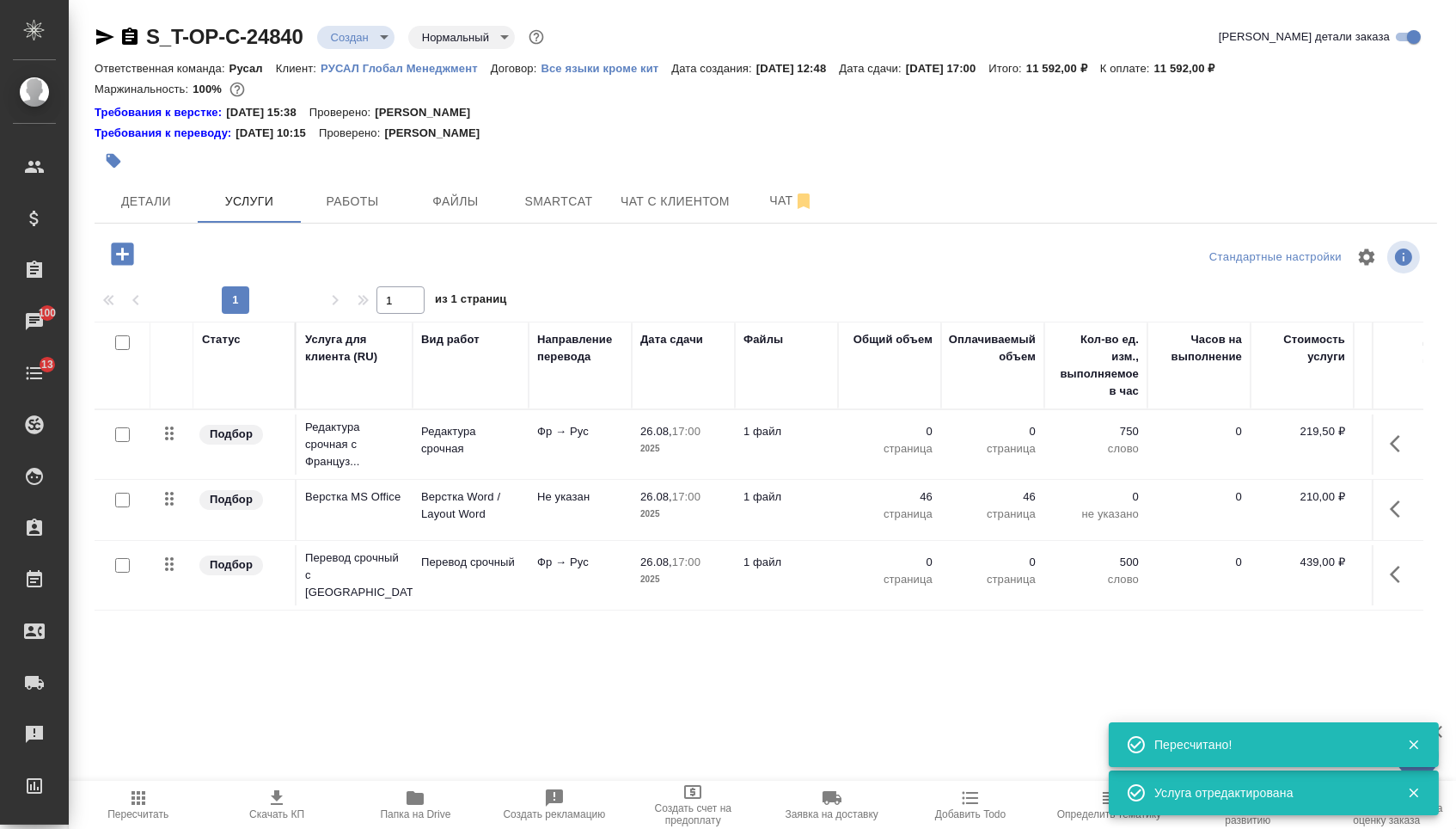
click at [1389, 585] on icon "button" at bounding box center [1399, 574] width 21 height 21
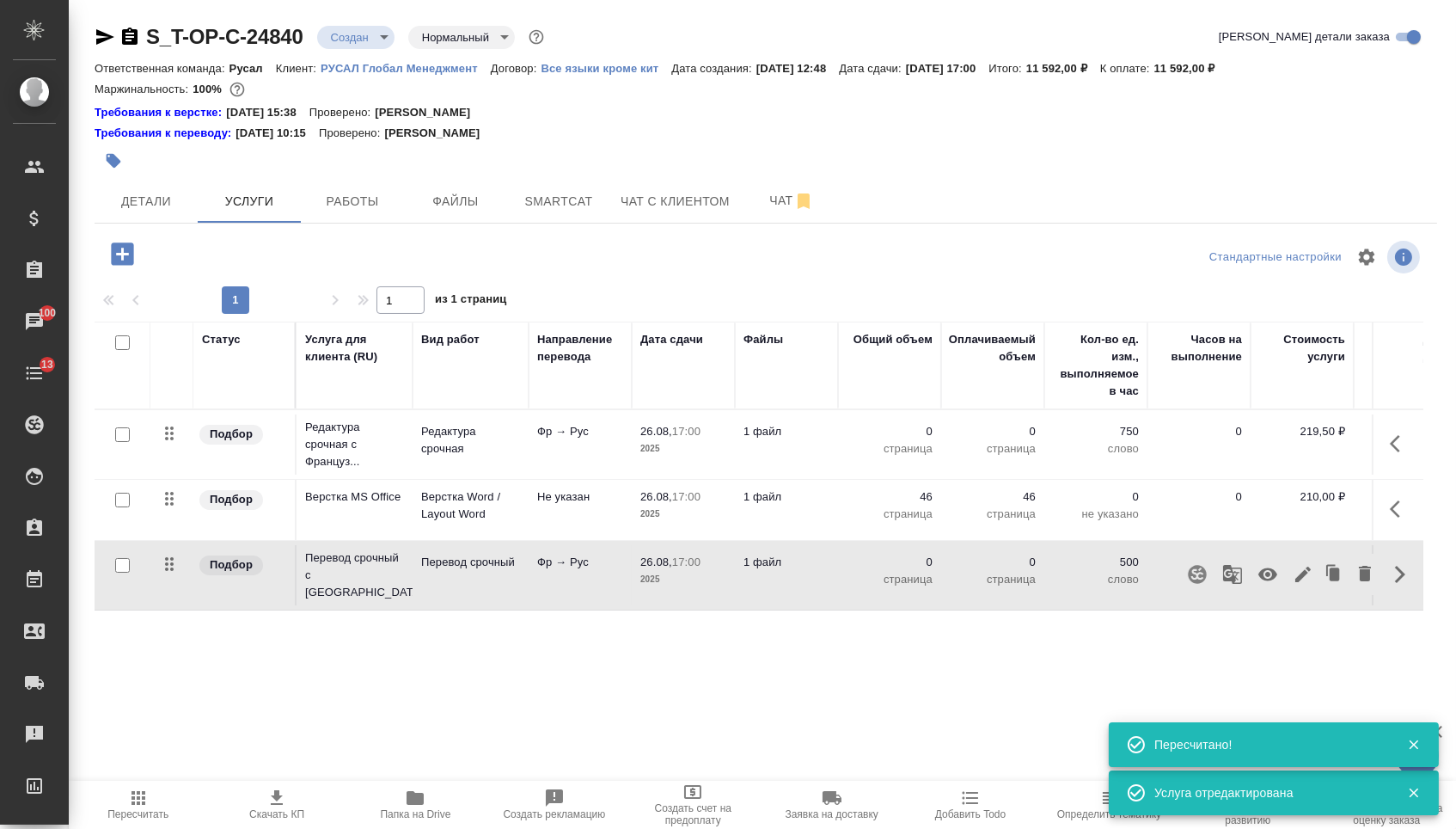
click at [1295, 582] on icon "button" at bounding box center [1302, 574] width 16 height 16
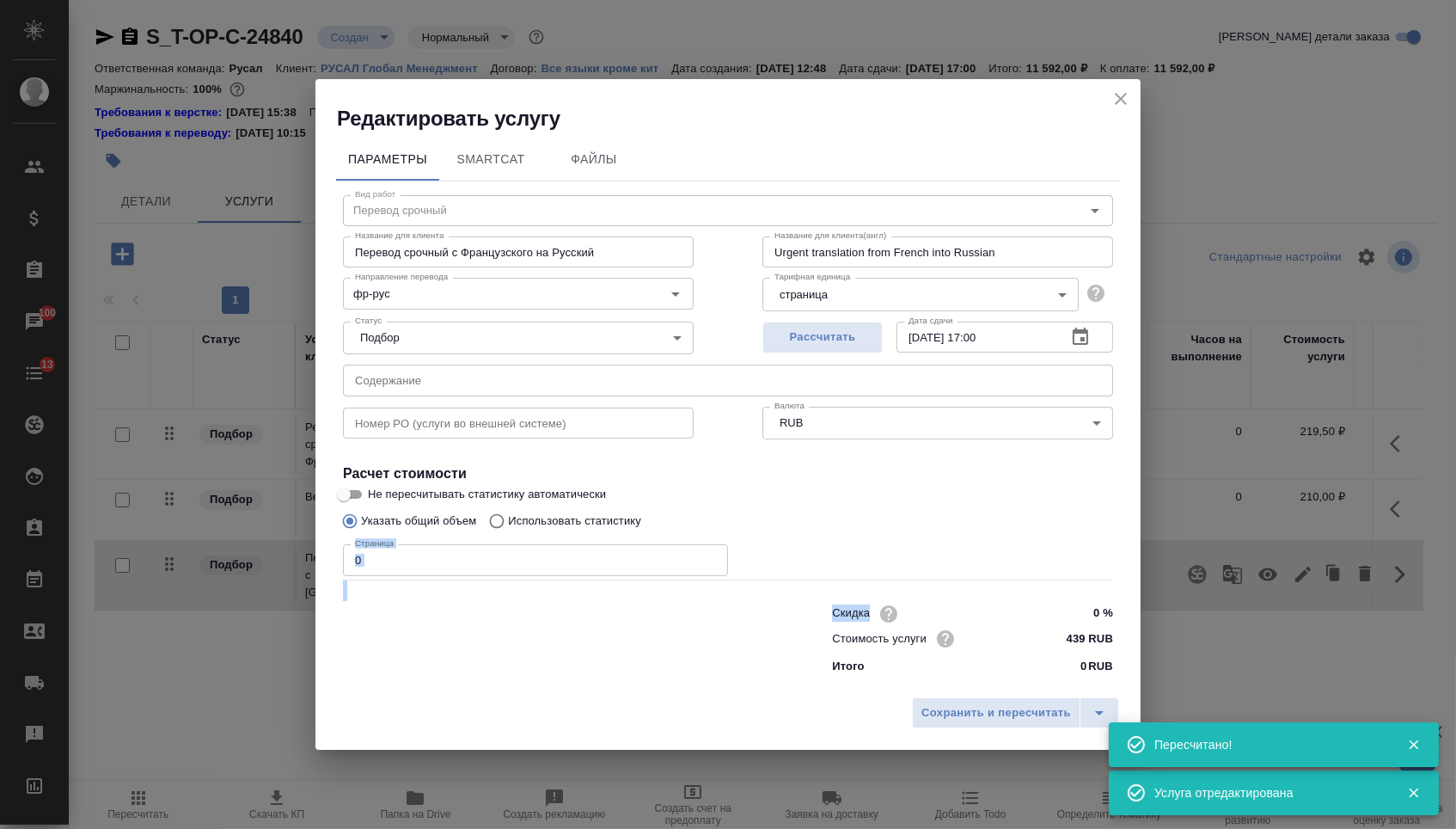
drag, startPoint x: 1287, startPoint y: 587, endPoint x: 964, endPoint y: 508, distance: 332.5
click at [964, 508] on div "Редактировать услугу Параметры SmartCat Файлы Вид работ Перевод срочный Вид раб…" at bounding box center [728, 414] width 1456 height 829
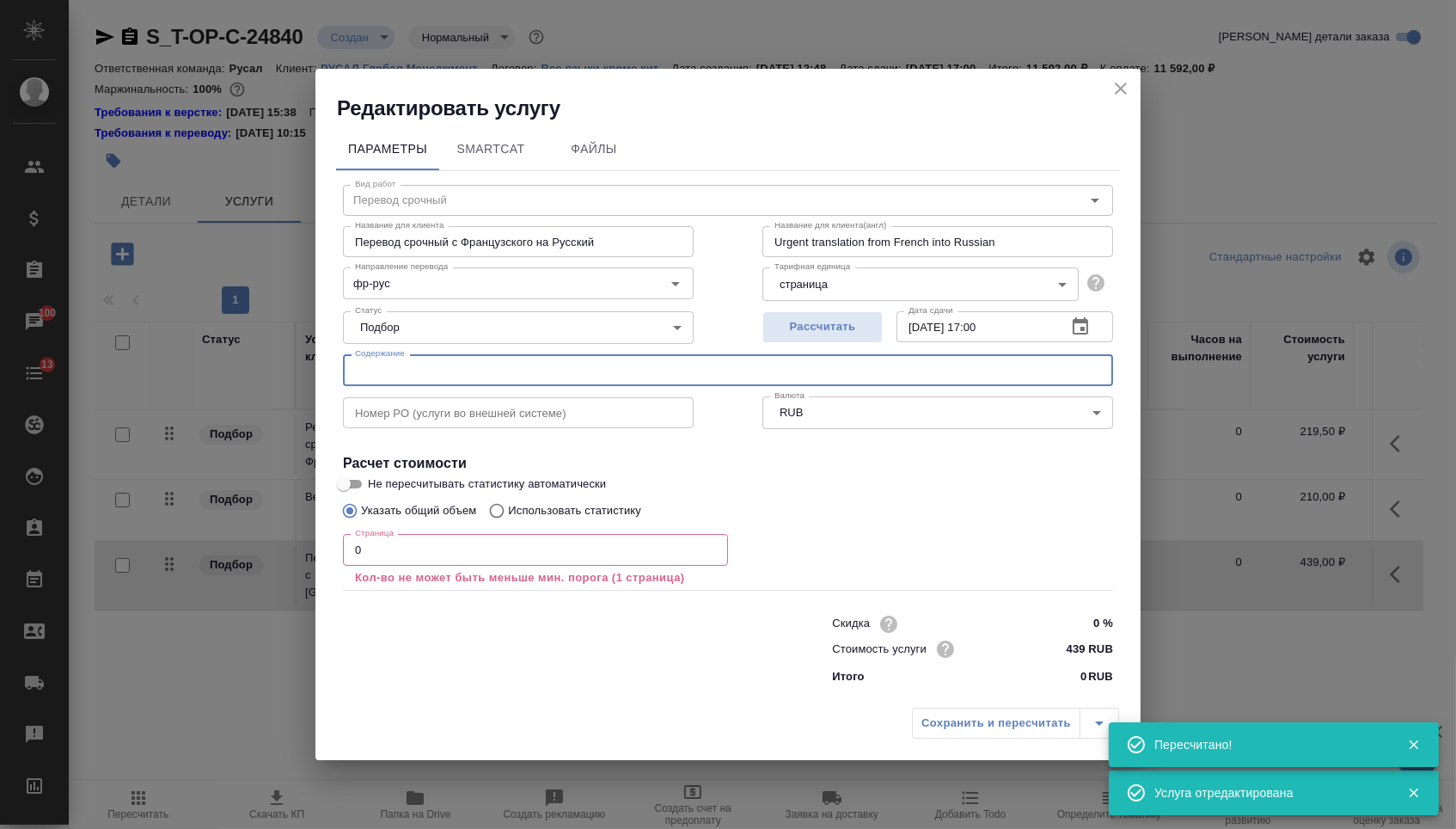
click at [818, 364] on input "text" at bounding box center [728, 370] width 770 height 31
paste input "Liasse EF Rusal EMF 2024-final"
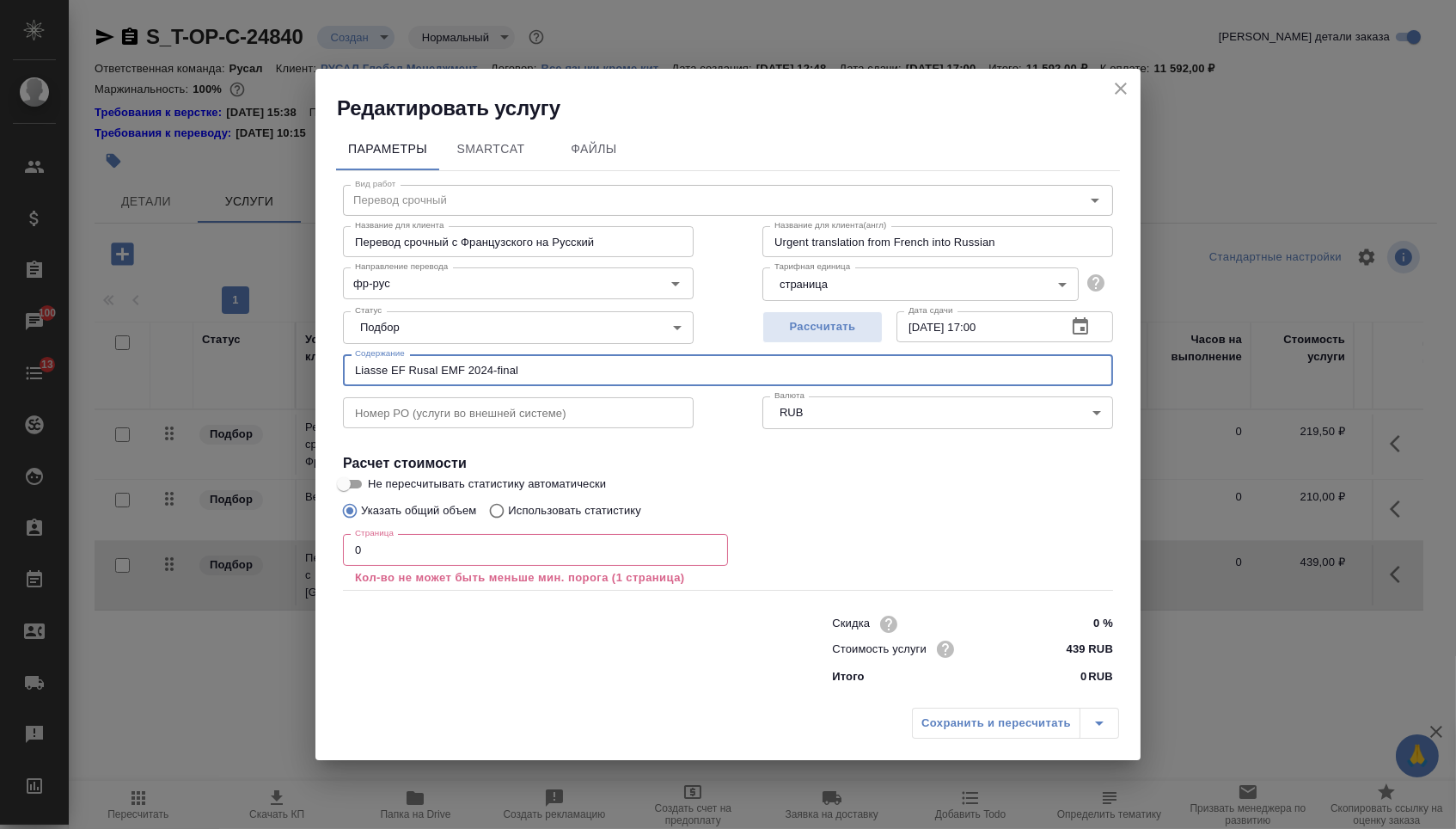
type input "Liasse EF Rusal EMF 2024-final"
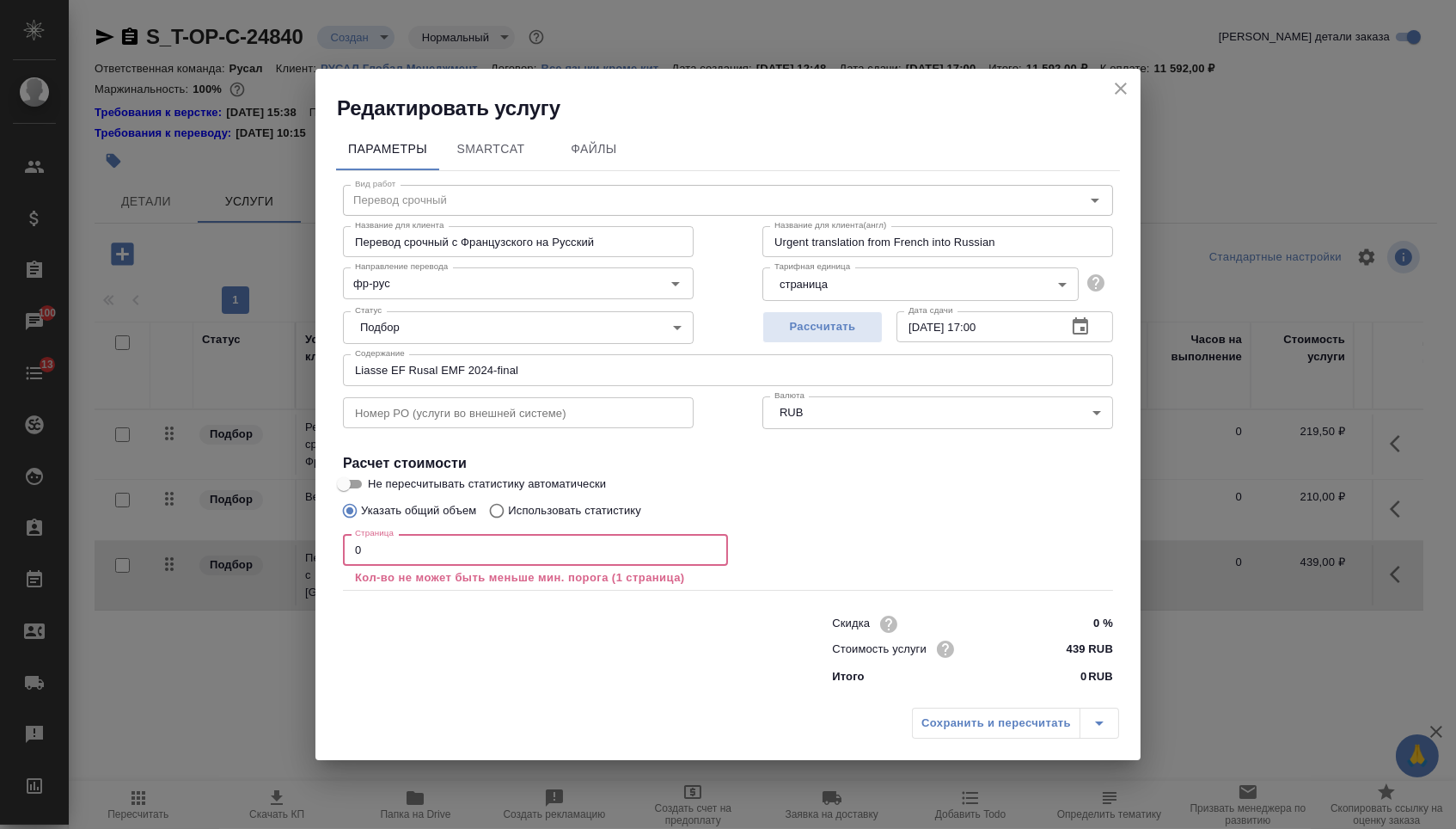
click at [551, 553] on input "0" at bounding box center [535, 549] width 385 height 31
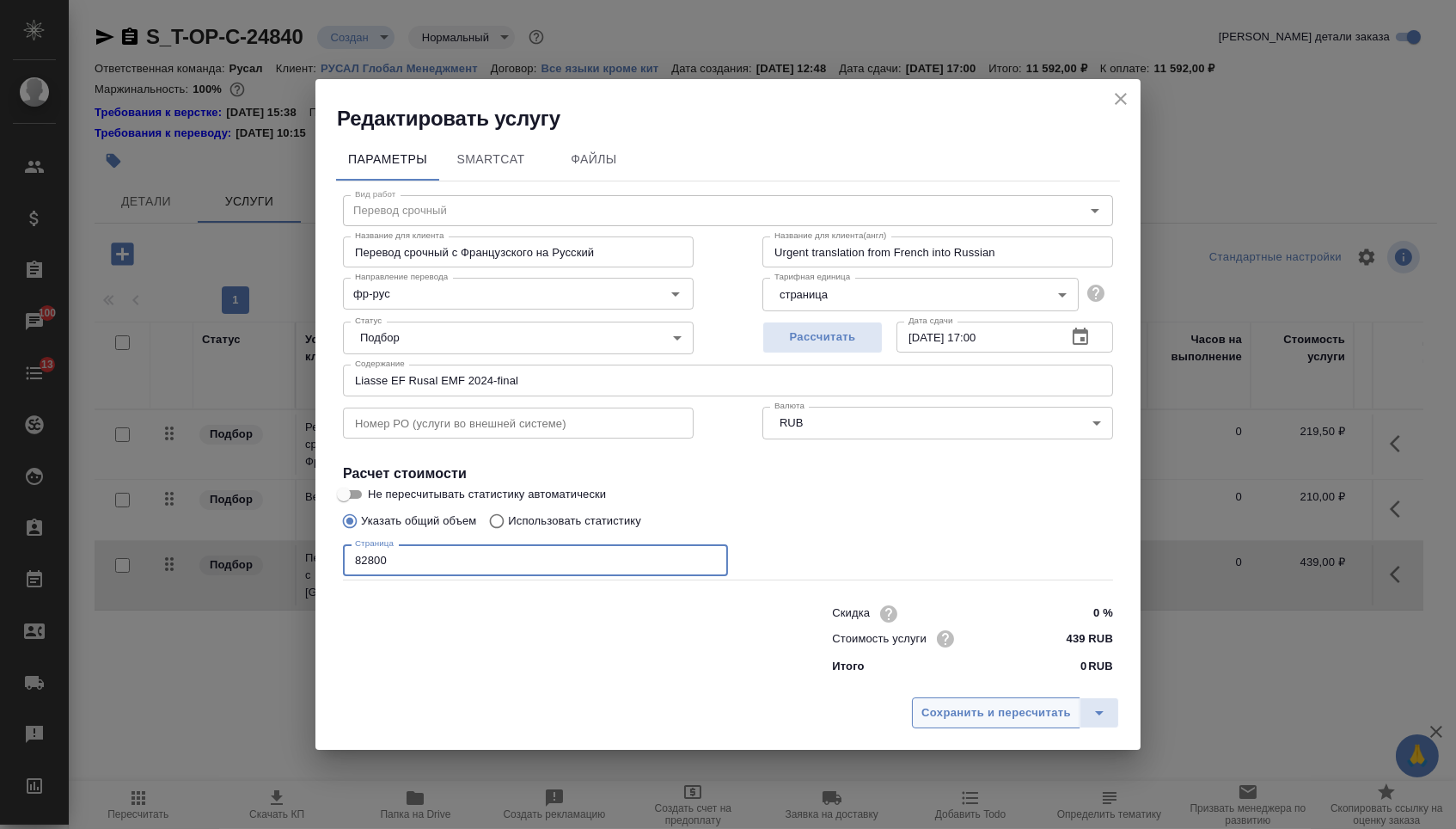
type input "82800"
click at [1035, 728] on button "Сохранить и пересчитать" at bounding box center [996, 713] width 168 height 31
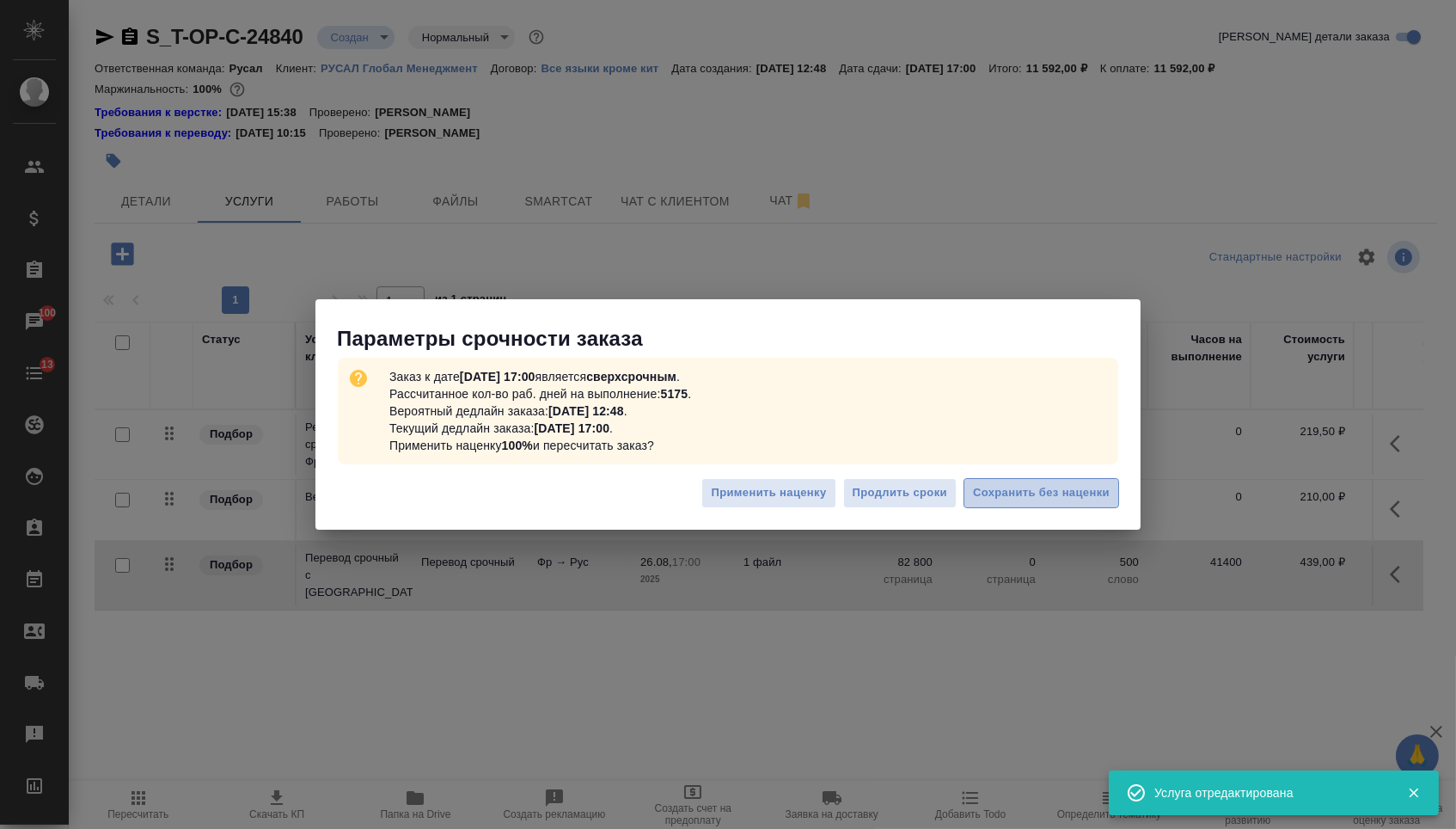
click at [988, 495] on span "Сохранить без наценки" at bounding box center [1041, 493] width 136 height 20
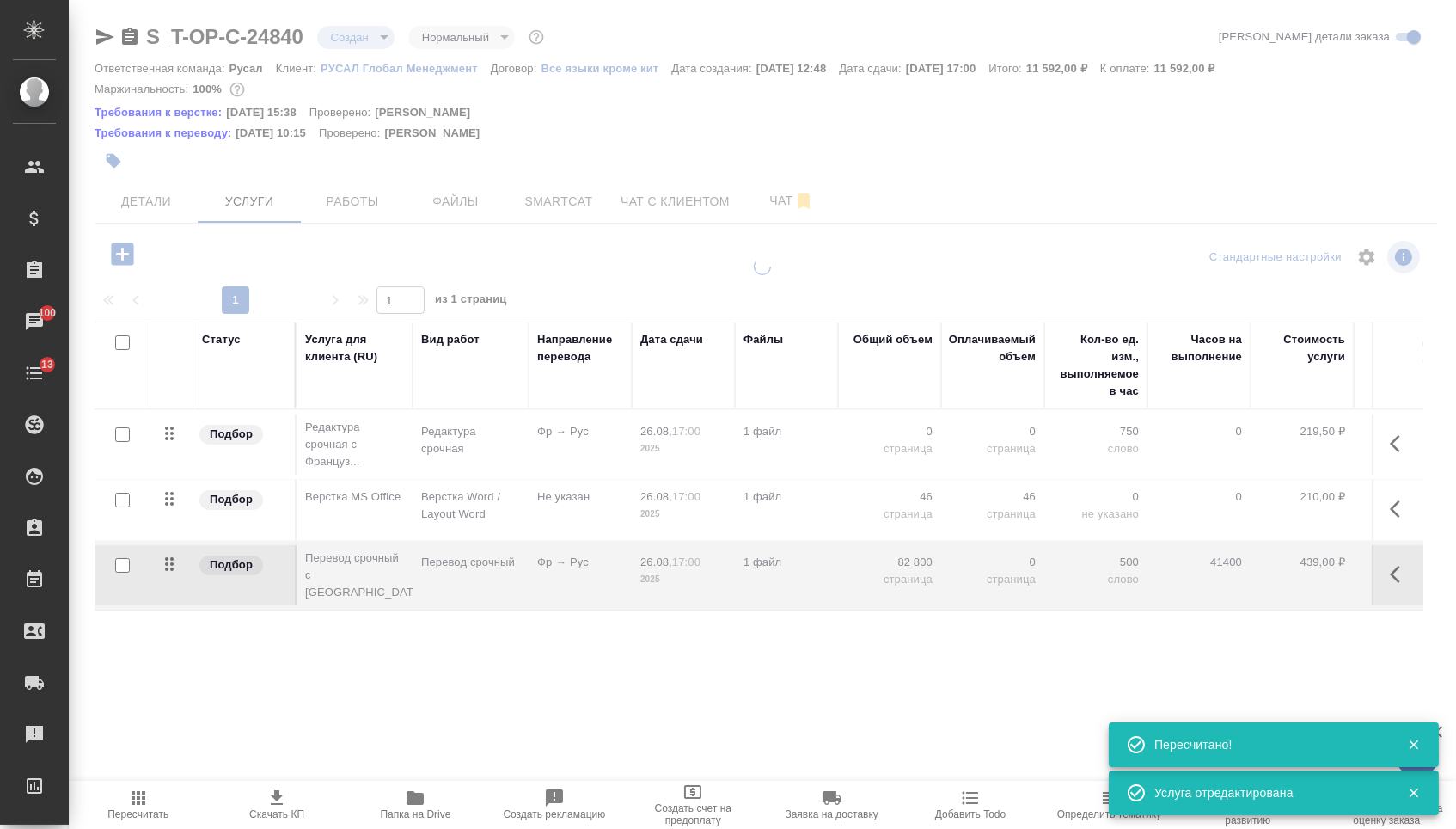
type input "urgent"
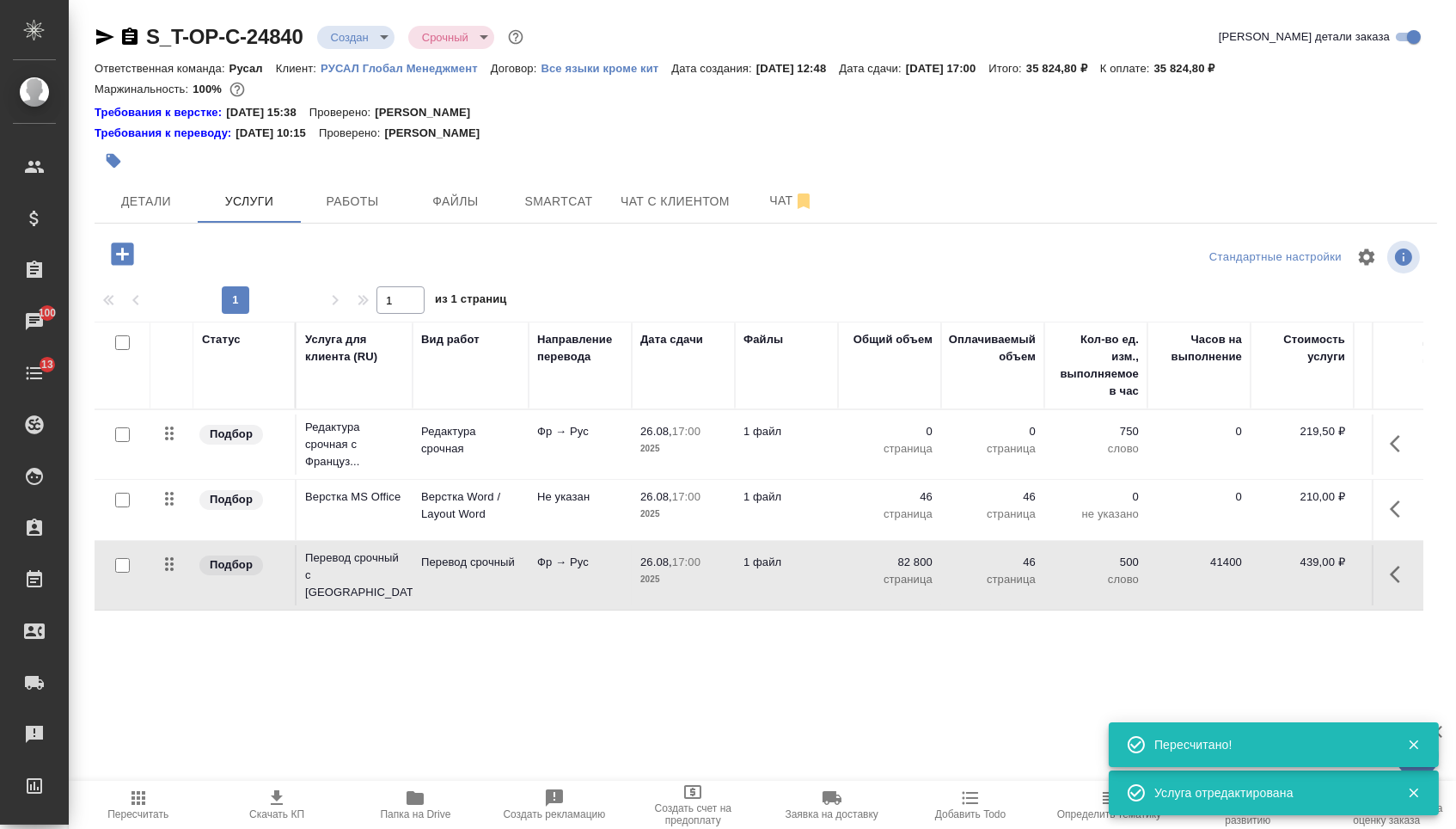
click at [903, 440] on p "0" at bounding box center [889, 431] width 86 height 17
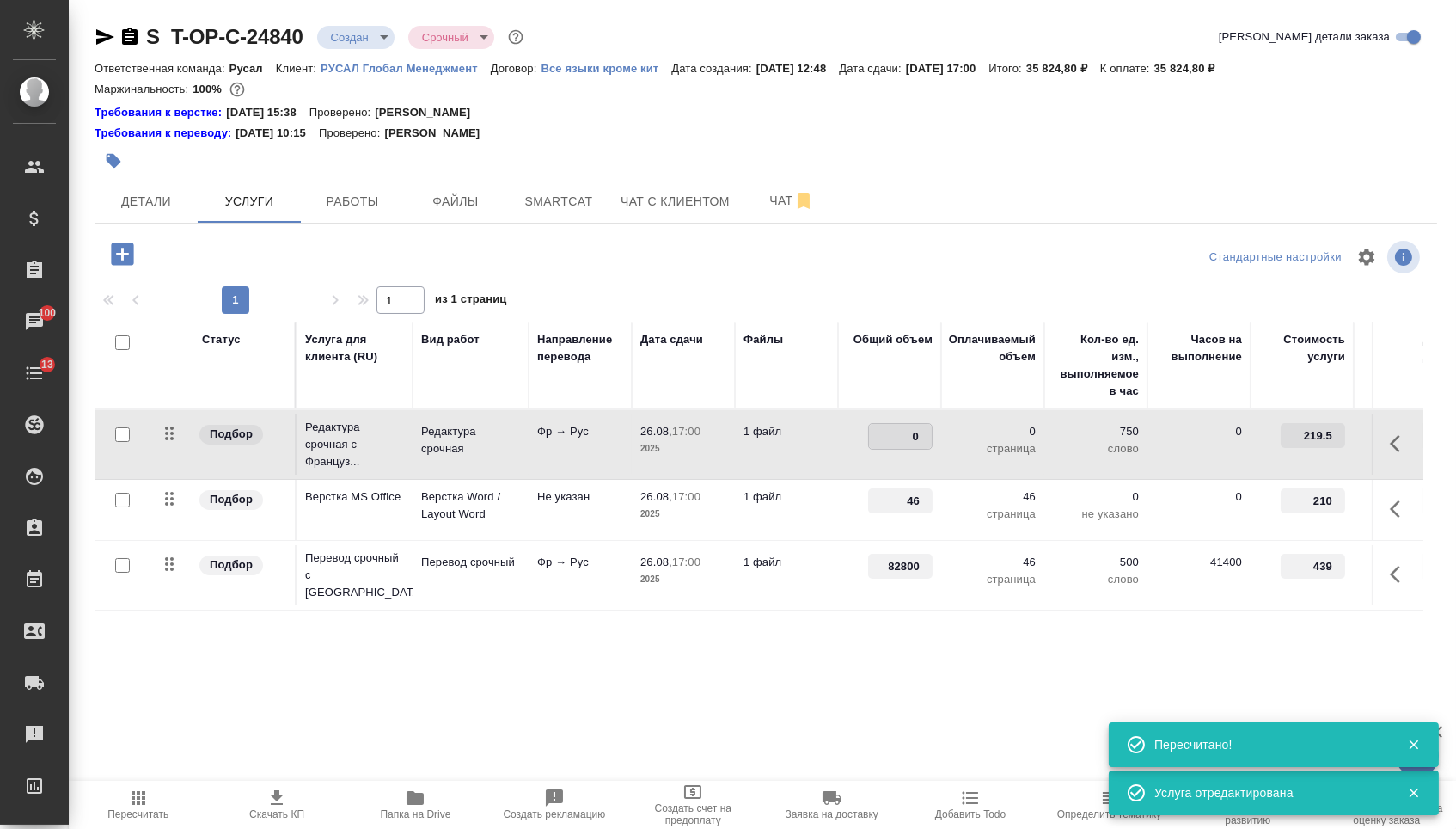
click at [903, 444] on input "0" at bounding box center [900, 436] width 63 height 25
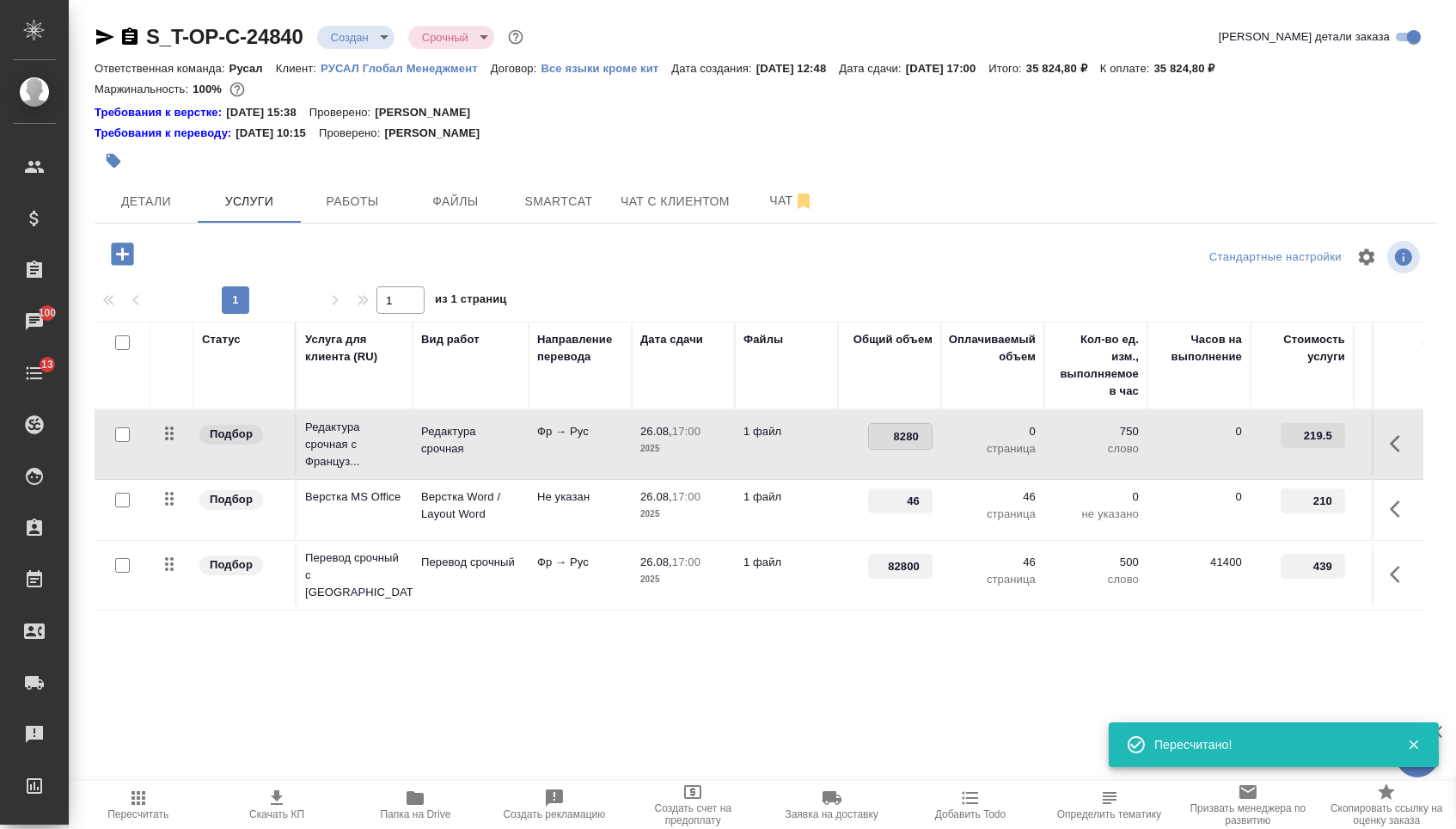
type input "82800"
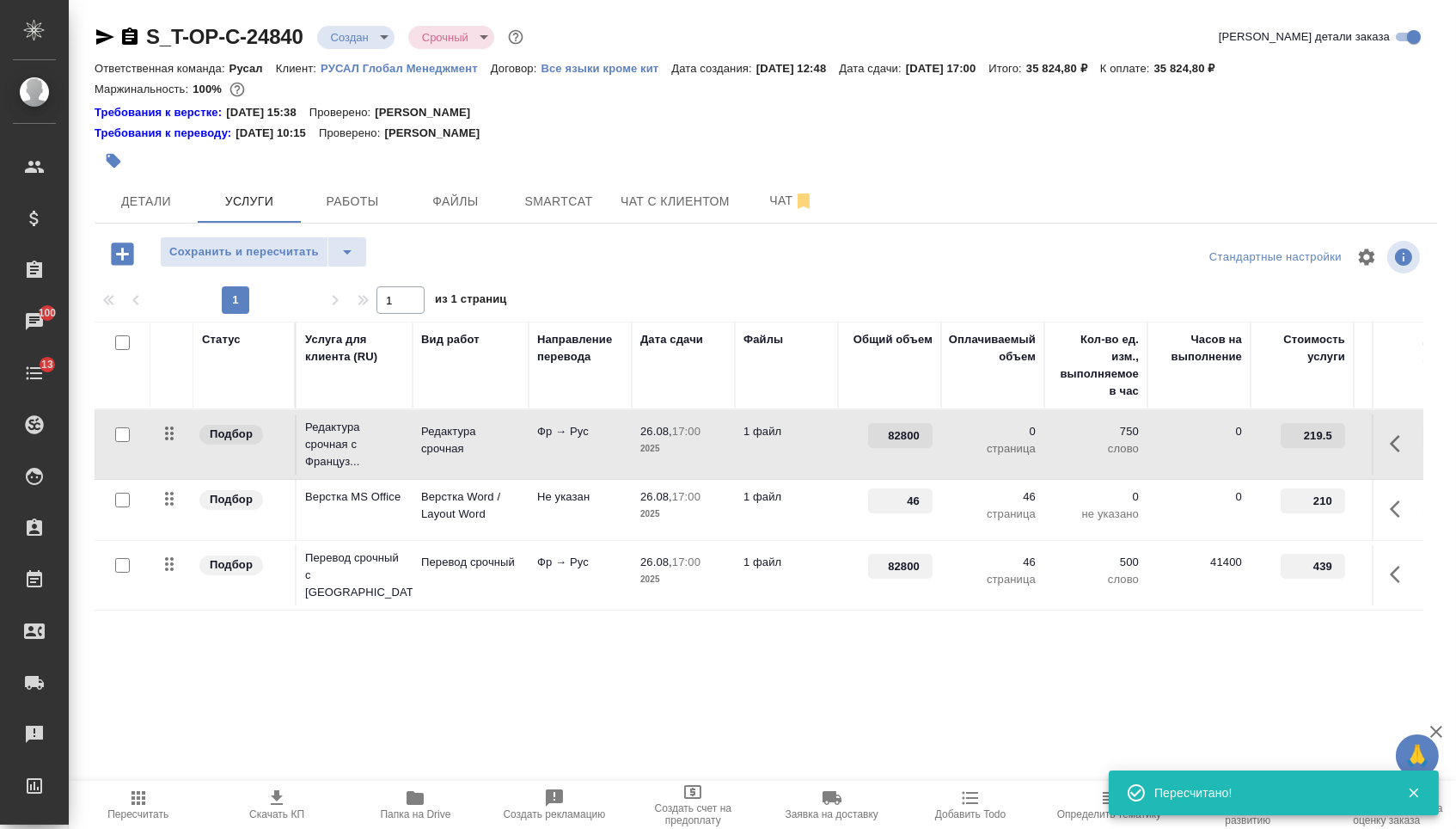
click at [755, 610] on tbody "Подбор Редактура срочная с Француз... Редактура срочная Фр → Рус 26.08, 17:00 2…" at bounding box center [904, 510] width 1620 height 200
click at [295, 261] on span "Сохранить и пересчитать" at bounding box center [243, 253] width 149 height 20
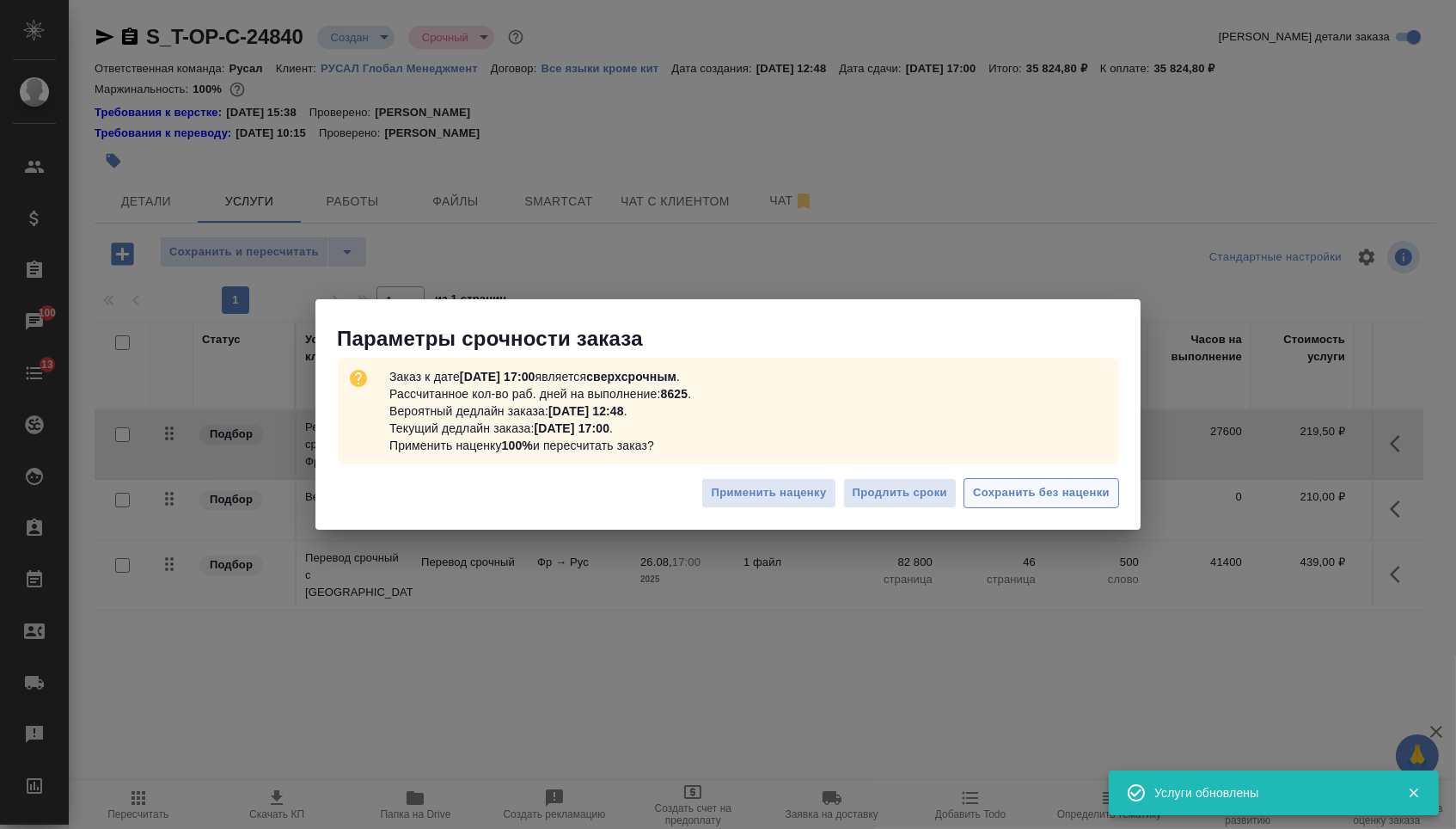
click at [1015, 497] on span "Сохранить без наценки" at bounding box center [1041, 493] width 136 height 20
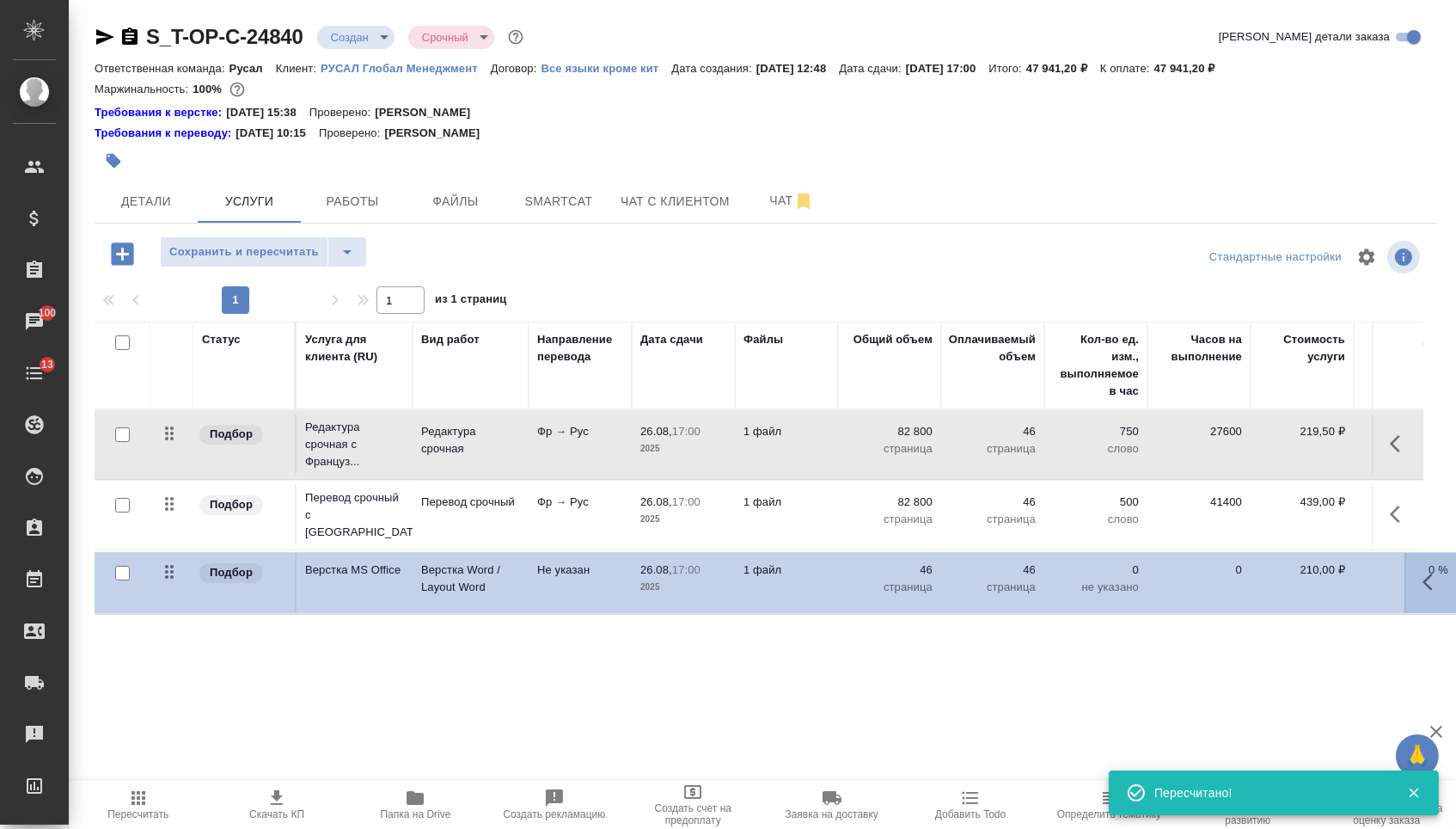
drag, startPoint x: 165, startPoint y: 513, endPoint x: 163, endPoint y: 583, distance: 70.0
click at [163, 583] on table "Статус Услуга для клиента (RU) Вид работ Направление перевода Дата сдачи Файлы …" at bounding box center [904, 467] width 1620 height 292
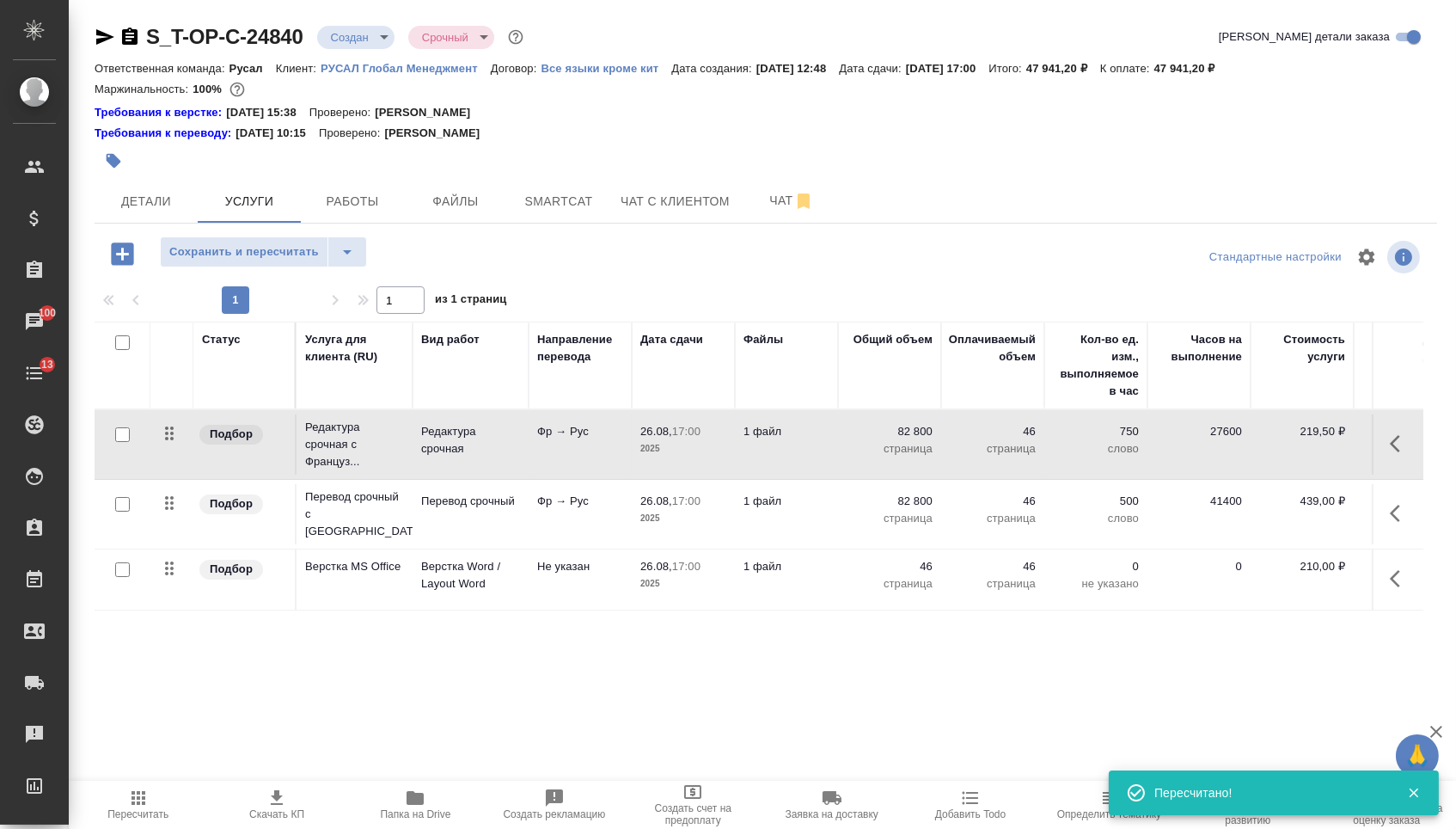
drag, startPoint x: 165, startPoint y: 522, endPoint x: 164, endPoint y: 448, distance: 74.0
click at [164, 448] on tbody "Подбор Редактура срочная с Француз... Редактура срочная Фр → Рус 26.08, 17:00 2…" at bounding box center [904, 510] width 1620 height 200
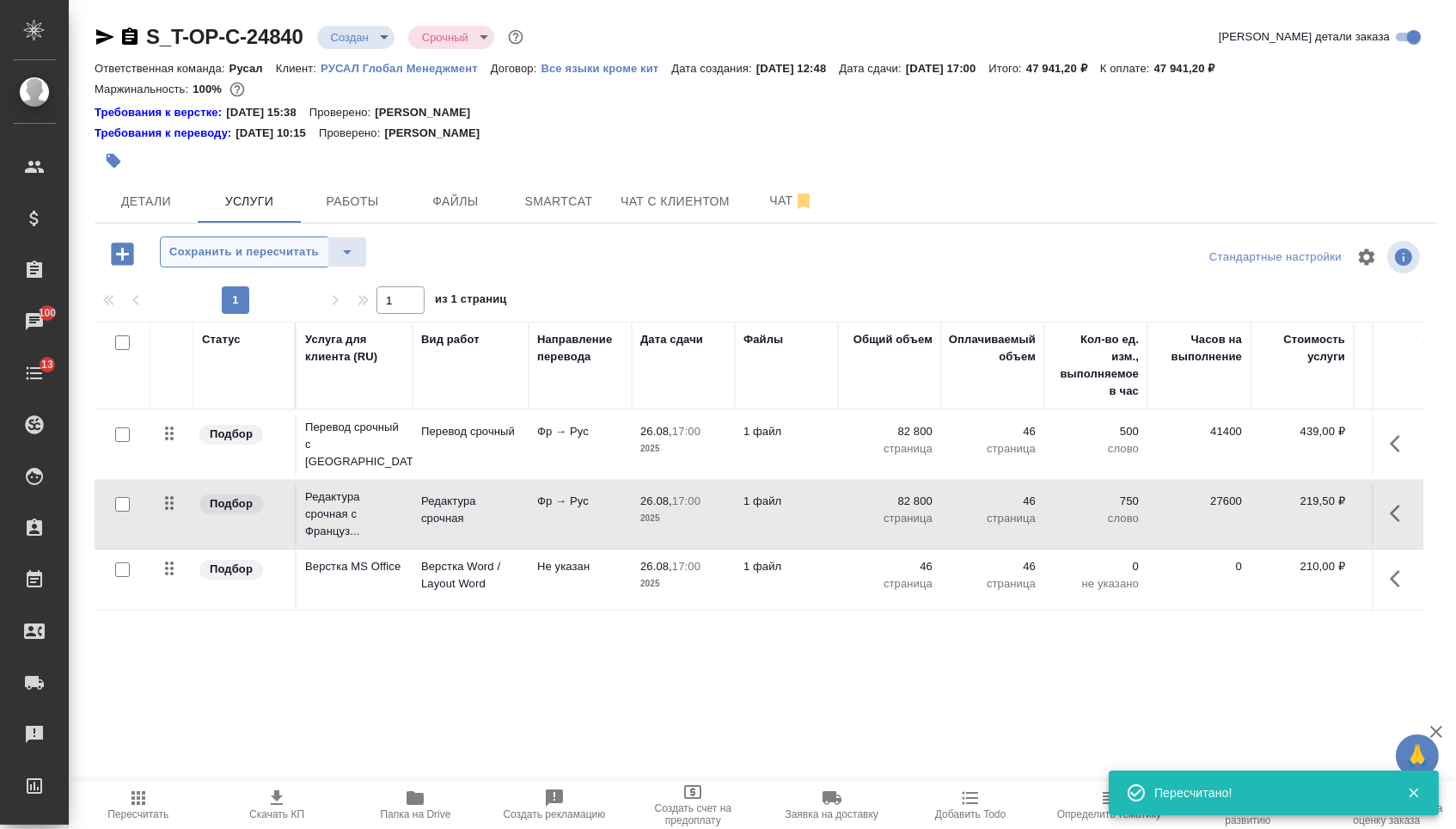
click at [262, 254] on span "Сохранить и пересчитать" at bounding box center [243, 253] width 149 height 20
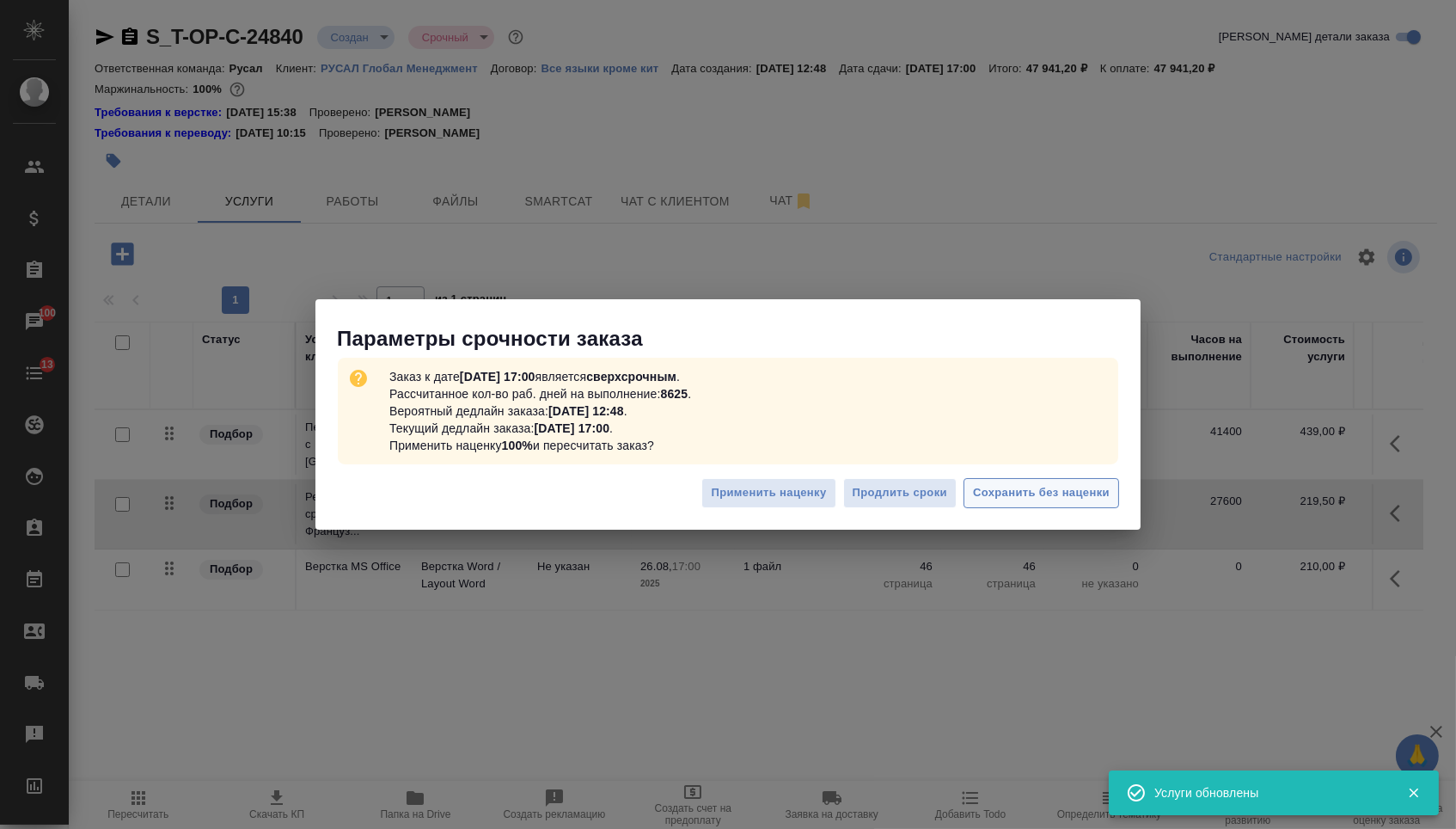
click at [1060, 480] on button "Сохранить без наценки" at bounding box center [1041, 492] width 155 height 30
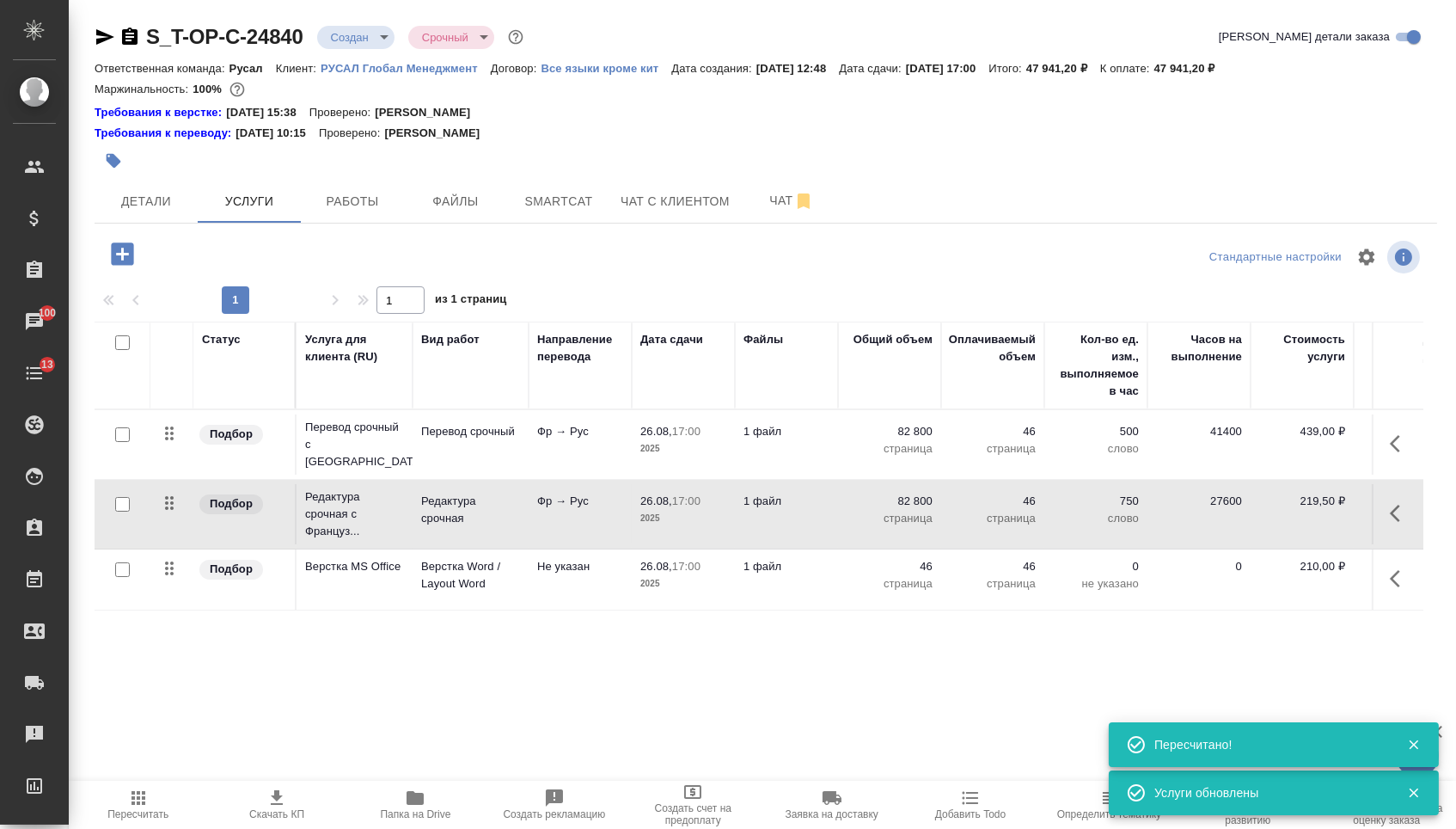
click at [362, 41] on body "🙏 .cls-1 fill:#fff; AWATERA Menshikova Aleksandra Клиенты Спецификации Заказы 1…" at bounding box center [728, 414] width 1456 height 829
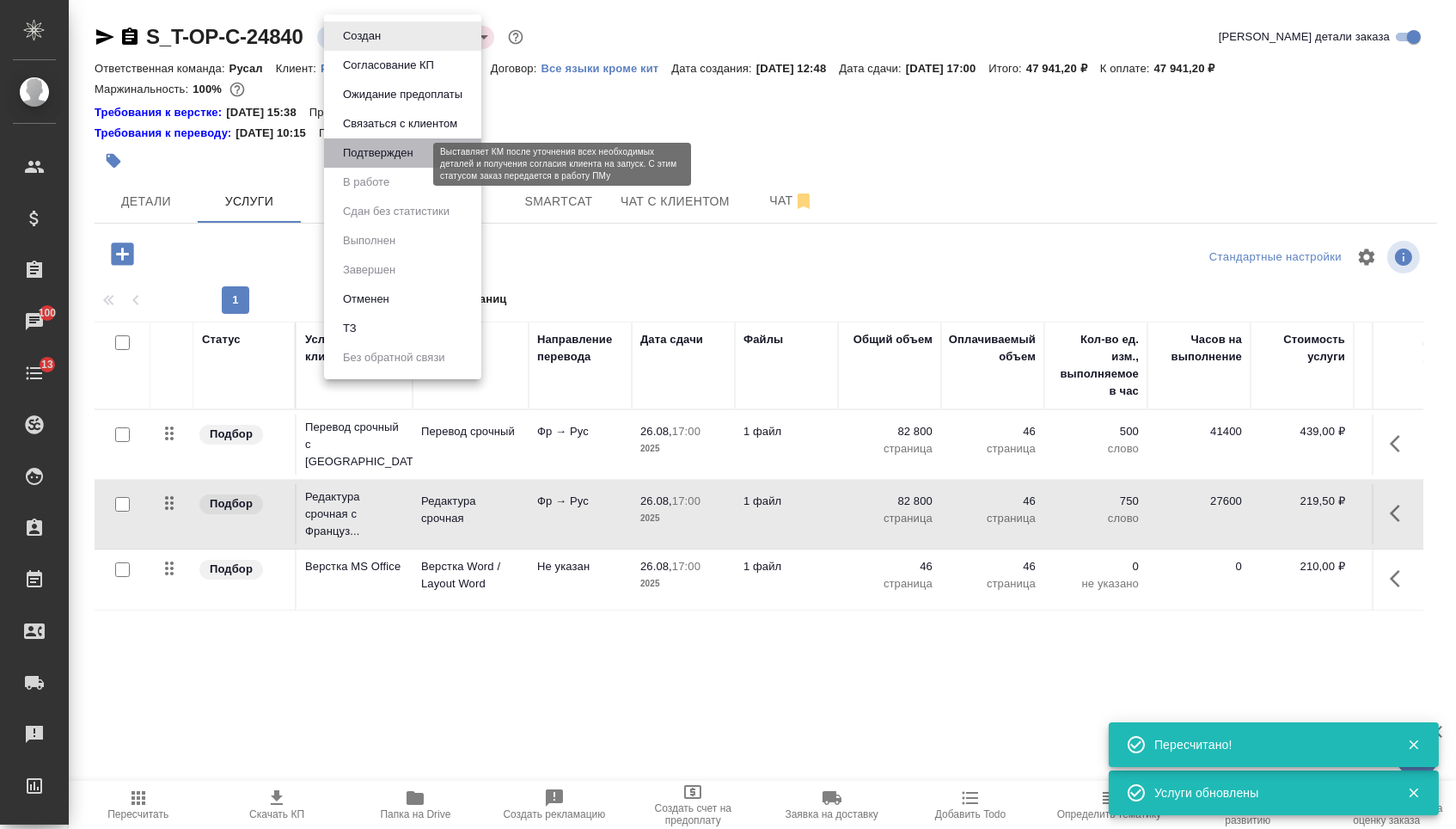
click at [365, 159] on button "Подтвержден" at bounding box center [378, 153] width 80 height 19
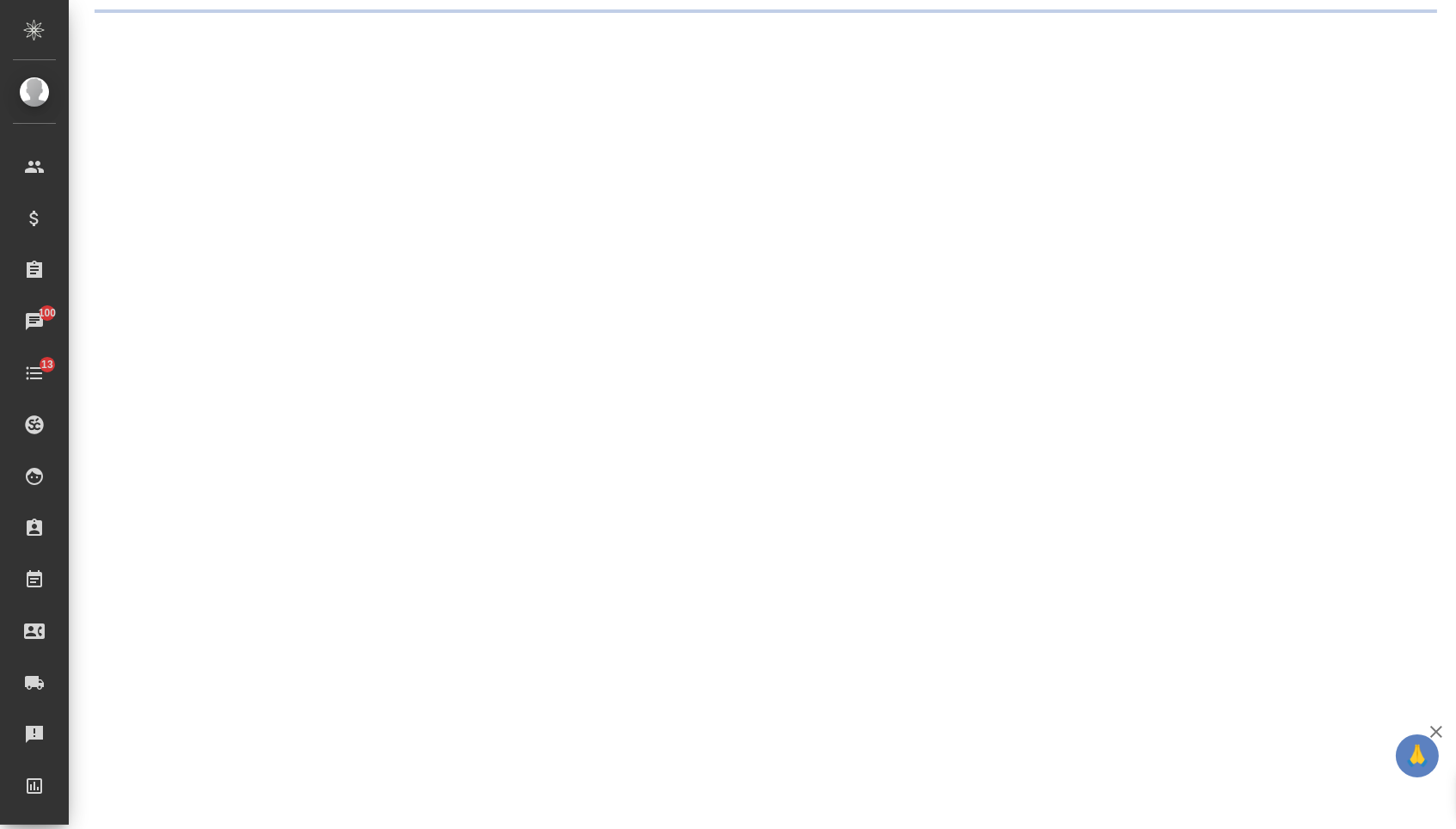
click at [169, 220] on div ".cls-1 fill:#fff; AWATERA Menshikova Aleksandra Клиенты Спецификации Заказы 100…" at bounding box center [728, 414] width 1456 height 829
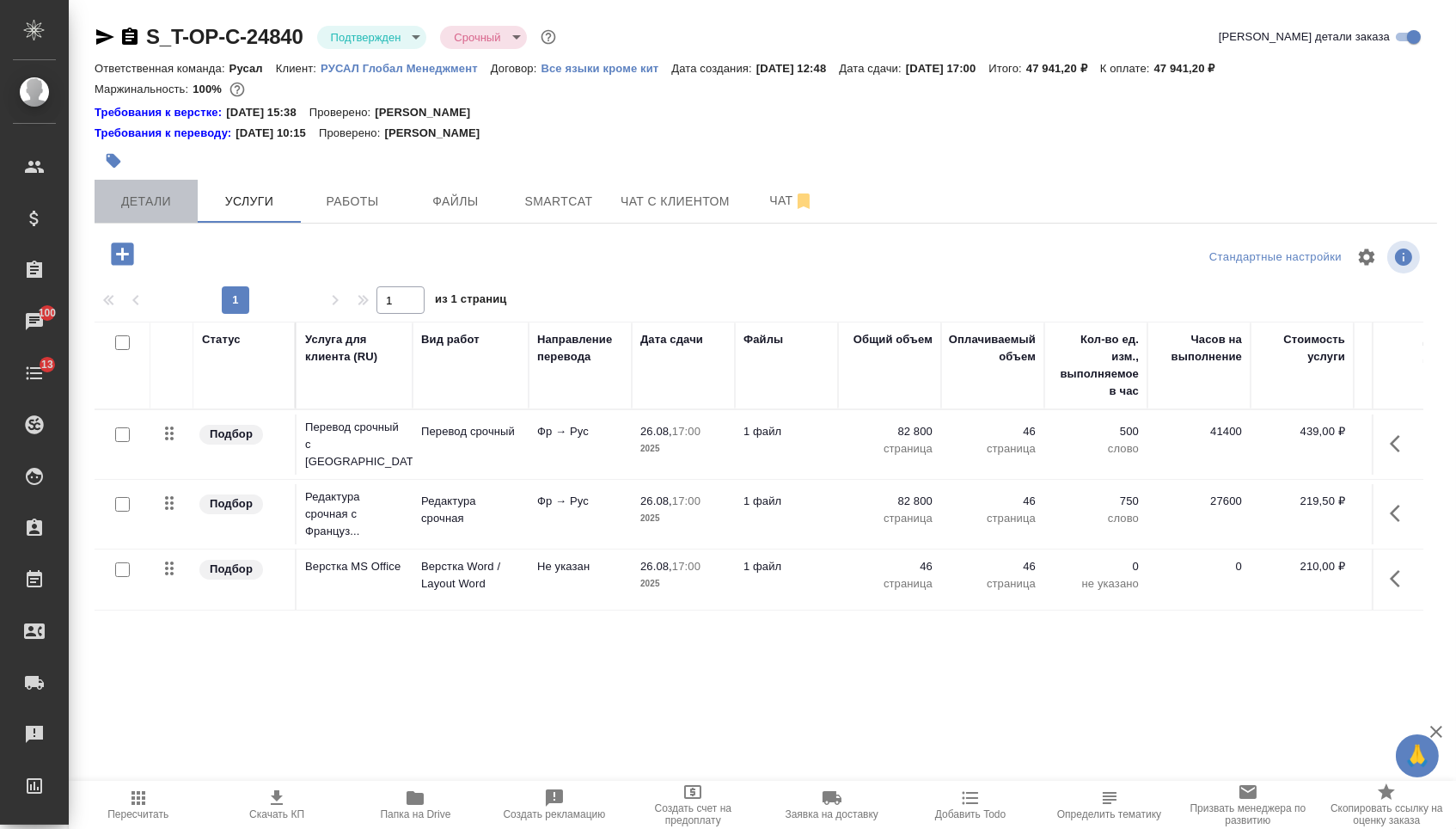
click at [168, 222] on button "Детали" at bounding box center [145, 200] width 103 height 43
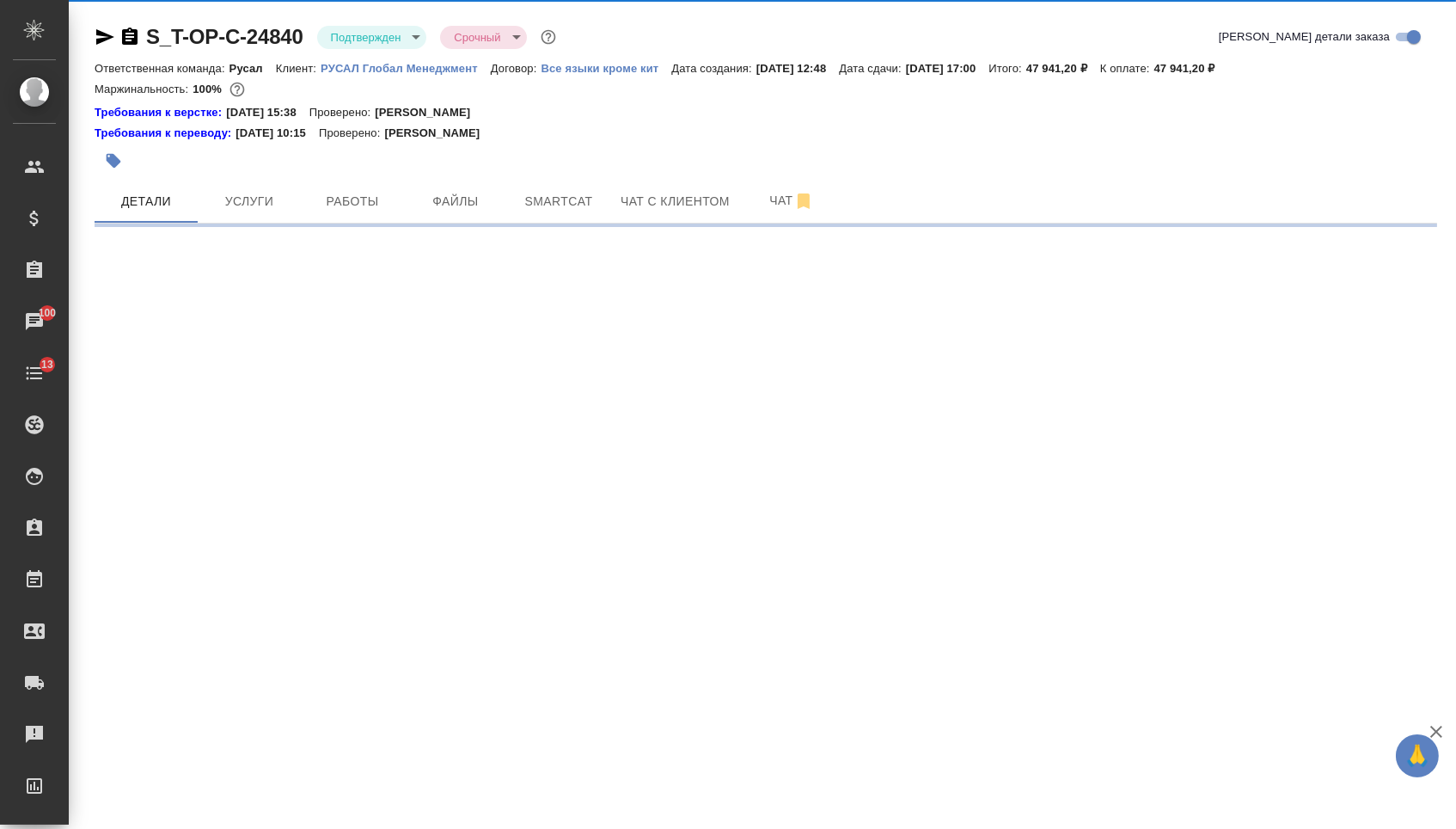
drag, startPoint x: 167, startPoint y: 210, endPoint x: 207, endPoint y: 251, distance: 57.3
click at [167, 210] on span "Детали" at bounding box center [146, 201] width 82 height 21
select select "RU"
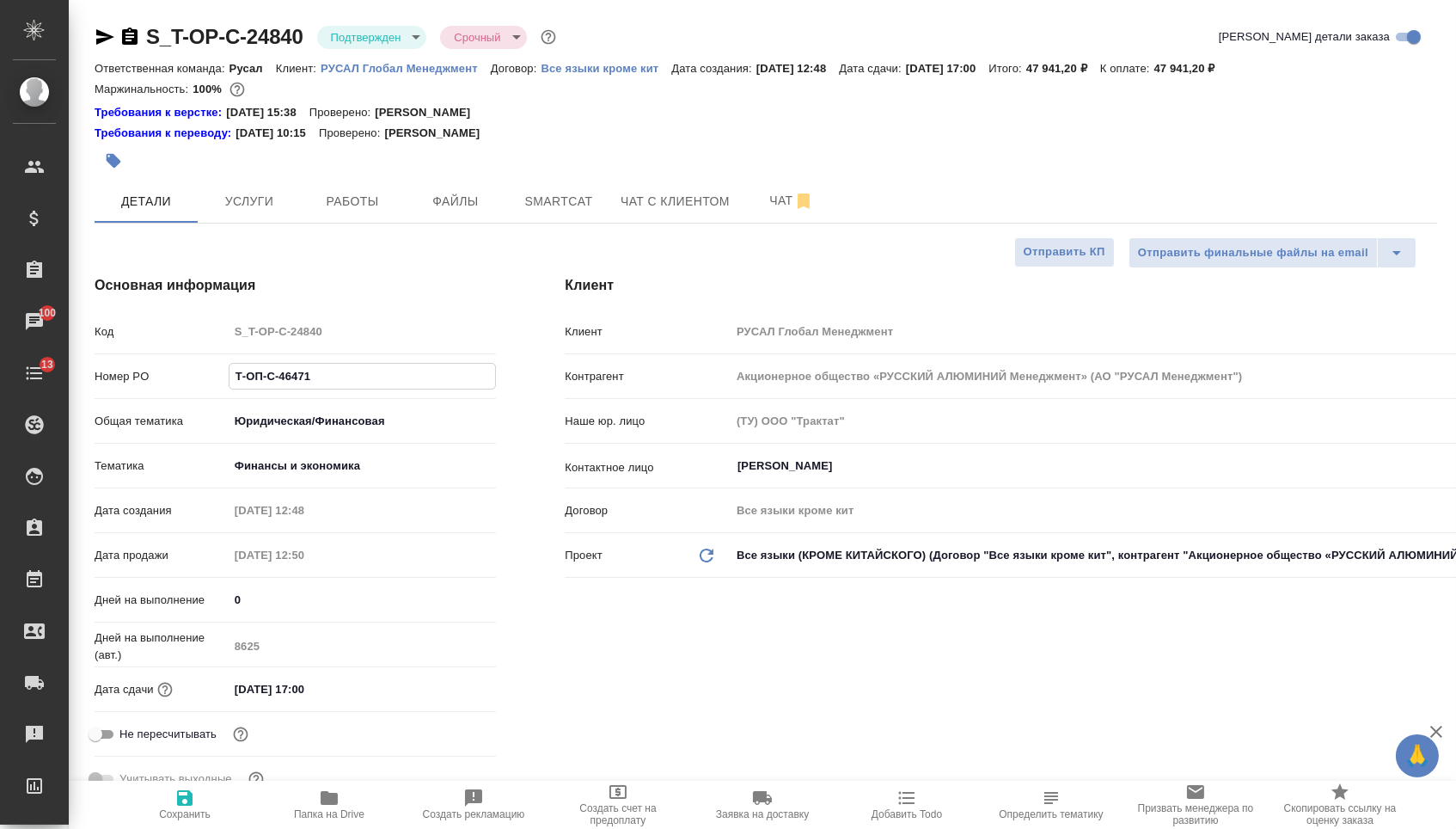
drag, startPoint x: 336, startPoint y: 392, endPoint x: 164, endPoint y: 379, distance: 172.5
click at [164, 379] on div "Номер PO Т-ОП-С-46471" at bounding box center [294, 376] width 401 height 30
type input "с"
type textarea "x"
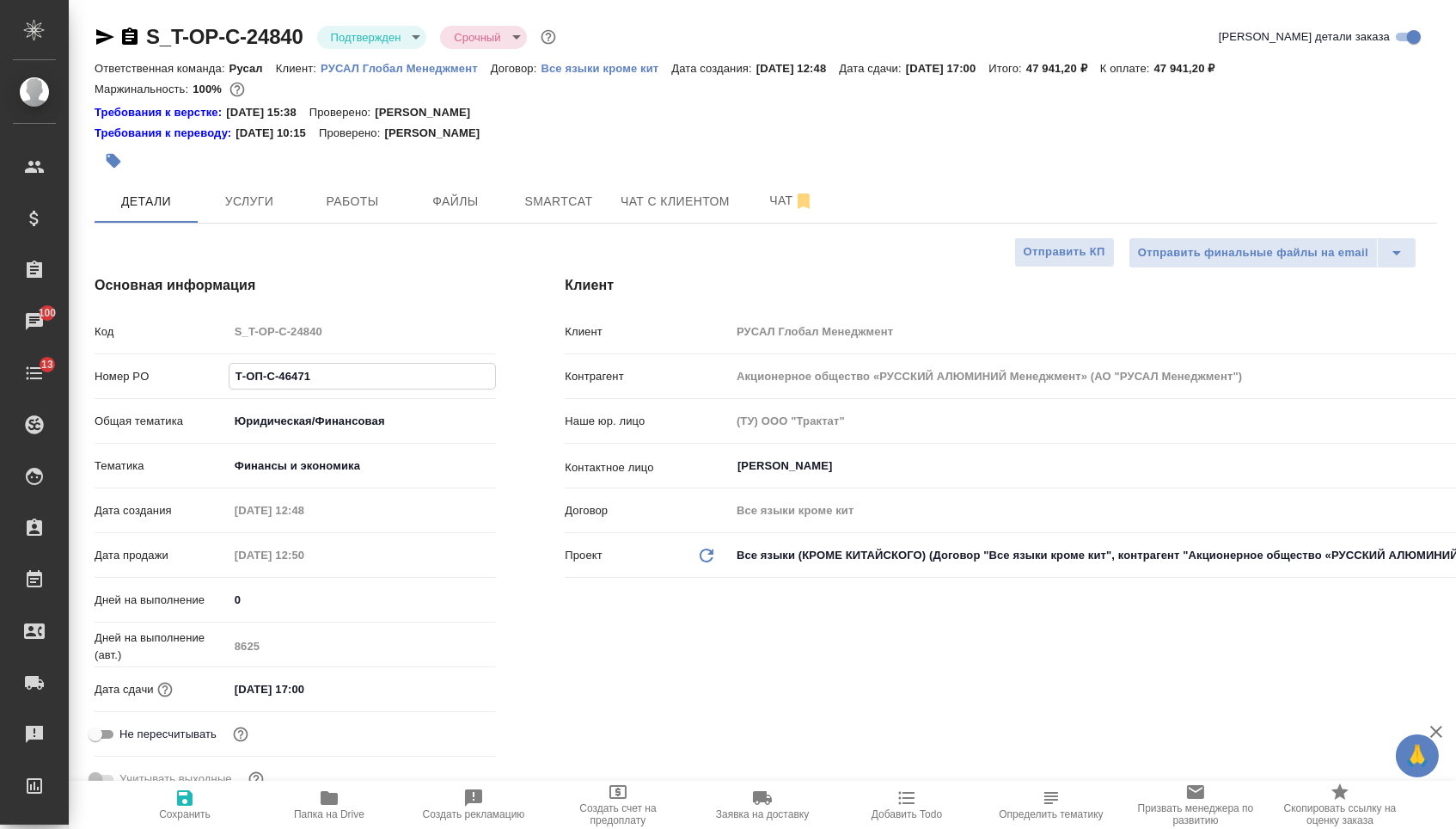
type textarea "x"
type input "Т-ОП-С-46471"
type textarea "x"
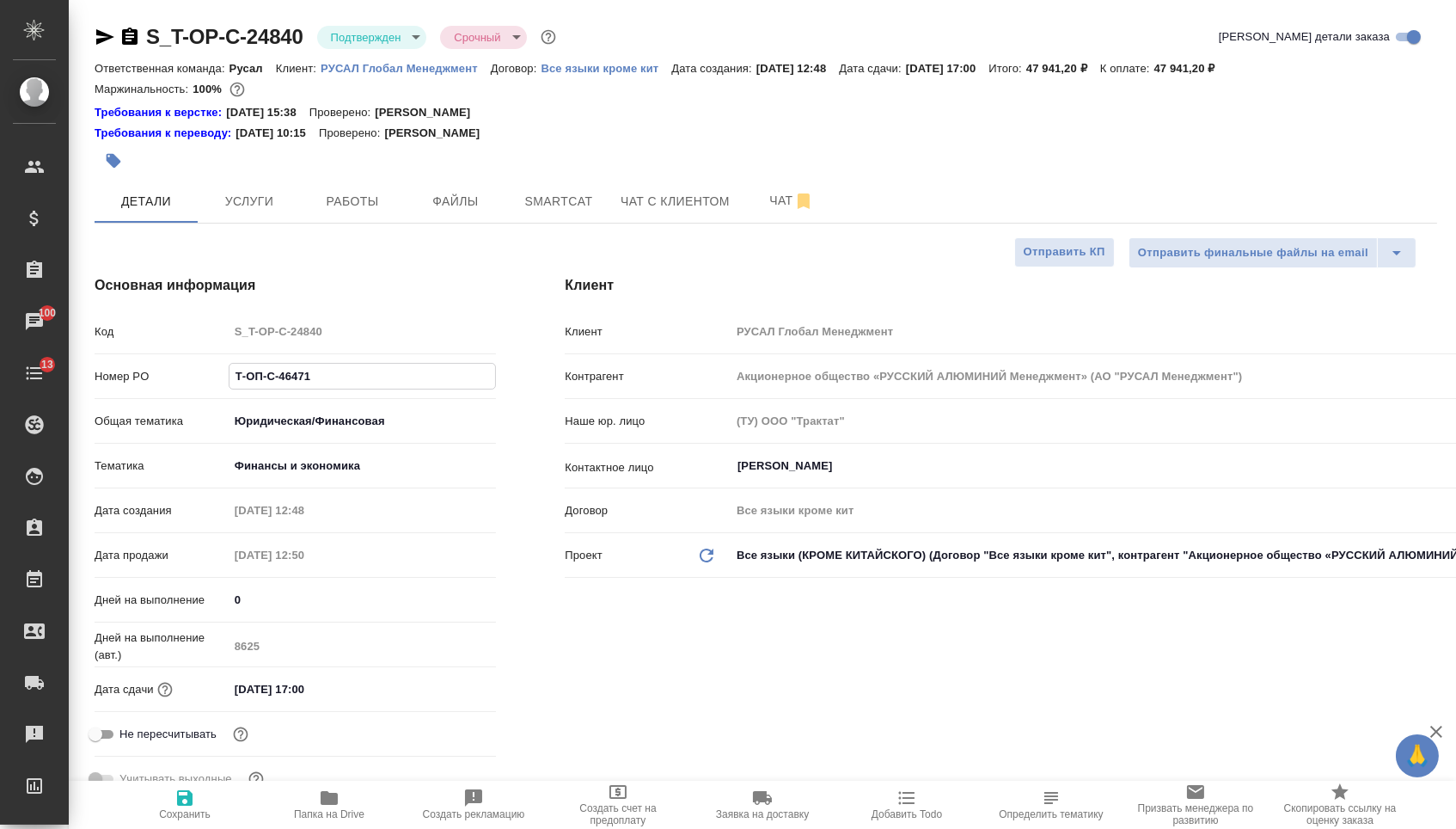
type textarea "x"
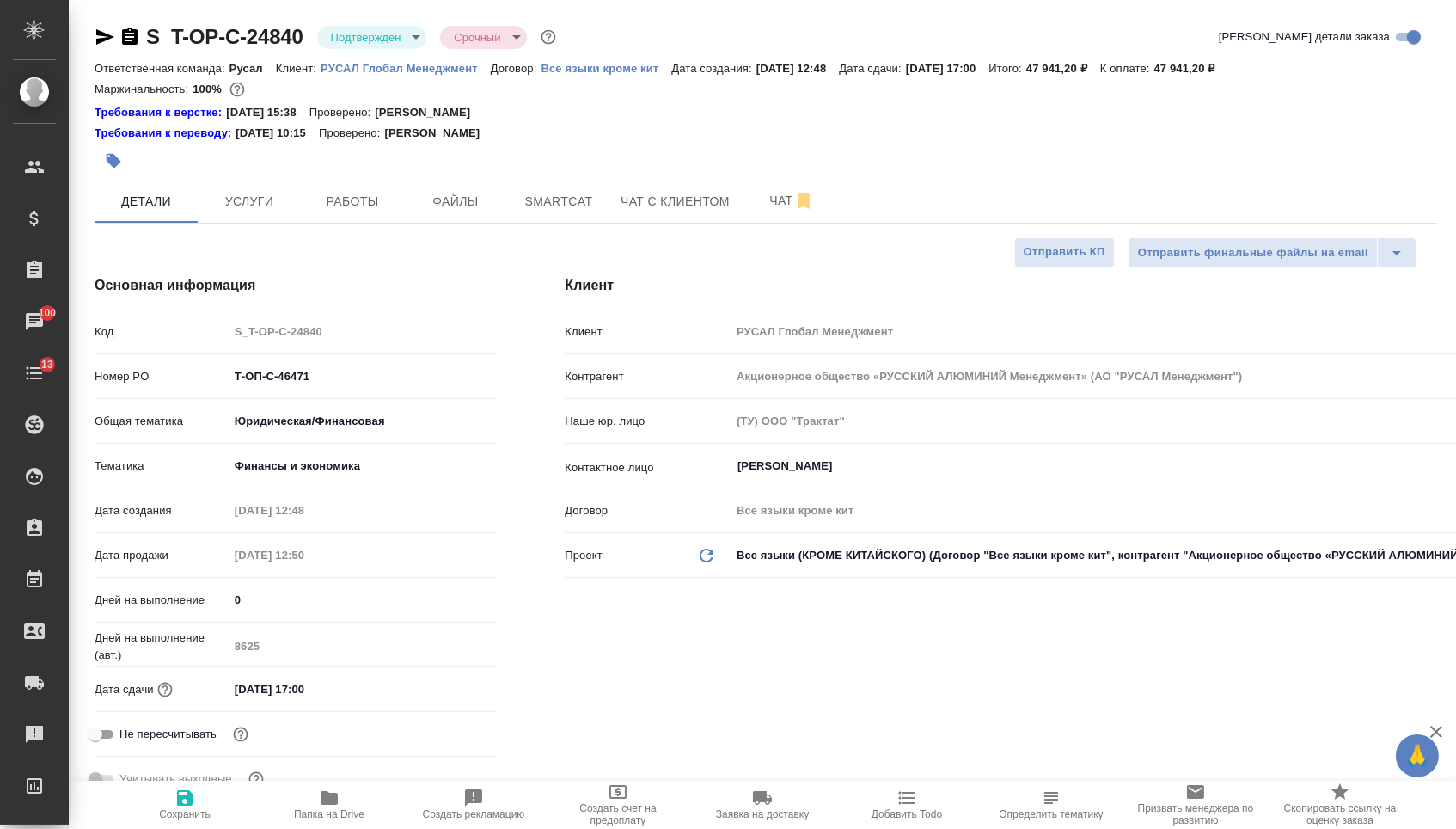
type textarea "x"
